Goal: Task Accomplishment & Management: Manage account settings

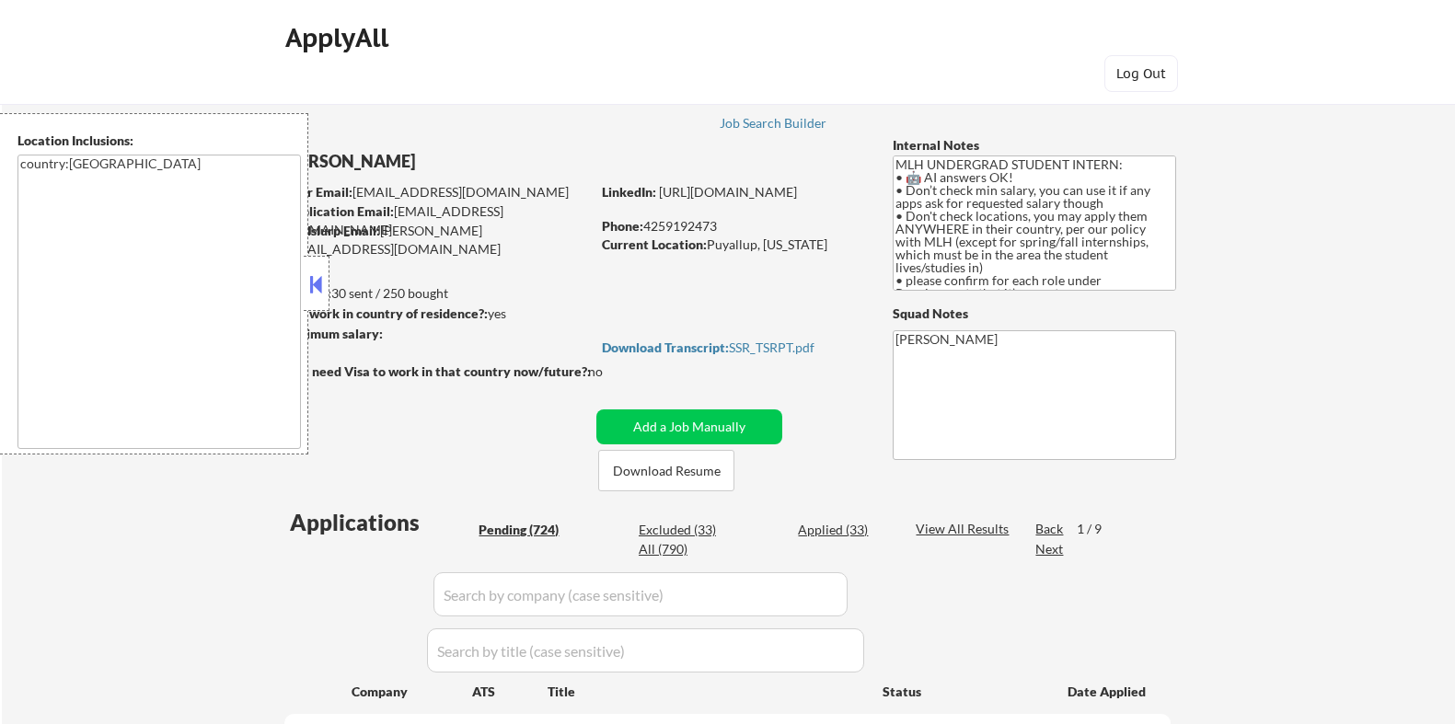
select select ""applied""
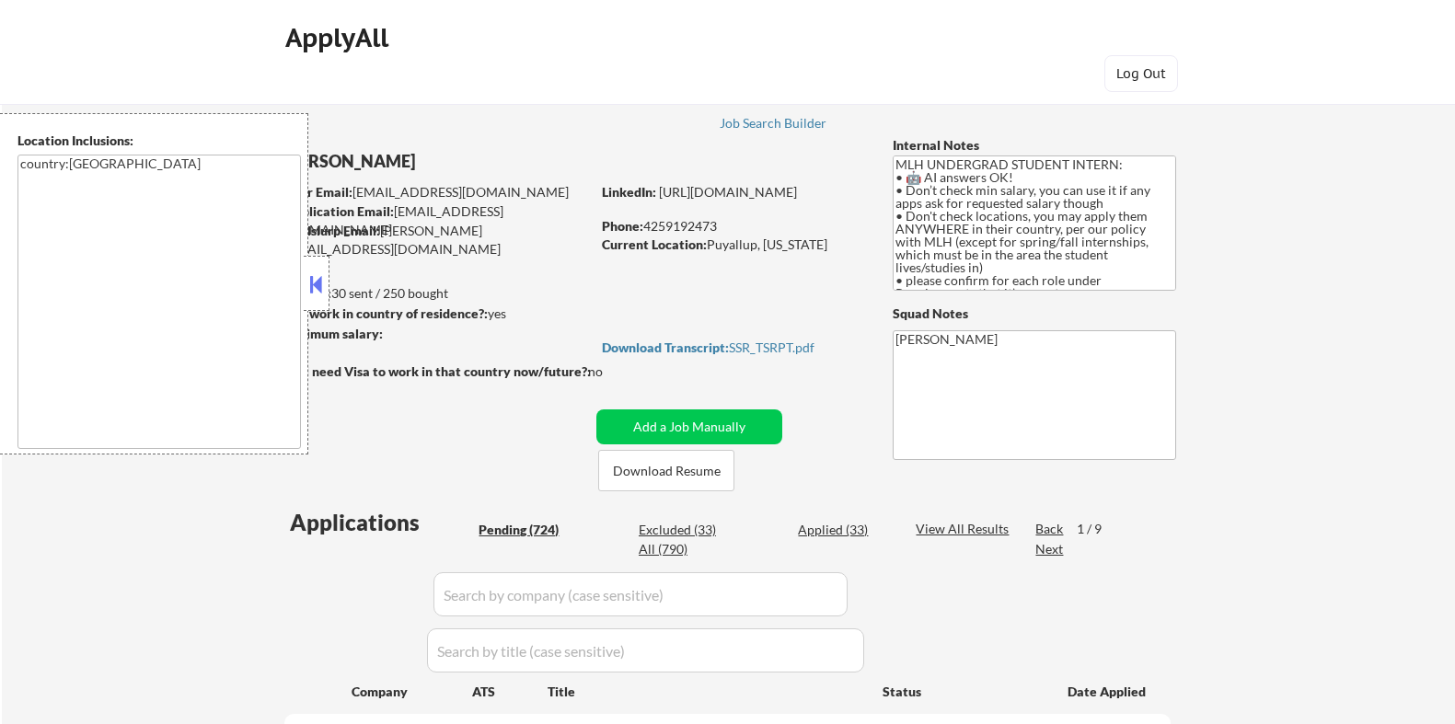
select select ""applied""
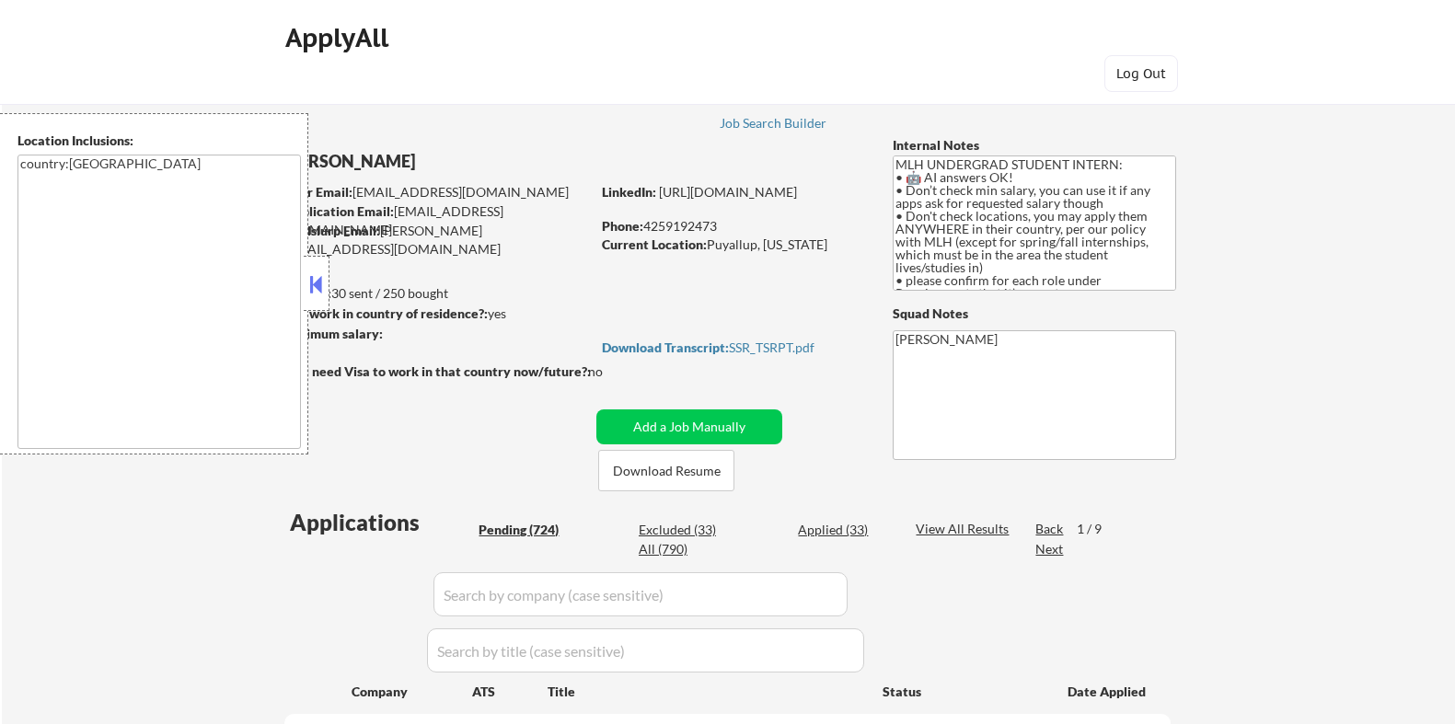
select select ""applied""
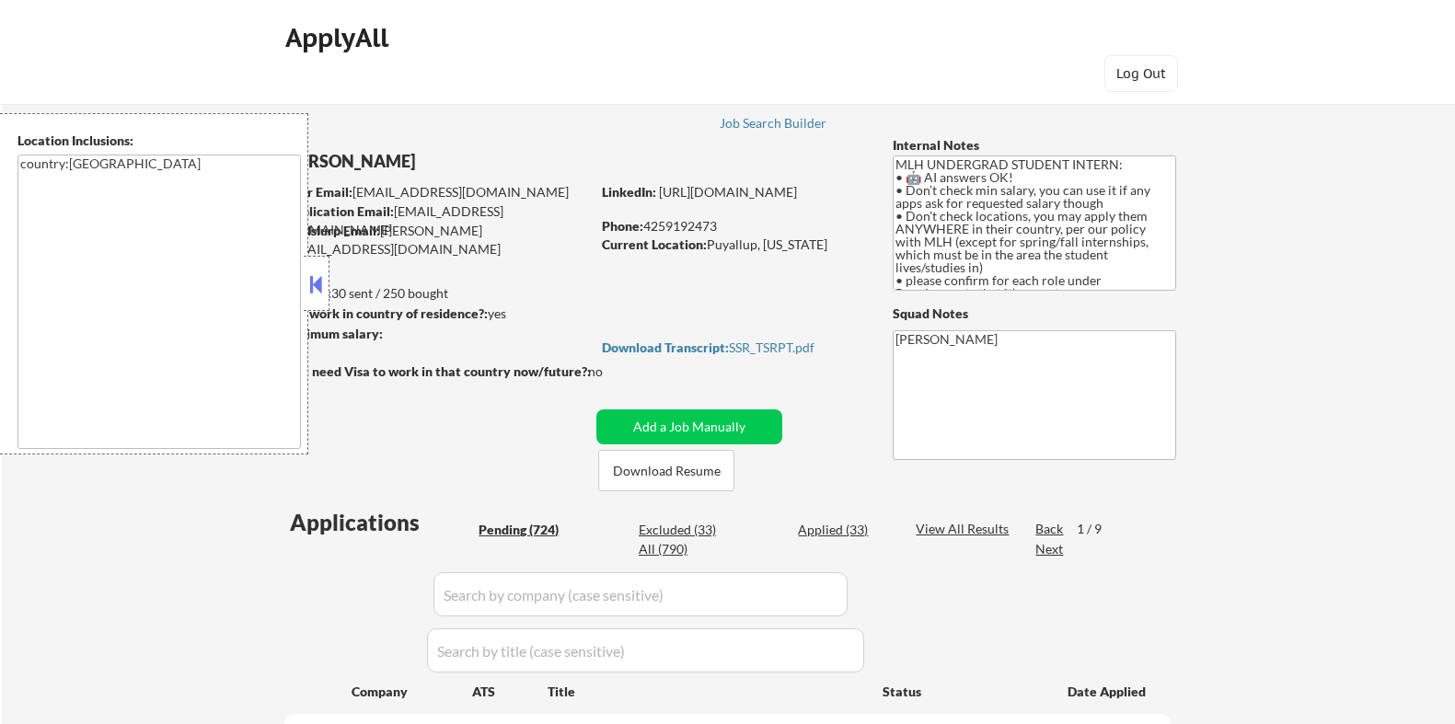
select select ""applied""
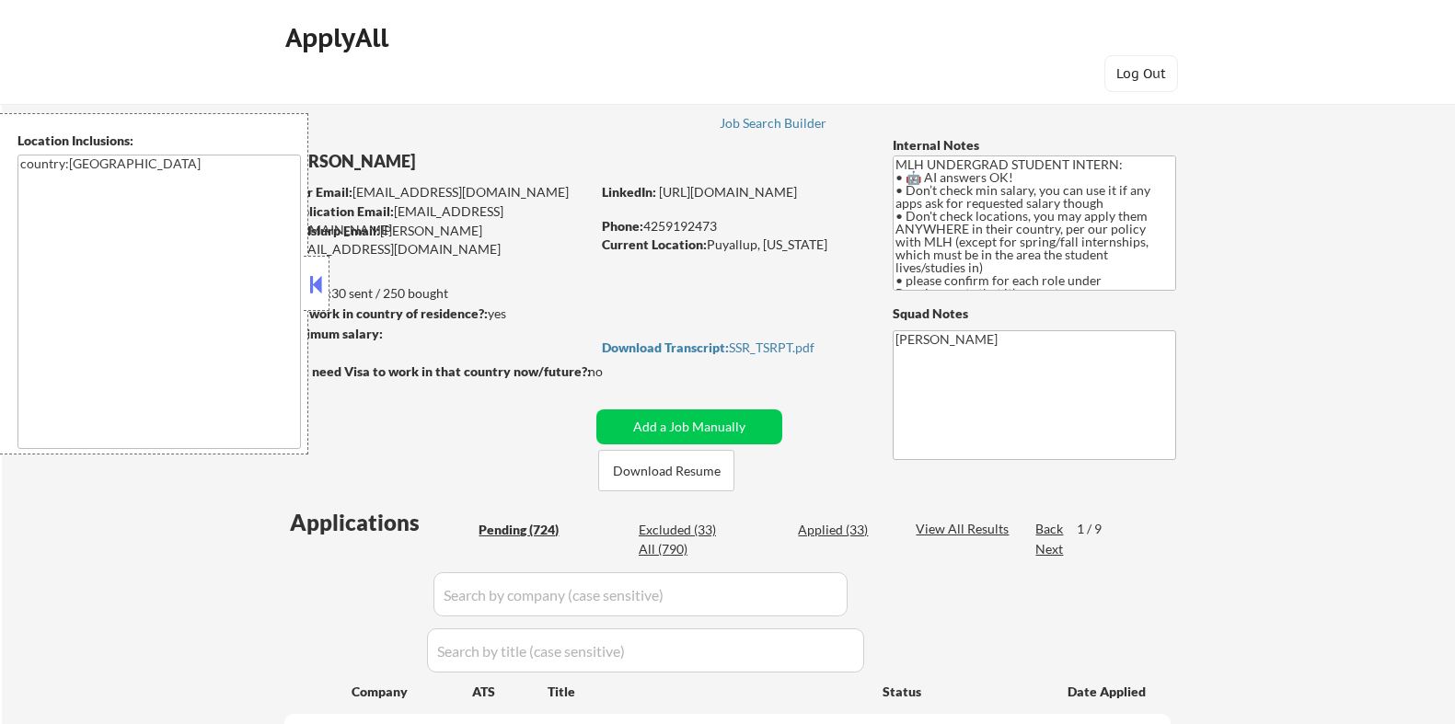
select select ""applied""
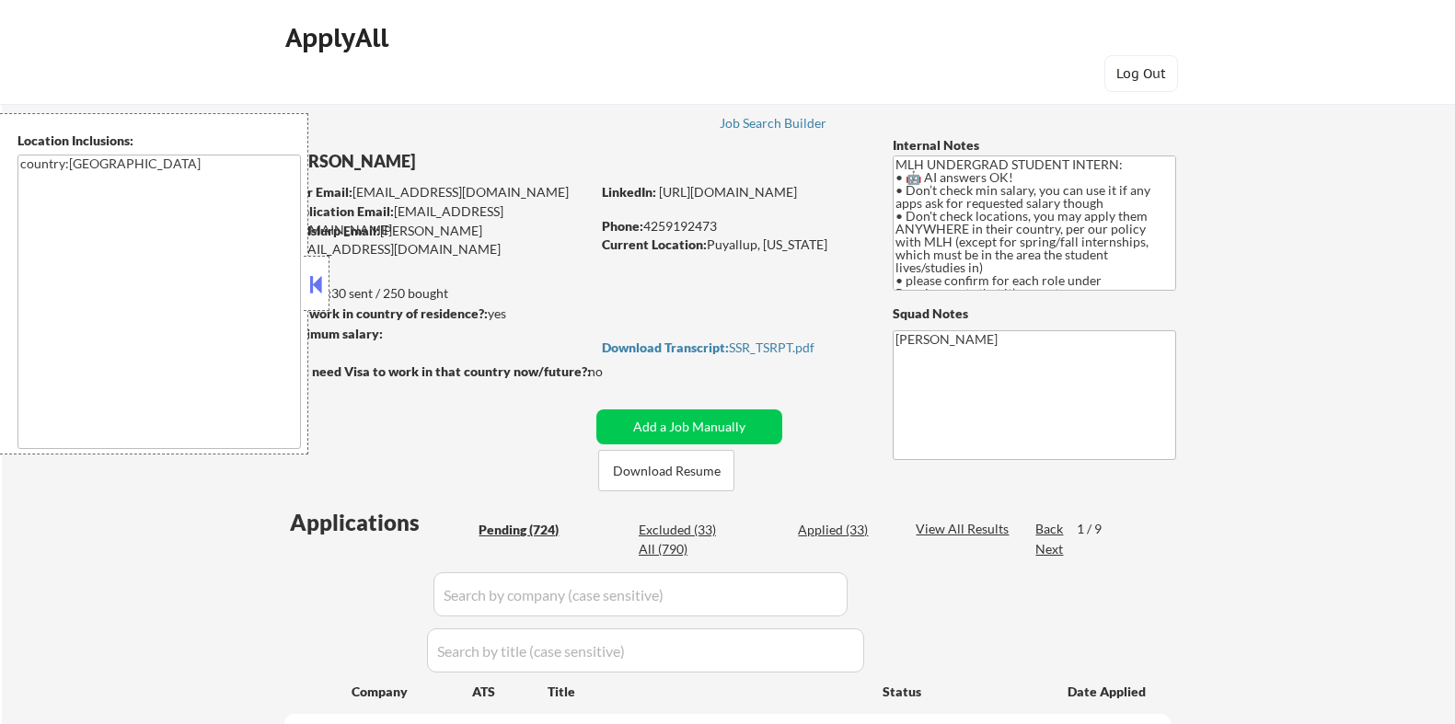
select select ""applied""
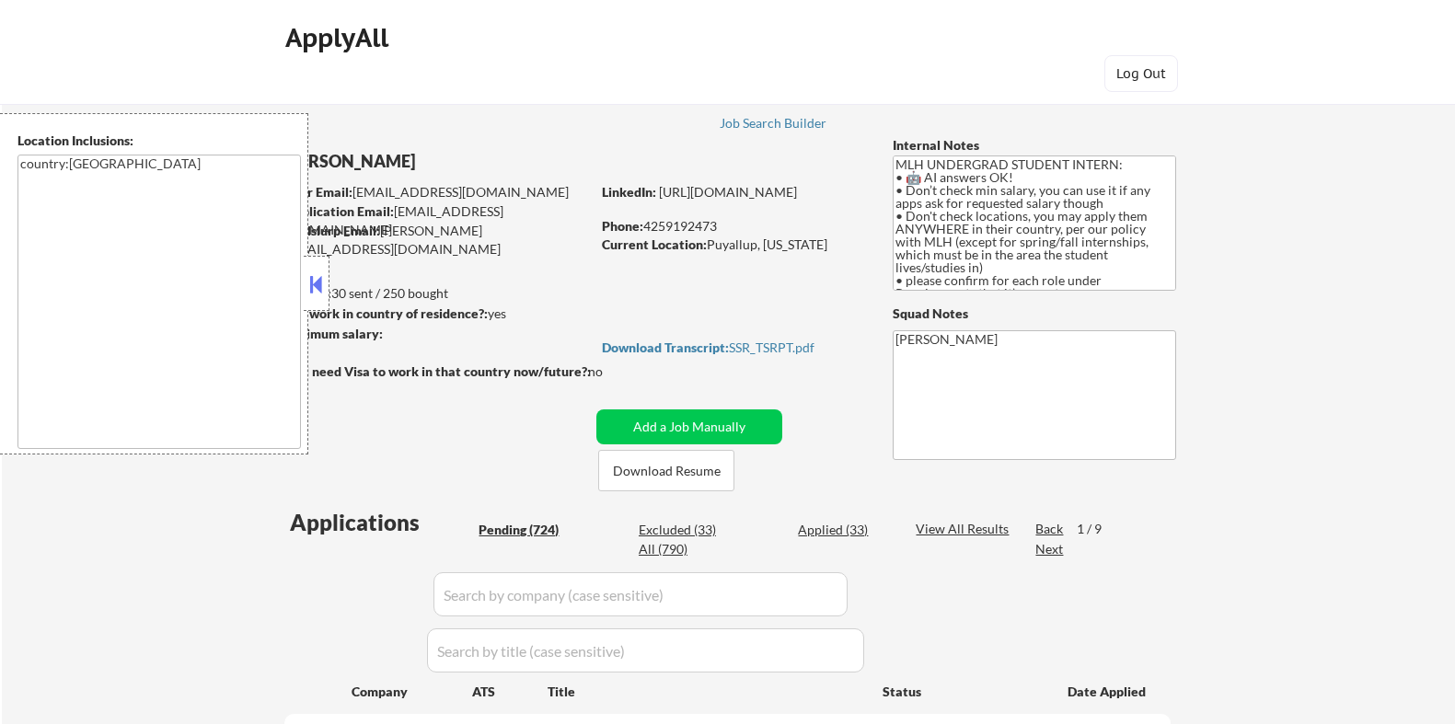
select select ""applied""
select select ""pending""
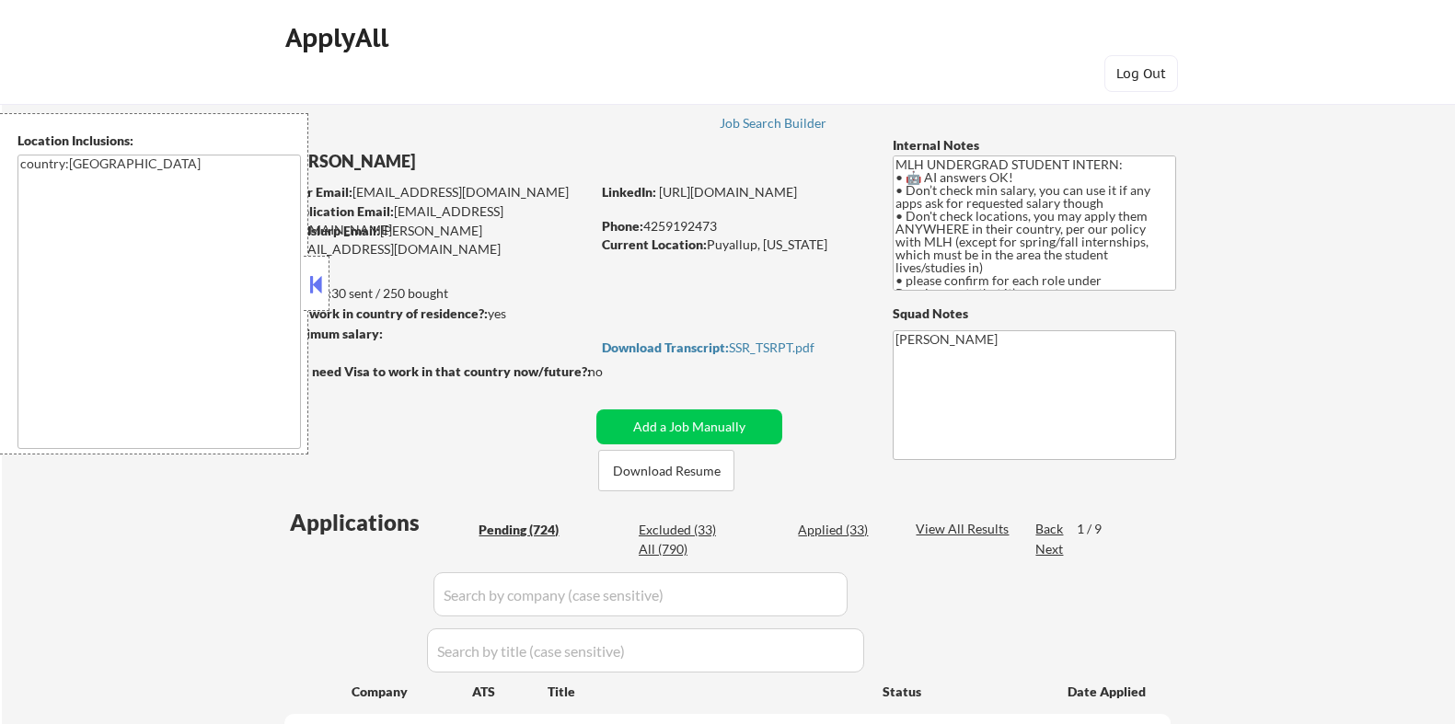
select select ""pending""
select select ""excluded__other_""
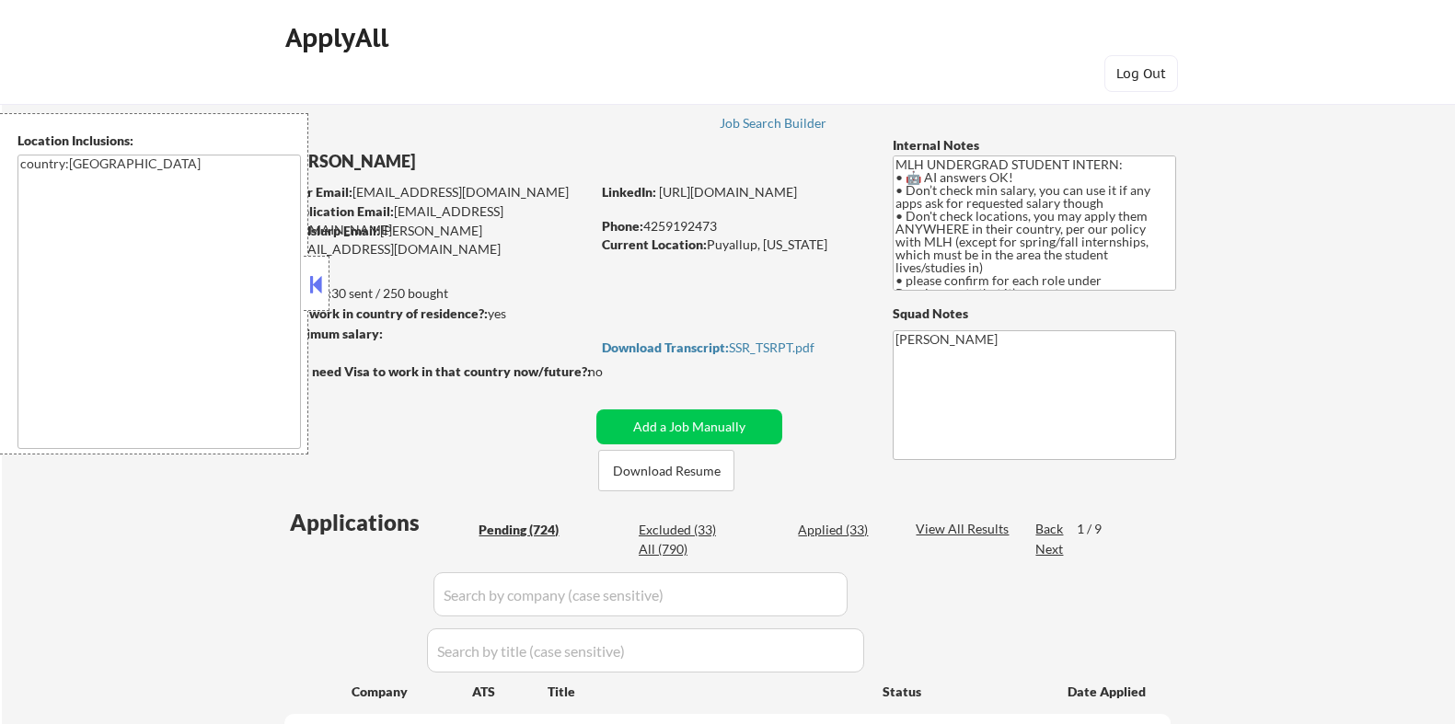
select select ""excluded__expired_""
select select ""pending""
select select ""excluded__expired_""
select select ""pending""
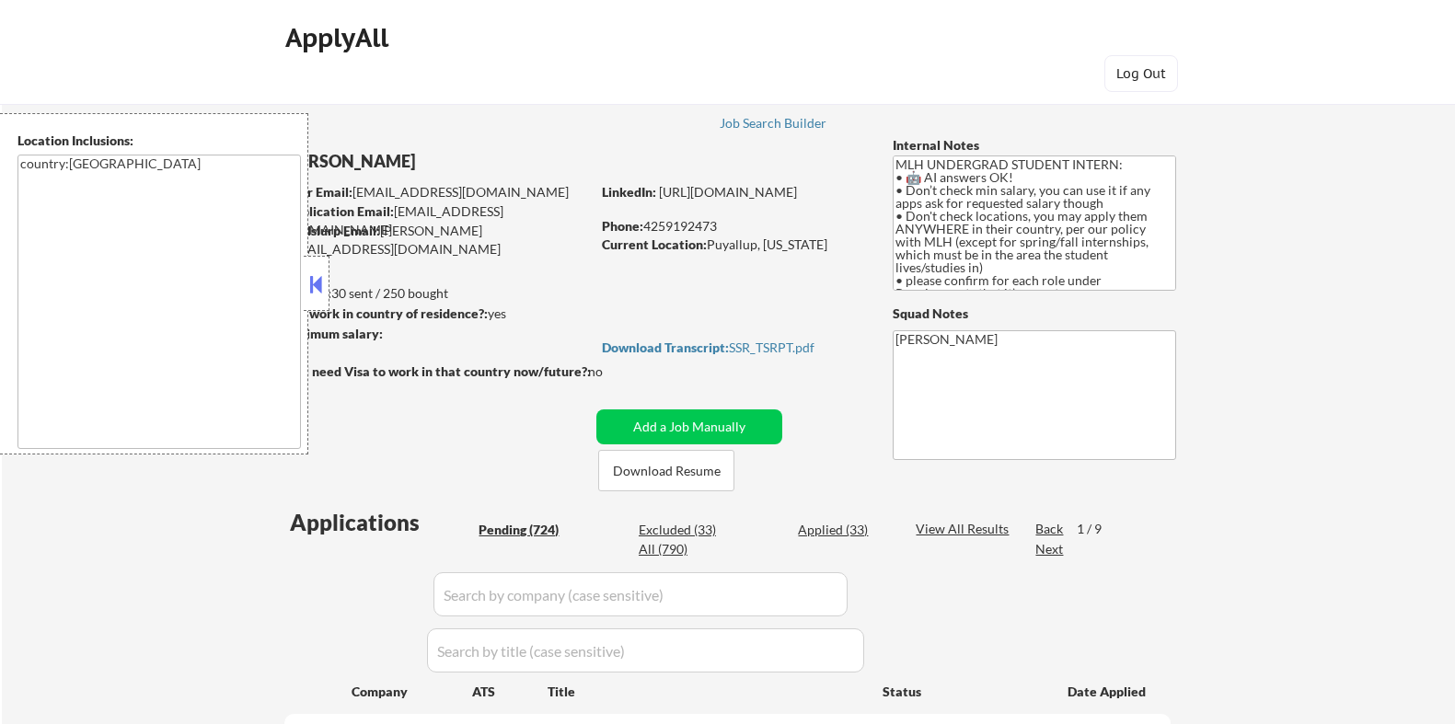
select select ""pending""
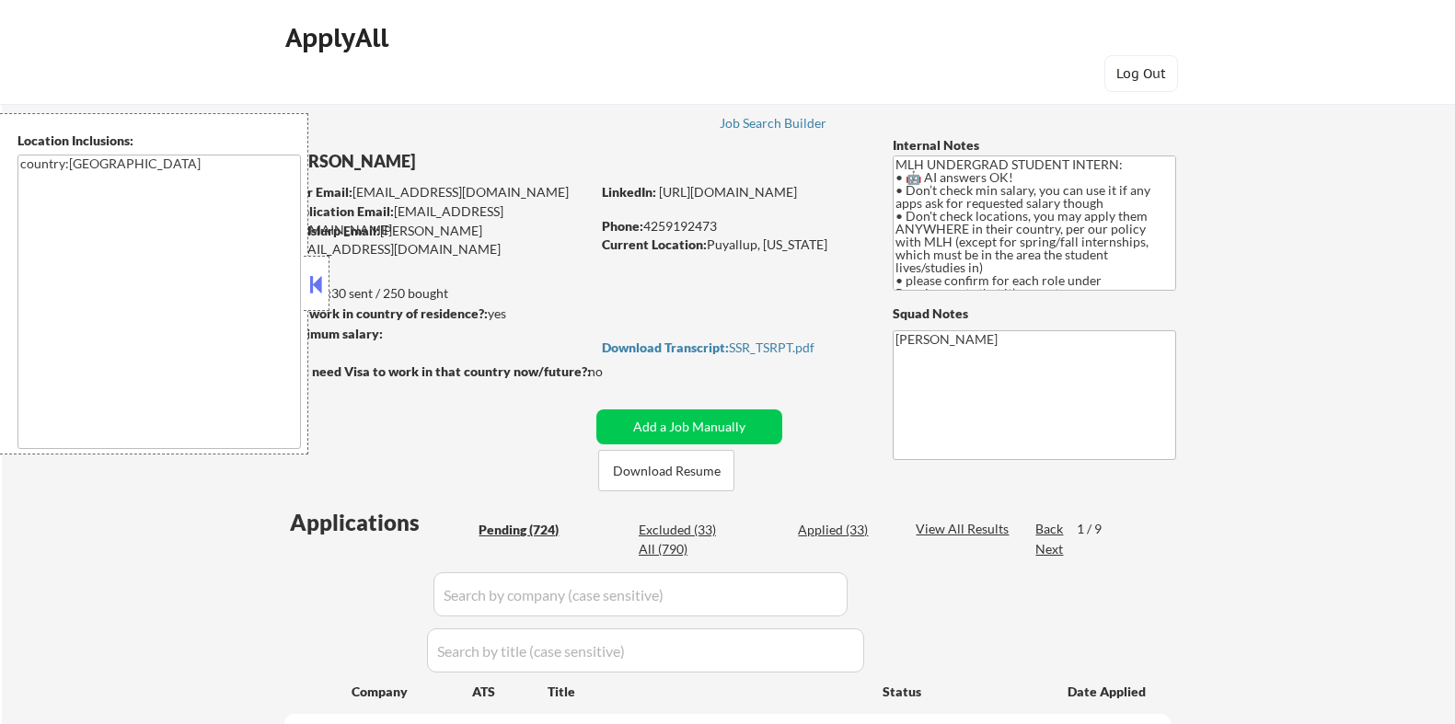
select select ""pending""
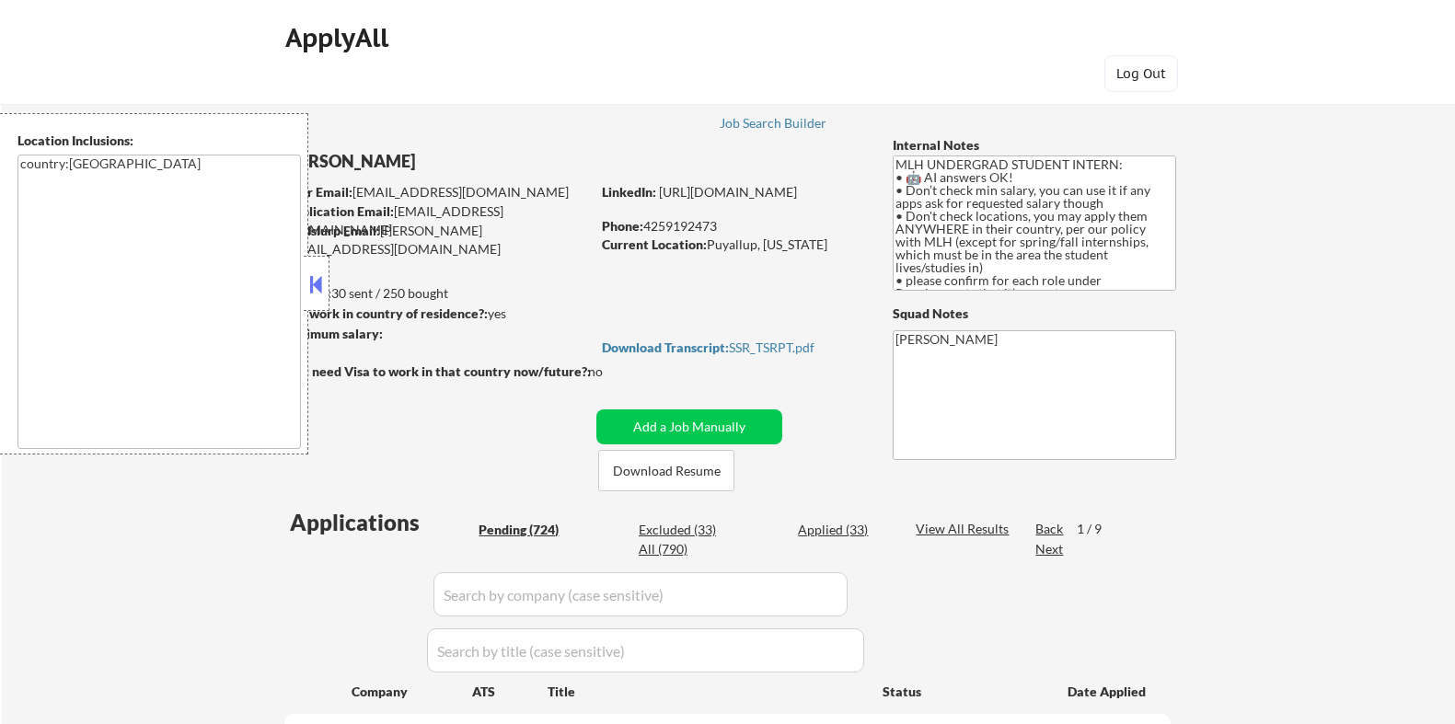
select select ""pending""
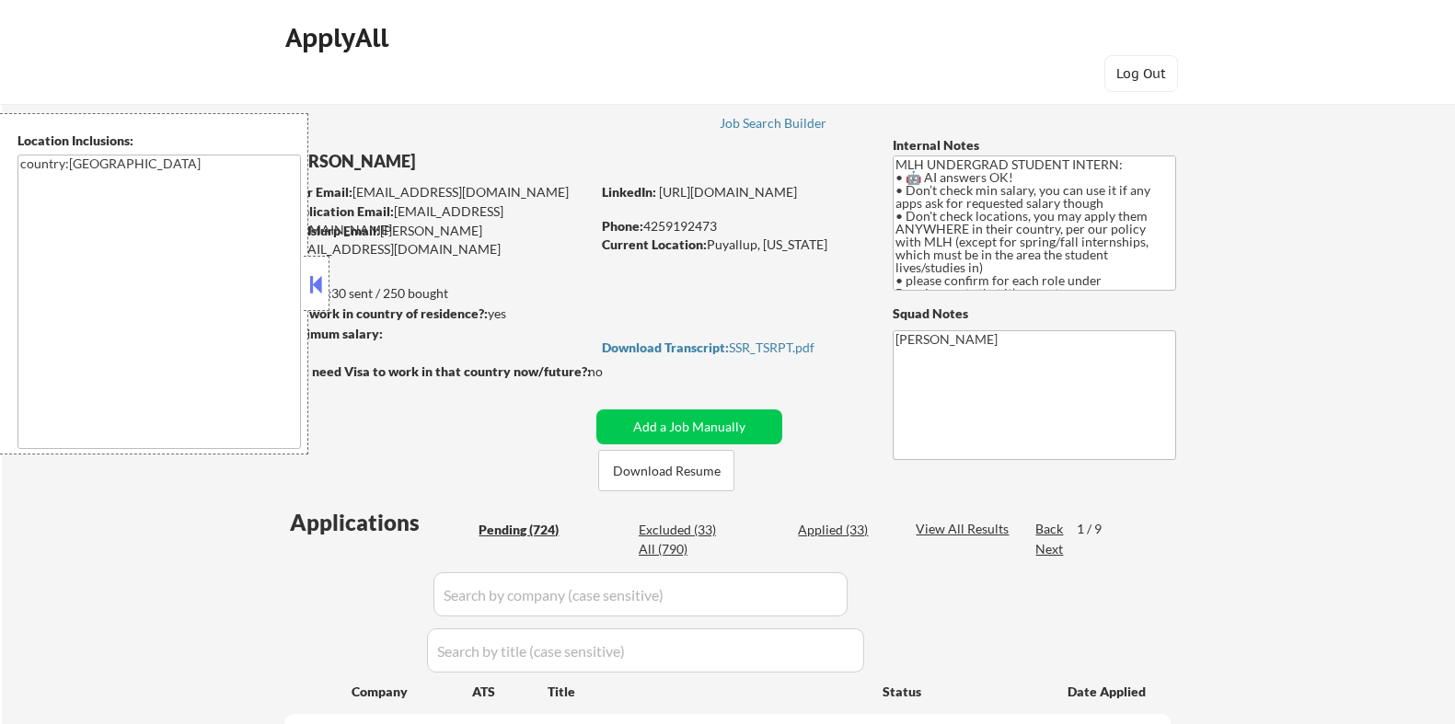
select select ""pending""
select select ""excluded__bad_match_""
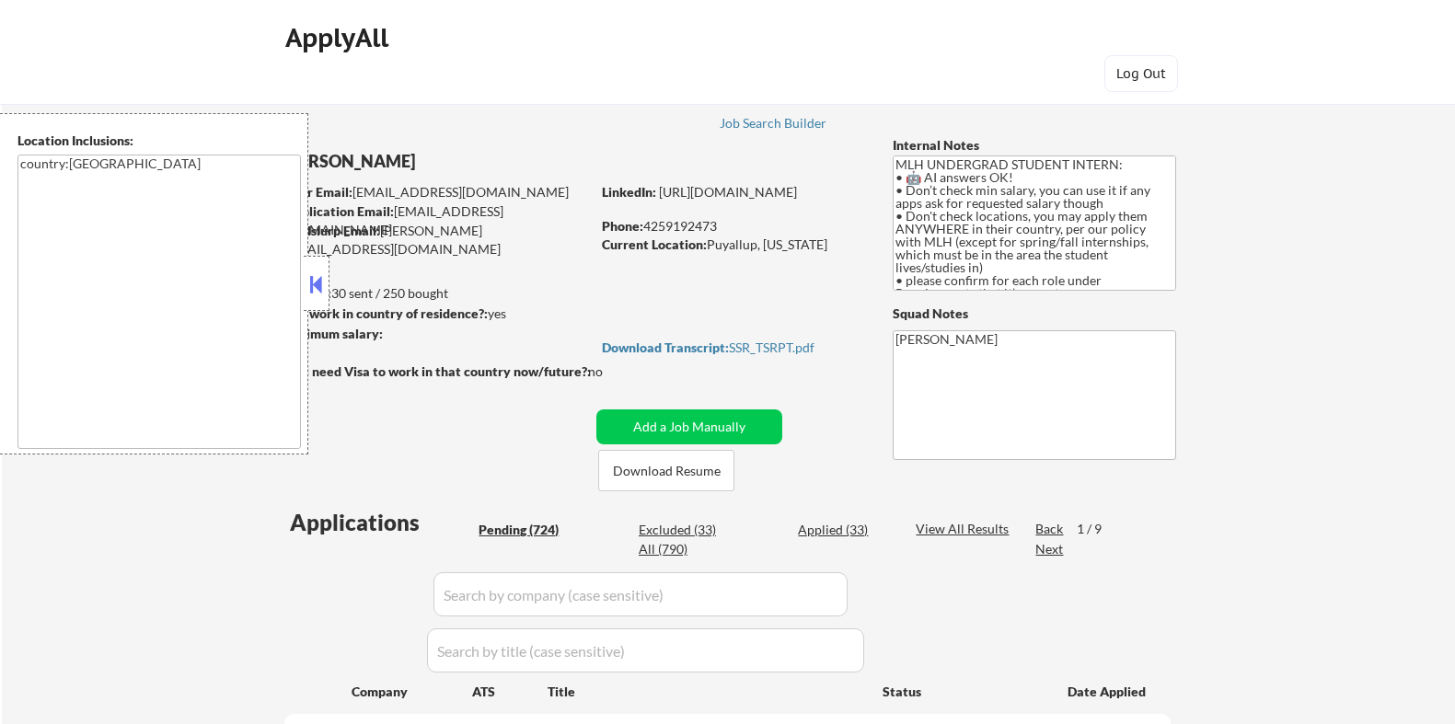
select select ""pending""
select select ""excluded__bad_match_""
select select ""pending""
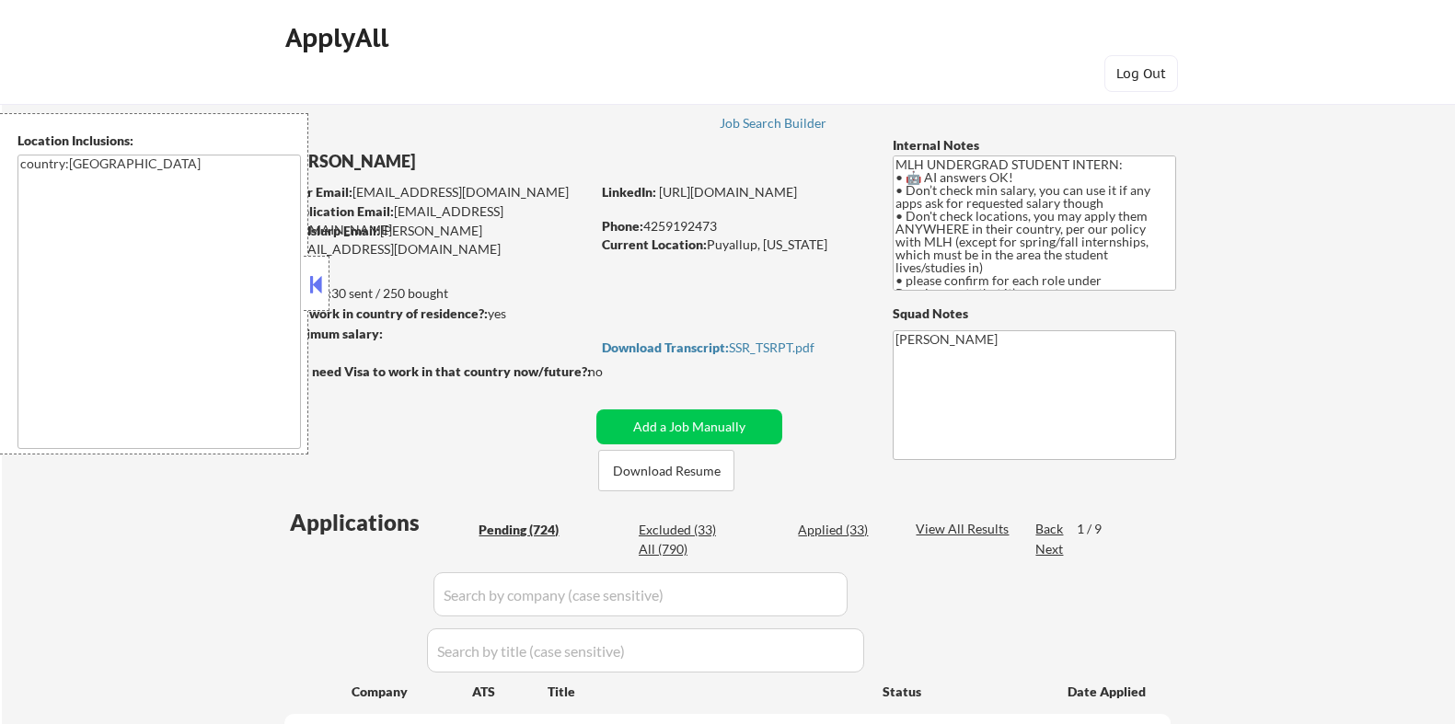
select select ""pending""
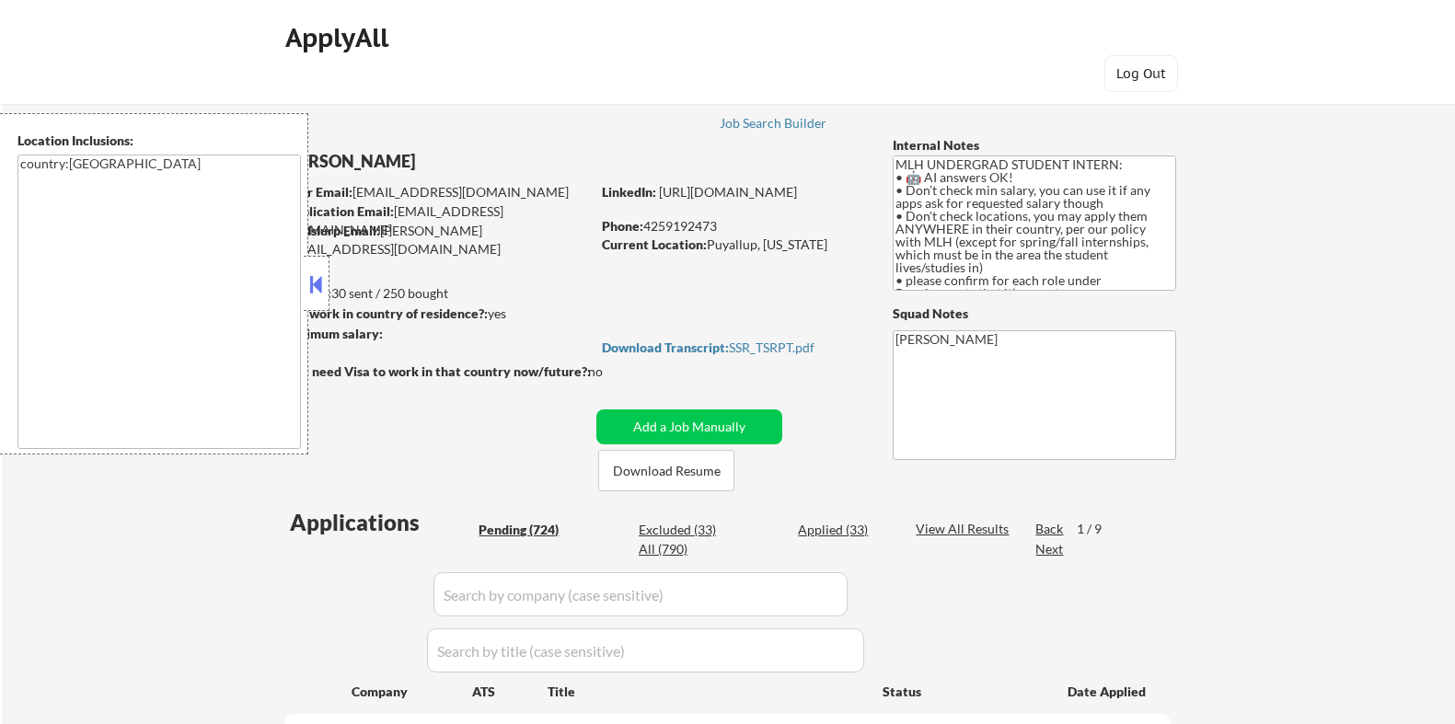
select select ""pending""
select select ""excluded__expired_""
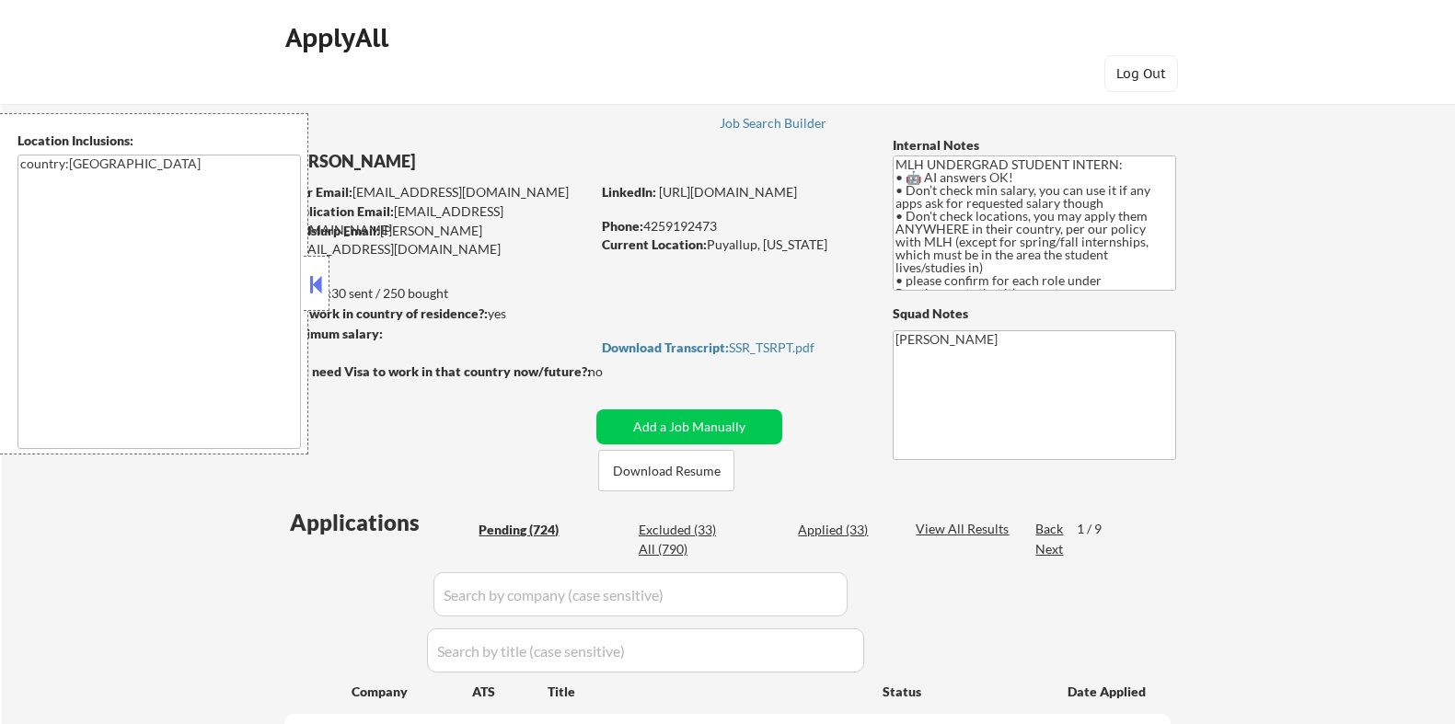
select select ""pending""
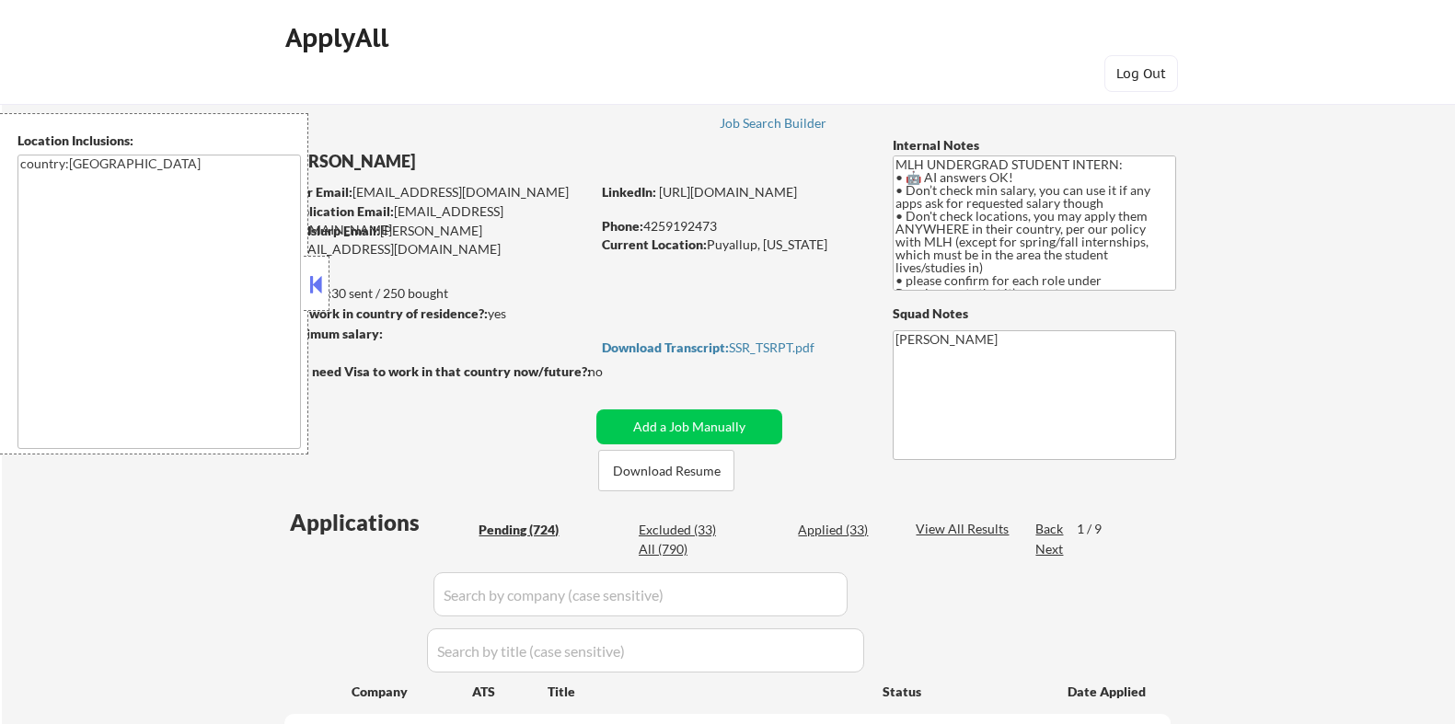
select select ""pending""
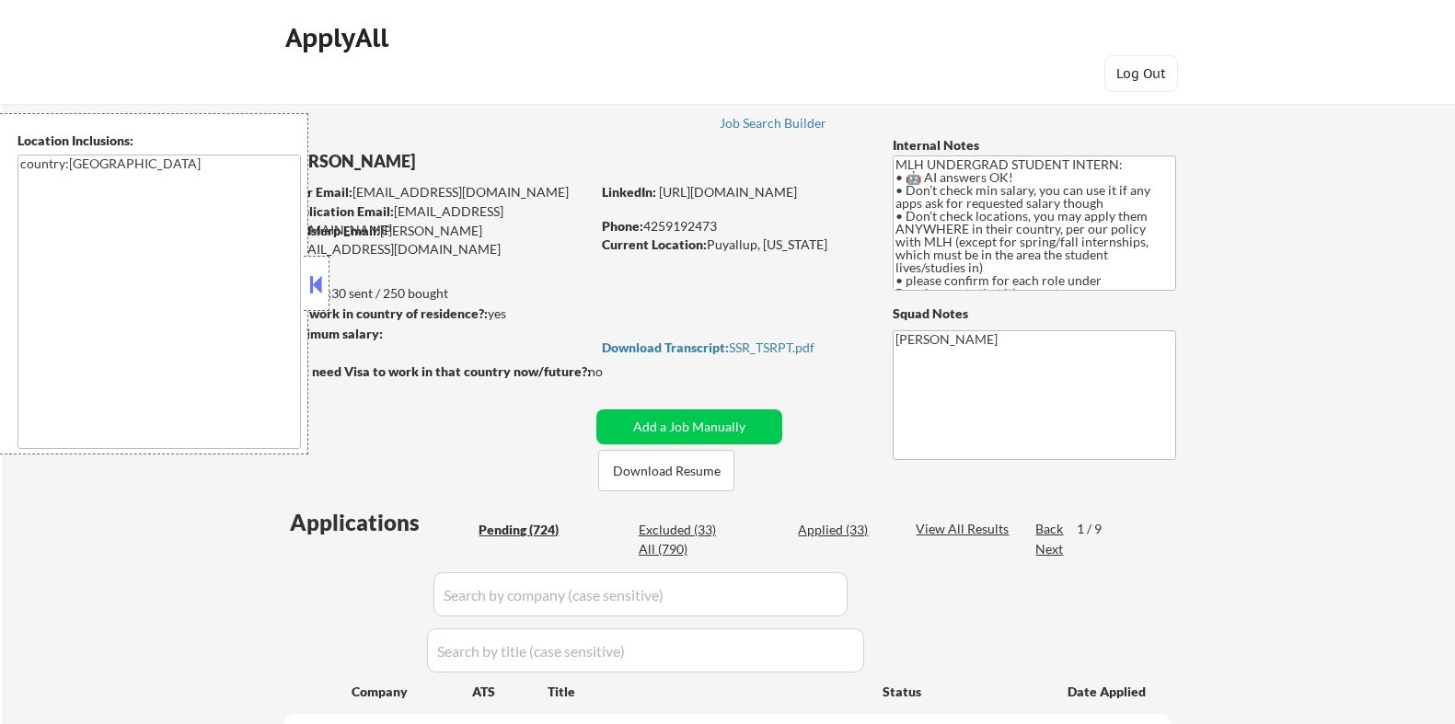
select select ""pending""
select select ""excluded__bad_match_""
select select ""pending""
select select ""excluded__bad_match_""
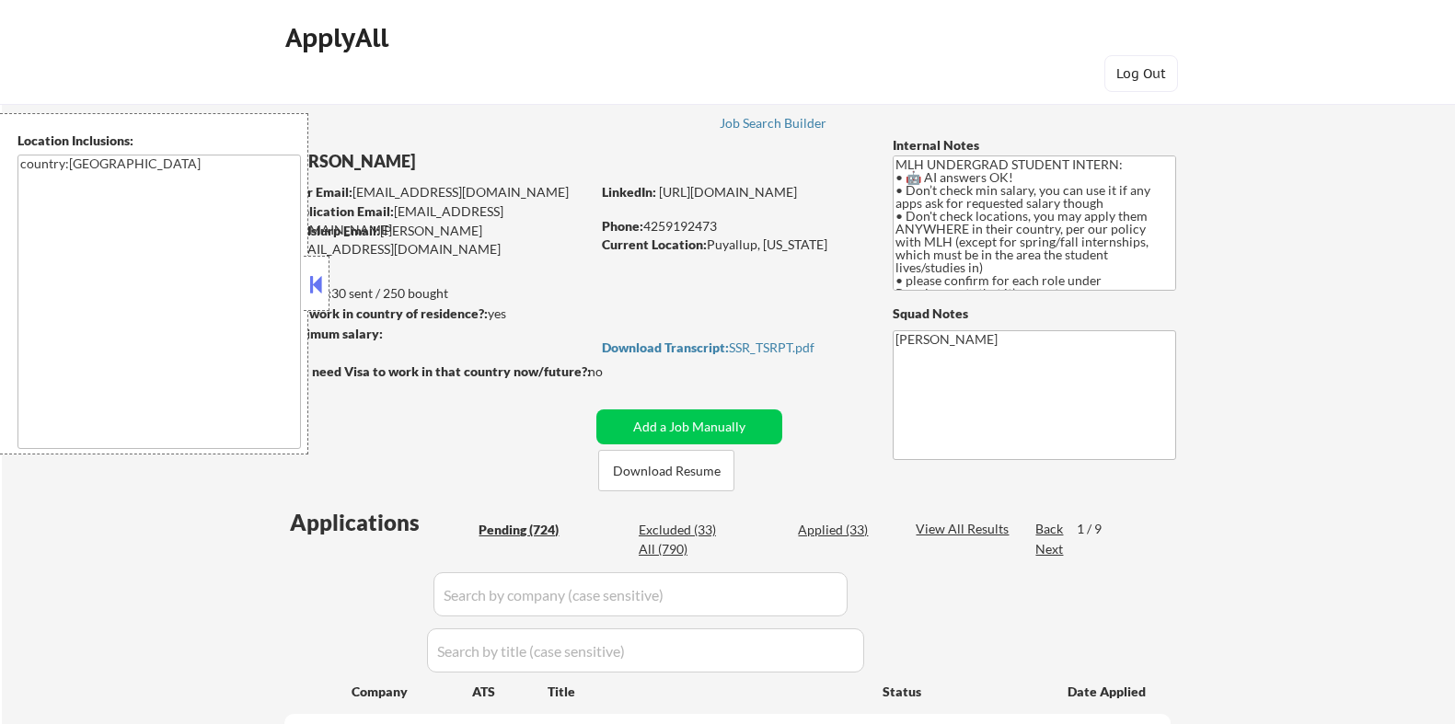
select select ""pending""
select select ""excluded__expired_""
select select ""excluded""
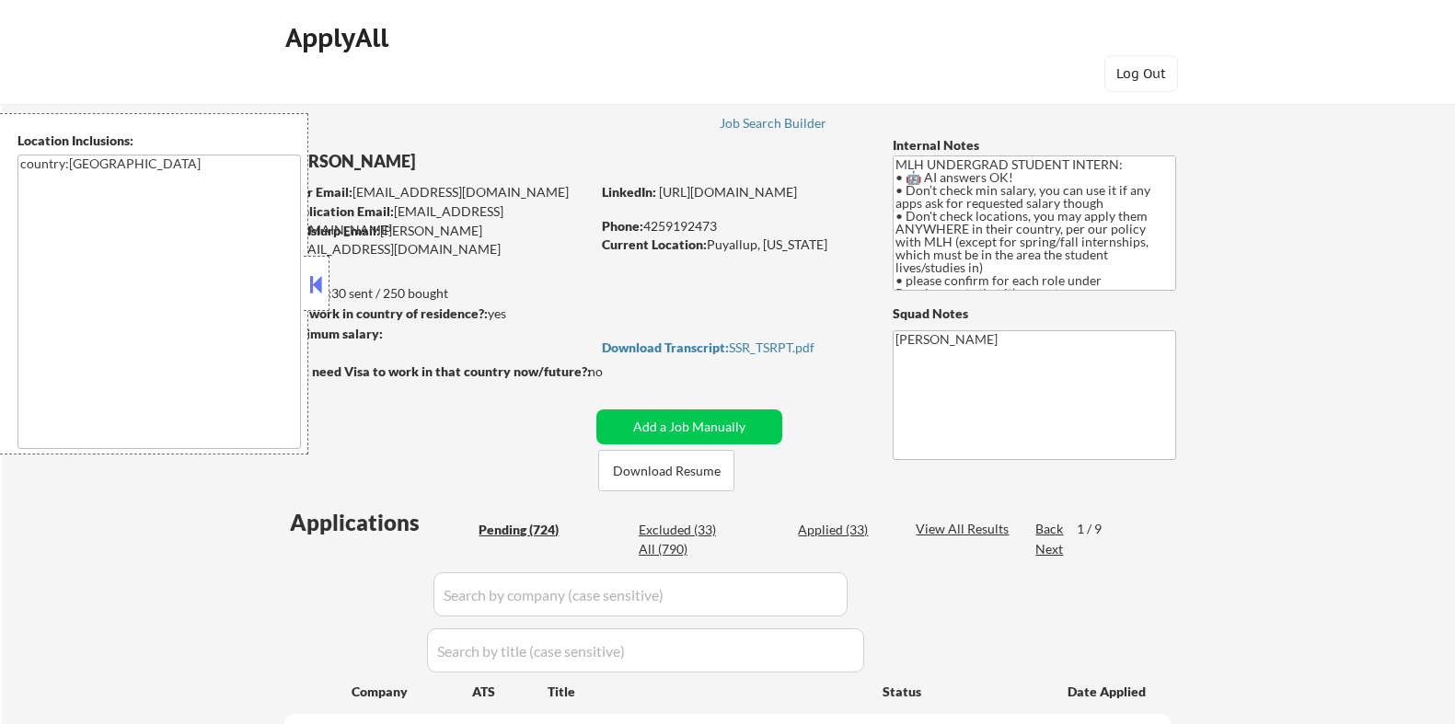
select select ""pending""
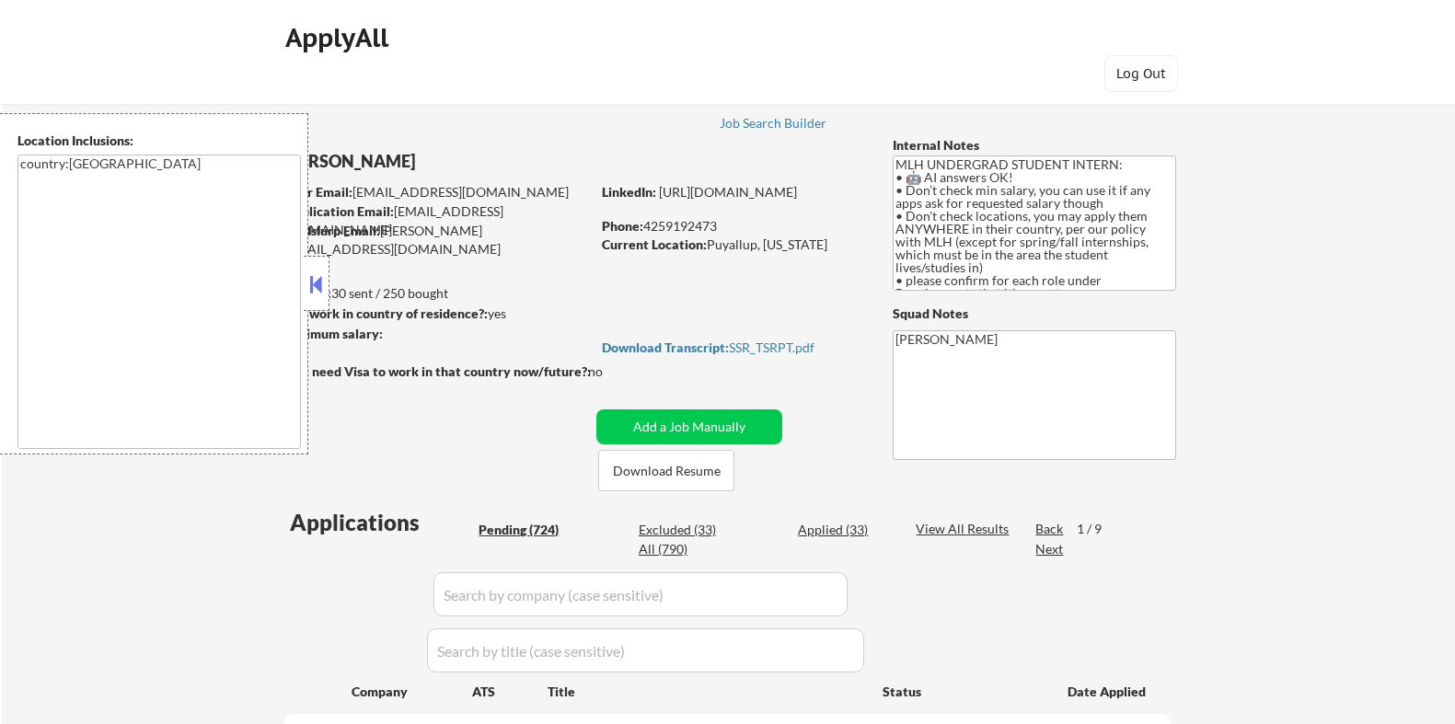
select select ""pending""
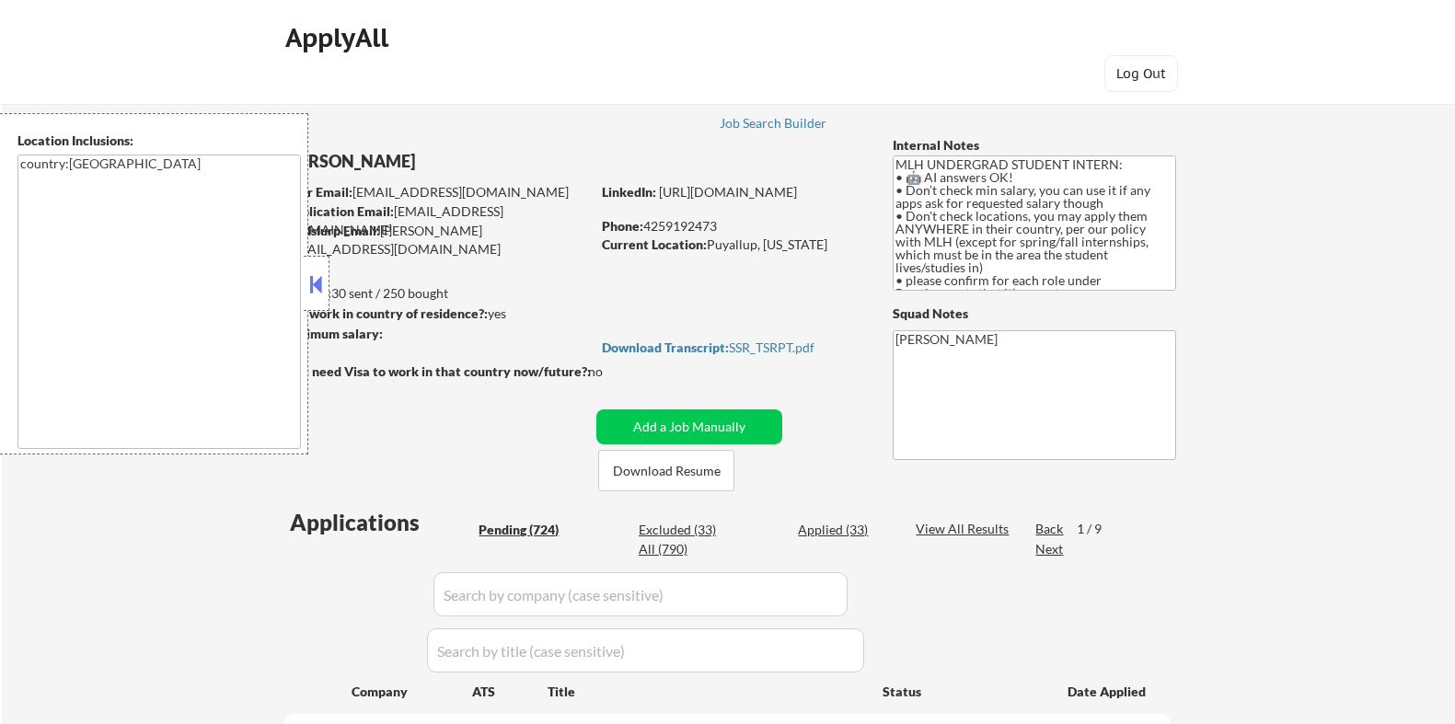
select select ""pending""
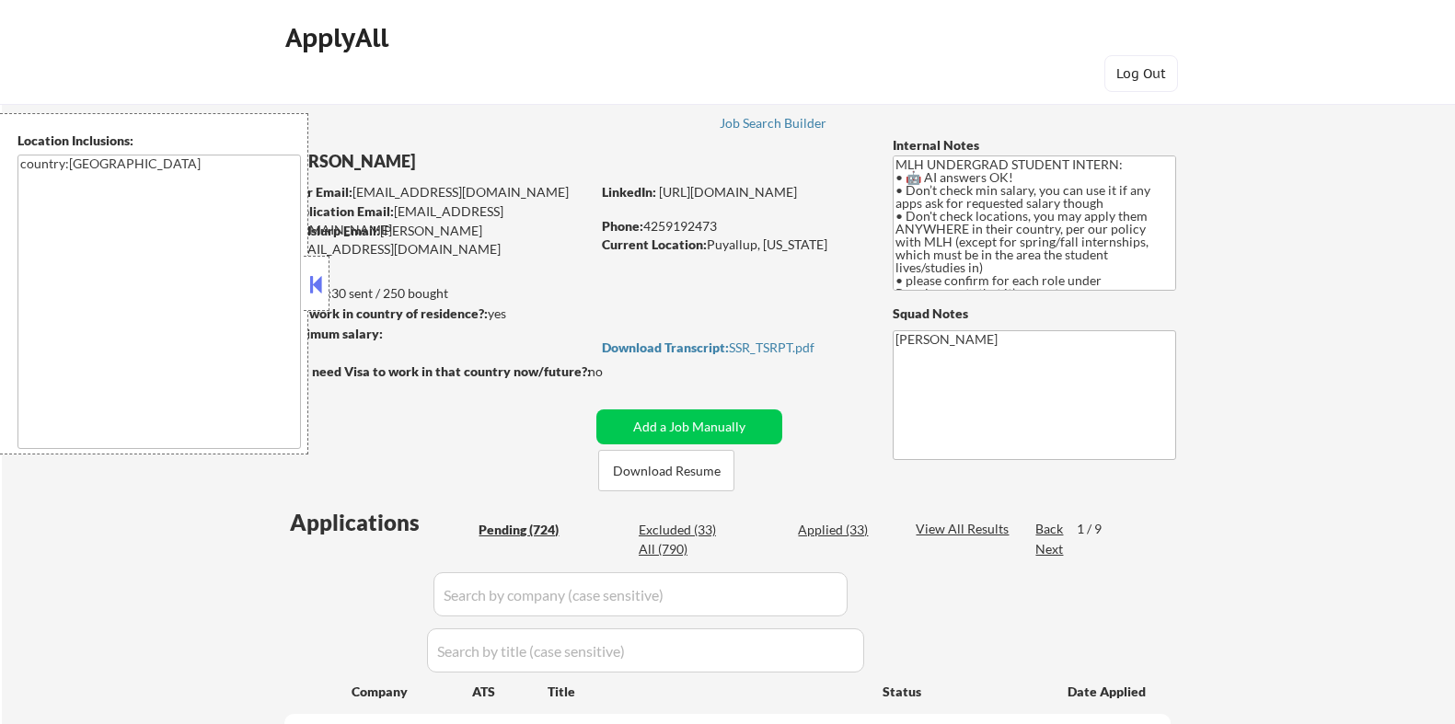
select select ""pending""
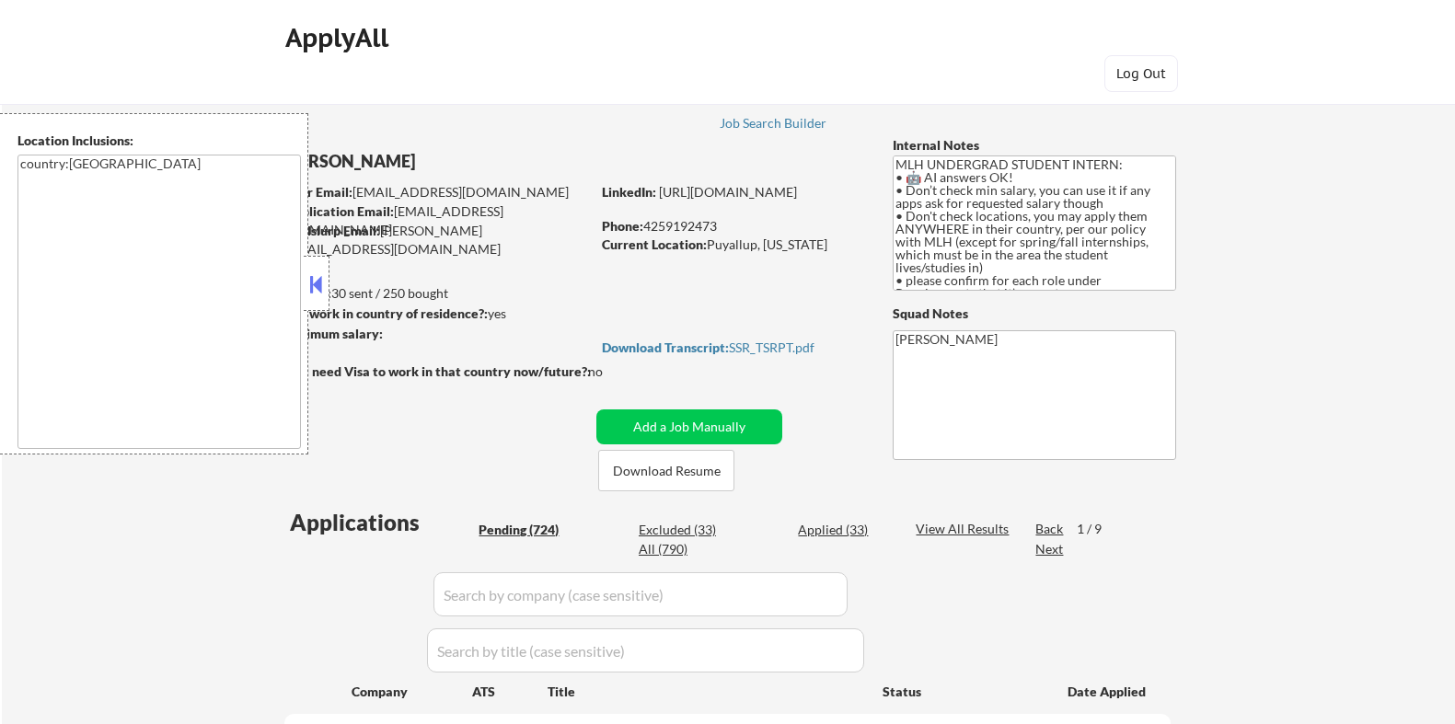
select select ""pending""
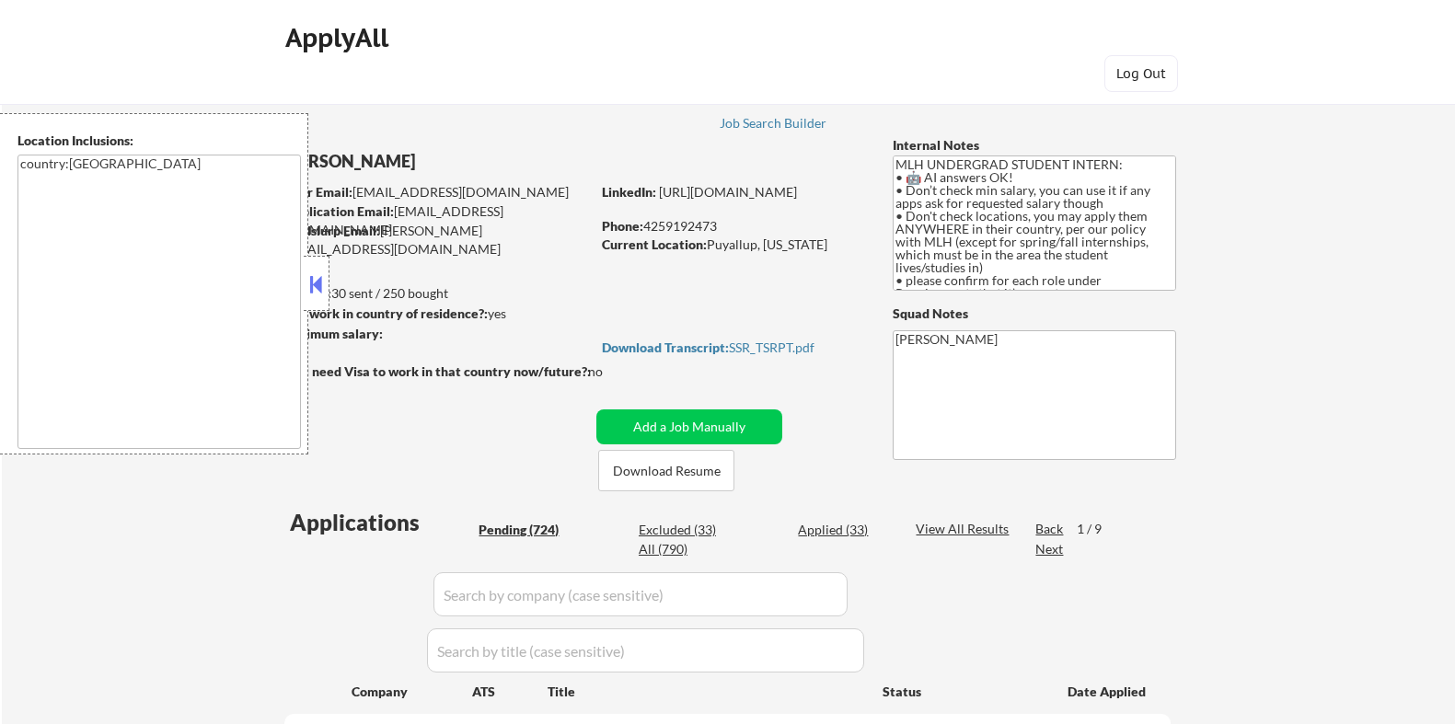
select select ""pending""
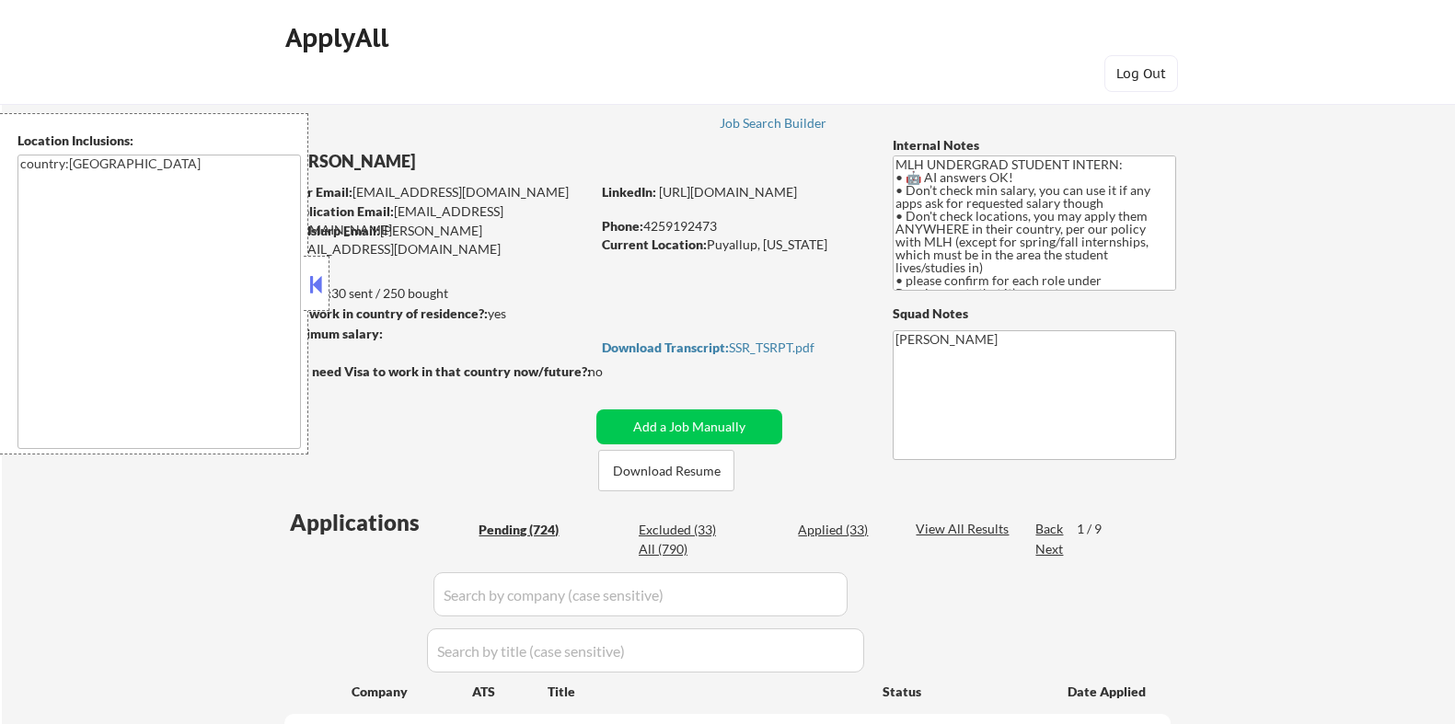
select select ""pending""
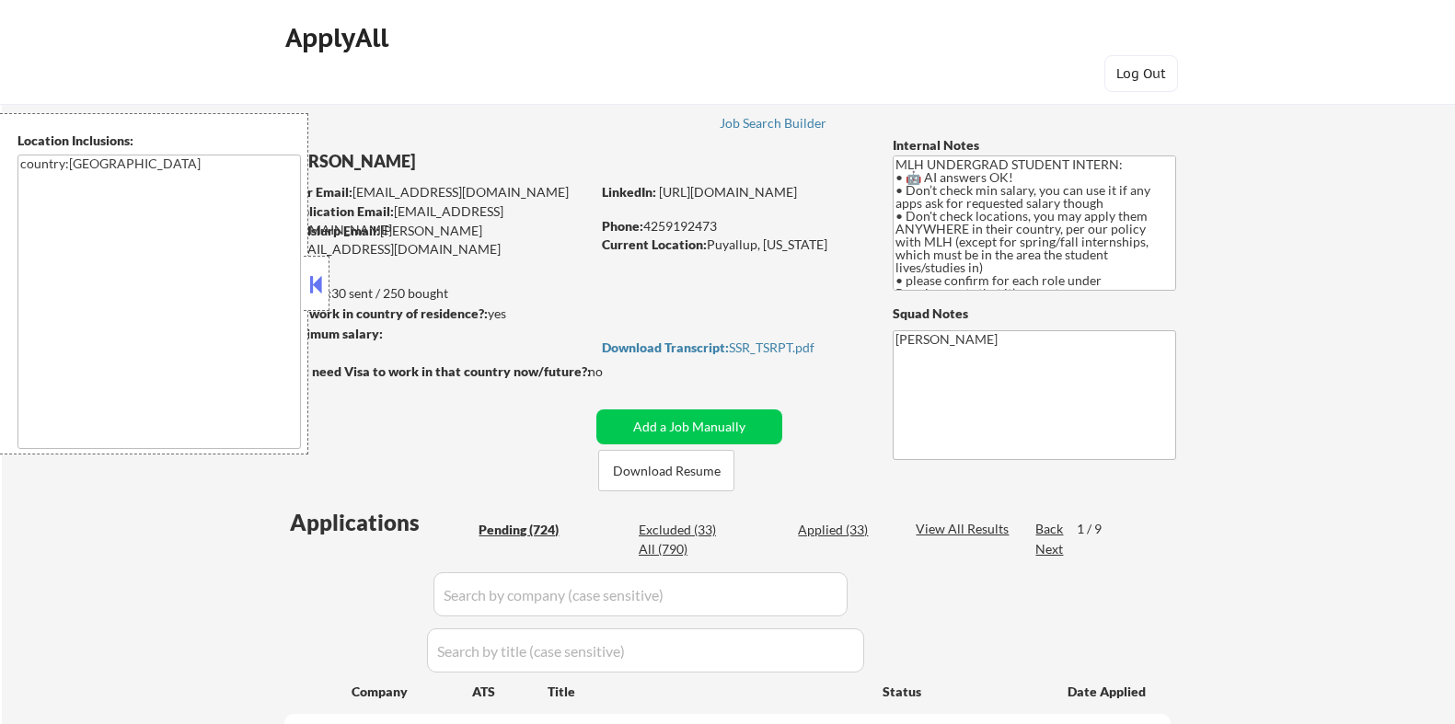
select select ""pending""
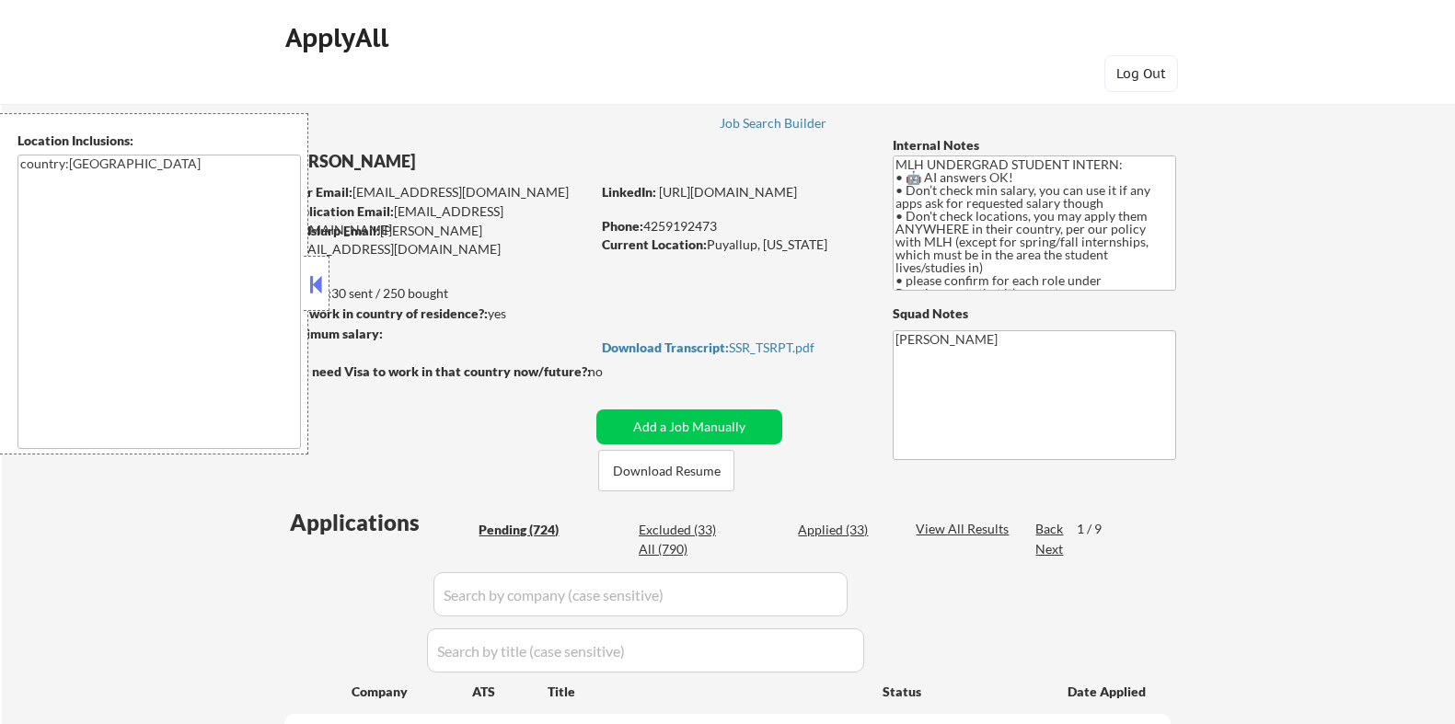
select select ""pending""
click at [518, 522] on div "Pending (724)" at bounding box center [525, 530] width 92 height 18
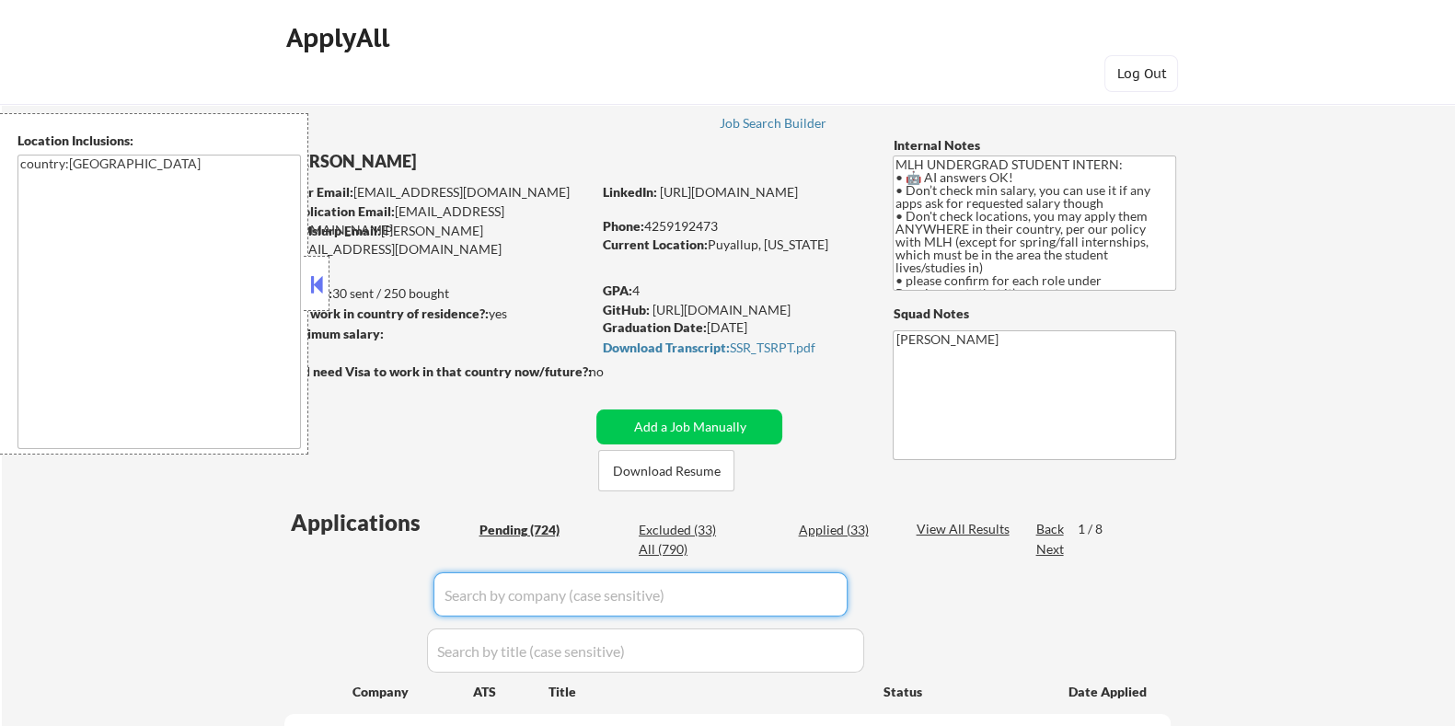
click at [520, 599] on input "input" at bounding box center [641, 595] width 414 height 44
type input "ramp"
click at [953, 522] on div "View All Results" at bounding box center [965, 529] width 98 height 18
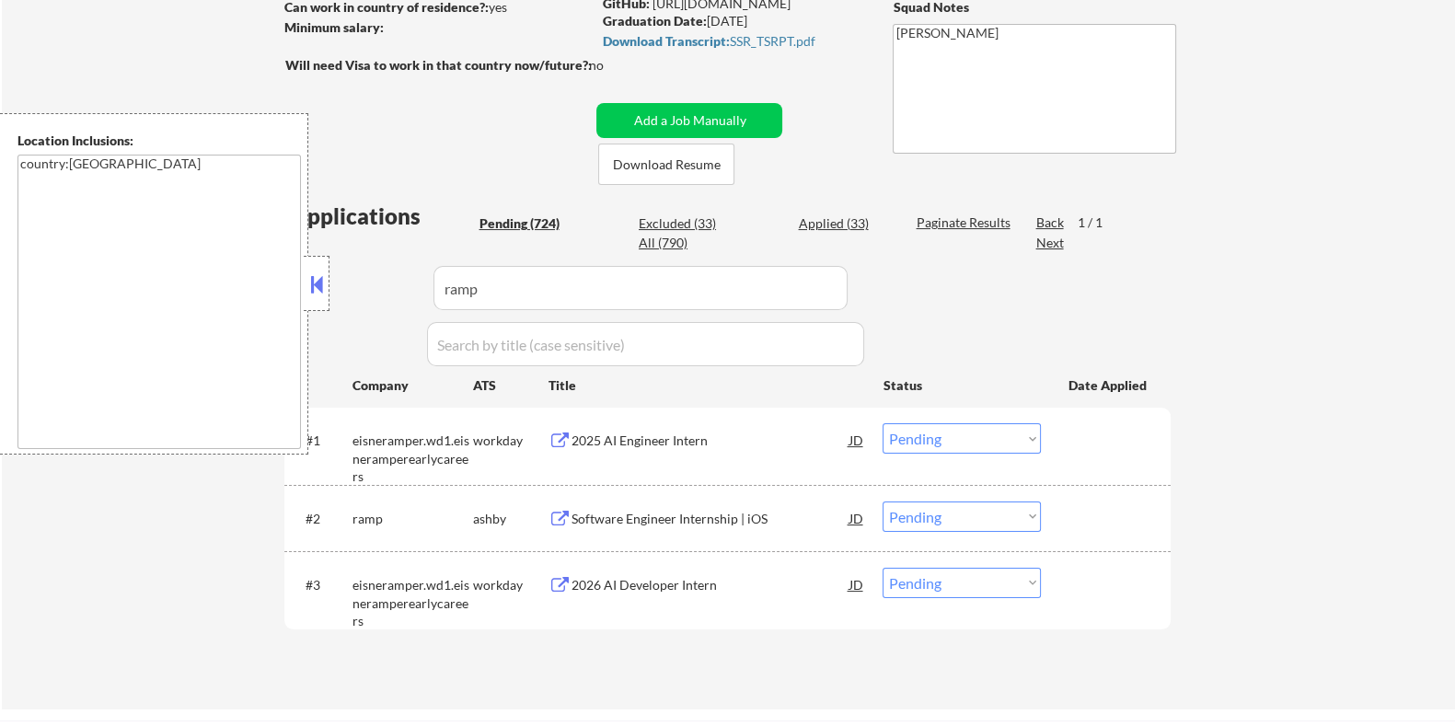
scroll to position [345, 0]
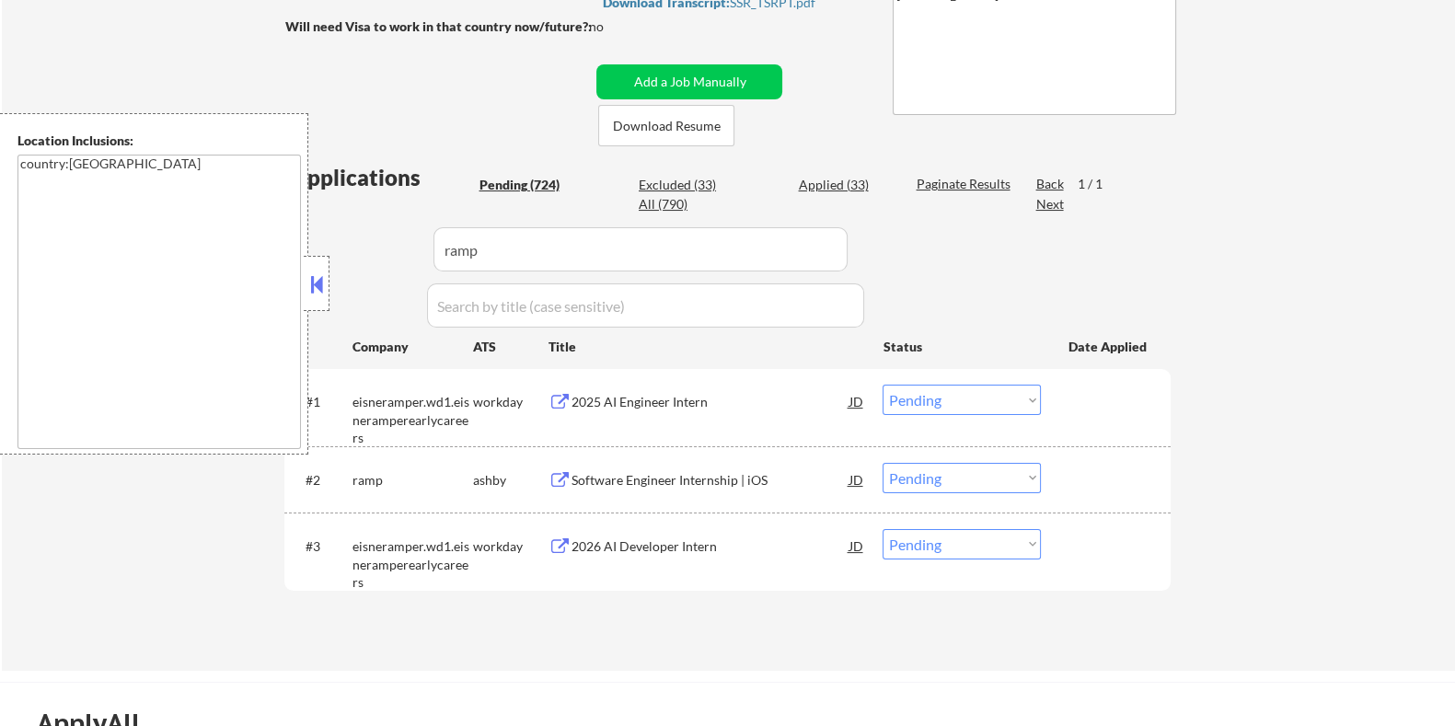
click at [686, 471] on div "Software Engineer Internship | iOS" at bounding box center [710, 480] width 278 height 18
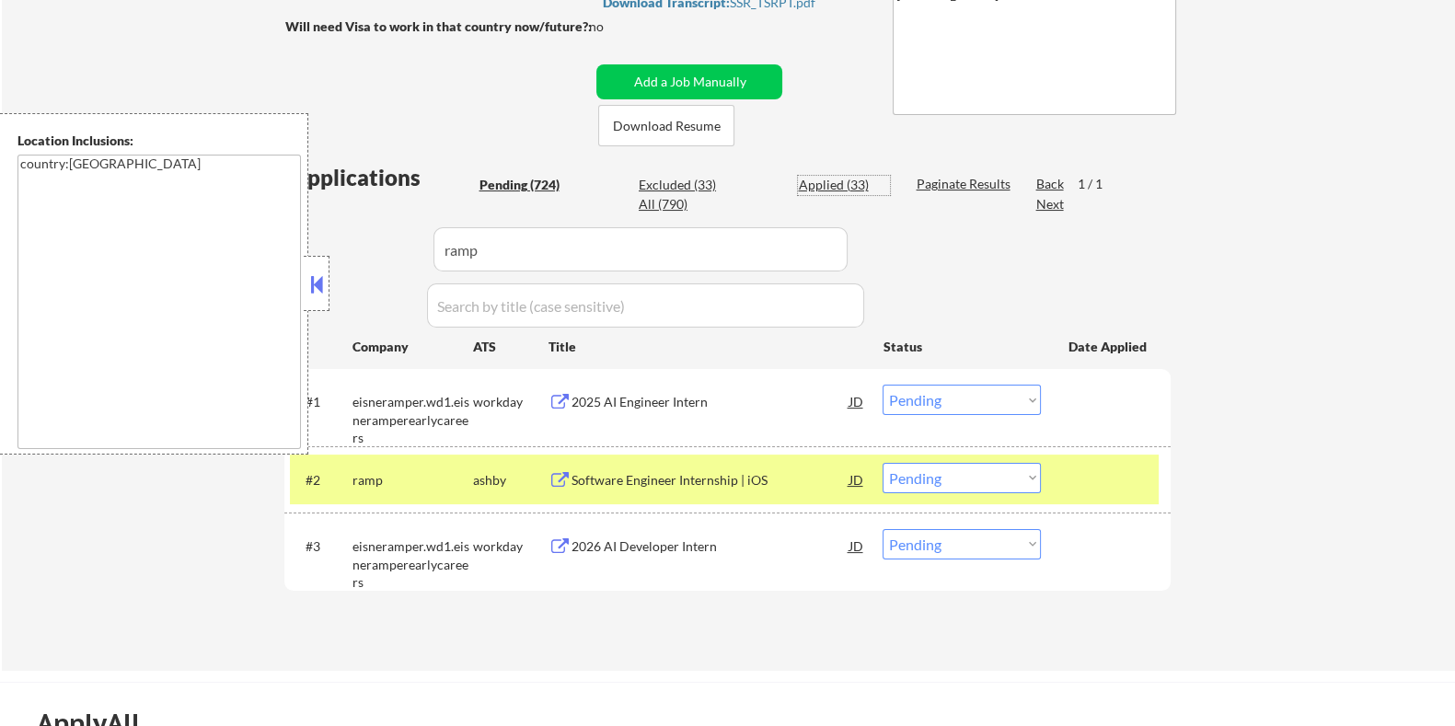
click at [819, 181] on div "Applied (33)" at bounding box center [844, 185] width 92 height 18
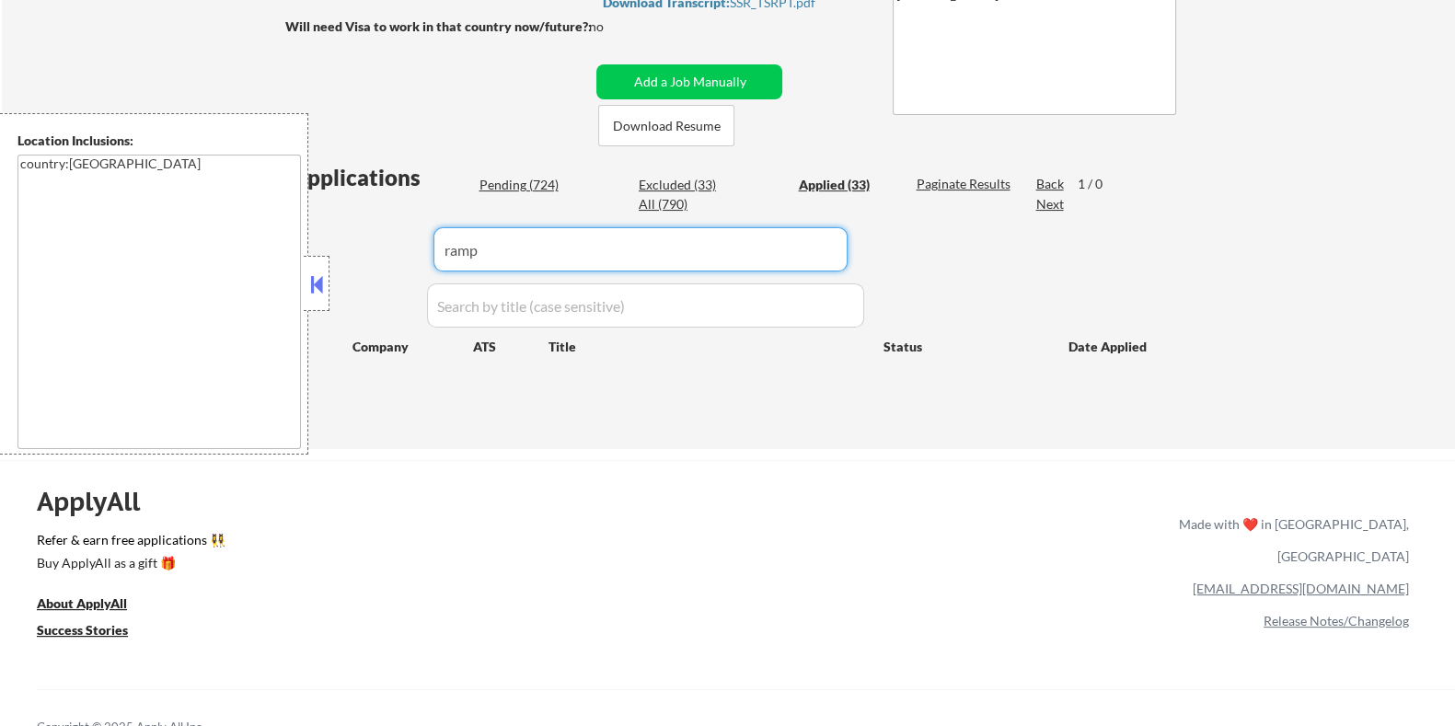
drag, startPoint x: 601, startPoint y: 247, endPoint x: 411, endPoint y: 246, distance: 189.6
click at [414, 250] on div "Applications Pending (724) Excluded (33) Applied (33) All (790) Paginate Result…" at bounding box center [727, 288] width 886 height 252
select select ""applied""
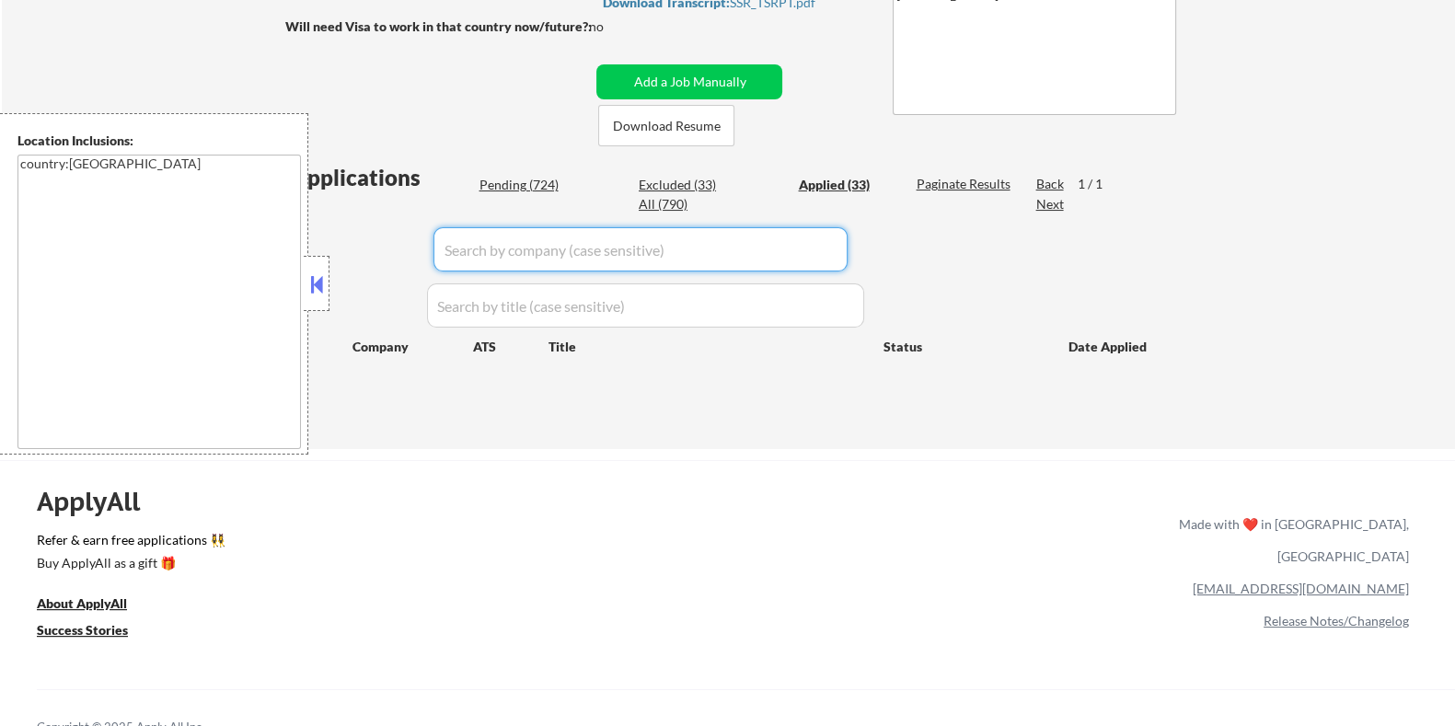
select select ""applied""
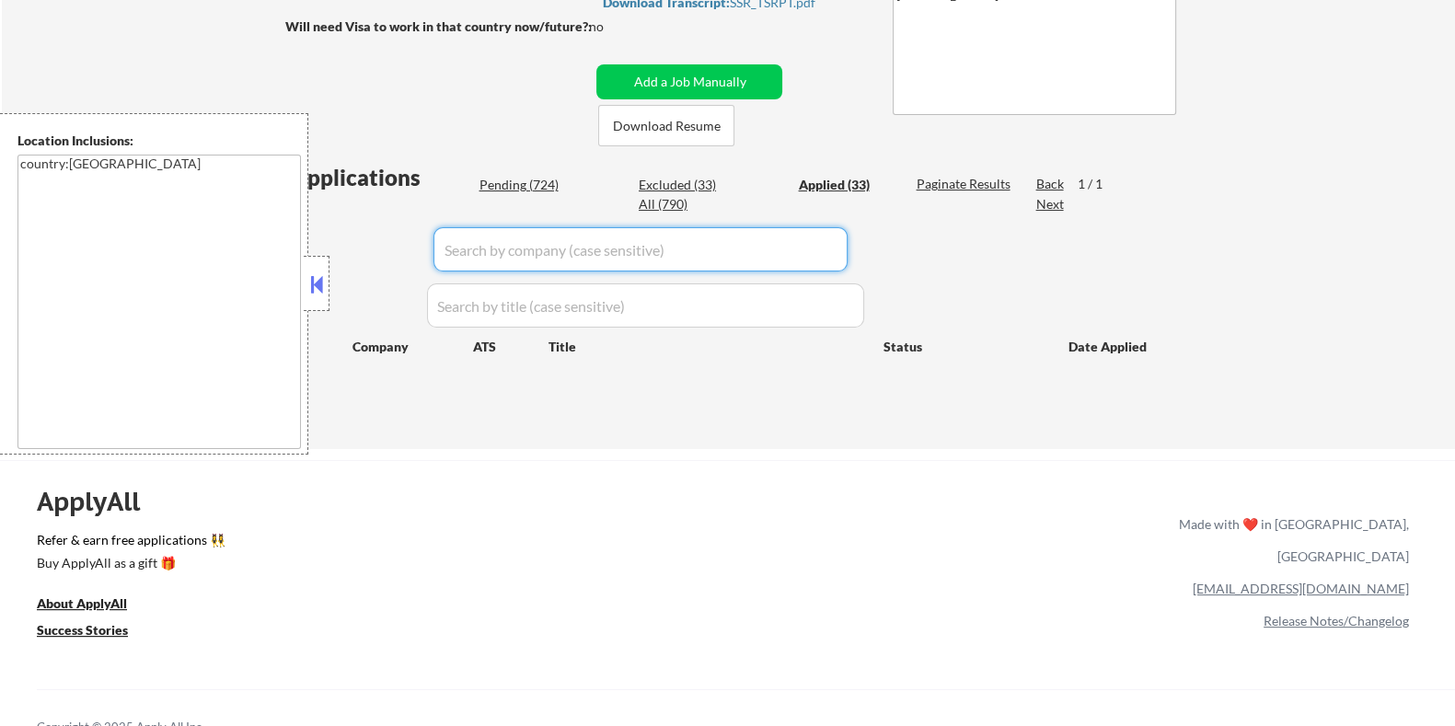
select select ""applied""
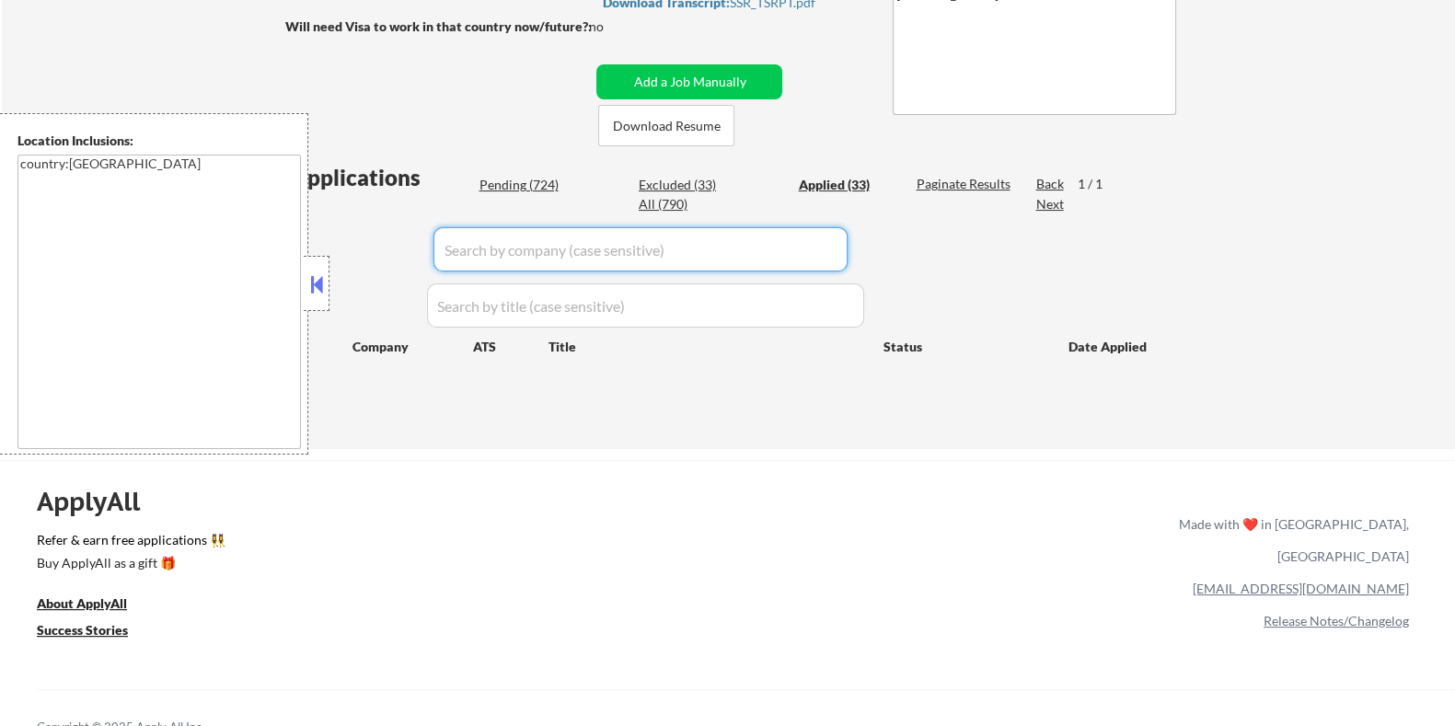
select select ""applied""
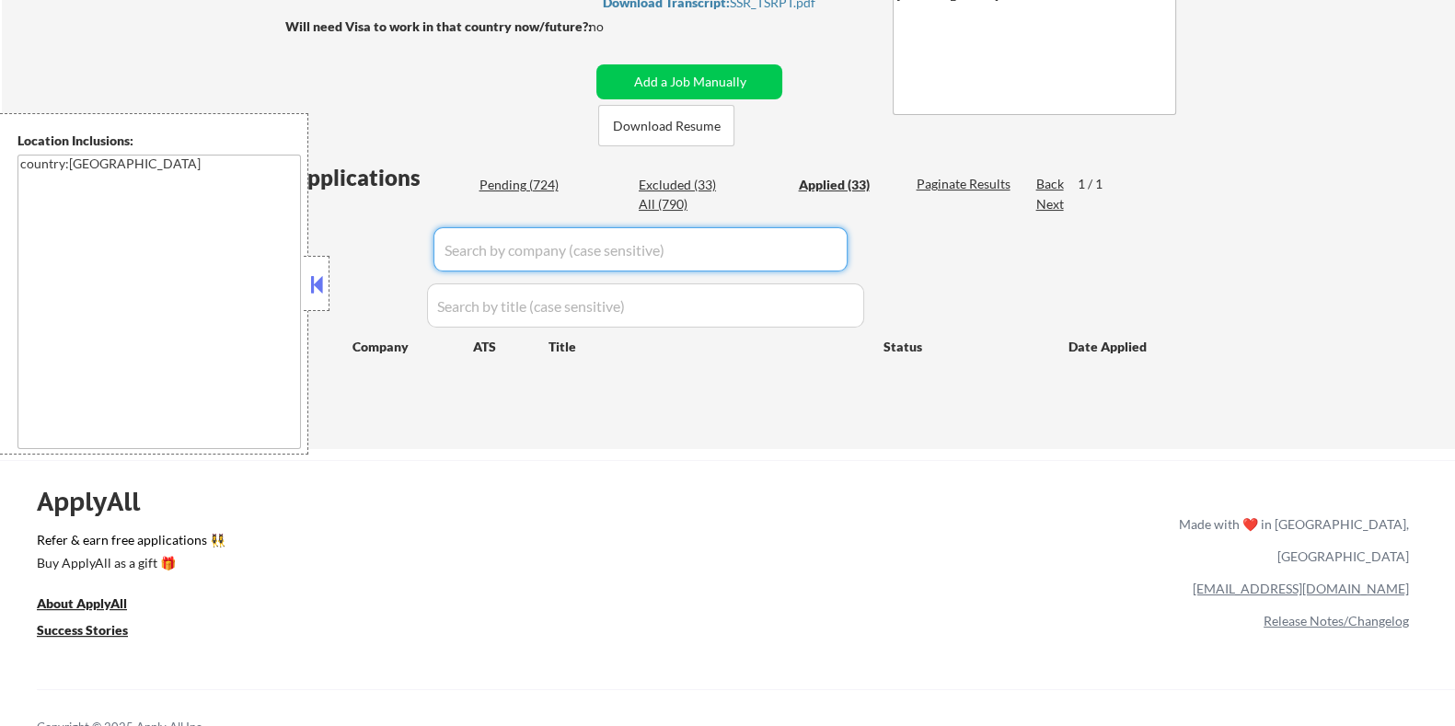
select select ""applied""
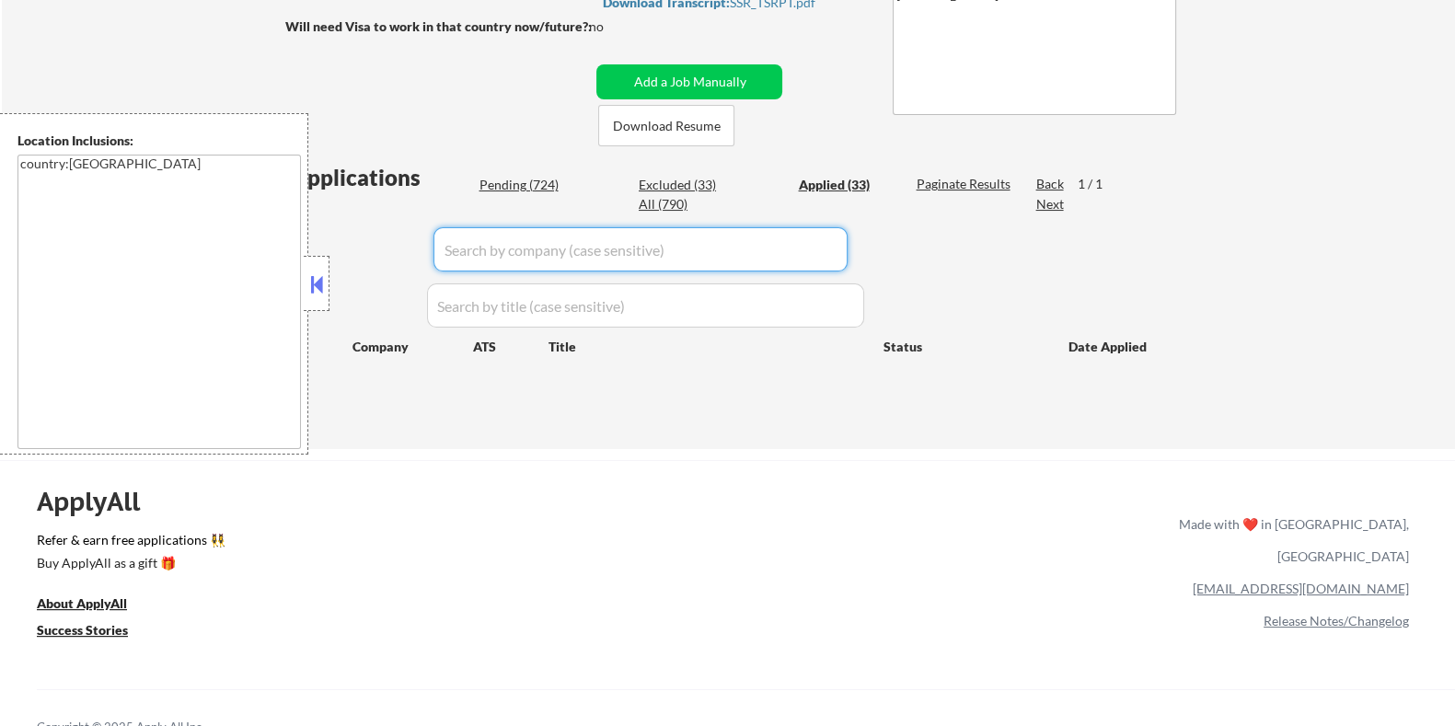
select select ""applied""
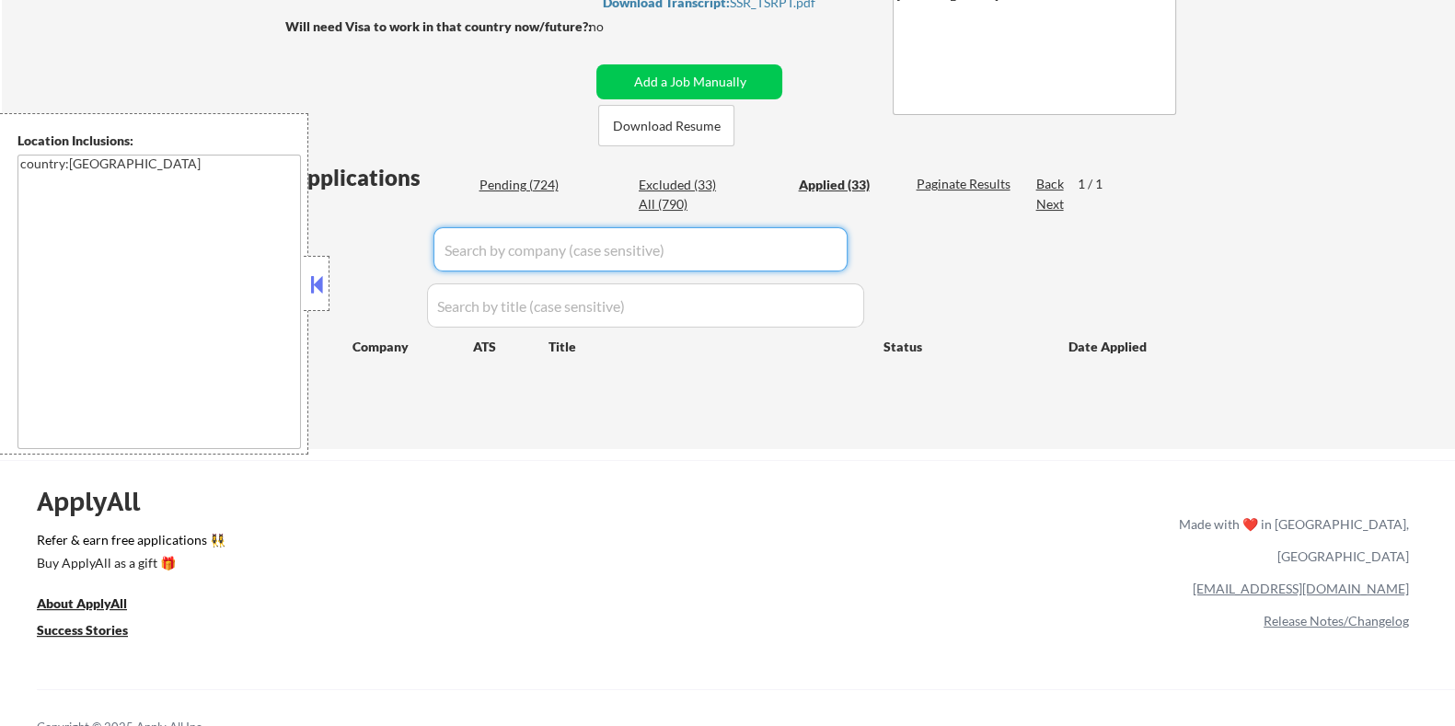
select select ""applied""
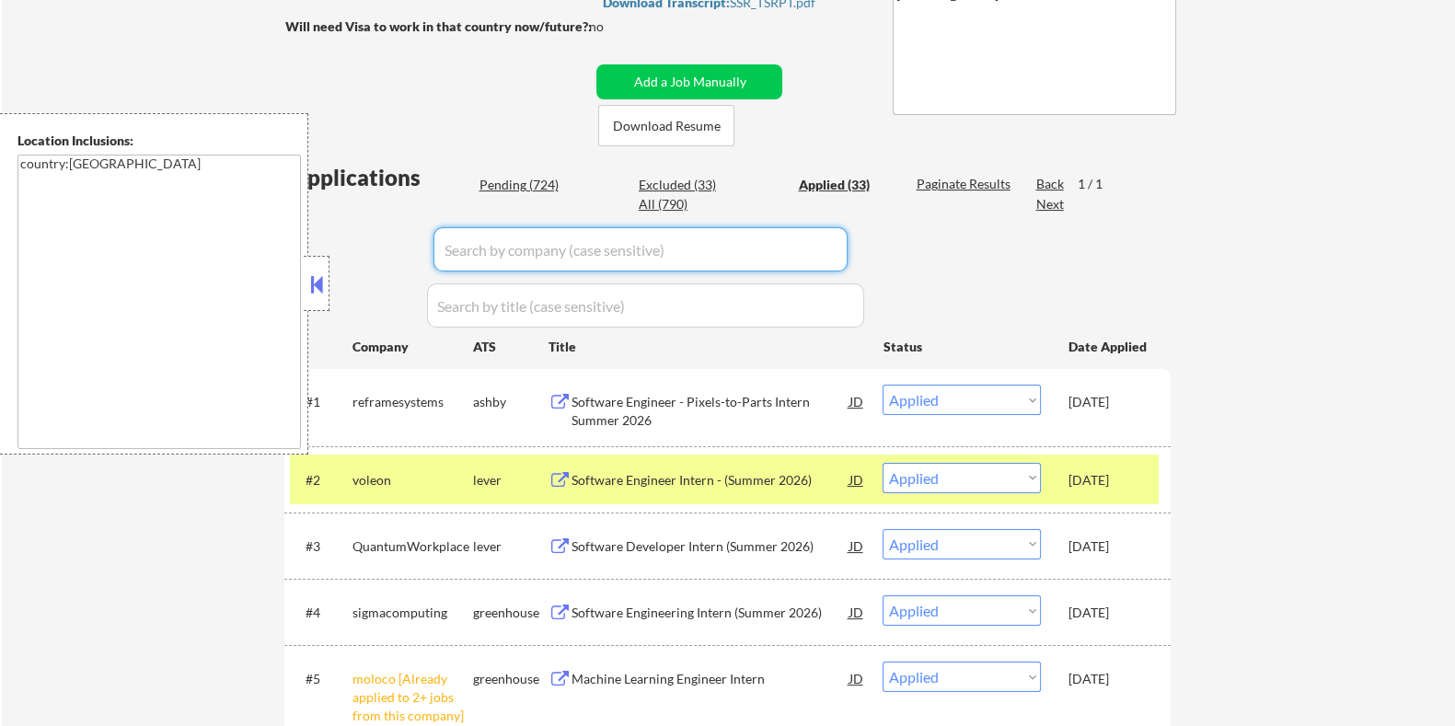
scroll to position [459, 0]
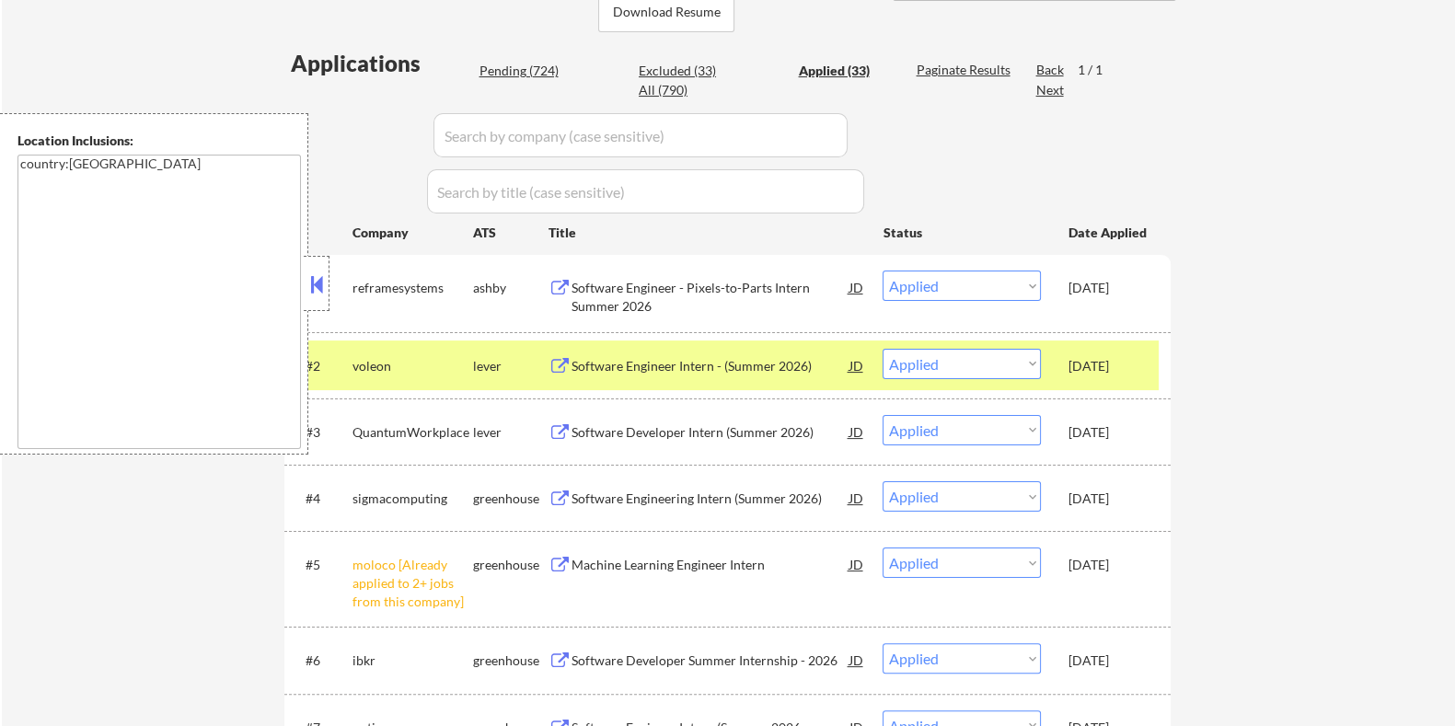
click at [527, 66] on div "Pending (724)" at bounding box center [525, 71] width 92 height 18
select select ""pending""
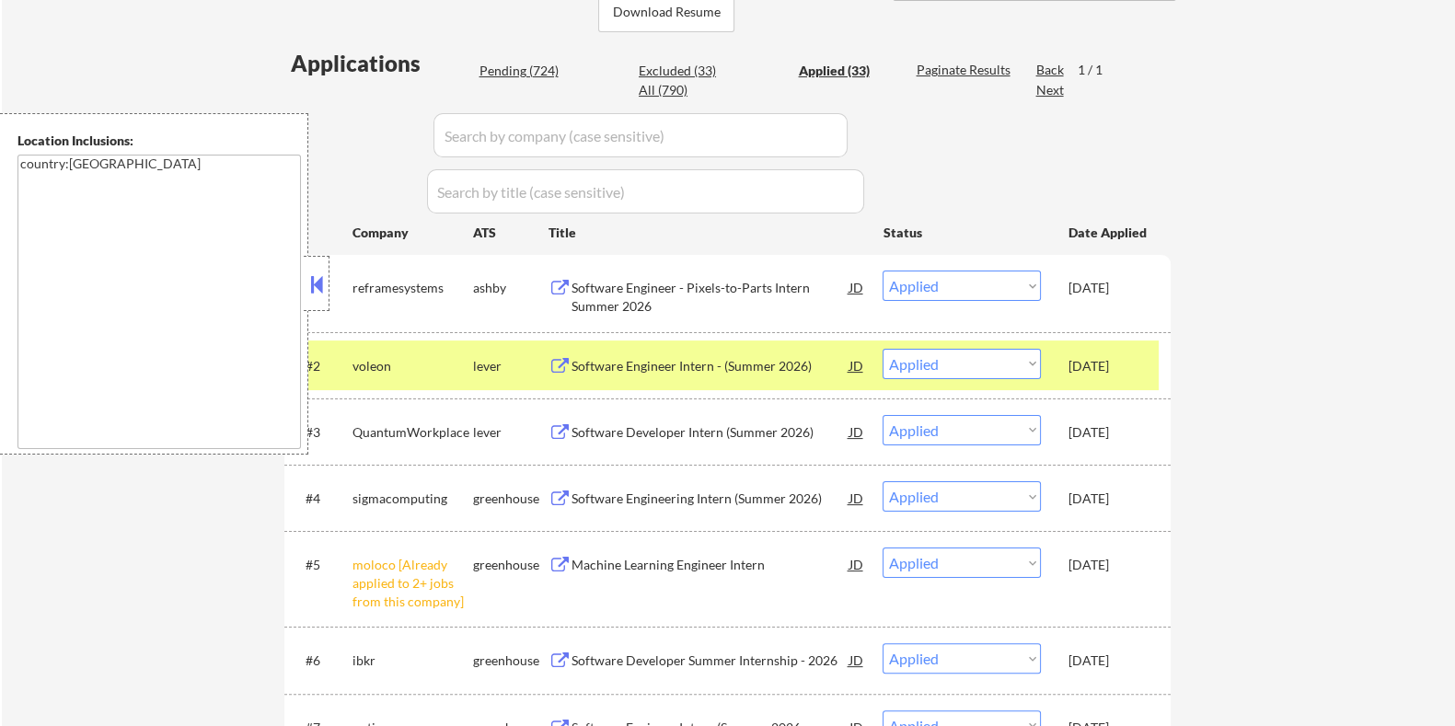
select select ""pending""
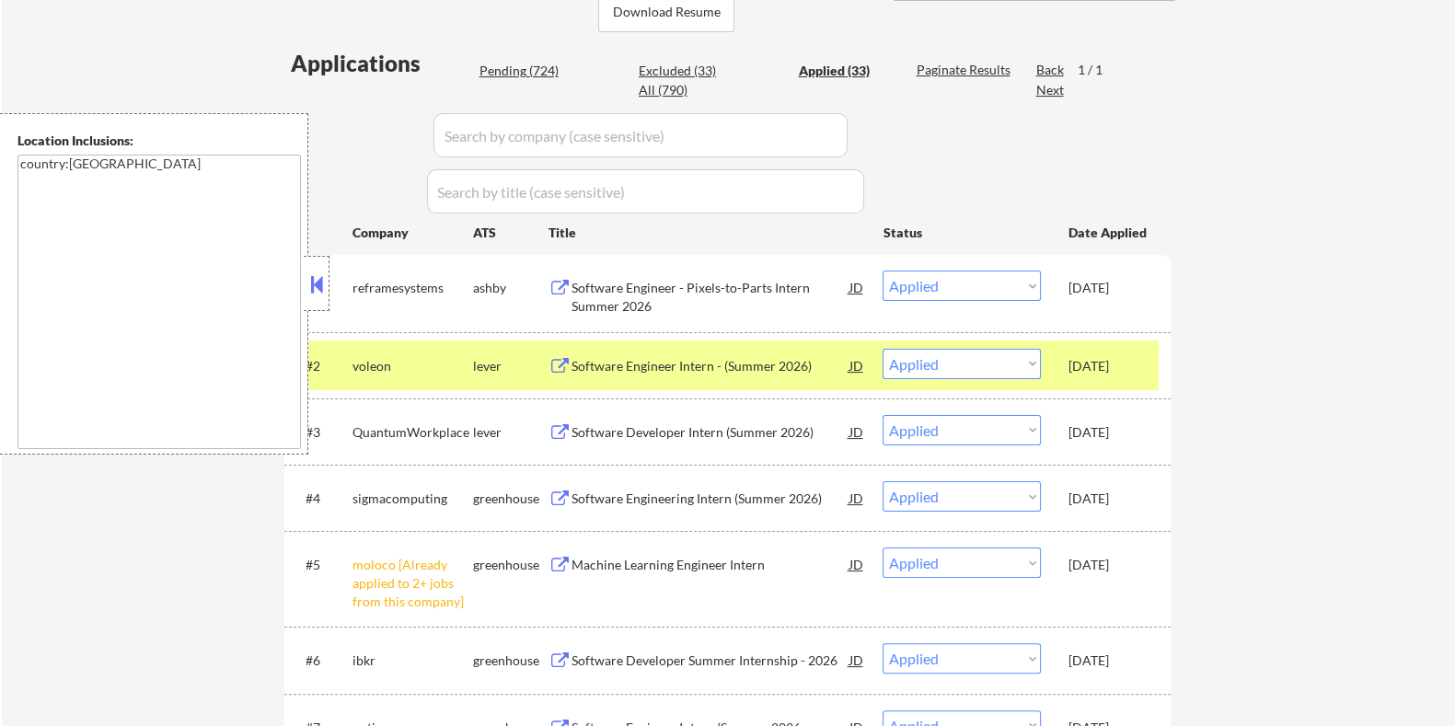
select select ""pending""
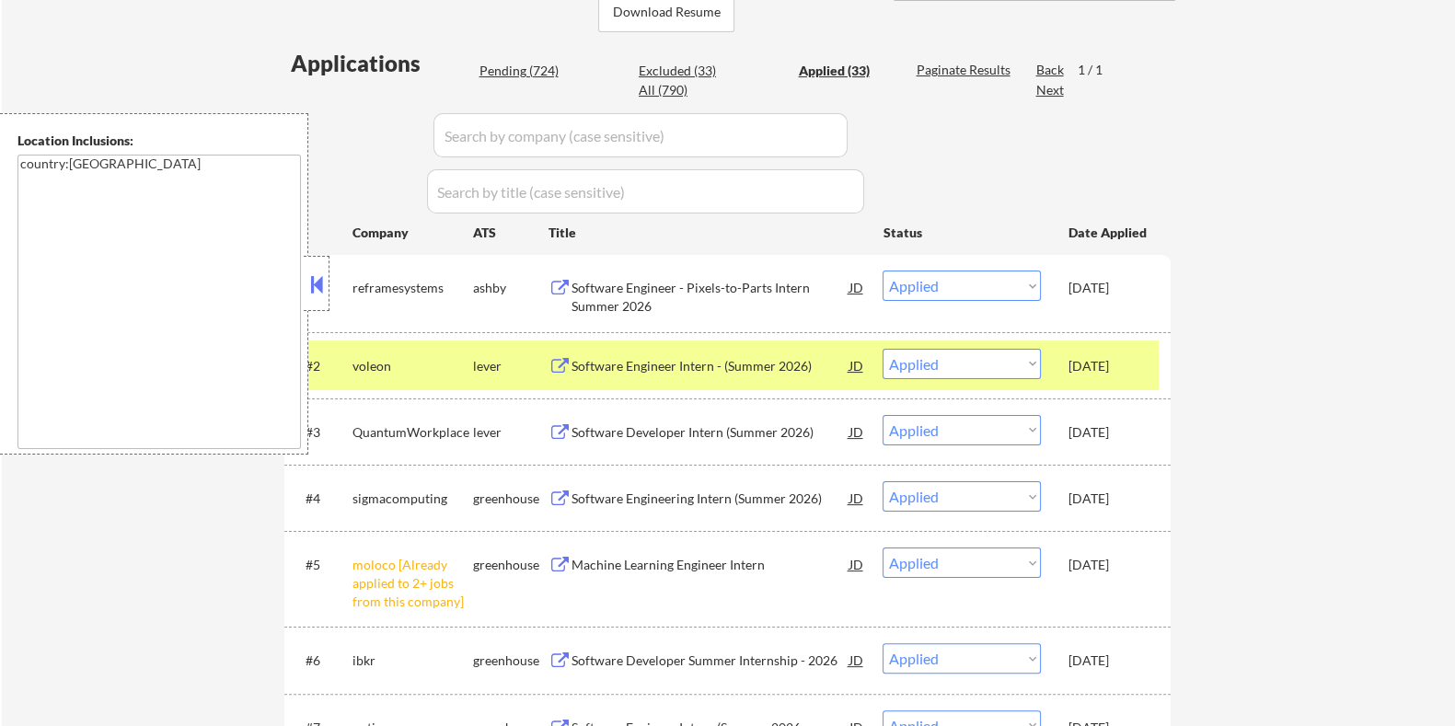
select select ""pending""
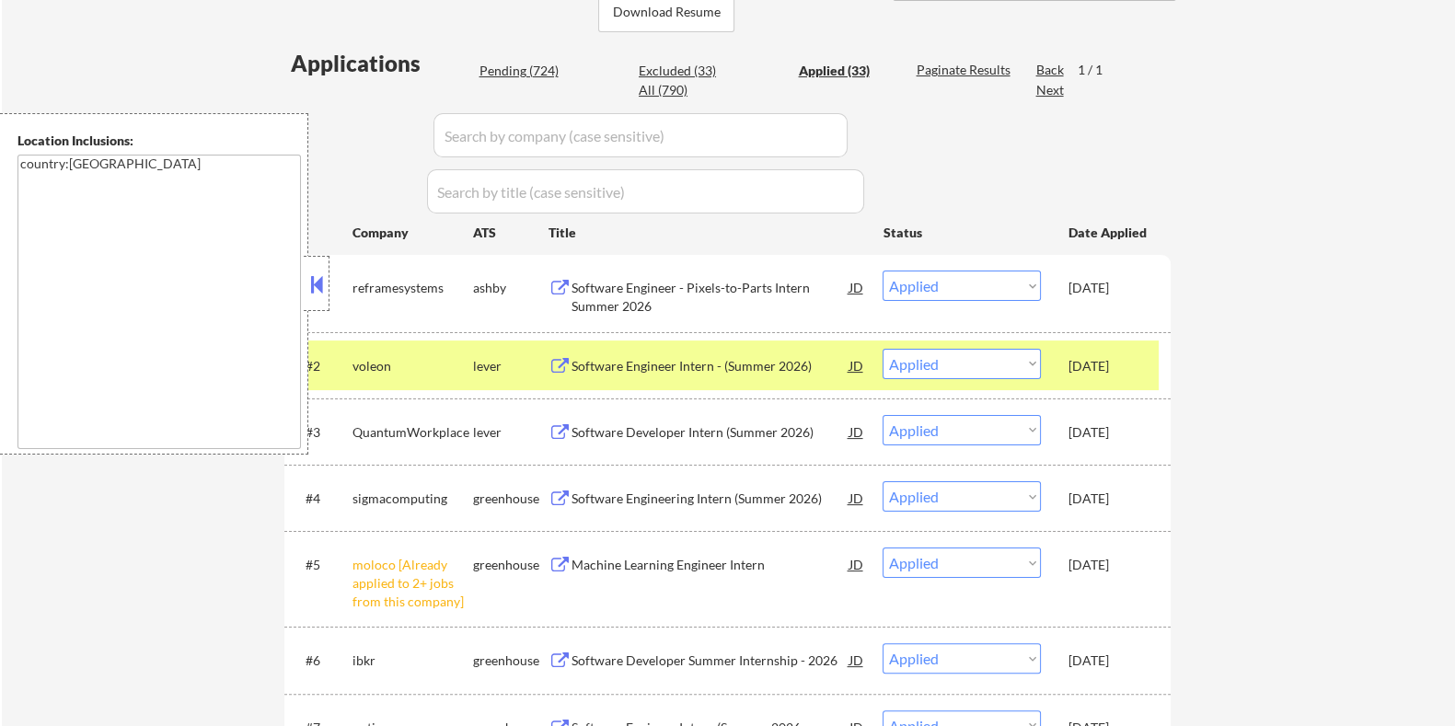
select select ""pending""
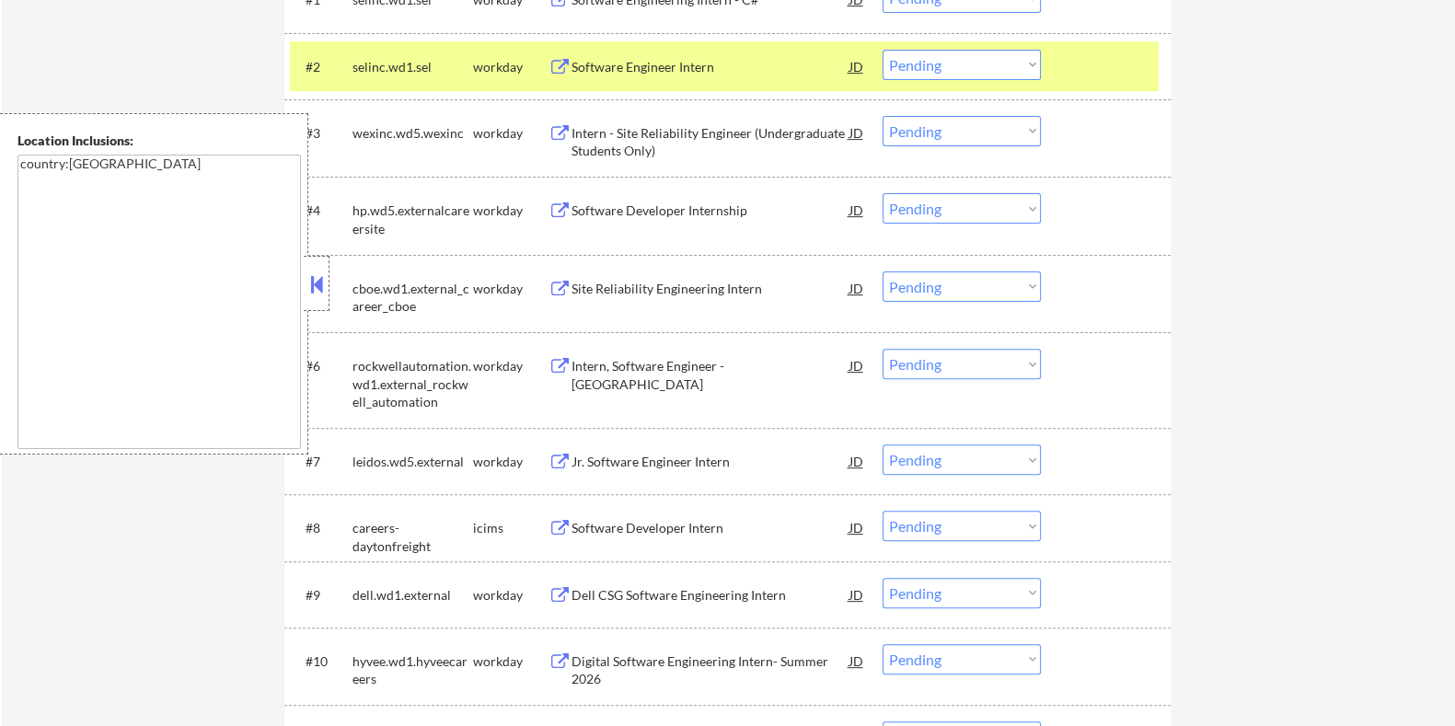
scroll to position [805, 0]
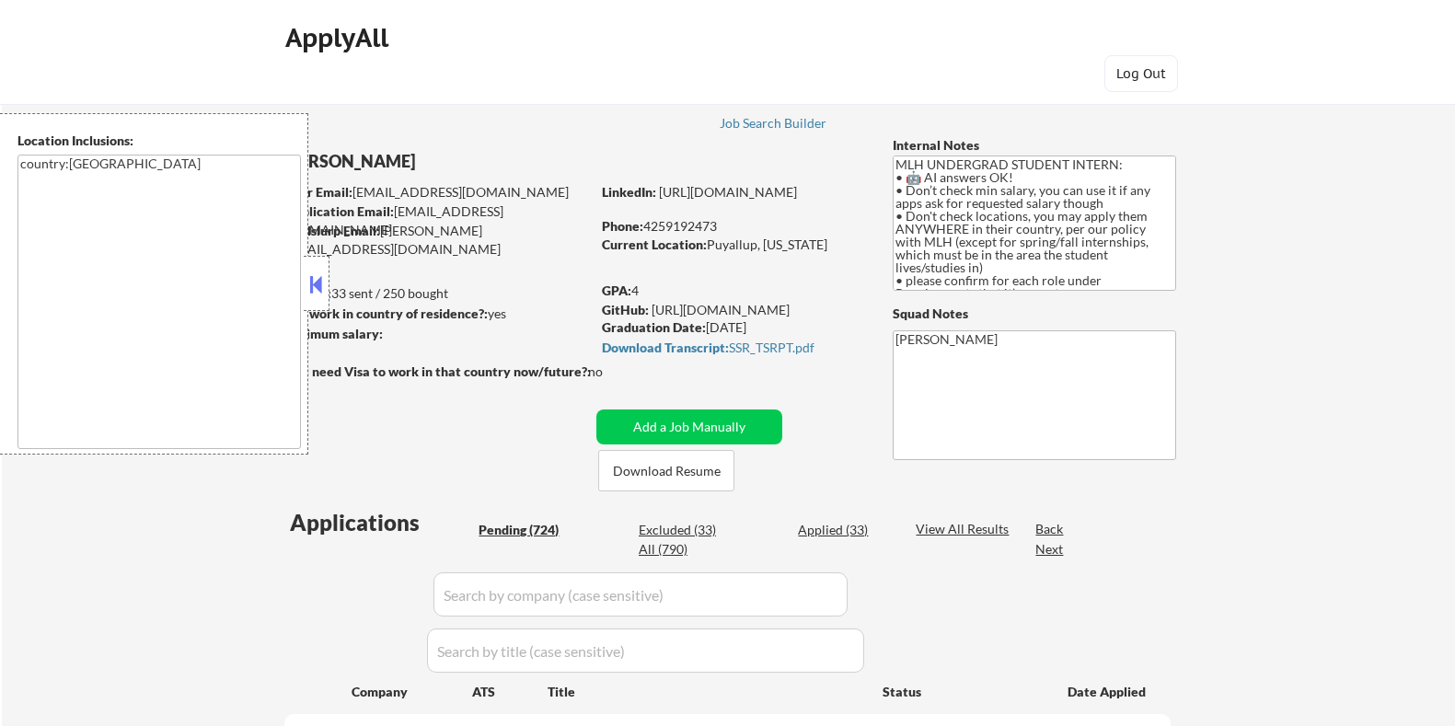
select select ""pending""
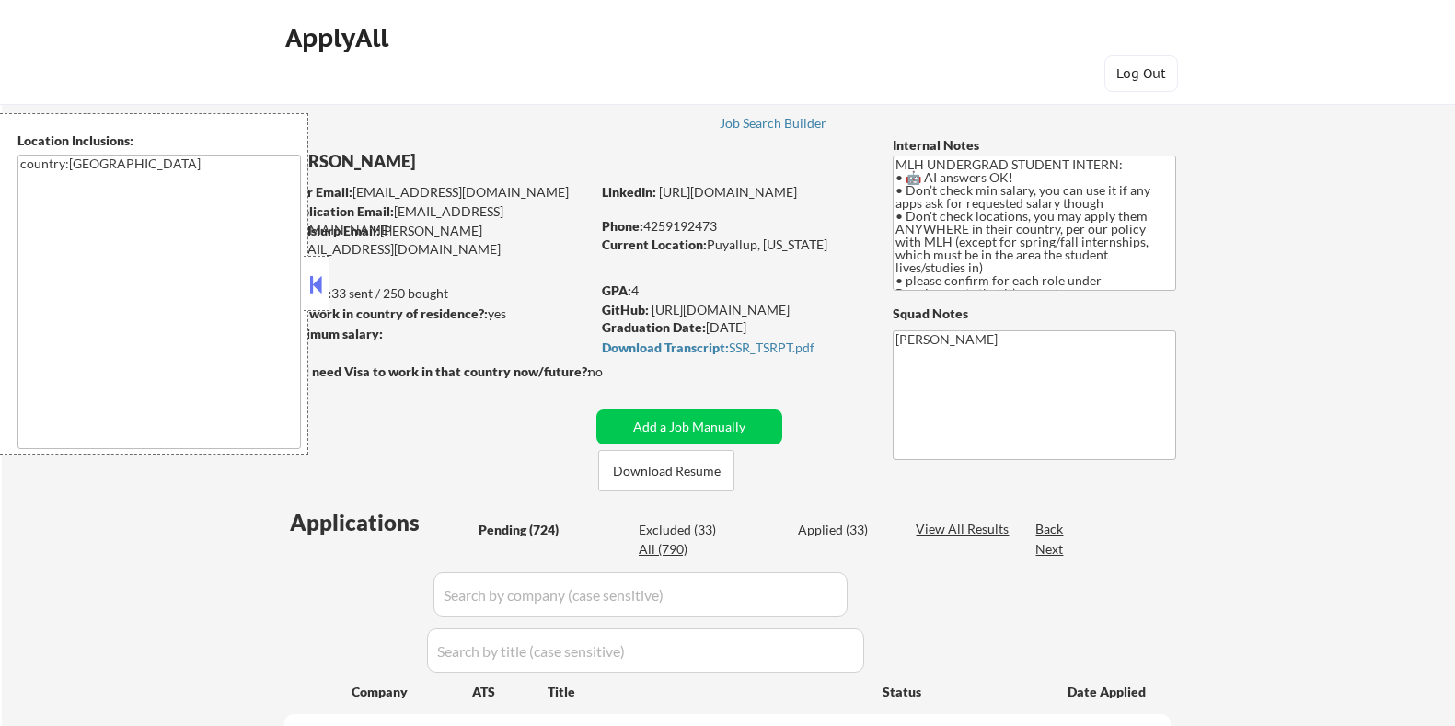
select select ""pending""
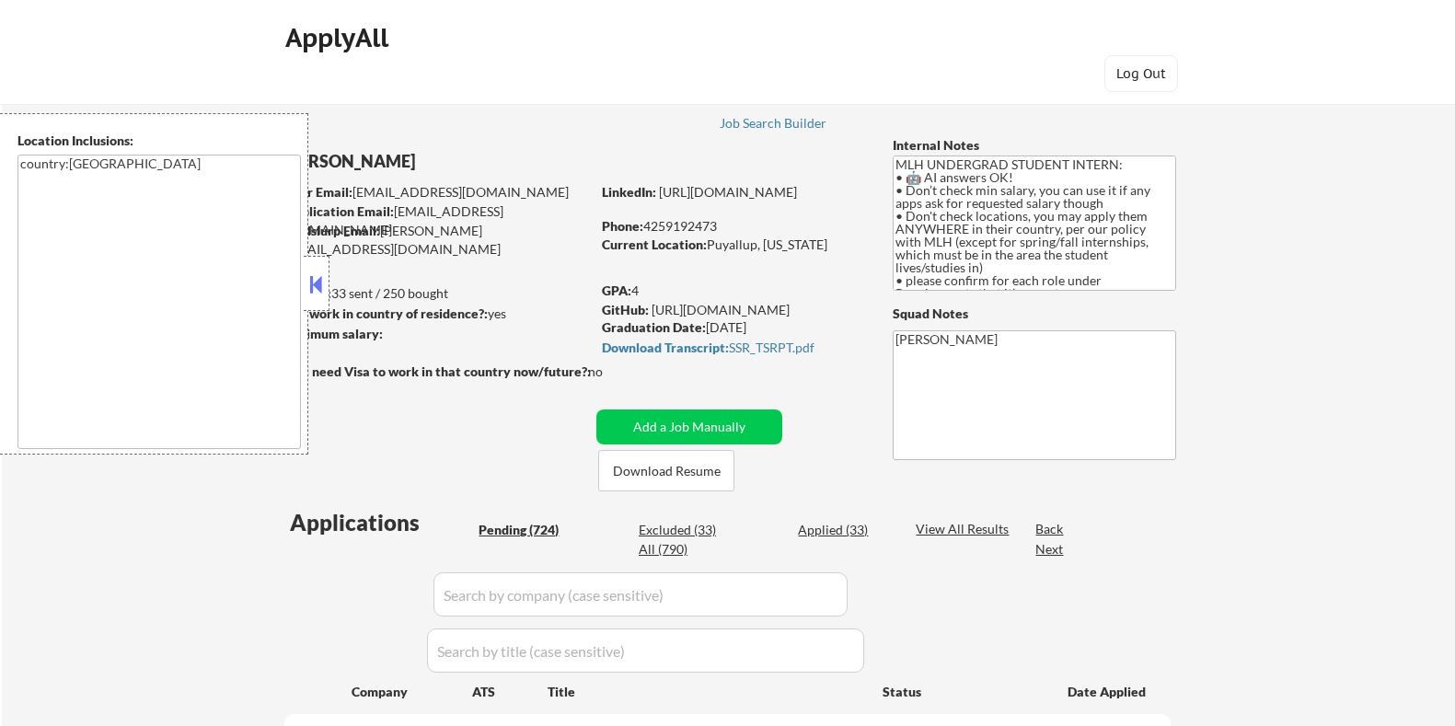
select select ""pending""
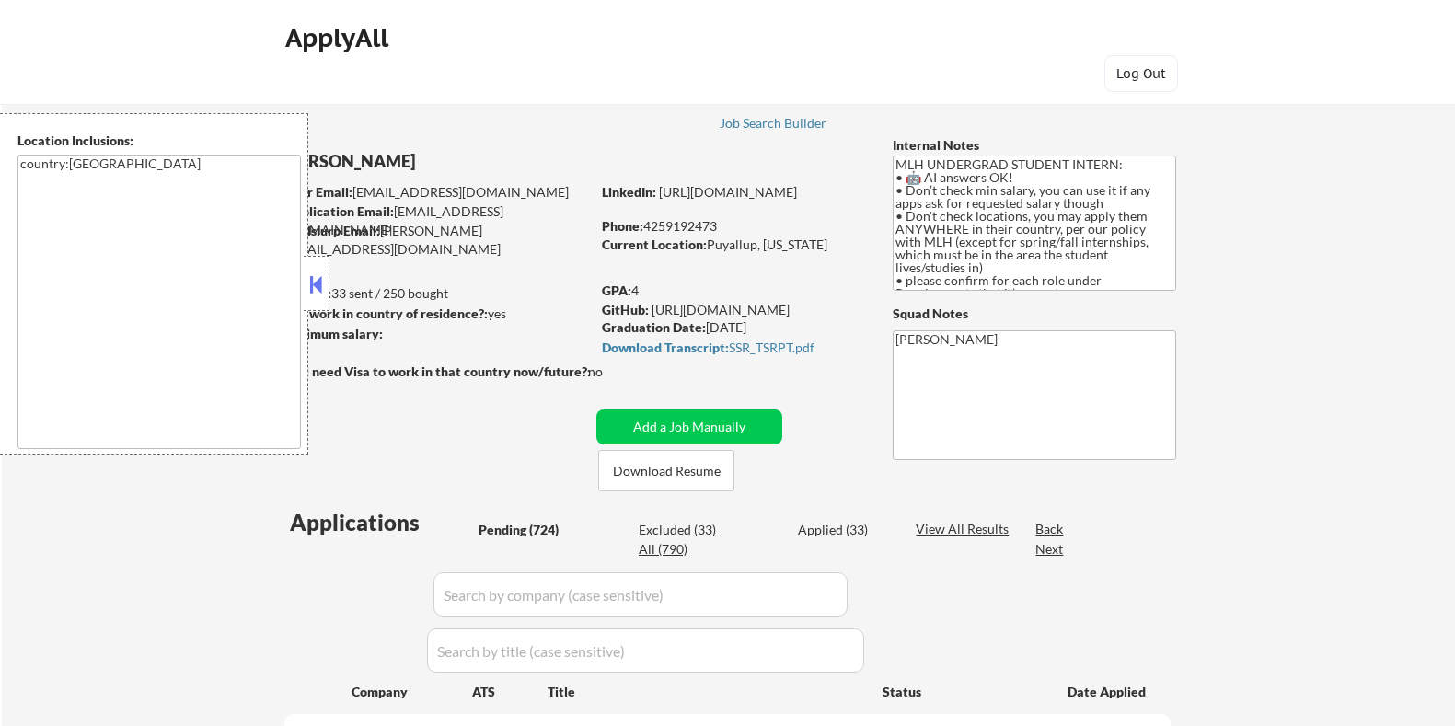
select select ""pending""
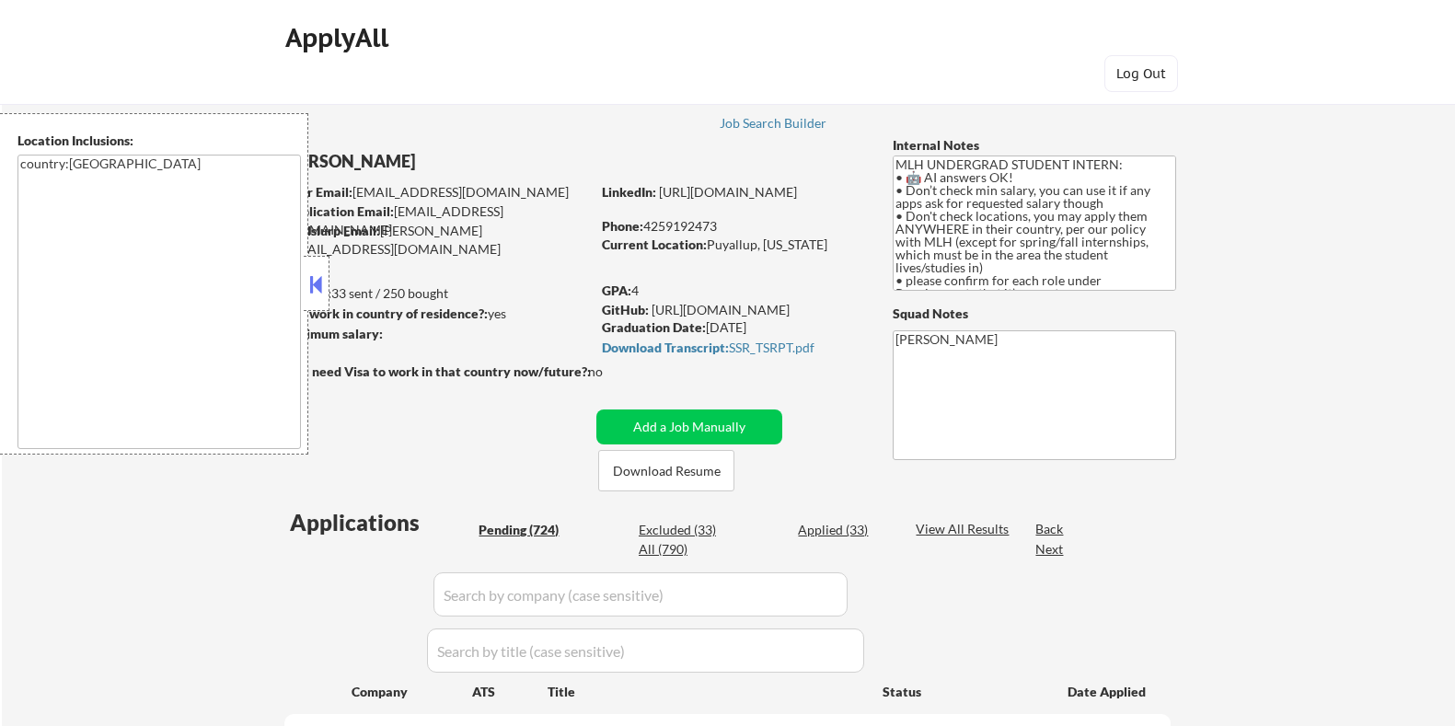
select select ""pending""
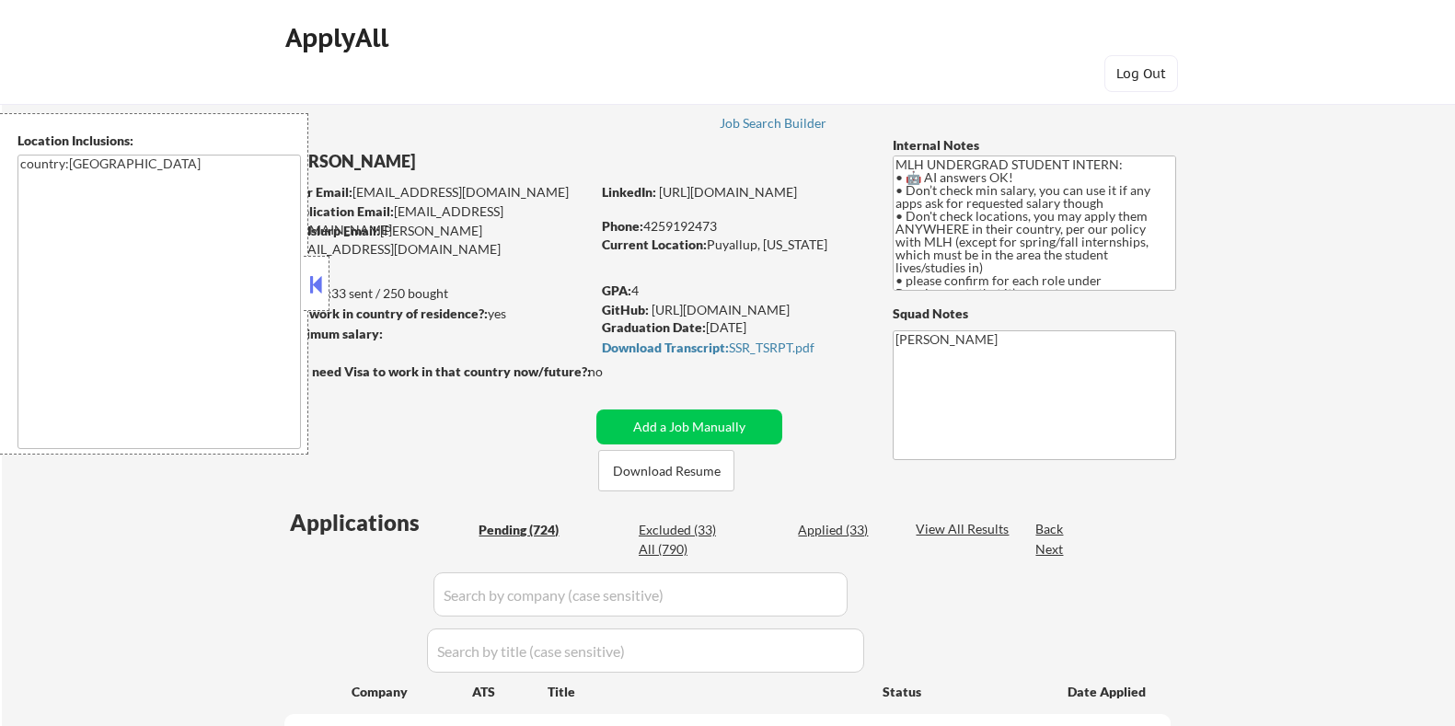
select select ""pending""
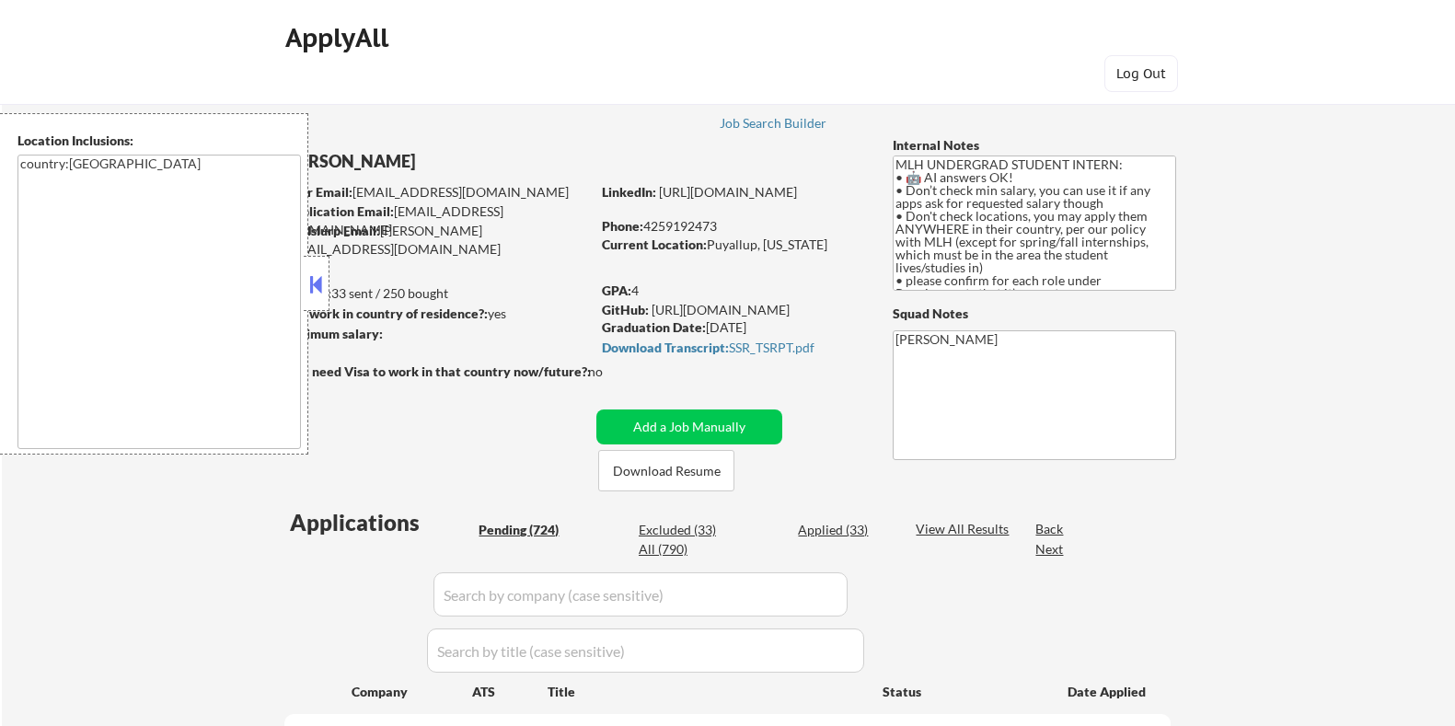
select select ""pending""
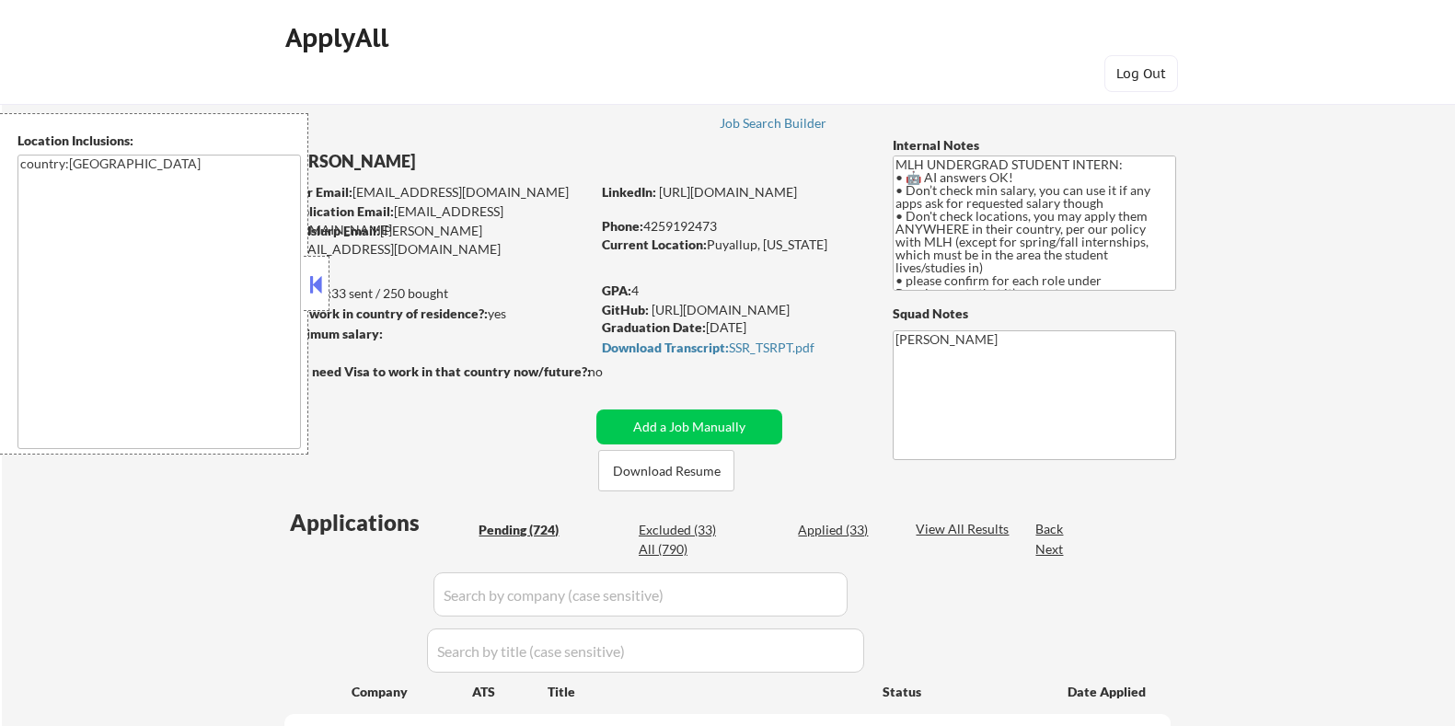
select select ""pending""
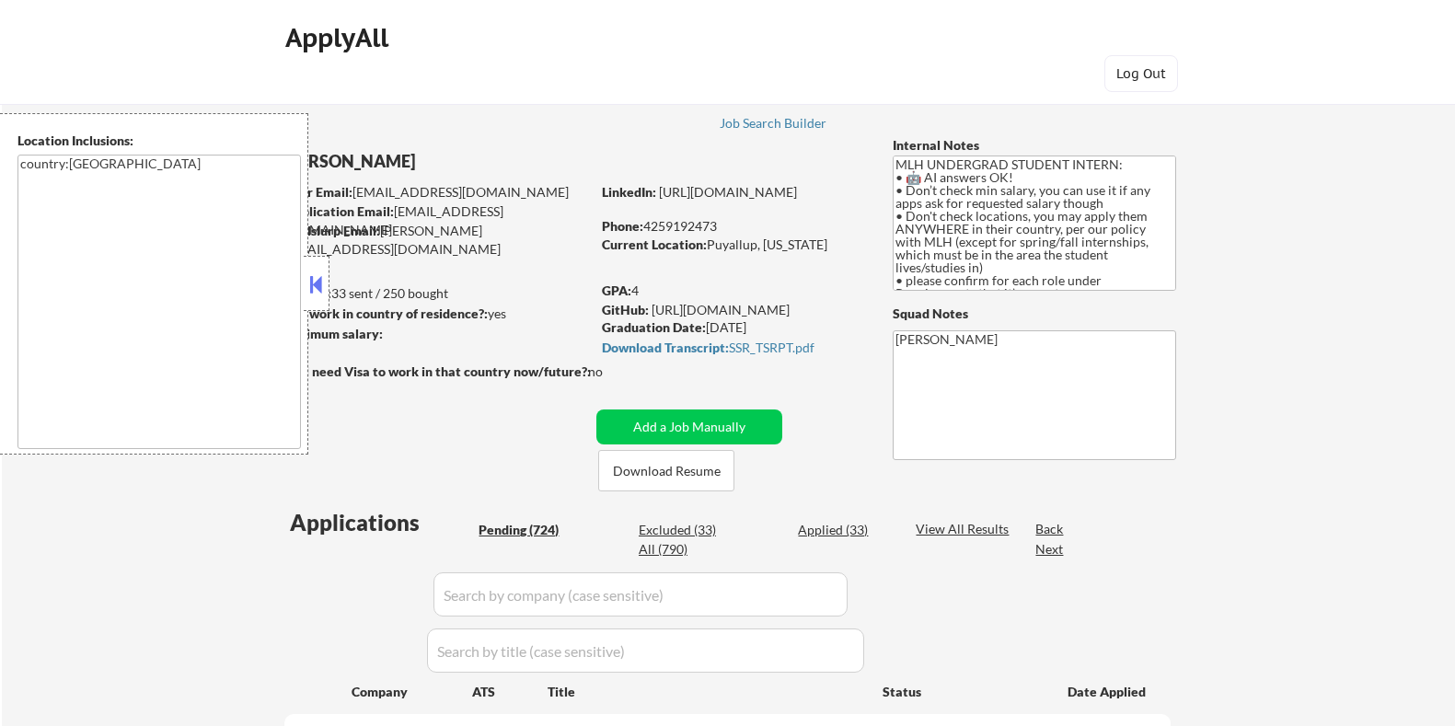
select select ""pending""
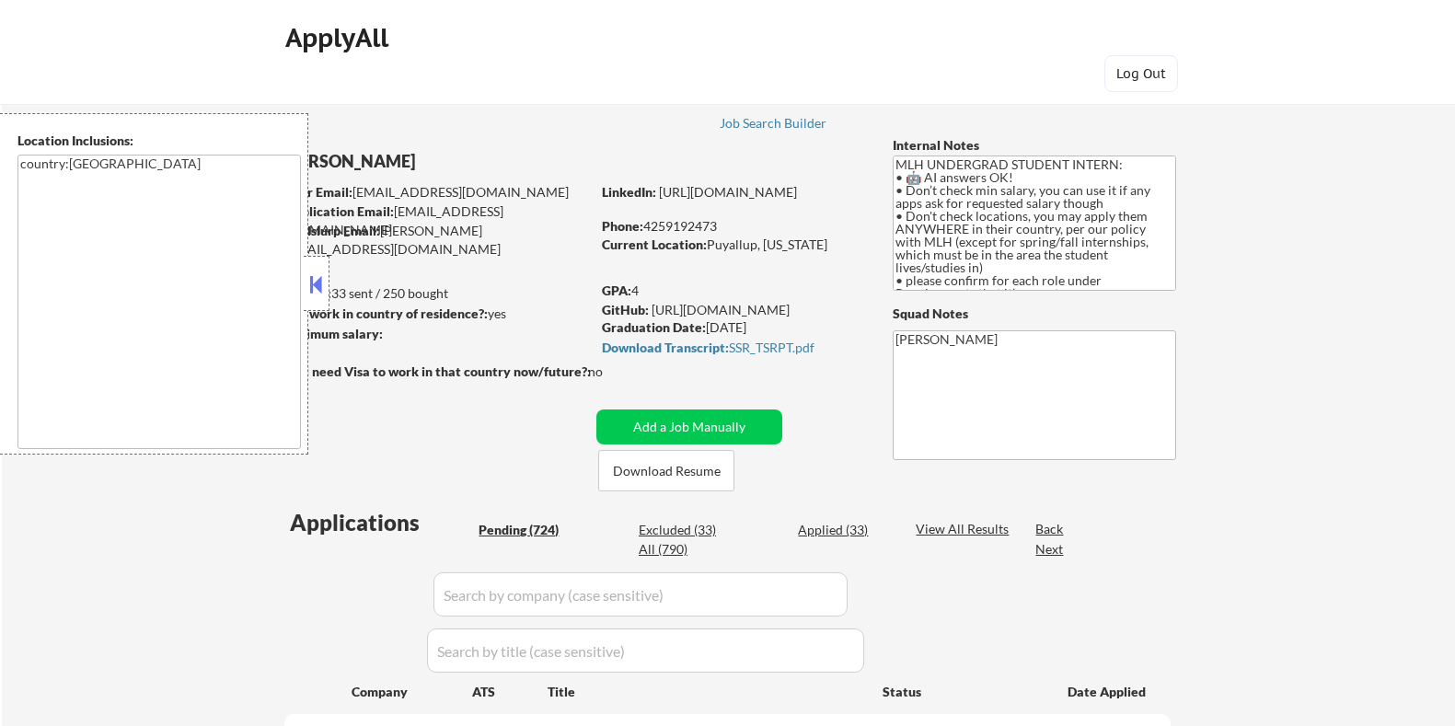
select select ""pending""
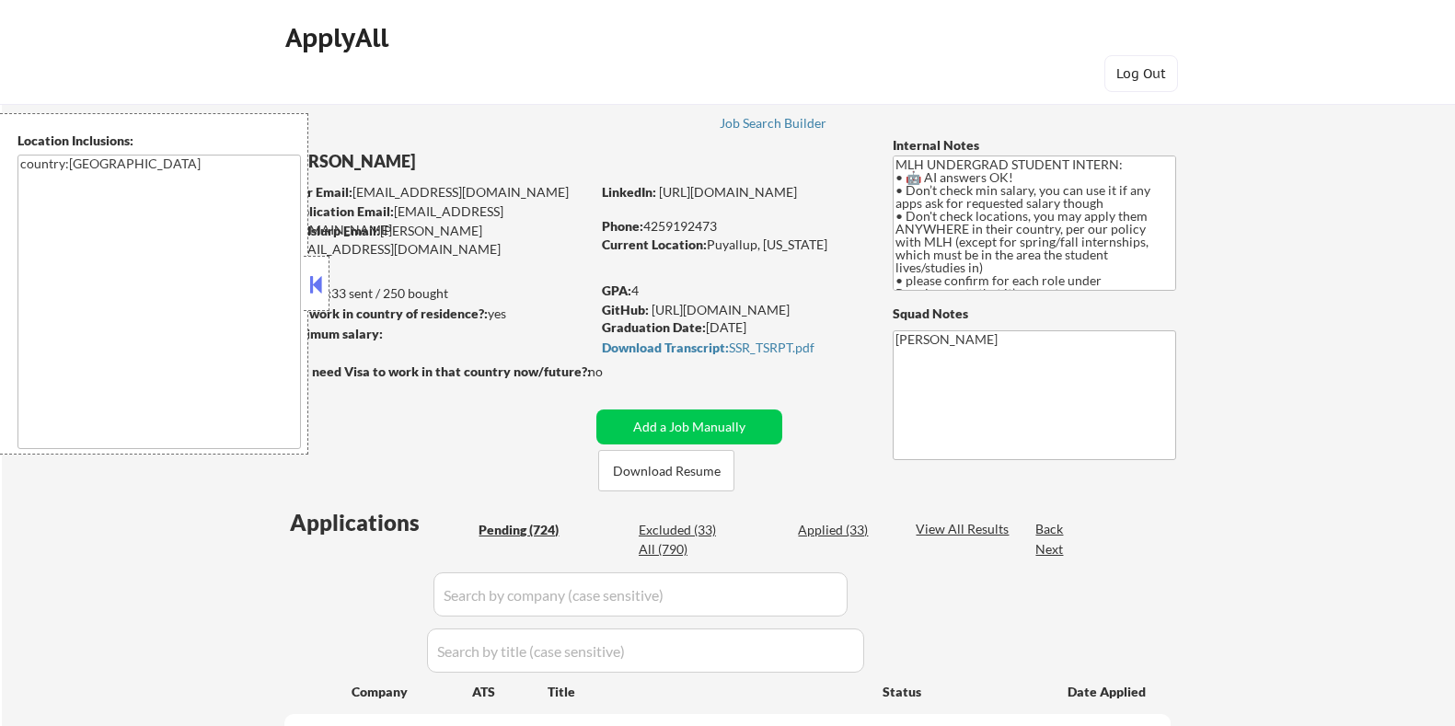
select select ""pending""
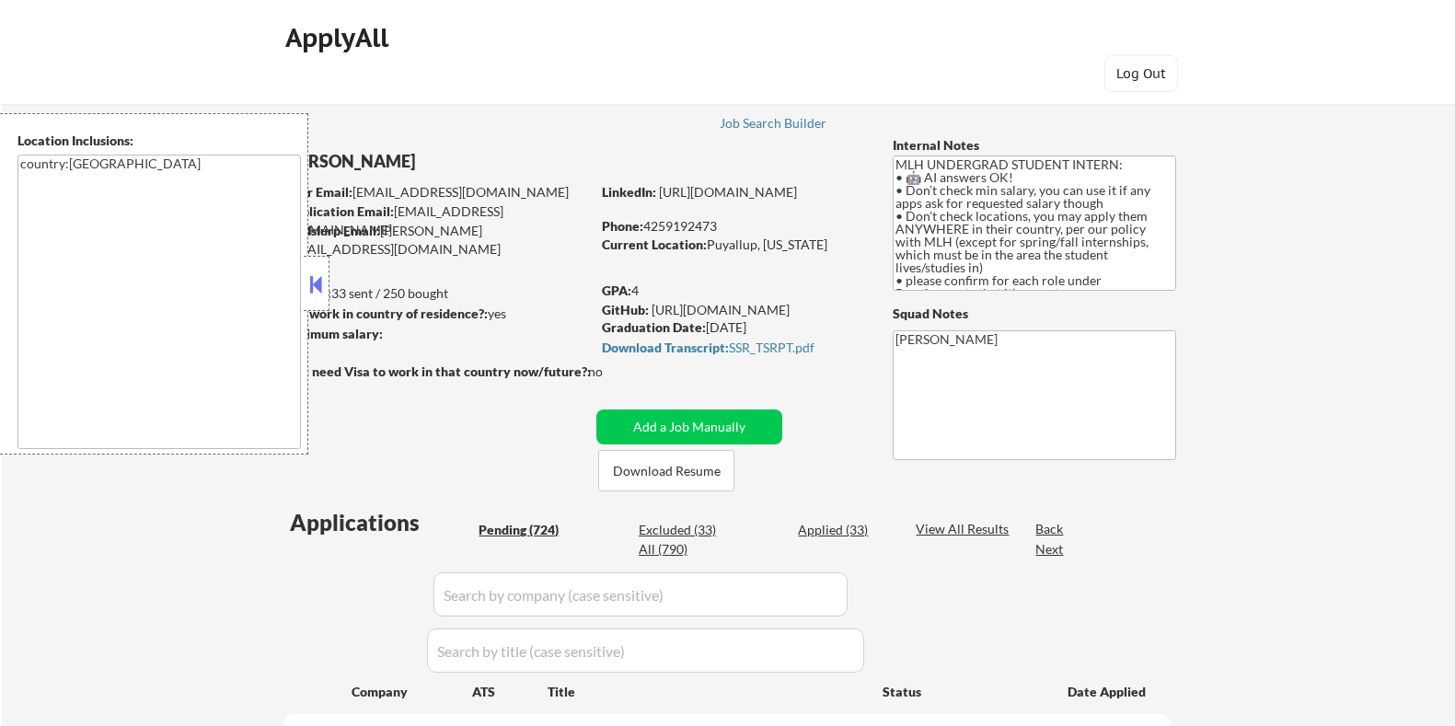
select select ""pending""
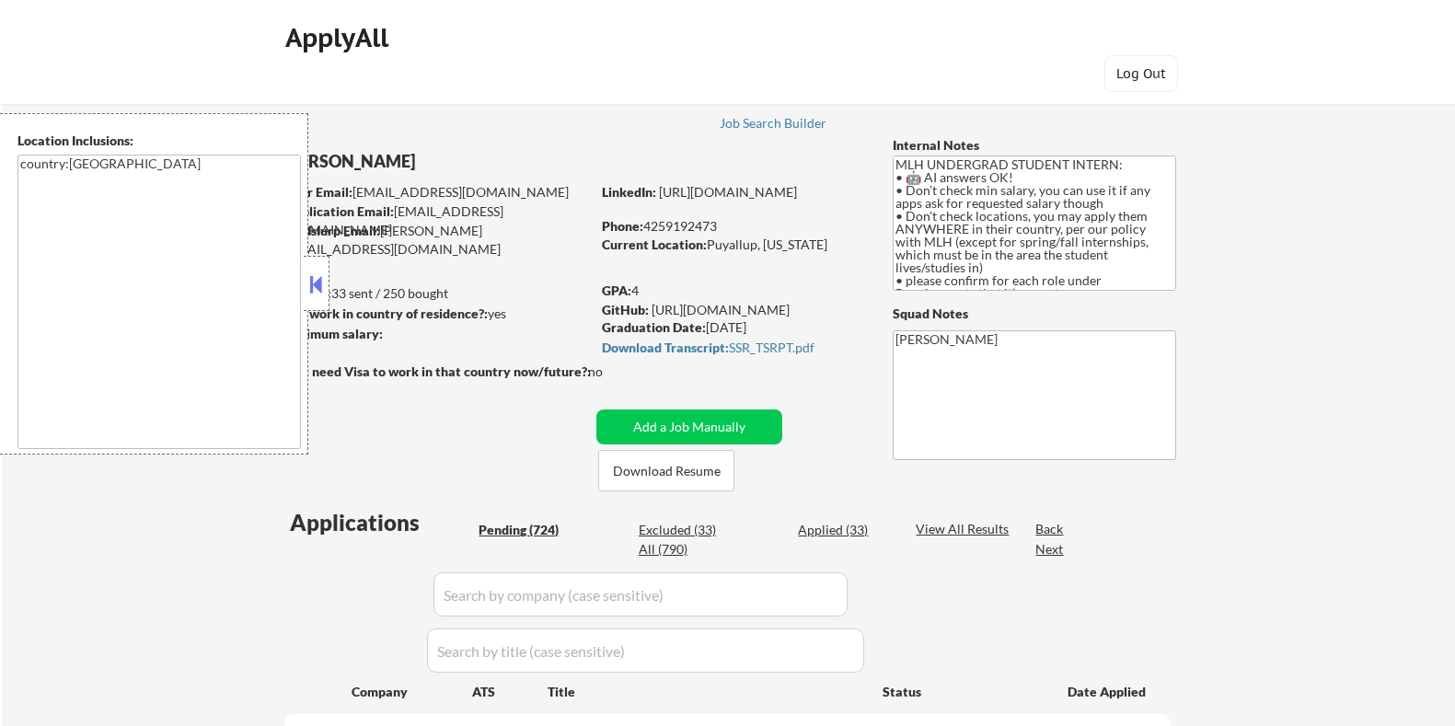
select select ""pending""
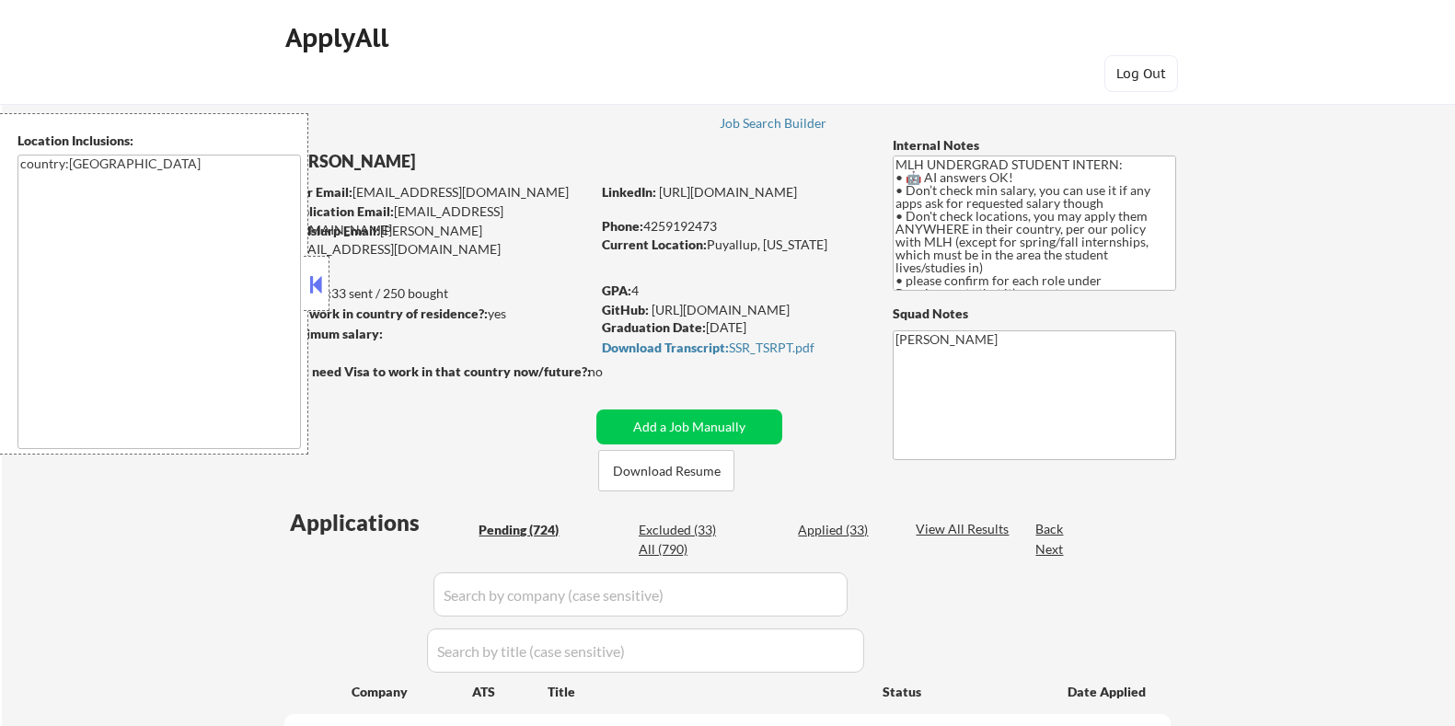
select select ""pending""
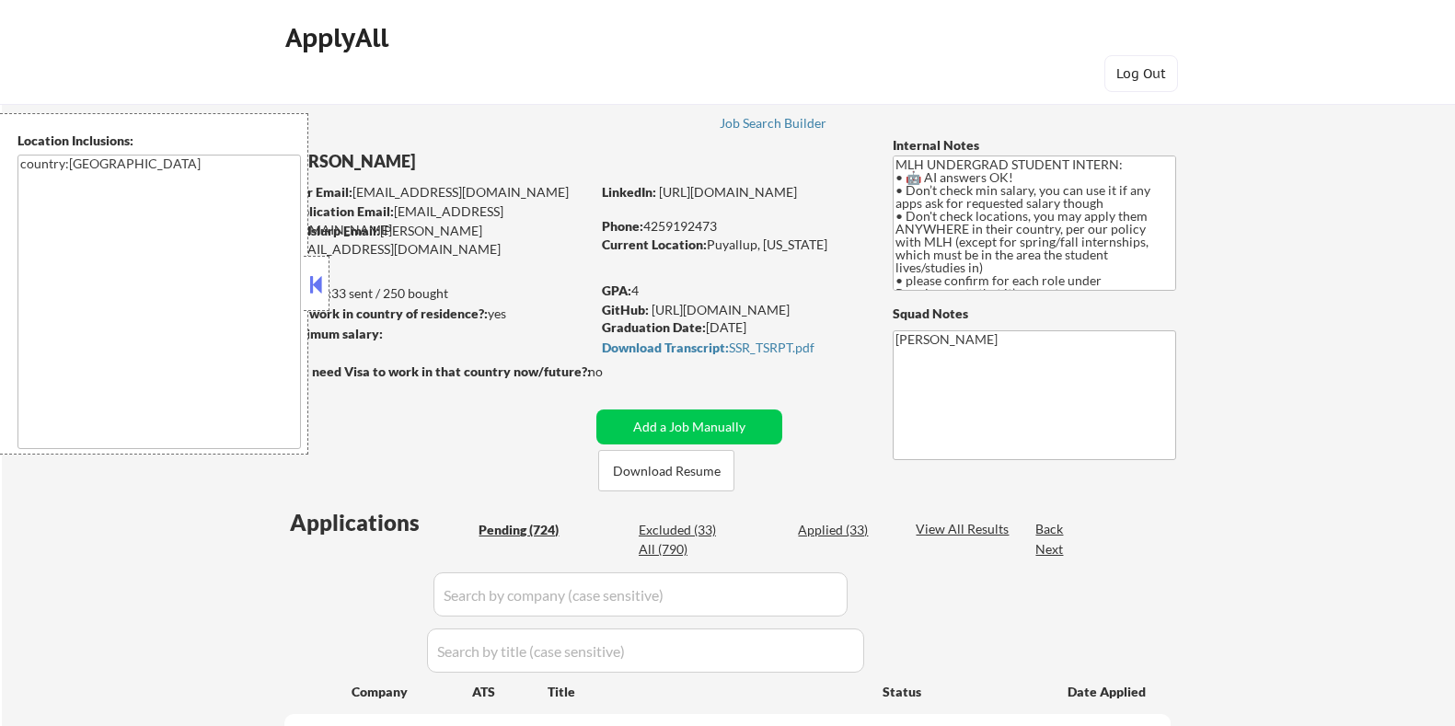
select select ""pending""
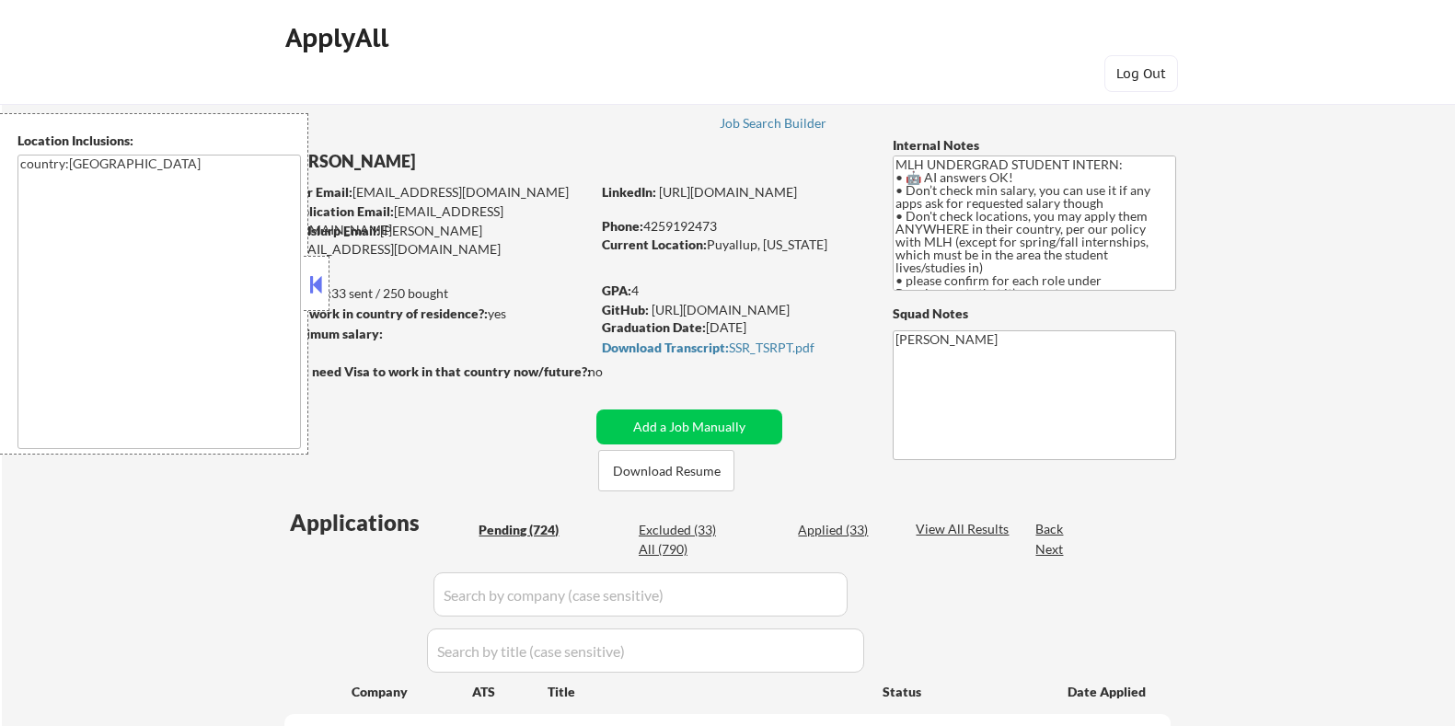
select select ""pending""
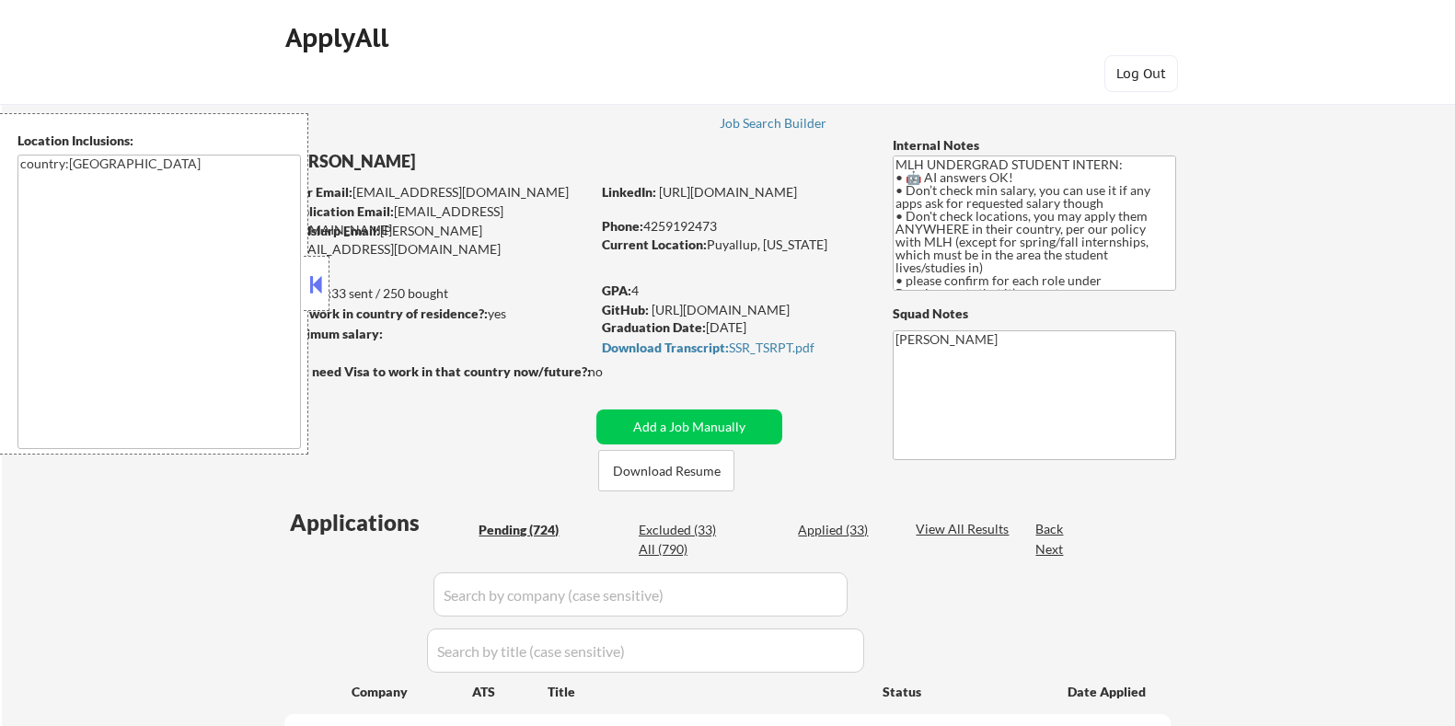
select select ""pending""
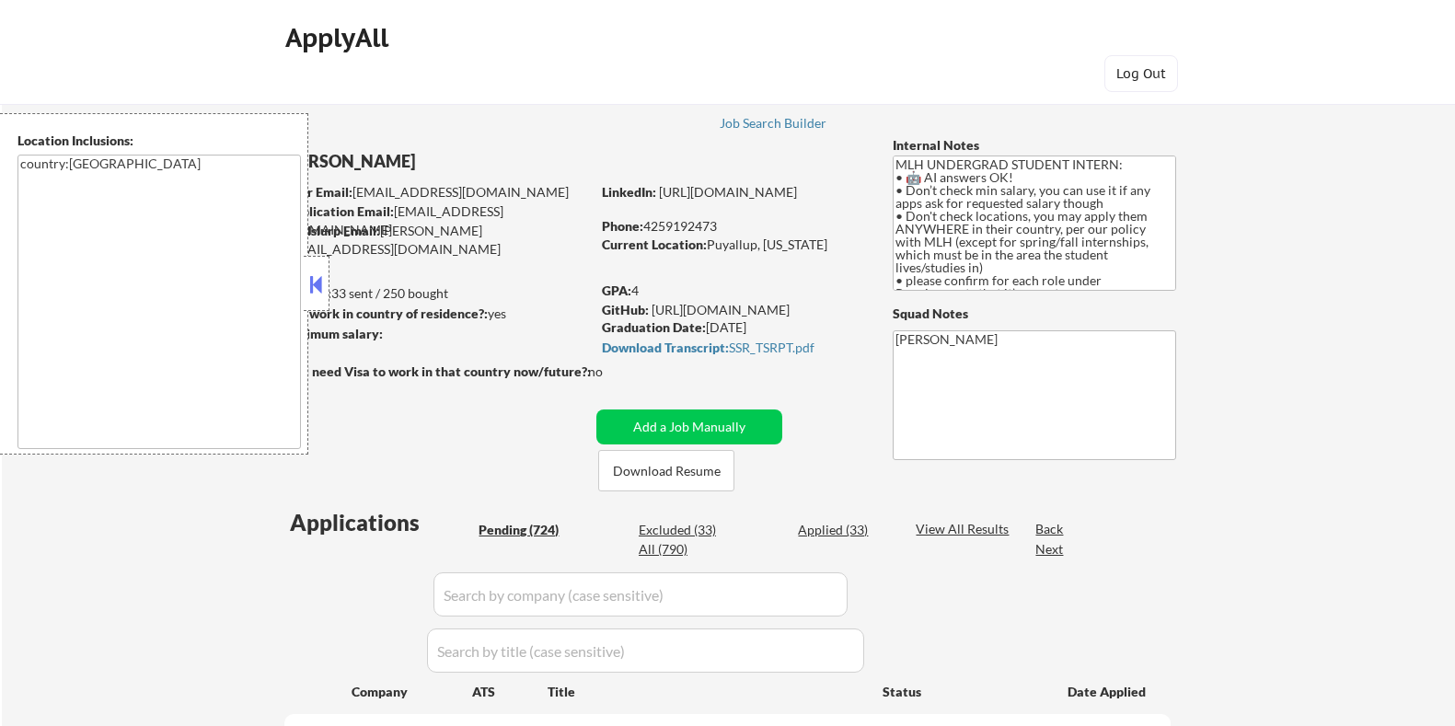
select select ""pending""
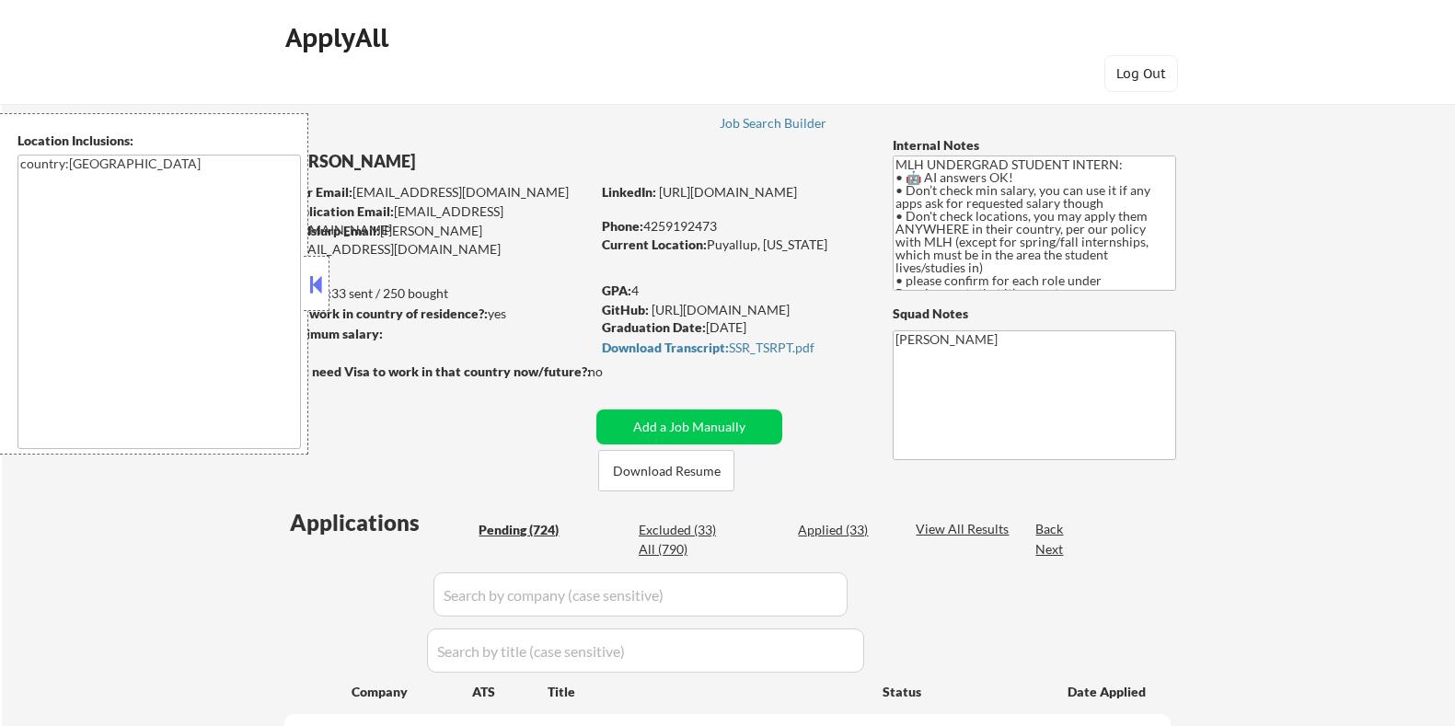
select select ""pending""
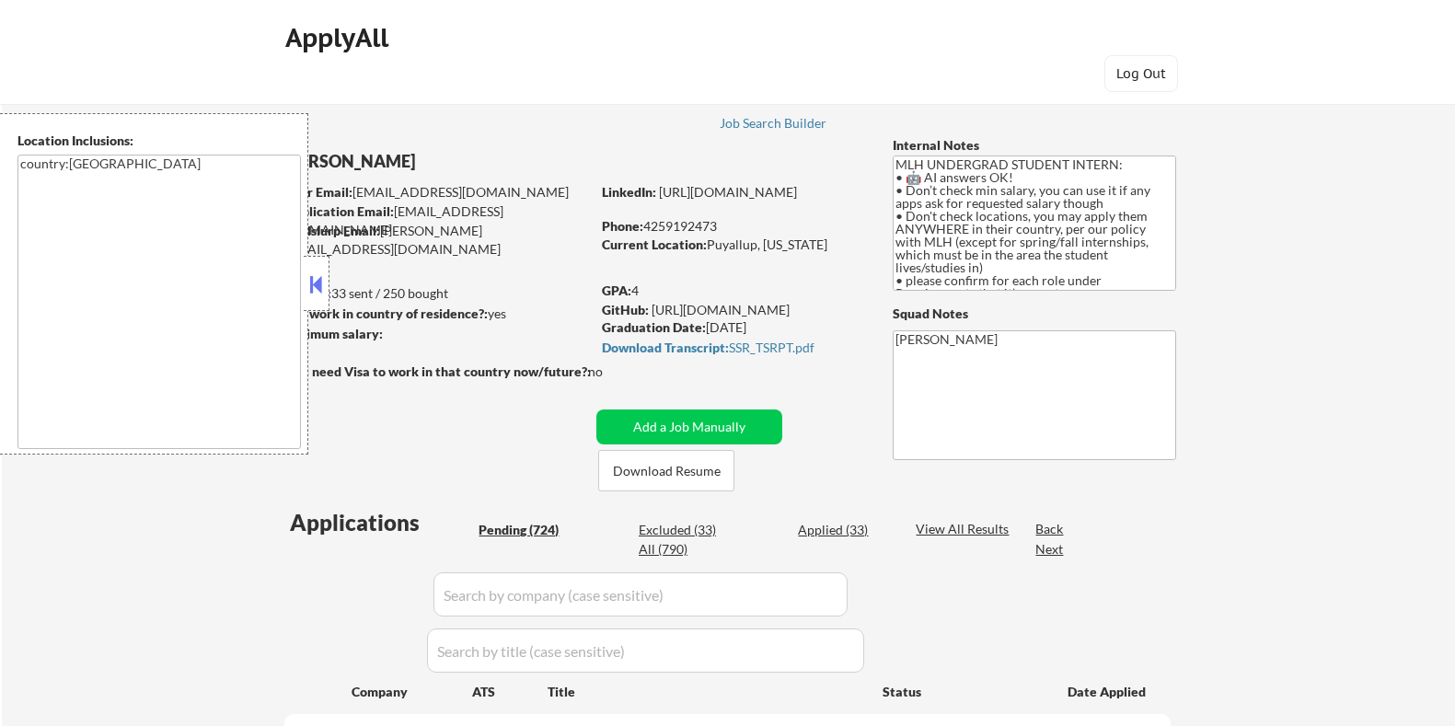
select select ""pending""
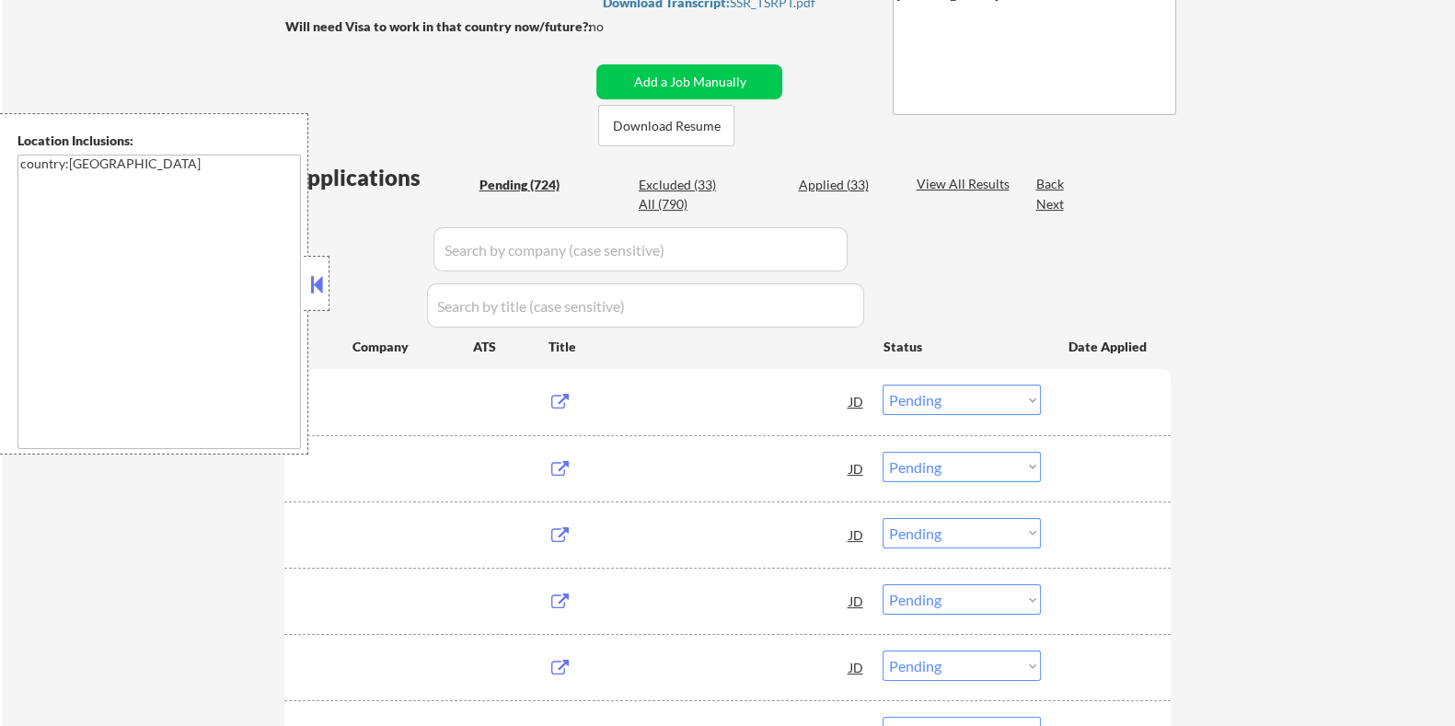
scroll to position [345, 0]
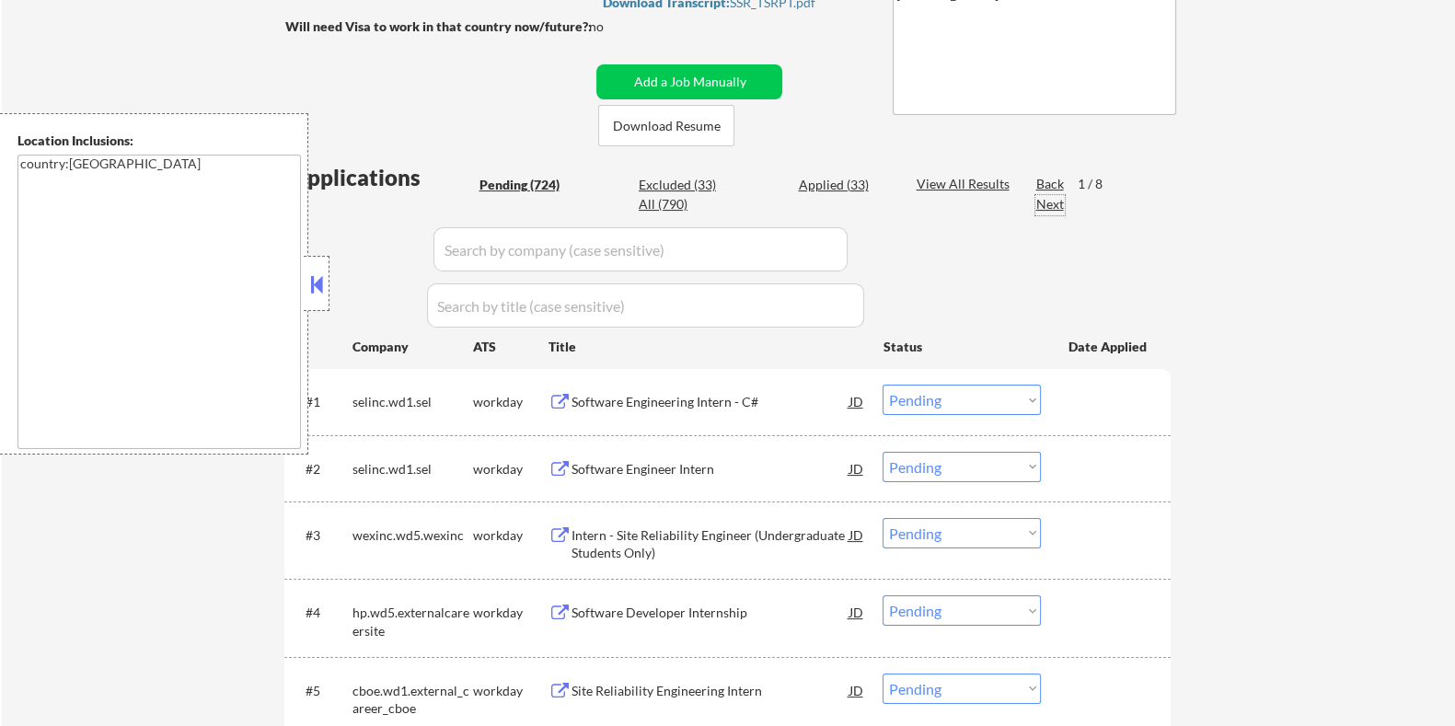
click at [1042, 200] on div "Next" at bounding box center [1050, 204] width 29 height 18
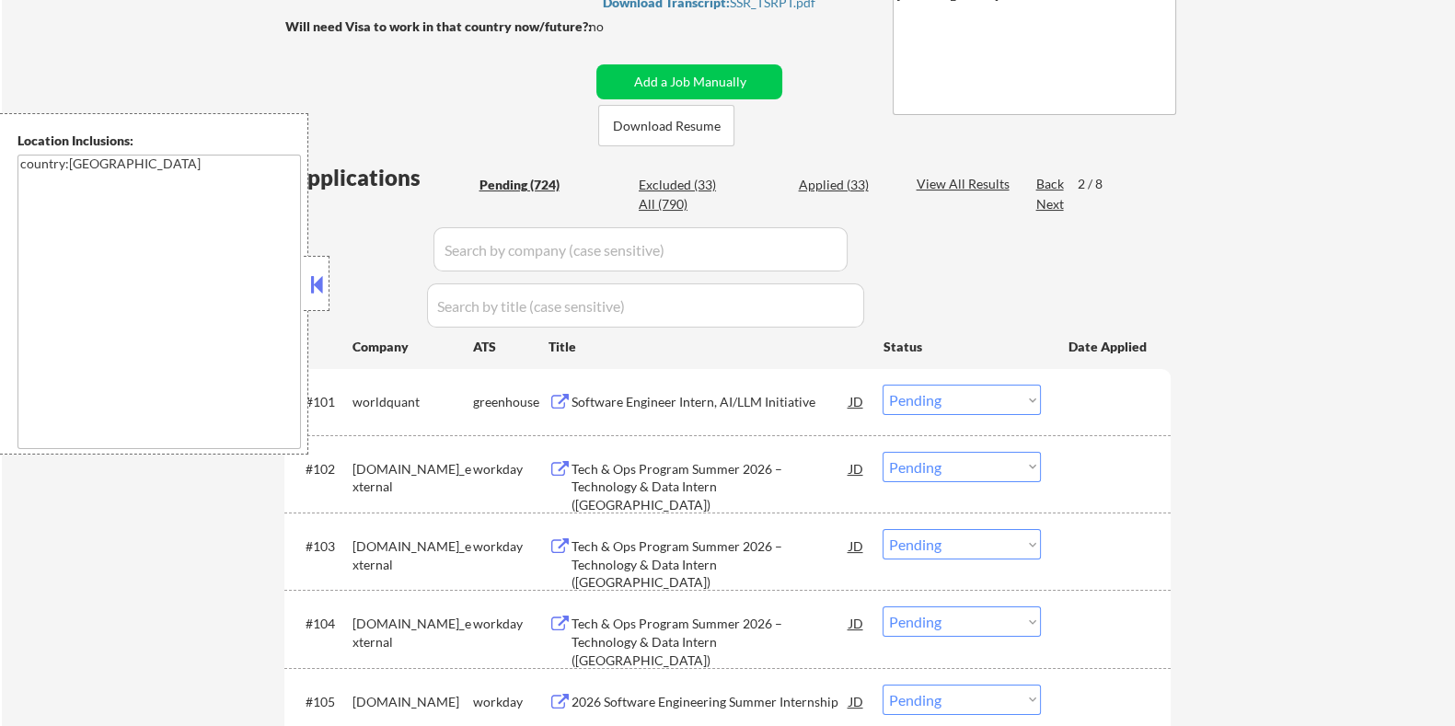
click at [1042, 200] on div "Next" at bounding box center [1050, 204] width 29 height 18
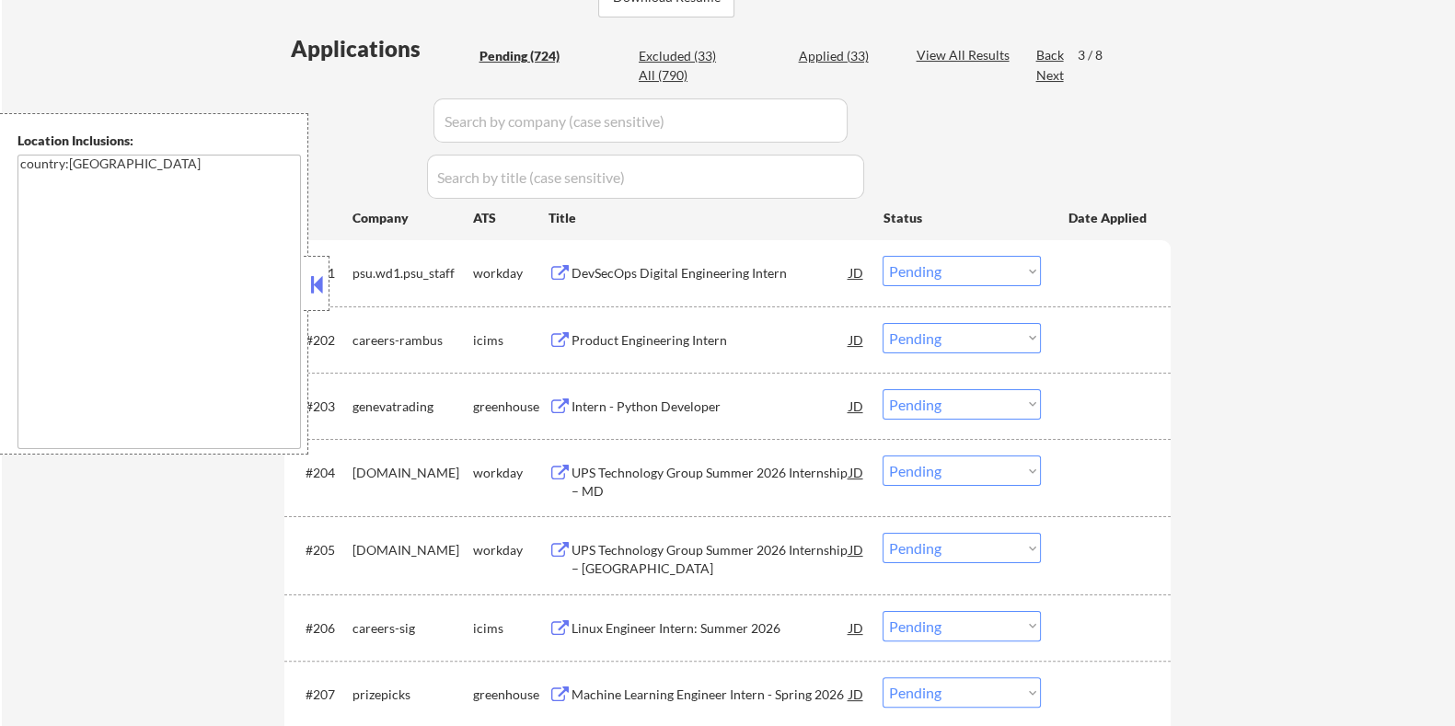
scroll to position [459, 0]
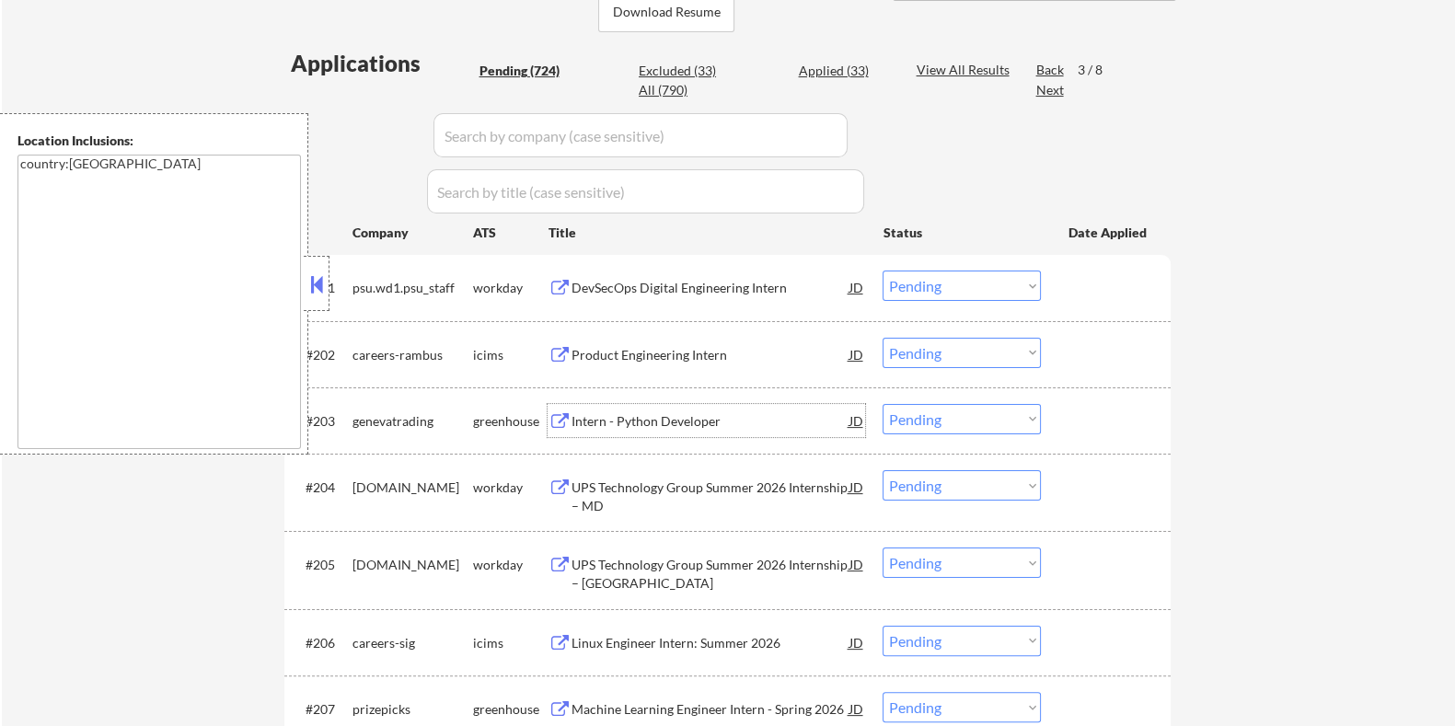
click at [658, 416] on div "Intern - Python Developer" at bounding box center [710, 421] width 278 height 18
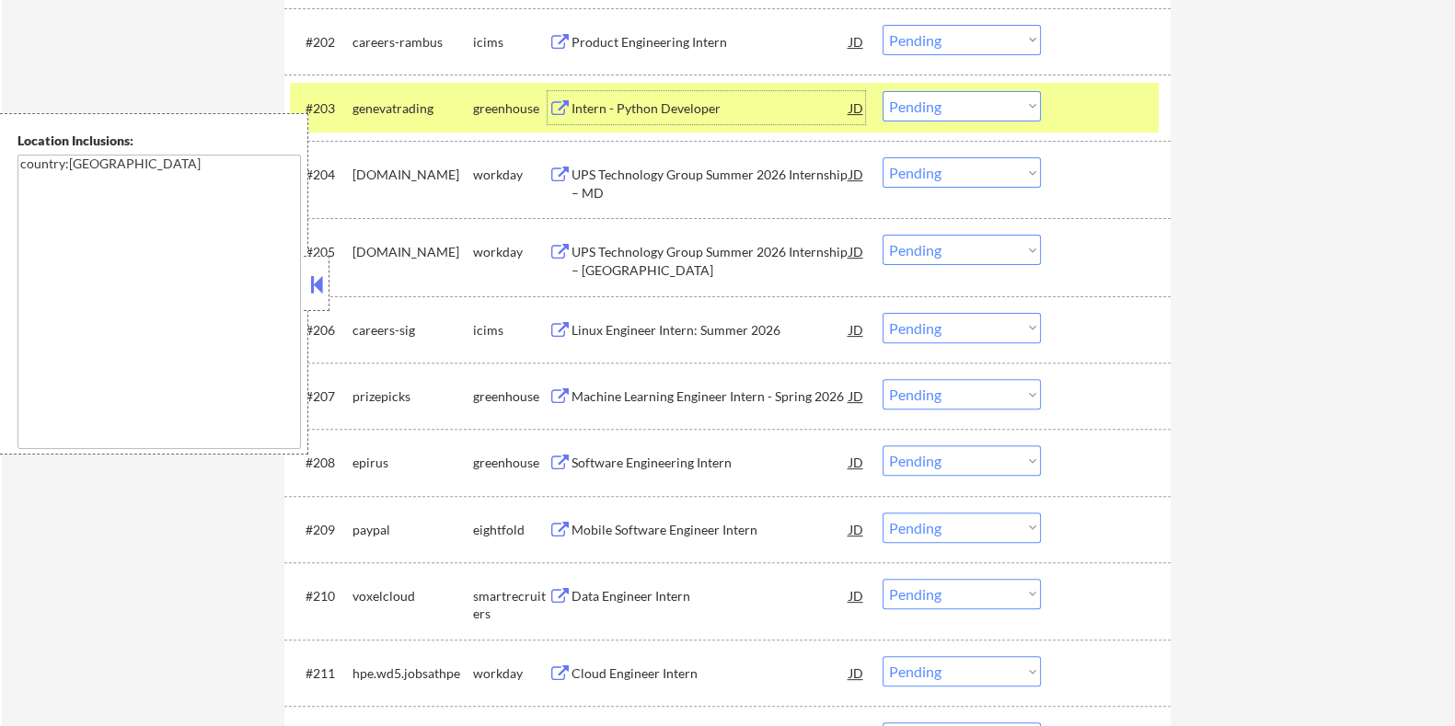
scroll to position [805, 0]
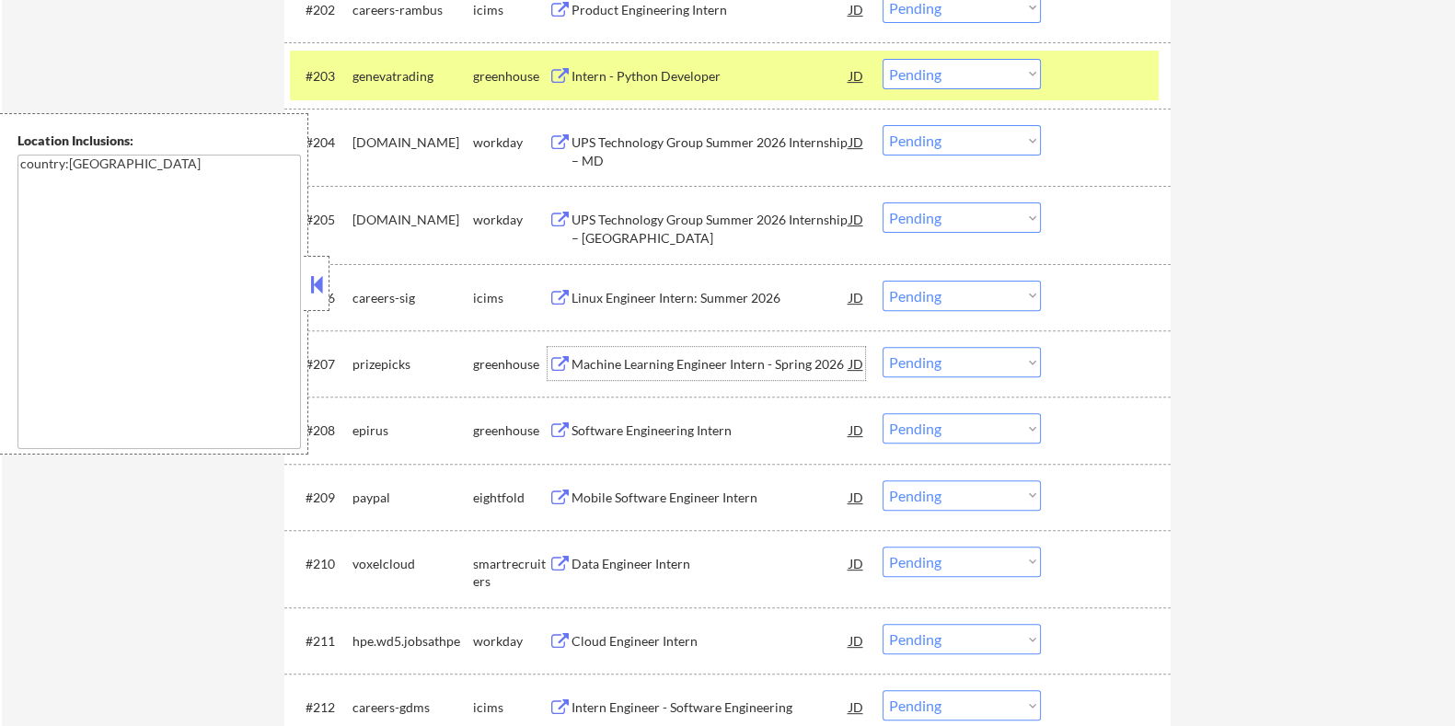
click at [672, 363] on div "Machine Learning Engineer Intern - Spring 2026" at bounding box center [710, 364] width 278 height 18
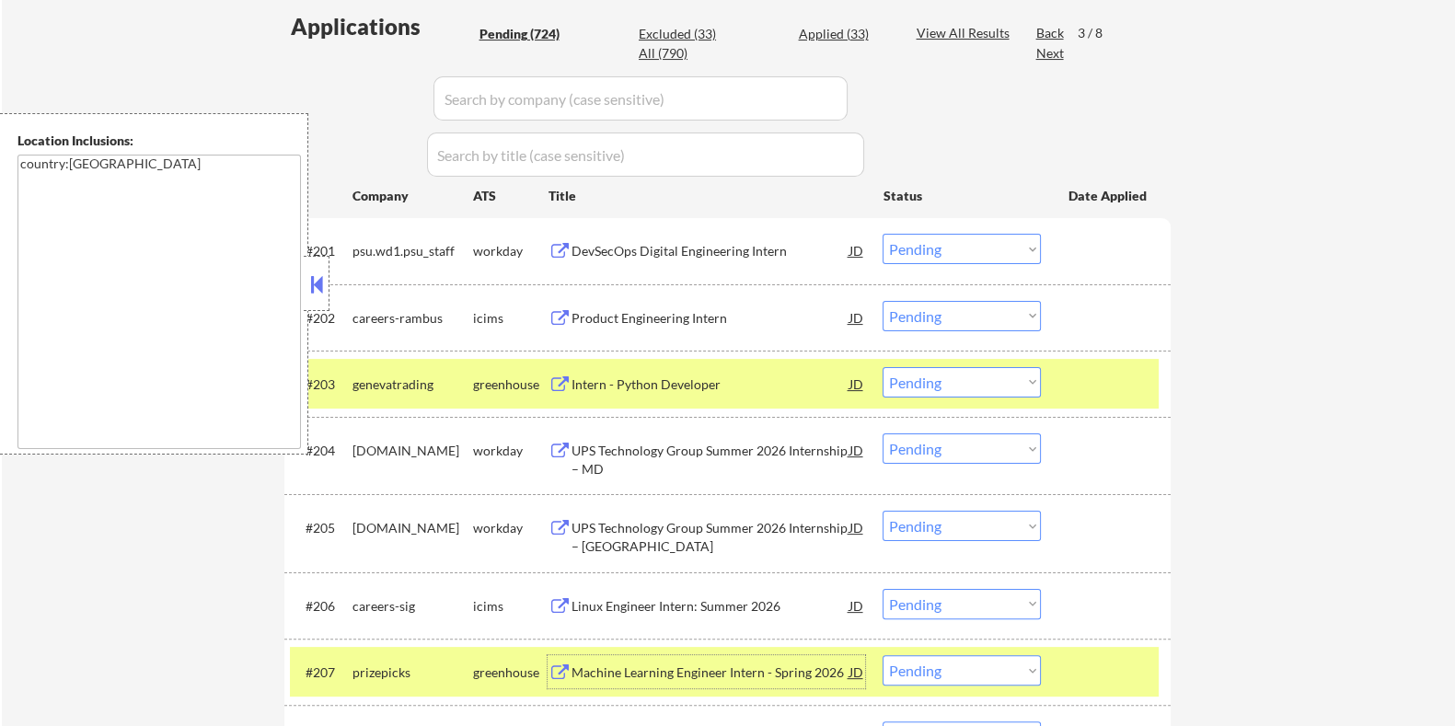
scroll to position [304, 0]
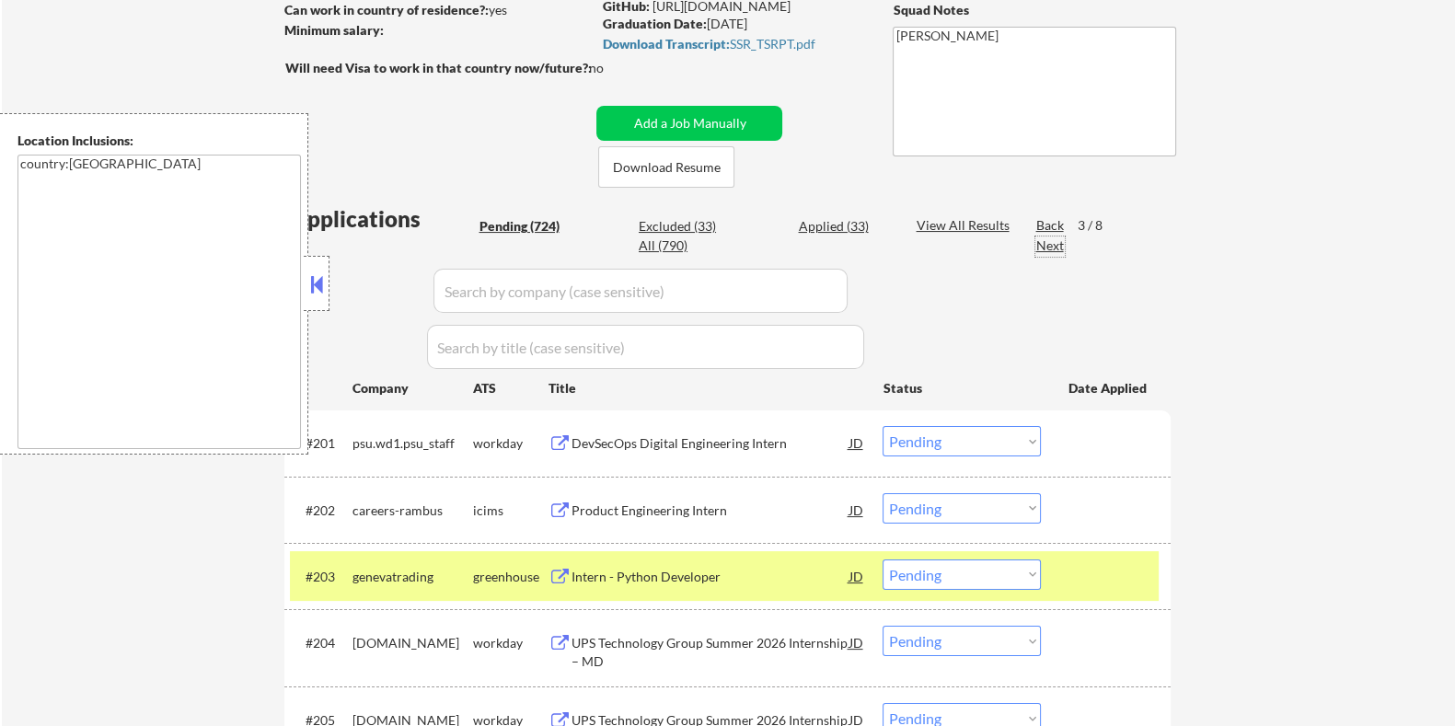
click at [1048, 248] on div "Next" at bounding box center [1050, 246] width 29 height 18
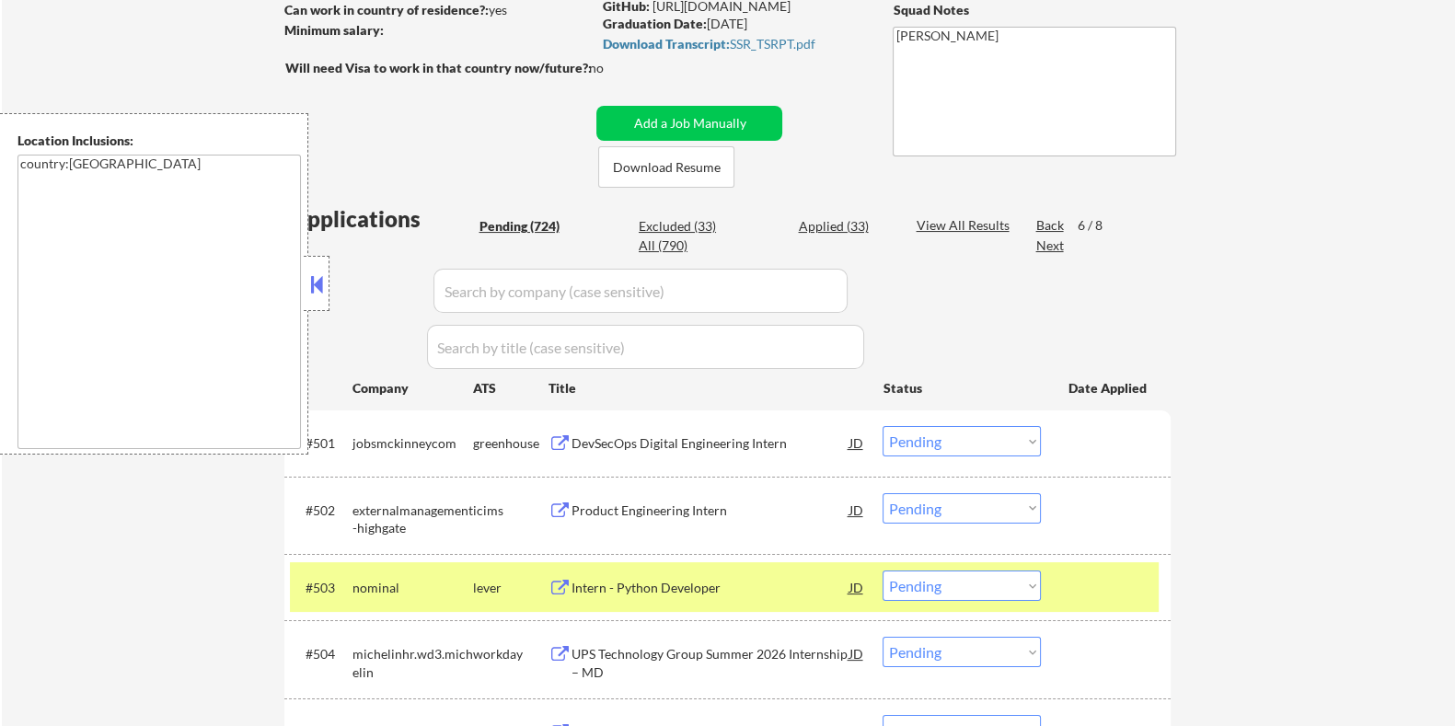
click at [1048, 248] on div "Next" at bounding box center [1050, 246] width 29 height 18
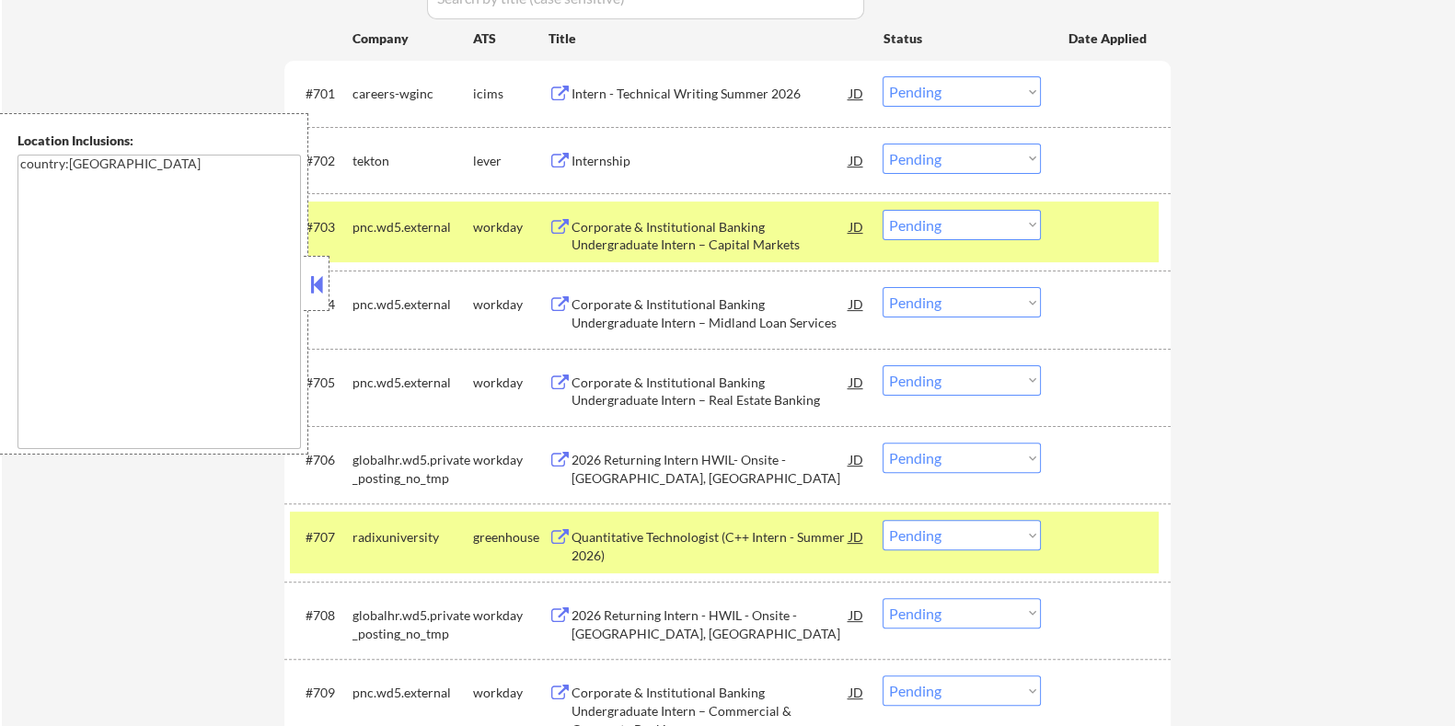
scroll to position [649, 0]
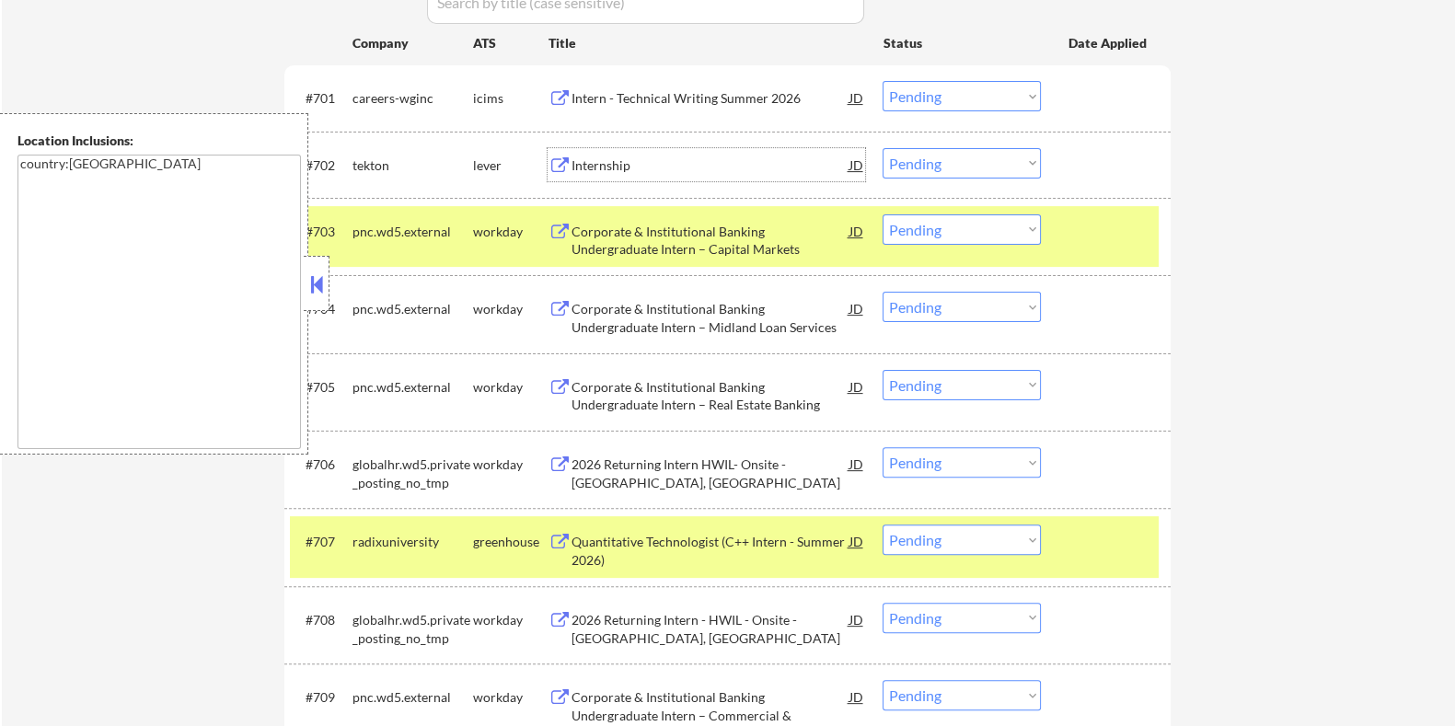
click at [618, 163] on div "Internship" at bounding box center [710, 165] width 278 height 18
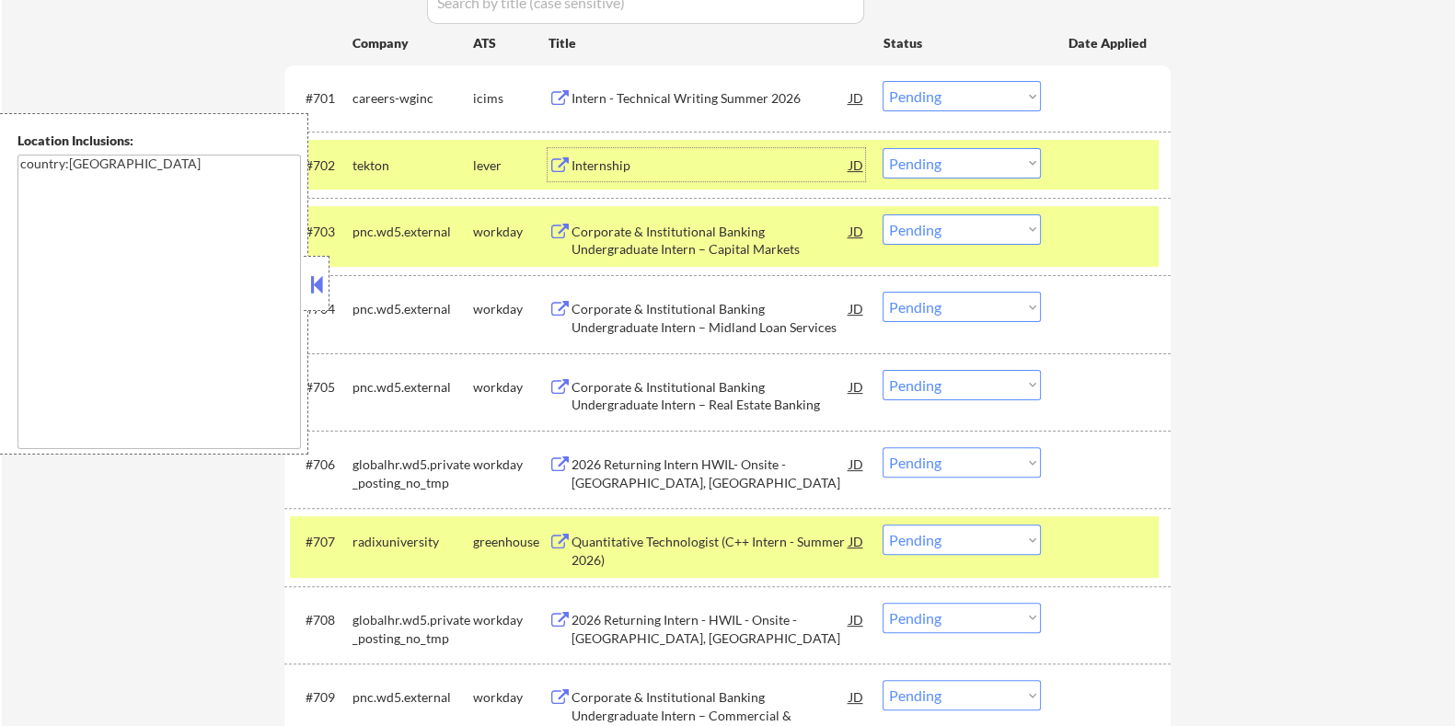
click at [655, 160] on div "Internship" at bounding box center [710, 165] width 278 height 18
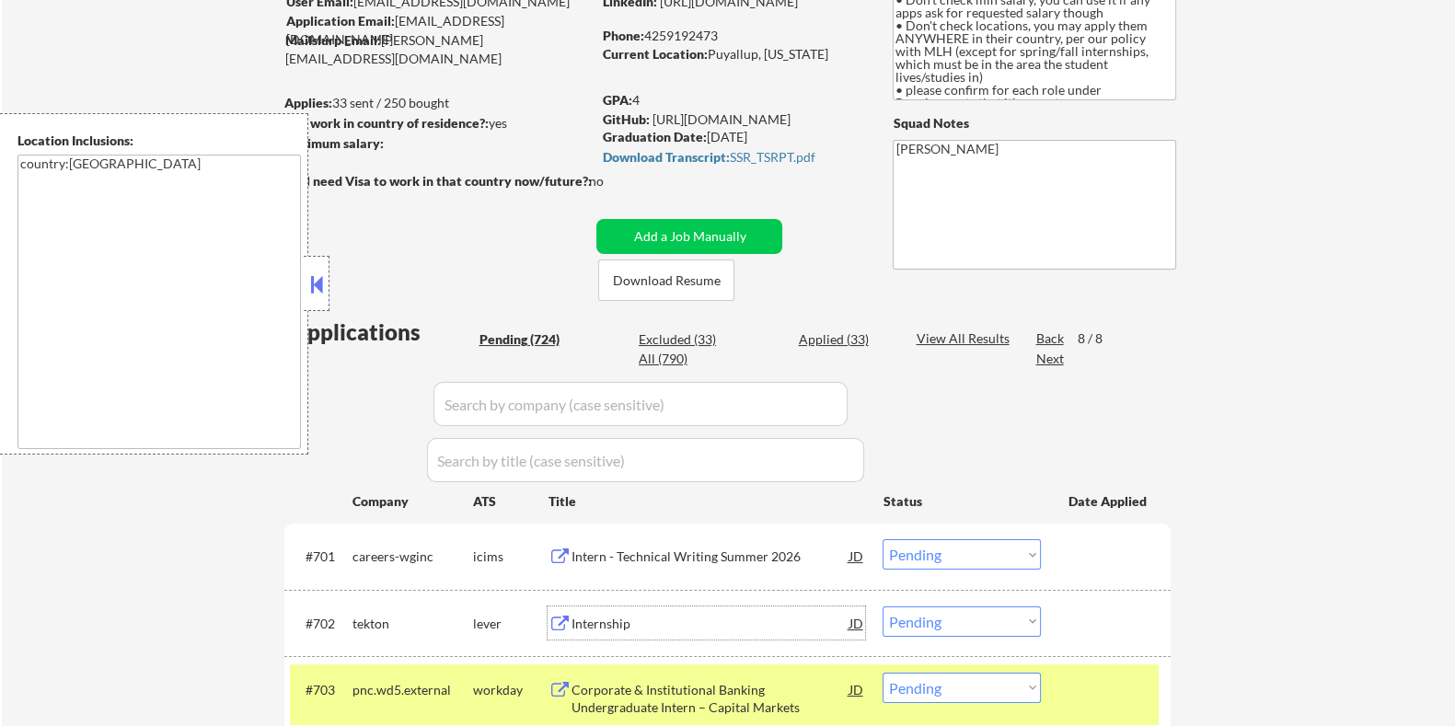
scroll to position [188, 0]
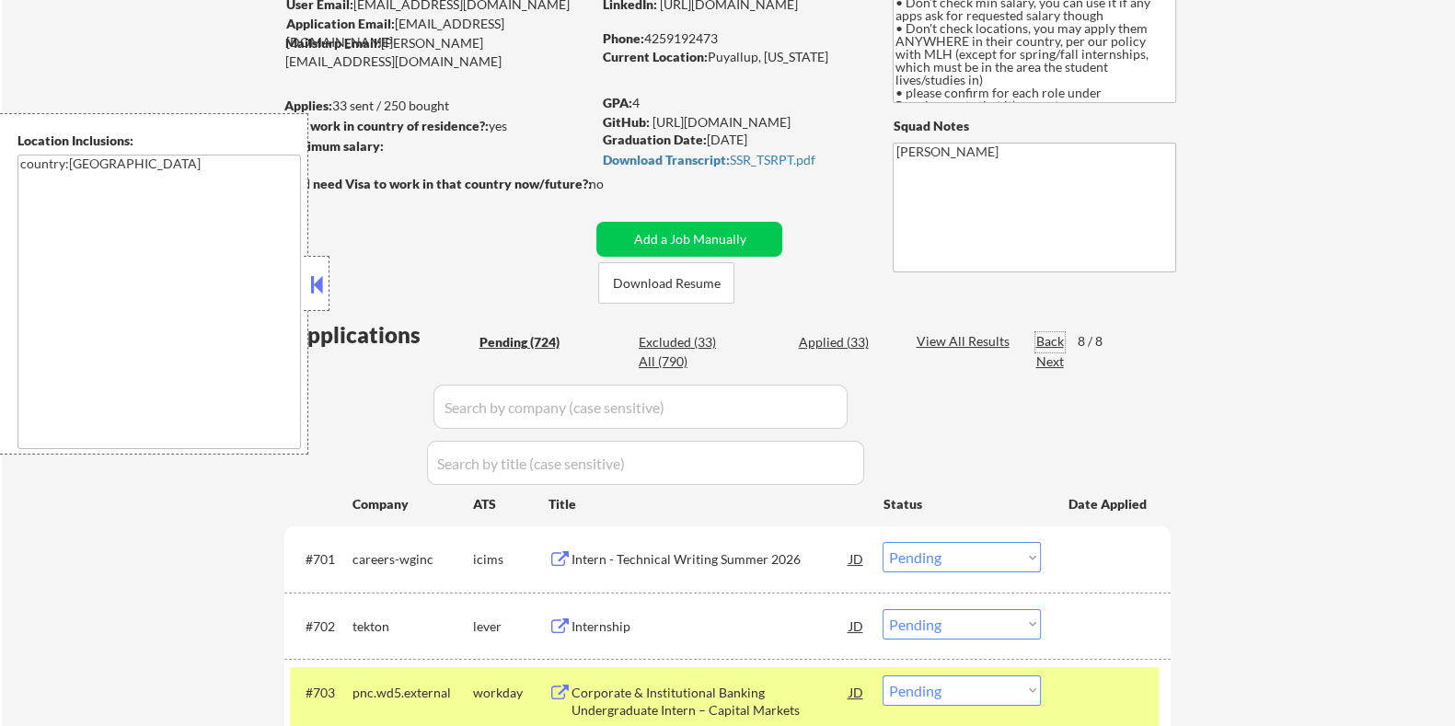
click at [1042, 339] on div "Back" at bounding box center [1050, 341] width 29 height 18
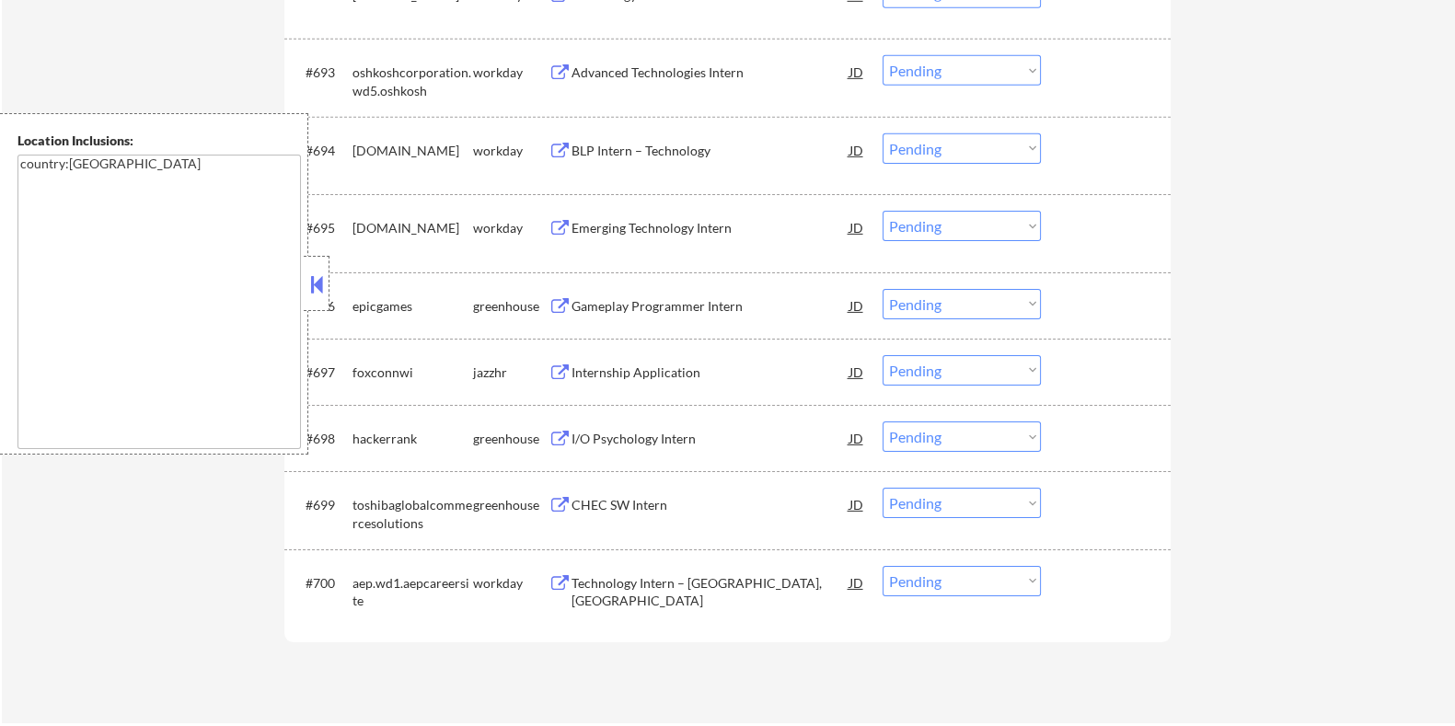
scroll to position [7437, 0]
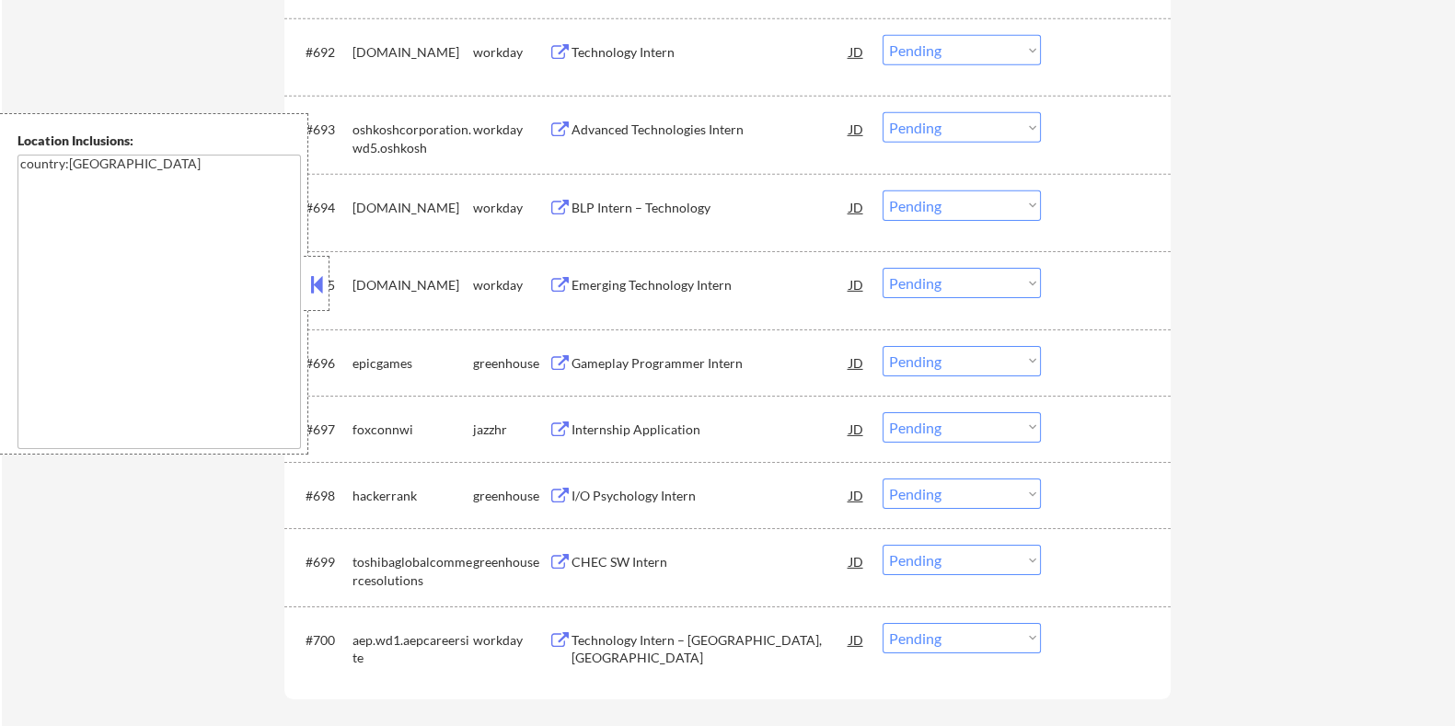
click at [629, 422] on div "Internship Application" at bounding box center [710, 430] width 278 height 18
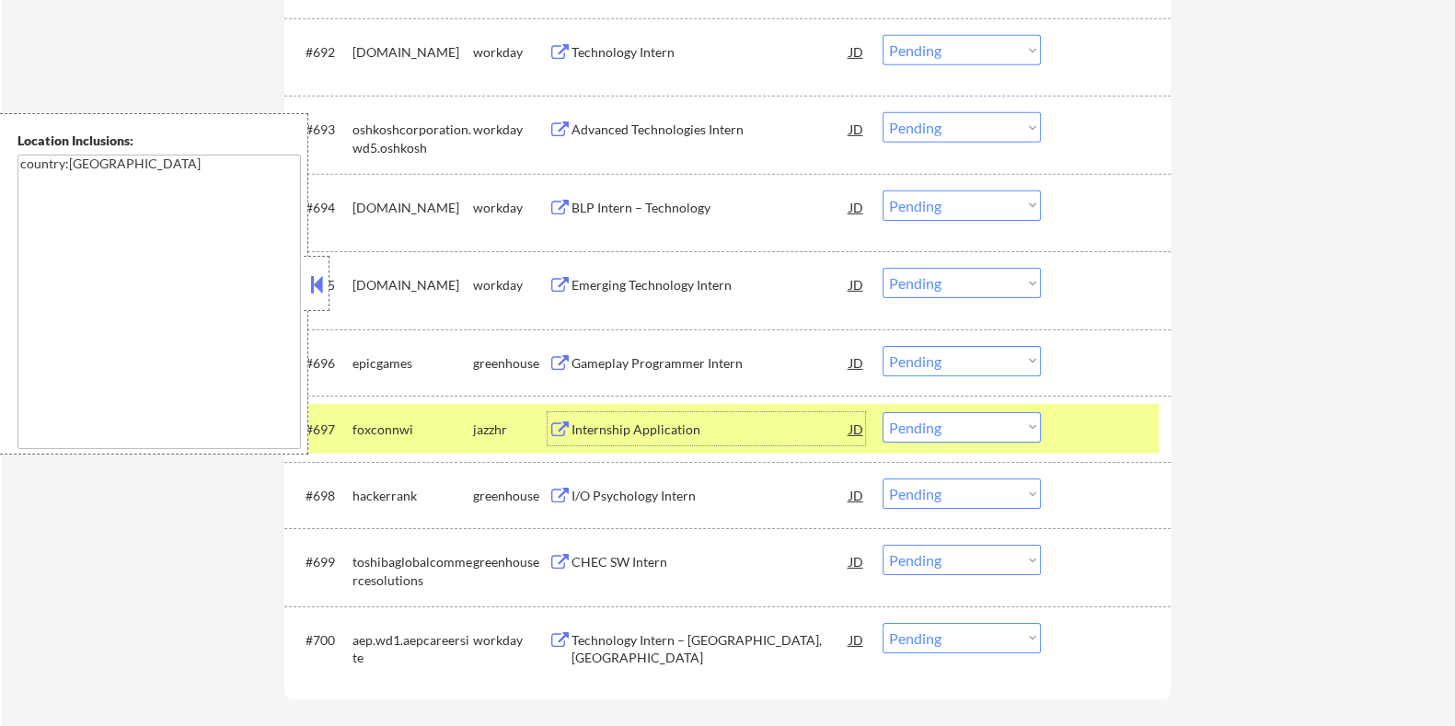
click at [974, 423] on select "Choose an option... Pending Applied Excluded (Questions) Excluded (Expired) Exc…" at bounding box center [962, 427] width 158 height 30
click at [883, 412] on select "Choose an option... Pending Applied Excluded (Questions) Excluded (Expired) Exc…" at bounding box center [962, 427] width 158 height 30
select select ""pending""
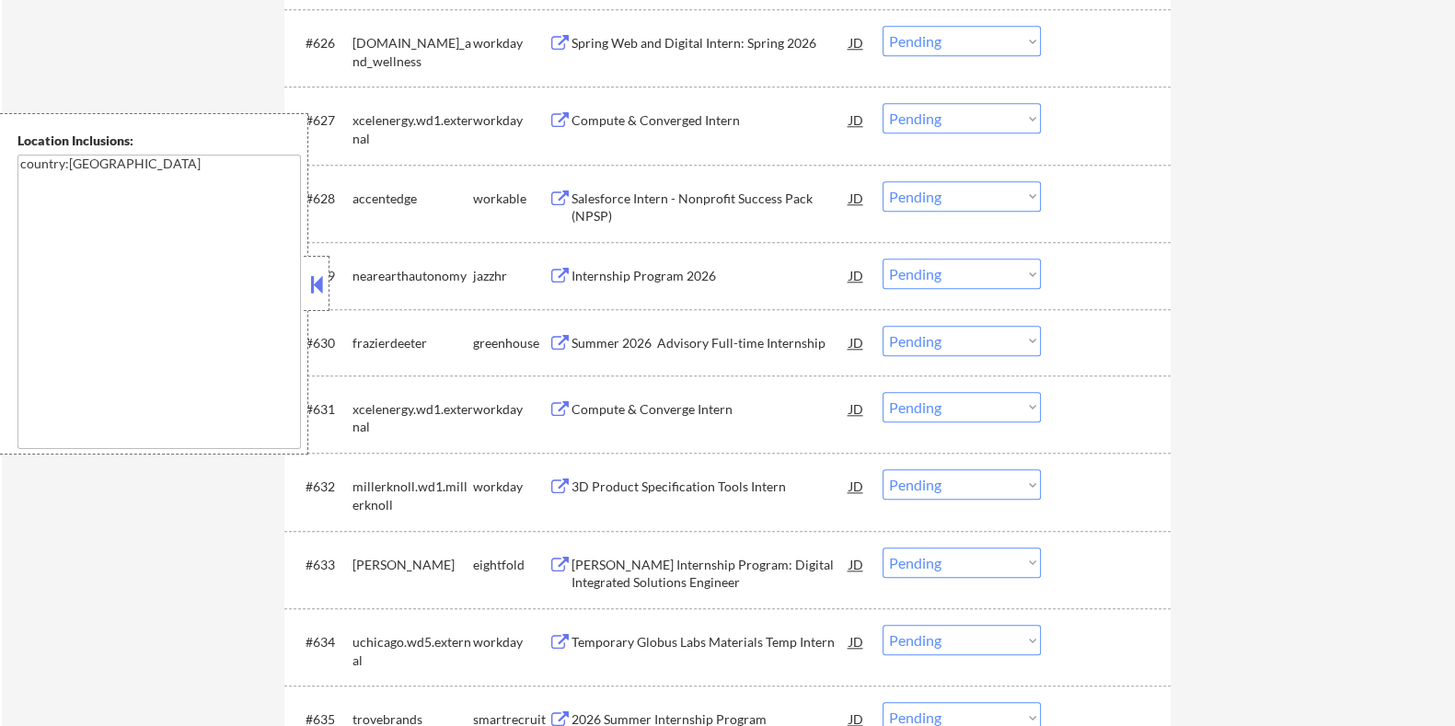
scroll to position [2490, 0]
drag, startPoint x: 657, startPoint y: 275, endPoint x: 676, endPoint y: 301, distance: 31.7
click at [676, 301] on div "#629 nearearthautonomy jazzhr Internship Program 2026 JD Choose an option... Pe…" at bounding box center [727, 275] width 886 height 66
click at [727, 299] on div "#629 nearearthautonomy jazzhr Internship Program 2026 JD Choose an option... Pe…" at bounding box center [724, 275] width 869 height 50
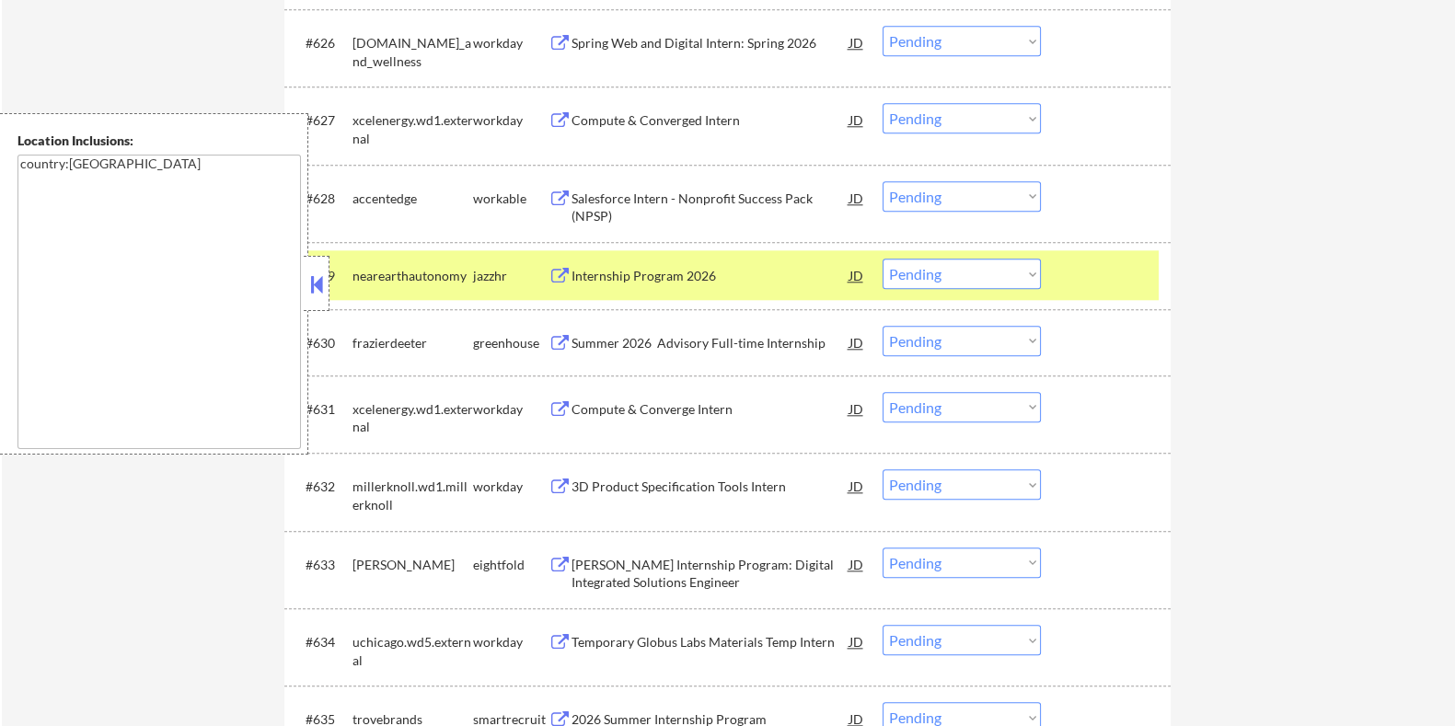
click at [695, 269] on div "Internship Program 2026" at bounding box center [710, 276] width 278 height 18
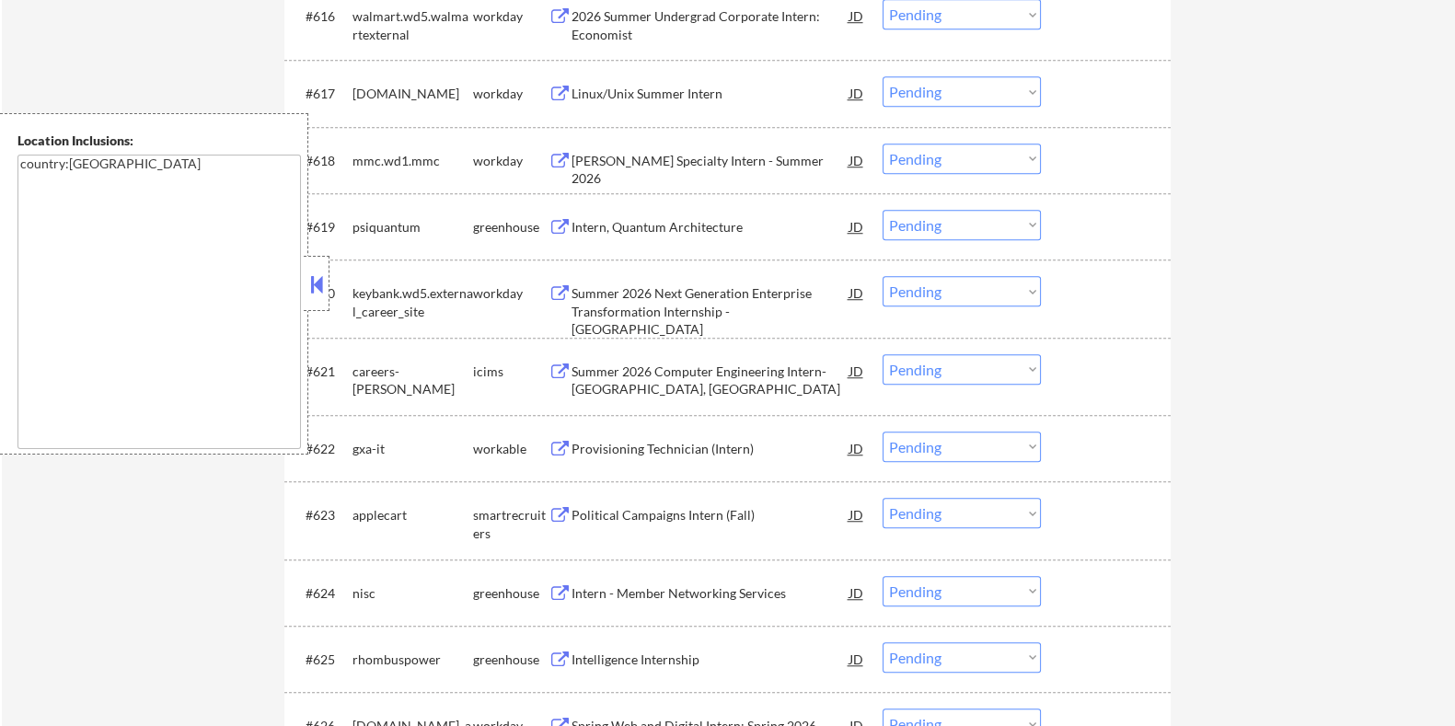
scroll to position [1799, 0]
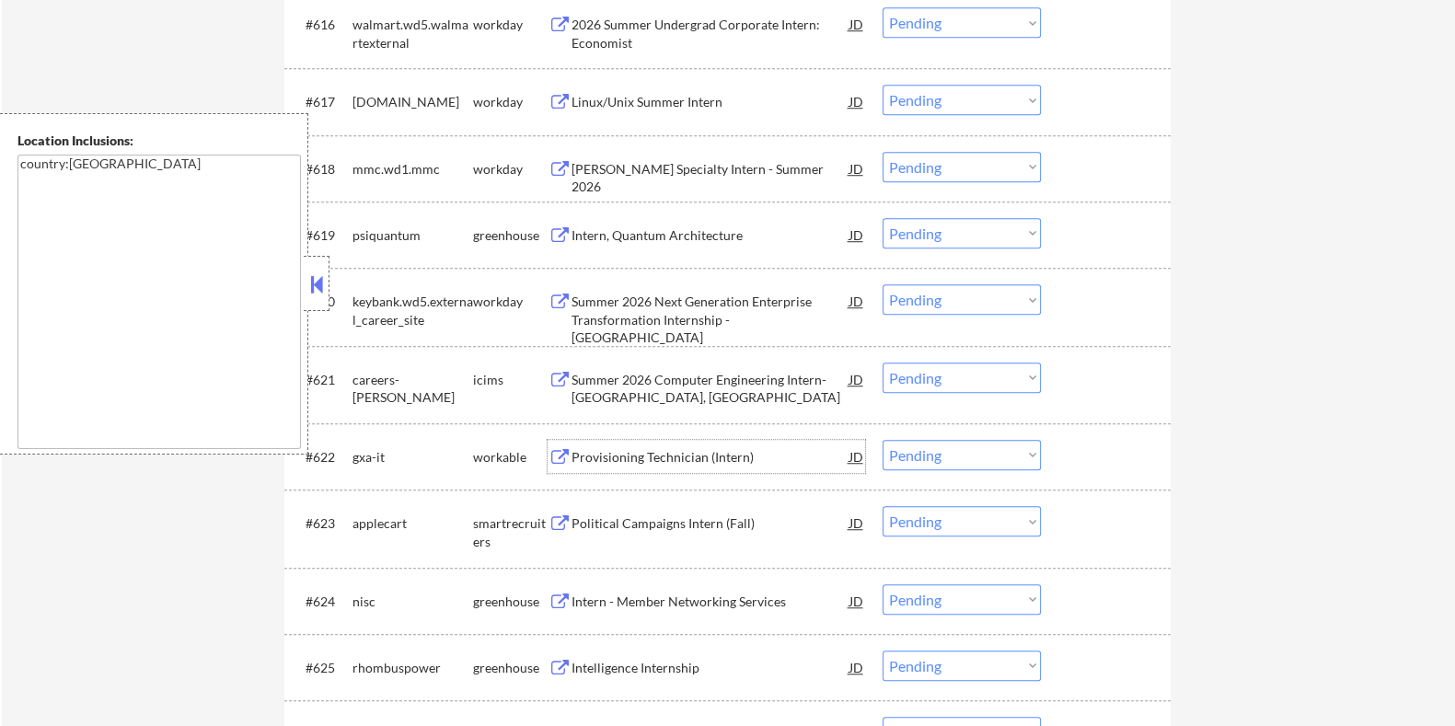
click at [659, 460] on div "Provisioning Technician (Intern)" at bounding box center [710, 457] width 278 height 18
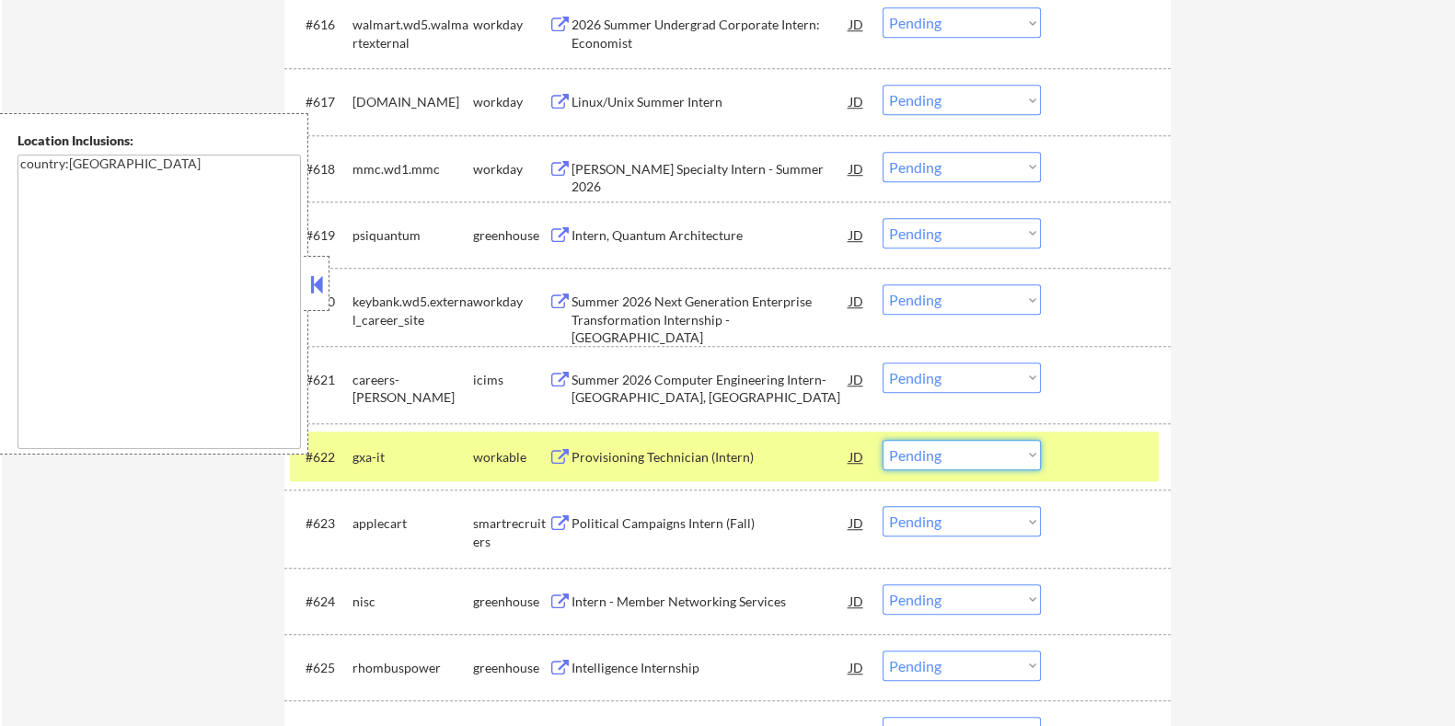
click at [944, 458] on select "Choose an option... Pending Applied Excluded (Questions) Excluded (Expired) Exc…" at bounding box center [962, 455] width 158 height 30
click at [883, 440] on select "Choose an option... Pending Applied Excluded (Questions) Excluded (Expired) Exc…" at bounding box center [962, 455] width 158 height 30
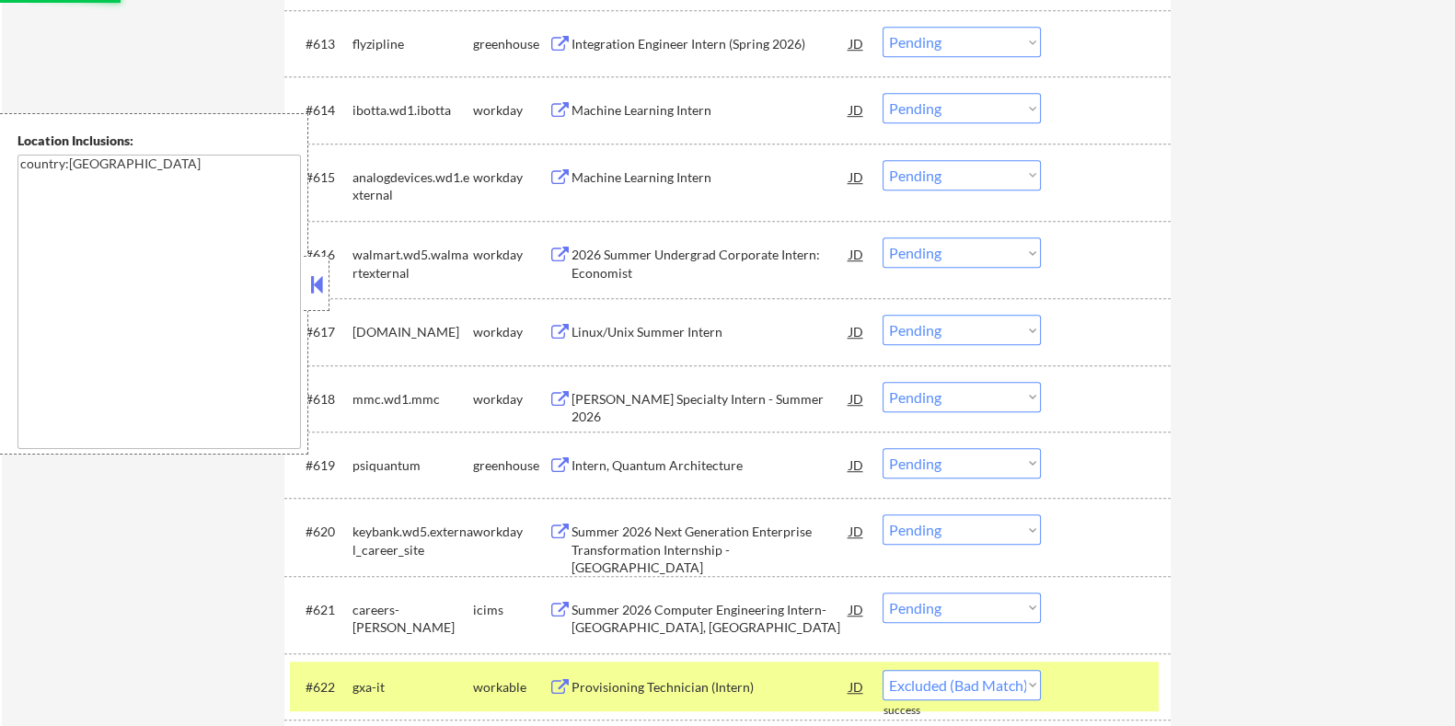
select select ""pending""
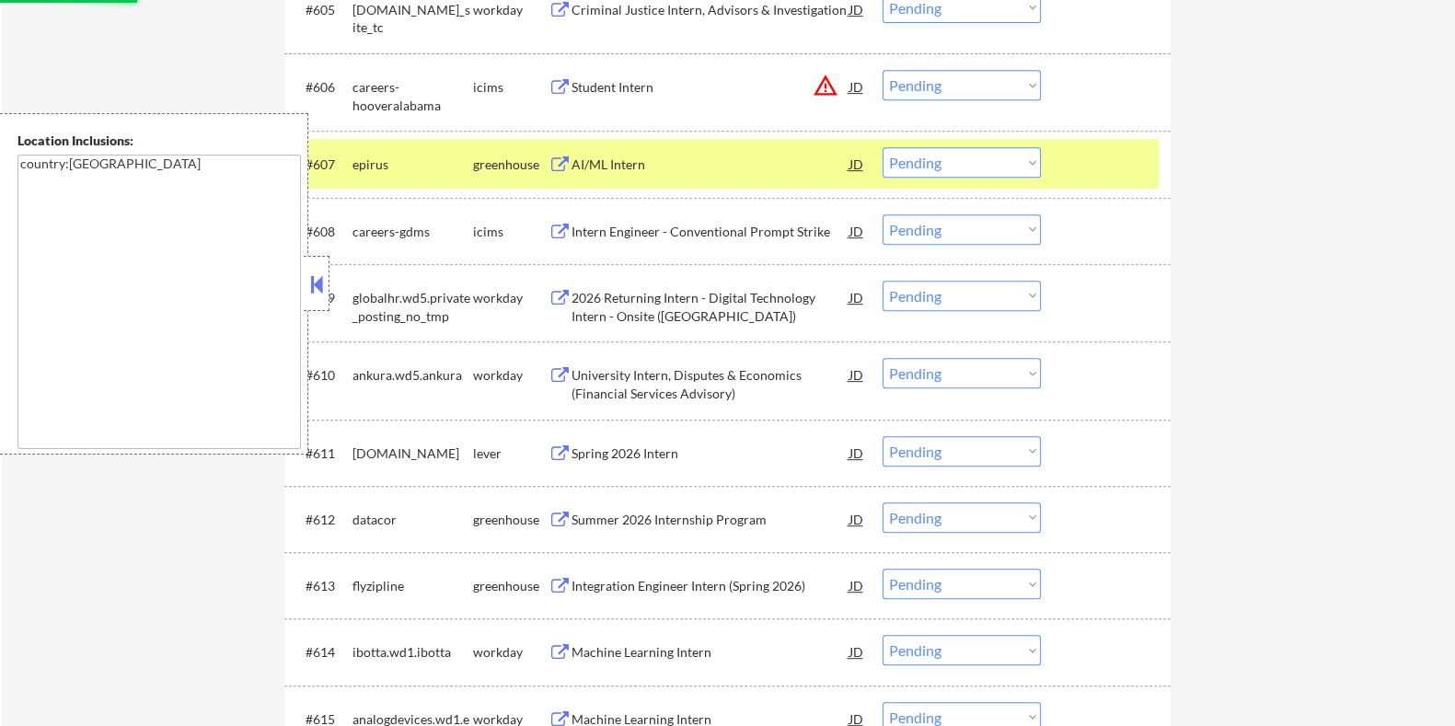
scroll to position [994, 0]
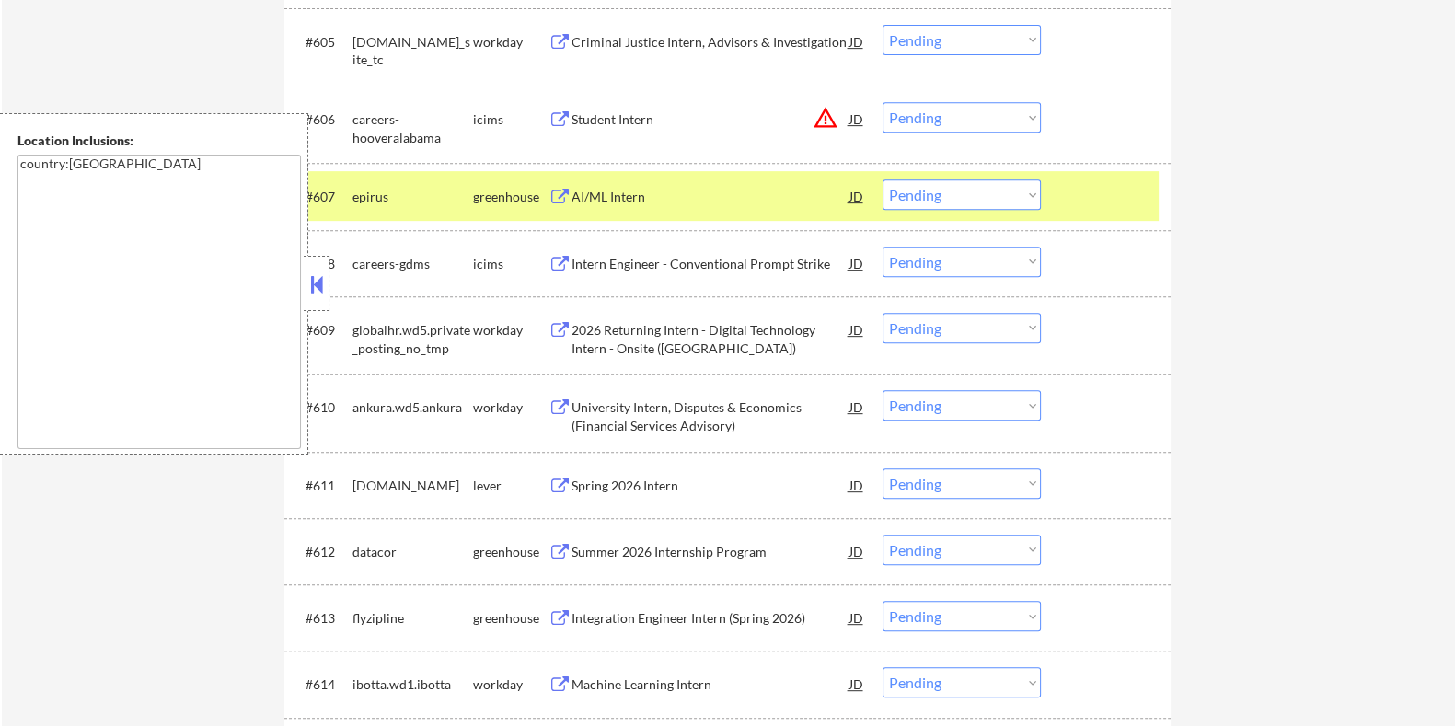
click at [641, 479] on div "Spring 2026 Intern" at bounding box center [710, 486] width 278 height 18
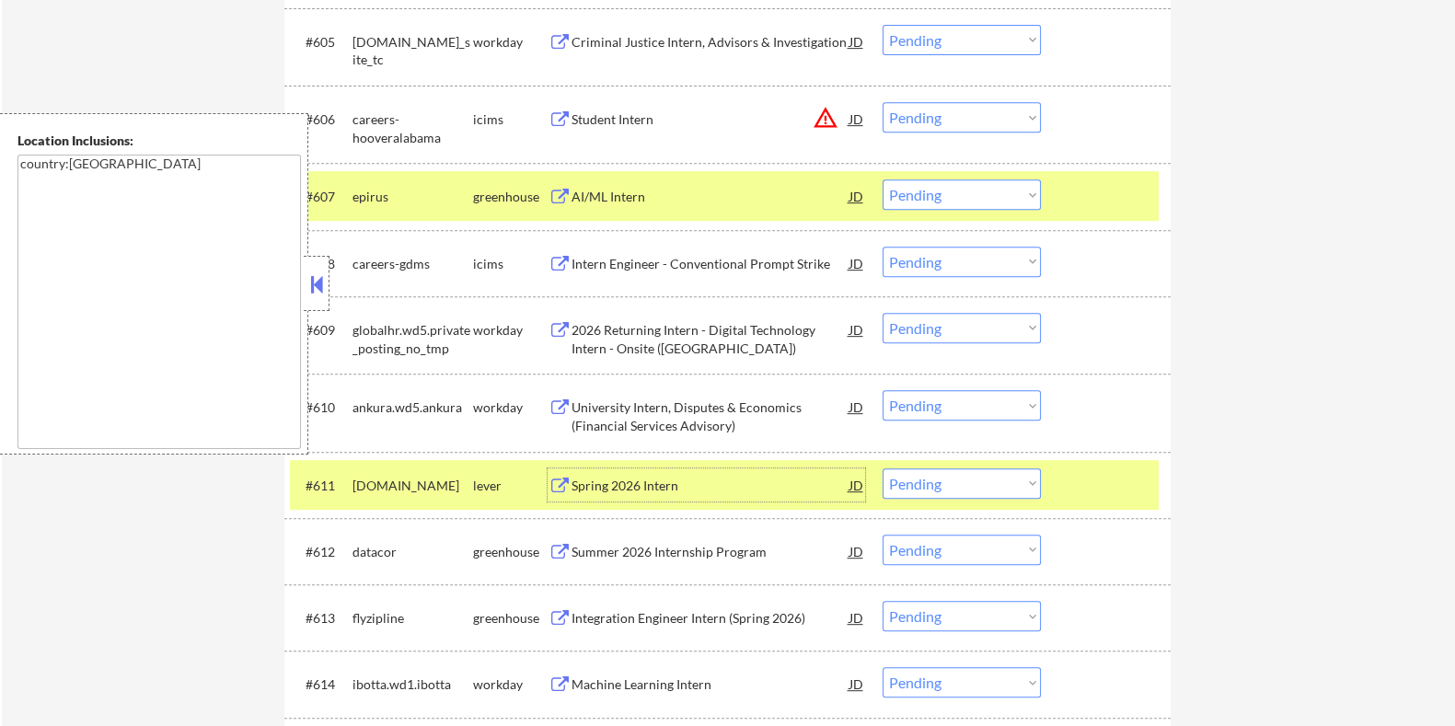
click at [976, 485] on select "Choose an option... Pending Applied Excluded (Questions) Excluded (Expired) Exc…" at bounding box center [962, 484] width 158 height 30
click at [883, 469] on select "Choose an option... Pending Applied Excluded (Questions) Excluded (Expired) Exc…" at bounding box center [962, 484] width 158 height 30
select select ""pending""
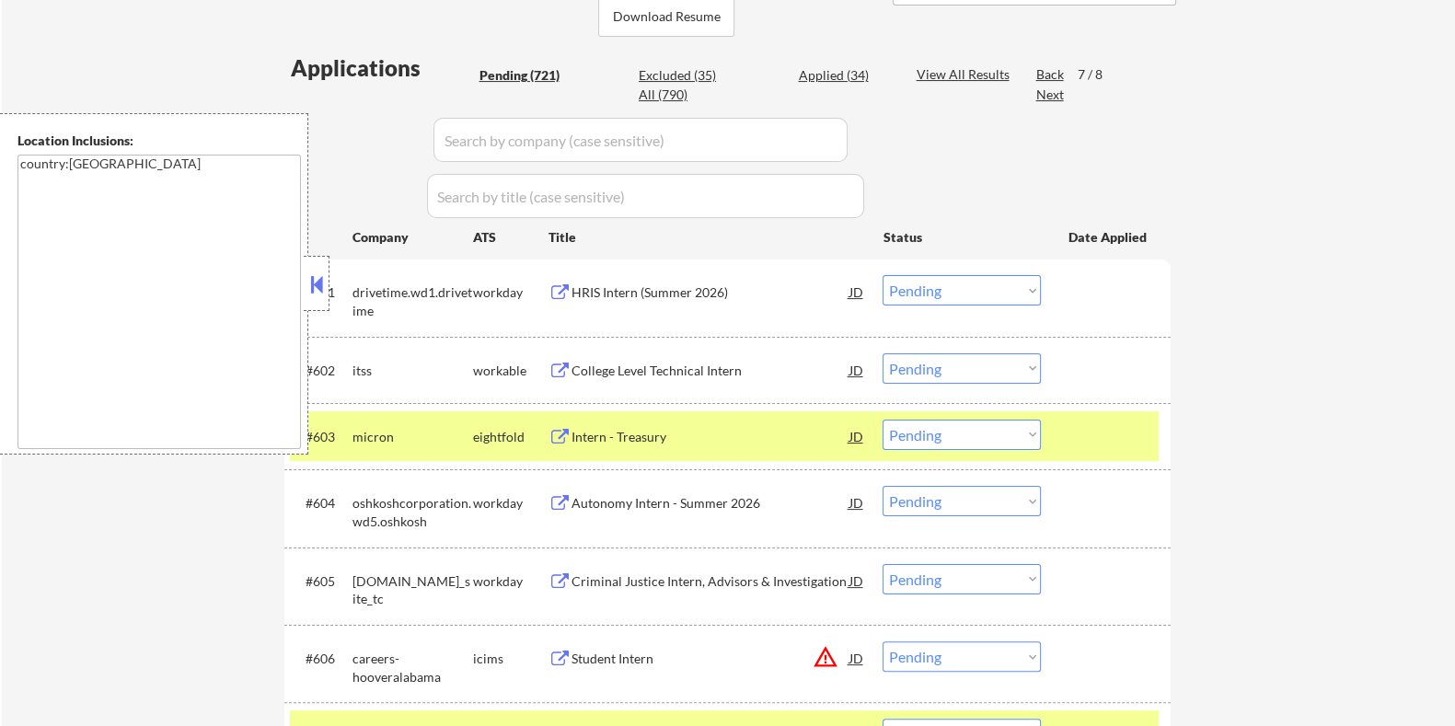
scroll to position [418, 0]
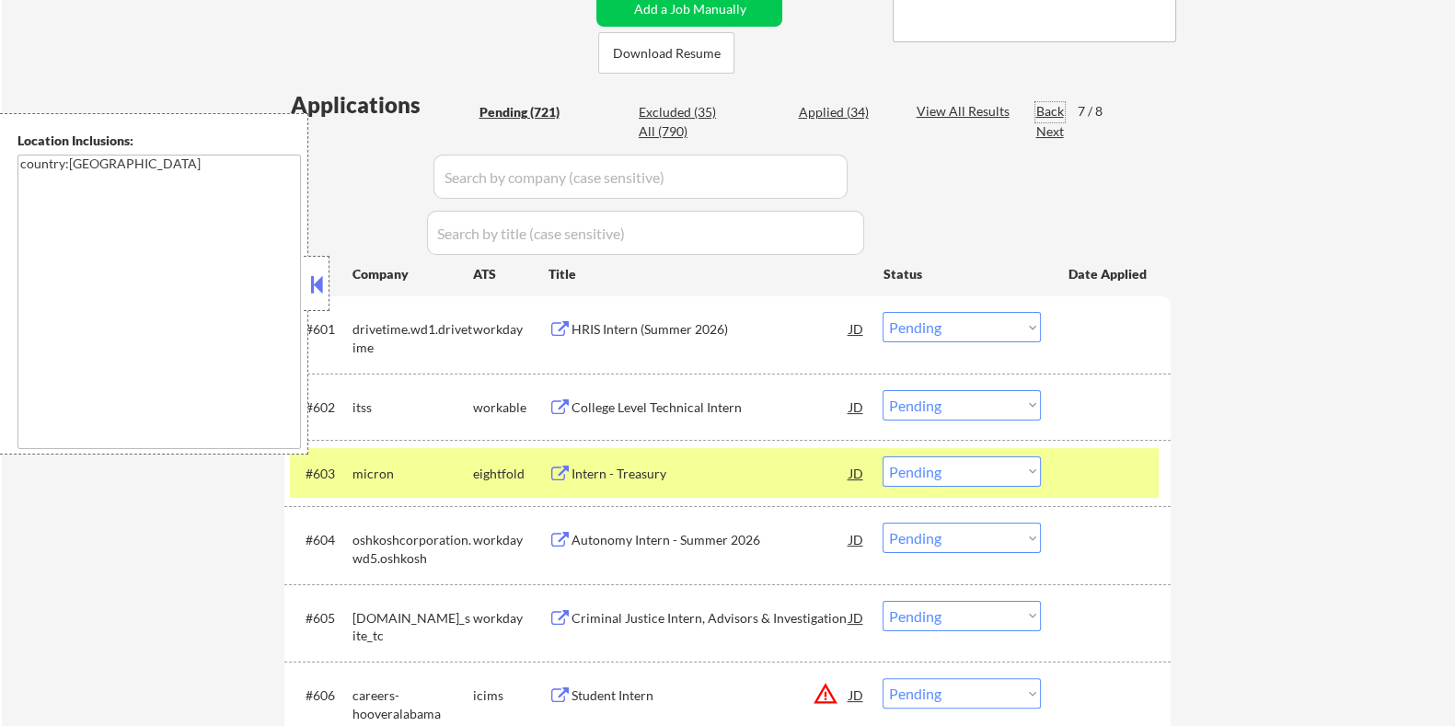
click at [1048, 103] on div "Back" at bounding box center [1050, 111] width 29 height 18
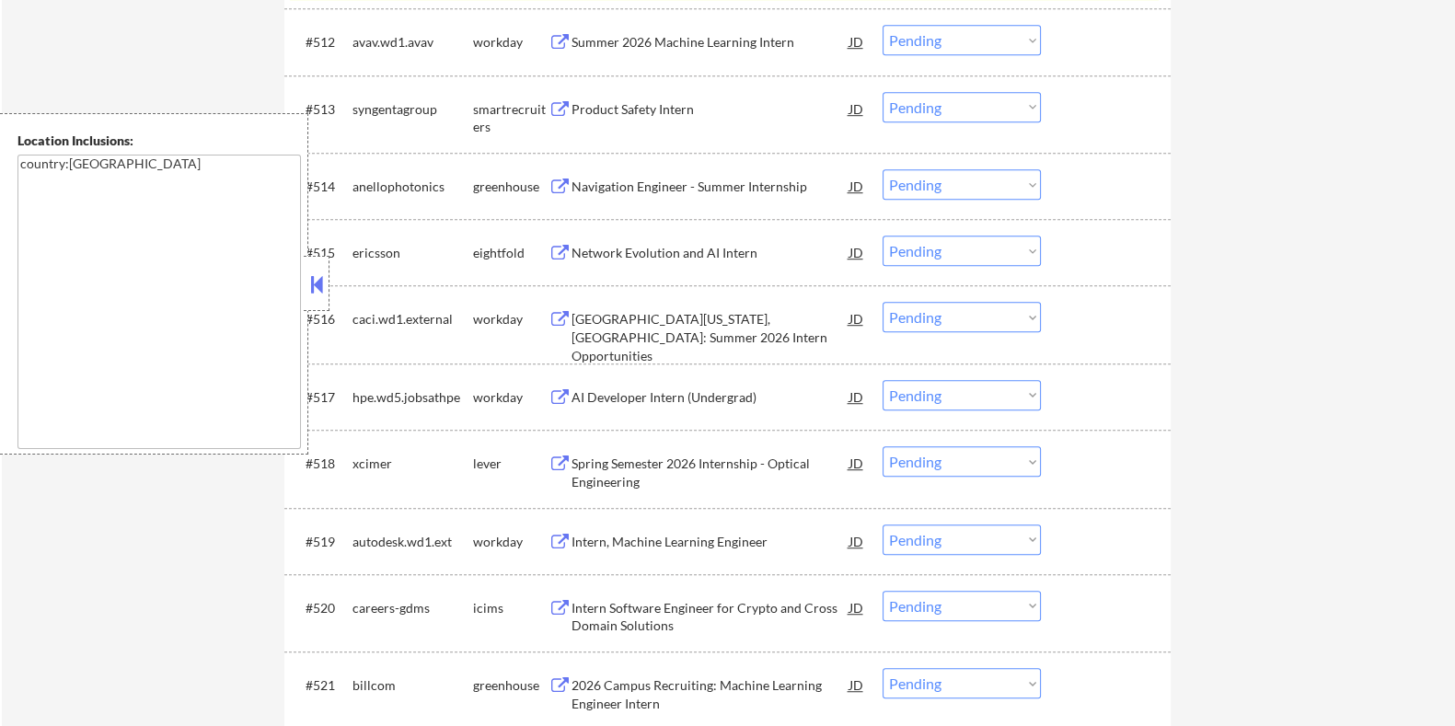
scroll to position [1569, 0]
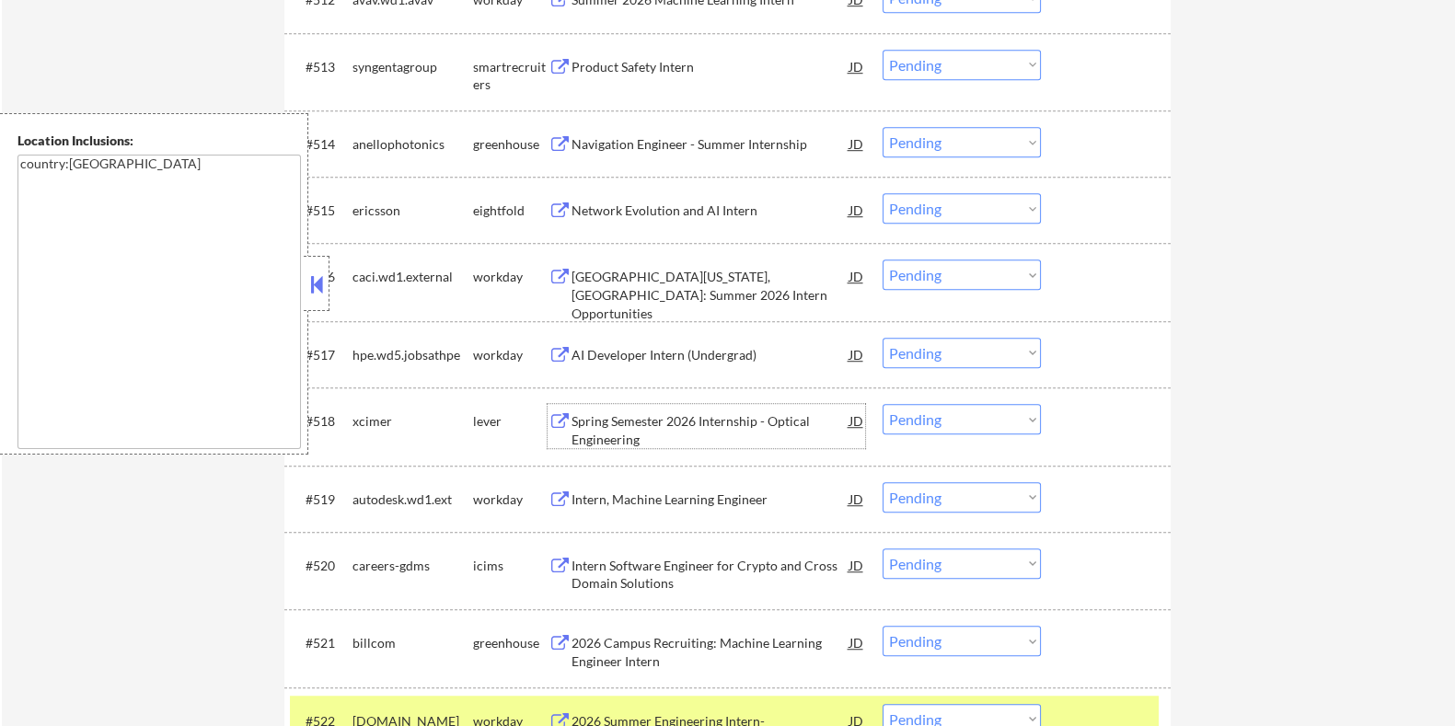
click at [695, 422] on div "Spring Semester 2026 Internship - Optical Engineering" at bounding box center [710, 430] width 278 height 36
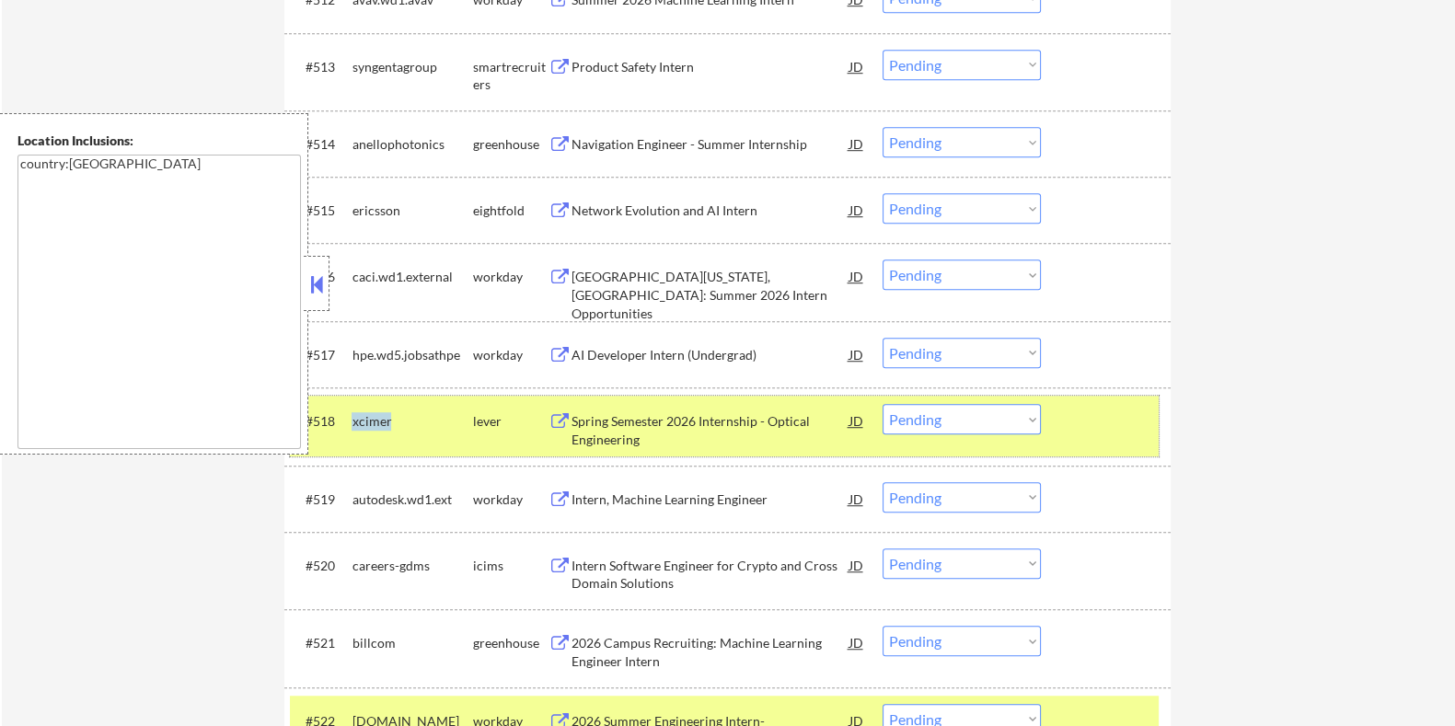
drag, startPoint x: 400, startPoint y: 419, endPoint x: 352, endPoint y: 424, distance: 49.1
click at [352, 424] on div "xcimer" at bounding box center [412, 421] width 121 height 18
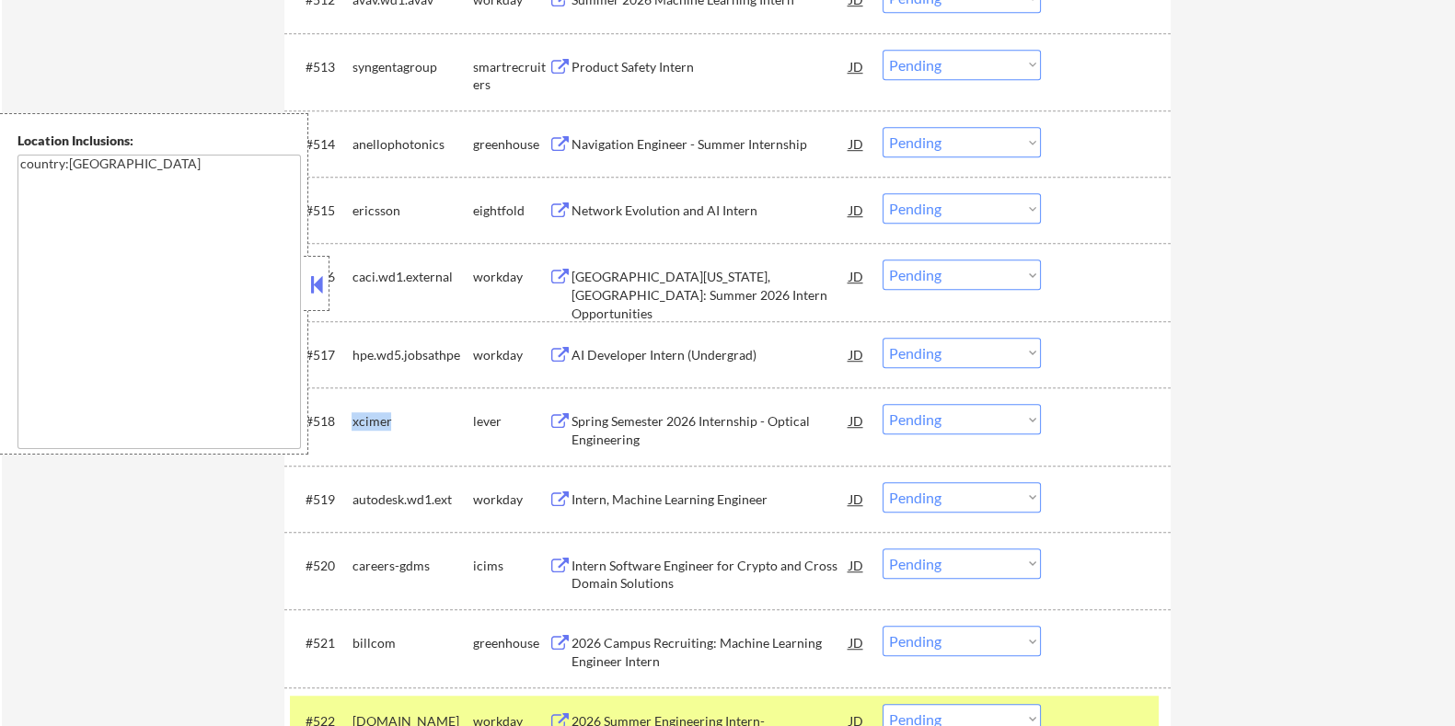
copy div "xcimer"
click at [991, 421] on select "Choose an option... Pending Applied Excluded (Questions) Excluded (Expired) Exc…" at bounding box center [962, 419] width 158 height 30
click at [883, 404] on select "Choose an option... Pending Applied Excluded (Questions) Excluded (Expired) Exc…" at bounding box center [962, 419] width 158 height 30
select select ""pending""
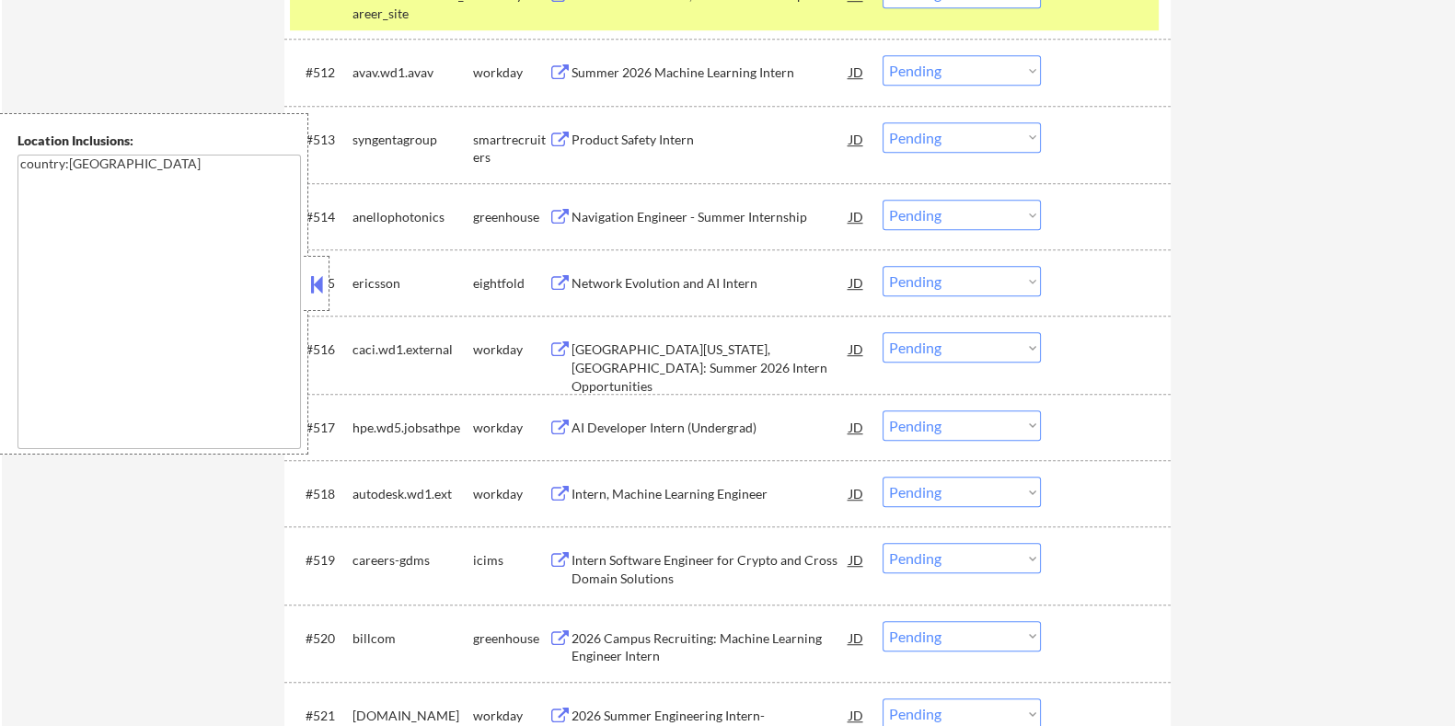
scroll to position [1454, 0]
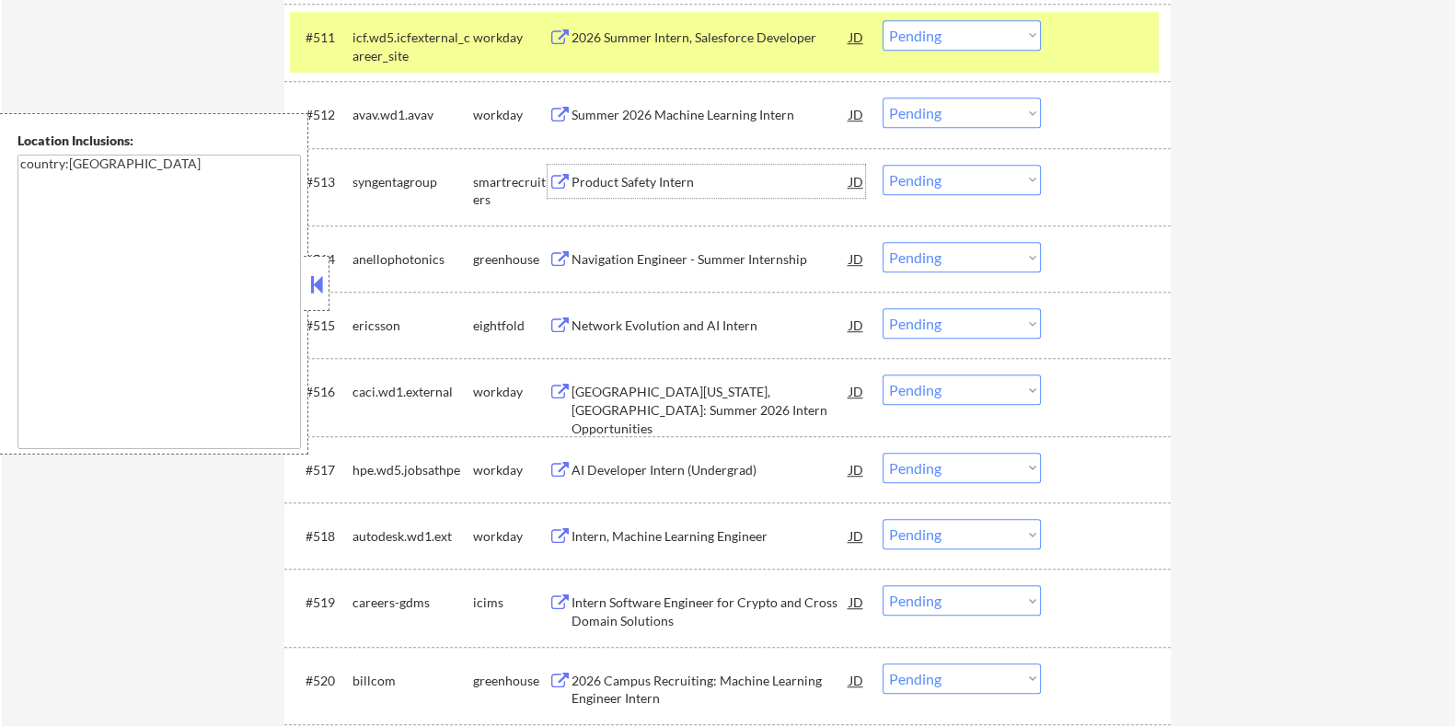
click at [638, 180] on div "Product Safety Intern" at bounding box center [710, 182] width 278 height 18
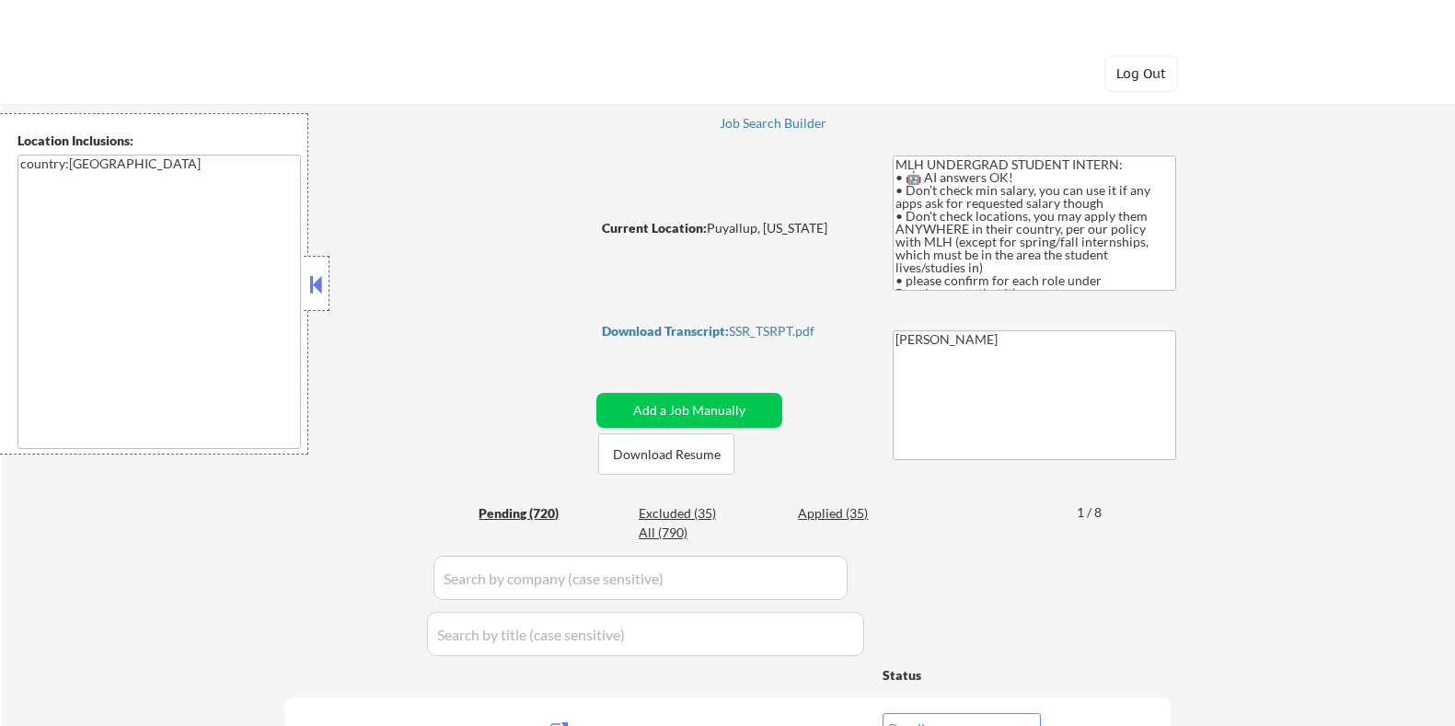
select select ""pending""
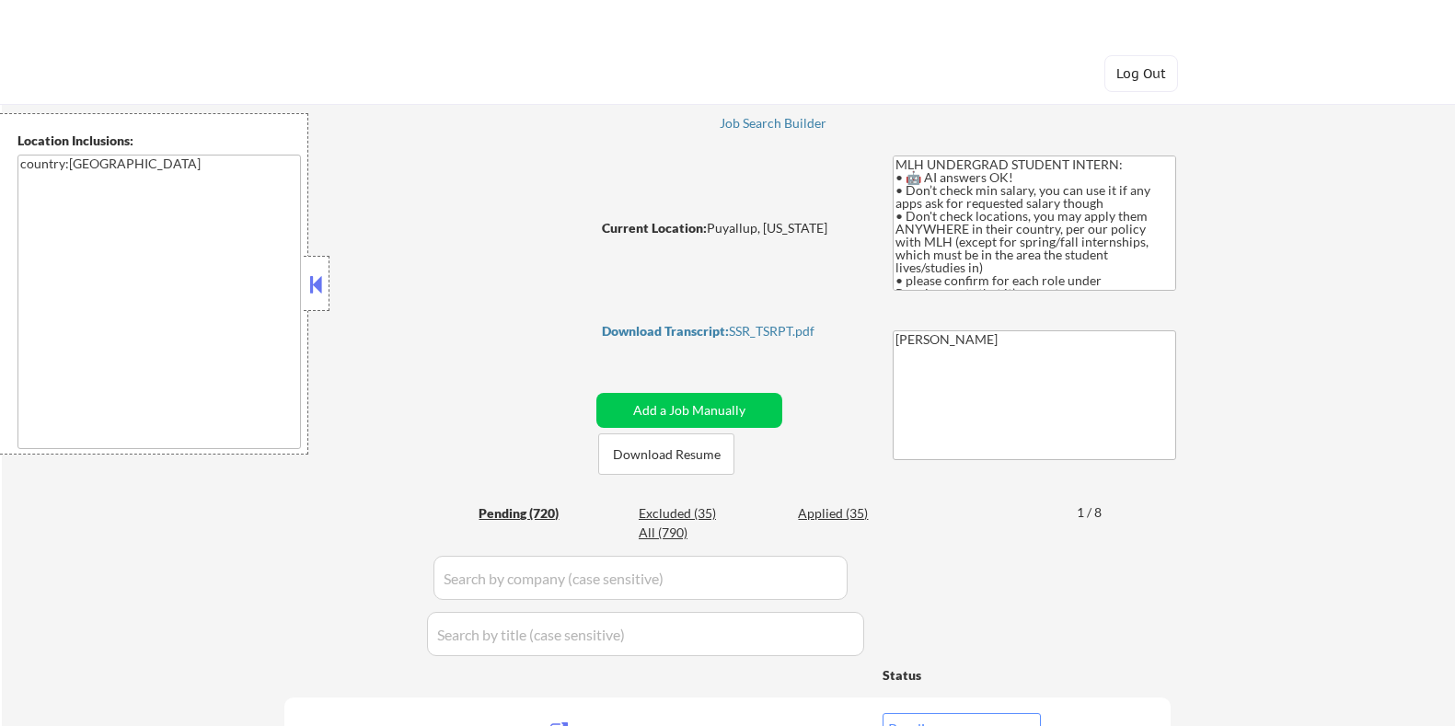
select select ""pending""
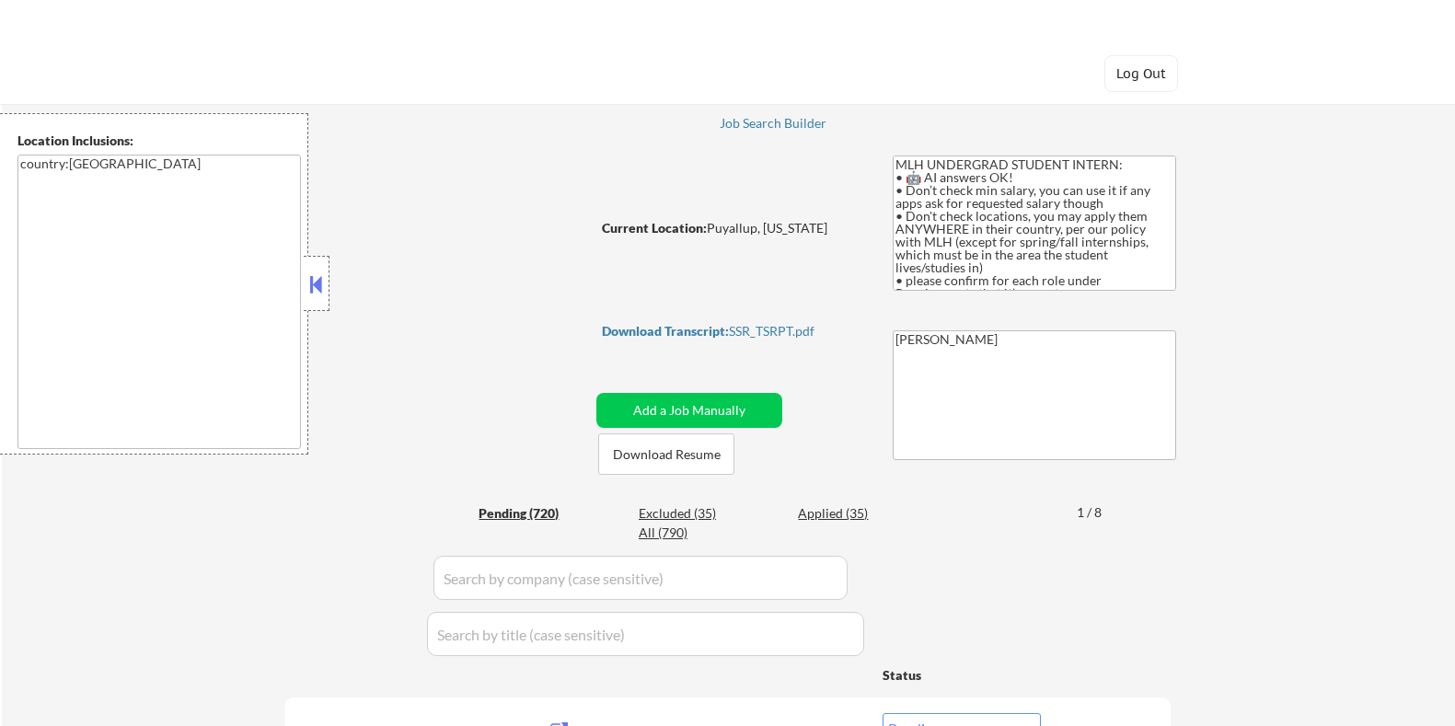
select select ""pending""
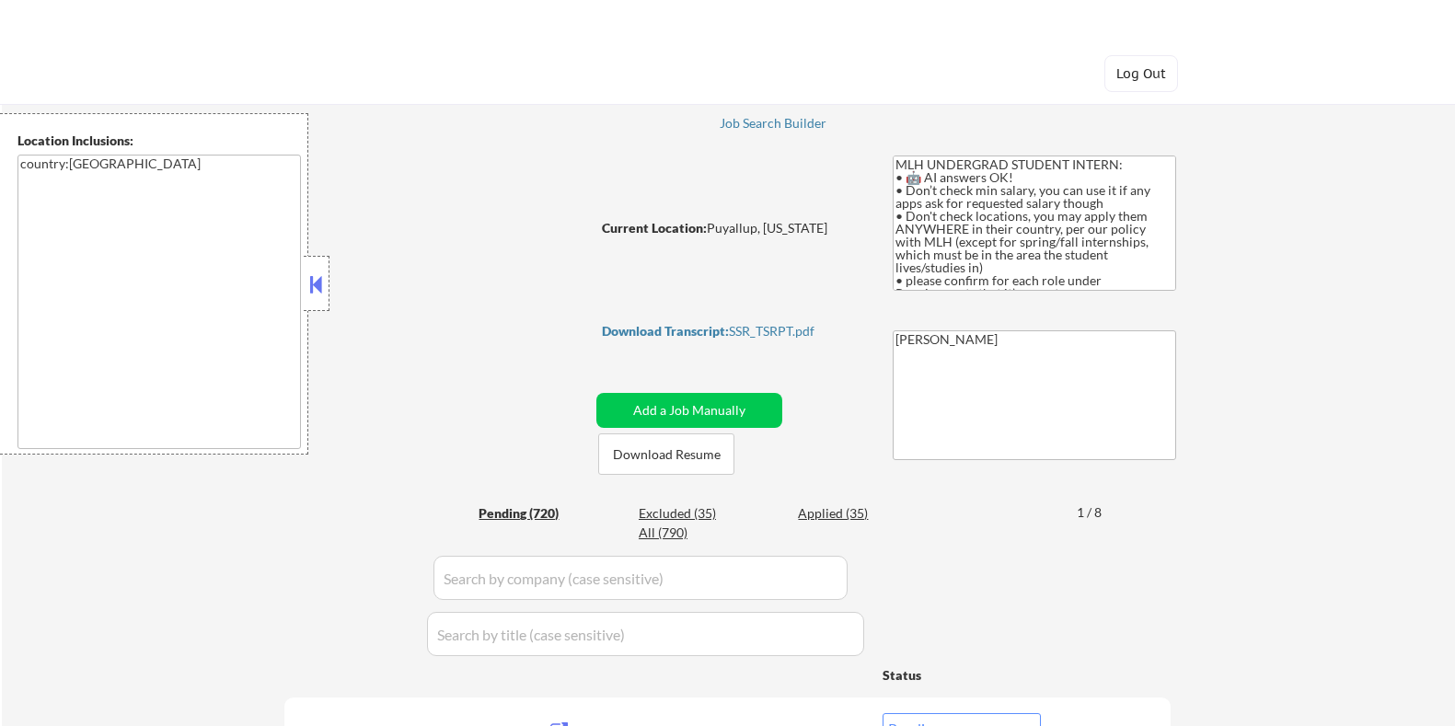
select select ""pending""
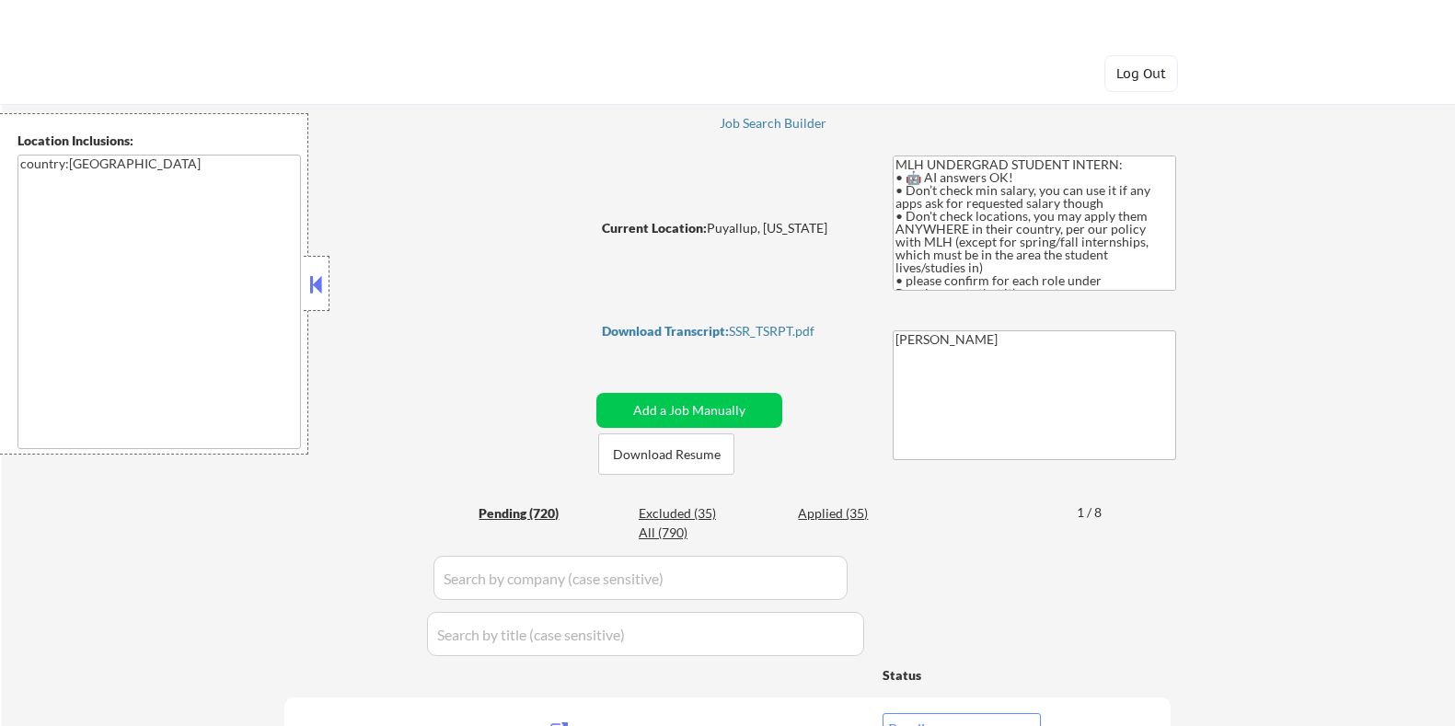
select select ""pending""
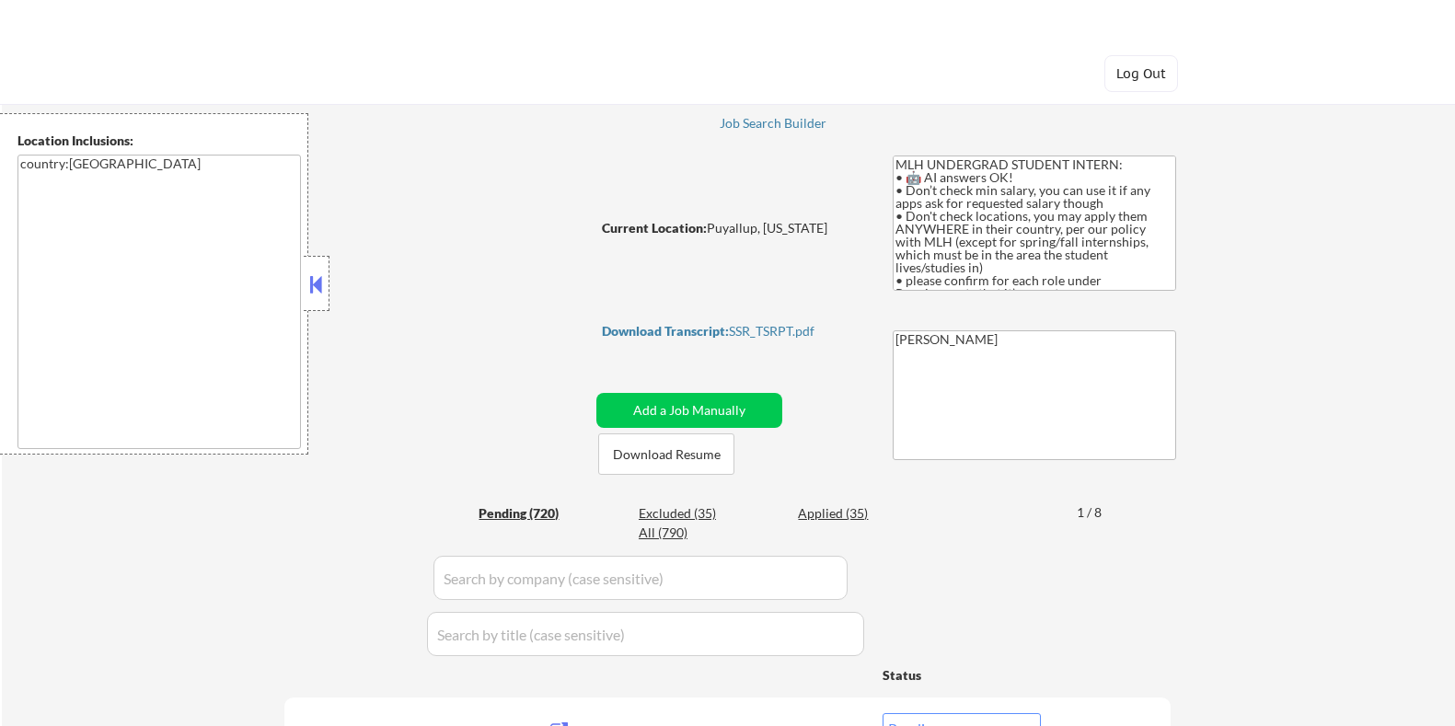
select select ""pending""
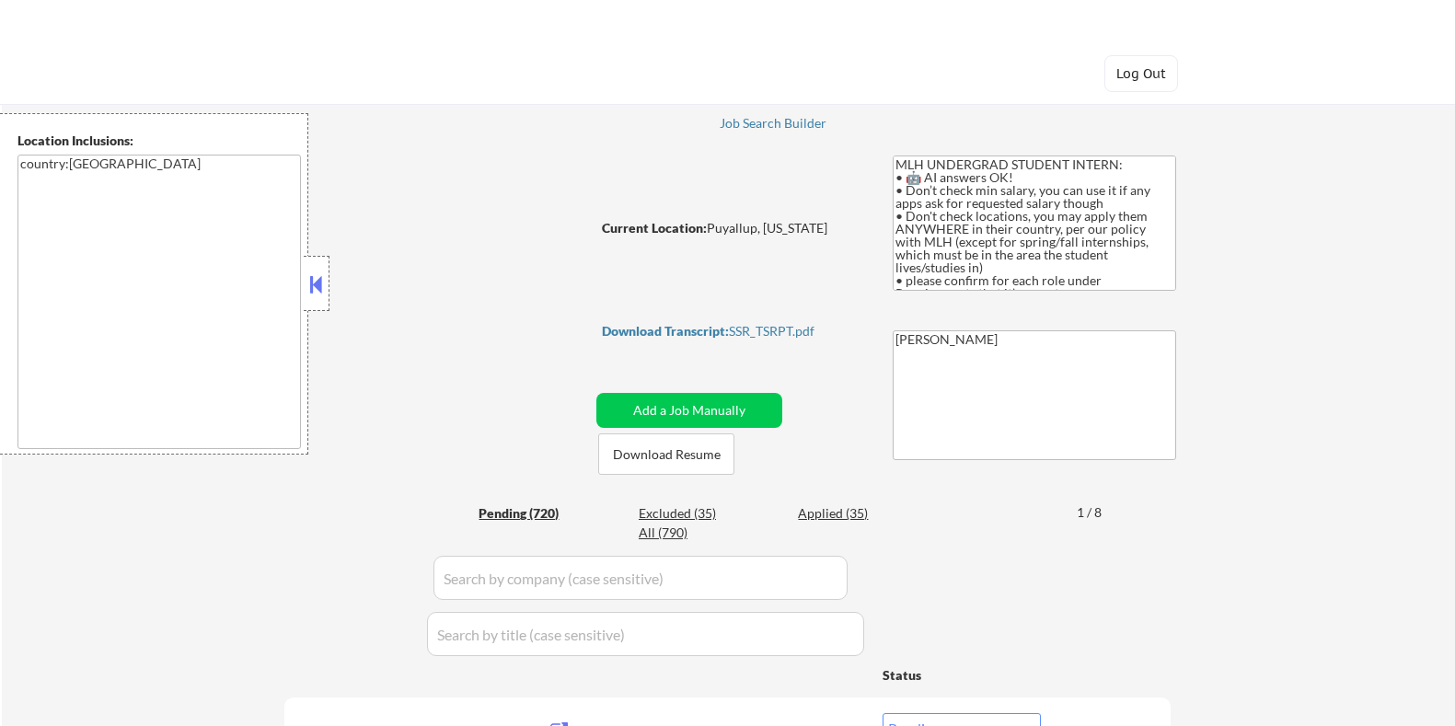
select select ""pending""
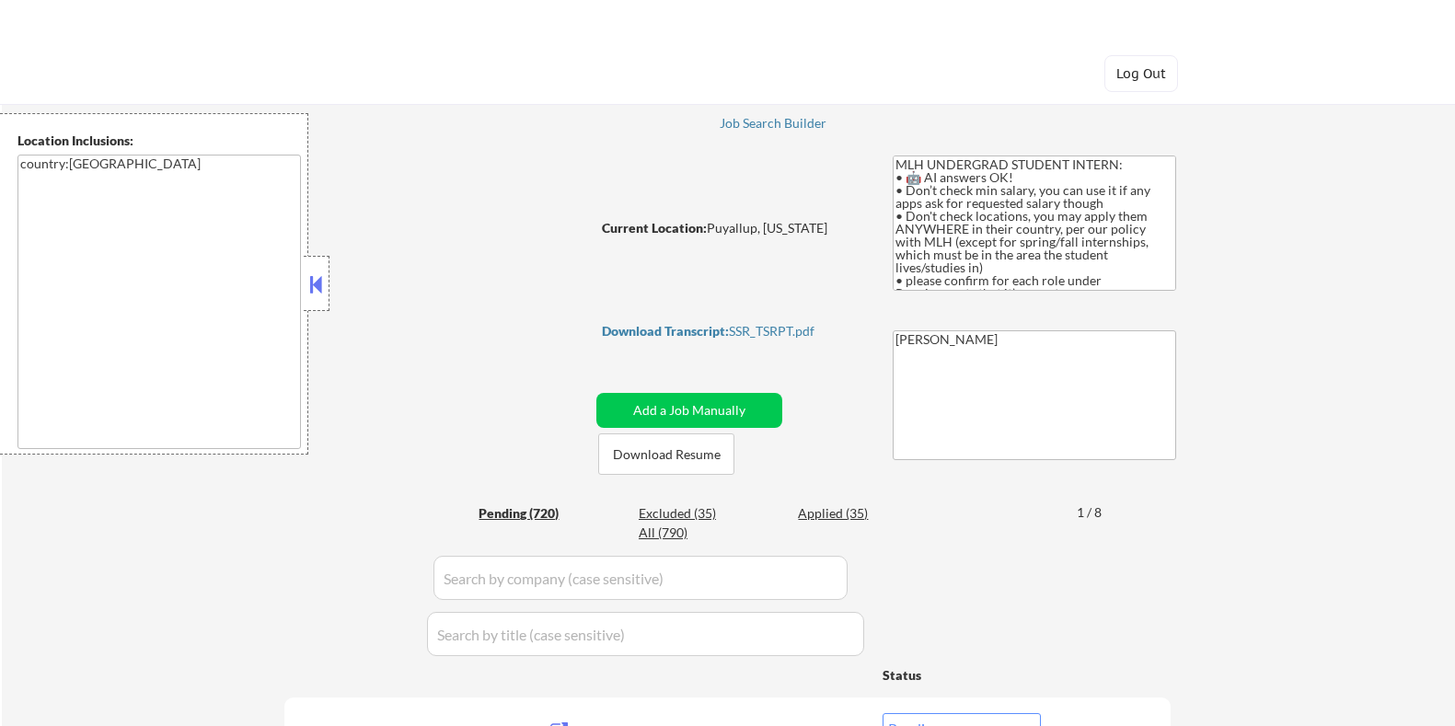
select select ""pending""
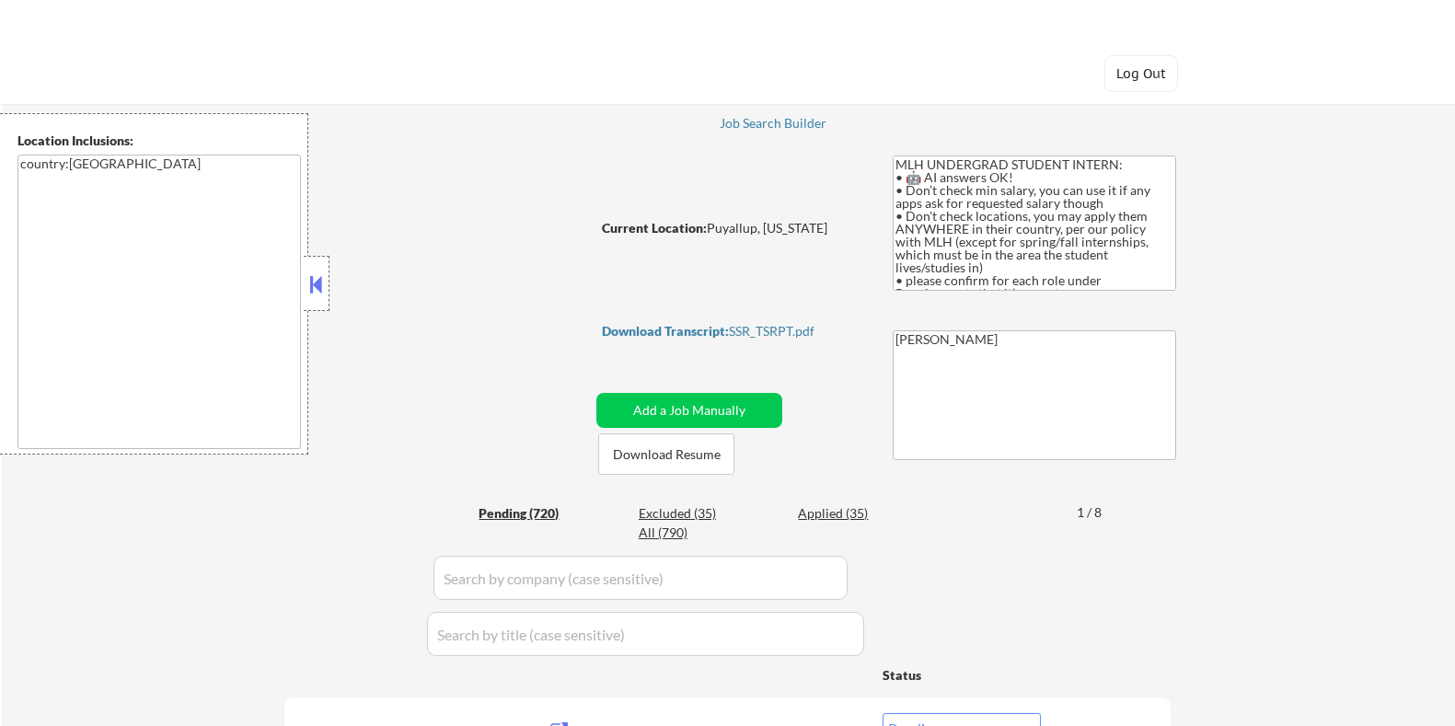
select select ""pending""
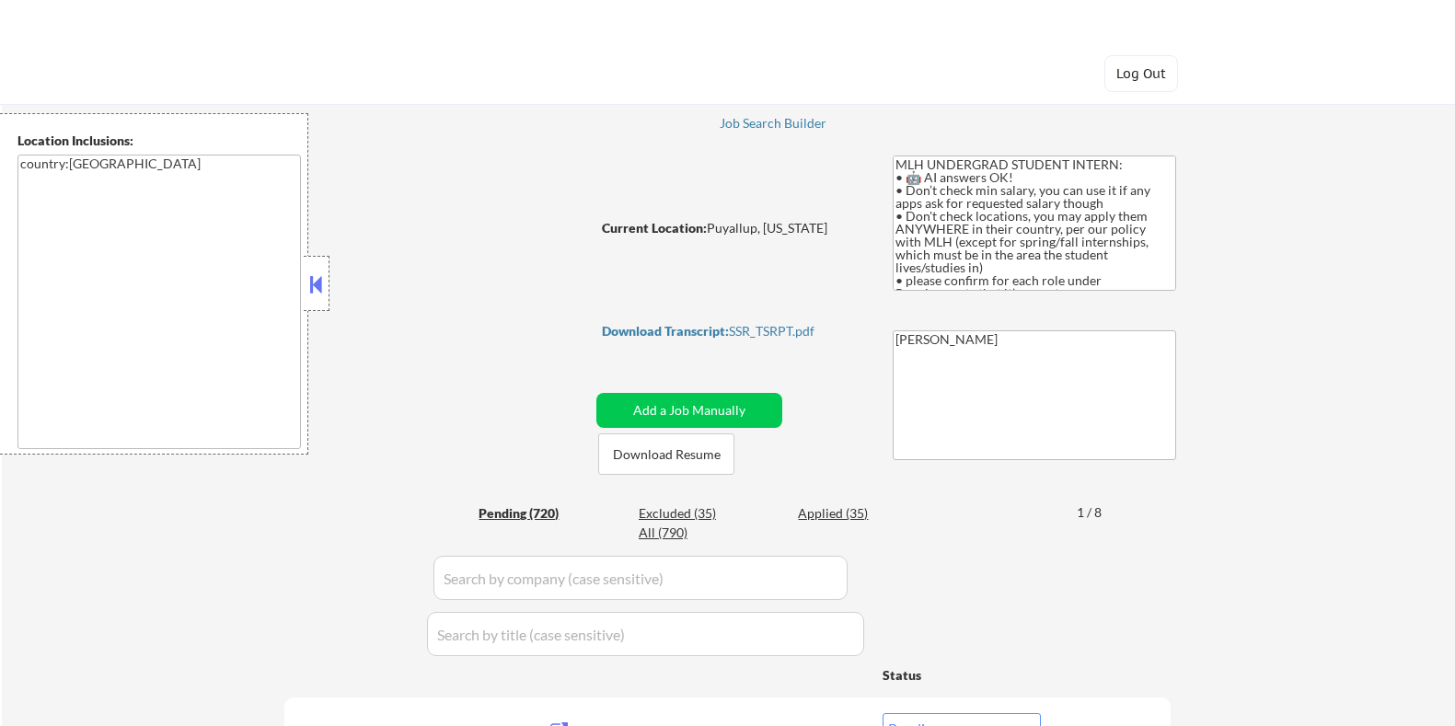
select select ""pending""
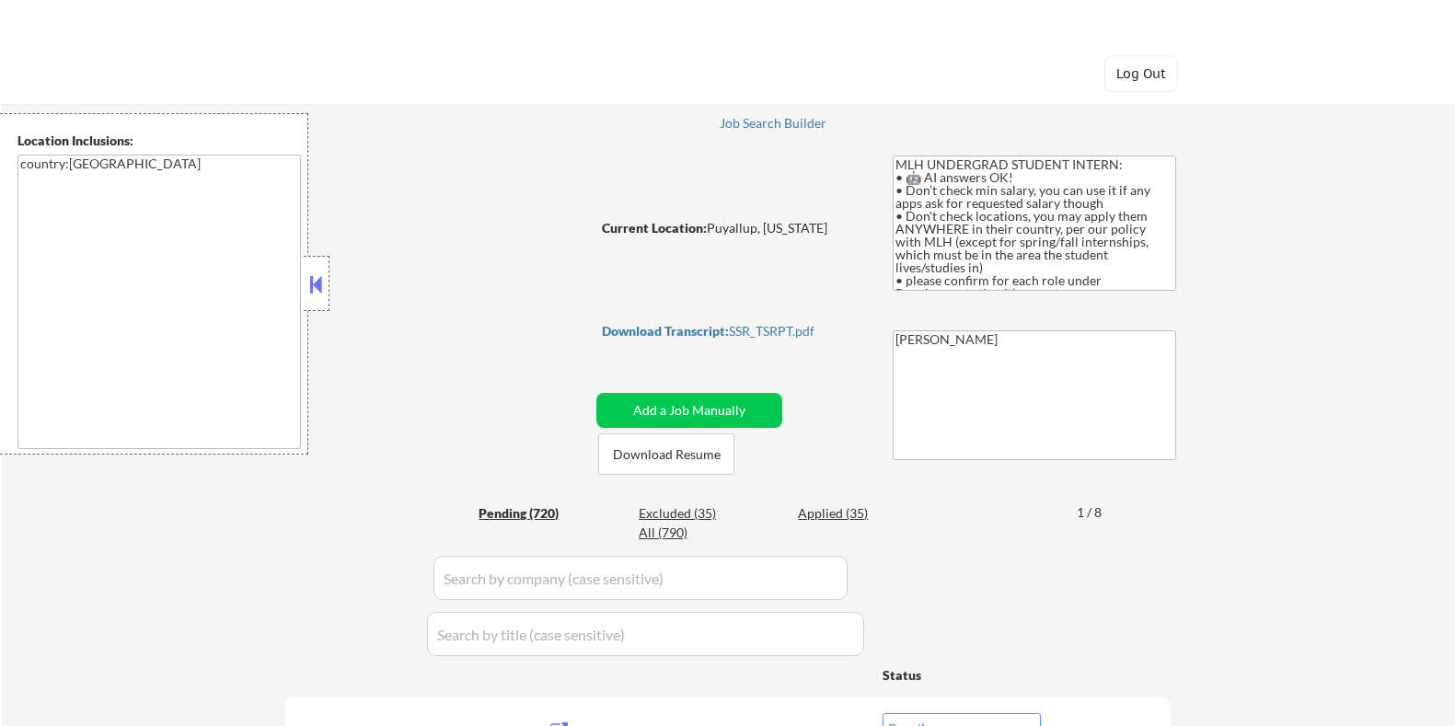
select select ""pending""
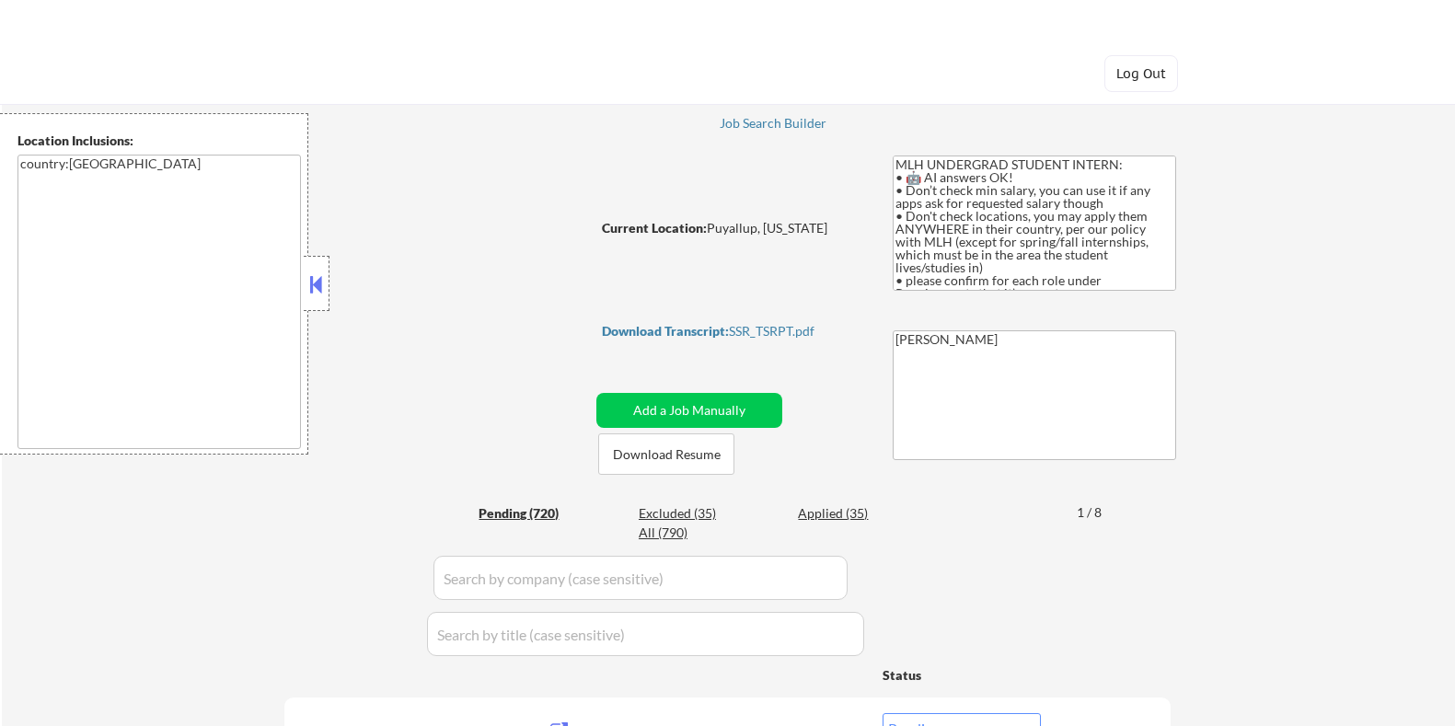
select select ""pending""
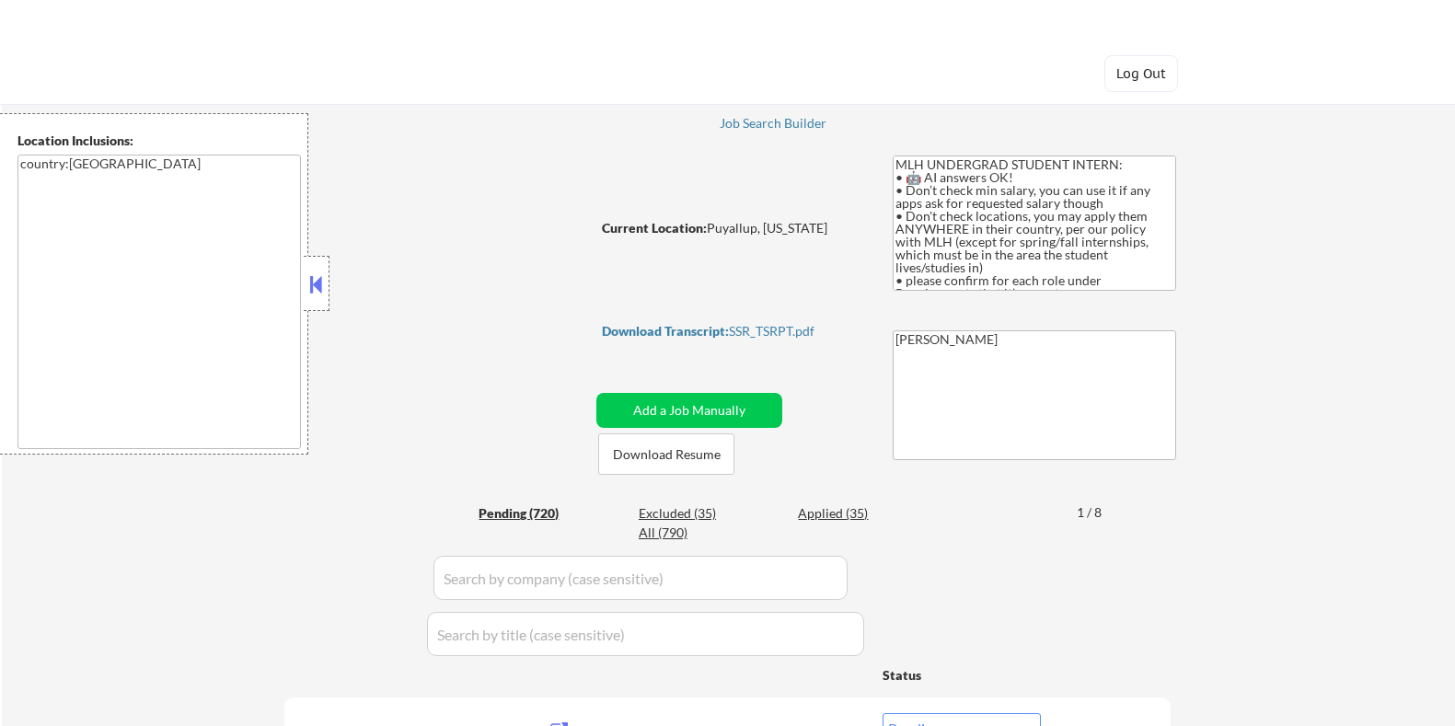
select select ""pending""
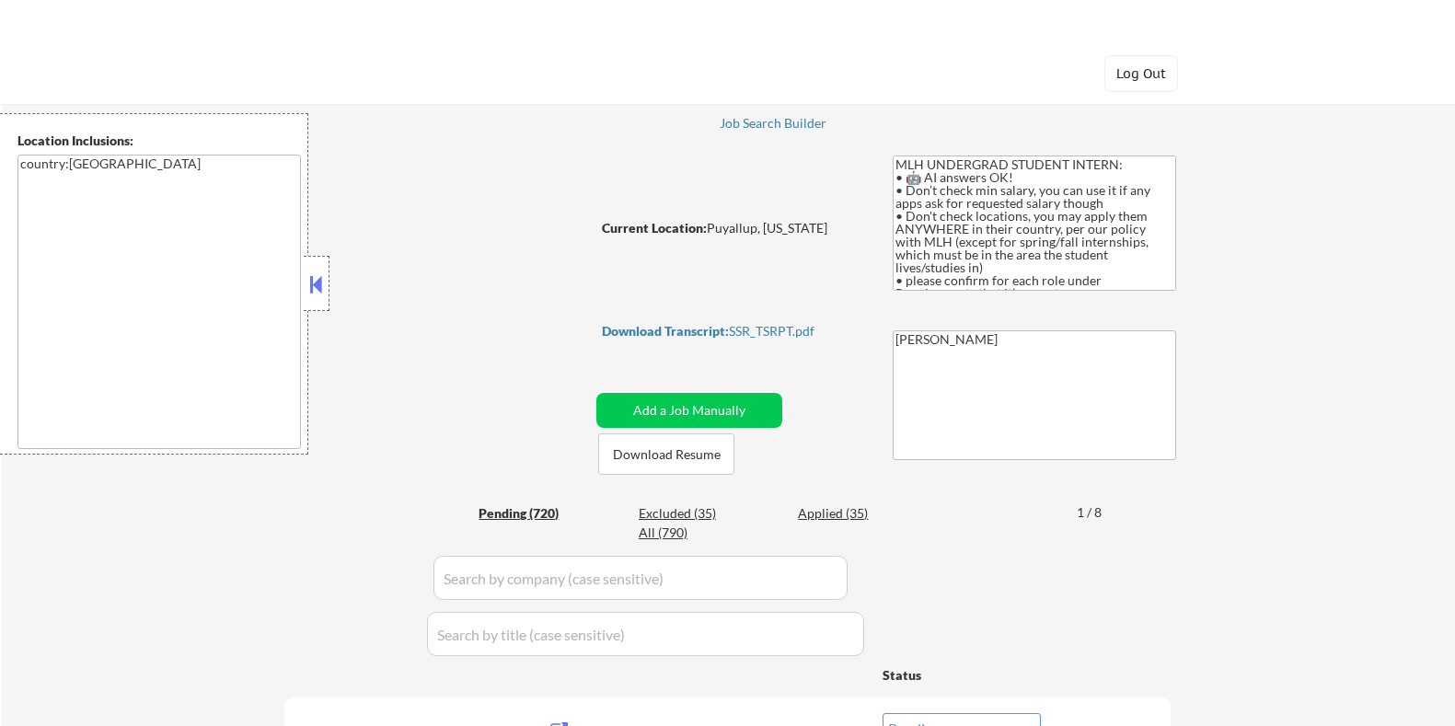
select select ""pending""
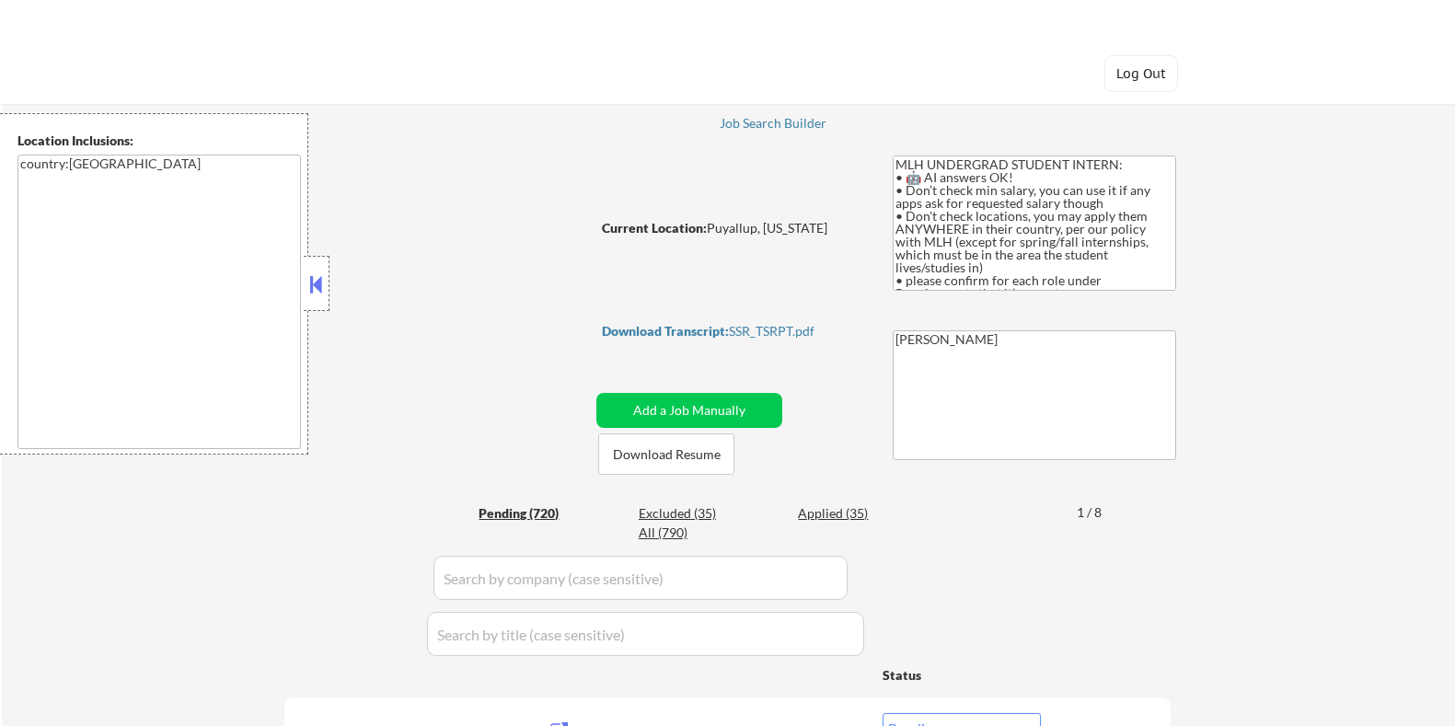
select select ""pending""
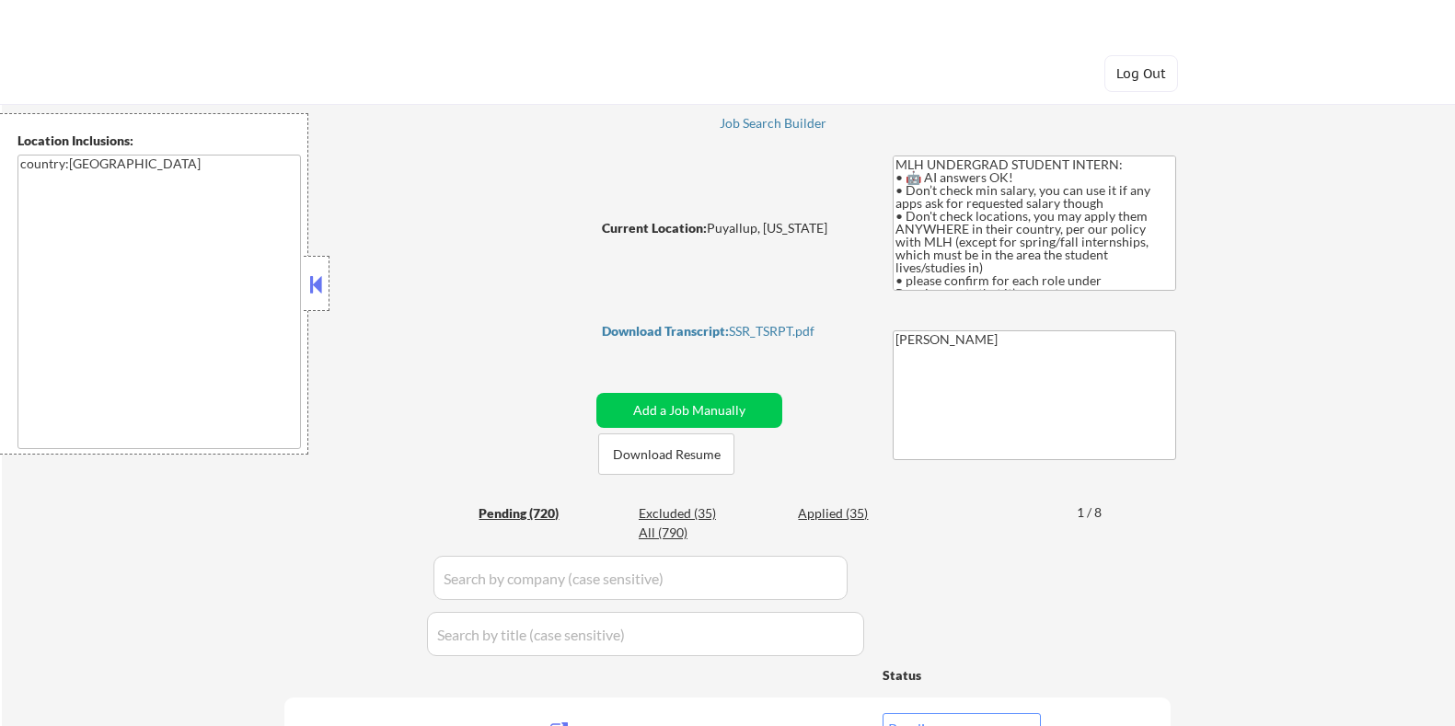
select select ""pending""
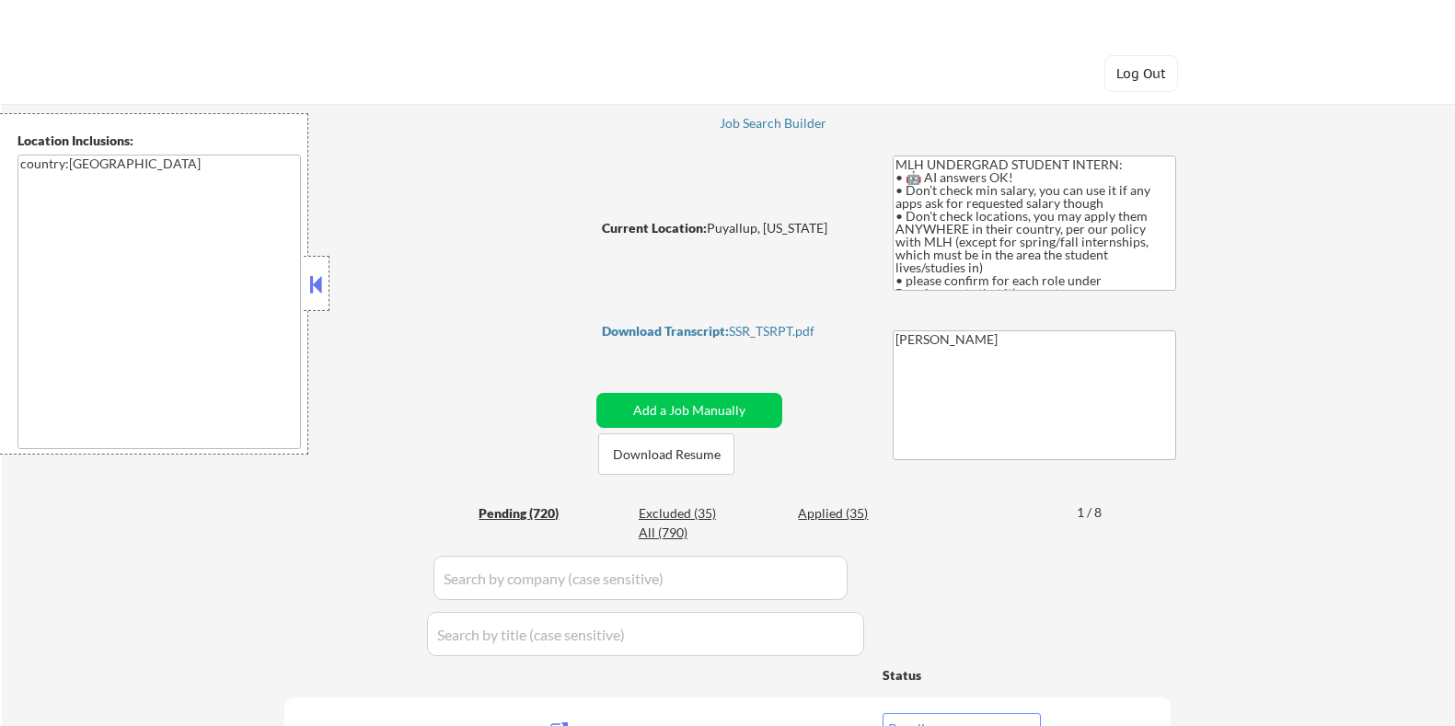
select select ""pending""
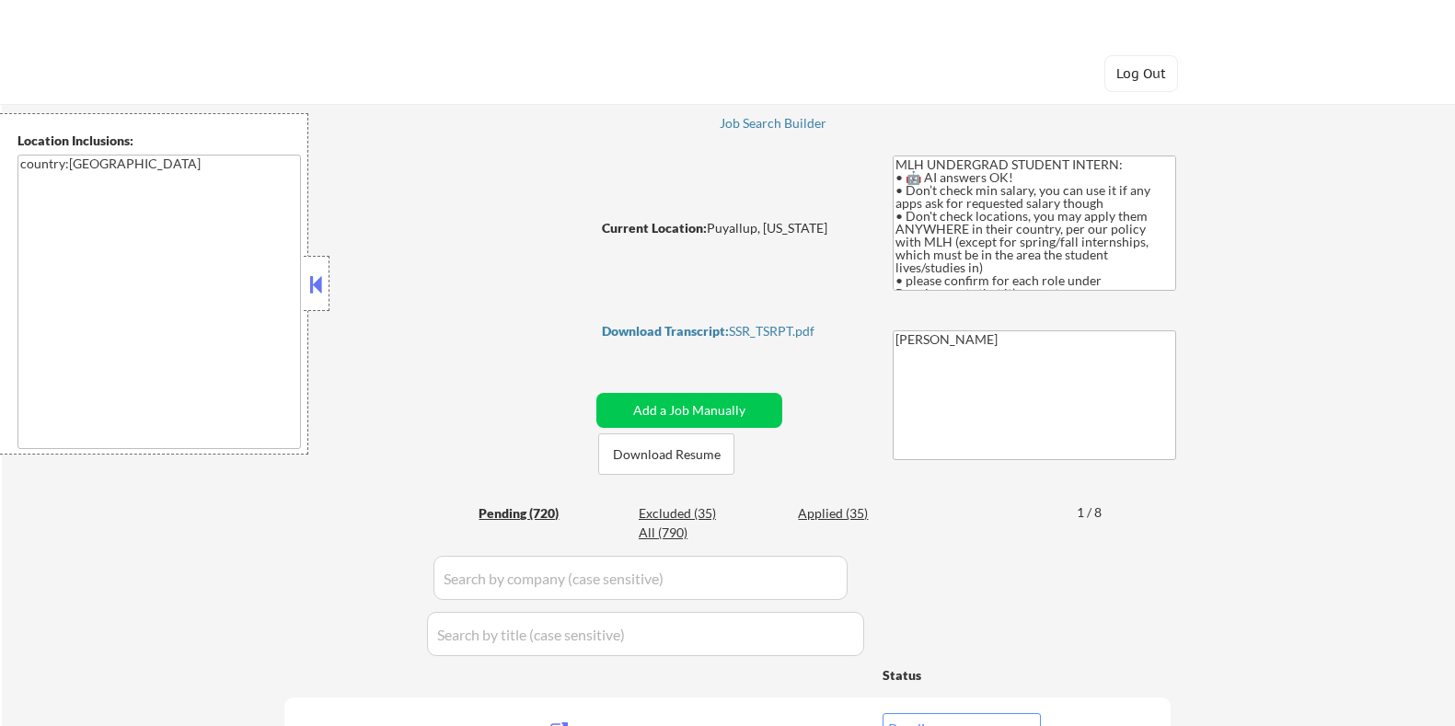
select select ""pending""
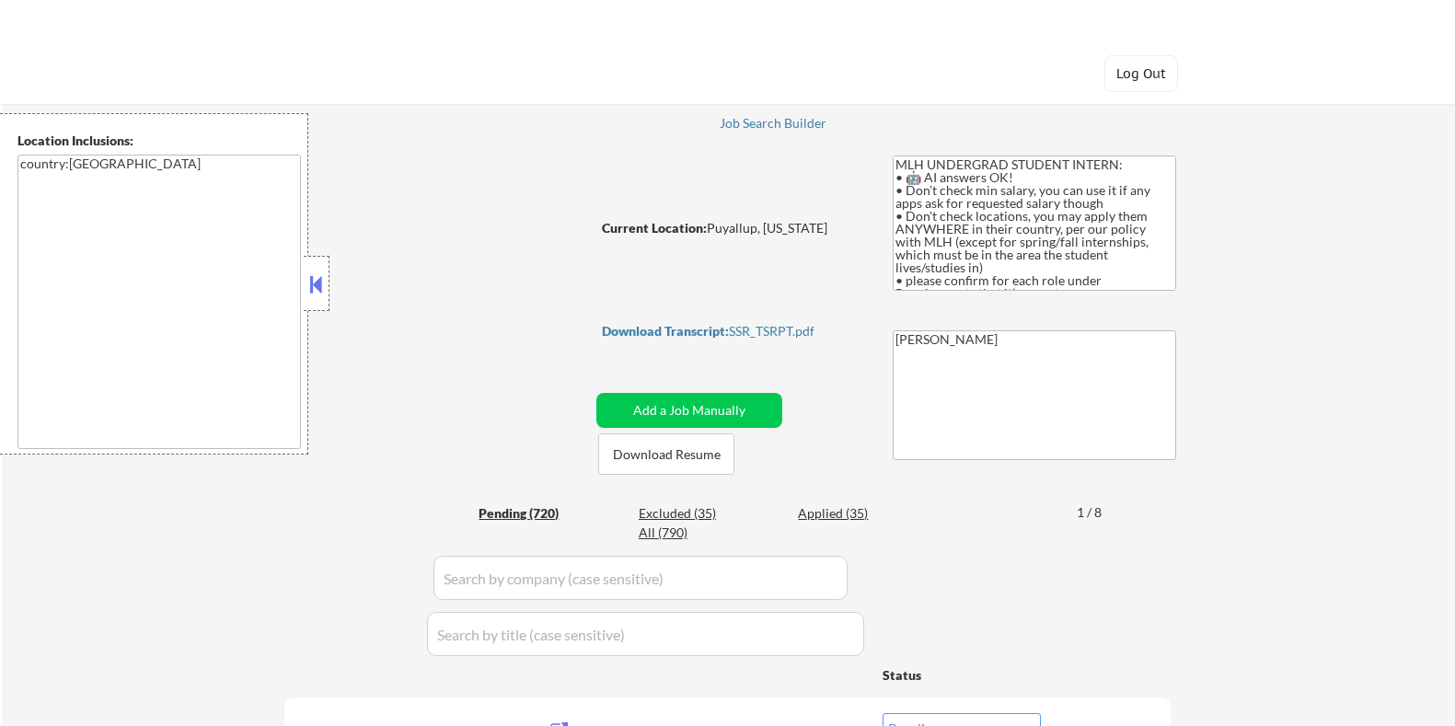
select select ""pending""
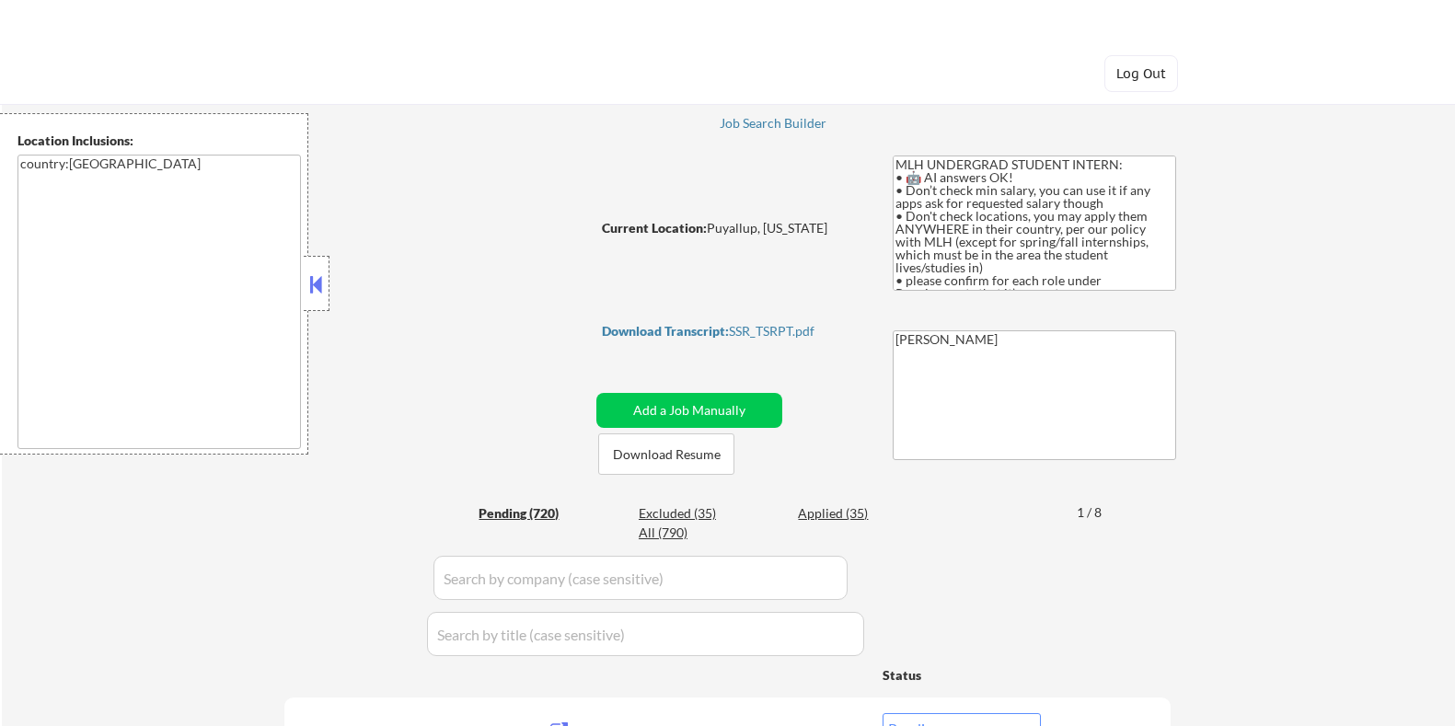
select select ""pending""
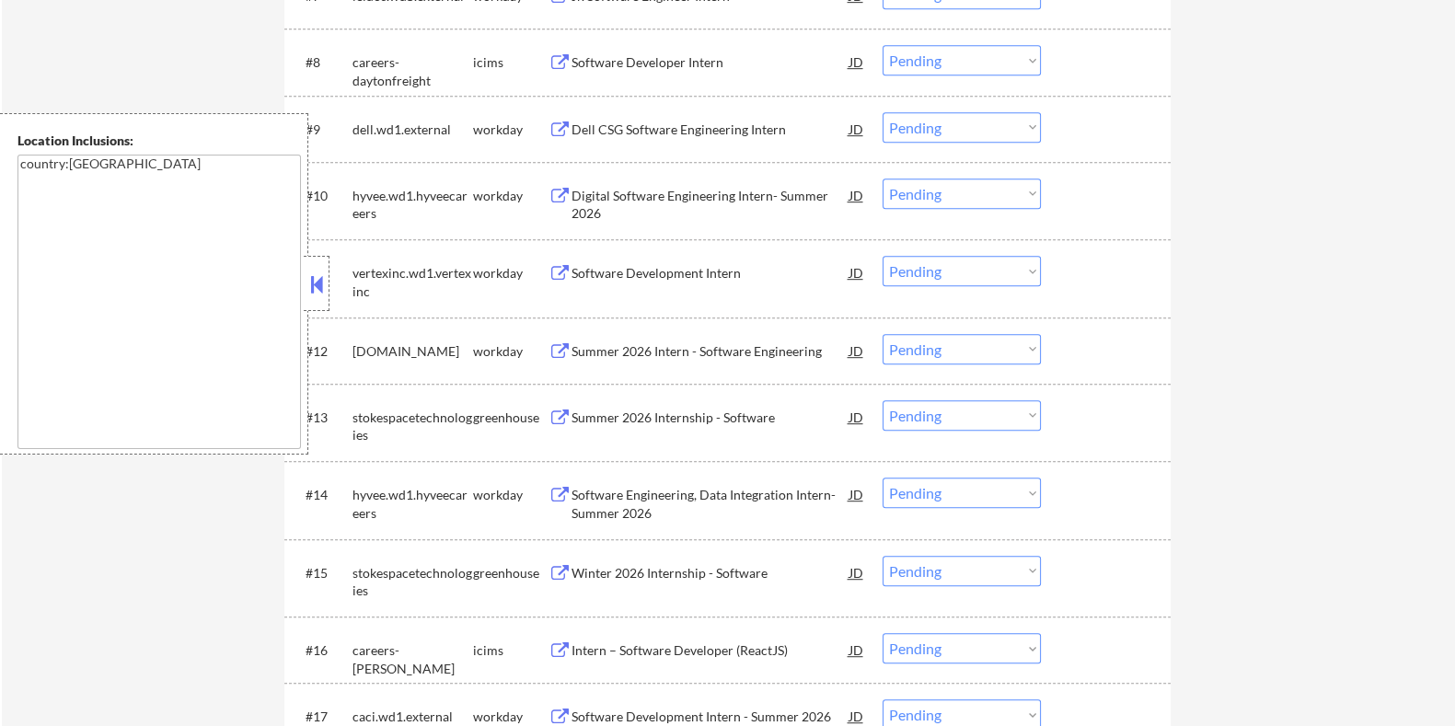
scroll to position [1224, 0]
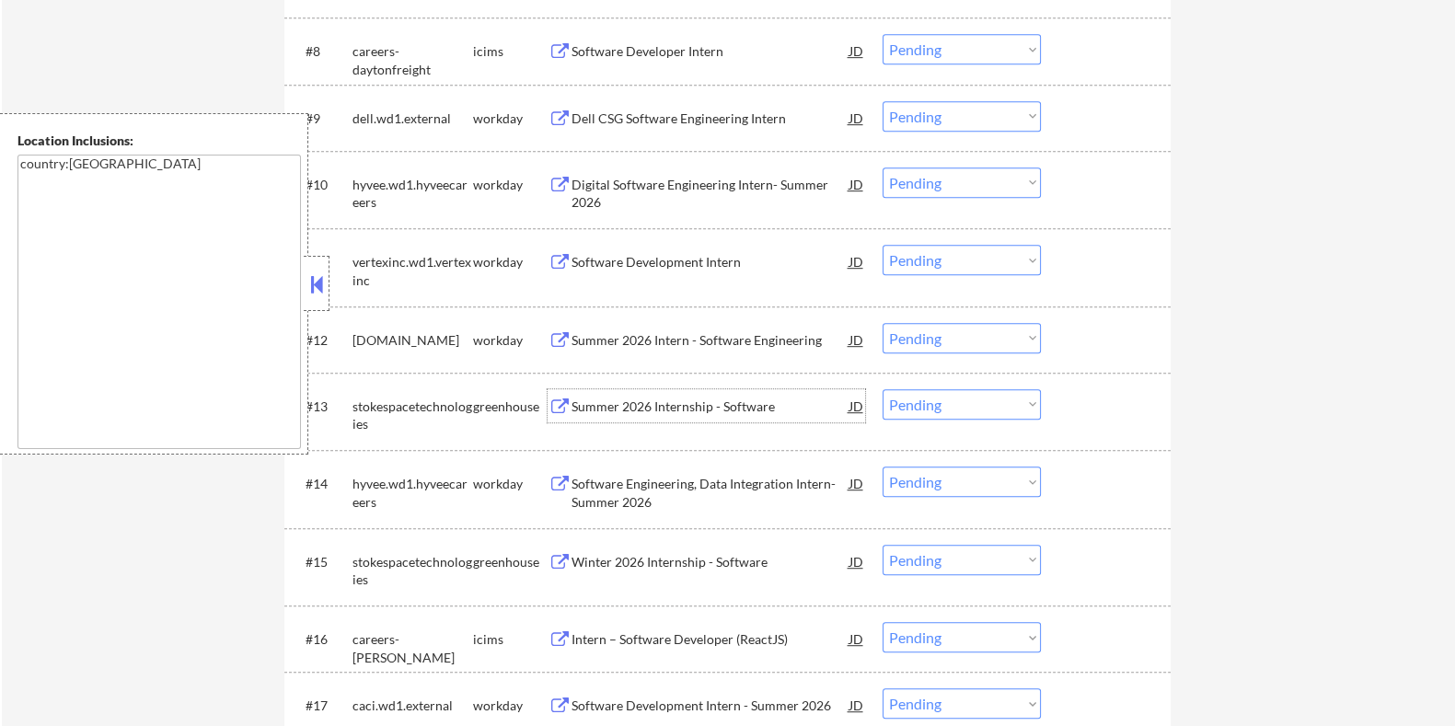
click at [668, 404] on div "Summer 2026 Internship - Software" at bounding box center [710, 407] width 278 height 18
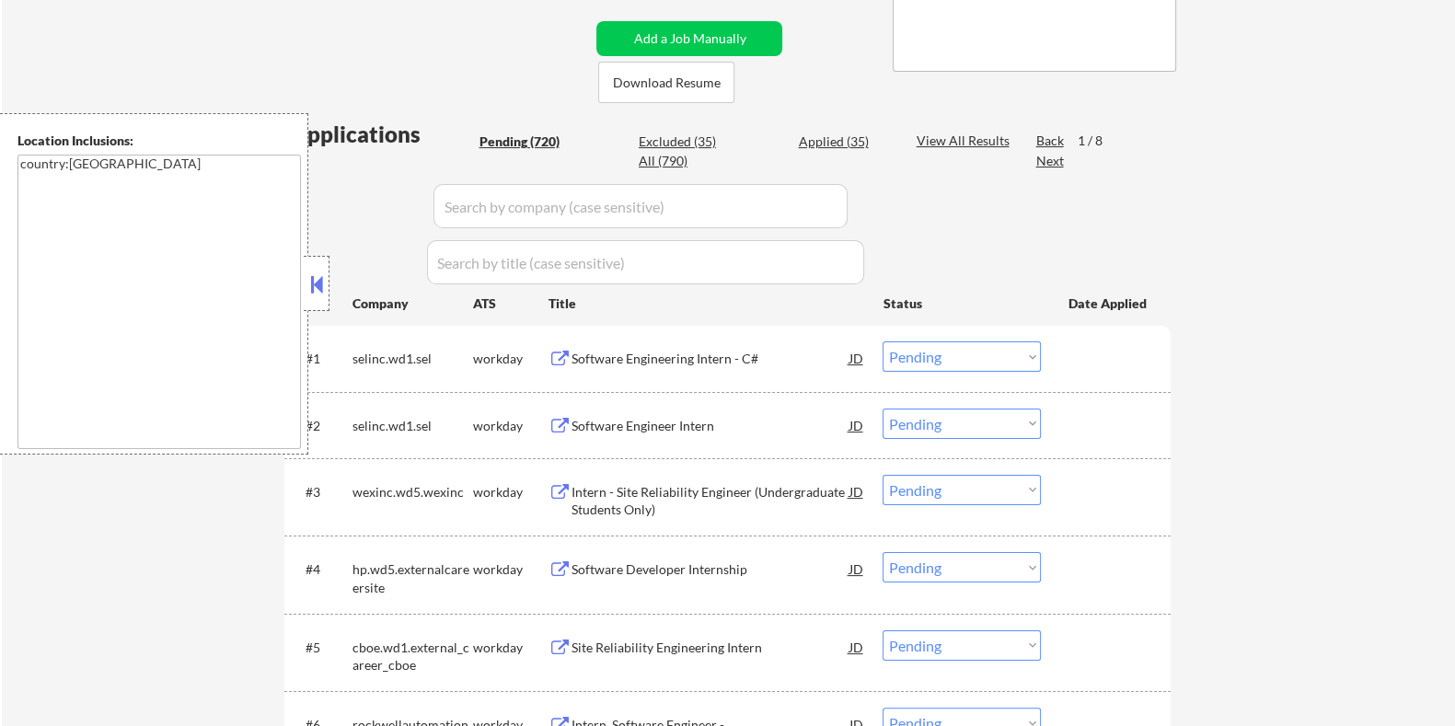
scroll to position [304, 0]
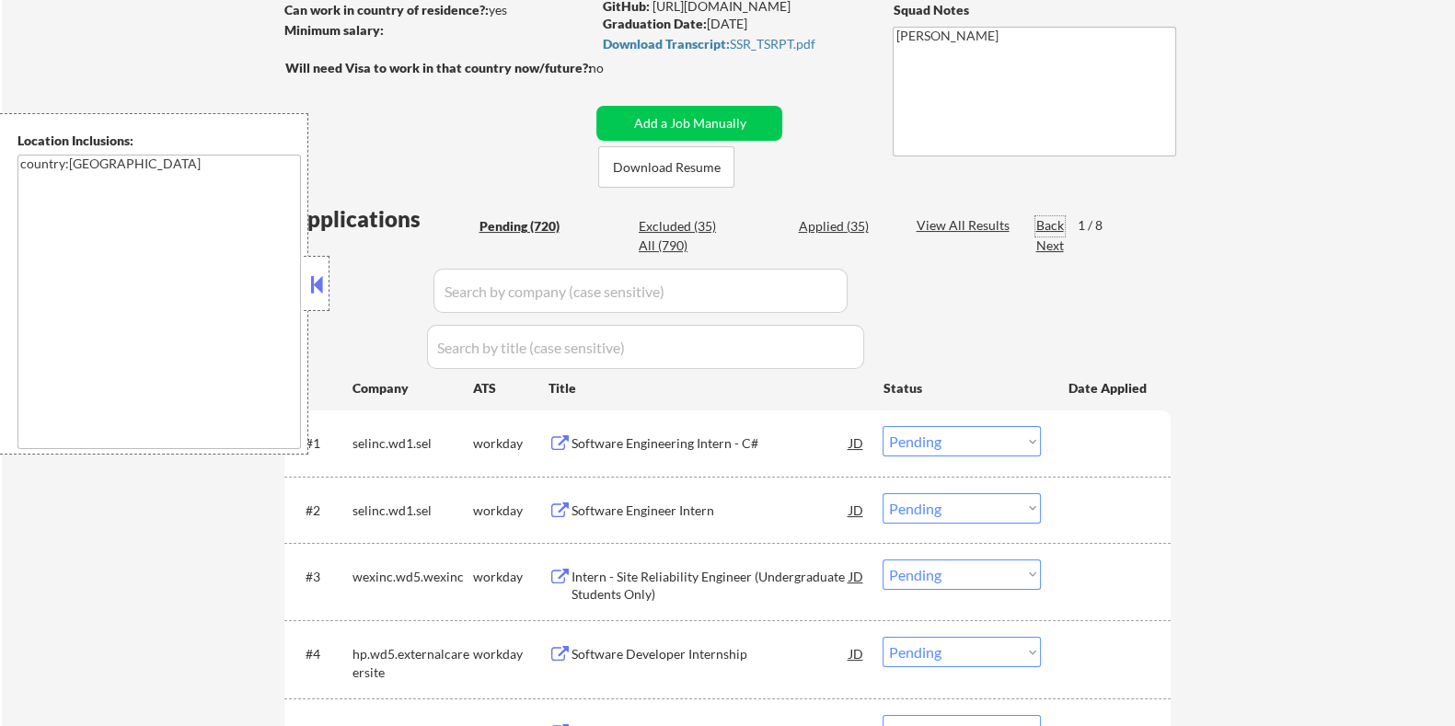
click at [1040, 224] on div "Back" at bounding box center [1050, 225] width 29 height 18
click at [1048, 241] on div "Next" at bounding box center [1050, 246] width 29 height 18
click at [1053, 247] on div "Next" at bounding box center [1050, 246] width 29 height 18
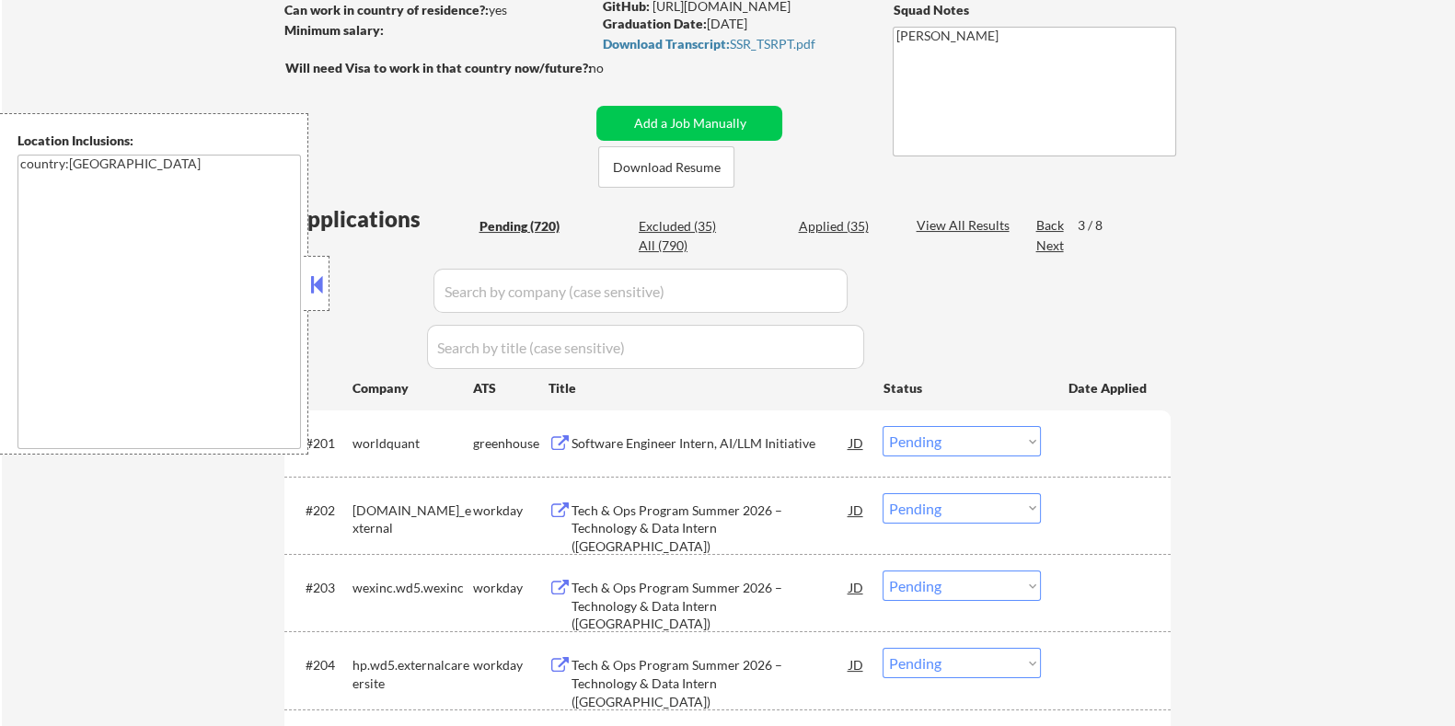
click at [1053, 247] on div "Next" at bounding box center [1050, 246] width 29 height 18
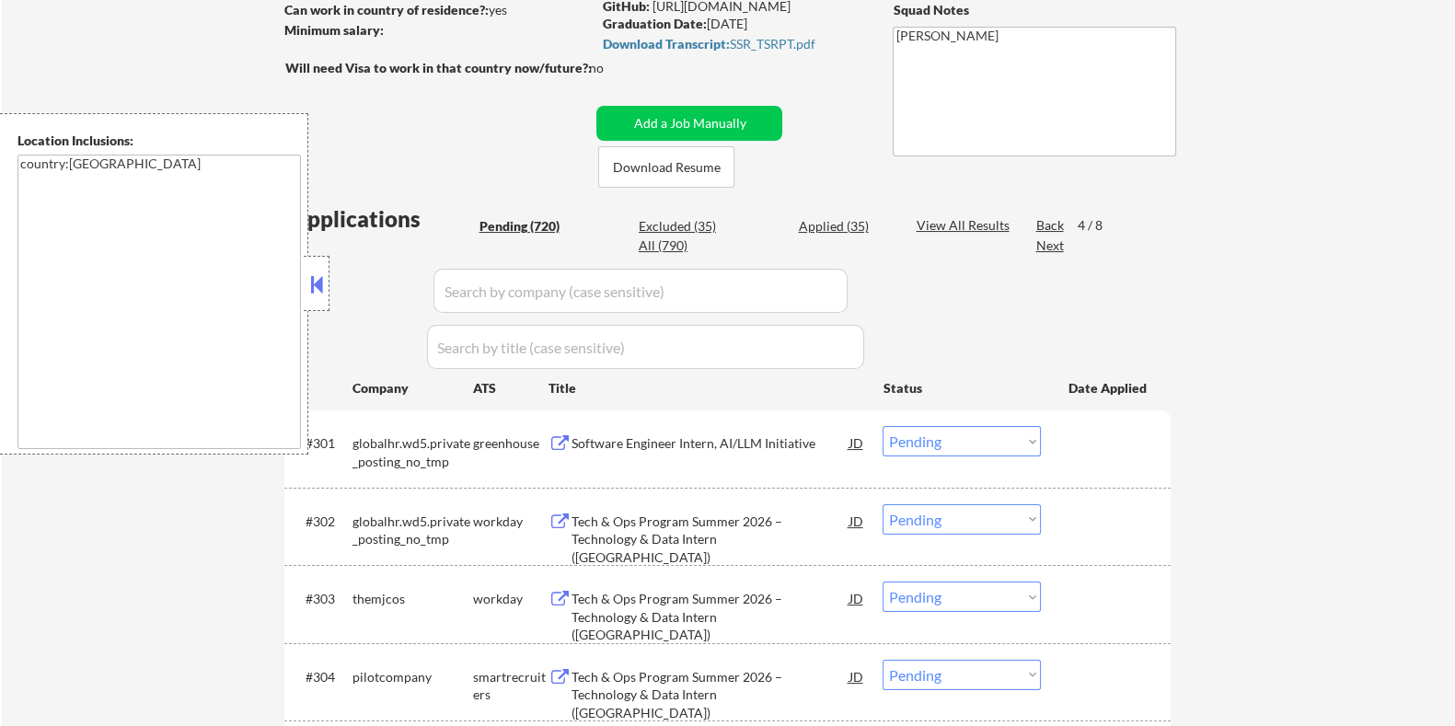
click at [1046, 241] on div "Next" at bounding box center [1050, 246] width 29 height 18
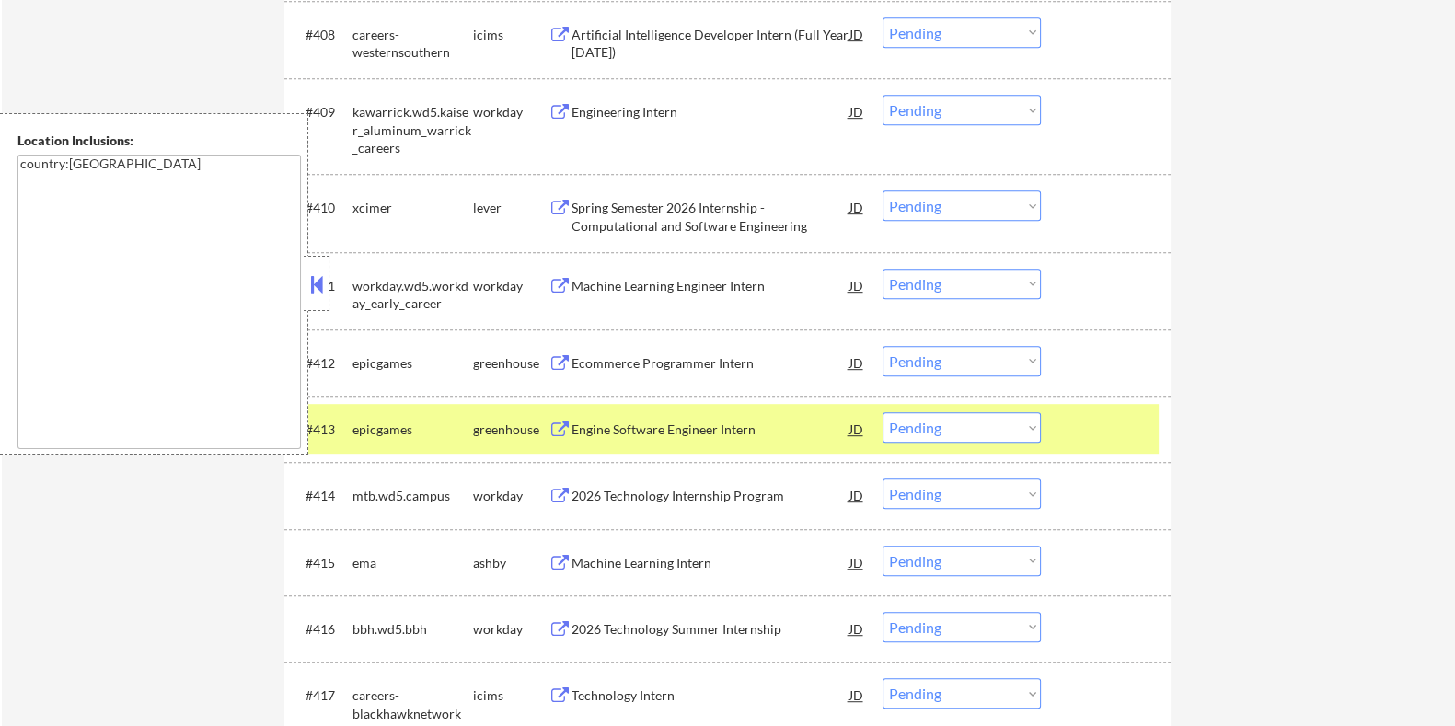
scroll to position [1224, 0]
click at [655, 562] on div "Machine Learning Intern" at bounding box center [710, 562] width 278 height 18
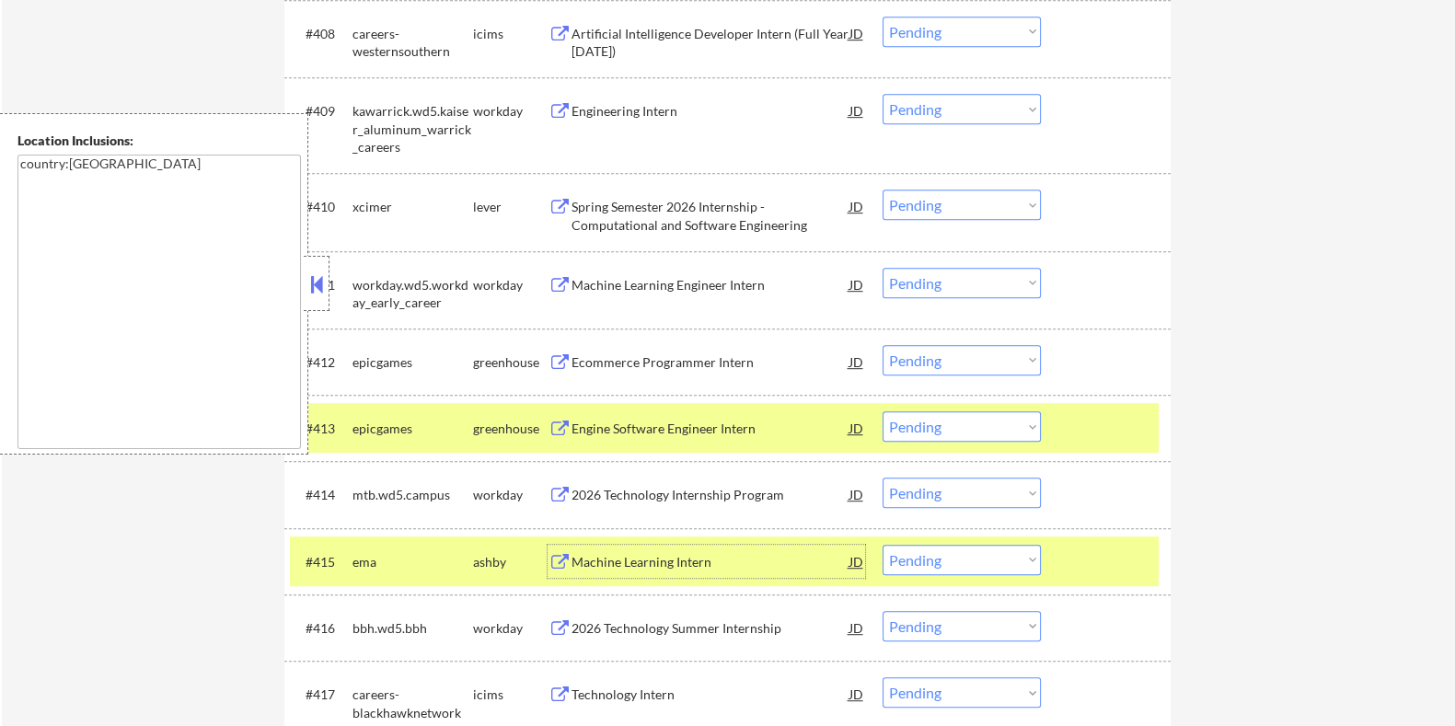
click at [964, 561] on select "Choose an option... Pending Applied Excluded (Questions) Excluded (Expired) Exc…" at bounding box center [962, 560] width 158 height 30
click at [883, 545] on select "Choose an option... Pending Applied Excluded (Questions) Excluded (Expired) Exc…" at bounding box center [962, 560] width 158 height 30
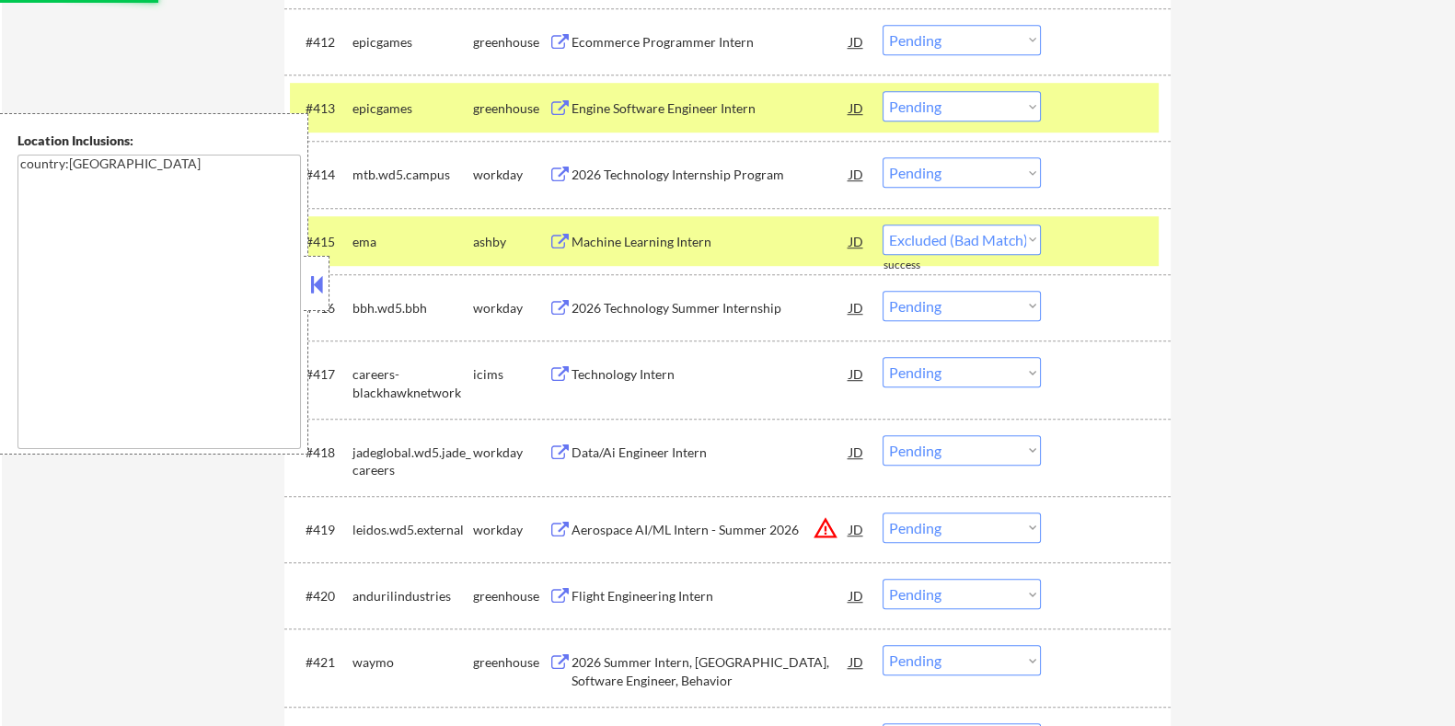
select select ""pending""
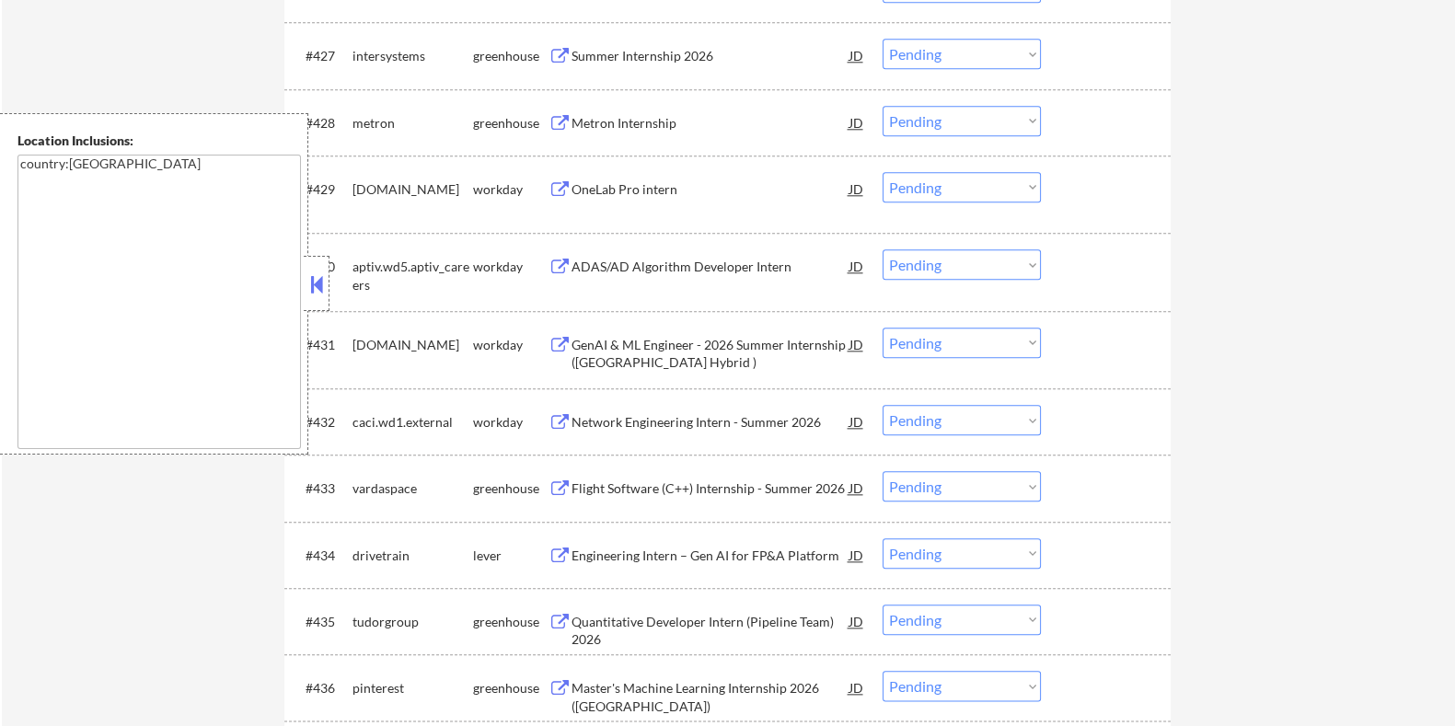
scroll to position [2605, 0]
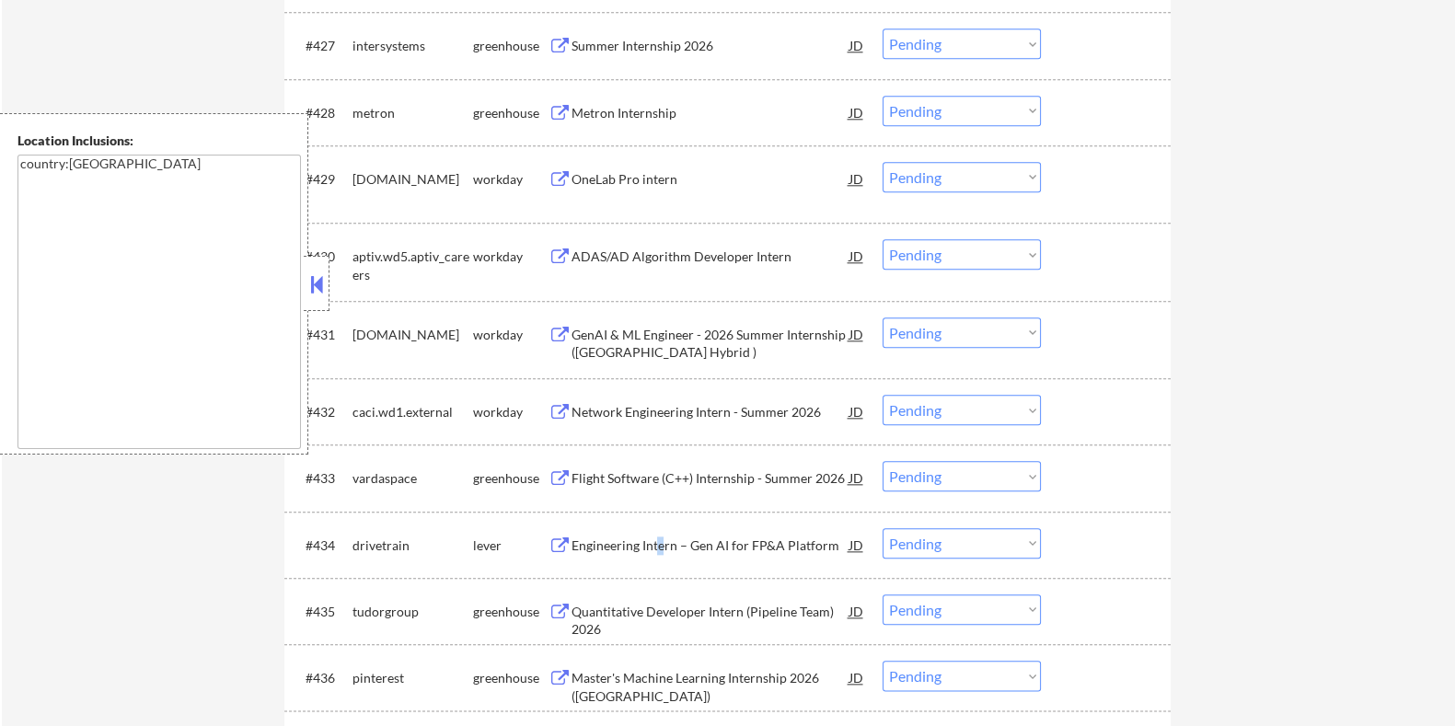
click at [655, 544] on div "Engineering Intern – Gen AI for FP&A Platform" at bounding box center [710, 546] width 278 height 18
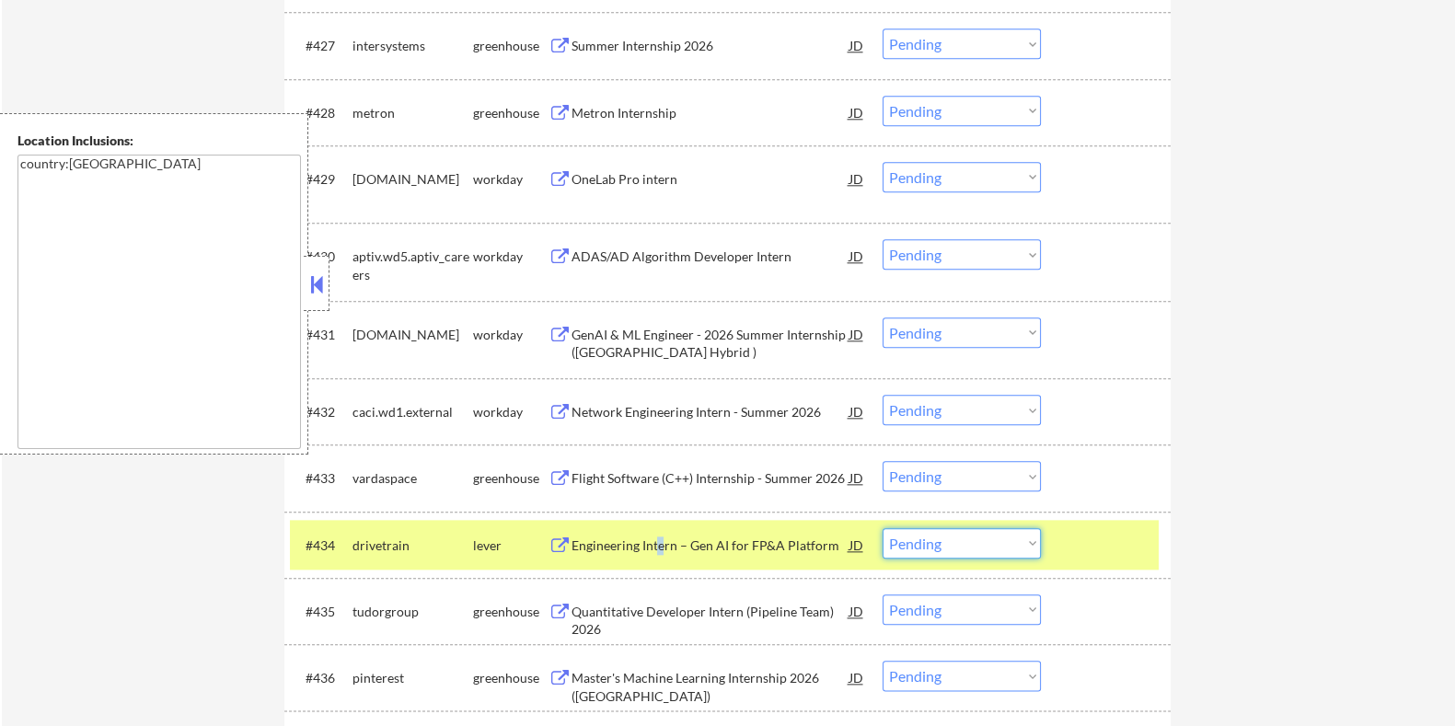
click at [933, 545] on select "Choose an option... Pending Applied Excluded (Questions) Excluded (Expired) Exc…" at bounding box center [962, 543] width 158 height 30
click at [883, 528] on select "Choose an option... Pending Applied Excluded (Questions) Excluded (Expired) Exc…" at bounding box center [962, 543] width 158 height 30
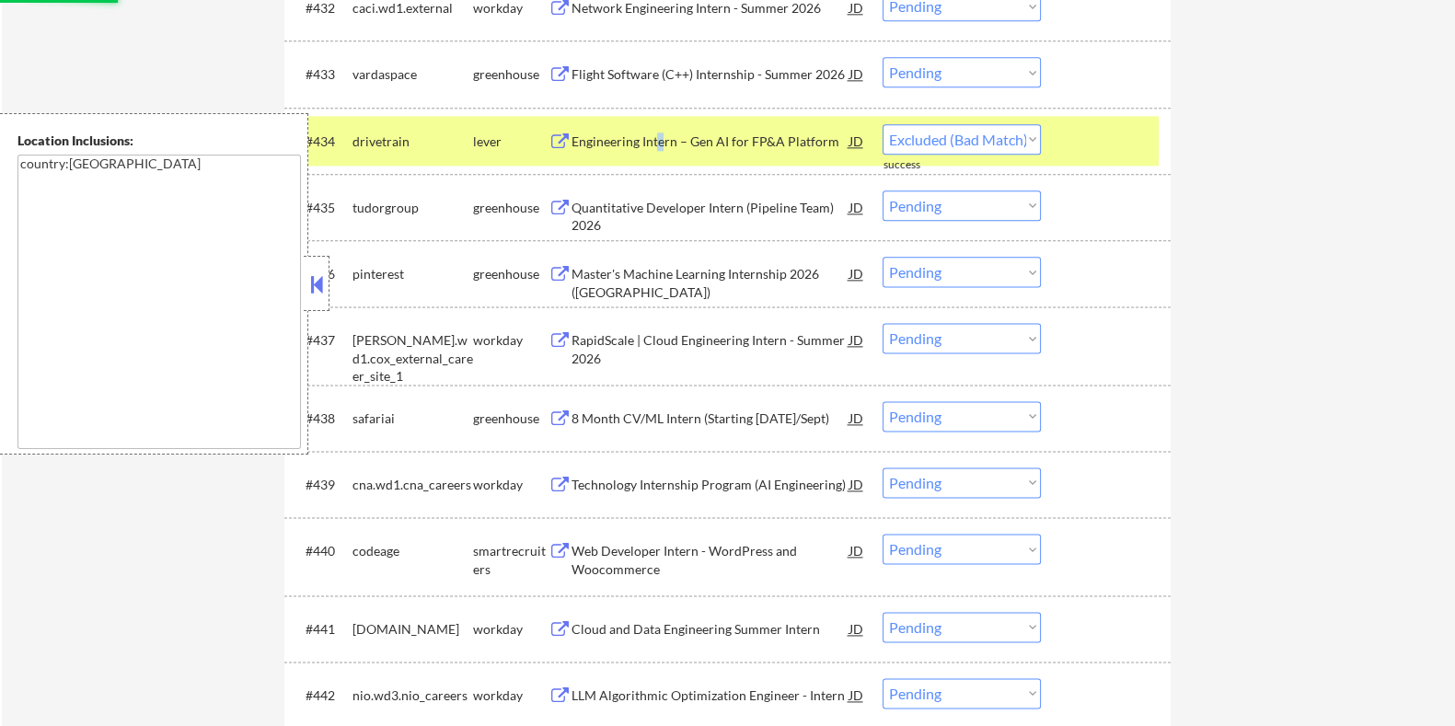
select select ""pending""
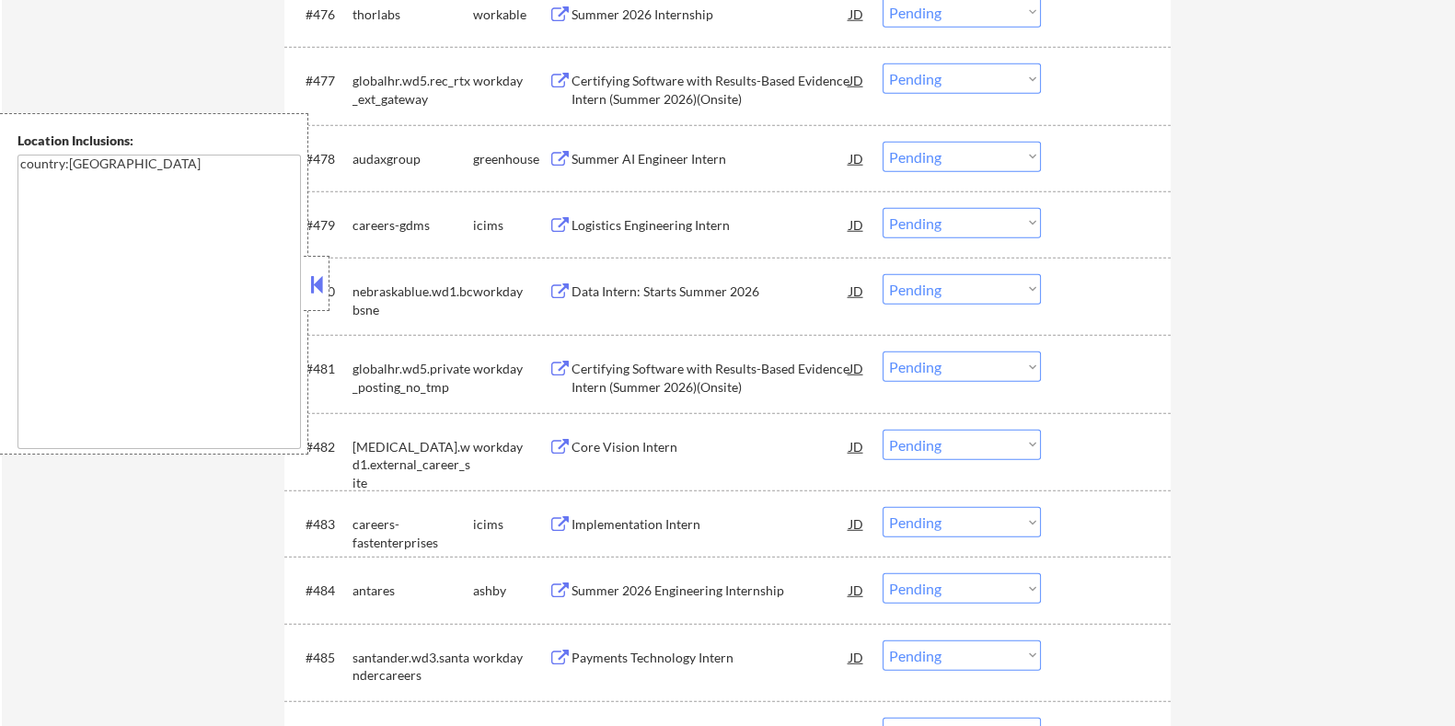
scroll to position [6171, 0]
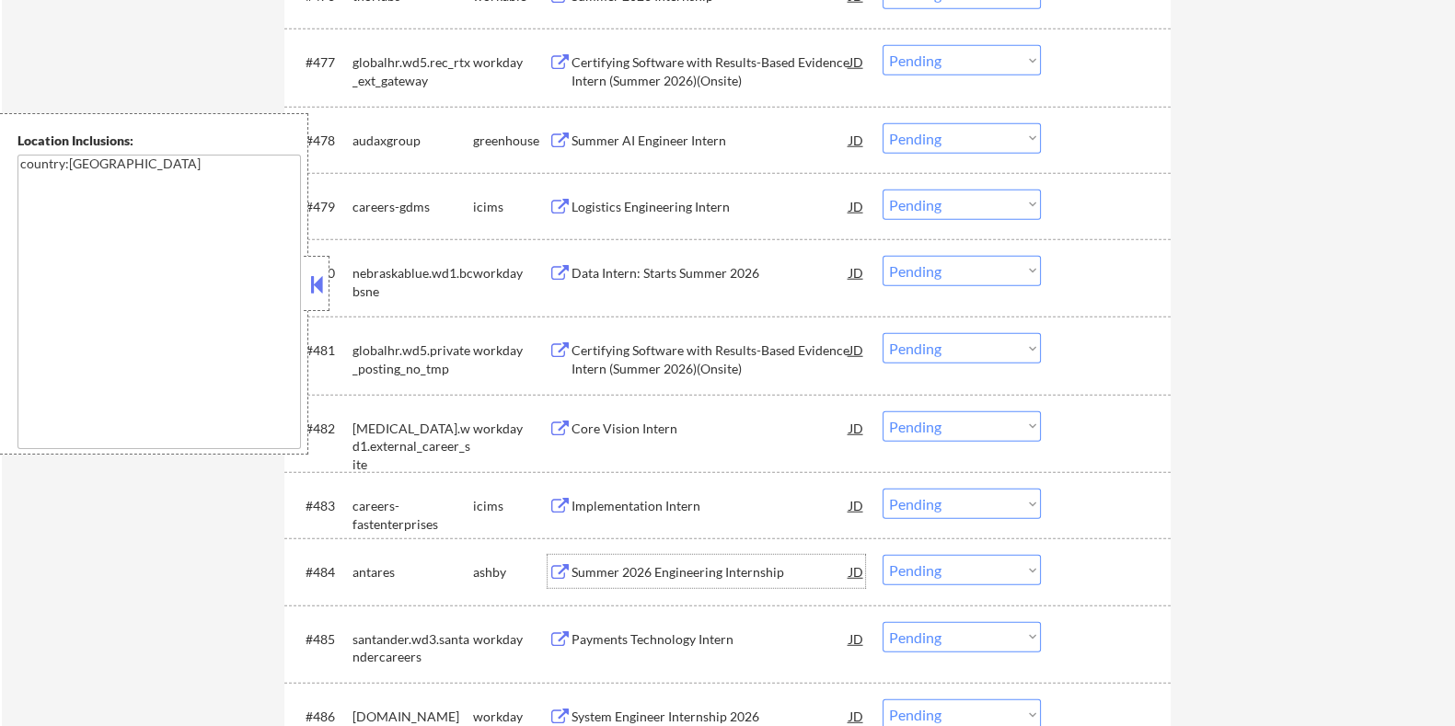
click at [686, 564] on div "Summer 2026 Engineering Internship" at bounding box center [710, 572] width 278 height 18
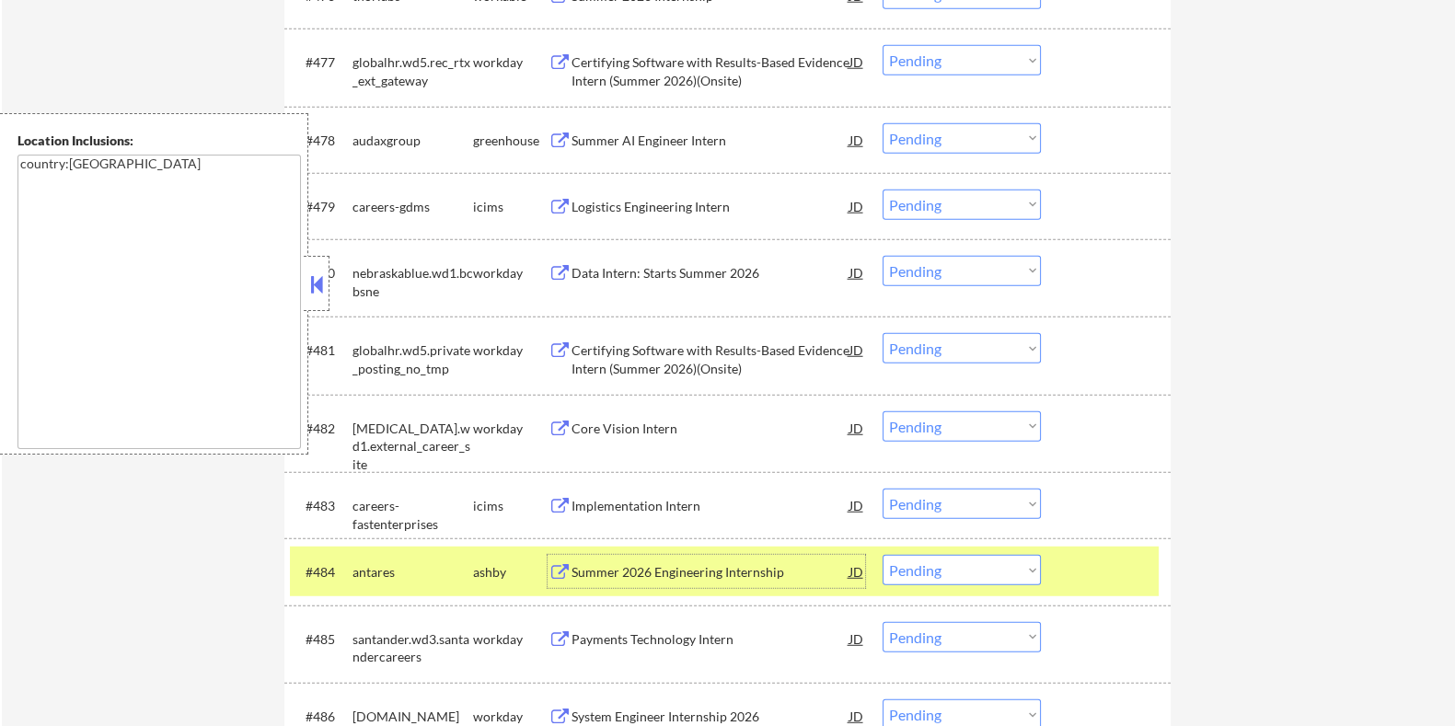
click at [969, 569] on select "Choose an option... Pending Applied Excluded (Questions) Excluded (Expired) Exc…" at bounding box center [962, 570] width 158 height 30
click at [883, 555] on select "Choose an option... Pending Applied Excluded (Questions) Excluded (Expired) Exc…" at bounding box center [962, 570] width 158 height 30
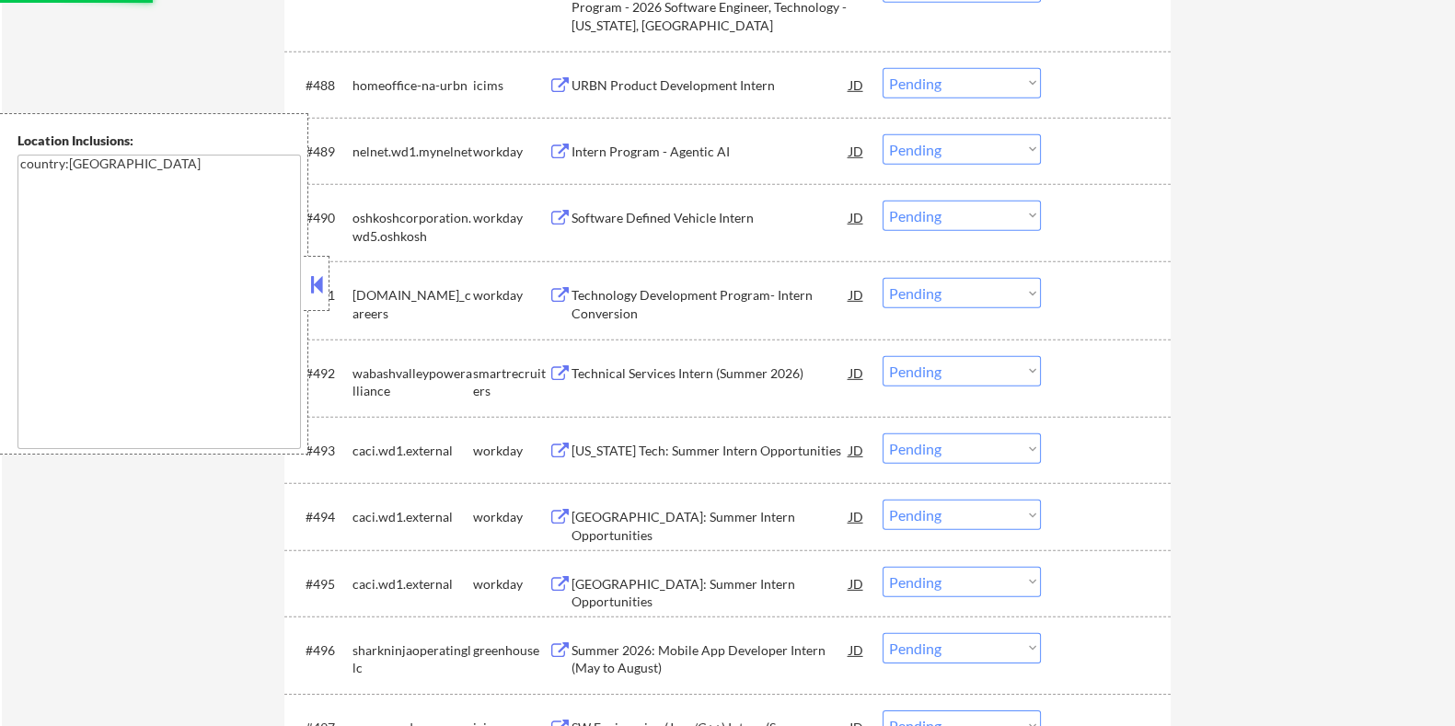
scroll to position [7207, 0]
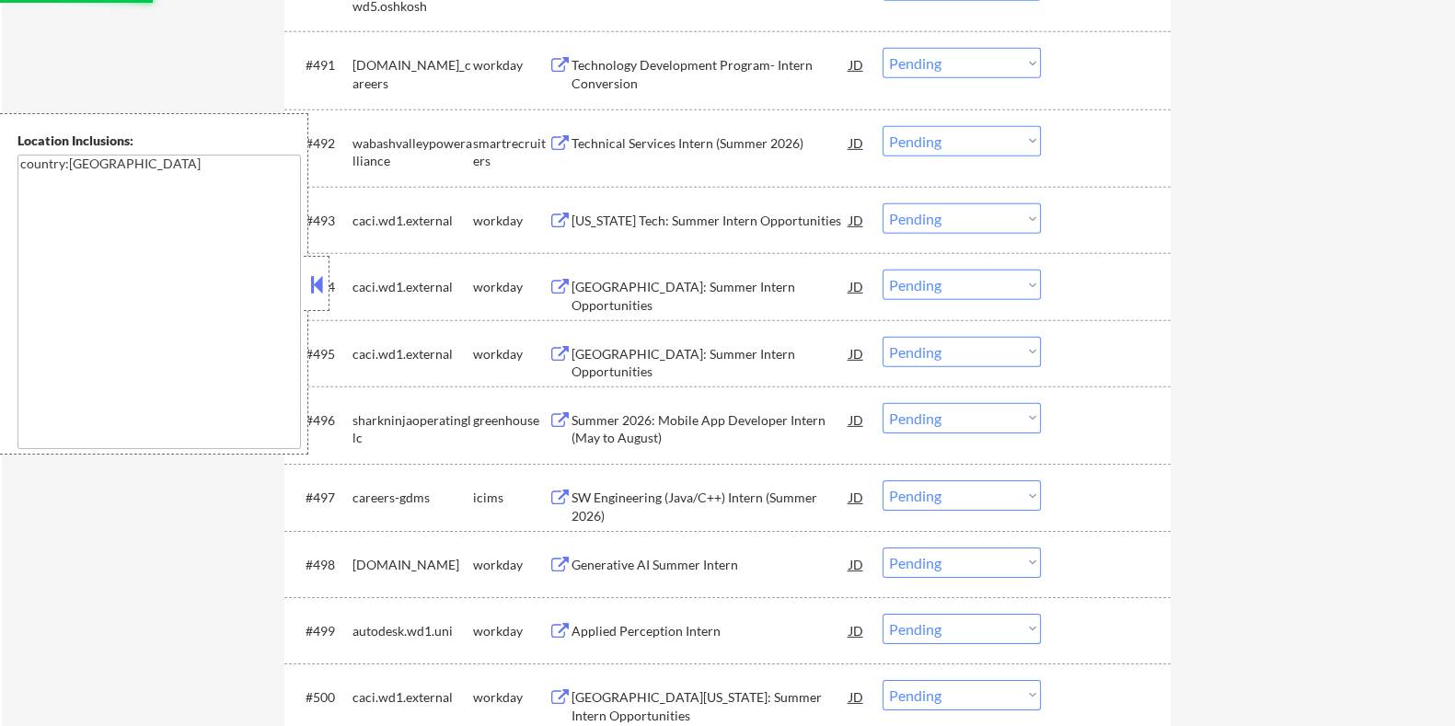
select select ""pending""
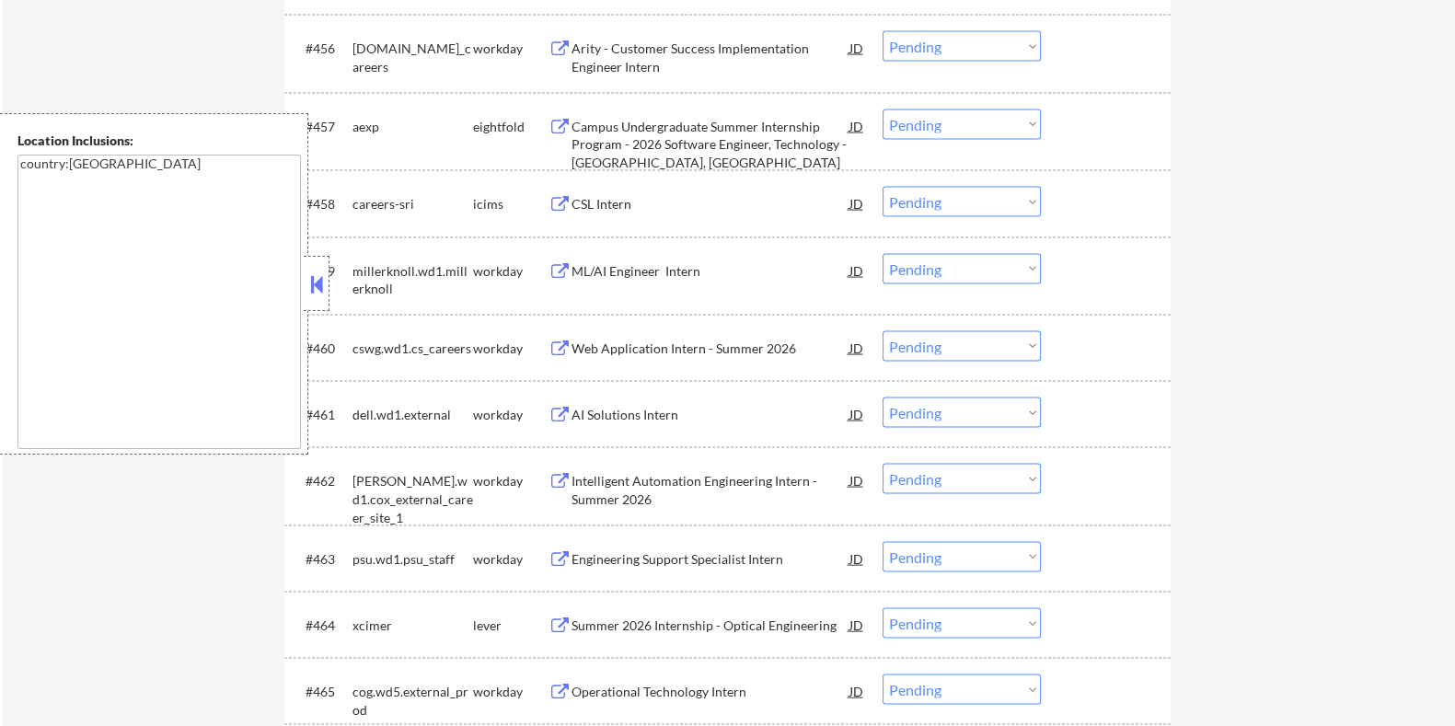
scroll to position [4791, 0]
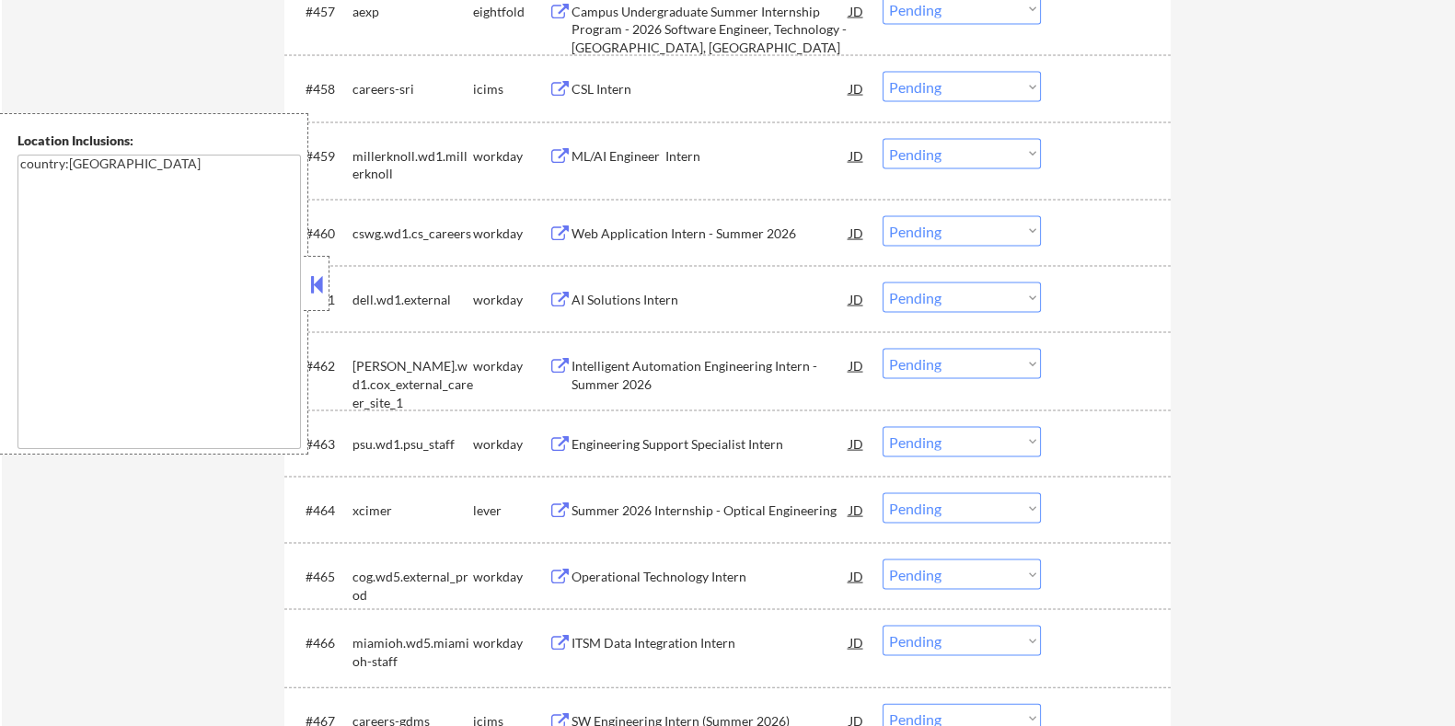
click at [652, 508] on div "Summer 2026 Internship - Optical Engineering" at bounding box center [710, 511] width 278 height 18
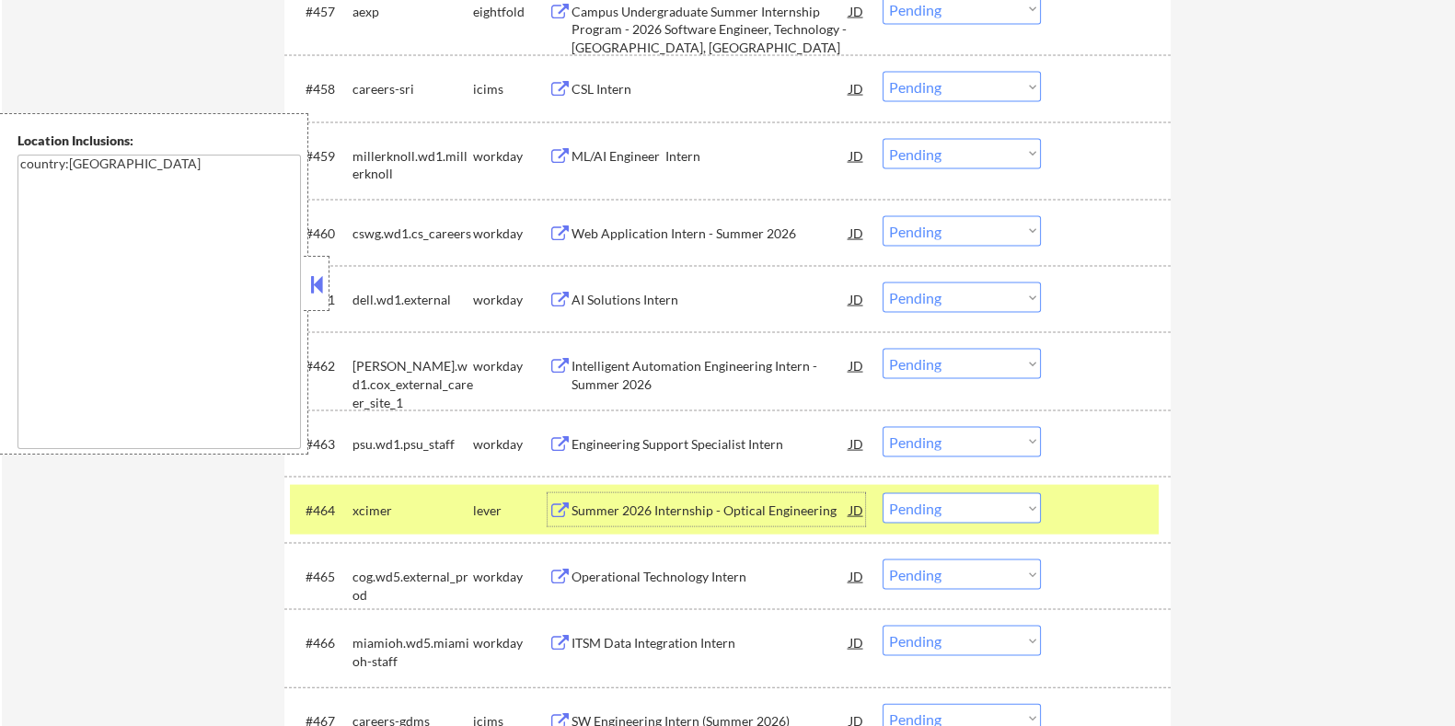
click at [1017, 522] on select "Choose an option... Pending Applied Excluded (Questions) Excluded (Expired) Exc…" at bounding box center [962, 508] width 158 height 30
click at [883, 493] on select "Choose an option... Pending Applied Excluded (Questions) Excluded (Expired) Exc…" at bounding box center [962, 508] width 158 height 30
select select ""pending""
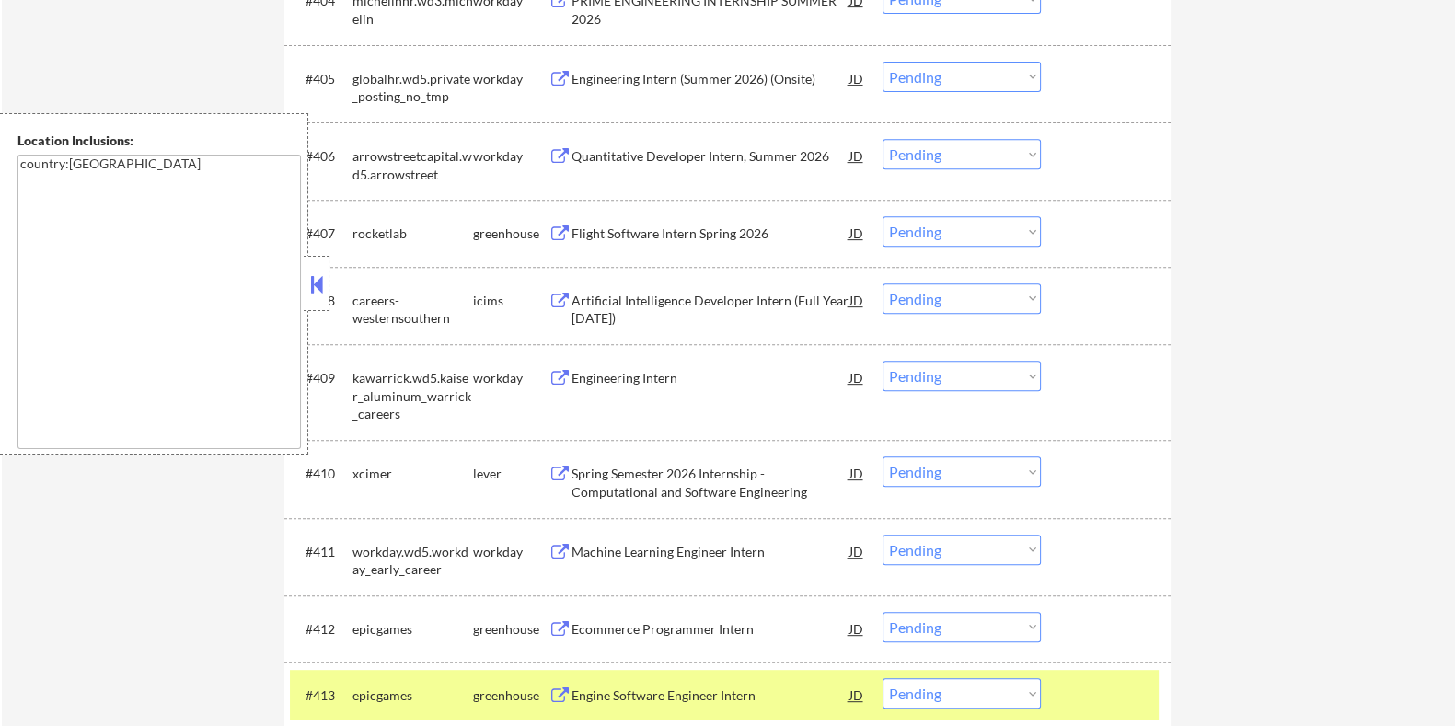
scroll to position [878, 0]
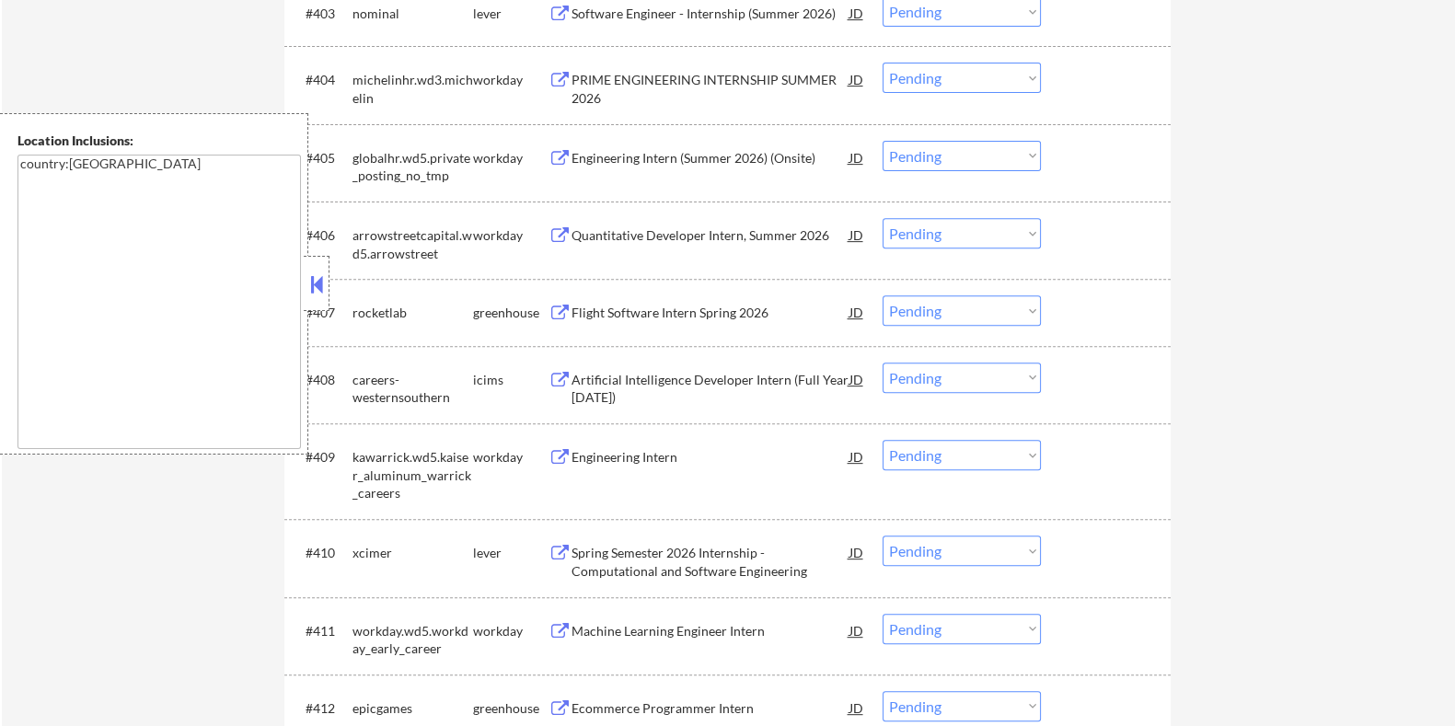
click at [628, 550] on div "Spring Semester 2026 Internship - Computational and Software Engineering" at bounding box center [710, 562] width 278 height 36
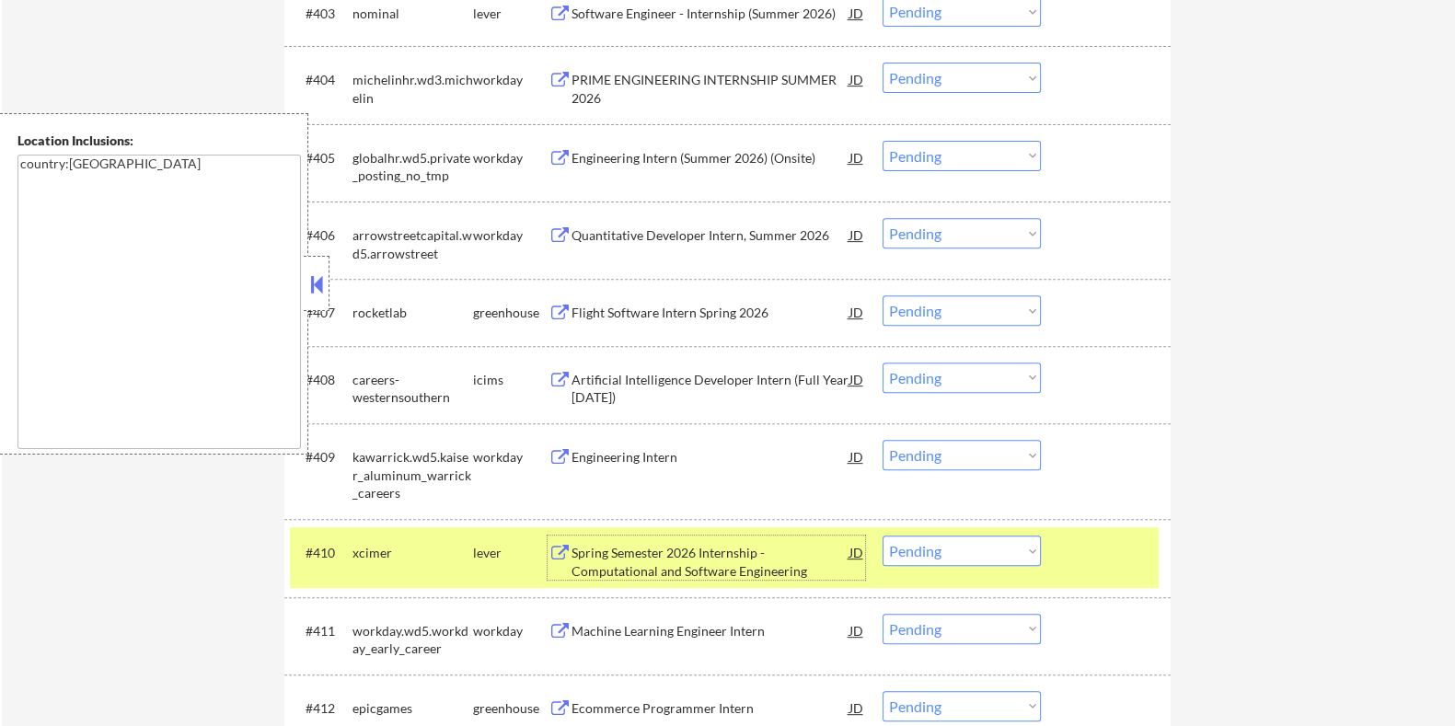
click at [969, 550] on select "Choose an option... Pending Applied Excluded (Questions) Excluded (Expired) Exc…" at bounding box center [962, 551] width 158 height 30
click at [883, 536] on select "Choose an option... Pending Applied Excluded (Questions) Excluded (Expired) Exc…" at bounding box center [962, 551] width 158 height 30
select select ""pending""
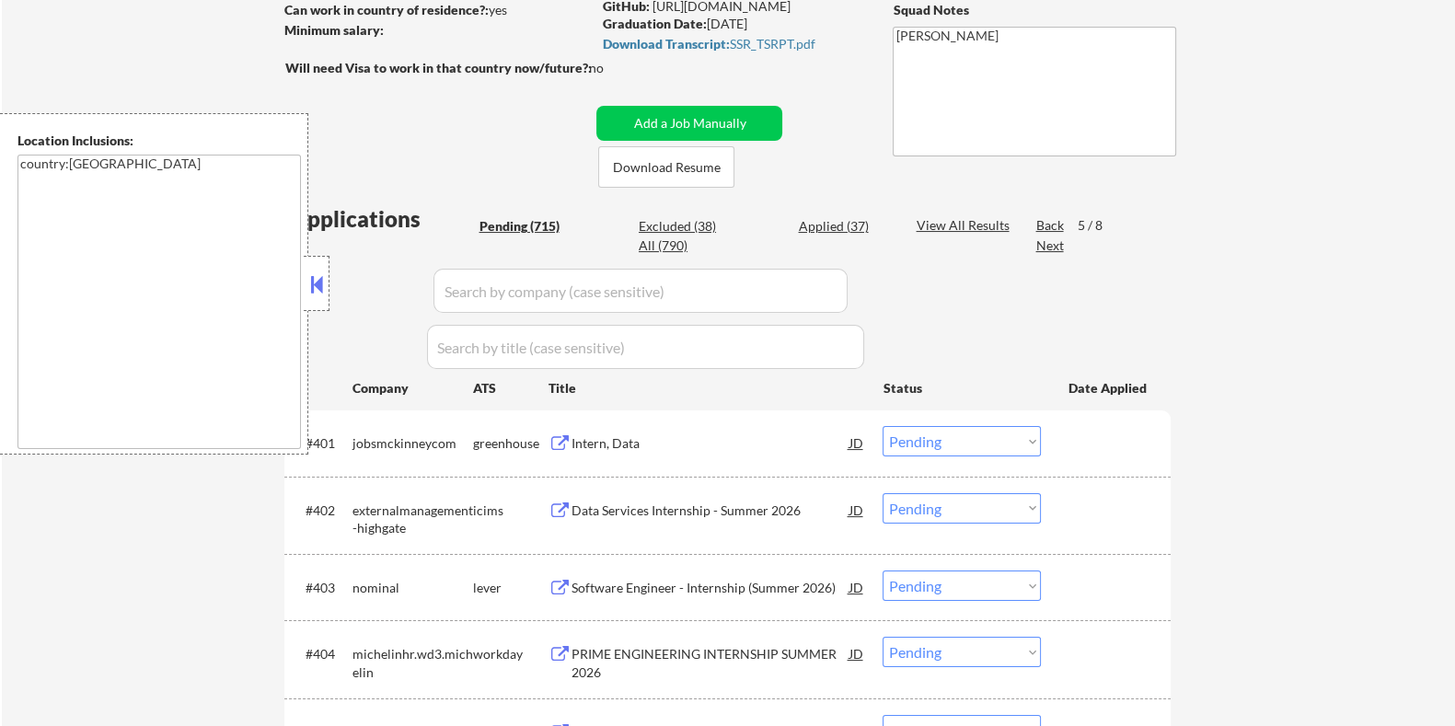
scroll to position [418, 0]
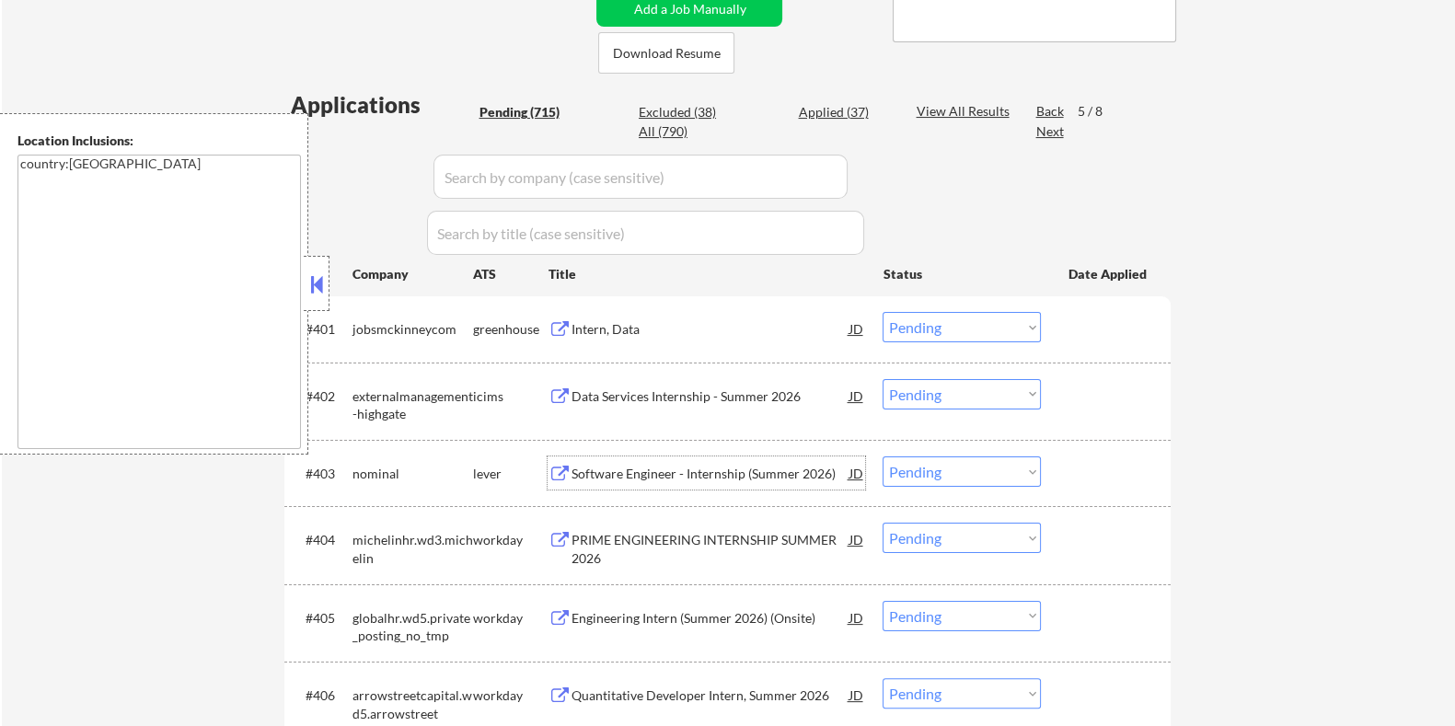
click at [658, 473] on div "Software Engineer - Internship (Summer 2026)" at bounding box center [710, 474] width 278 height 18
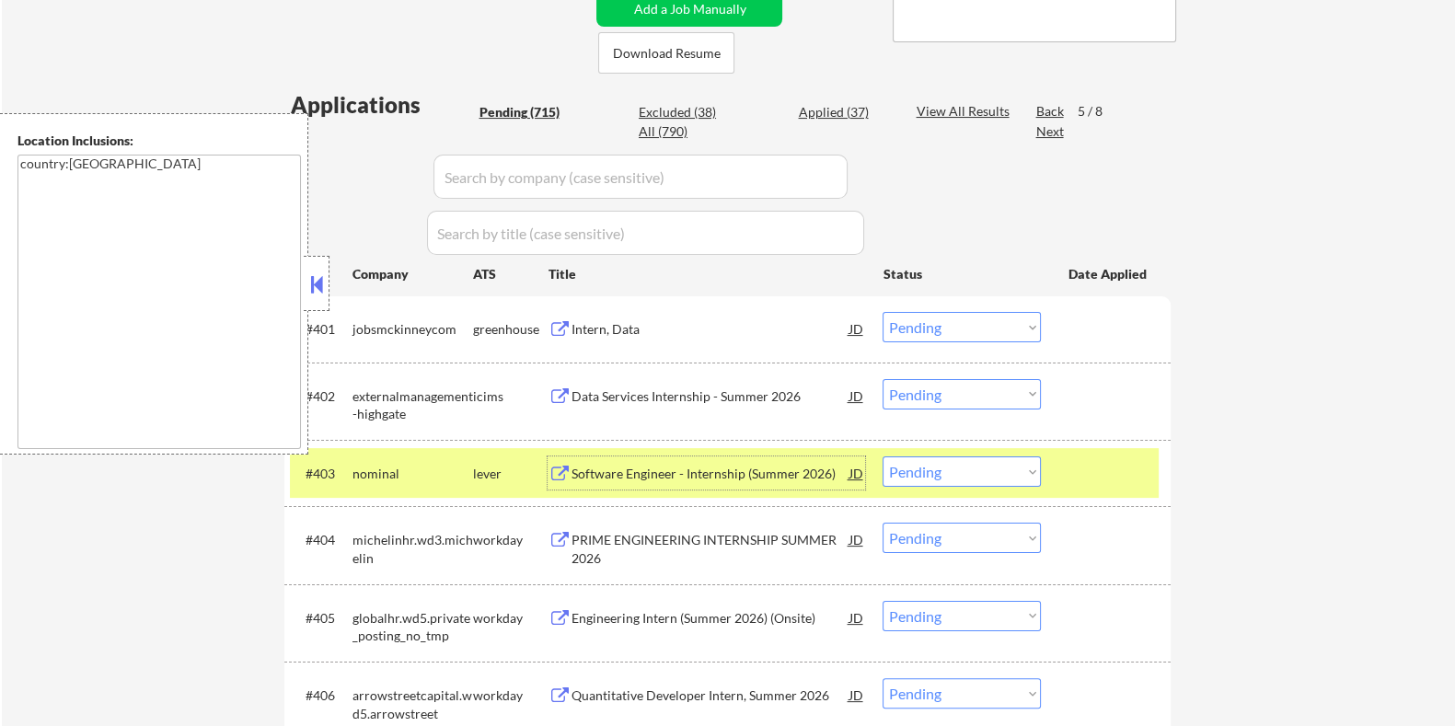
click at [951, 476] on select "Choose an option... Pending Applied Excluded (Questions) Excluded (Expired) Exc…" at bounding box center [962, 472] width 158 height 30
click at [883, 457] on select "Choose an option... Pending Applied Excluded (Questions) Excluded (Expired) Exc…" at bounding box center [962, 472] width 158 height 30
select select ""pending""
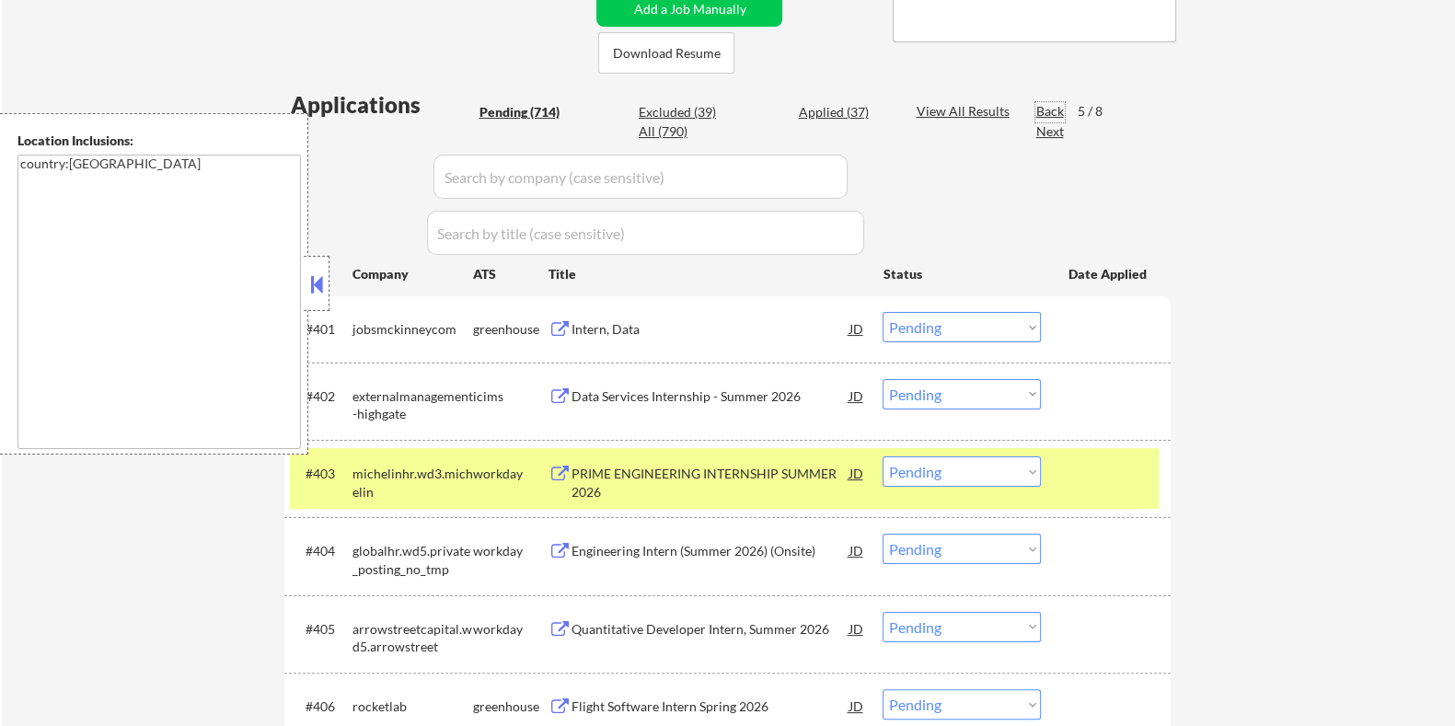
click at [1045, 108] on div "Back" at bounding box center [1050, 111] width 29 height 18
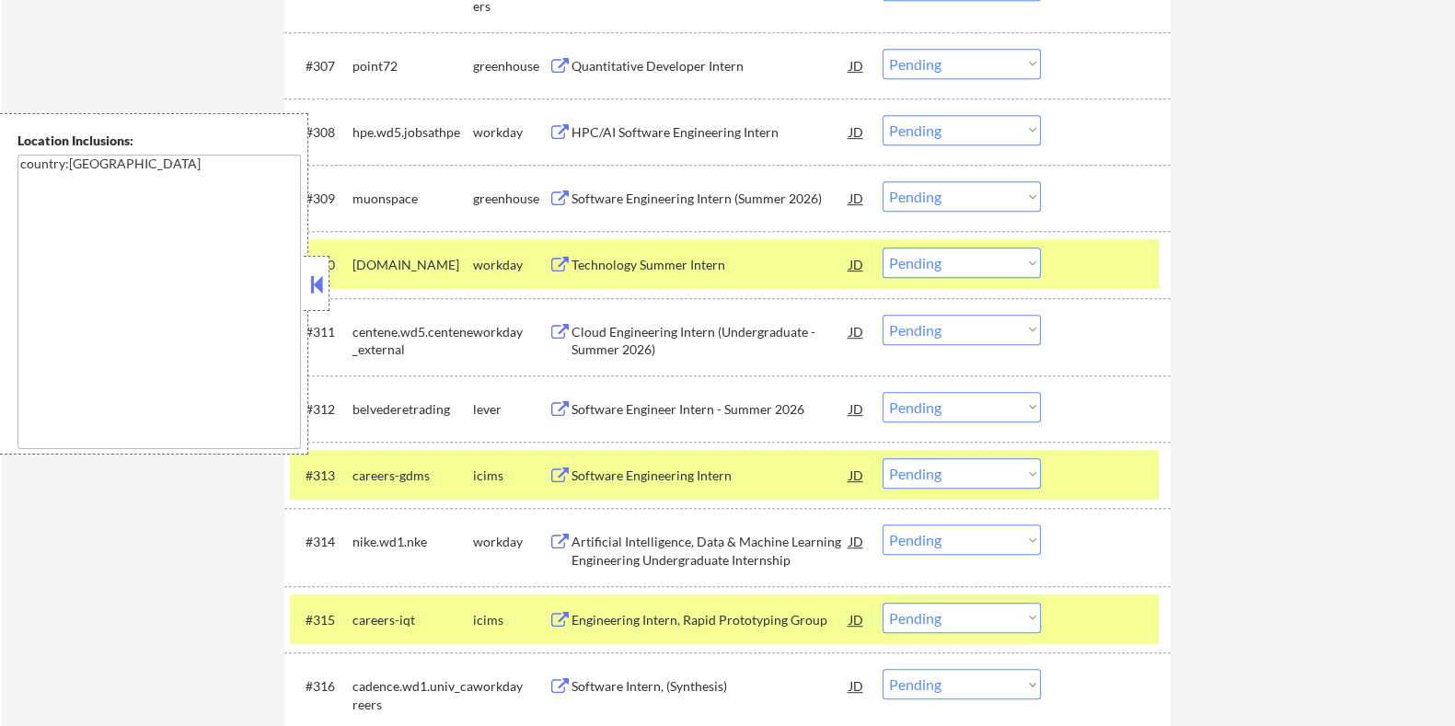
scroll to position [1224, 0]
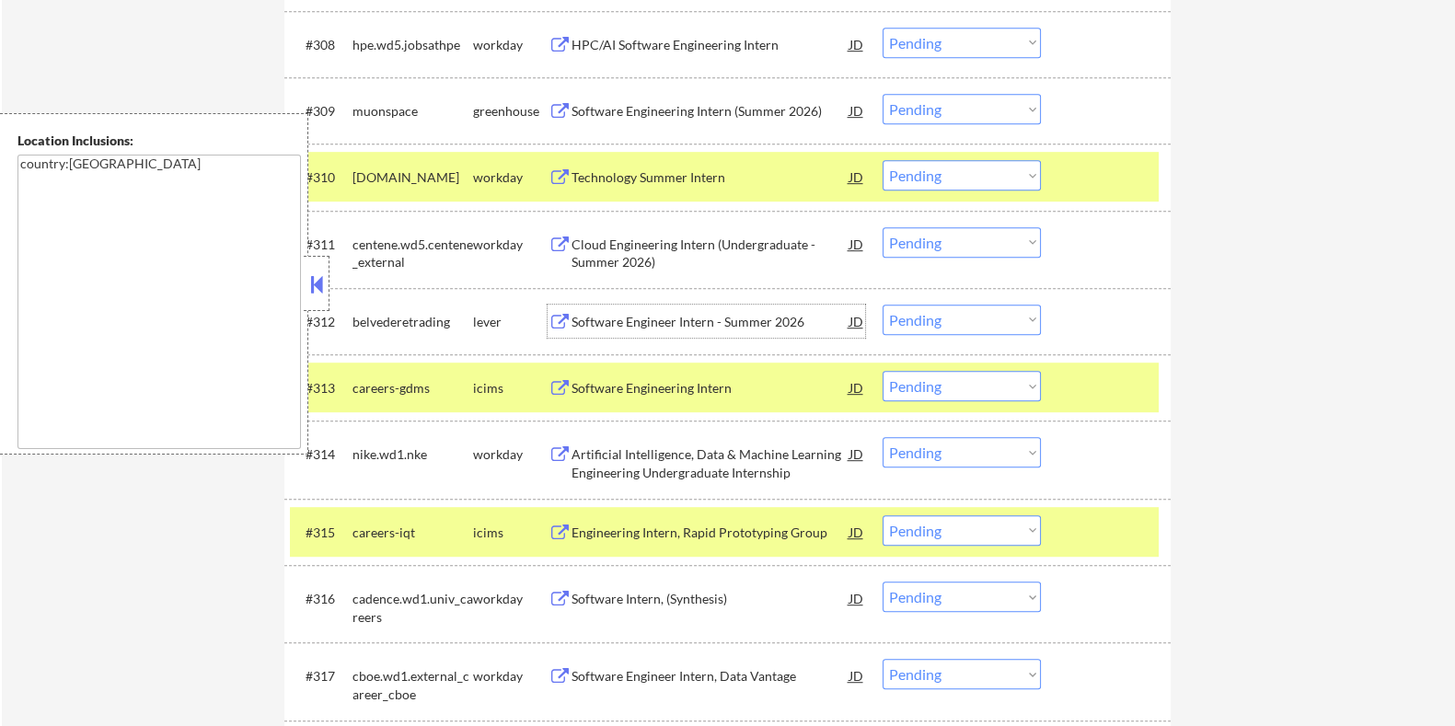
click at [664, 317] on div "Software Engineer Intern - Summer 2026" at bounding box center [710, 322] width 278 height 18
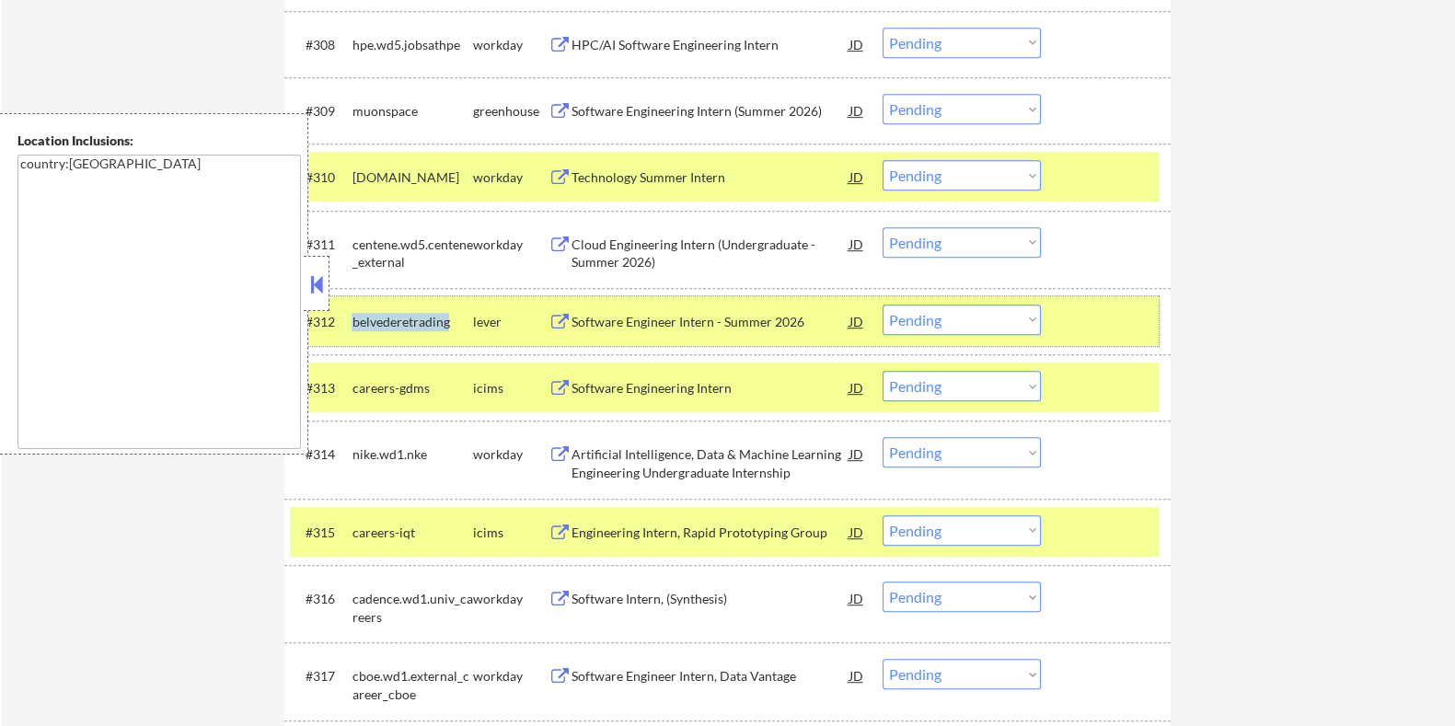
drag, startPoint x: 451, startPoint y: 315, endPoint x: 350, endPoint y: 315, distance: 101.3
click at [350, 315] on div "#312 belvederetrading lever Software Engineer Intern - Summer 2026 JD Choose an…" at bounding box center [724, 321] width 869 height 50
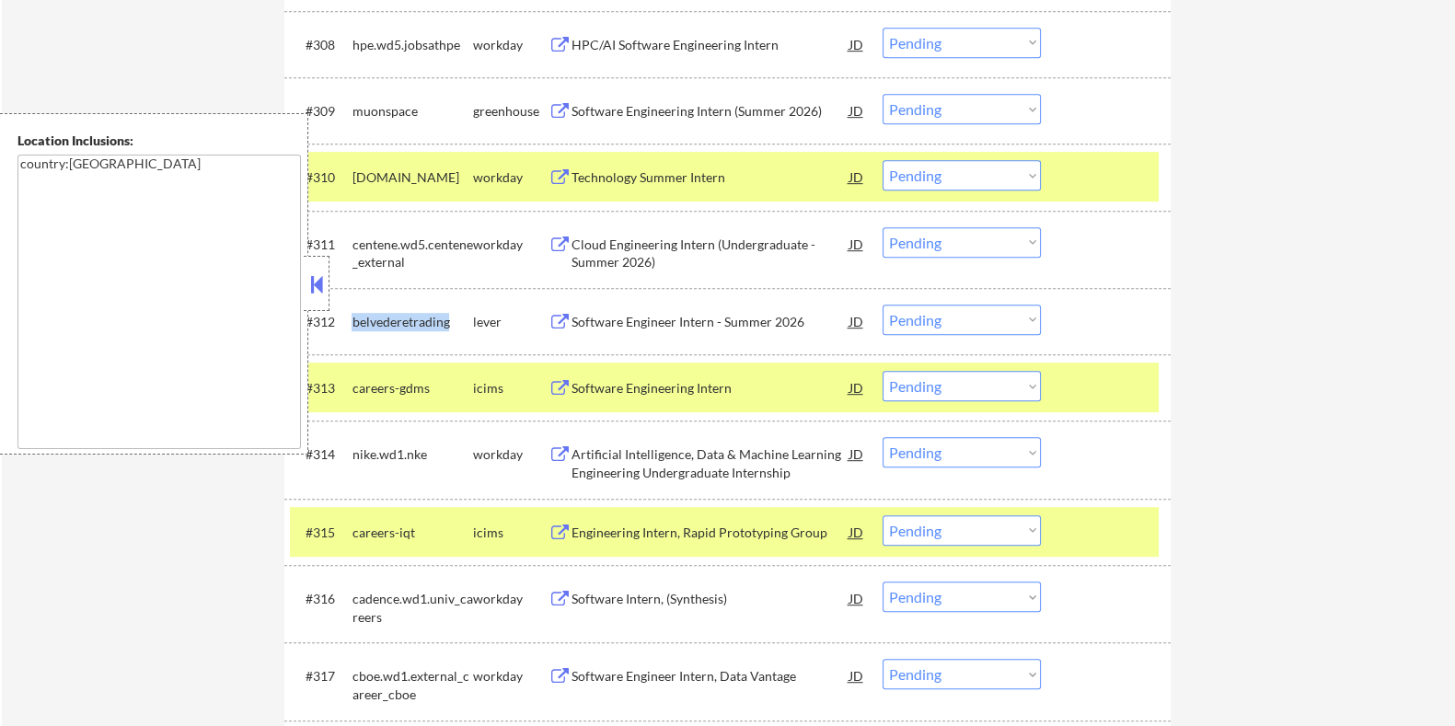
copy div "belvederetrading"
click at [1031, 324] on select "Choose an option... Pending Applied Excluded (Questions) Excluded (Expired) Exc…" at bounding box center [962, 320] width 158 height 30
click at [883, 305] on select "Choose an option... Pending Applied Excluded (Questions) Excluded (Expired) Exc…" at bounding box center [962, 320] width 158 height 30
select select ""pending""
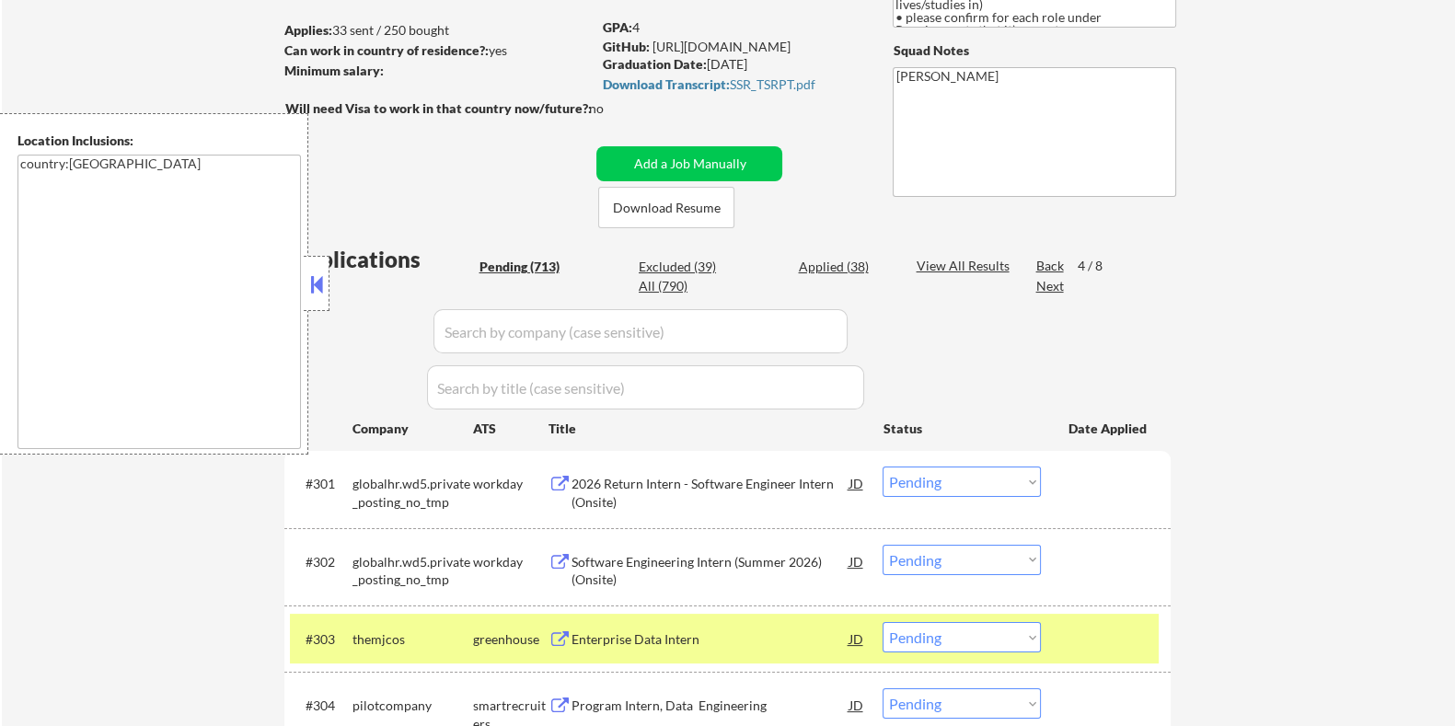
scroll to position [74, 0]
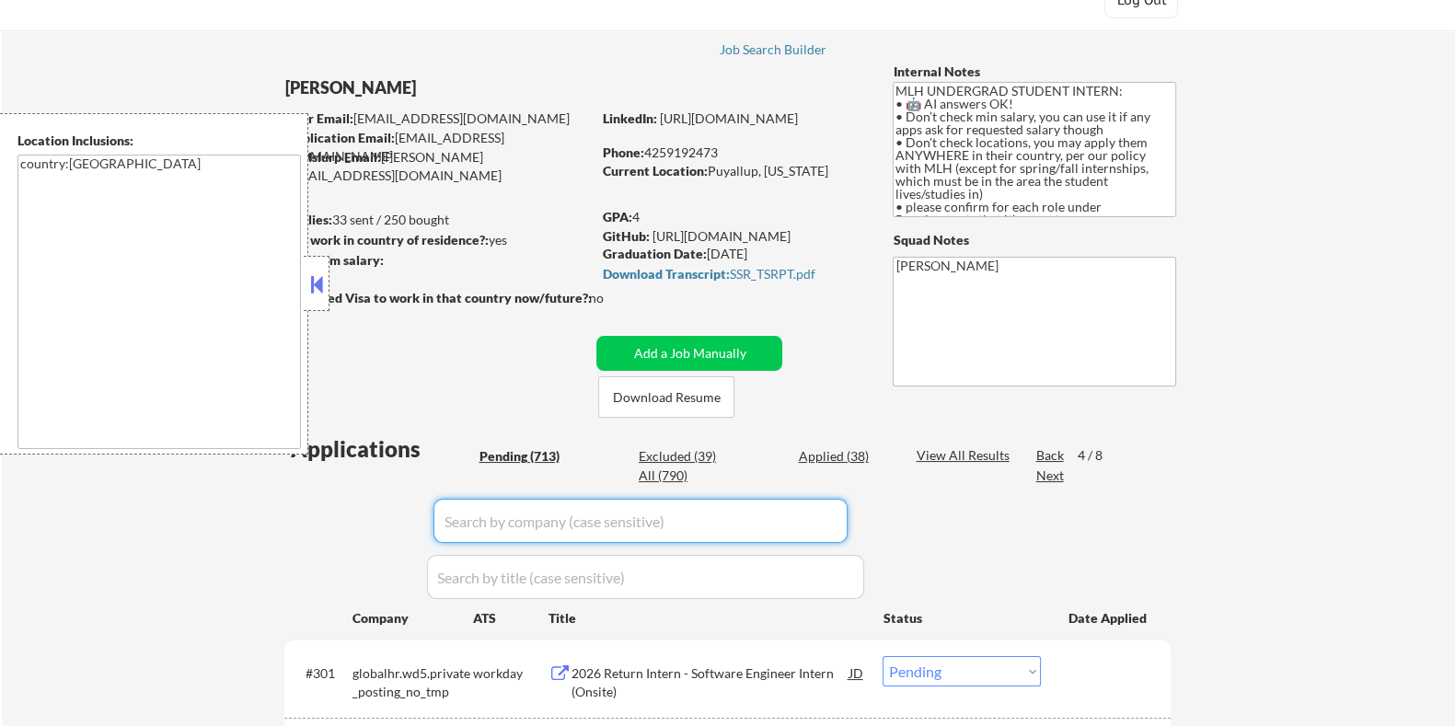
click at [503, 509] on input "input" at bounding box center [641, 521] width 414 height 44
paste input "belvederetrading"
type input "belvederetrading"
click at [934, 453] on div "View All Results" at bounding box center [965, 455] width 98 height 18
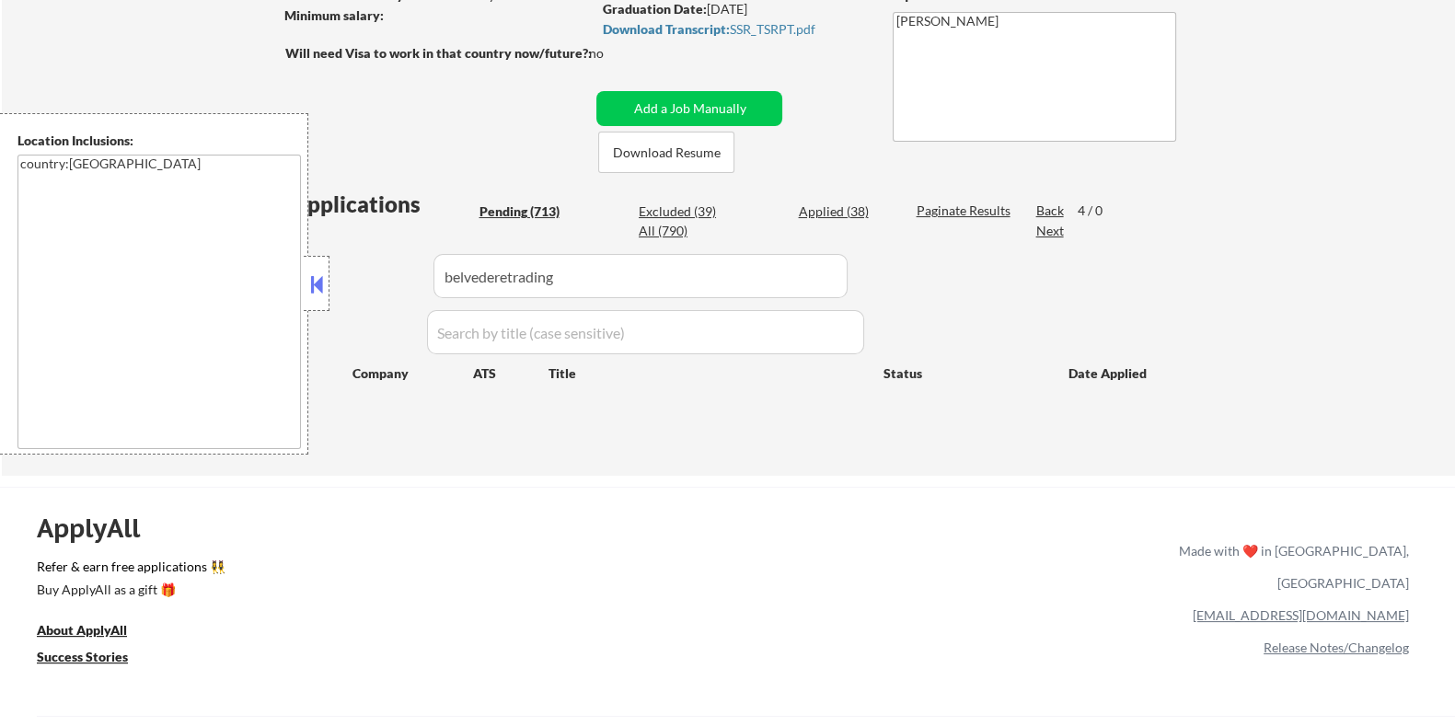
scroll to position [418, 0]
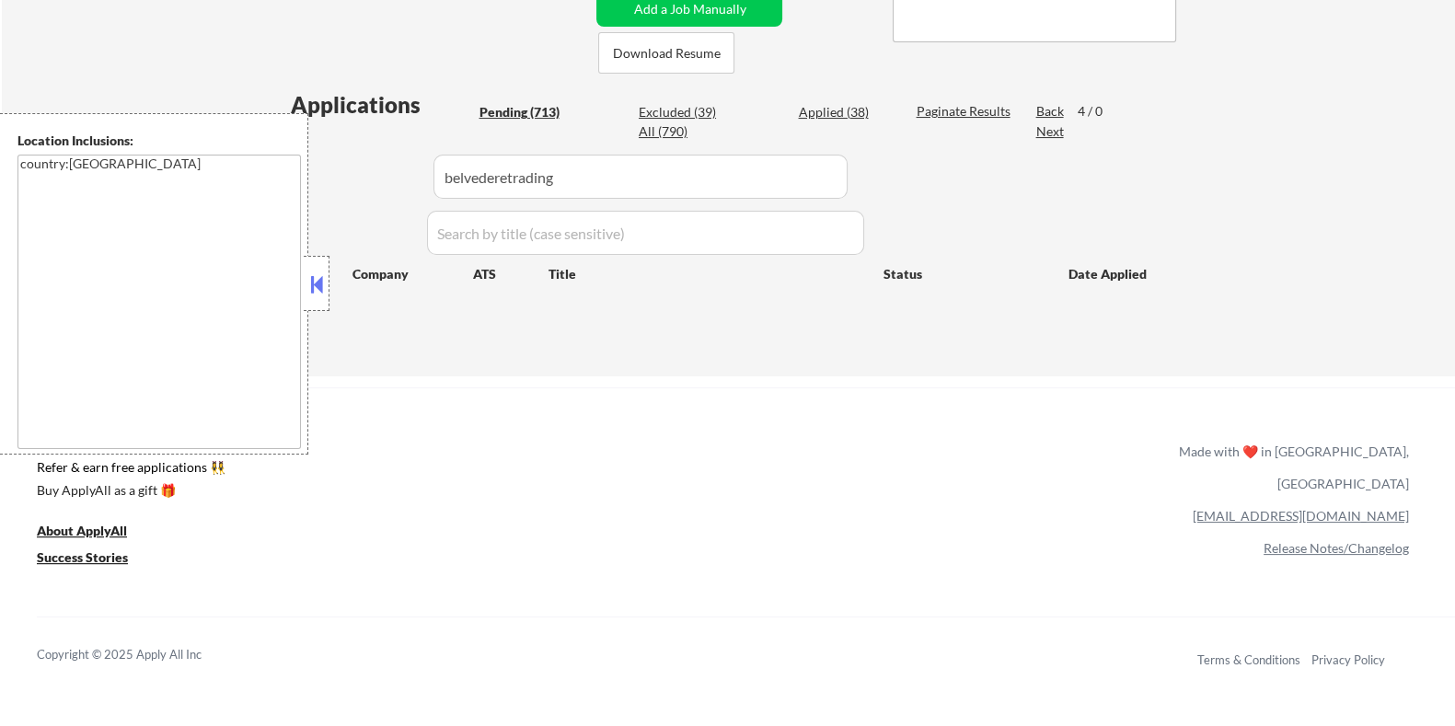
click at [510, 110] on div "Pending (713)" at bounding box center [525, 112] width 92 height 18
click at [509, 110] on div "Pending (713)" at bounding box center [525, 112] width 92 height 18
click at [600, 181] on input "input" at bounding box center [641, 177] width 414 height 44
click at [827, 105] on div "Applied (38)" at bounding box center [844, 112] width 92 height 18
select select ""applied""
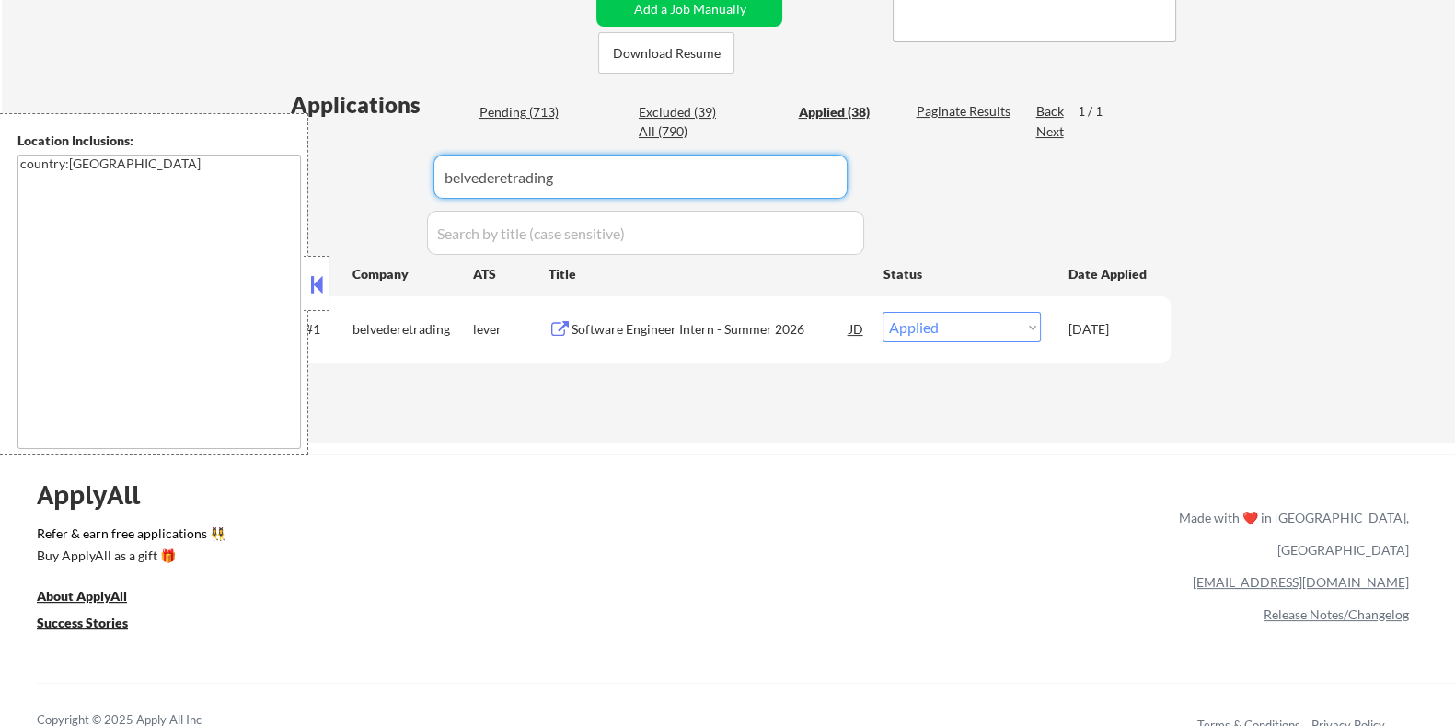
drag, startPoint x: 661, startPoint y: 189, endPoint x: 341, endPoint y: 189, distance: 320.3
click at [341, 189] on div "Applications Pending (713) Excluded (39) Applied (38) All (790) Paginate Result…" at bounding box center [727, 248] width 886 height 318
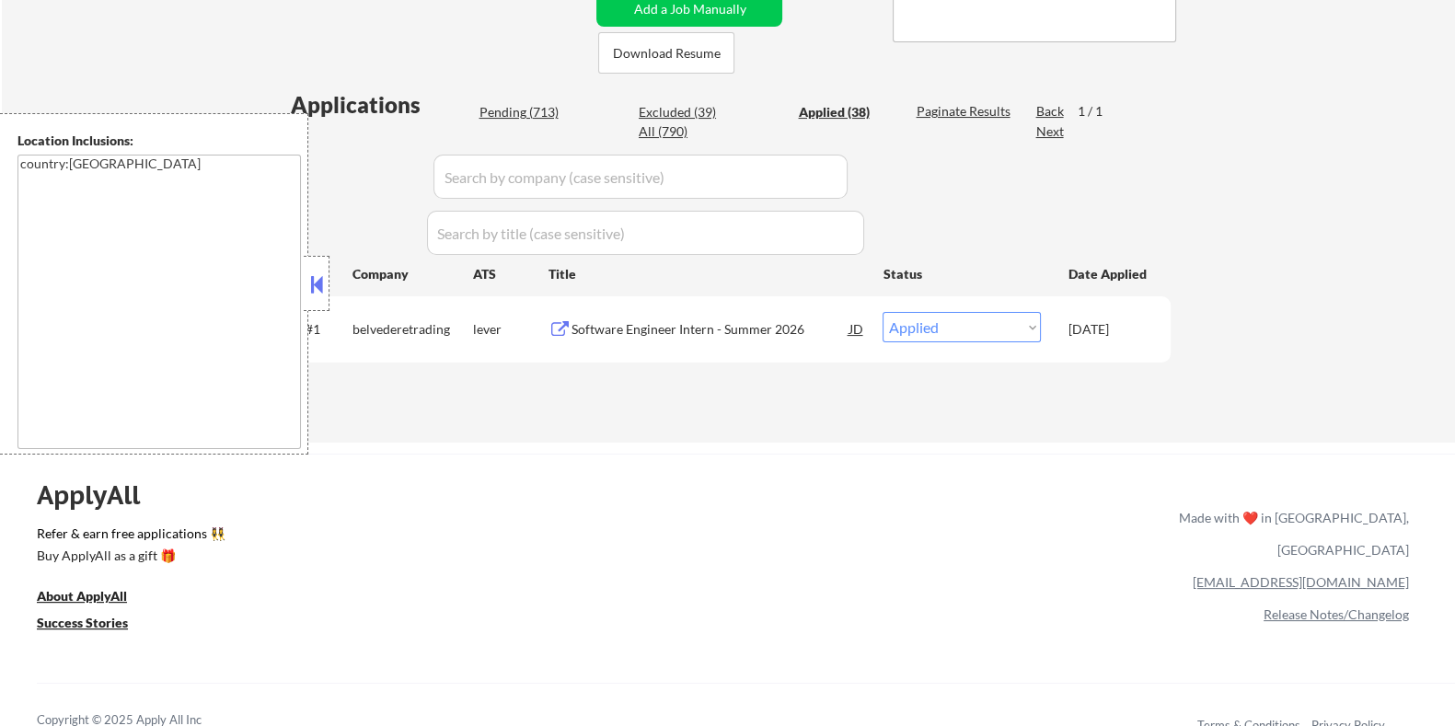
select select ""applied""
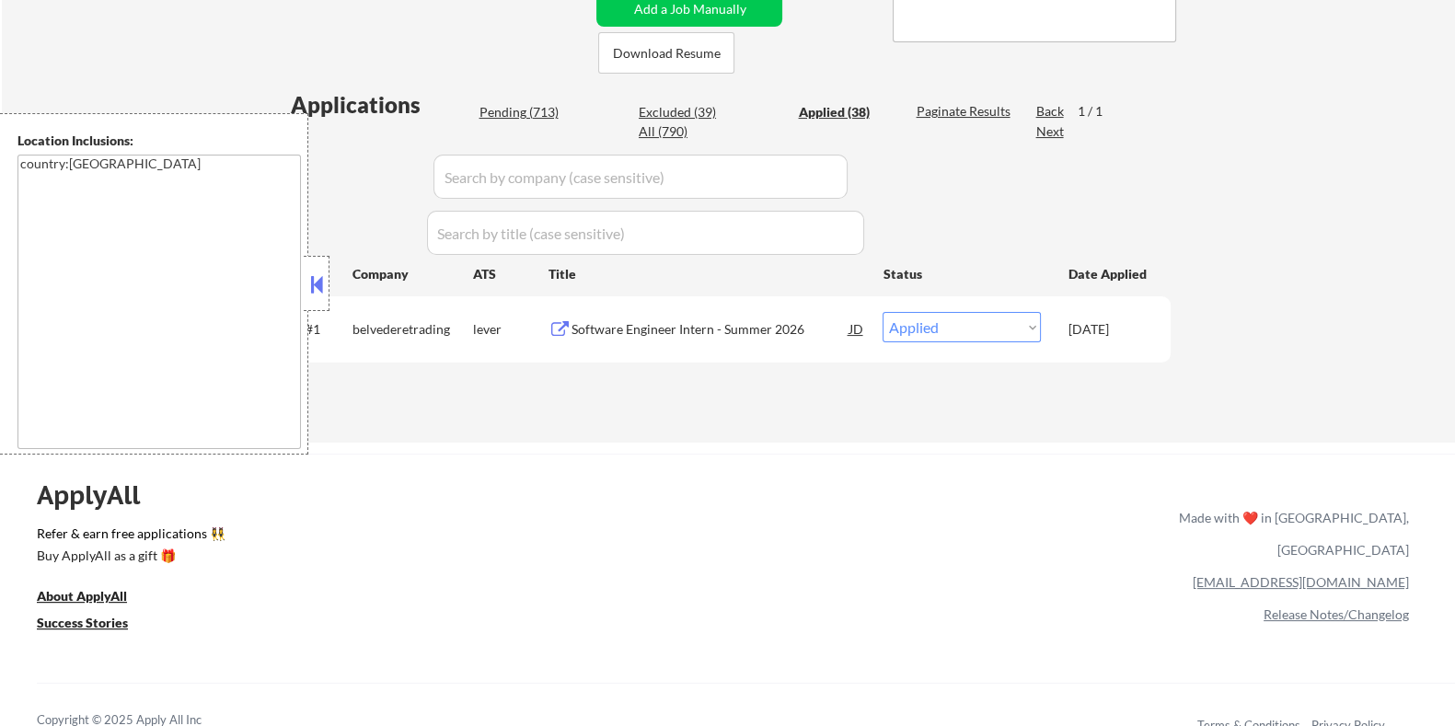
select select ""applied""
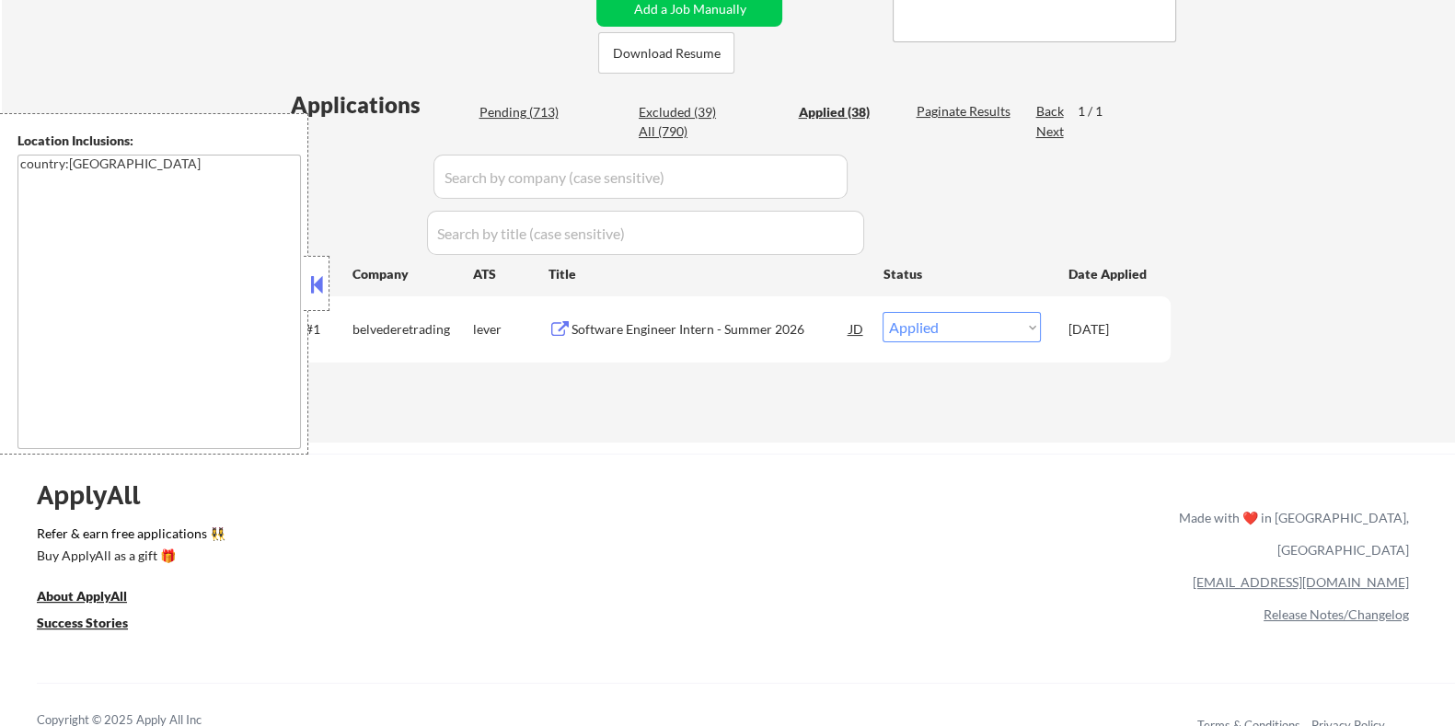
select select ""applied""
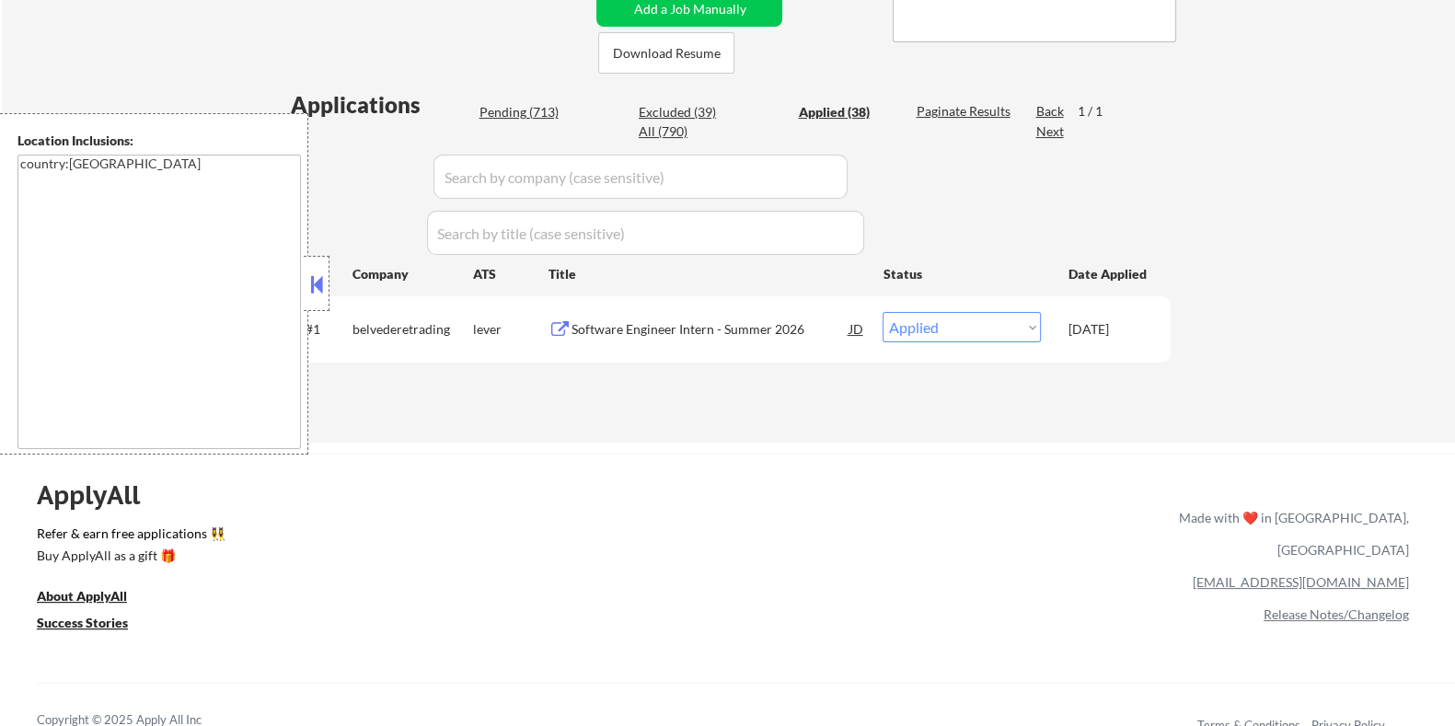
select select ""applied""
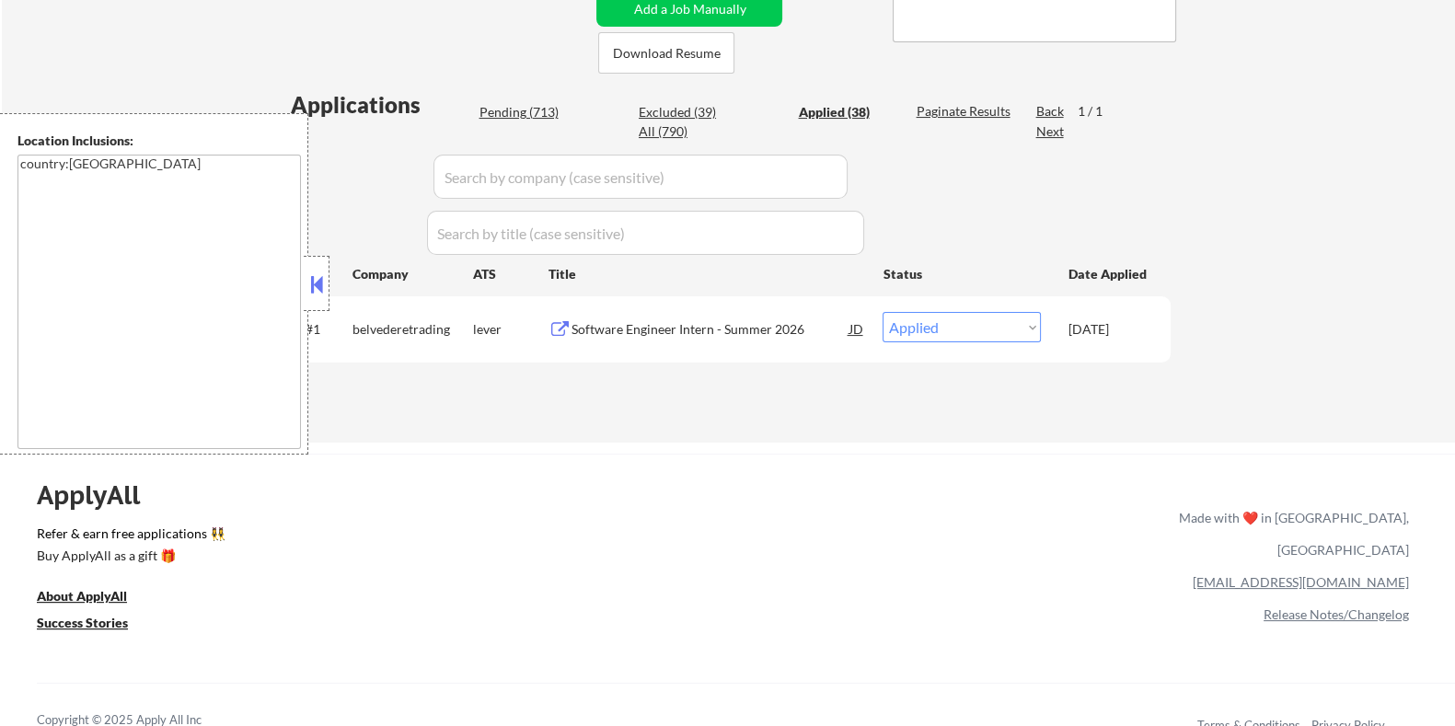
select select ""applied""
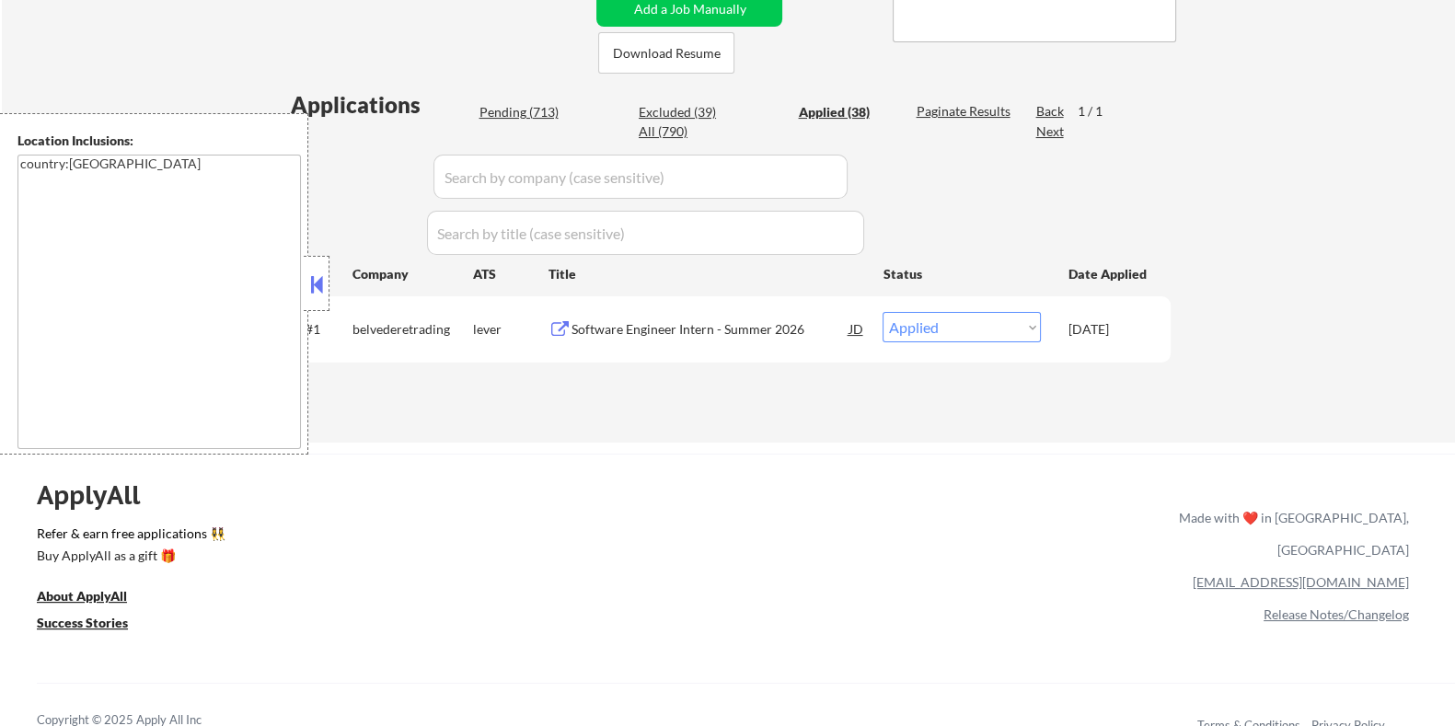
select select ""applied""
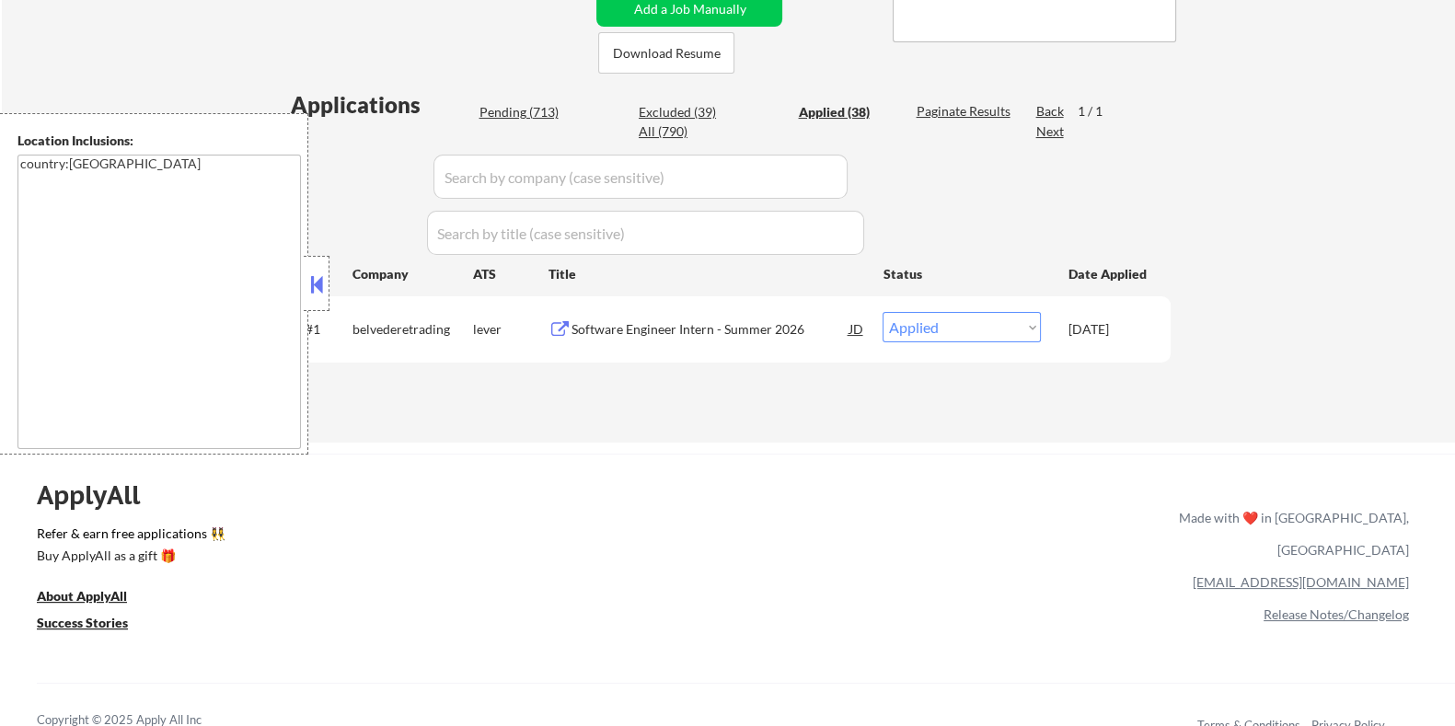
select select ""applied""
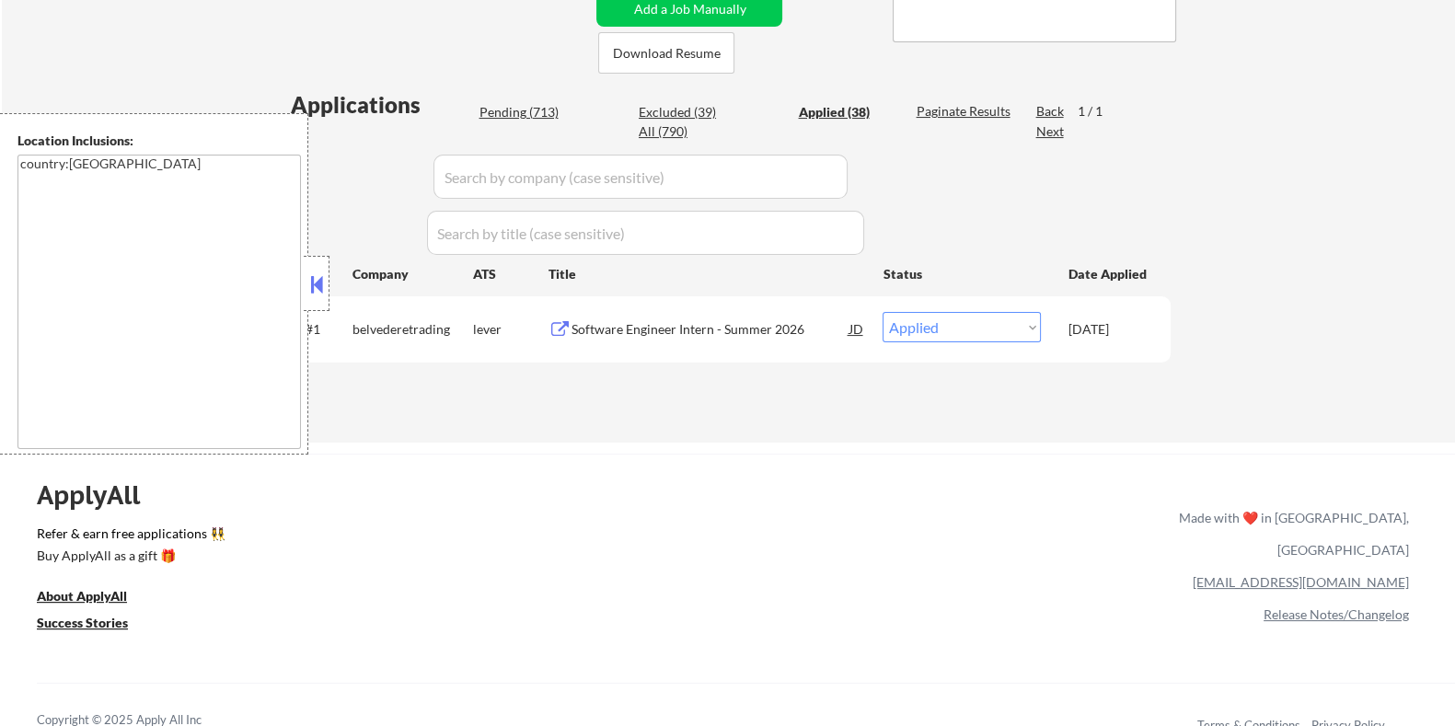
select select ""applied""
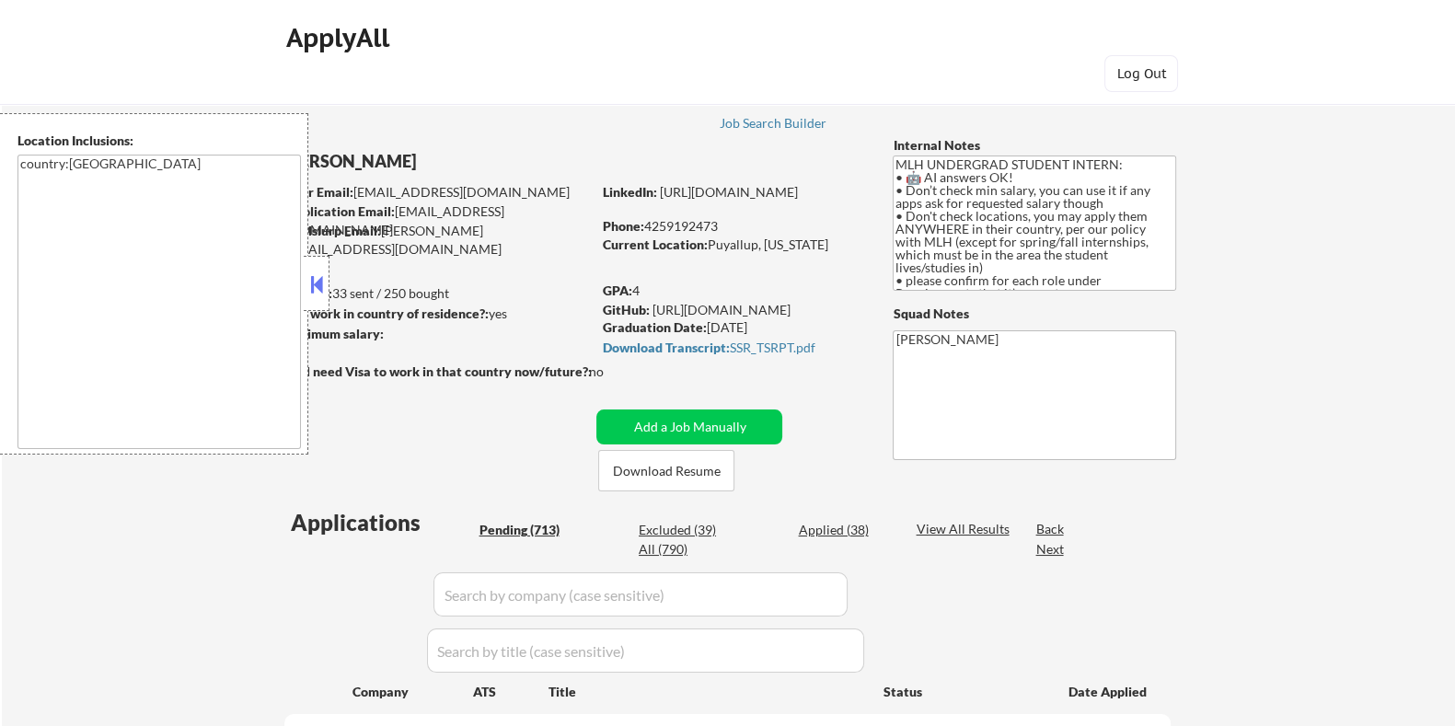
select select ""pending""
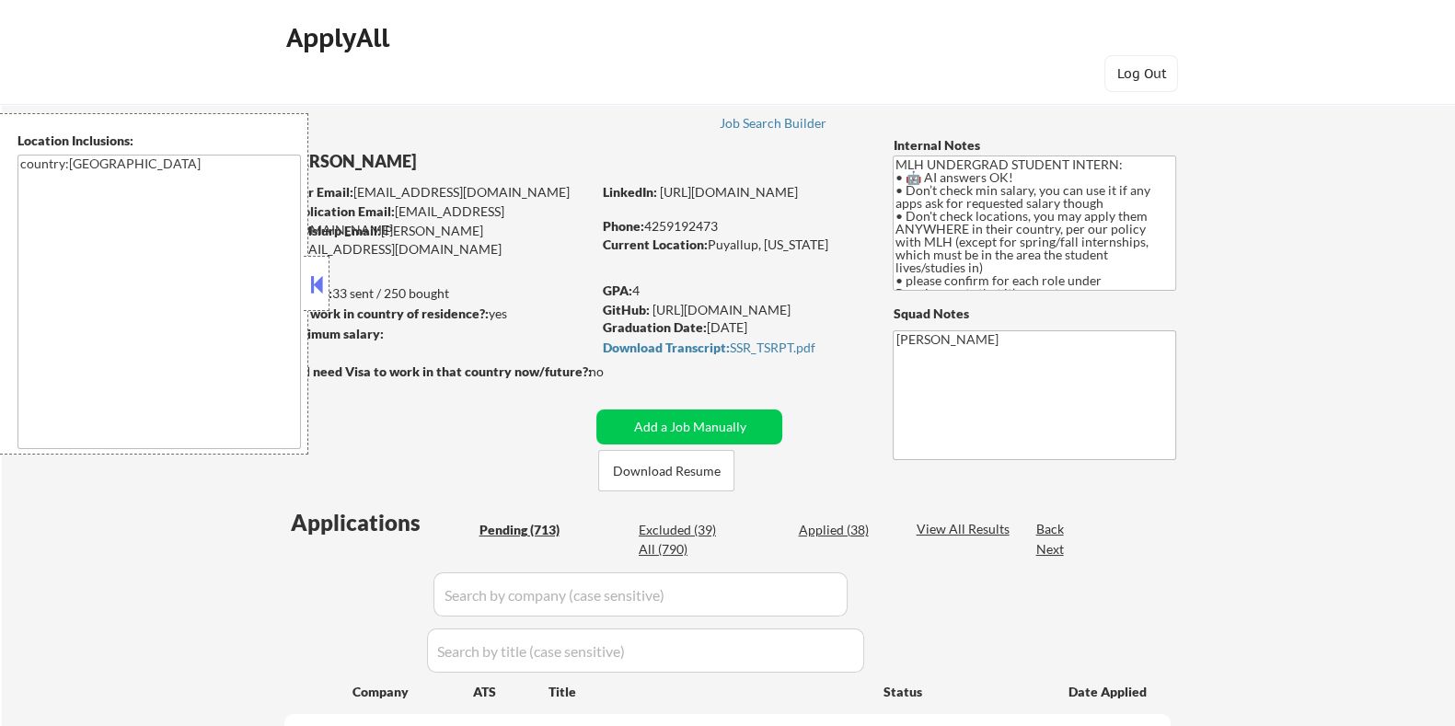
select select ""pending""
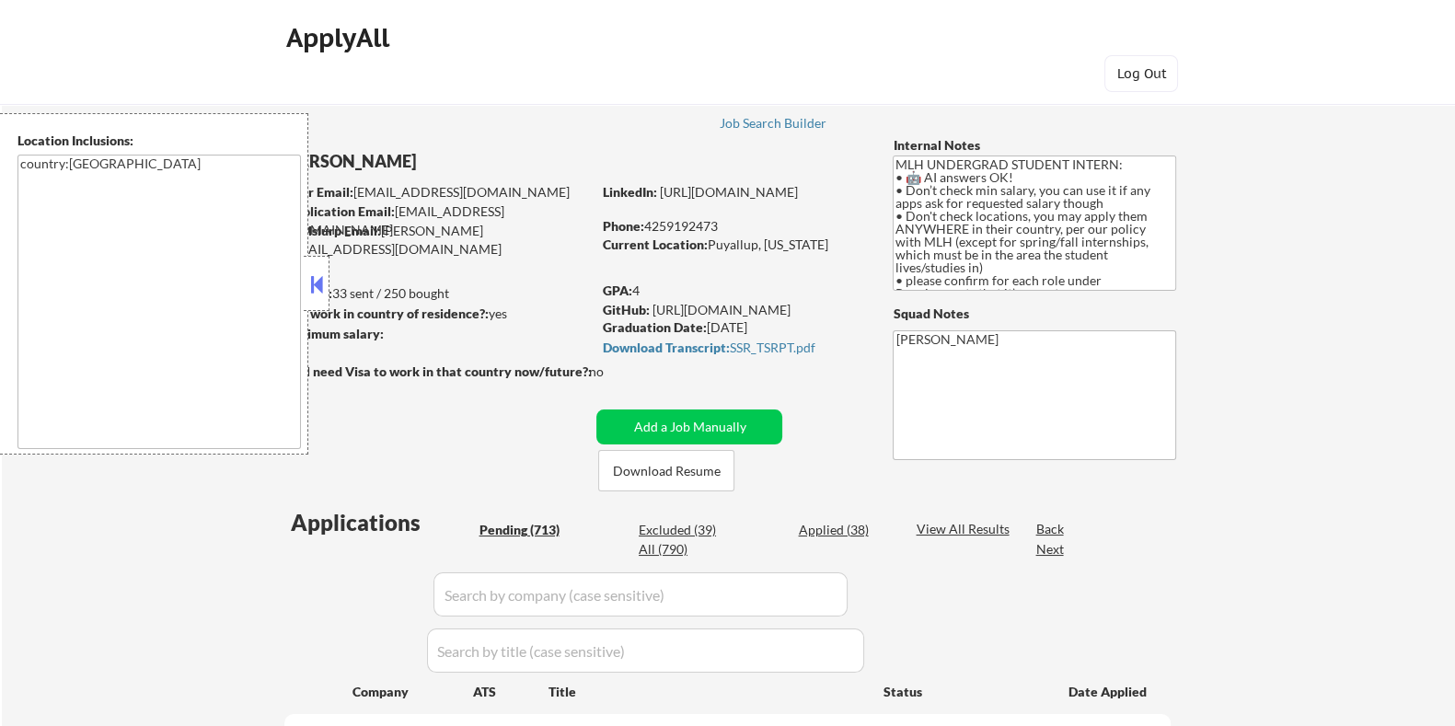
select select ""pending""
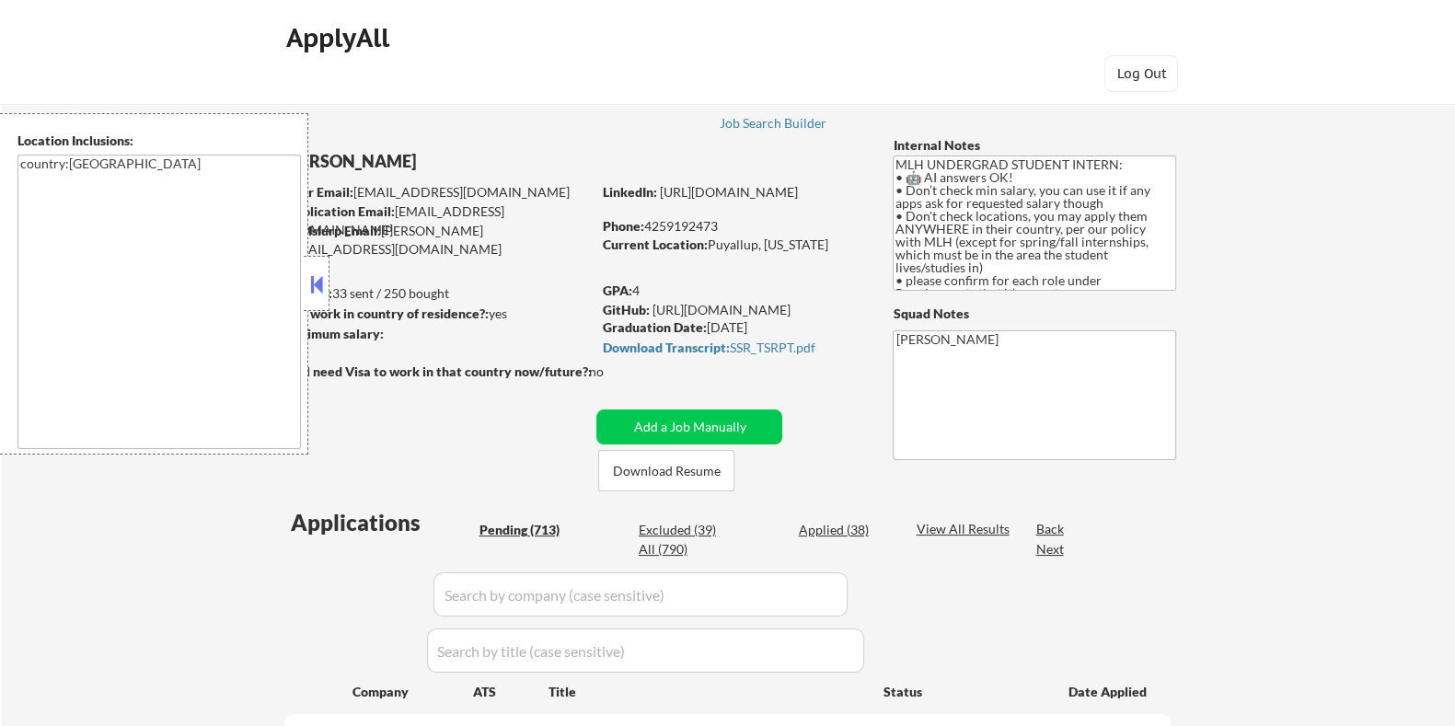
select select ""pending""
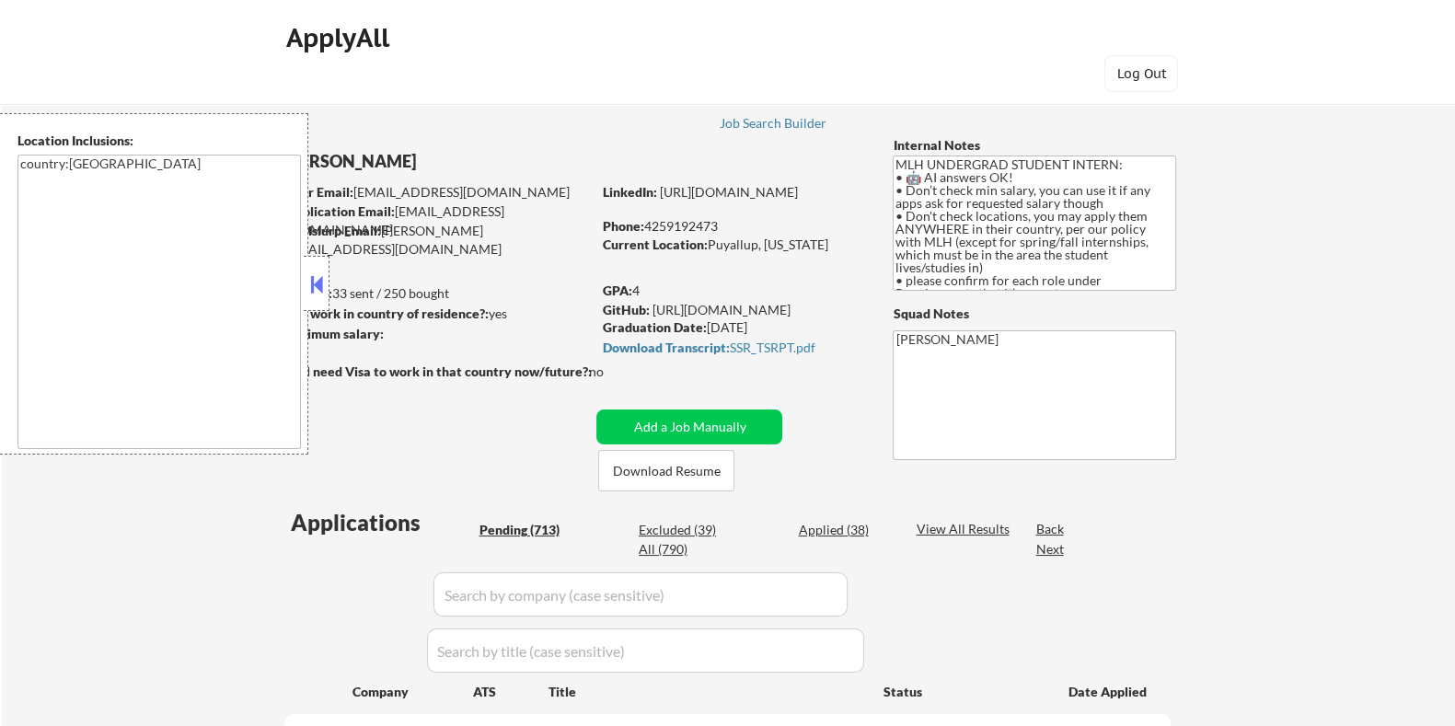
select select ""pending""
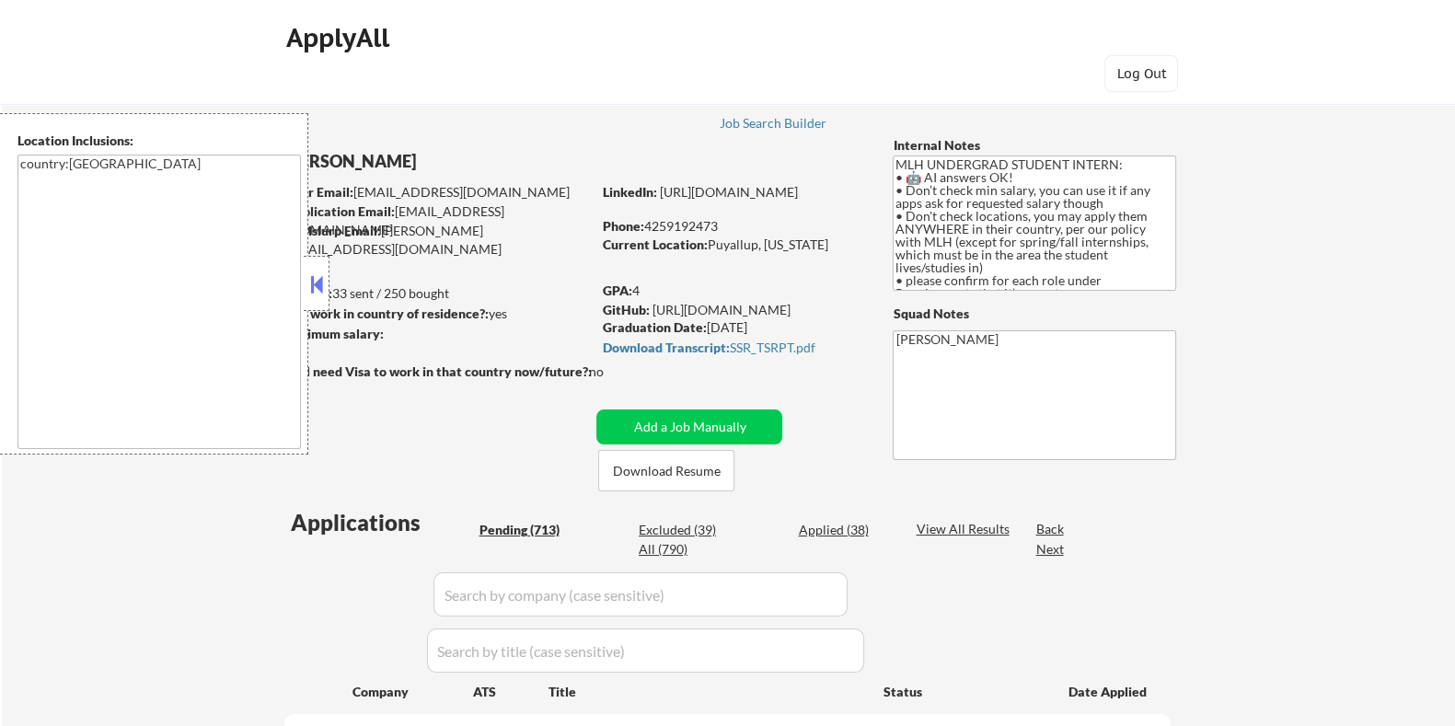
select select ""pending""
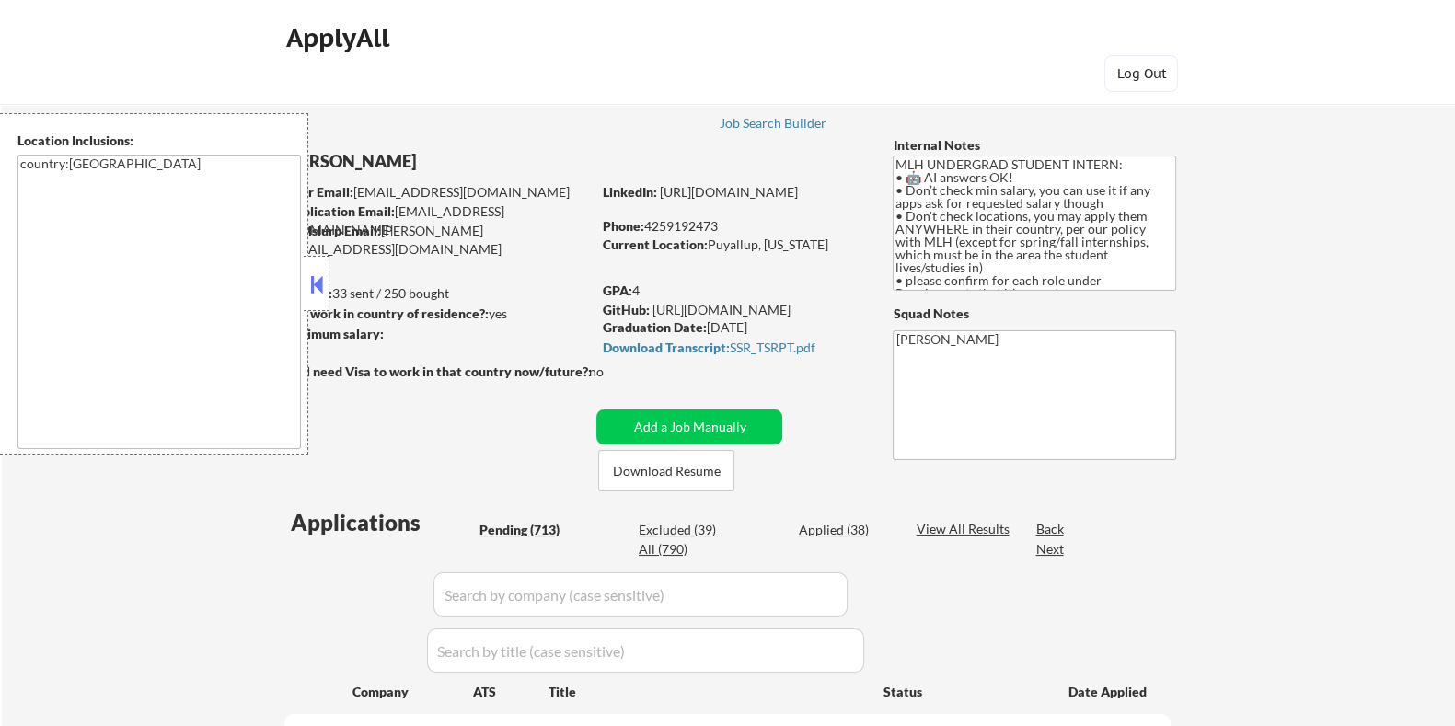
select select ""pending""
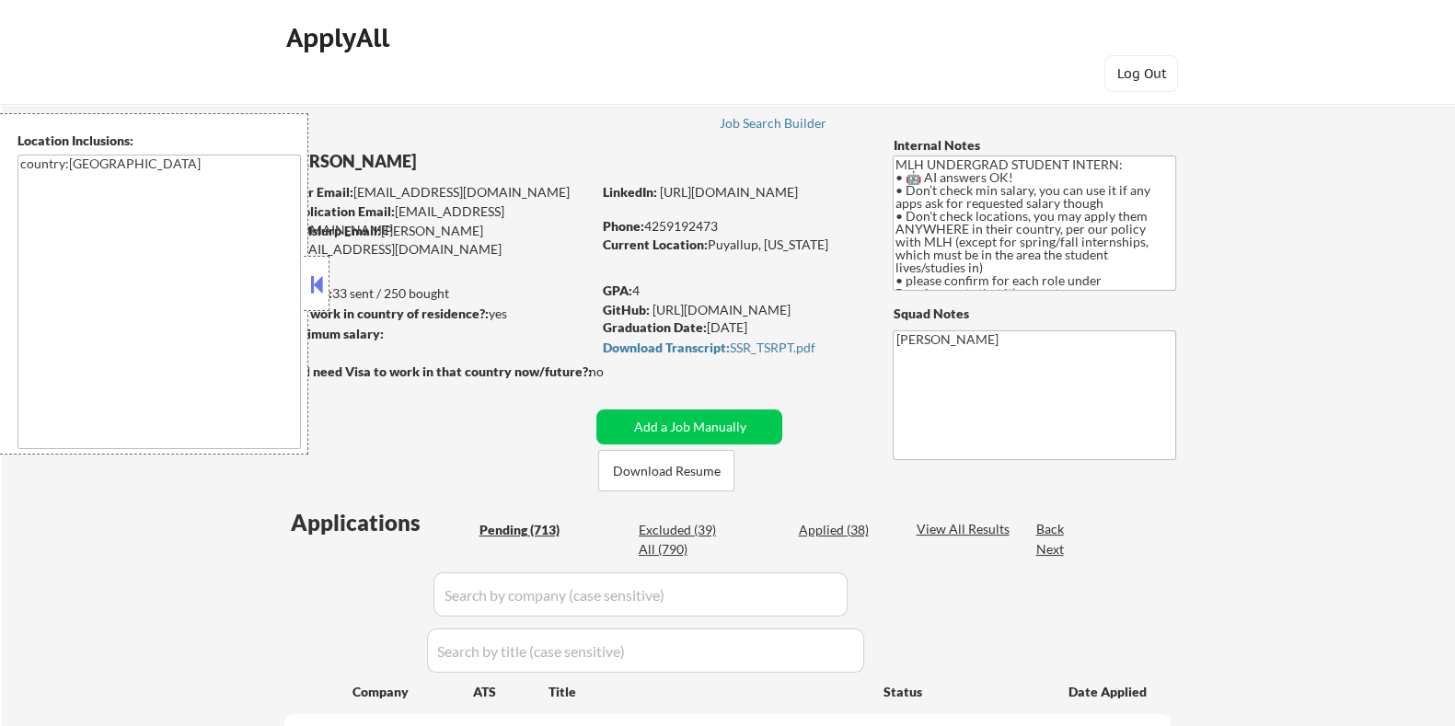
select select ""pending""
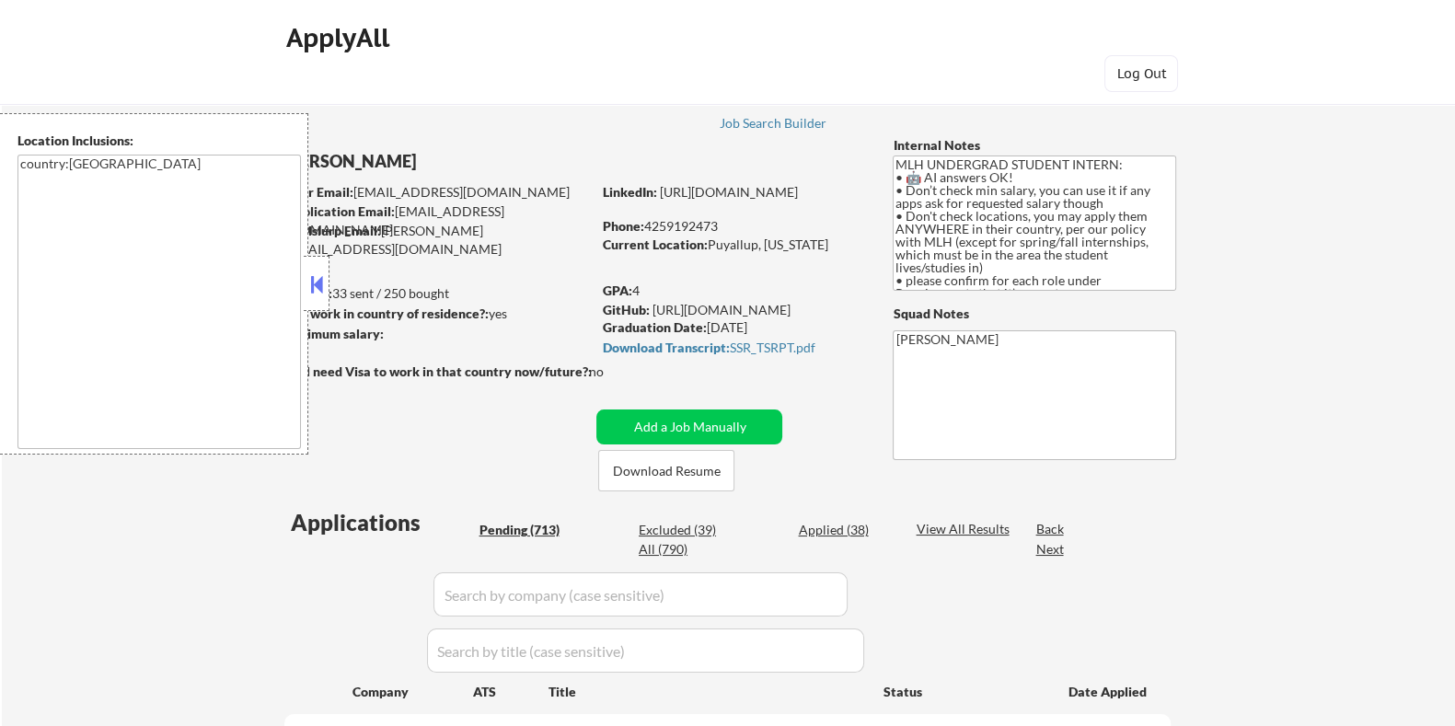
select select ""pending""
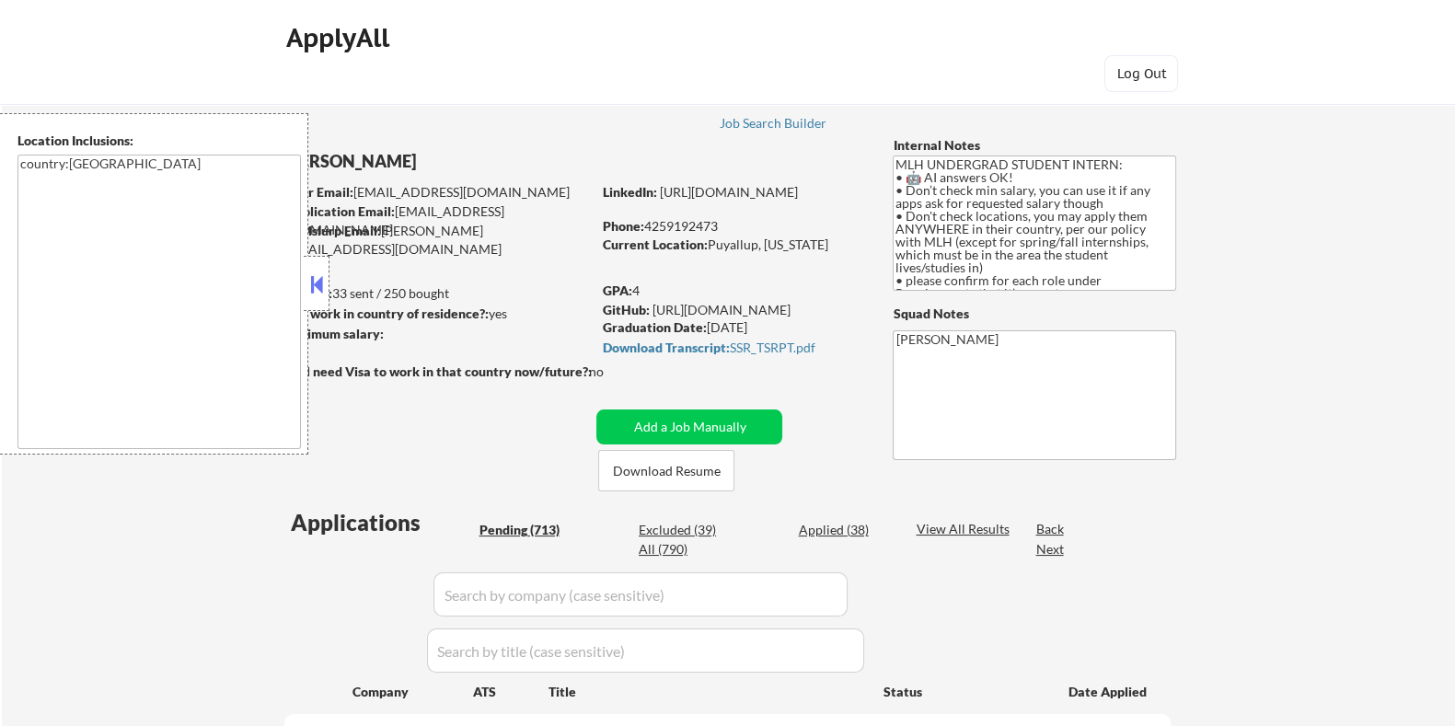
select select ""pending""
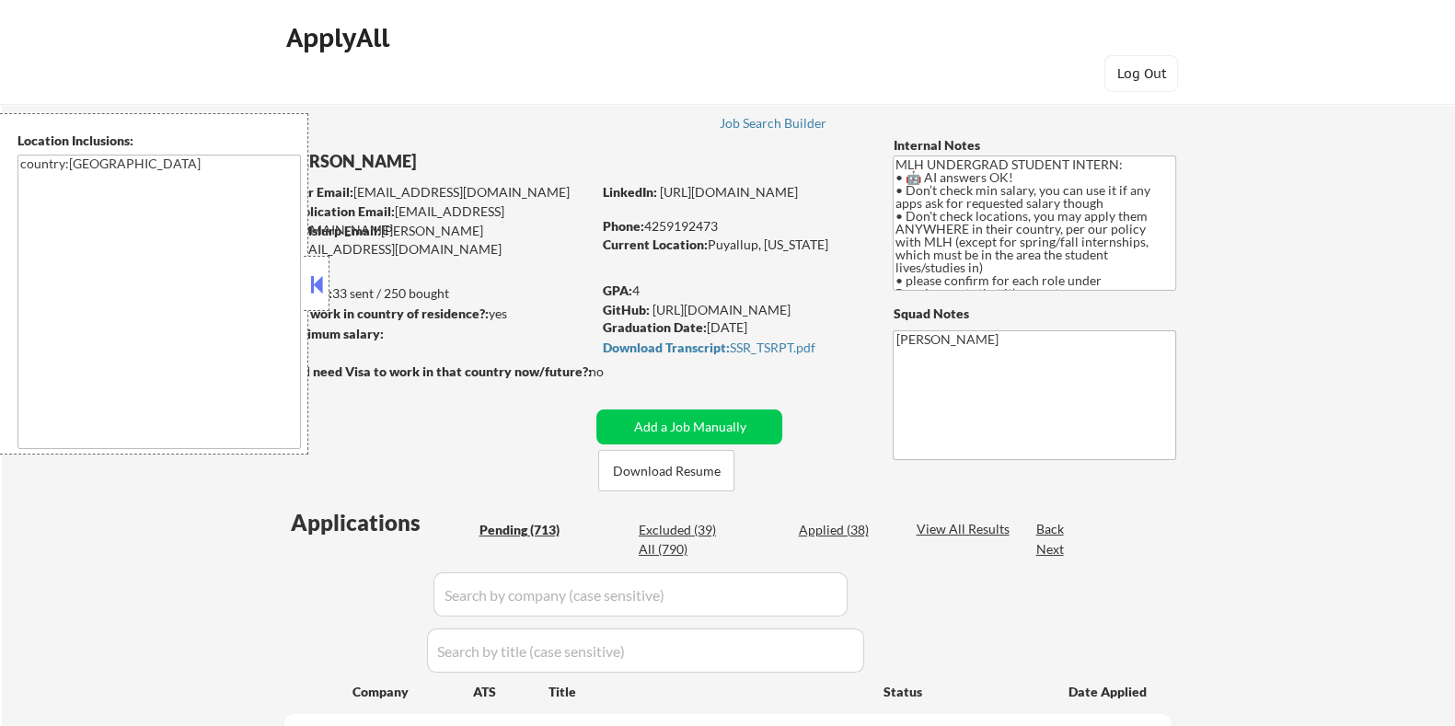
select select ""pending""
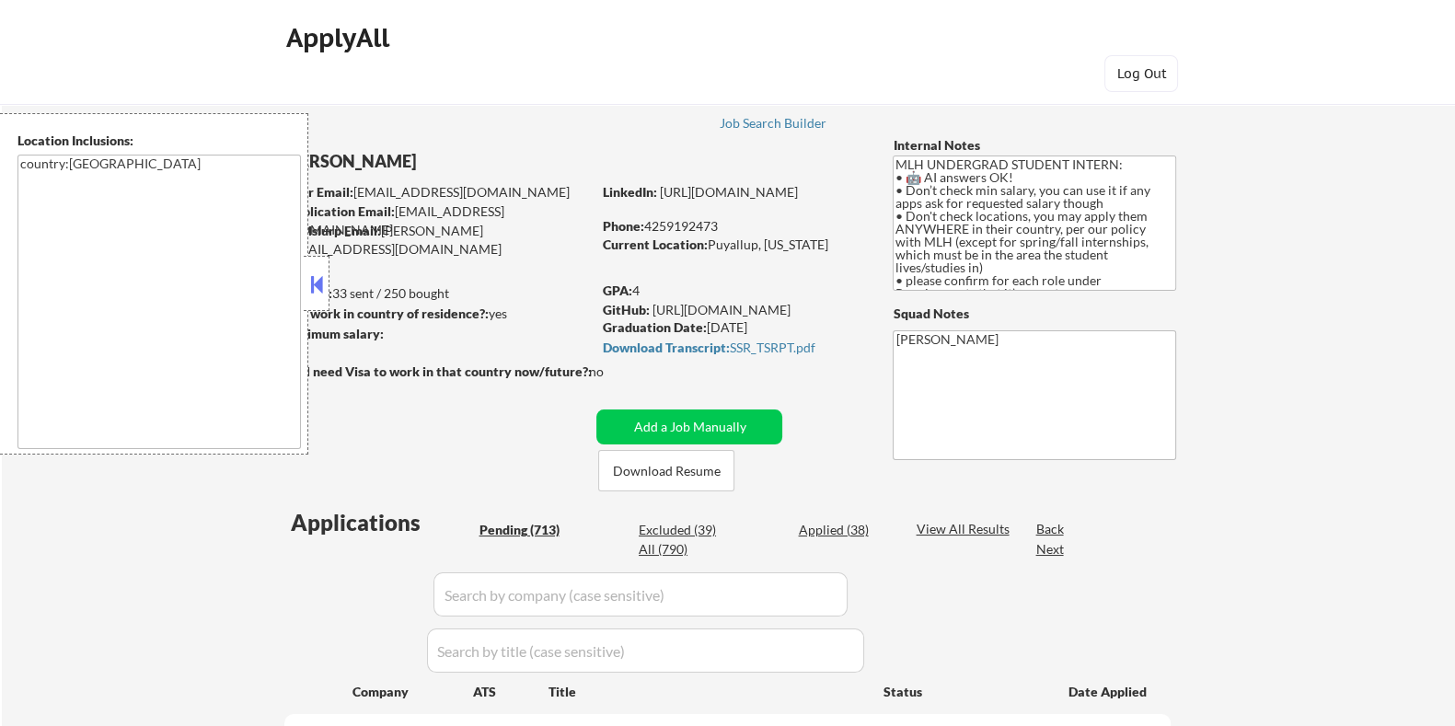
select select ""pending""
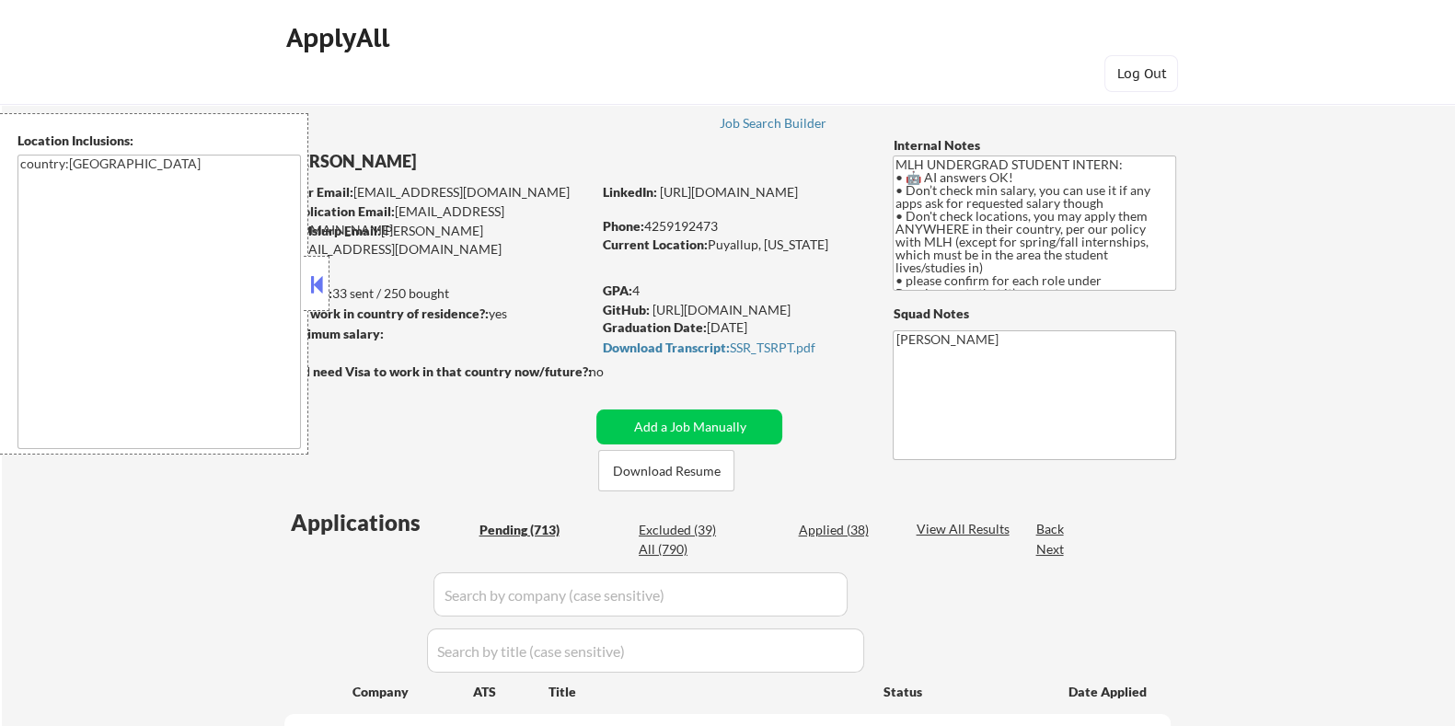
select select ""pending""
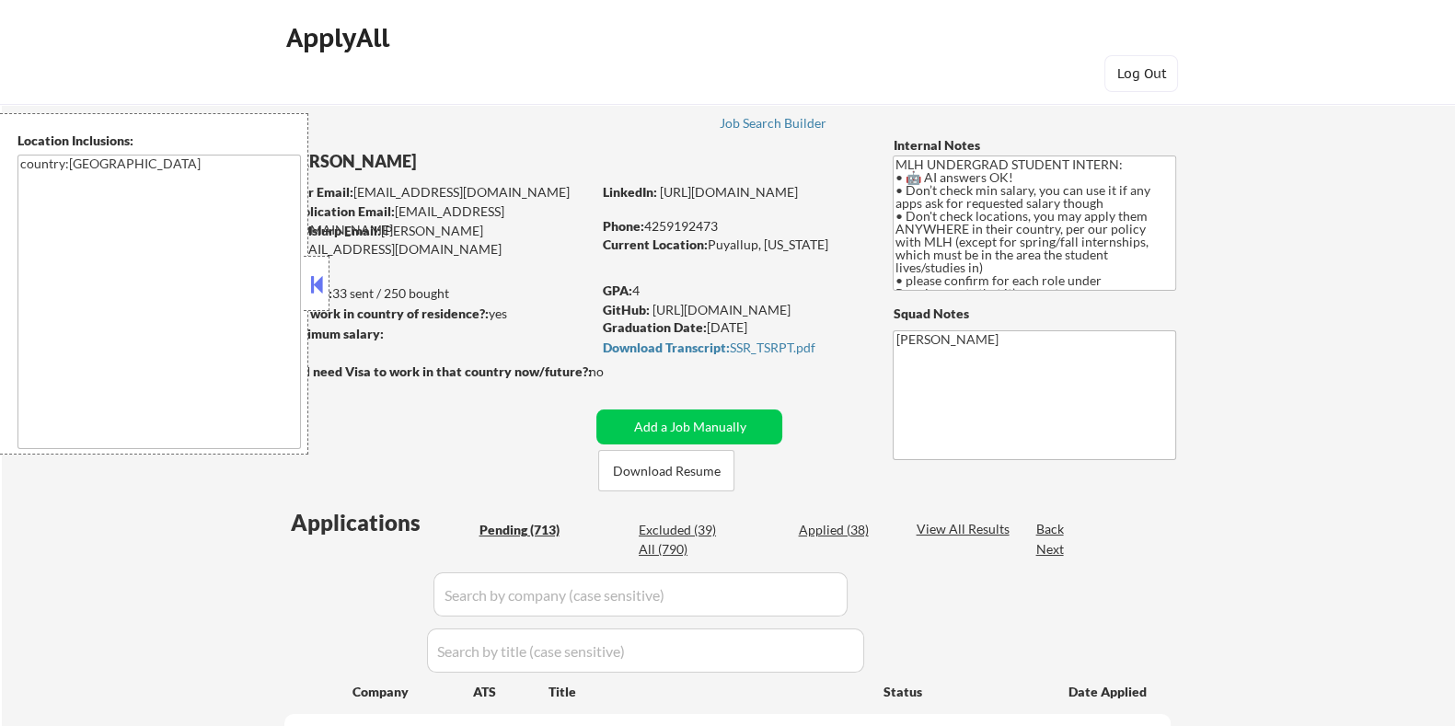
select select ""pending""
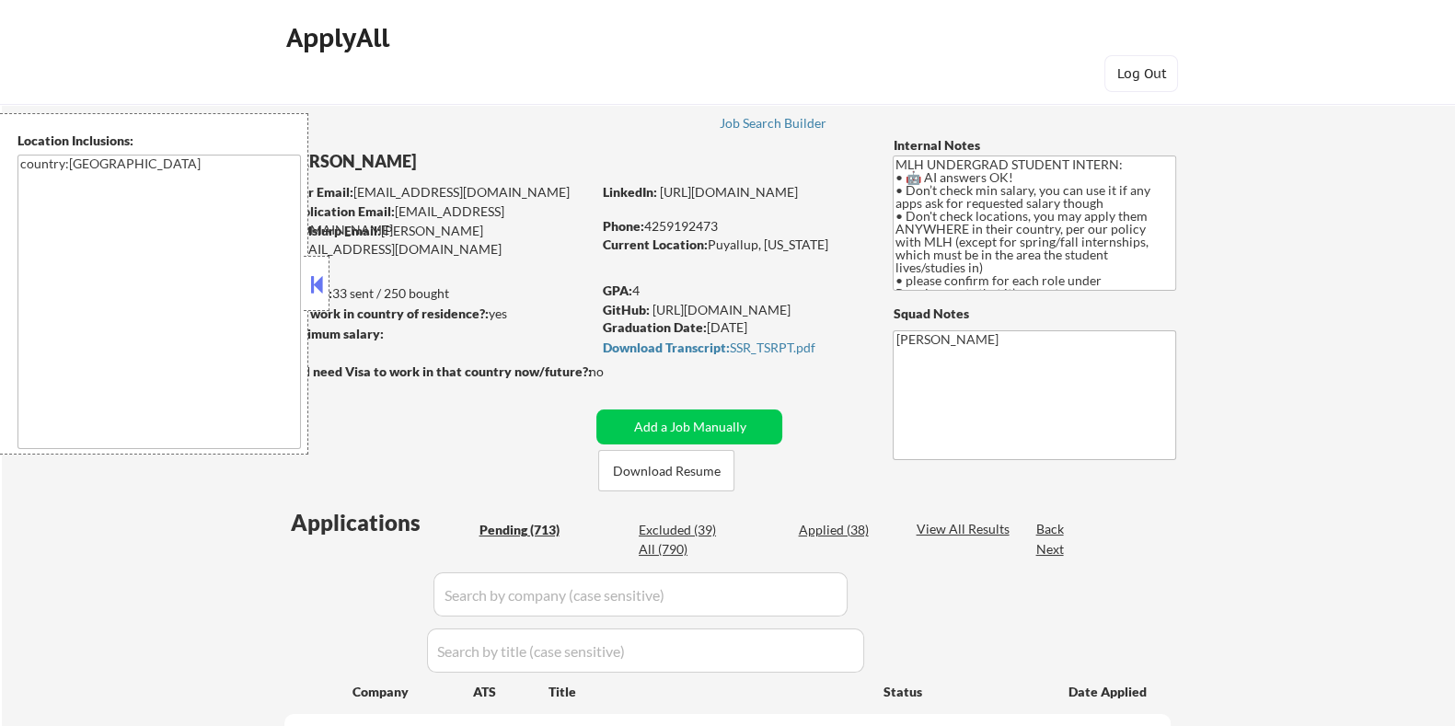
select select ""pending""
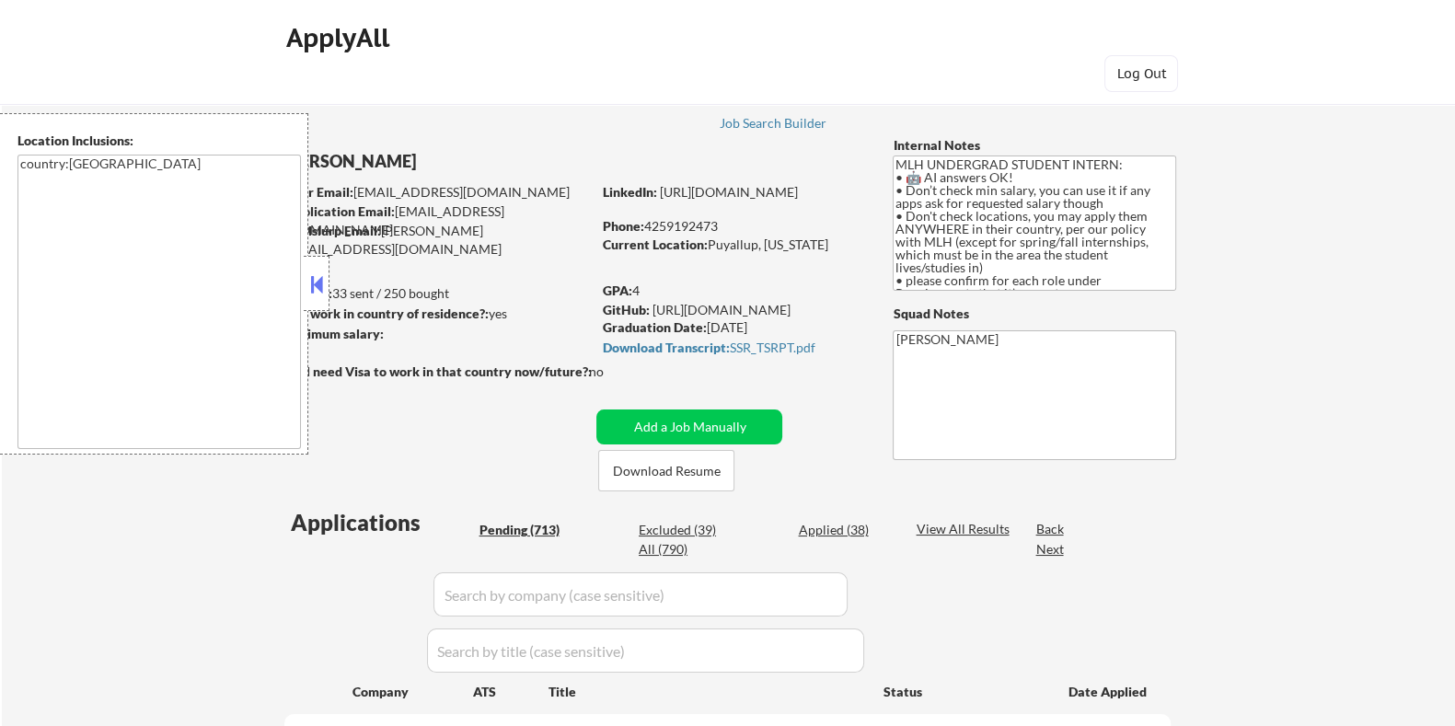
select select ""pending""
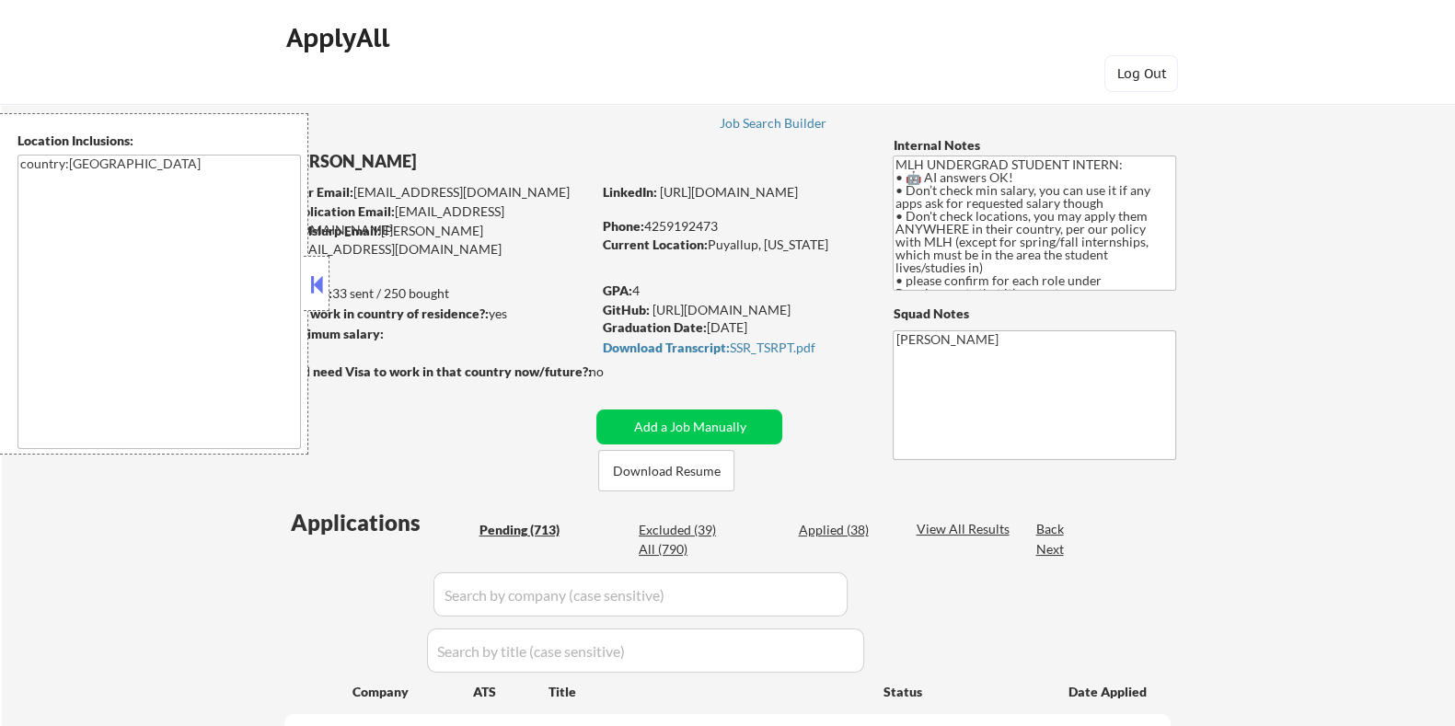
select select ""pending""
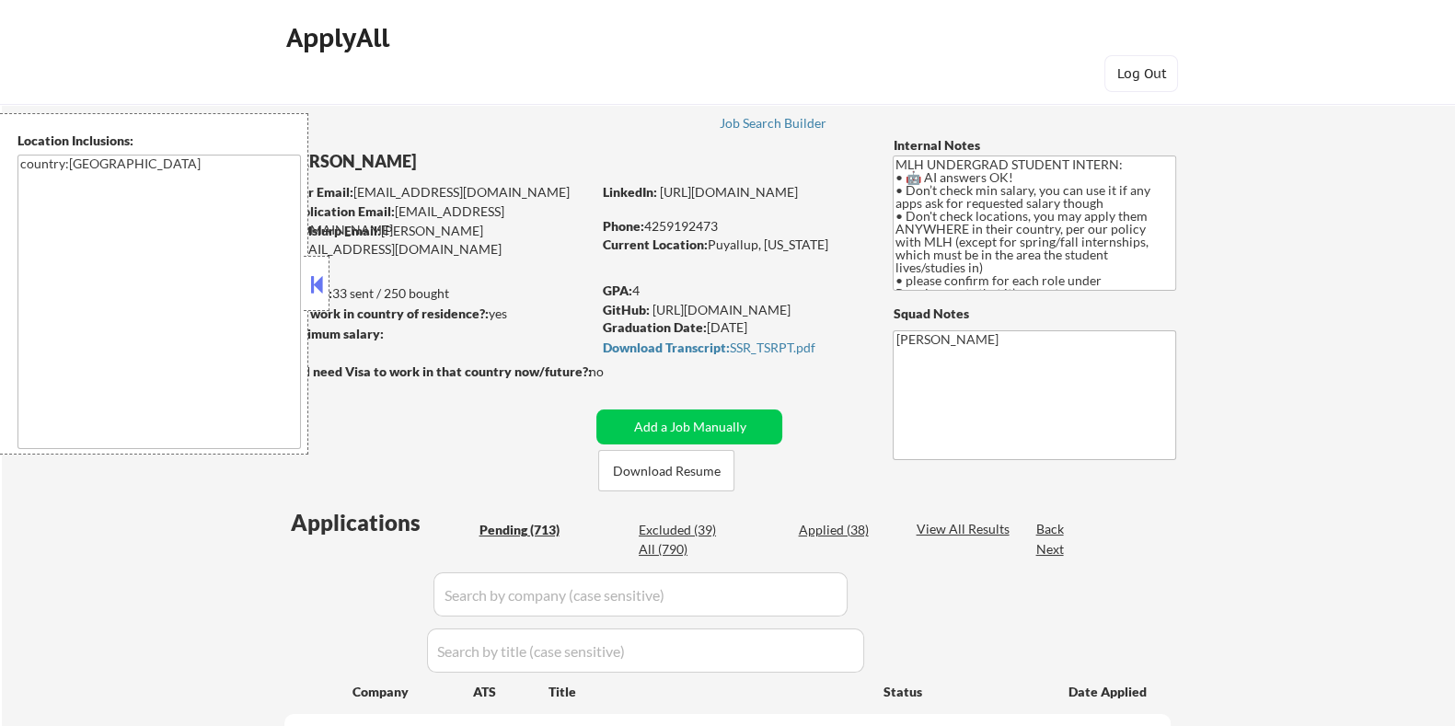
select select ""pending""
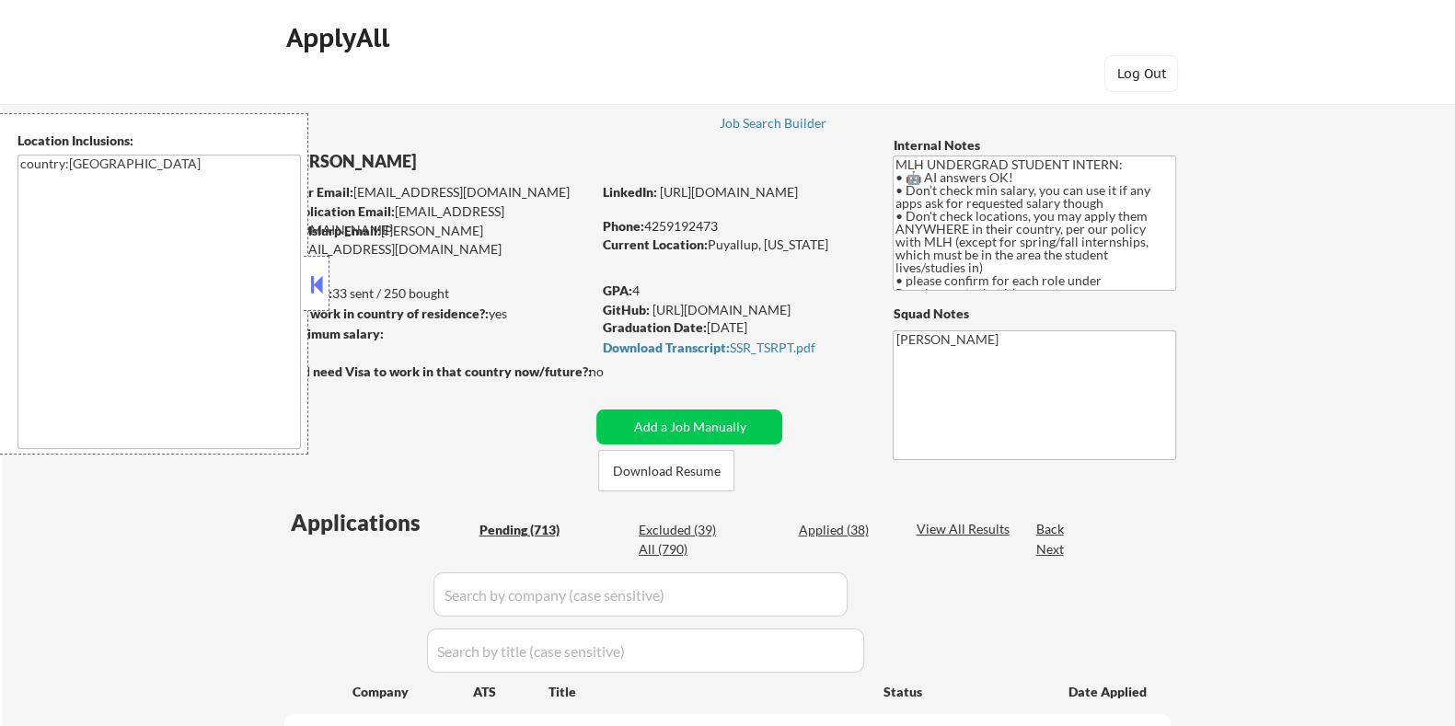
select select ""pending""
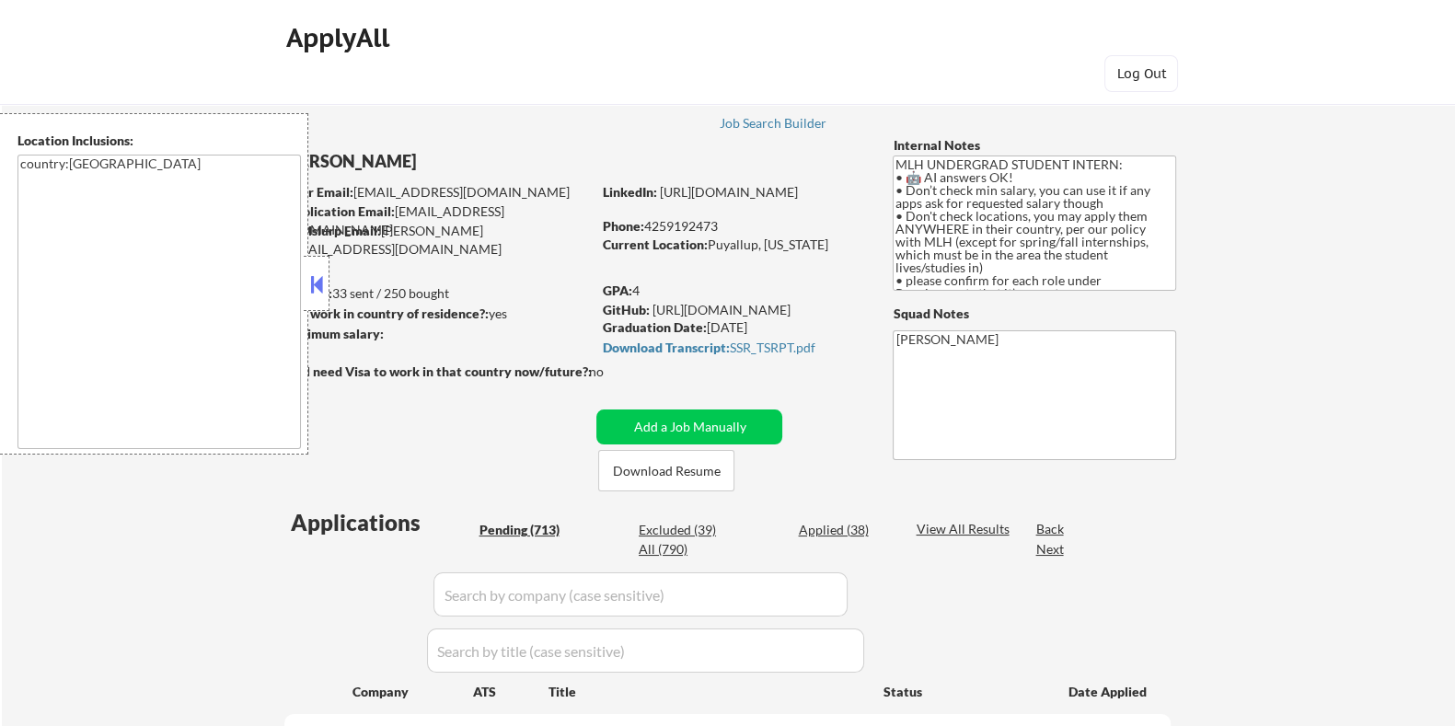
select select ""pending""
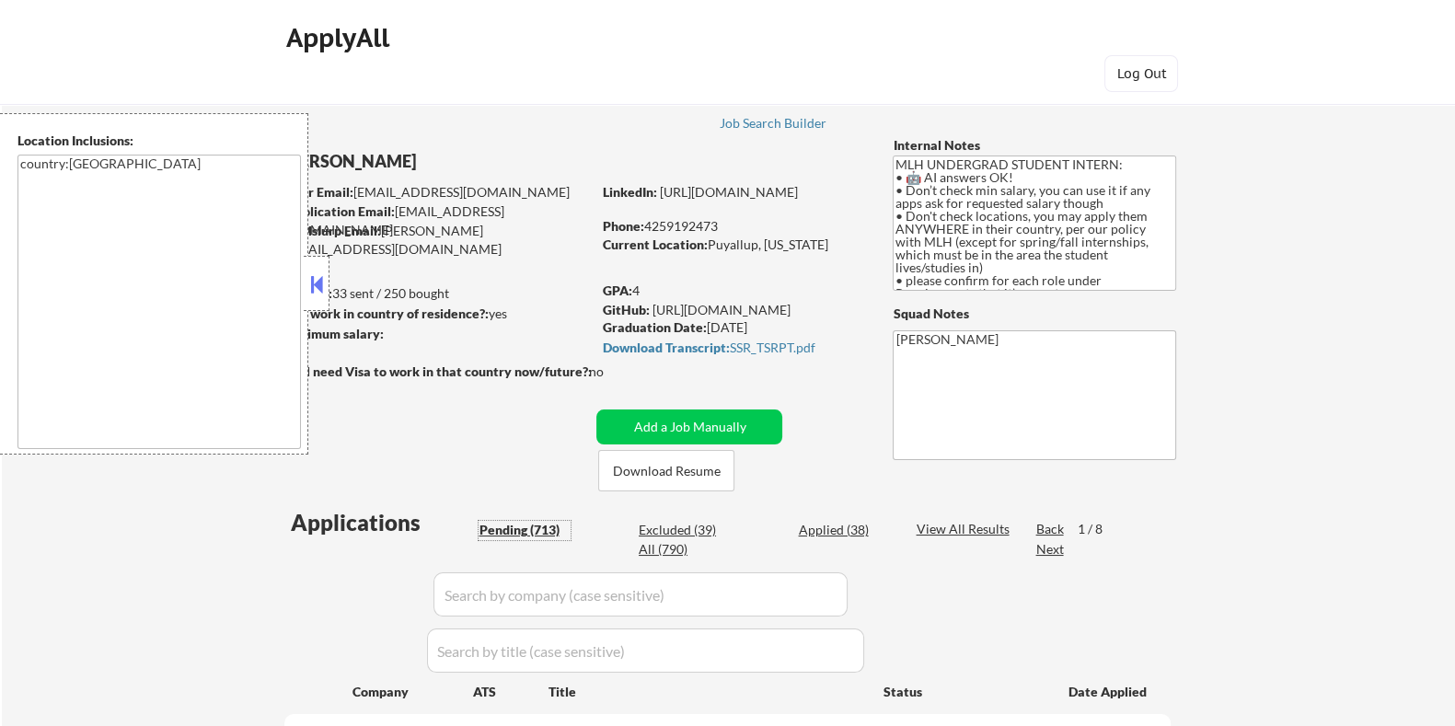
click at [525, 526] on div "Pending (713)" at bounding box center [525, 530] width 92 height 18
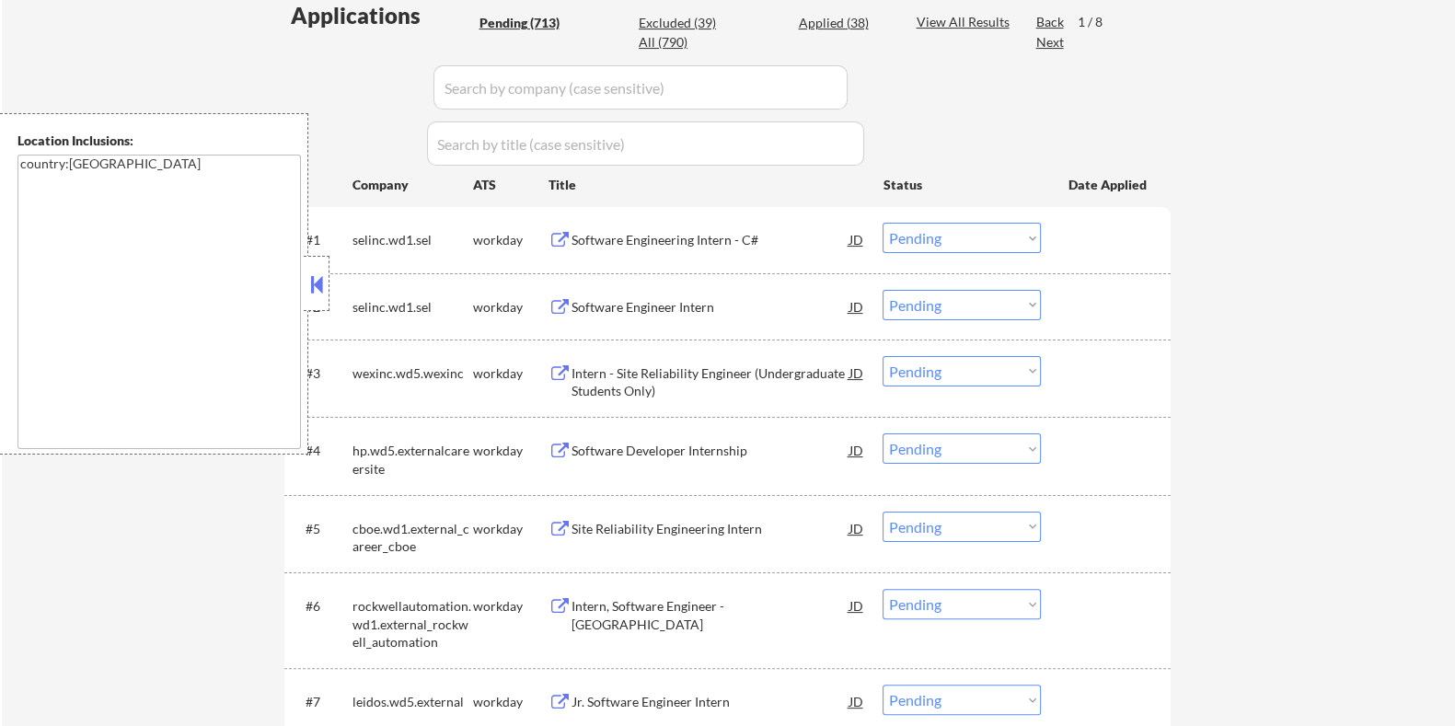
scroll to position [345, 0]
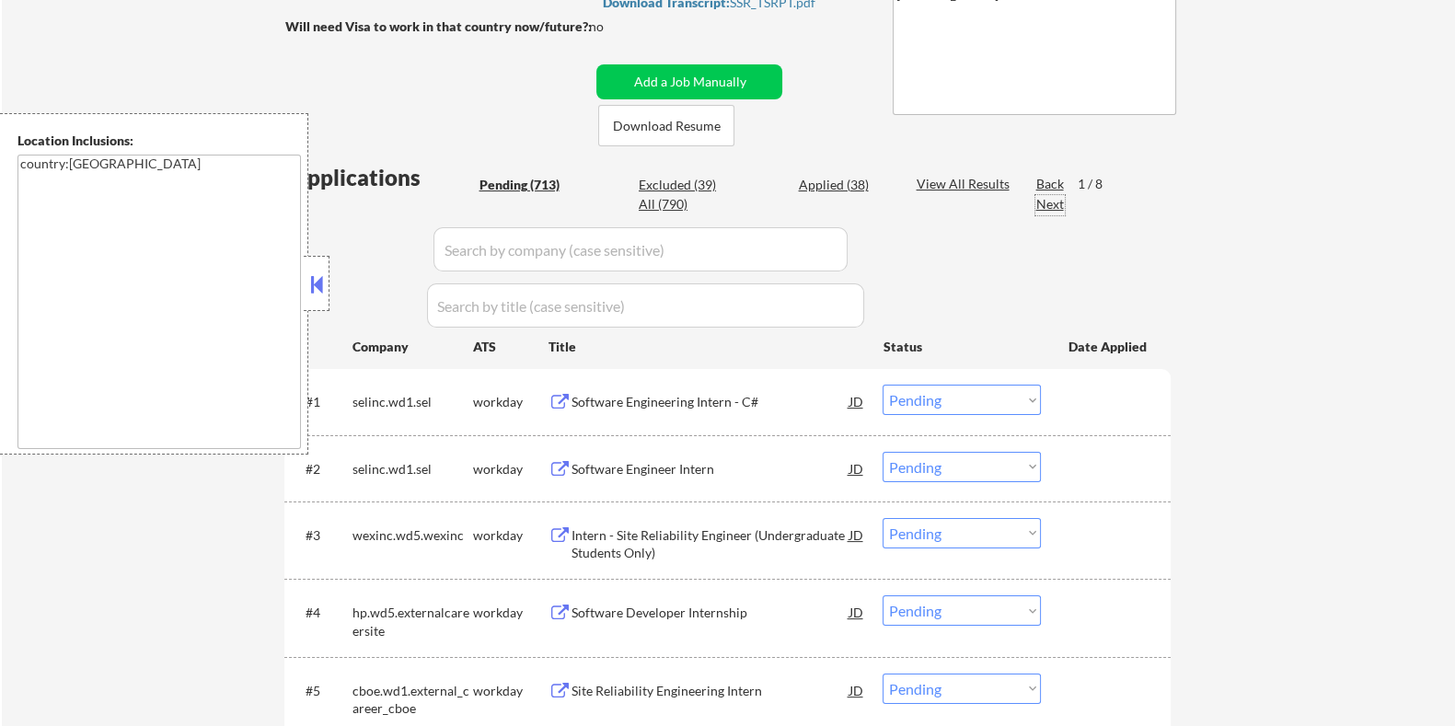
click at [1045, 199] on div "Next" at bounding box center [1050, 204] width 29 height 18
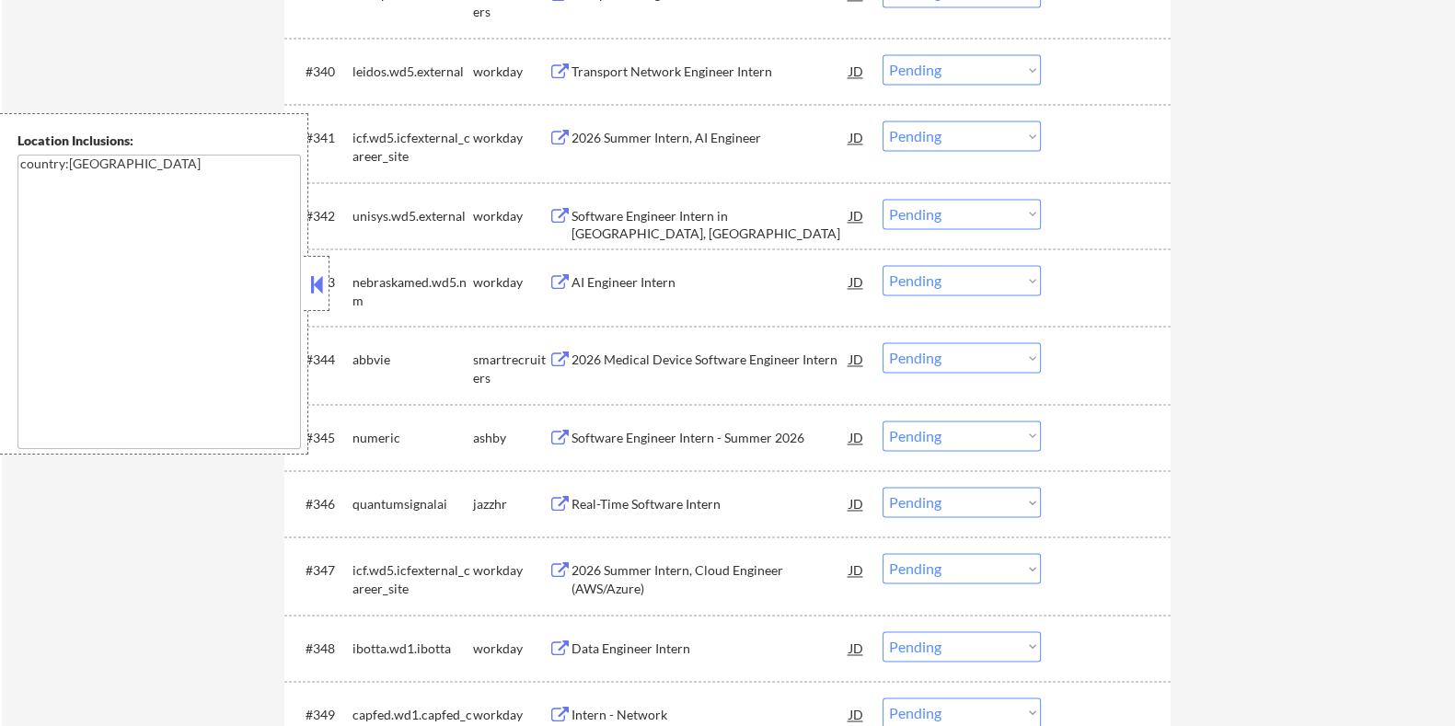
scroll to position [3681, 0]
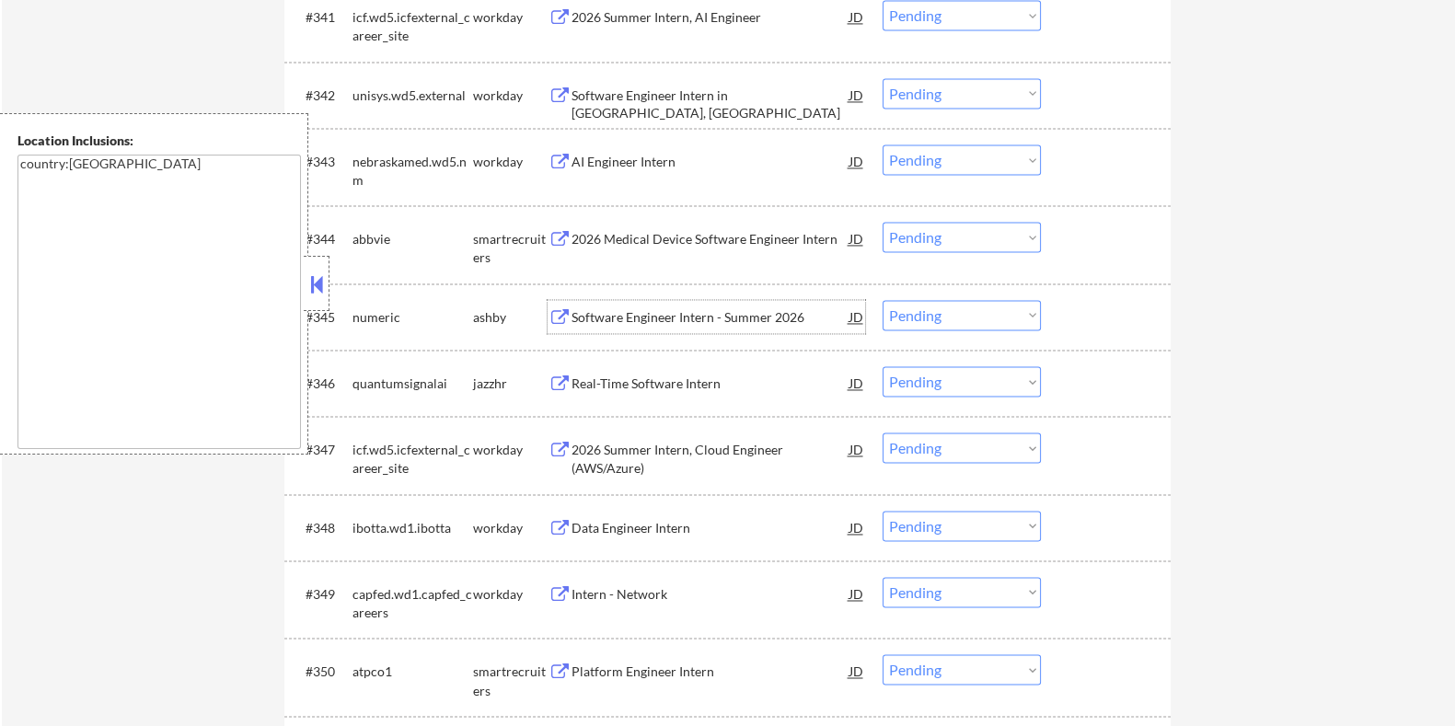
click at [631, 308] on div "Software Engineer Intern - Summer 2026" at bounding box center [710, 317] width 278 height 18
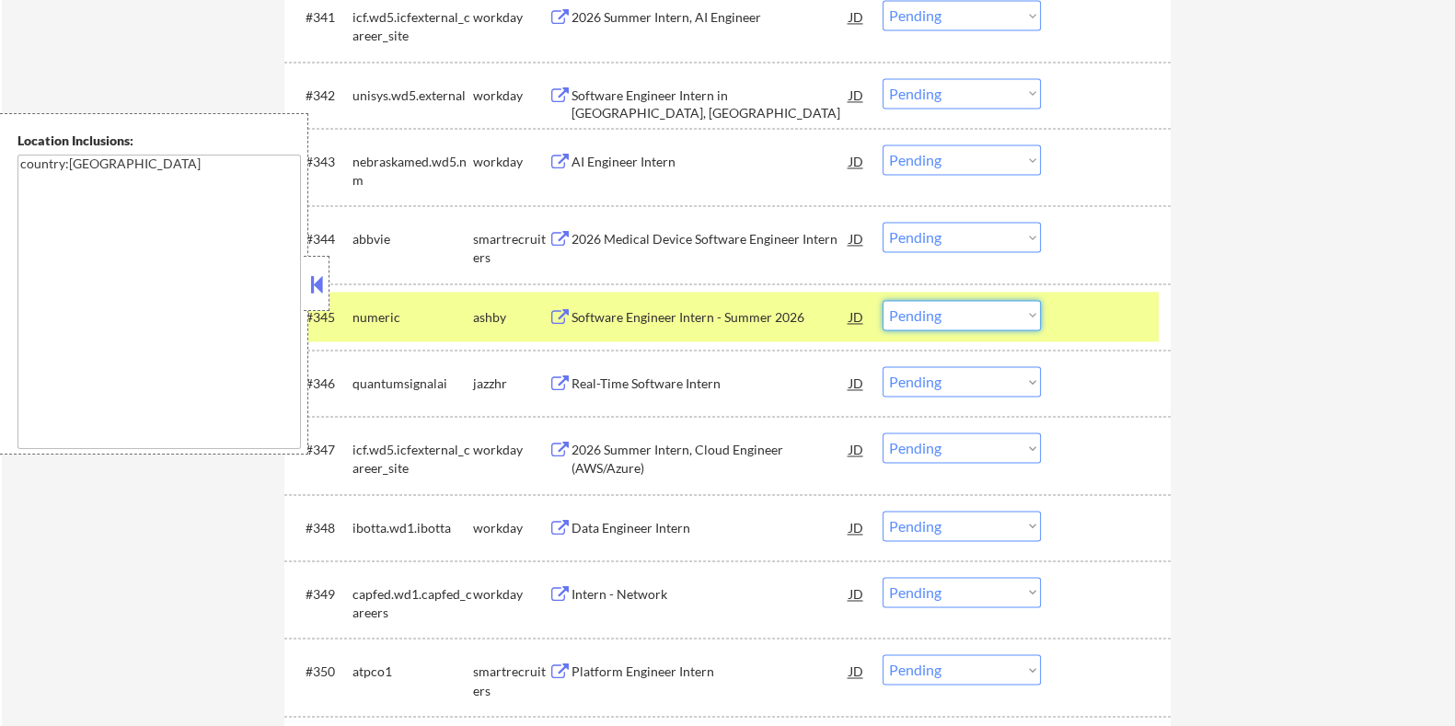
click at [997, 319] on select "Choose an option... Pending Applied Excluded (Questions) Excluded (Expired) Exc…" at bounding box center [962, 315] width 158 height 30
click at [883, 300] on select "Choose an option... Pending Applied Excluded (Questions) Excluded (Expired) Exc…" at bounding box center [962, 315] width 158 height 30
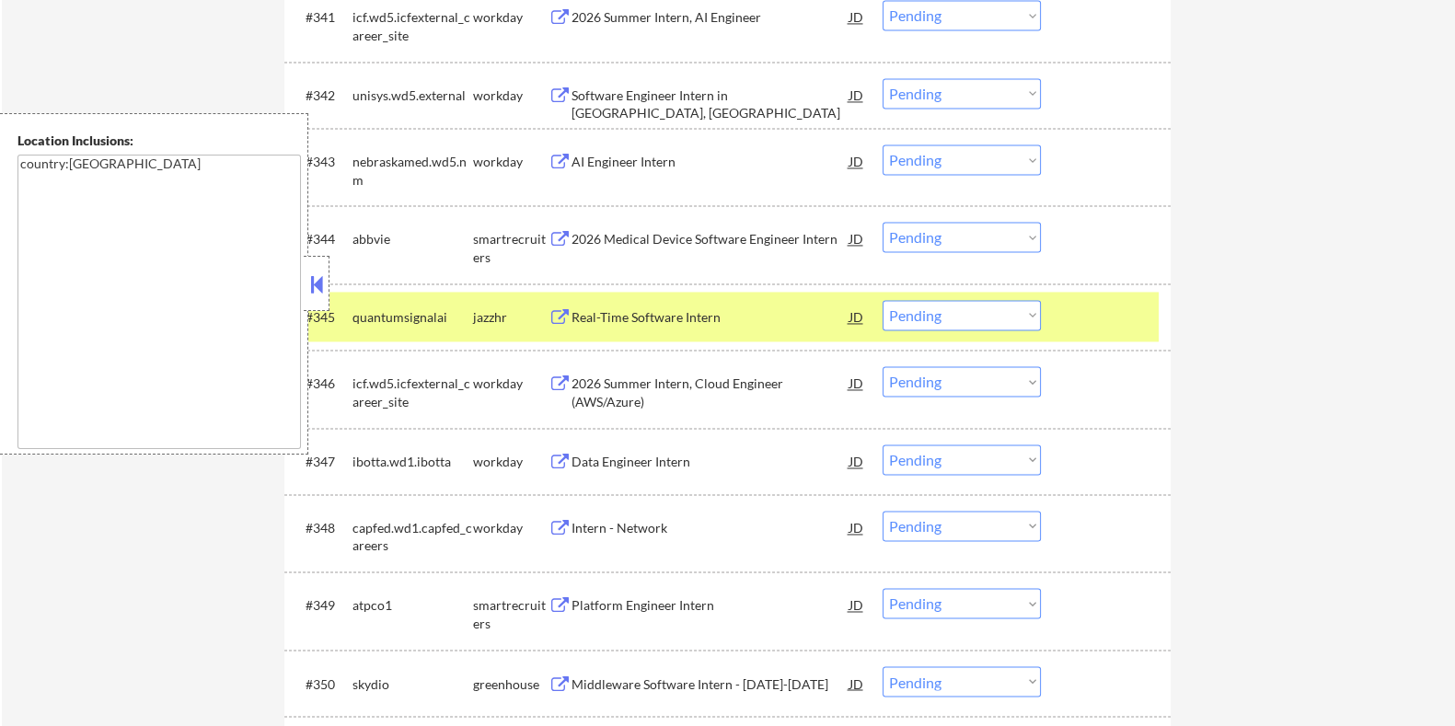
click at [666, 318] on div "Real-Time Software Intern" at bounding box center [710, 317] width 278 height 18
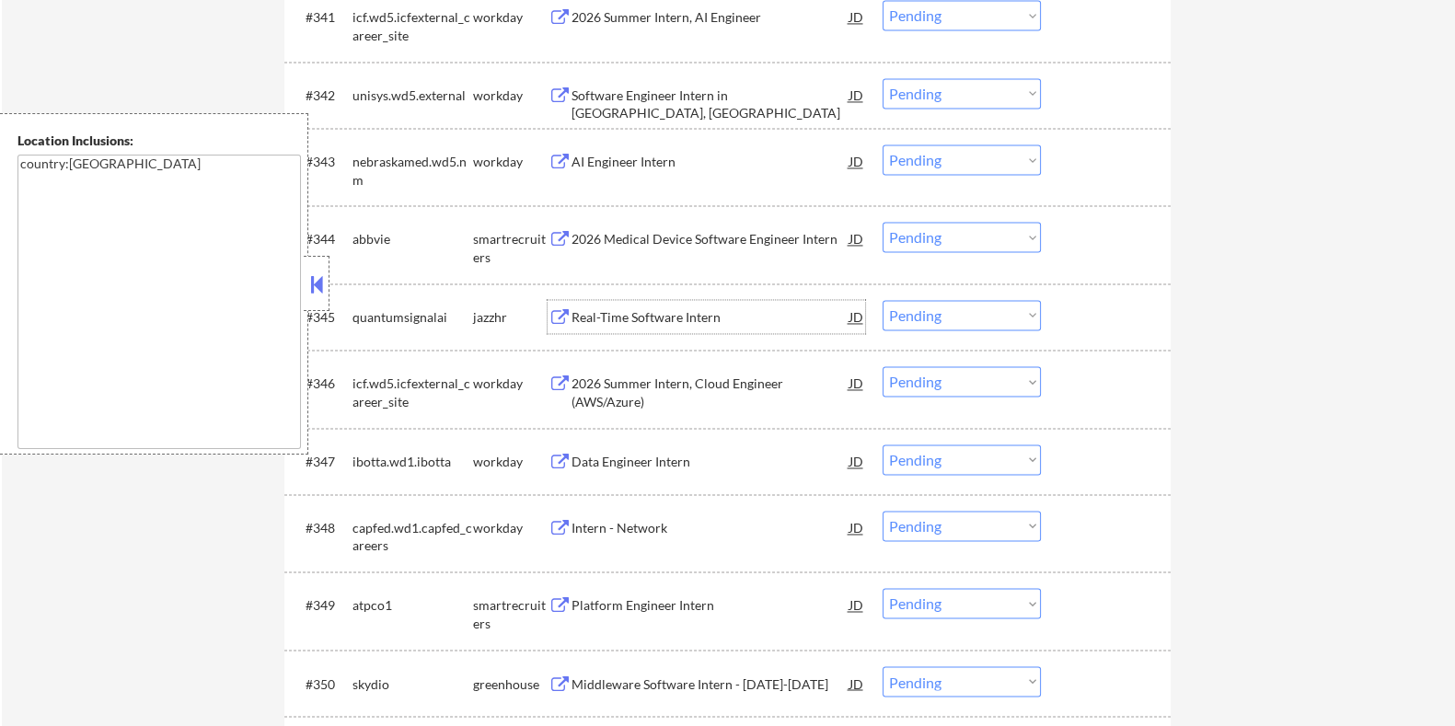
click at [953, 315] on select "Choose an option... Pending Applied Excluded (Questions) Excluded (Expired) Exc…" at bounding box center [962, 315] width 158 height 30
click at [883, 300] on select "Choose an option... Pending Applied Excluded (Questions) Excluded (Expired) Exc…" at bounding box center [962, 315] width 158 height 30
select select ""pending""
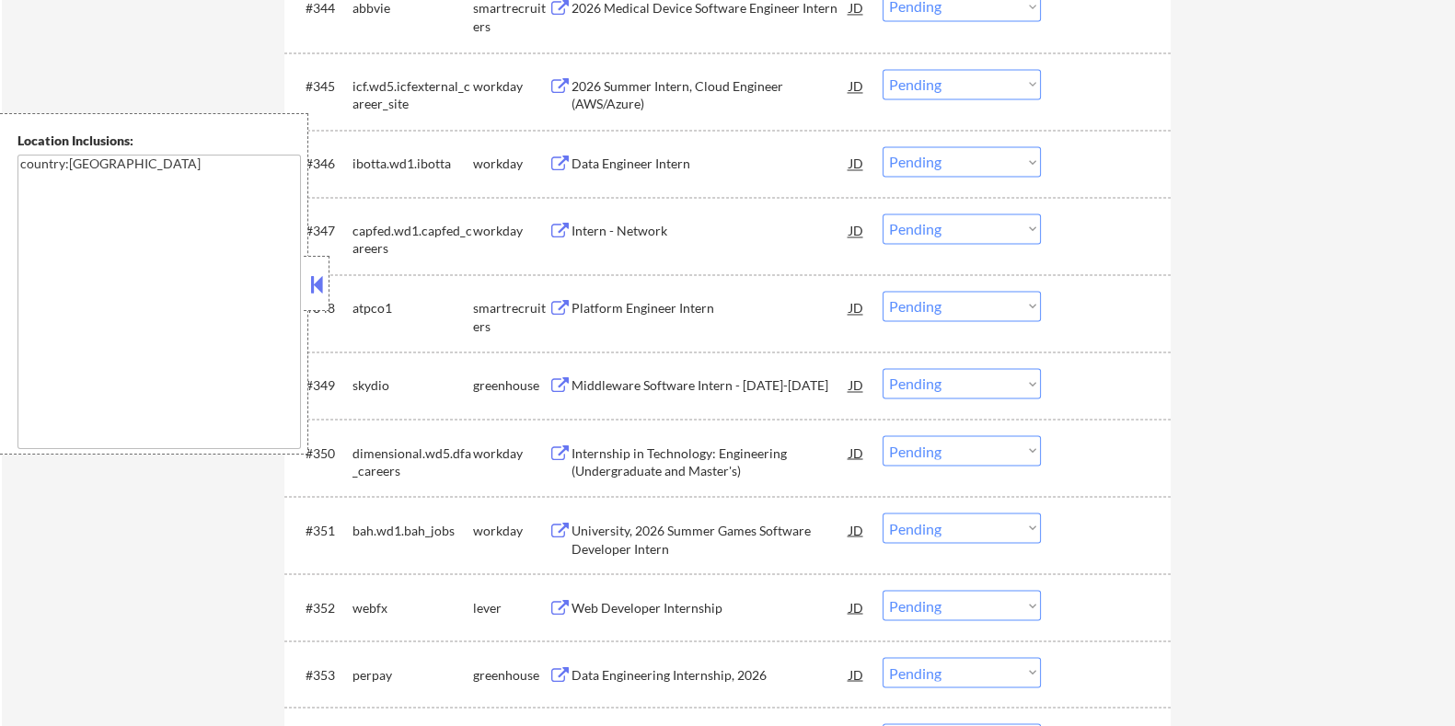
scroll to position [4142, 0]
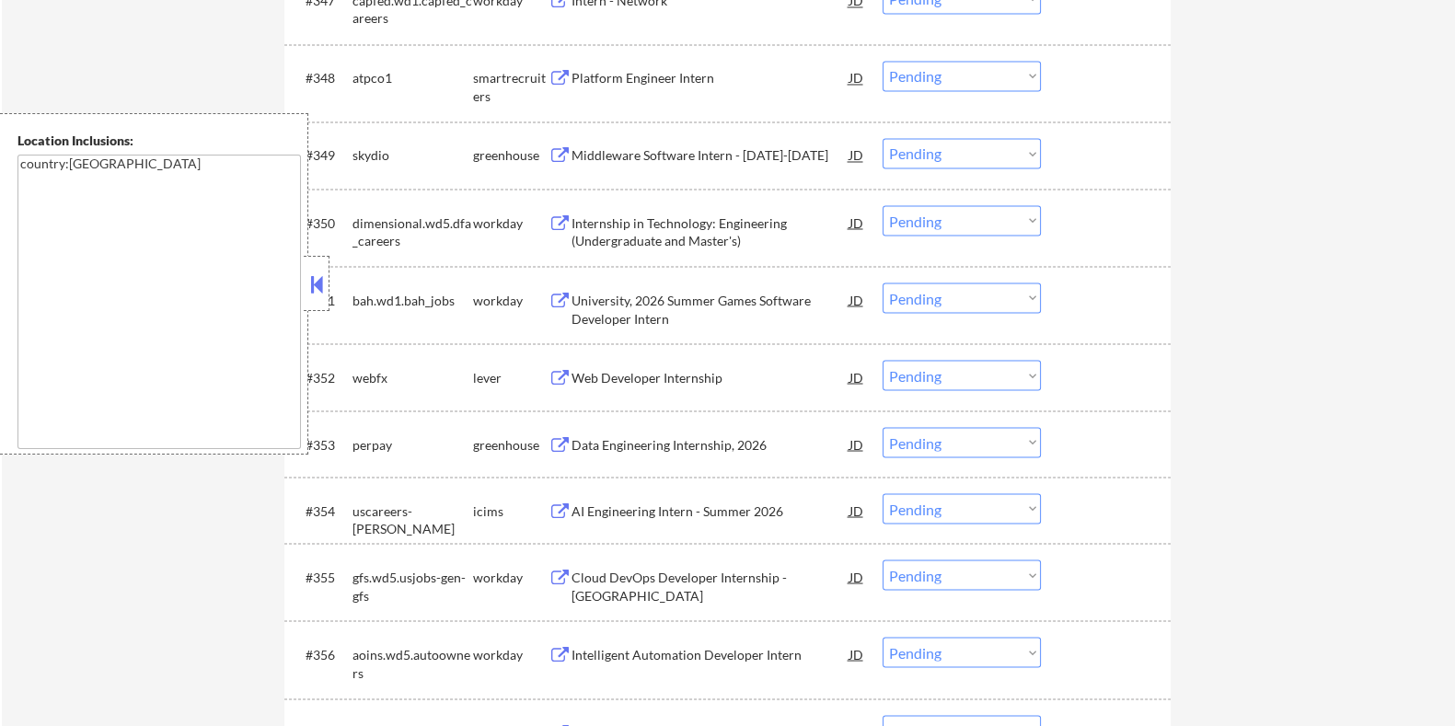
click at [643, 369] on div "Web Developer Internship" at bounding box center [710, 377] width 278 height 18
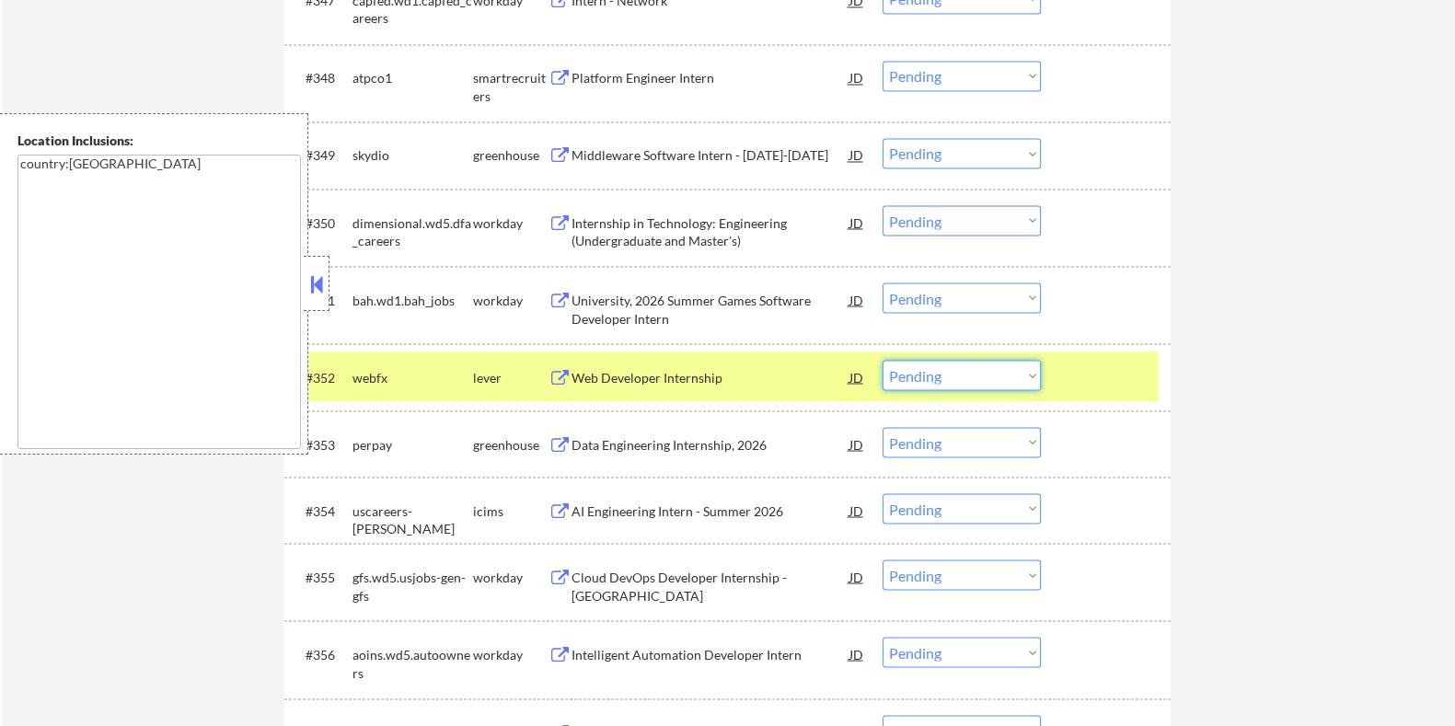
click at [991, 375] on select "Choose an option... Pending Applied Excluded (Questions) Excluded (Expired) Exc…" at bounding box center [962, 375] width 158 height 30
click at [883, 360] on select "Choose an option... Pending Applied Excluded (Questions) Excluded (Expired) Exc…" at bounding box center [962, 375] width 158 height 30
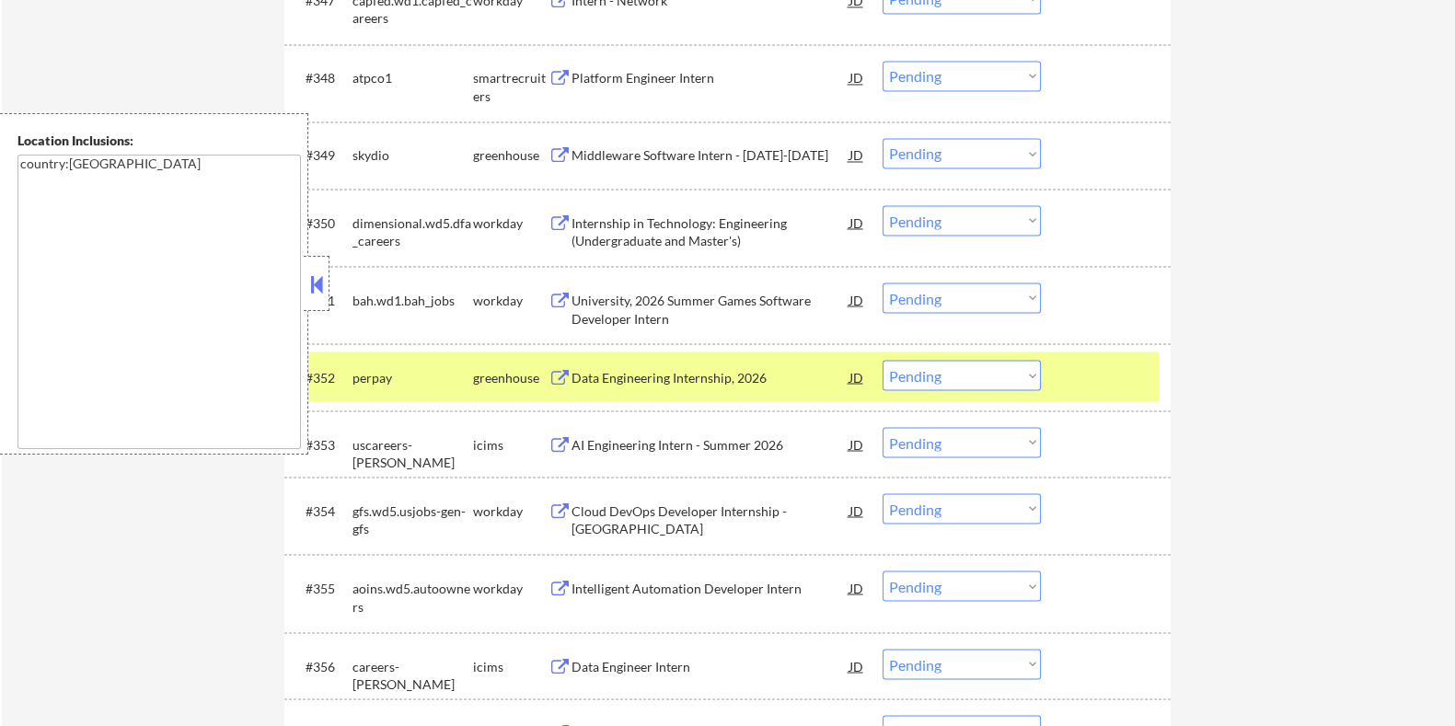
click at [626, 379] on div "Data Engineering Internship, 2026" at bounding box center [710, 377] width 278 height 18
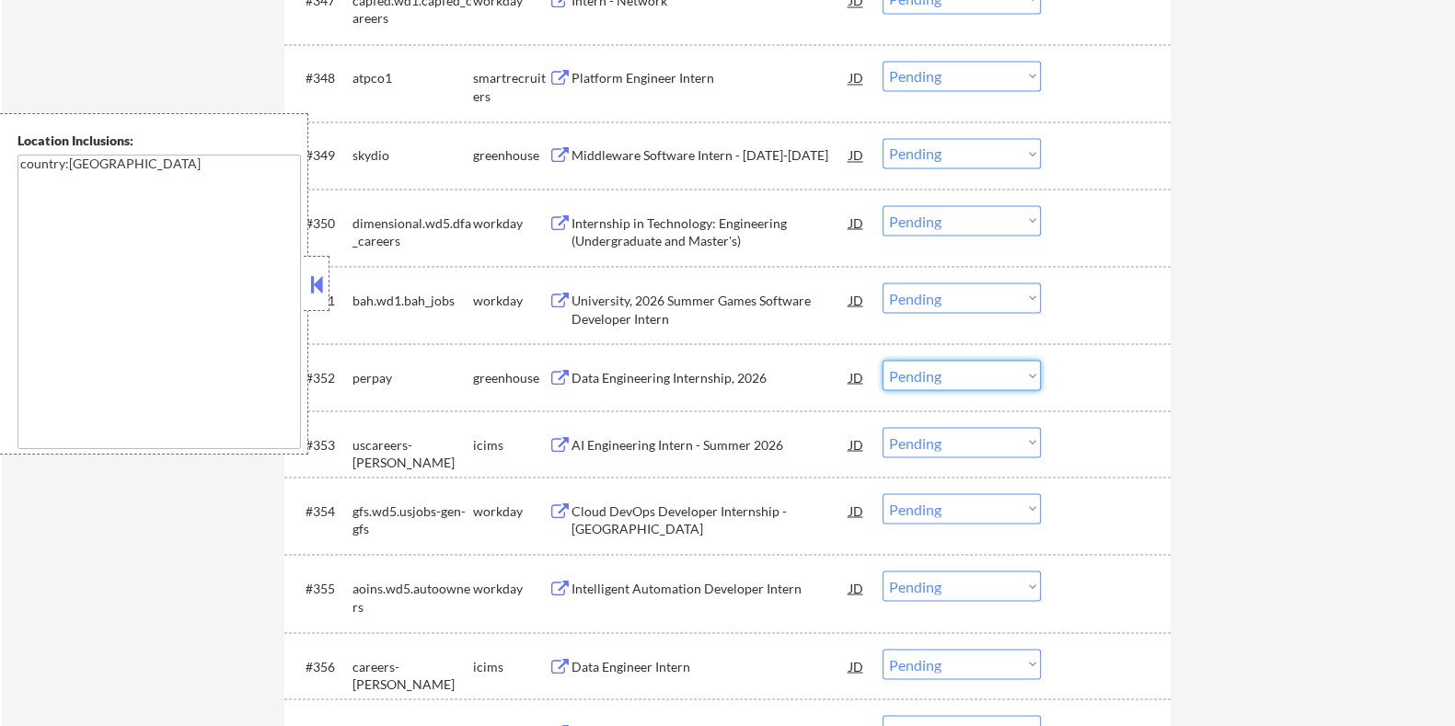
click at [921, 370] on select "Choose an option... Pending Applied Excluded (Questions) Excluded (Expired) Exc…" at bounding box center [962, 375] width 158 height 30
click at [883, 360] on select "Choose an option... Pending Applied Excluded (Questions) Excluded (Expired) Exc…" at bounding box center [962, 375] width 158 height 30
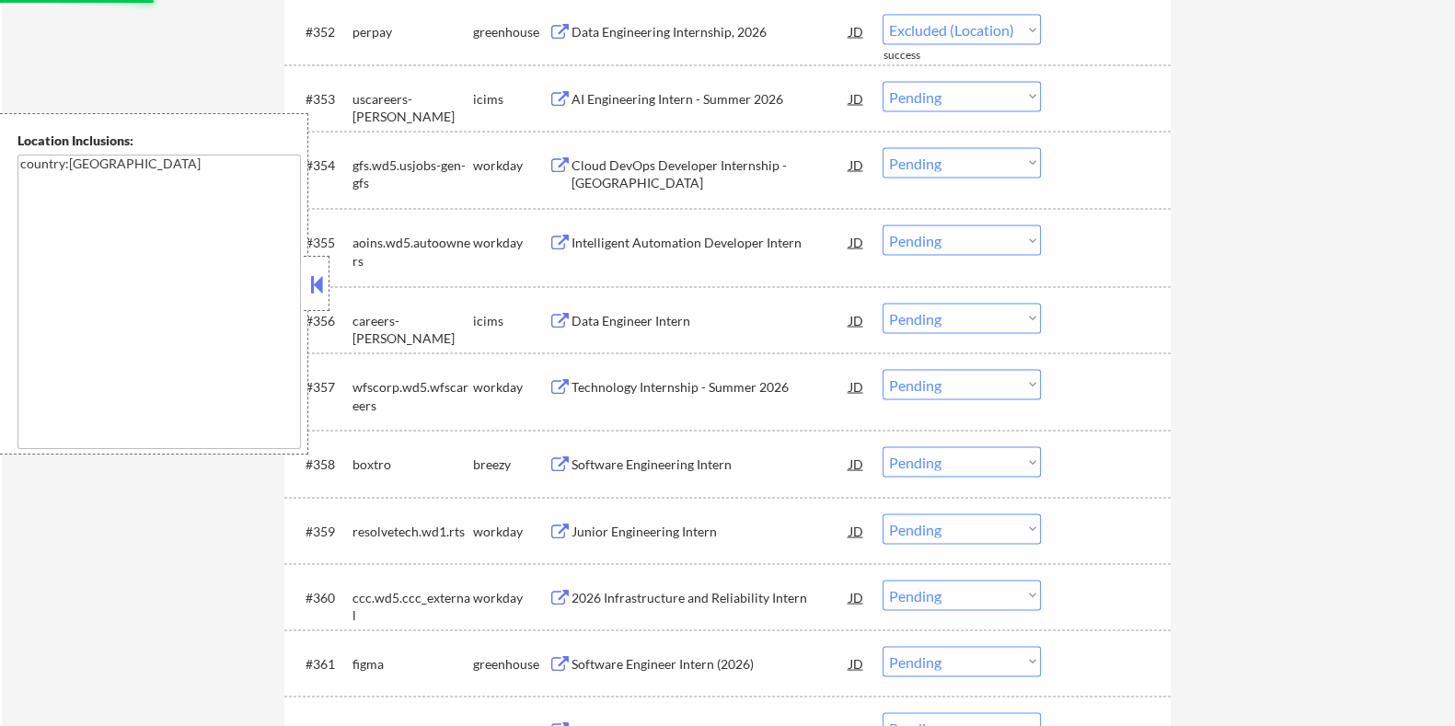
select select ""pending""
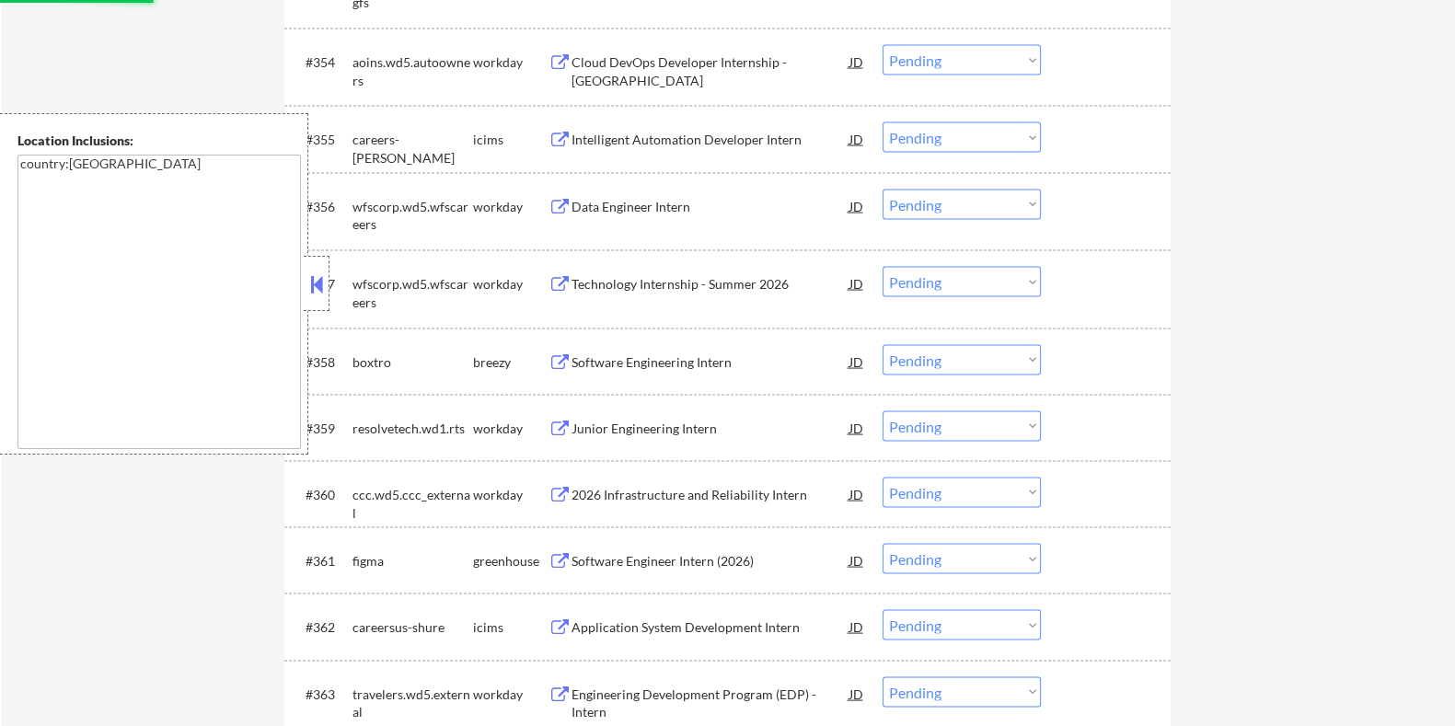
scroll to position [4603, 0]
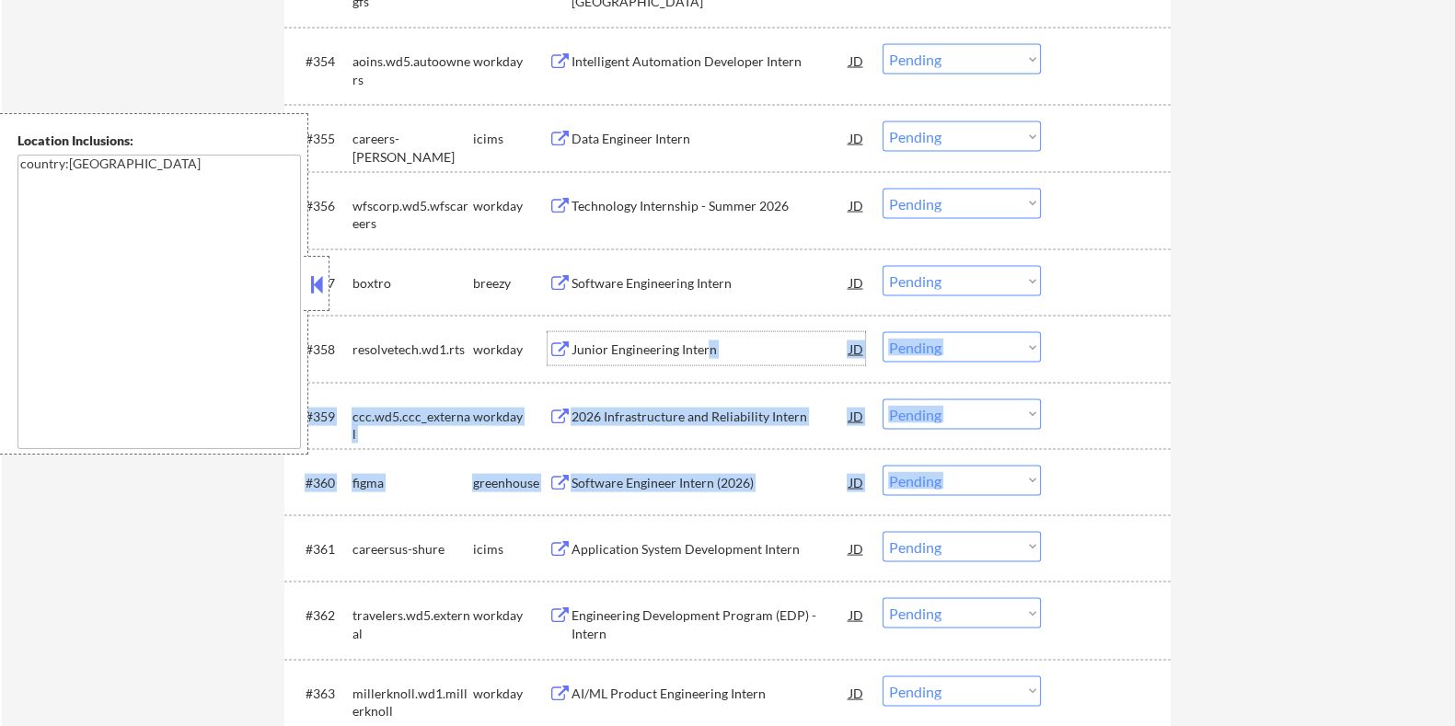
drag, startPoint x: 707, startPoint y: 358, endPoint x: 805, endPoint y: 458, distance: 139.3
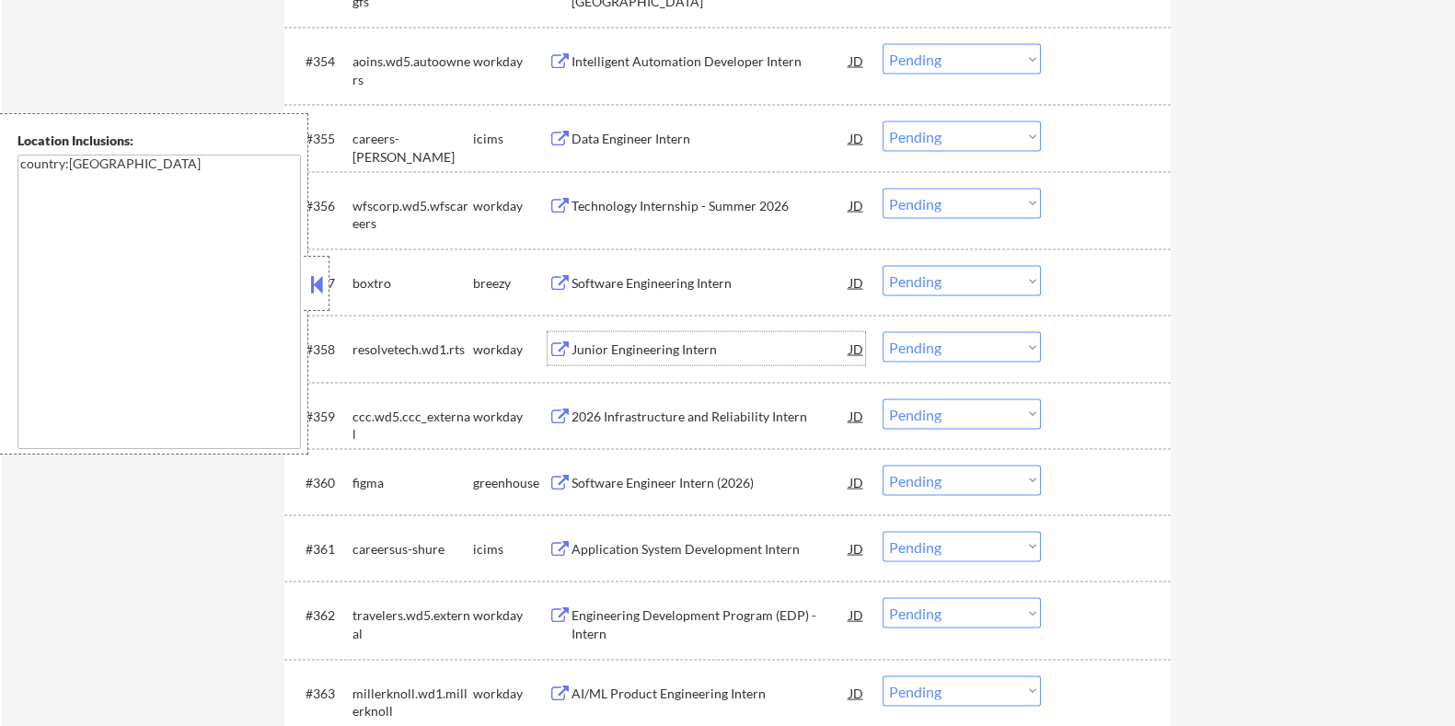
click at [704, 280] on div "Software Engineering Intern" at bounding box center [710, 283] width 278 height 18
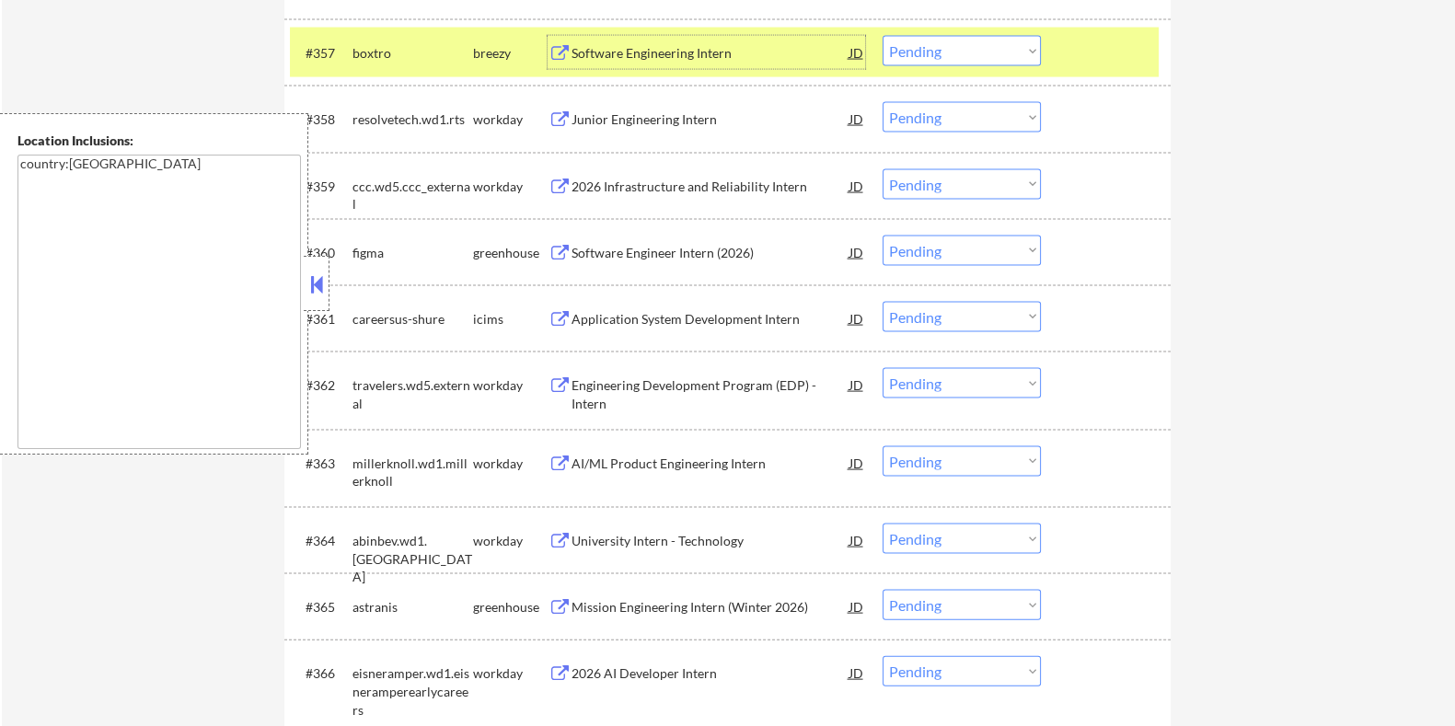
scroll to position [5178, 0]
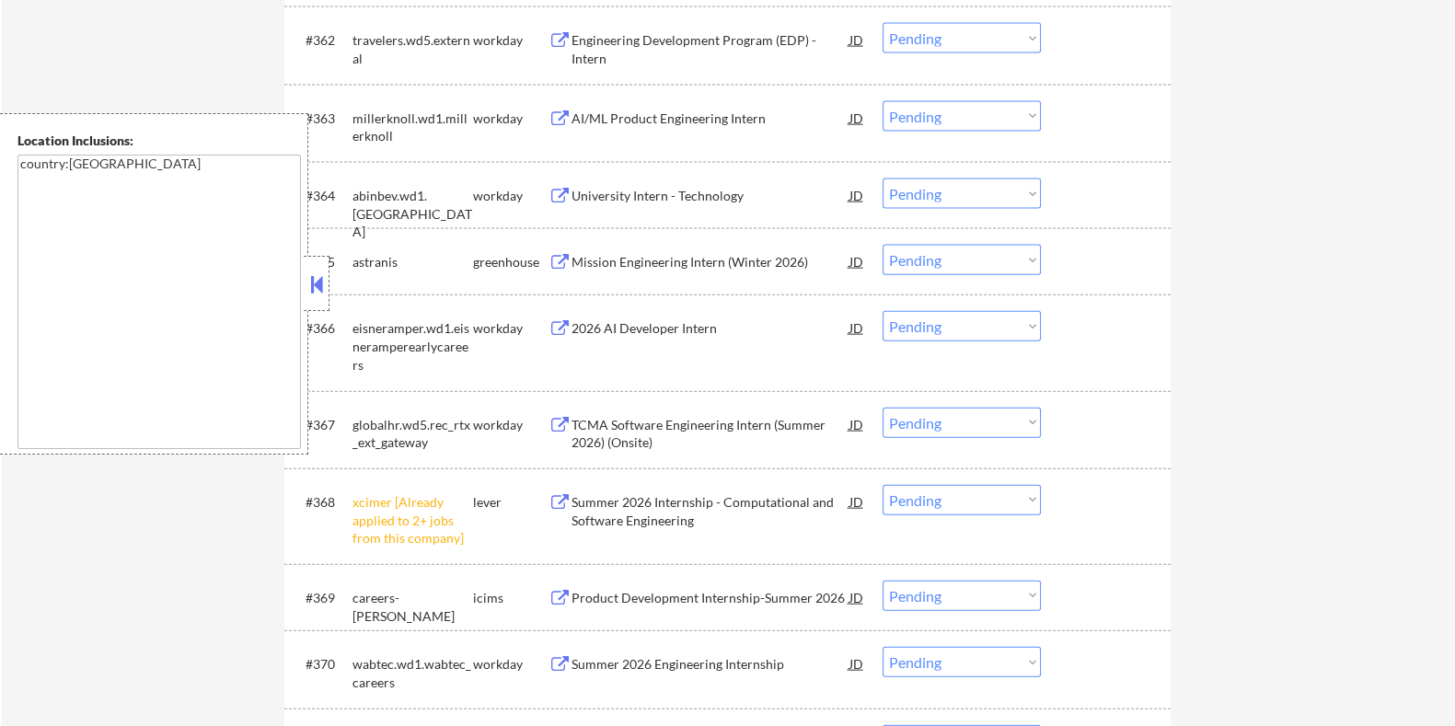
click at [956, 497] on select "Choose an option... Pending Applied Excluded (Questions) Excluded (Expired) Exc…" at bounding box center [962, 500] width 158 height 30
click at [883, 485] on select "Choose an option... Pending Applied Excluded (Questions) Excluded (Expired) Exc…" at bounding box center [962, 500] width 158 height 30
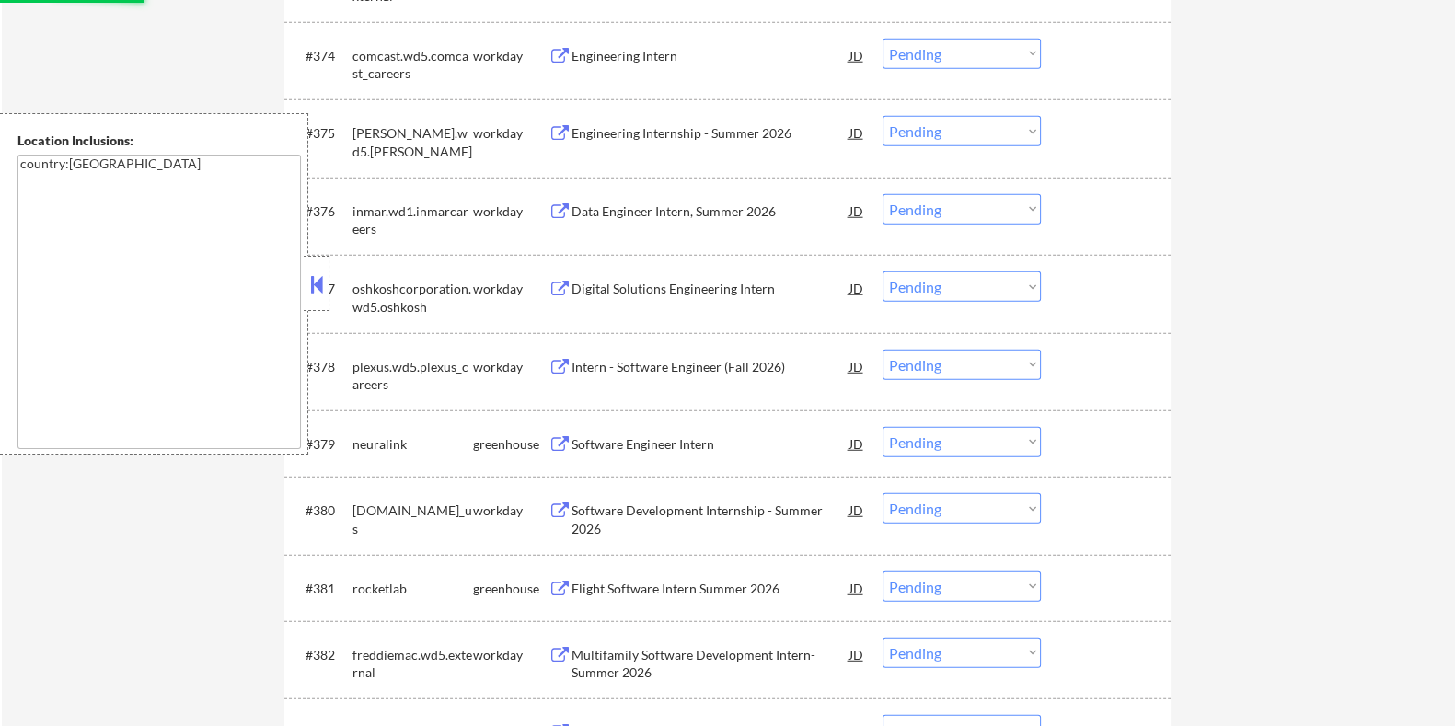
select select ""pending""
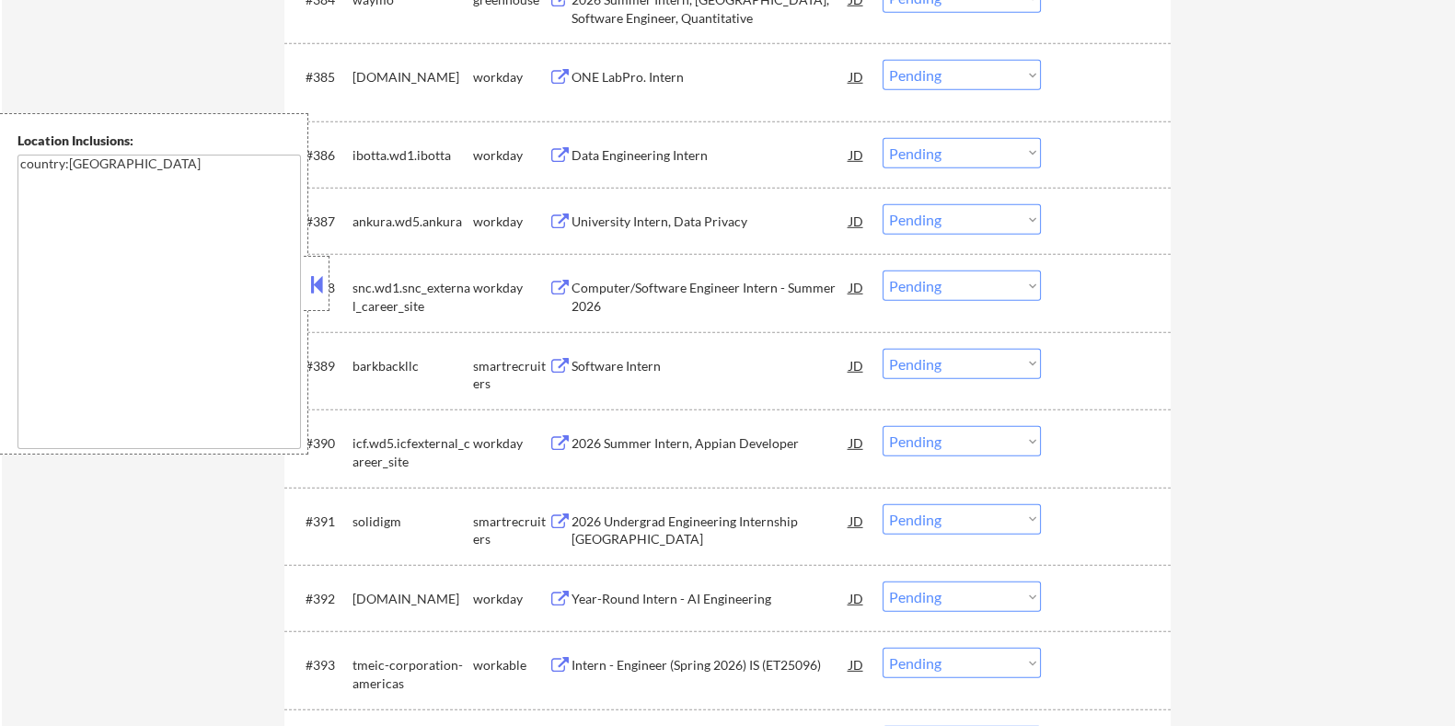
scroll to position [6903, 0]
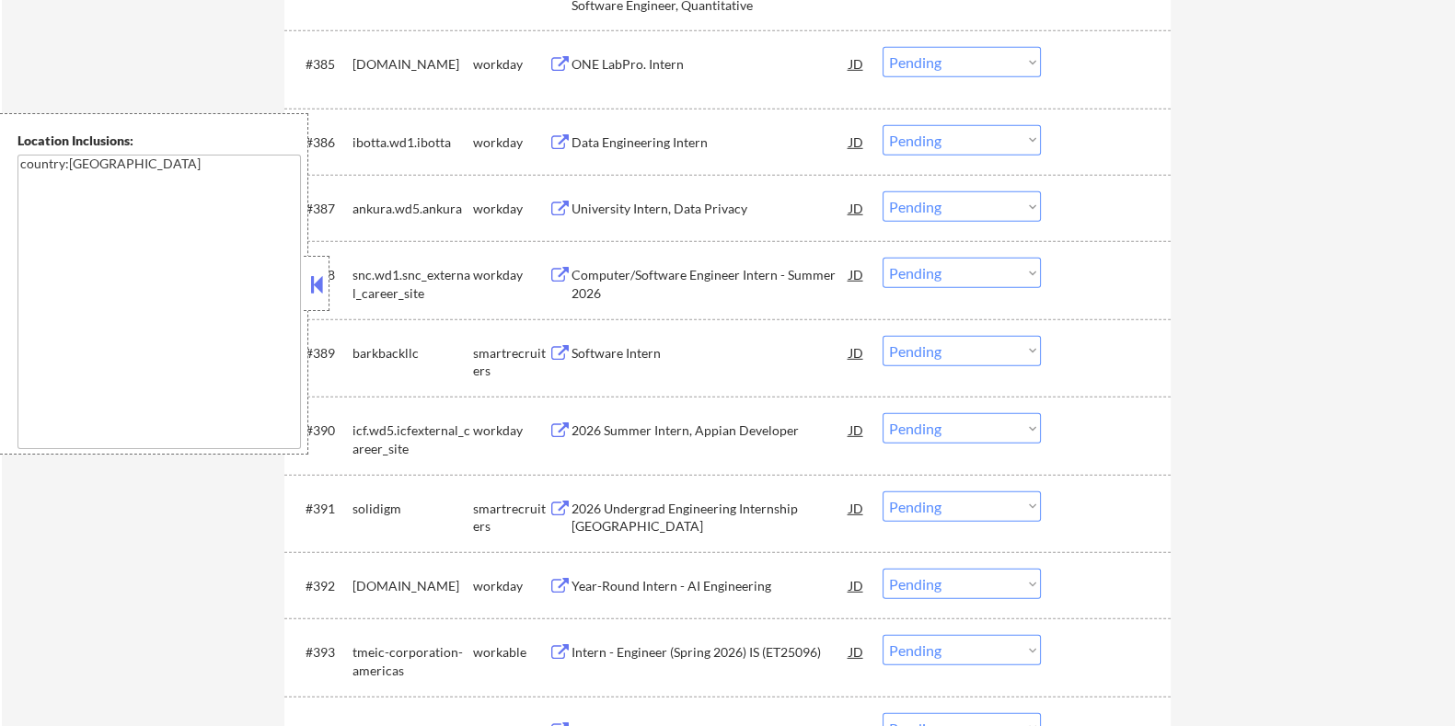
click at [605, 347] on div "Software Intern" at bounding box center [710, 353] width 278 height 18
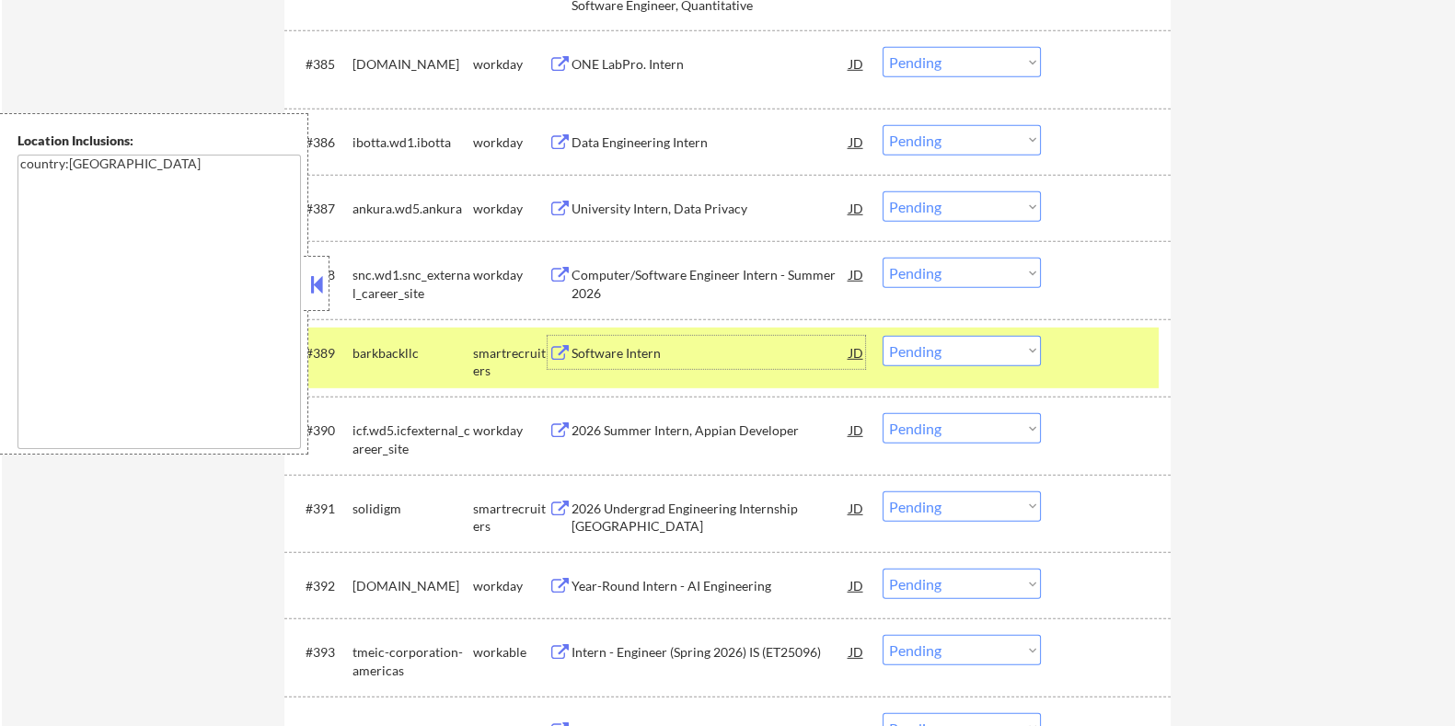
click at [982, 343] on select "Choose an option... Pending Applied Excluded (Questions) Excluded (Expired) Exc…" at bounding box center [962, 351] width 158 height 30
click at [883, 336] on select "Choose an option... Pending Applied Excluded (Questions) Excluded (Expired) Exc…" at bounding box center [962, 351] width 158 height 30
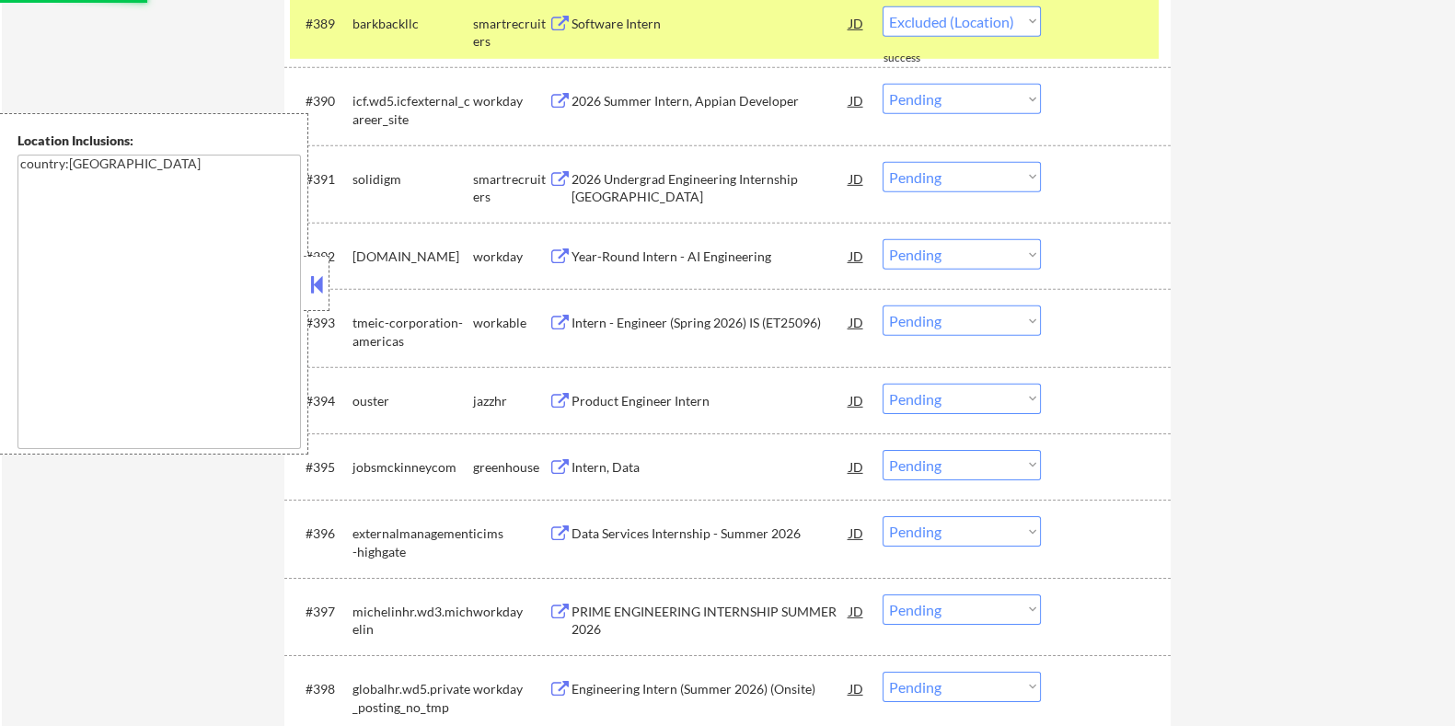
scroll to position [7248, 0]
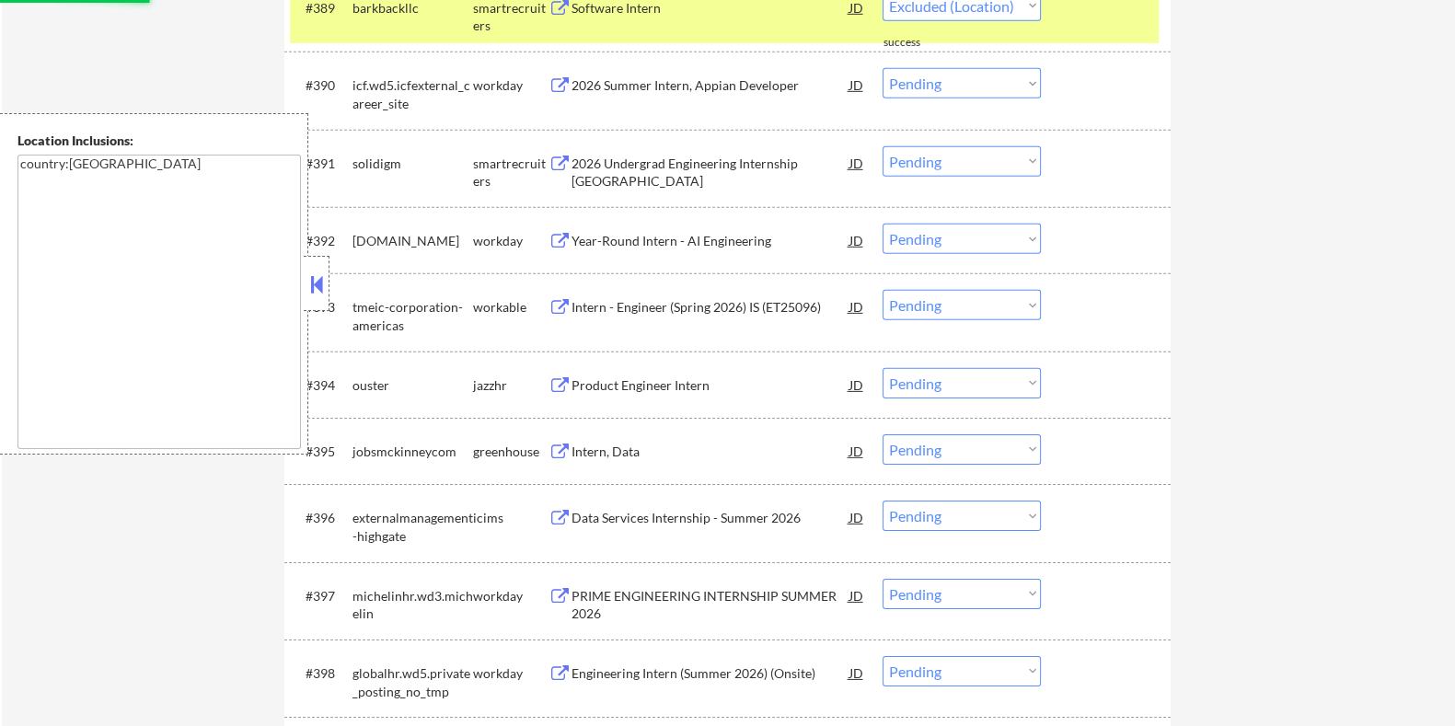
select select ""pending""
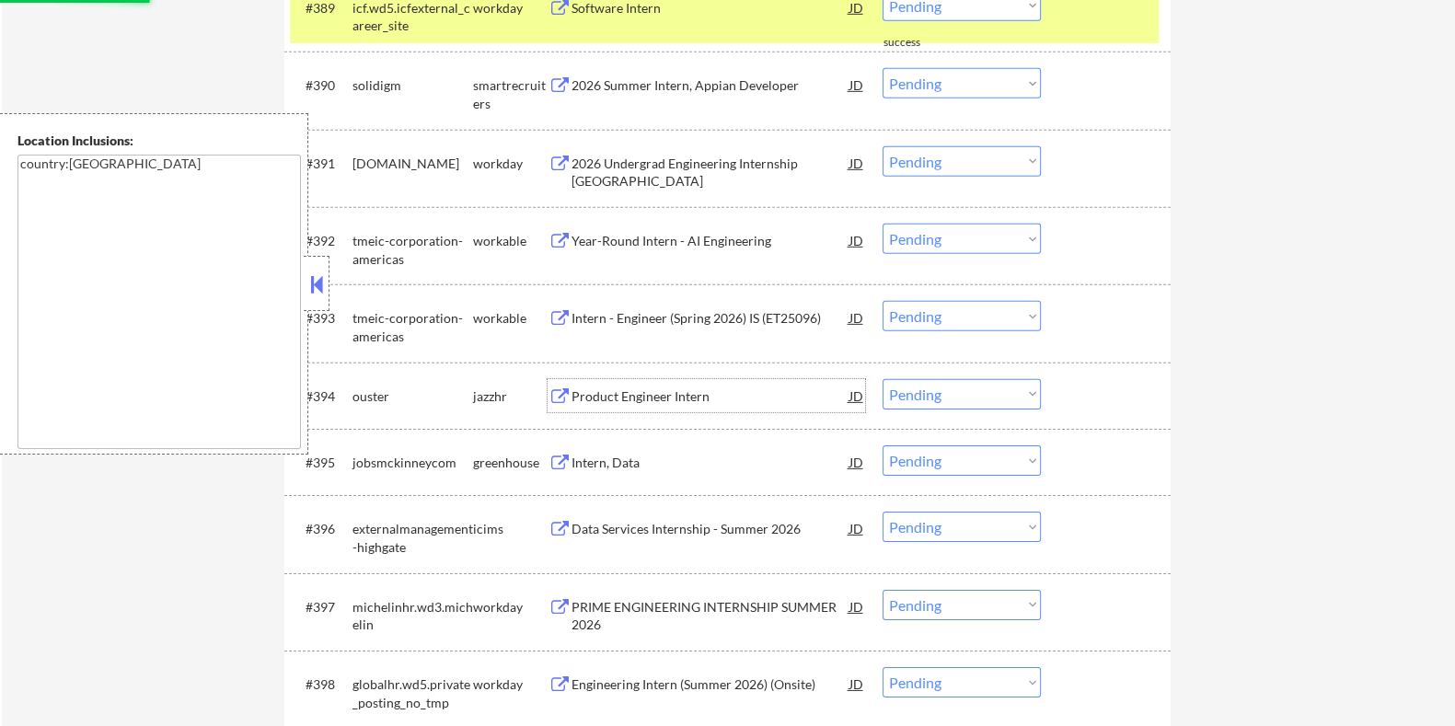
click at [650, 388] on div "Product Engineer Intern" at bounding box center [710, 397] width 278 height 18
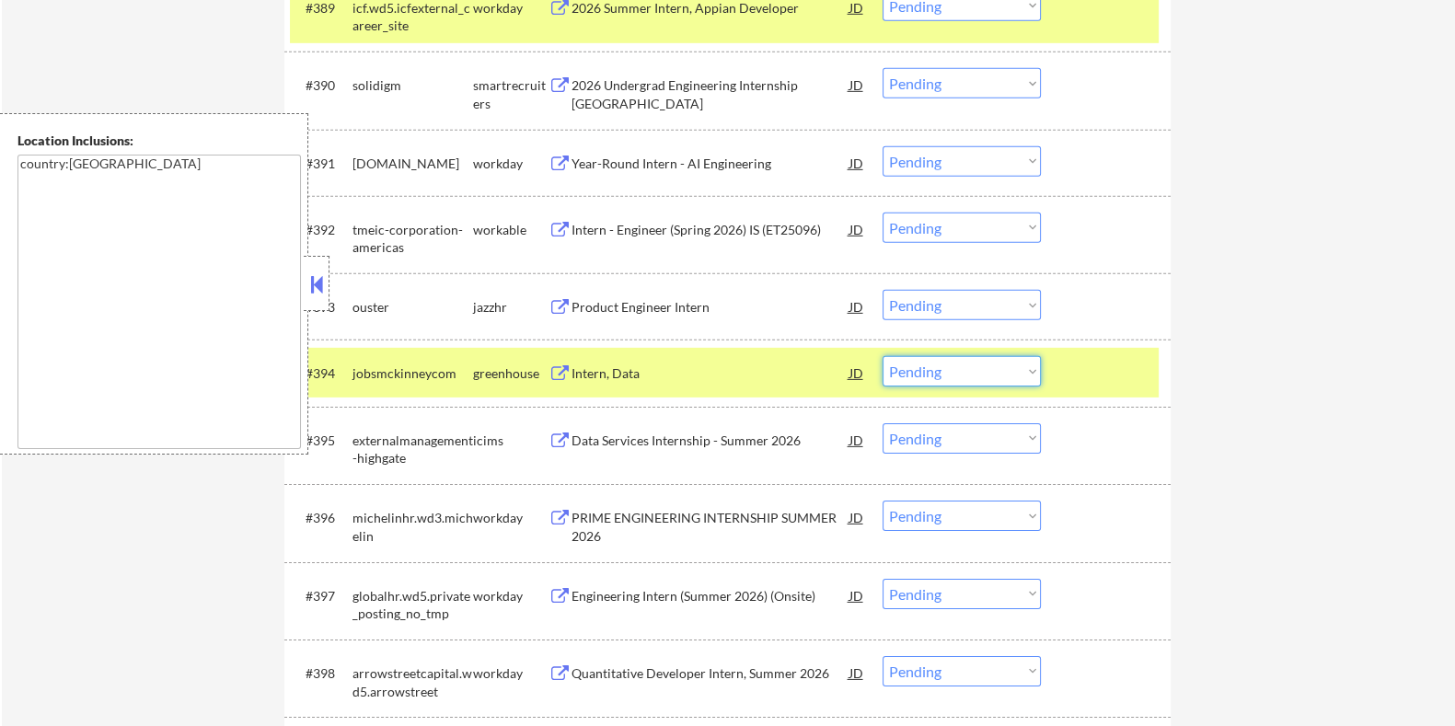
click at [969, 365] on select "Choose an option... Pending Applied Excluded (Questions) Excluded (Expired) Exc…" at bounding box center [962, 371] width 158 height 30
click at [883, 356] on select "Choose an option... Pending Applied Excluded (Questions) Excluded (Expired) Exc…" at bounding box center [962, 371] width 158 height 30
select select ""pending""
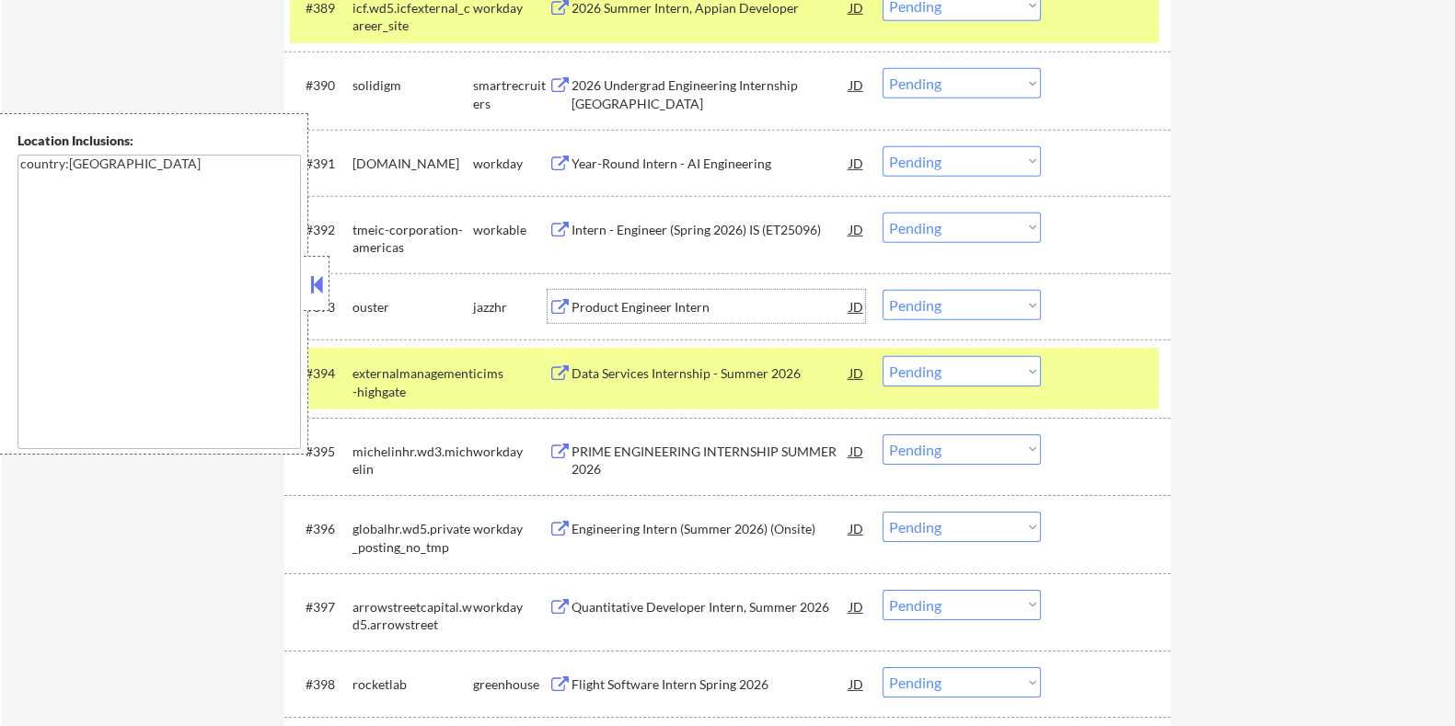
click at [702, 304] on div "Product Engineer Intern" at bounding box center [710, 307] width 278 height 18
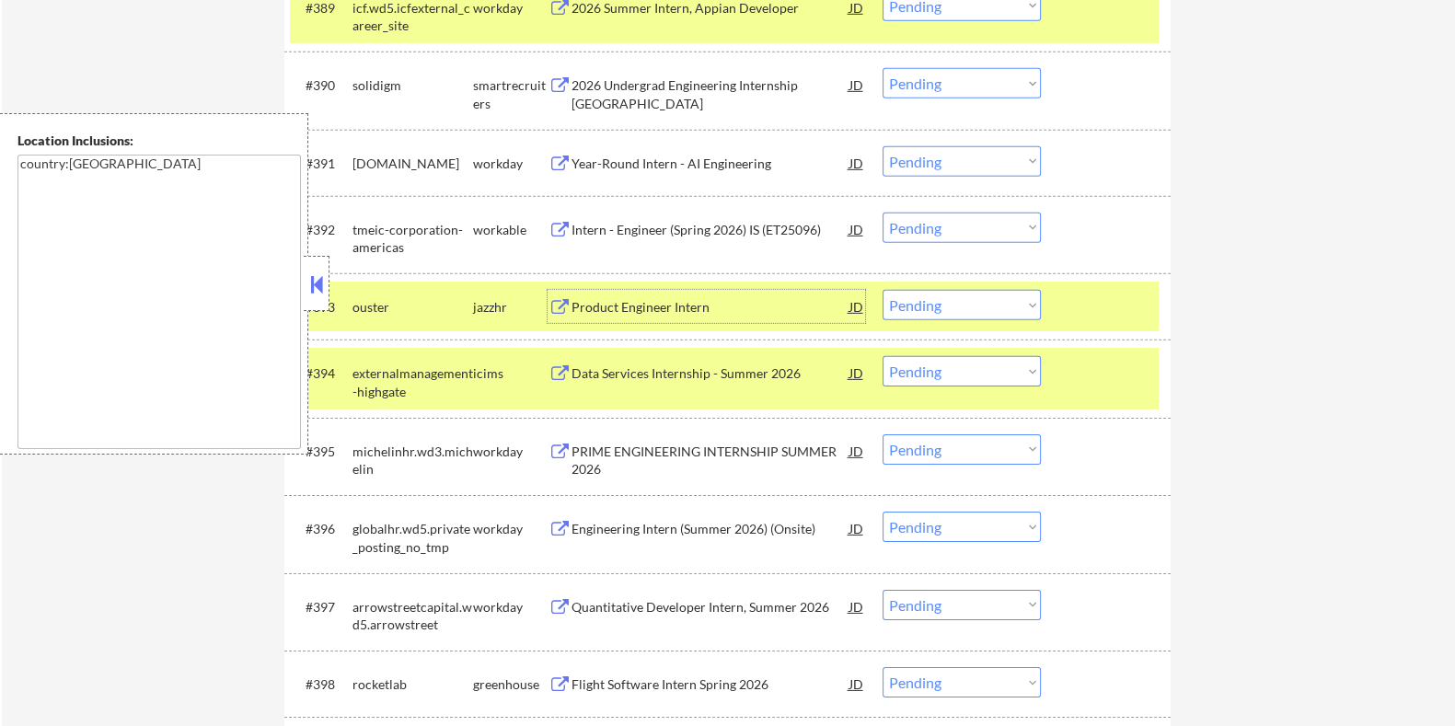
click at [975, 296] on select "Choose an option... Pending Applied Excluded (Questions) Excluded (Expired) Exc…" at bounding box center [962, 305] width 158 height 30
click at [883, 290] on select "Choose an option... Pending Applied Excluded (Questions) Excluded (Expired) Exc…" at bounding box center [962, 305] width 158 height 30
select select ""pending""
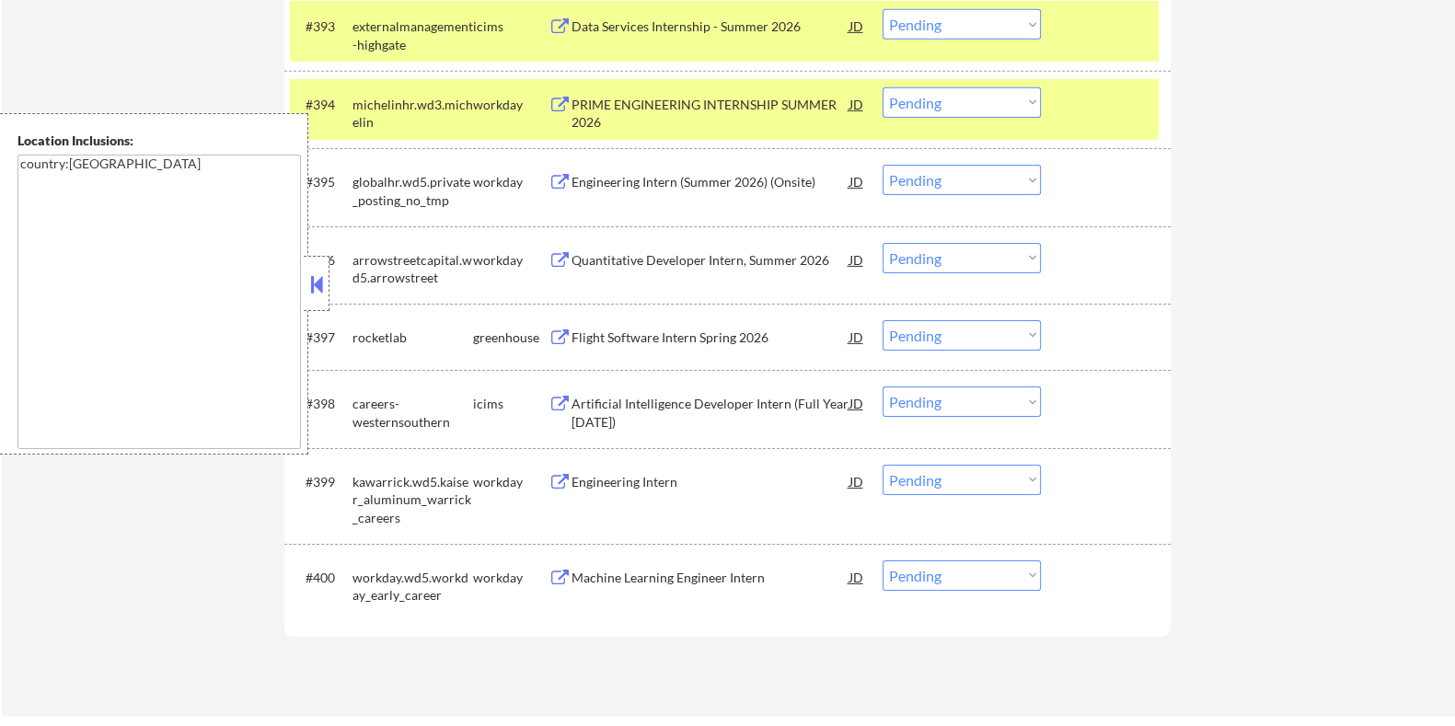
scroll to position [7594, 0]
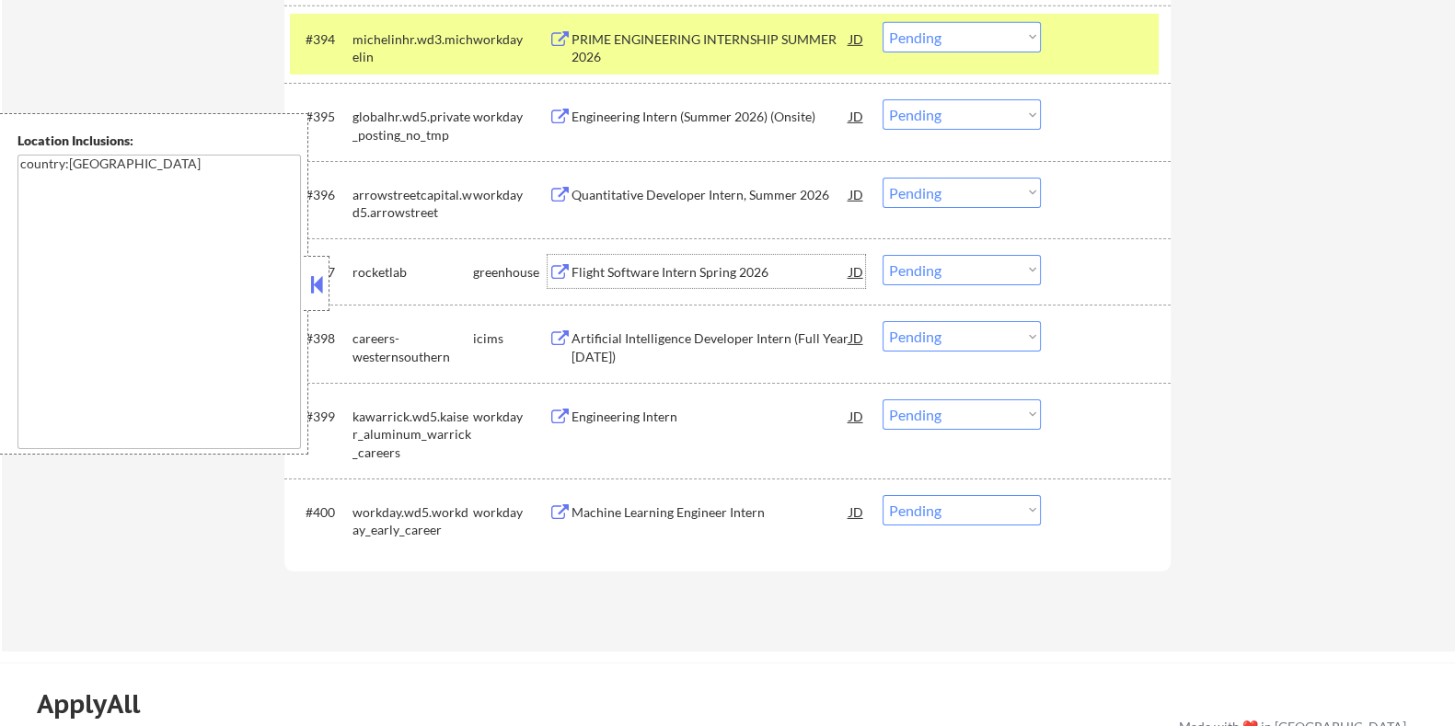
click at [621, 269] on div "Flight Software Intern Spring 2026" at bounding box center [710, 272] width 278 height 18
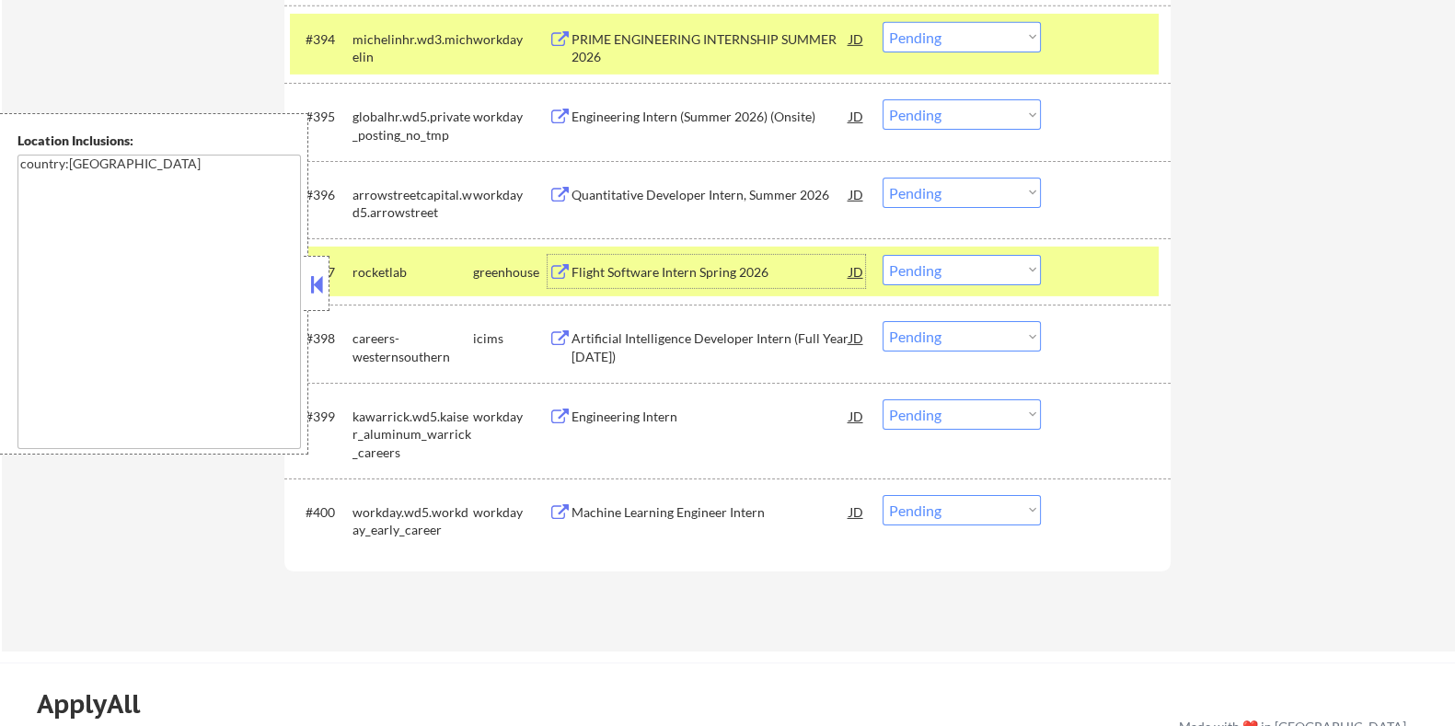
click at [1009, 272] on select "Choose an option... Pending Applied Excluded (Questions) Excluded (Expired) Exc…" at bounding box center [962, 270] width 158 height 30
click at [883, 255] on select "Choose an option... Pending Applied Excluded (Questions) Excluded (Expired) Exc…" at bounding box center [962, 270] width 158 height 30
select select ""pending""
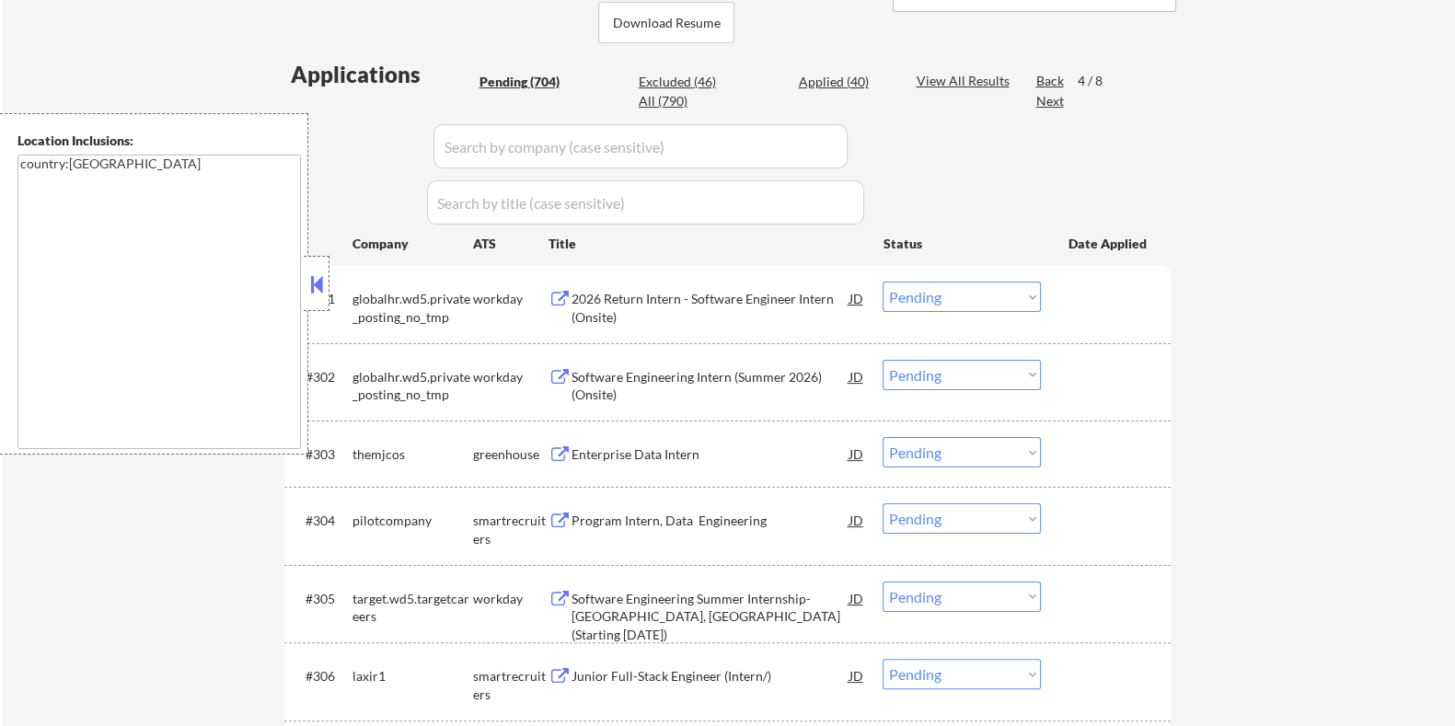
scroll to position [221, 0]
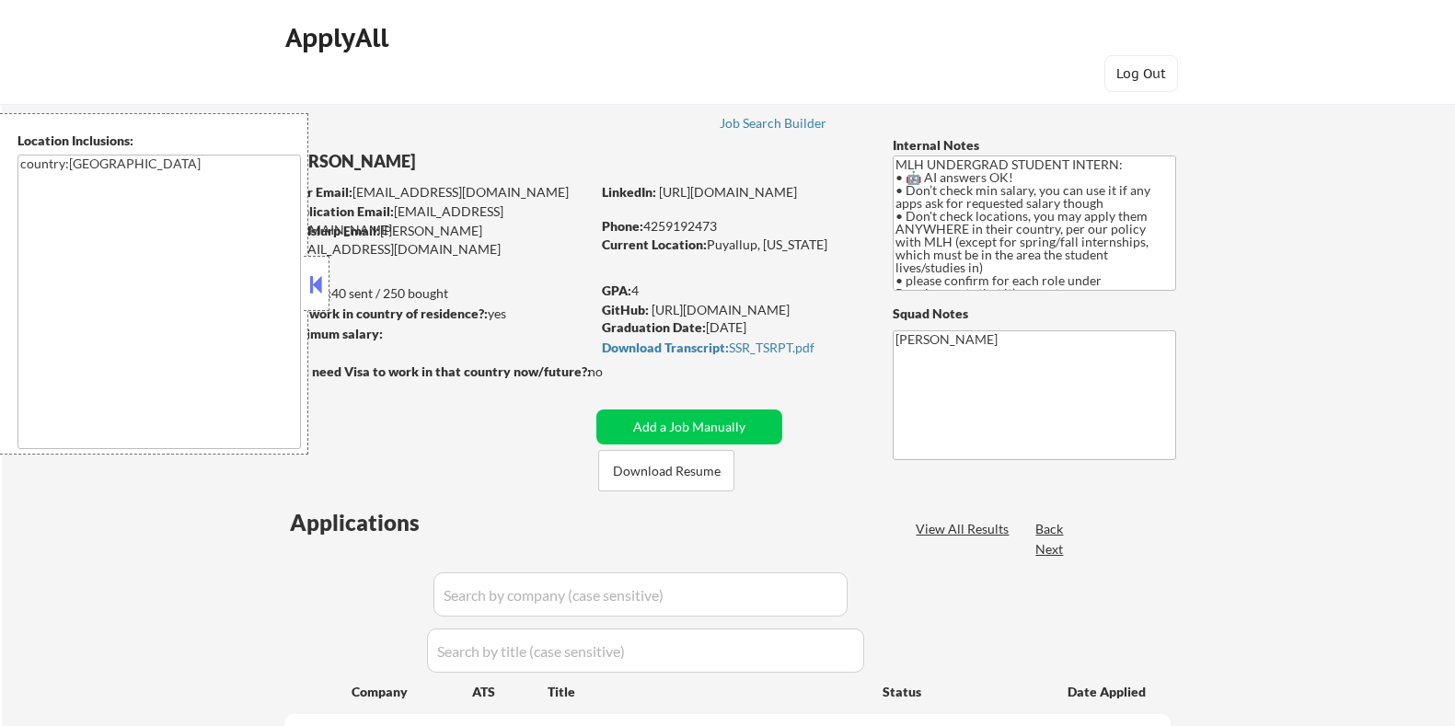
select select ""pending""
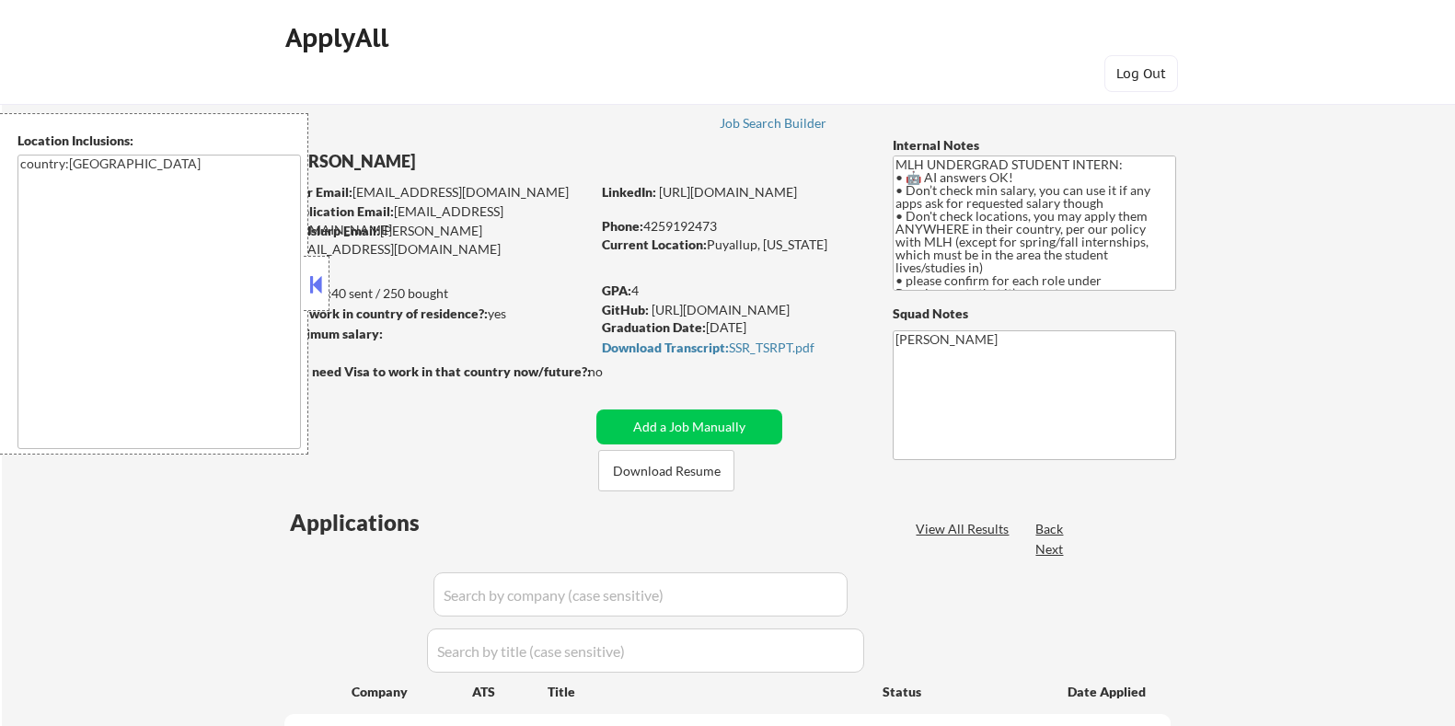
select select ""pending""
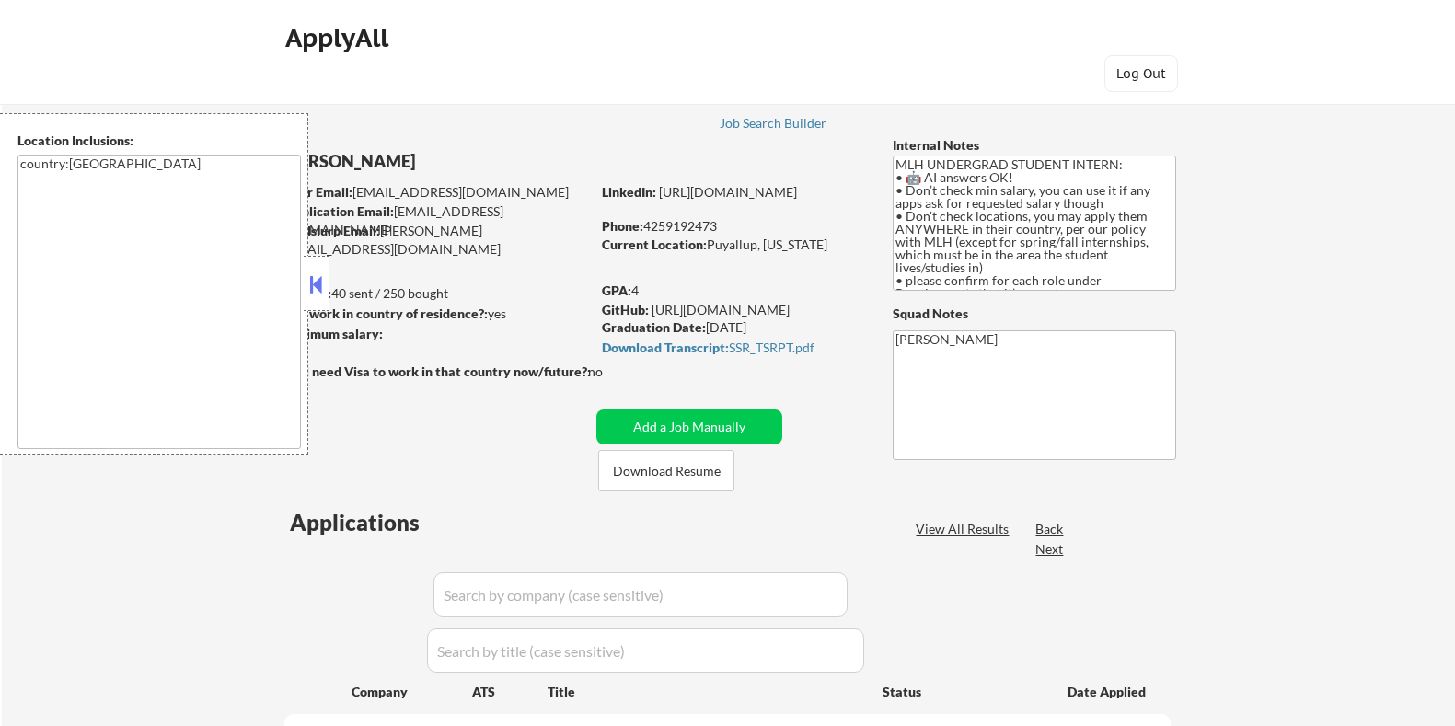
select select ""pending""
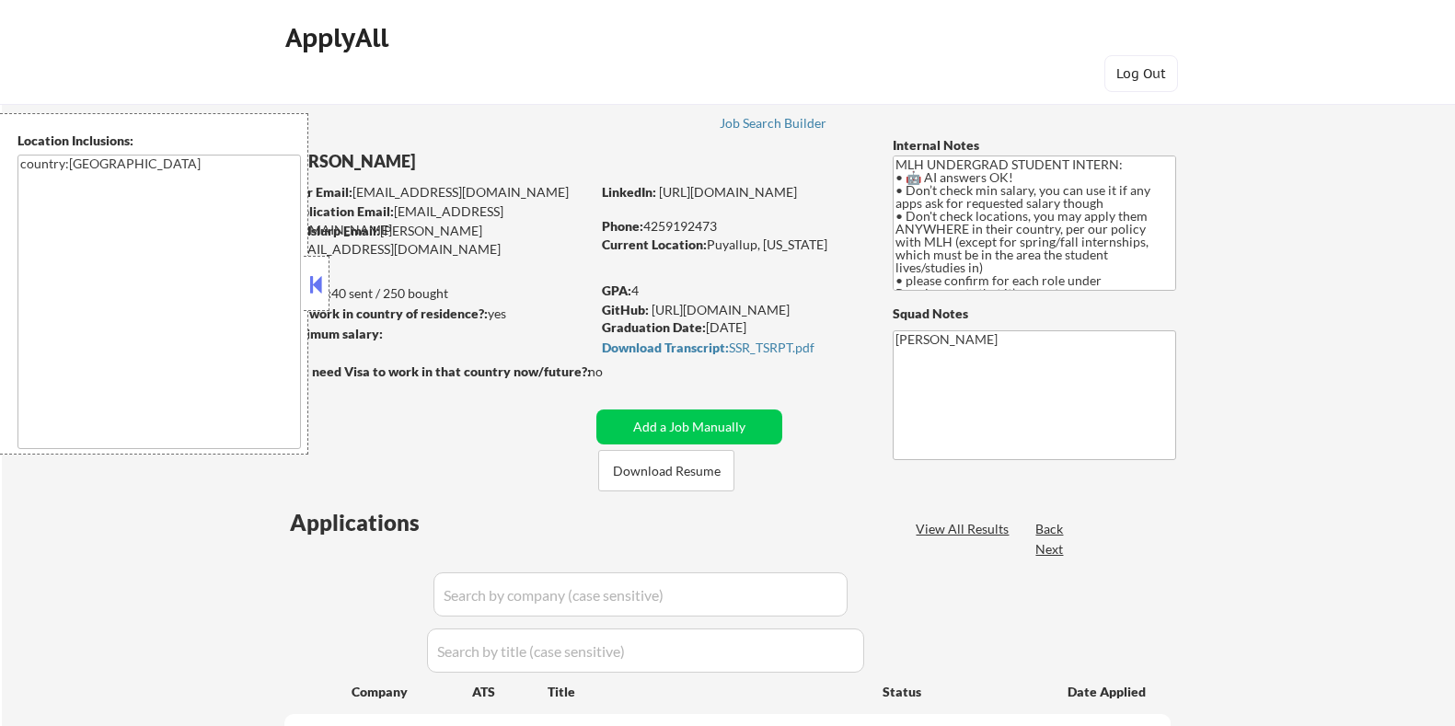
select select ""pending""
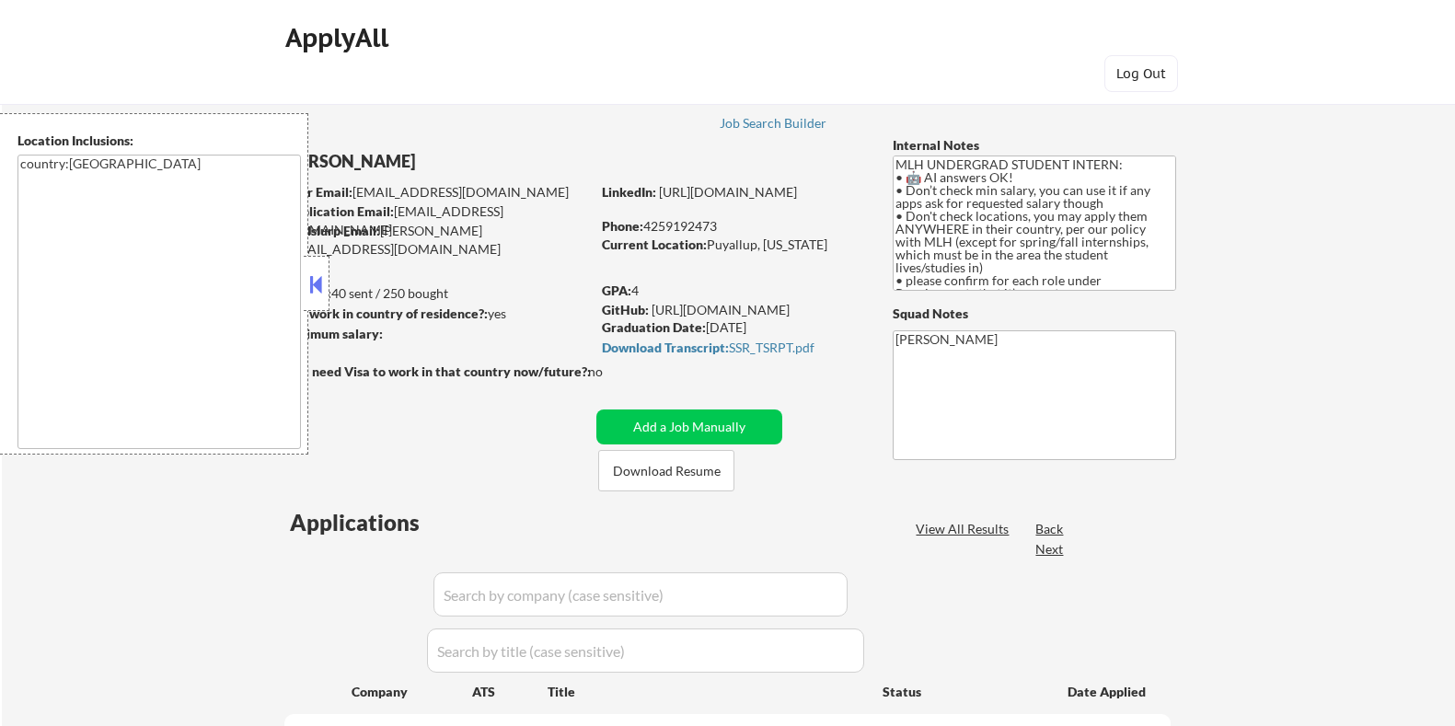
select select ""pending""
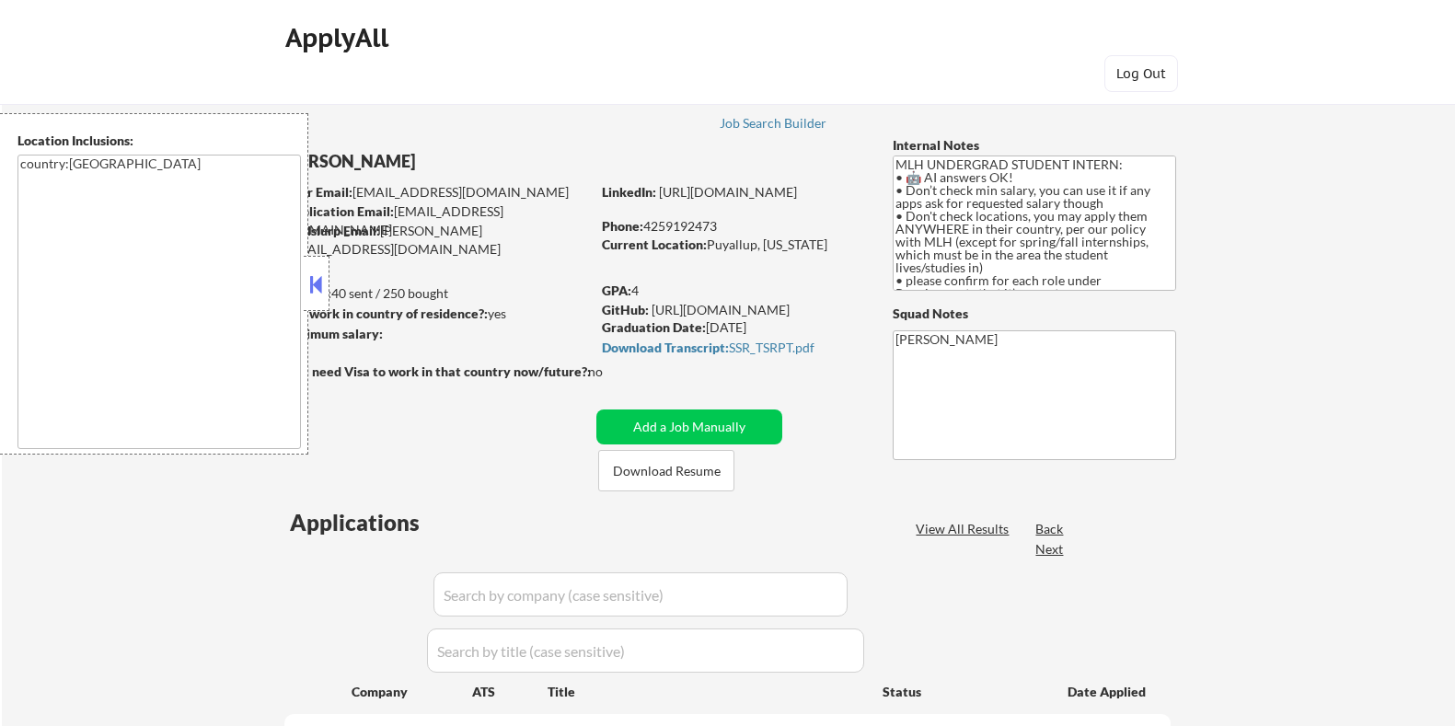
select select ""pending""
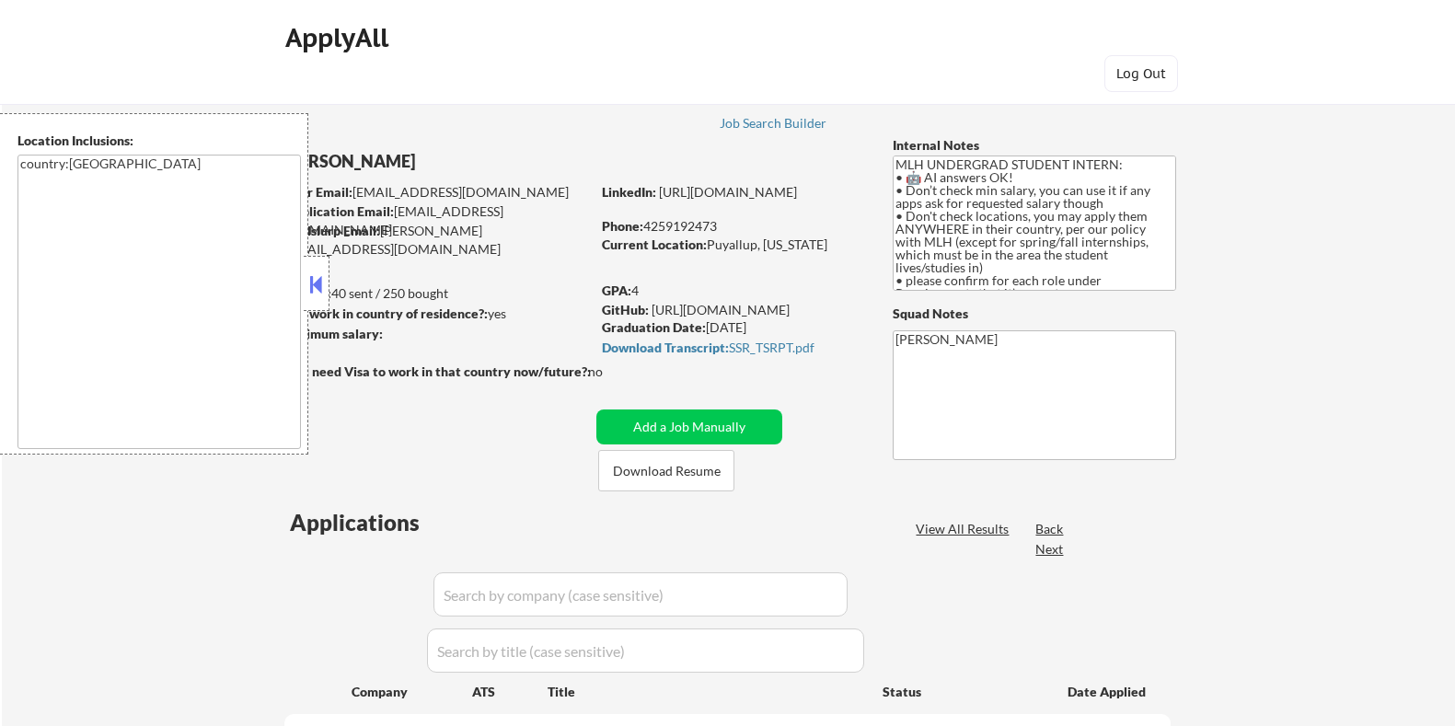
select select ""pending""
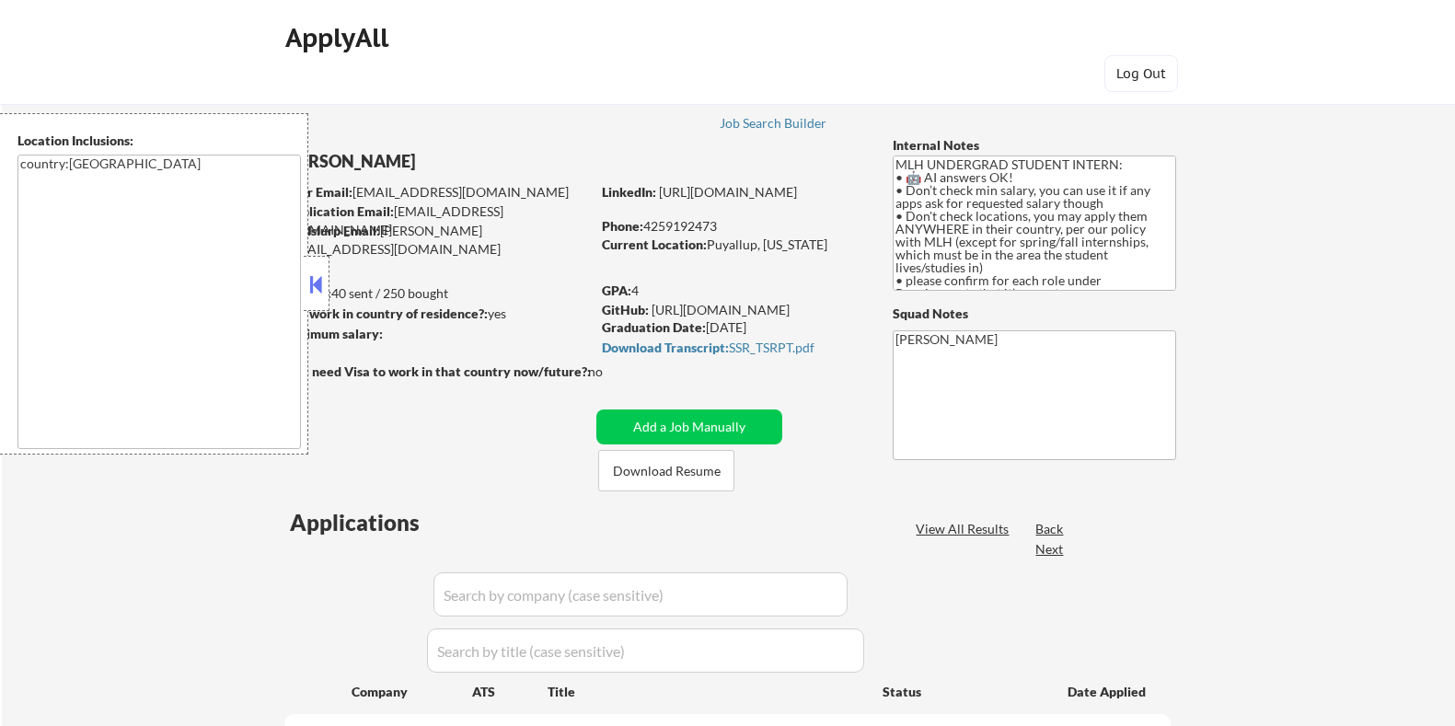
select select ""pending""
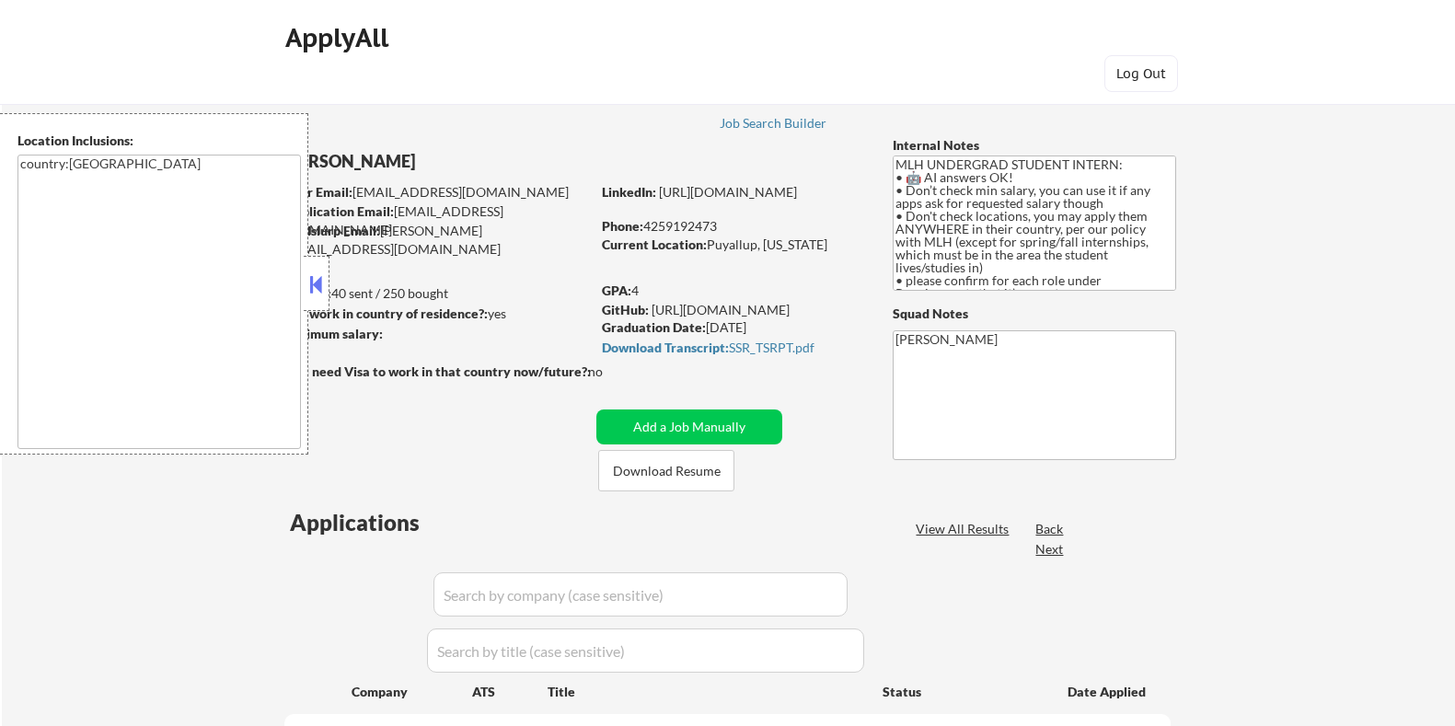
select select ""pending""
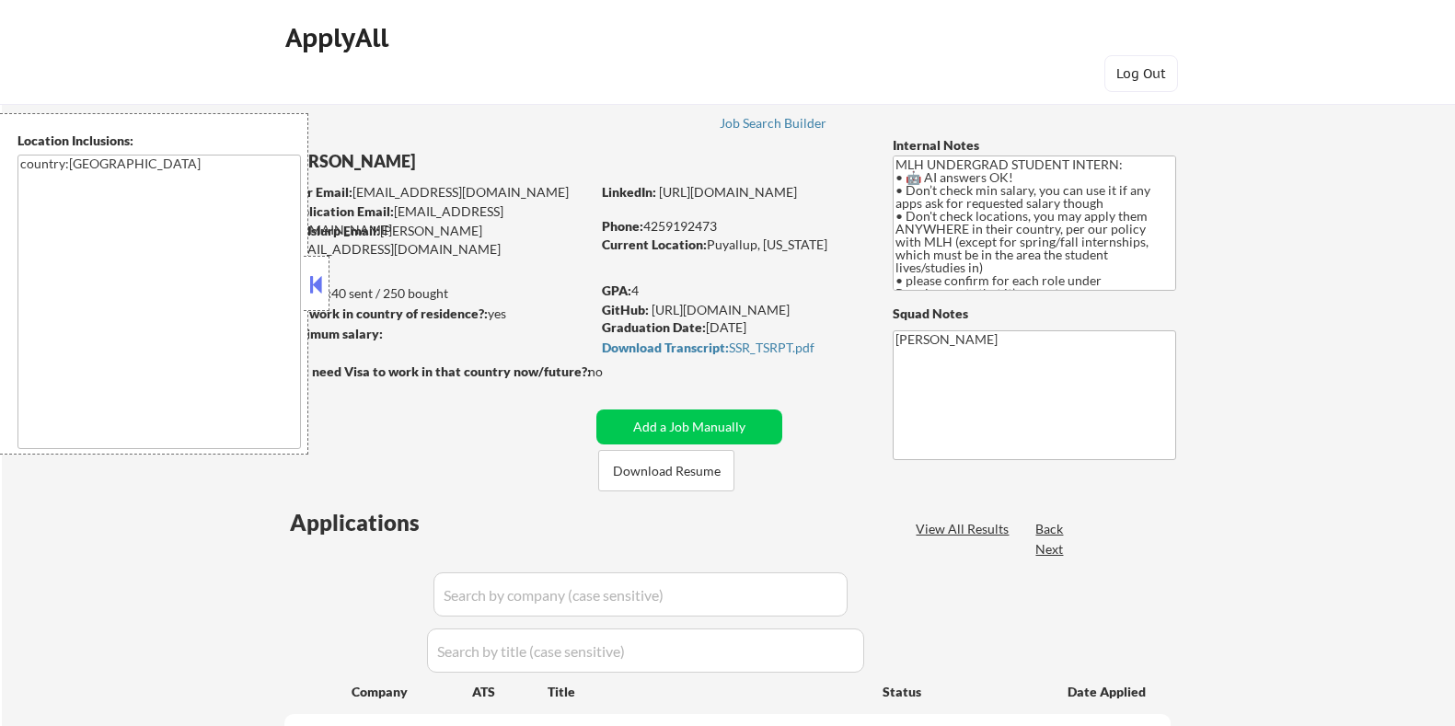
select select ""pending""
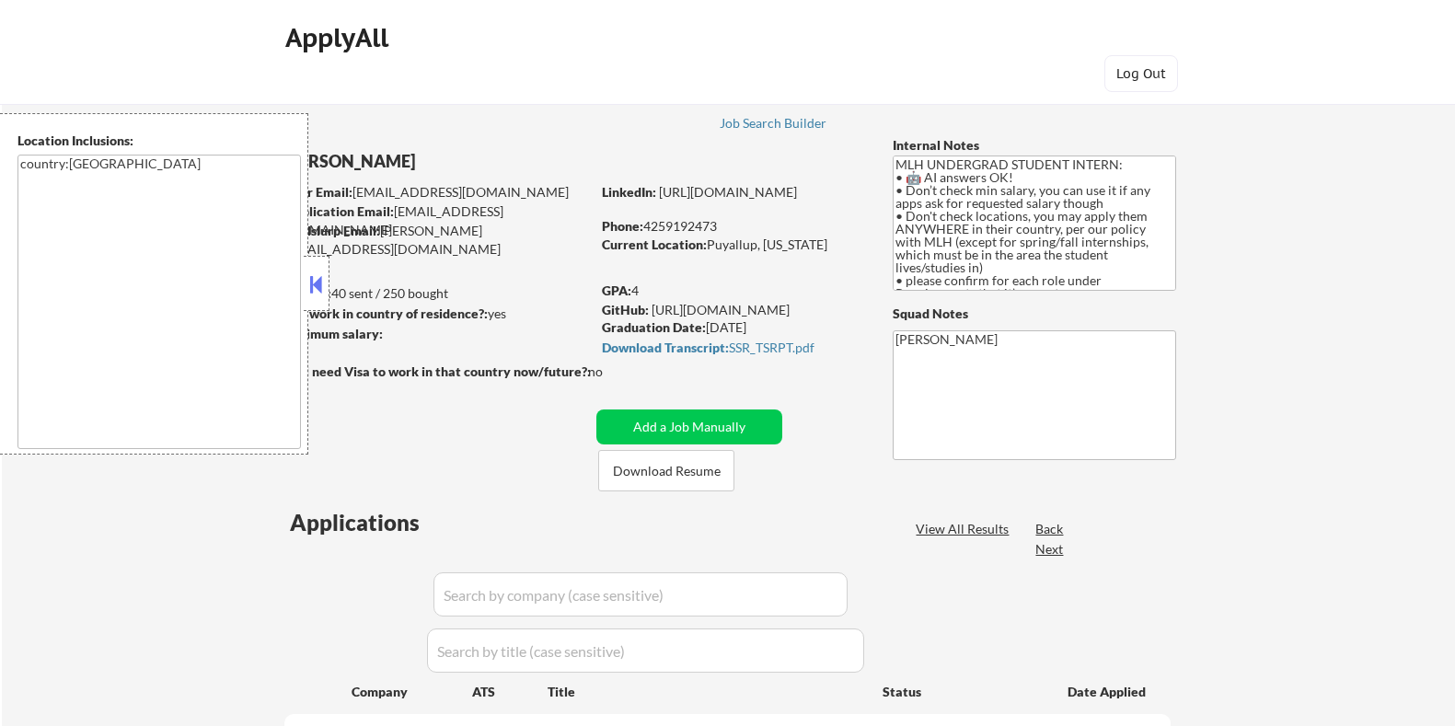
select select ""pending""
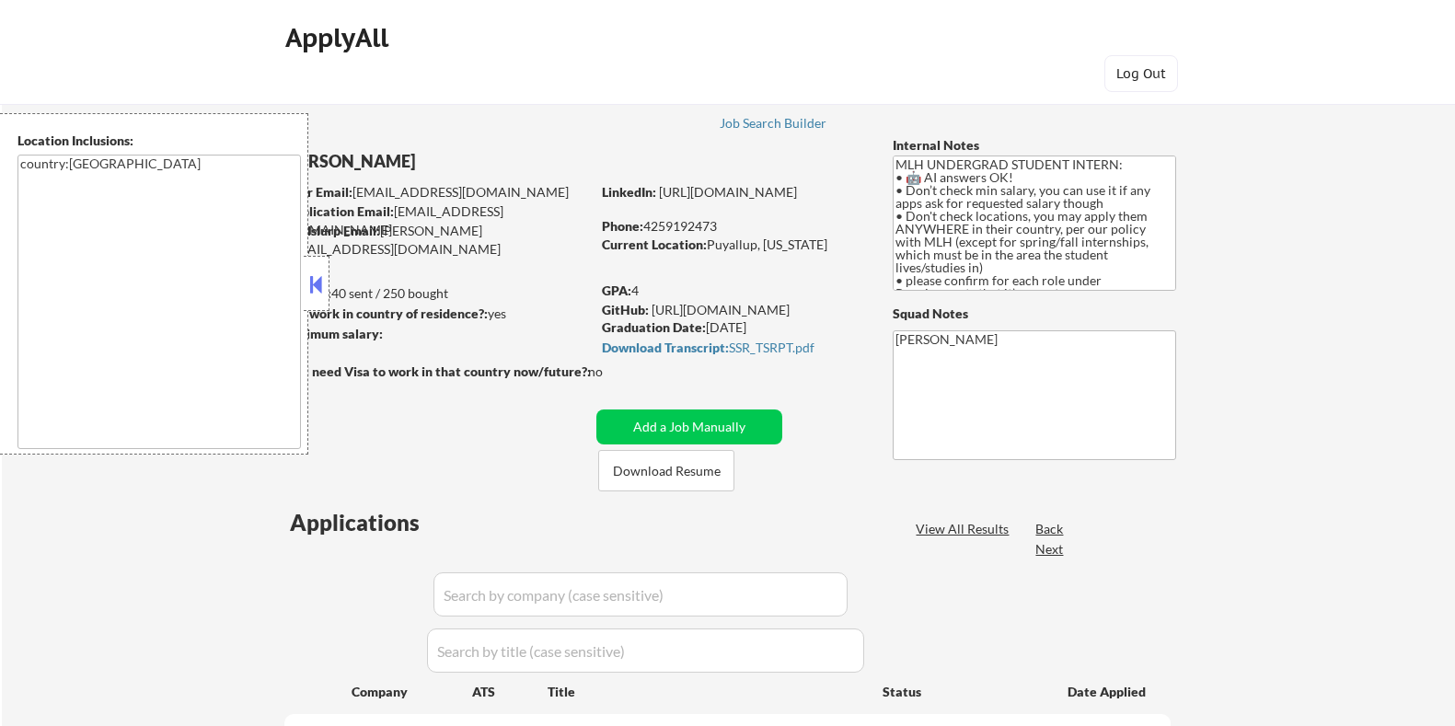
select select ""pending""
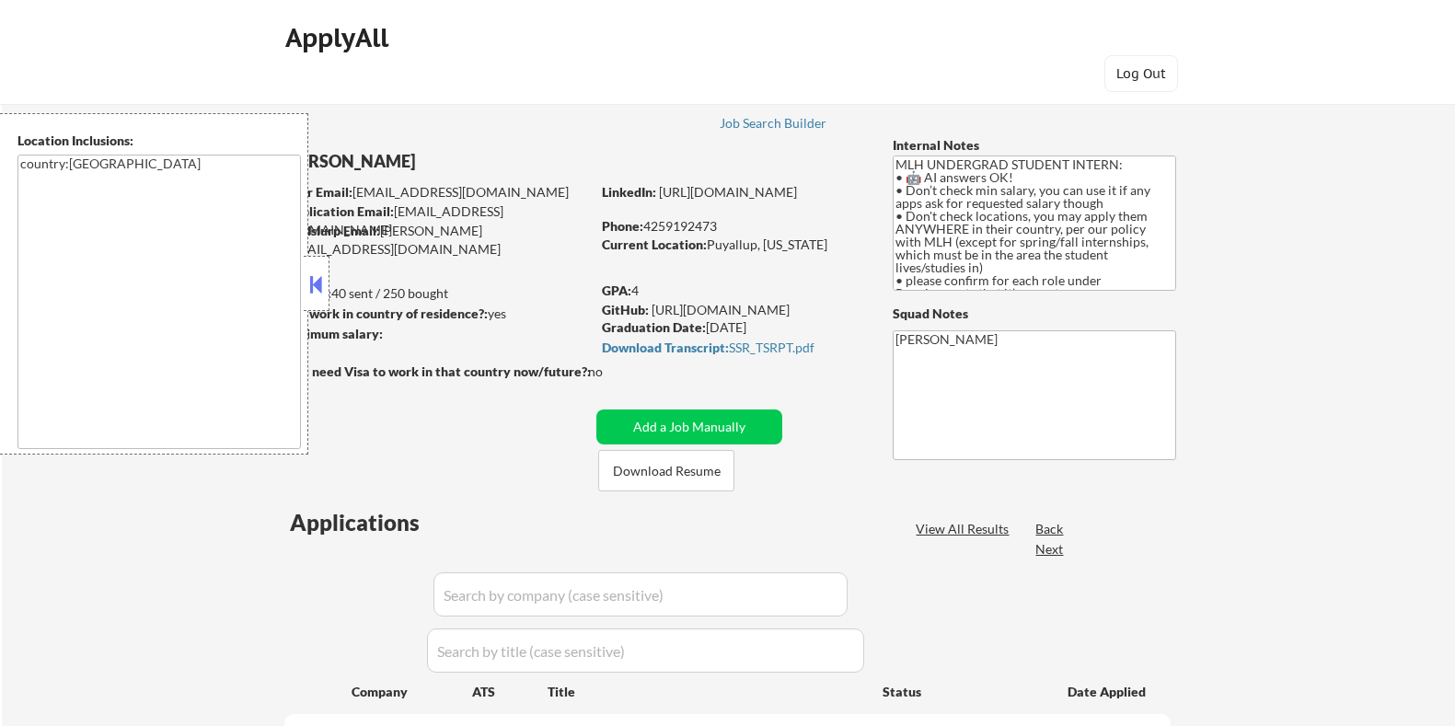
select select ""pending""
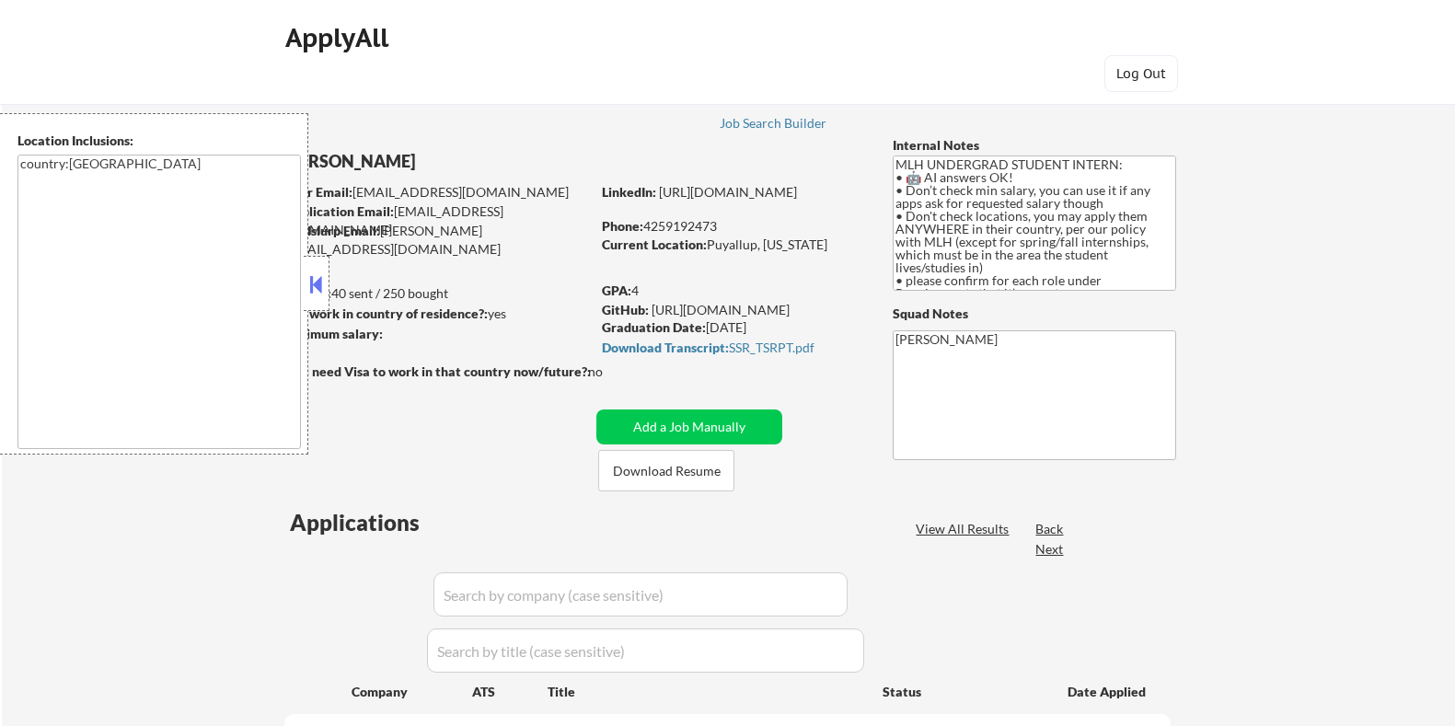
select select ""pending""
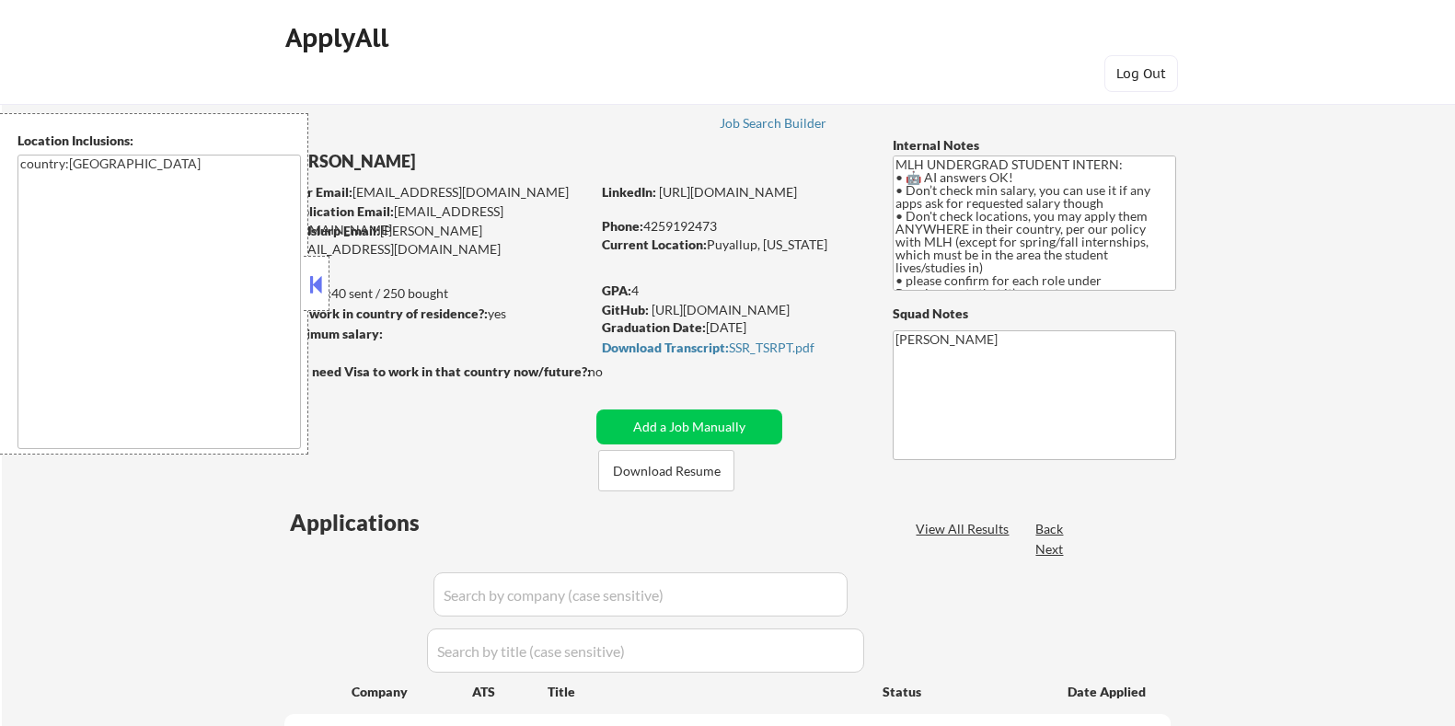
select select ""pending""
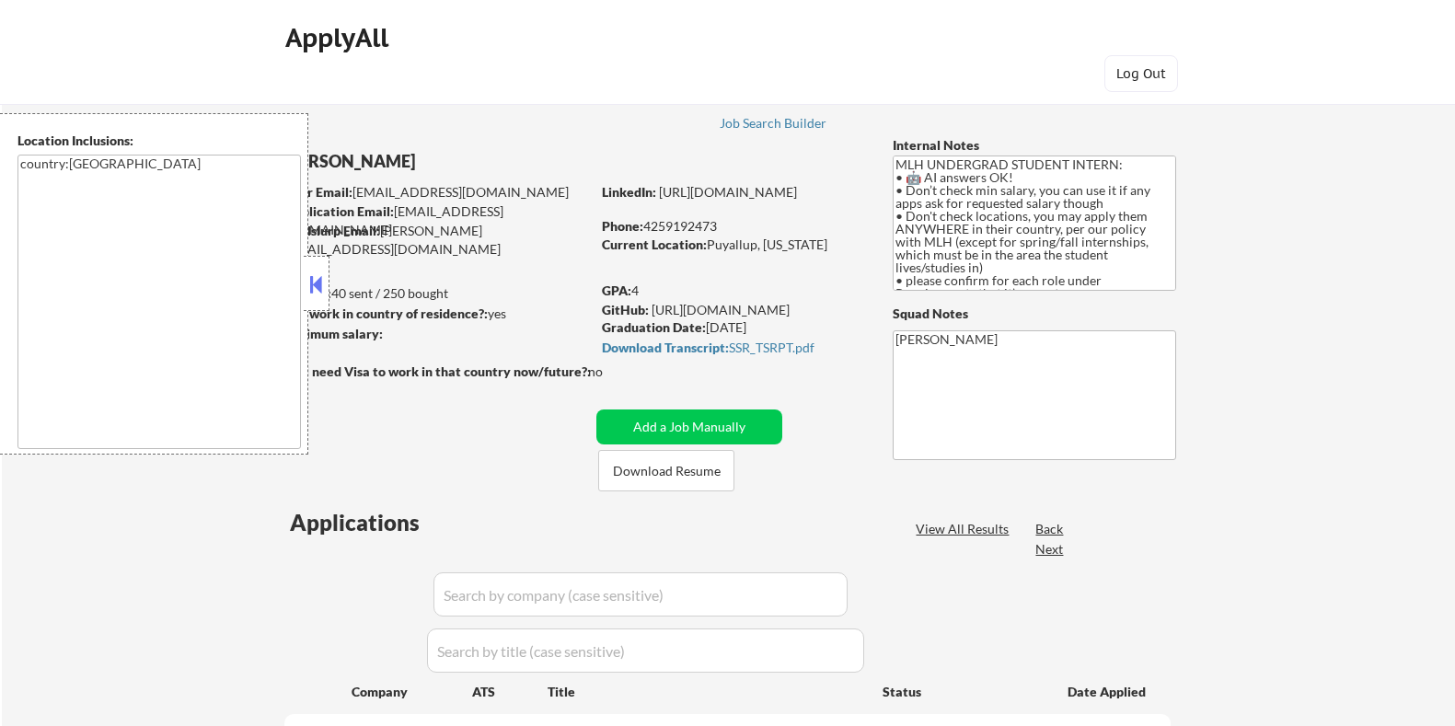
select select ""pending""
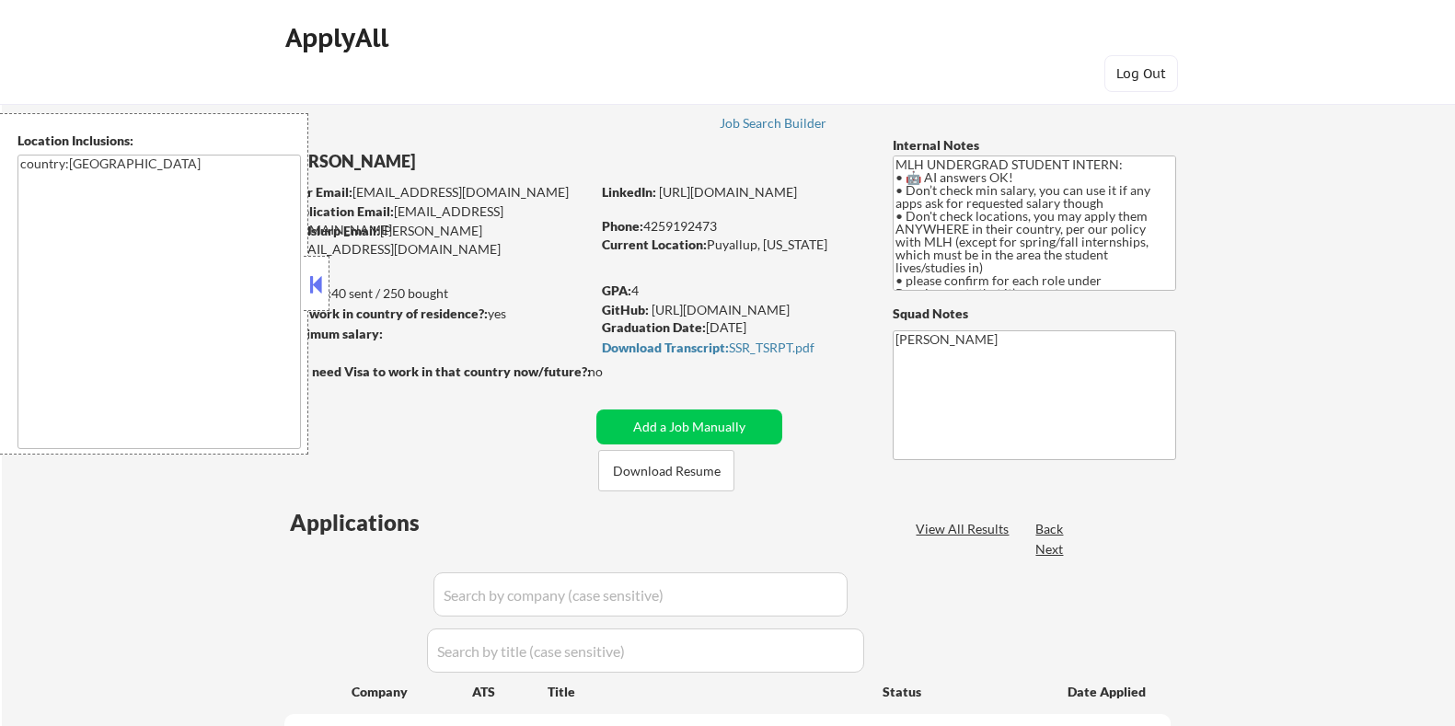
select select ""pending""
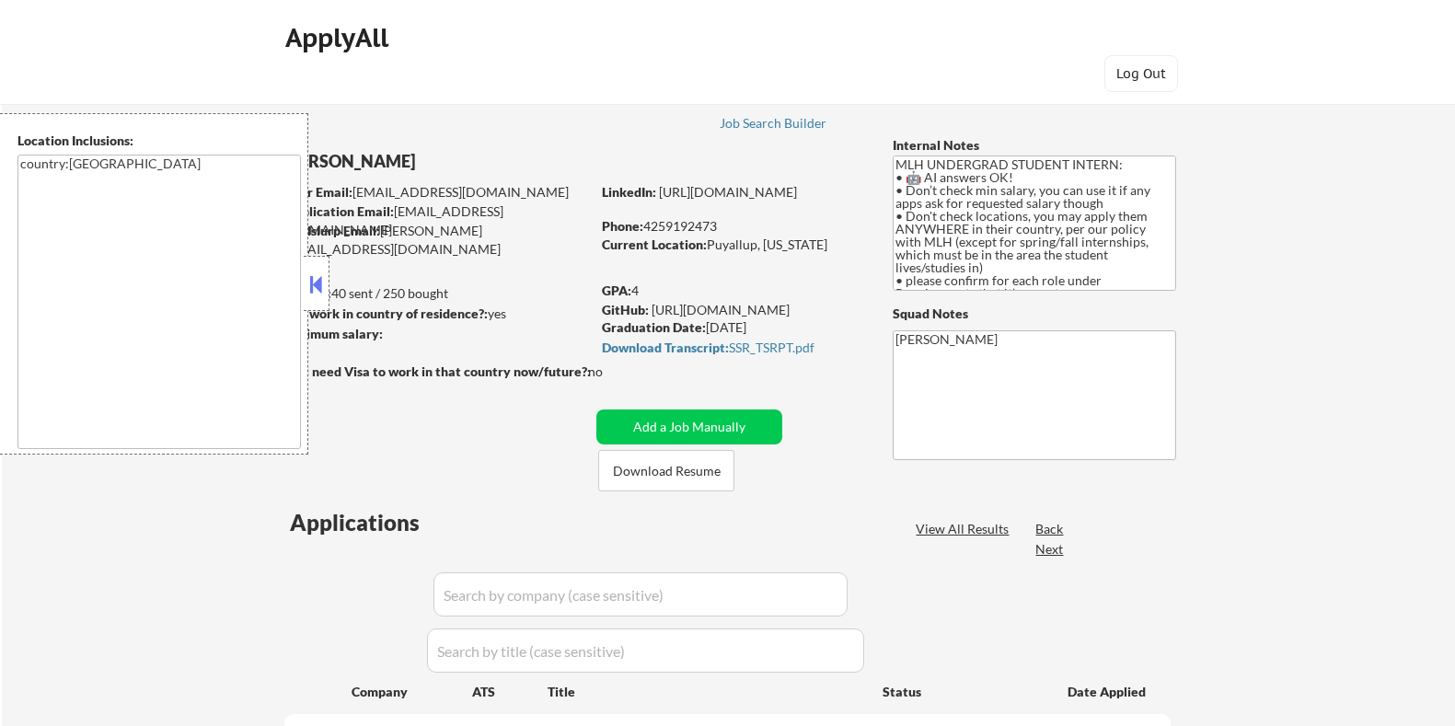
select select ""pending""
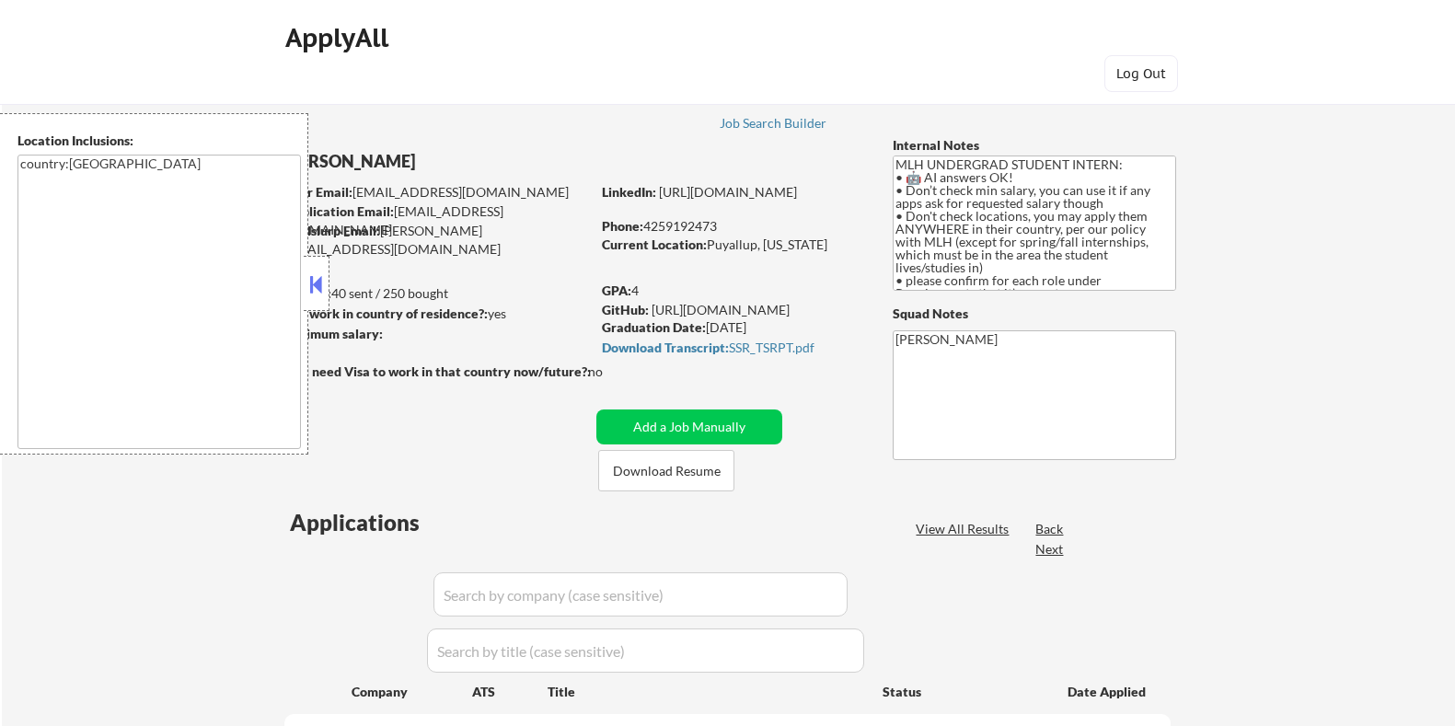
select select ""pending""
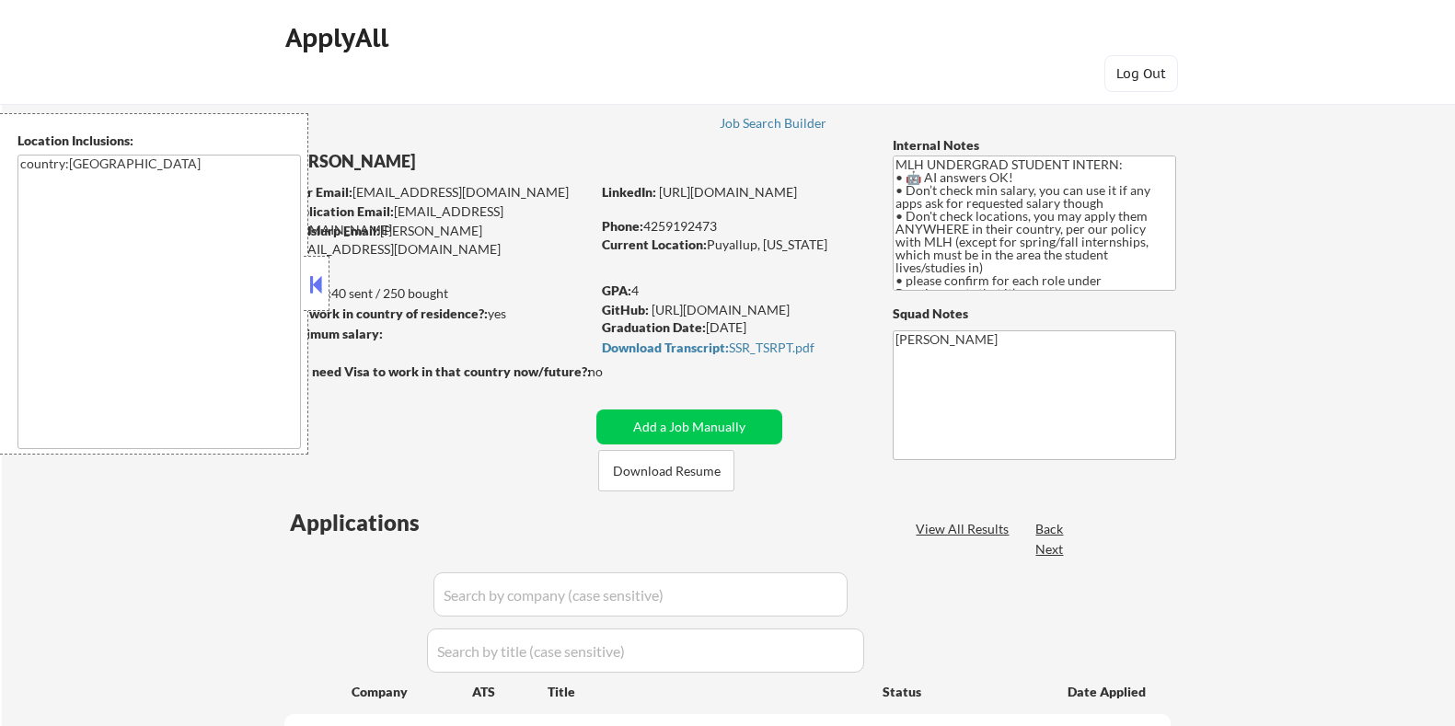
select select ""pending""
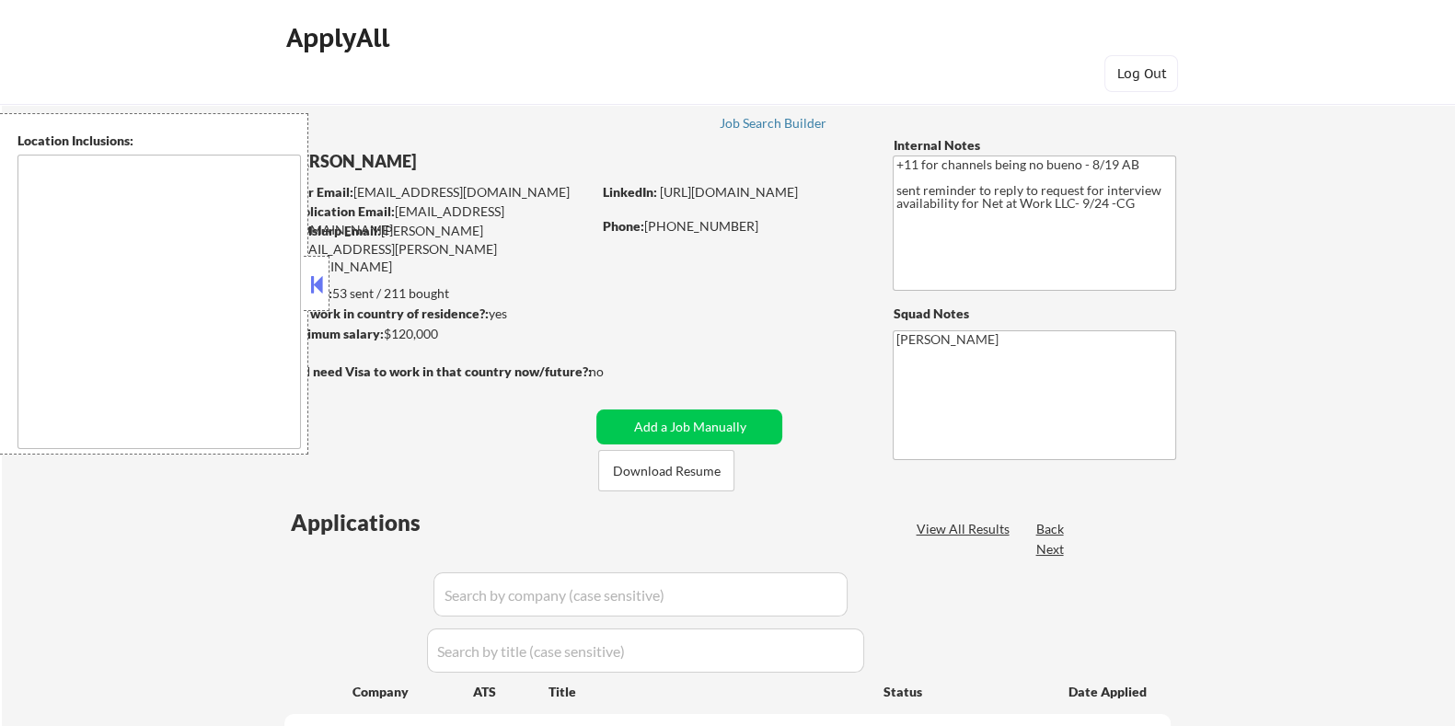
type textarea "remote"
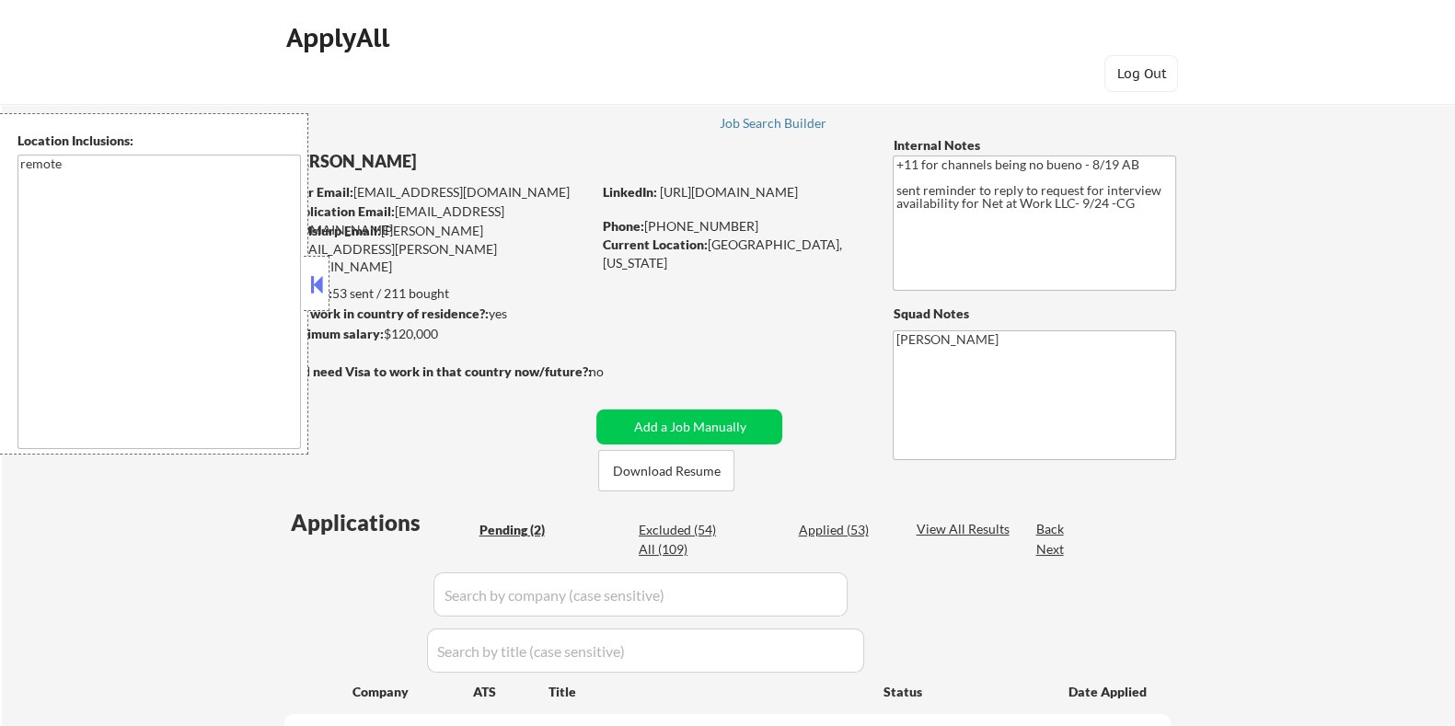
select select ""pending""
click at [322, 284] on button at bounding box center [317, 285] width 20 height 28
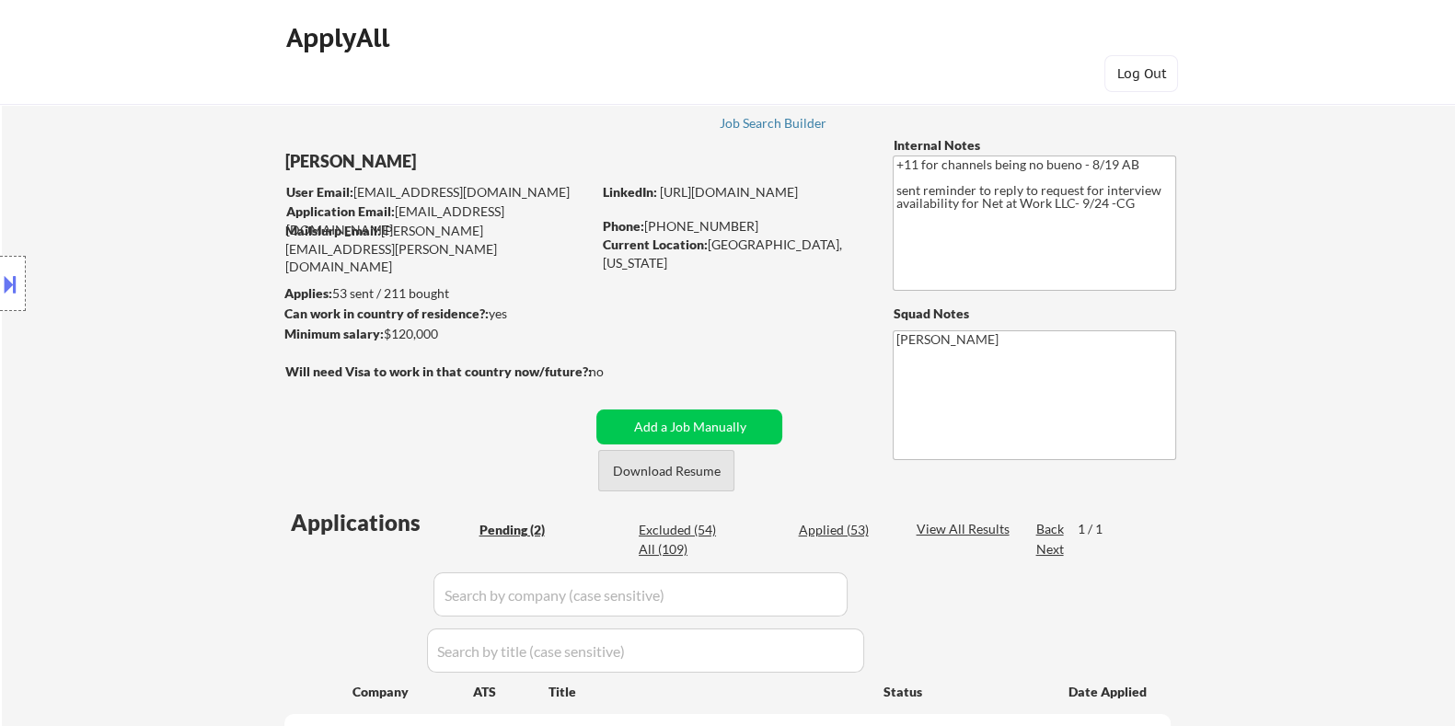
click at [677, 468] on button "Download Resume" at bounding box center [666, 470] width 136 height 41
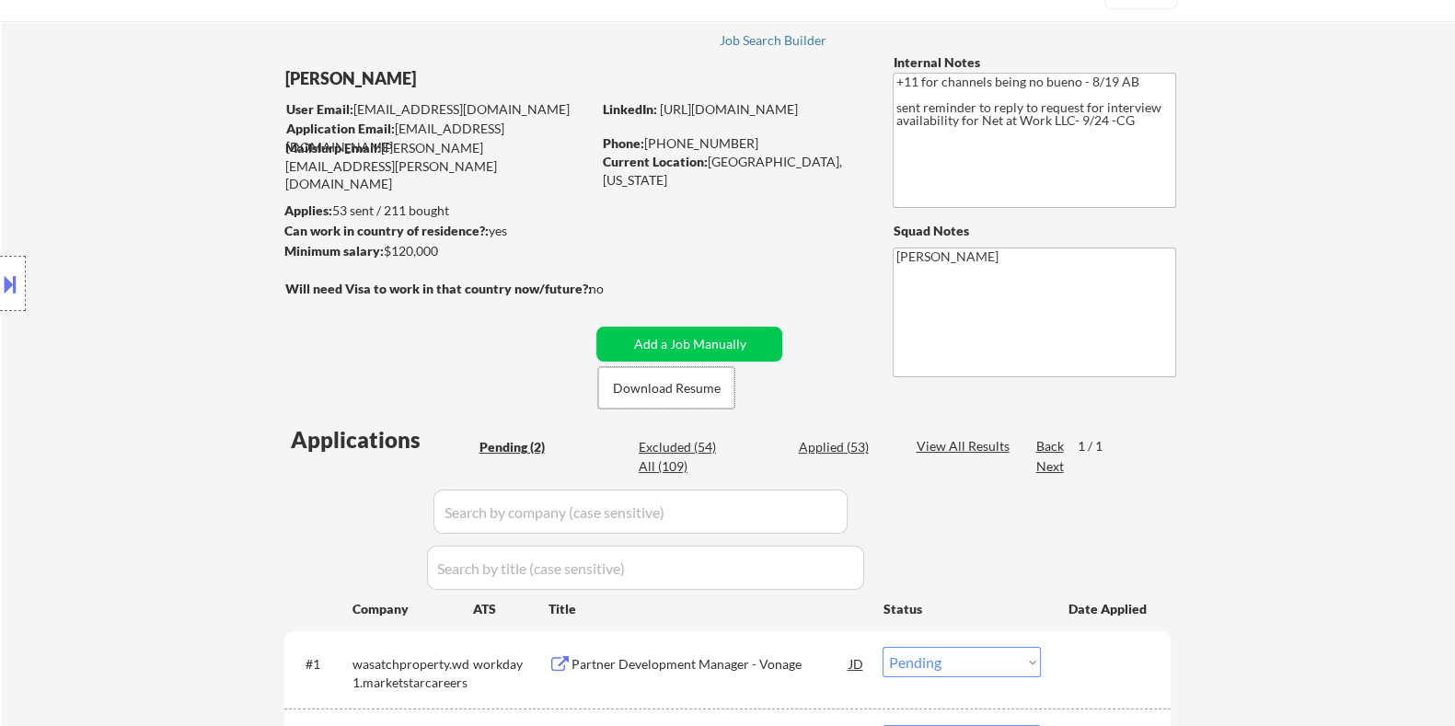
scroll to position [229, 0]
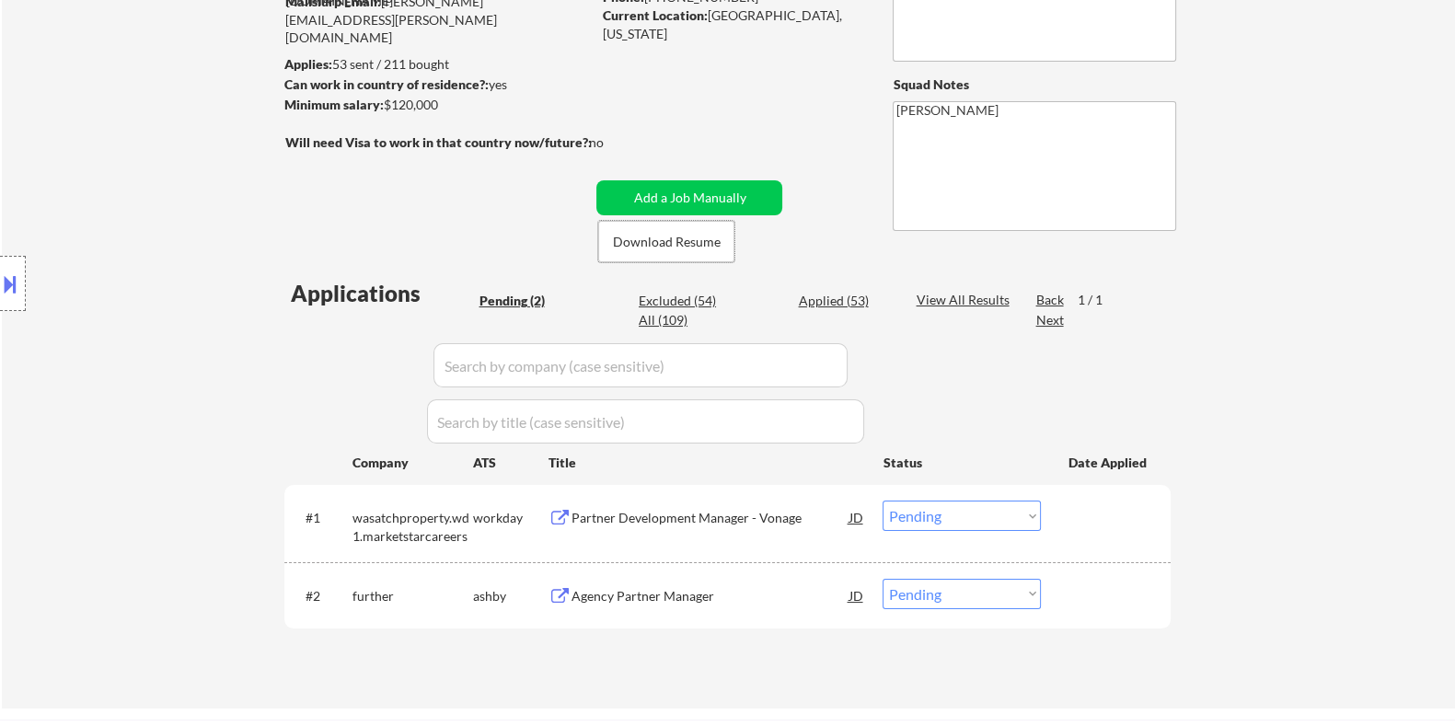
click at [641, 585] on div "Agency Partner Manager" at bounding box center [710, 595] width 278 height 33
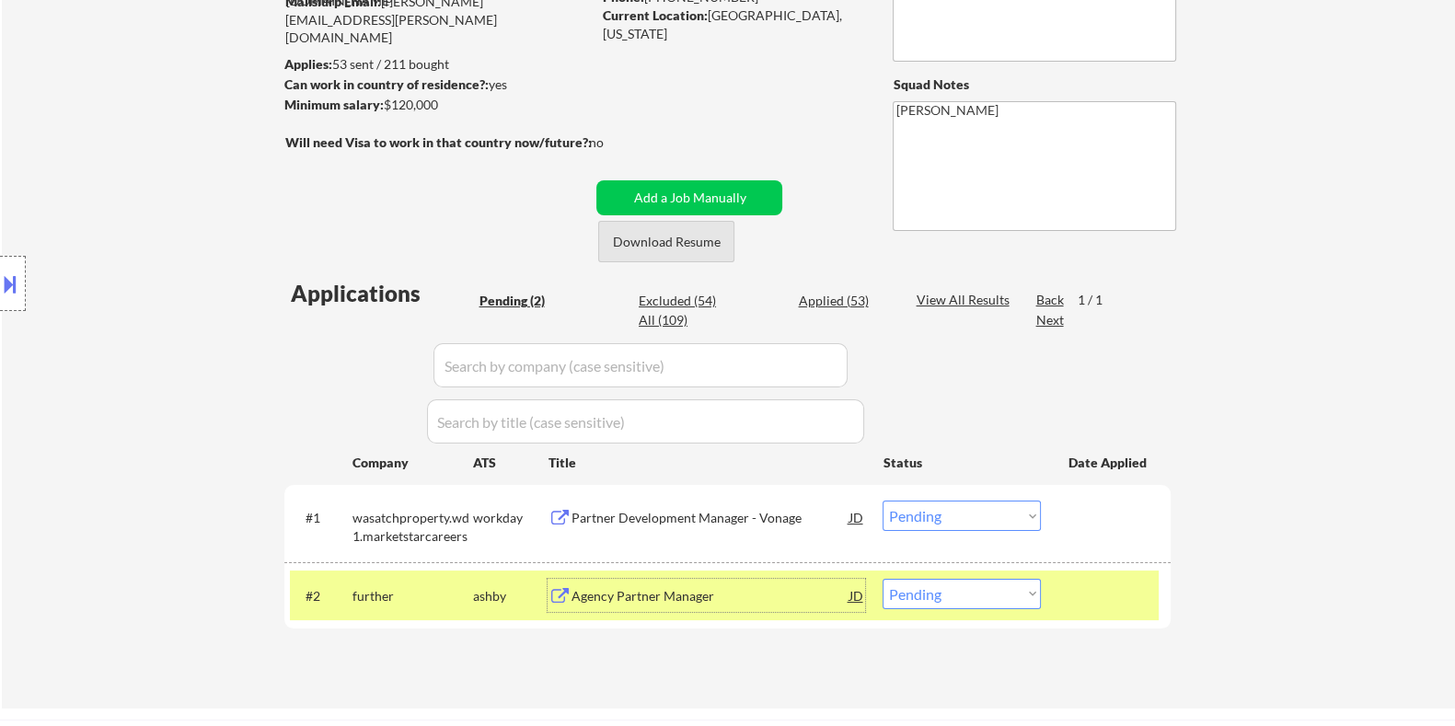
click at [681, 232] on button "Download Resume" at bounding box center [666, 241] width 136 height 41
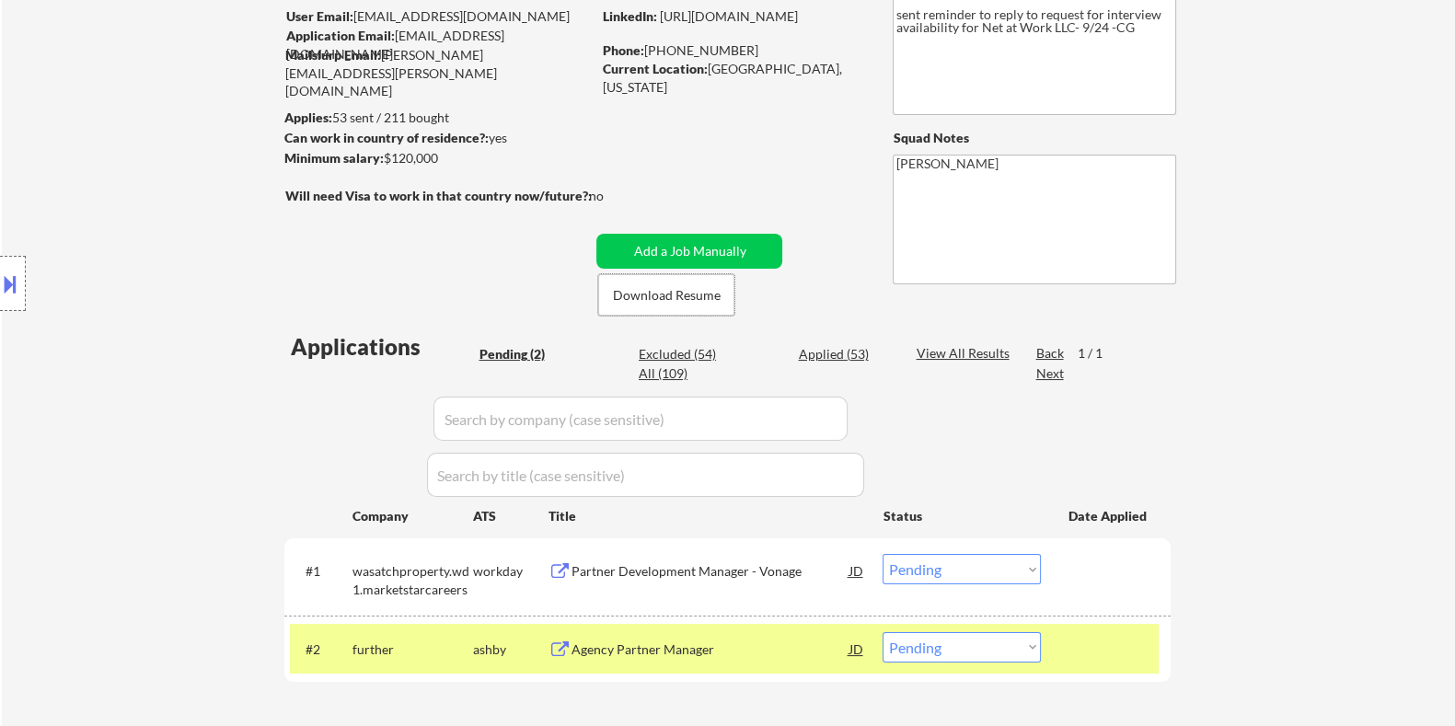
scroll to position [345, 0]
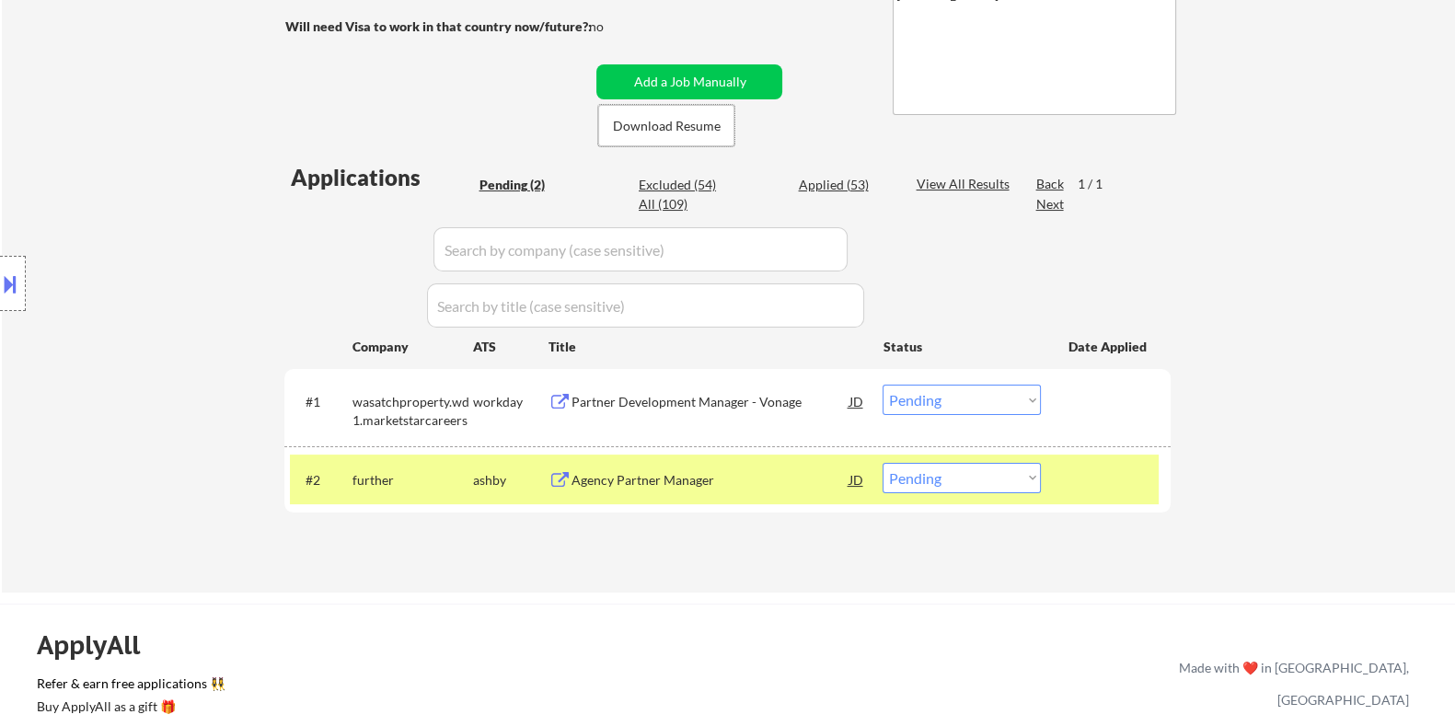
click at [992, 479] on select "Choose an option... Pending Applied Excluded (Questions) Excluded (Expired) Exc…" at bounding box center [962, 478] width 158 height 30
select select ""excluded""
click at [883, 463] on select "Choose an option... Pending Applied Excluded (Questions) Excluded (Expired) Exc…" at bounding box center [962, 478] width 158 height 30
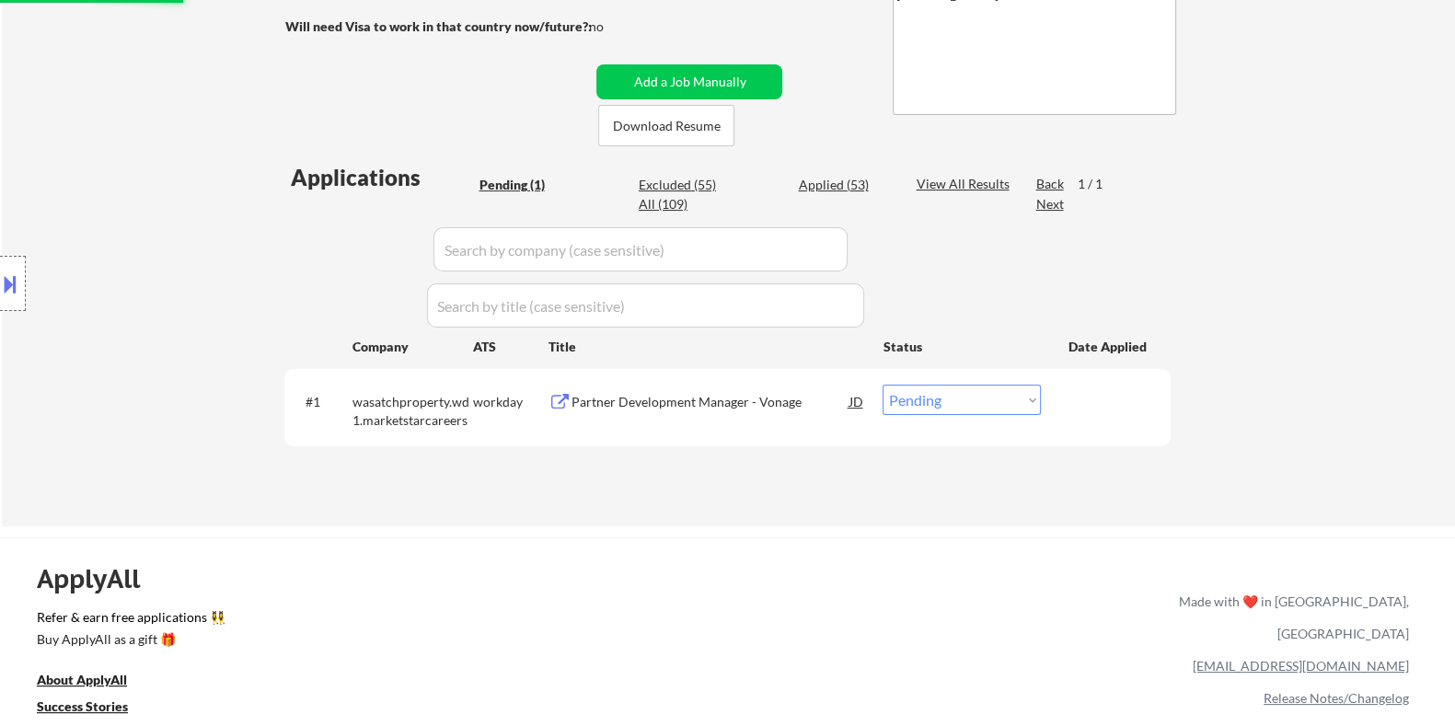
click at [658, 402] on div "Partner Development Manager - Vonage" at bounding box center [710, 402] width 278 height 18
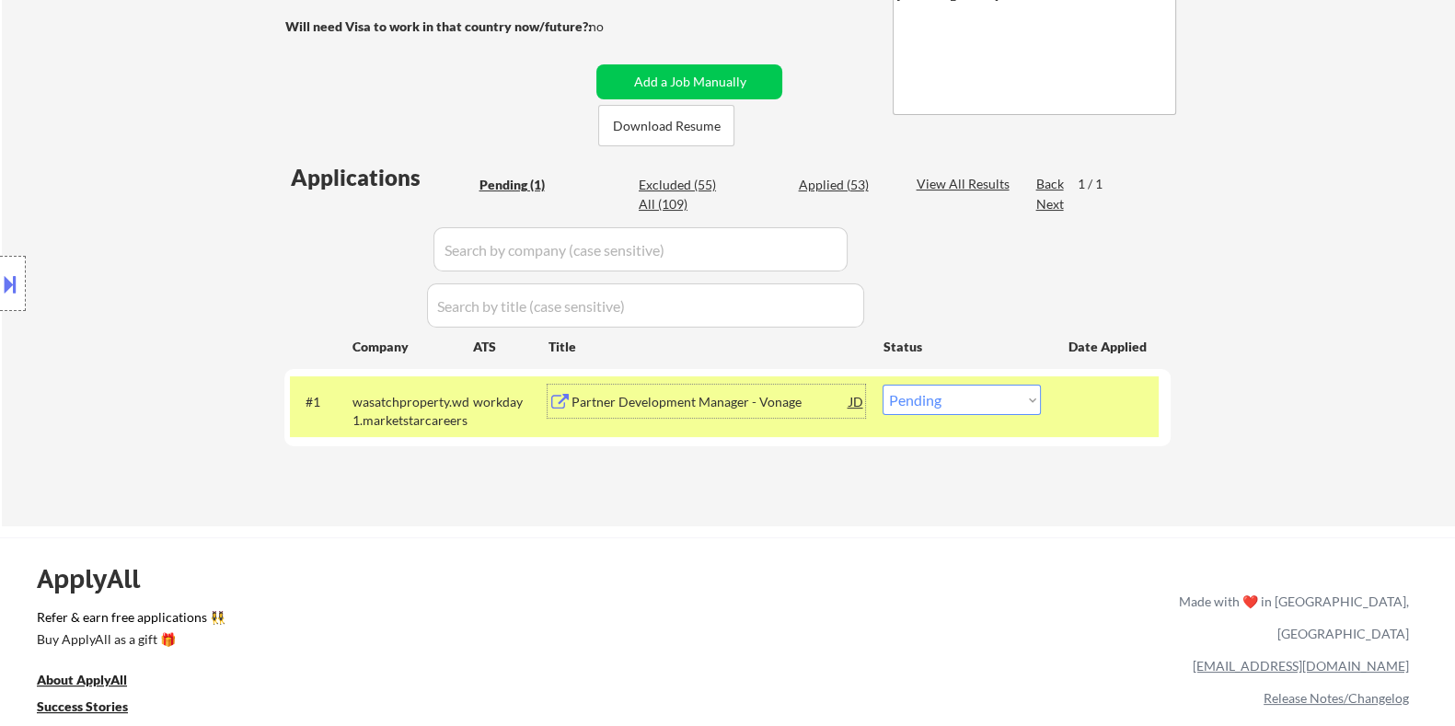
click at [971, 402] on select "Choose an option... Pending Applied Excluded (Questions) Excluded (Expired) Exc…" at bounding box center [962, 400] width 158 height 30
select select ""excluded__salary_""
click at [883, 385] on select "Choose an option... Pending Applied Excluded (Questions) Excluded (Expired) Exc…" at bounding box center [962, 400] width 158 height 30
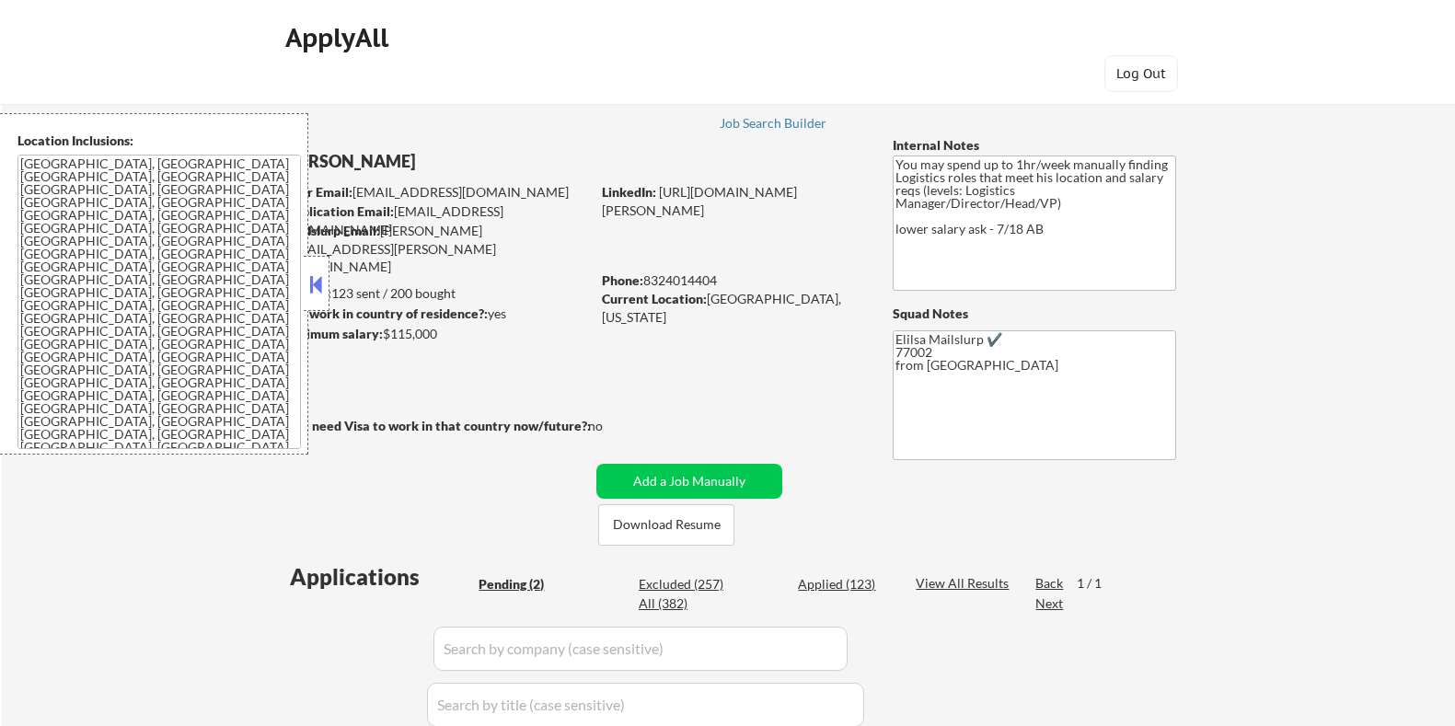
select select ""pending""
click at [311, 286] on button at bounding box center [317, 285] width 20 height 28
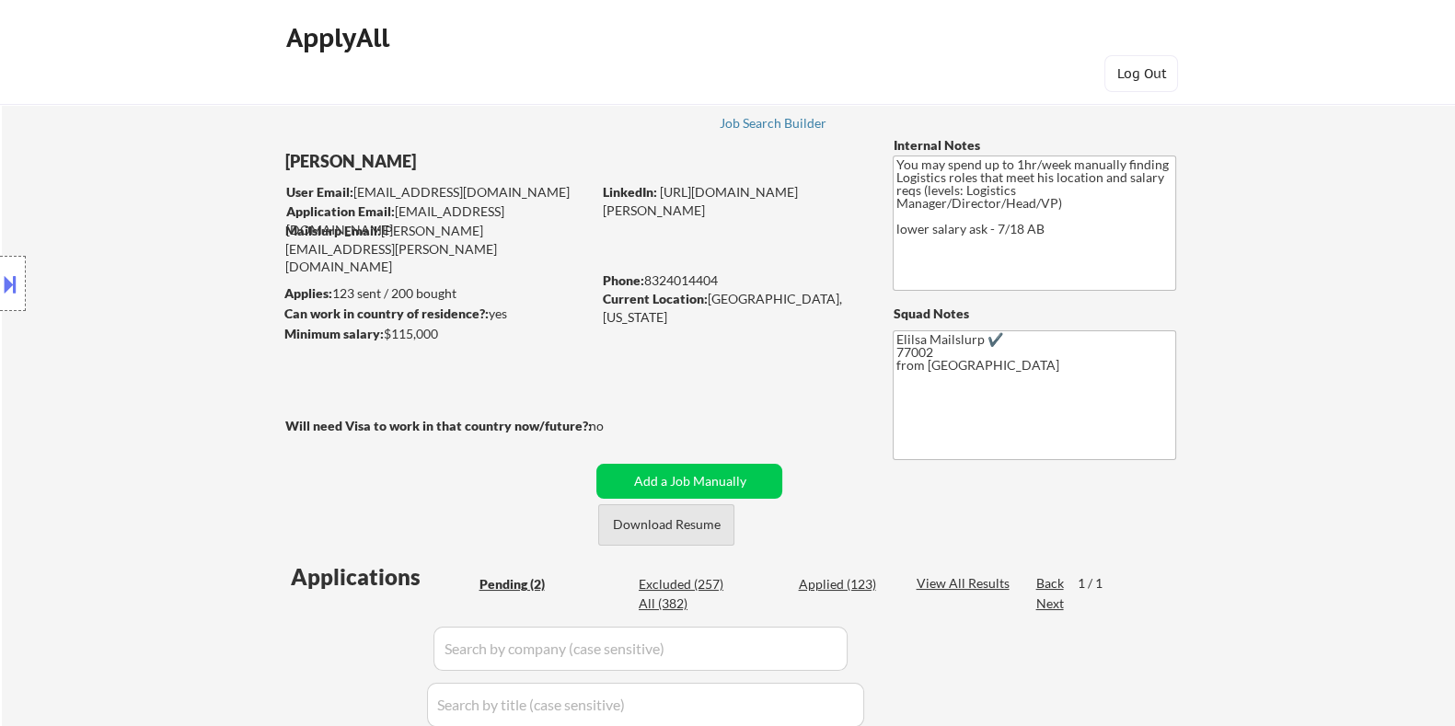
click at [675, 522] on button "Download Resume" at bounding box center [666, 524] width 136 height 41
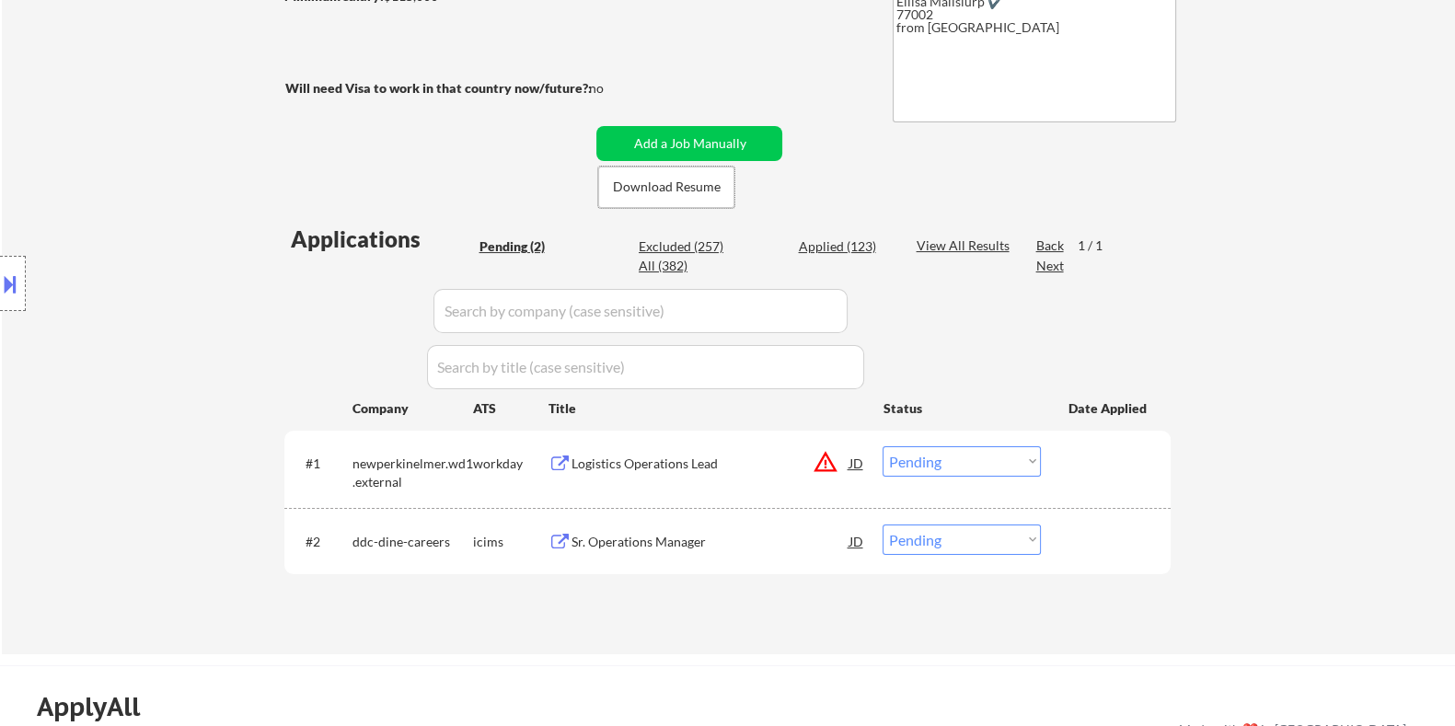
scroll to position [345, 0]
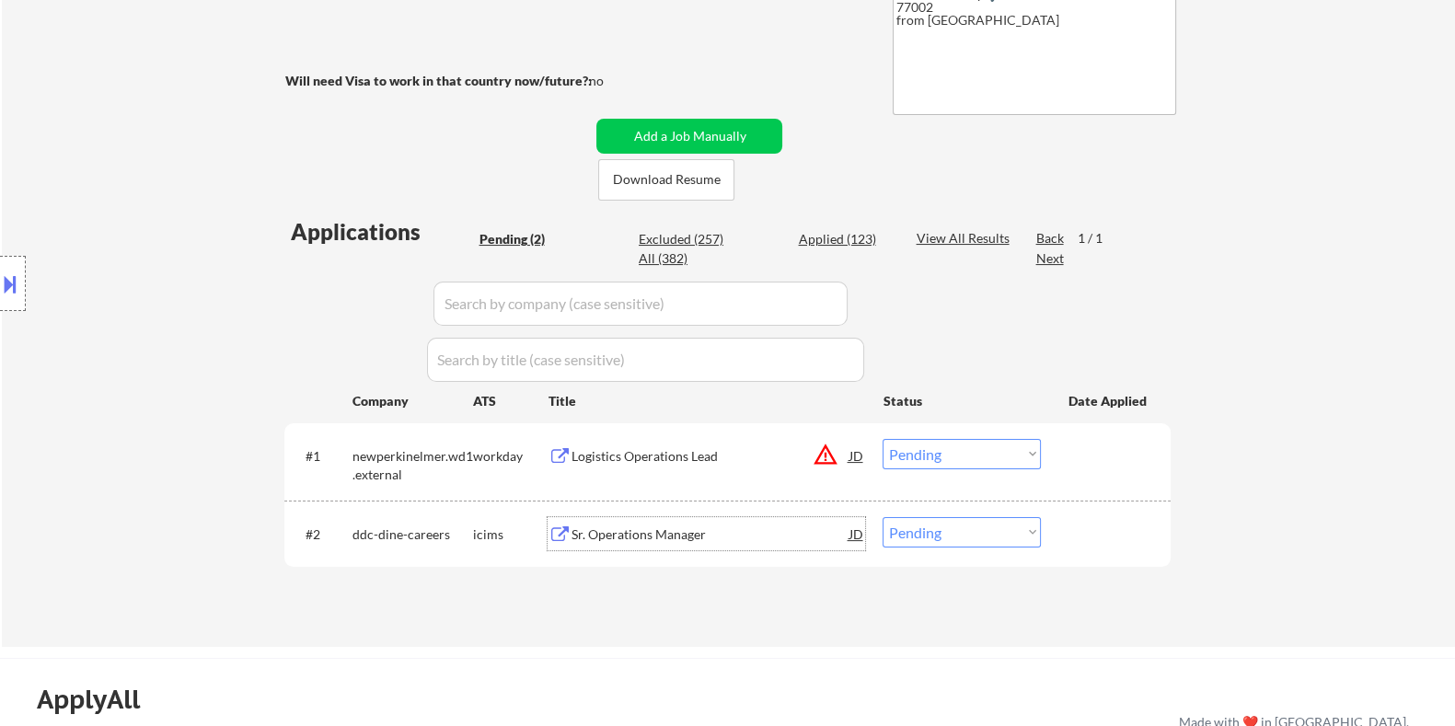
click at [617, 527] on div "Sr. Operations Manager" at bounding box center [710, 535] width 278 height 18
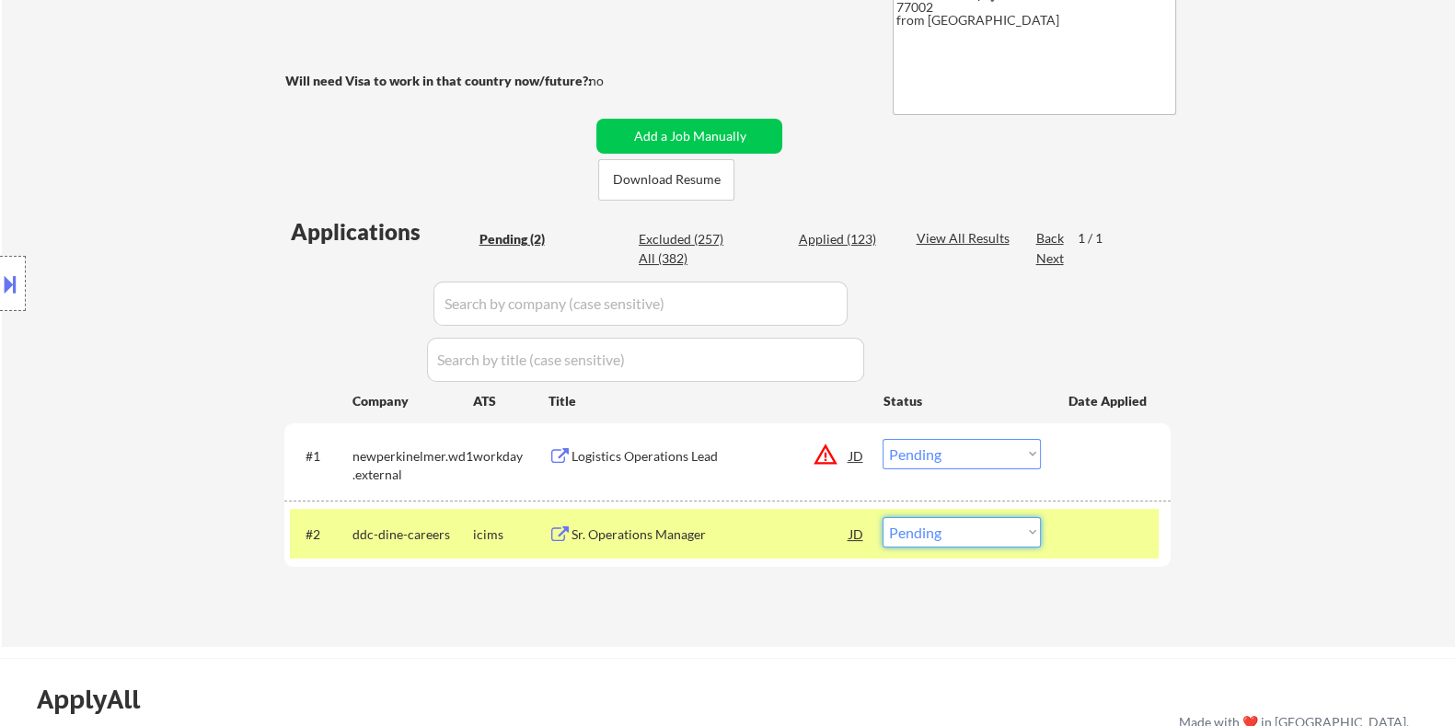
click at [983, 534] on select "Choose an option... Pending Applied Excluded (Questions) Excluded (Expired) Exc…" at bounding box center [962, 532] width 158 height 30
select select ""excluded__bad_match_""
click at [883, 517] on select "Choose an option... Pending Applied Excluded (Questions) Excluded (Expired) Exc…" at bounding box center [962, 532] width 158 height 30
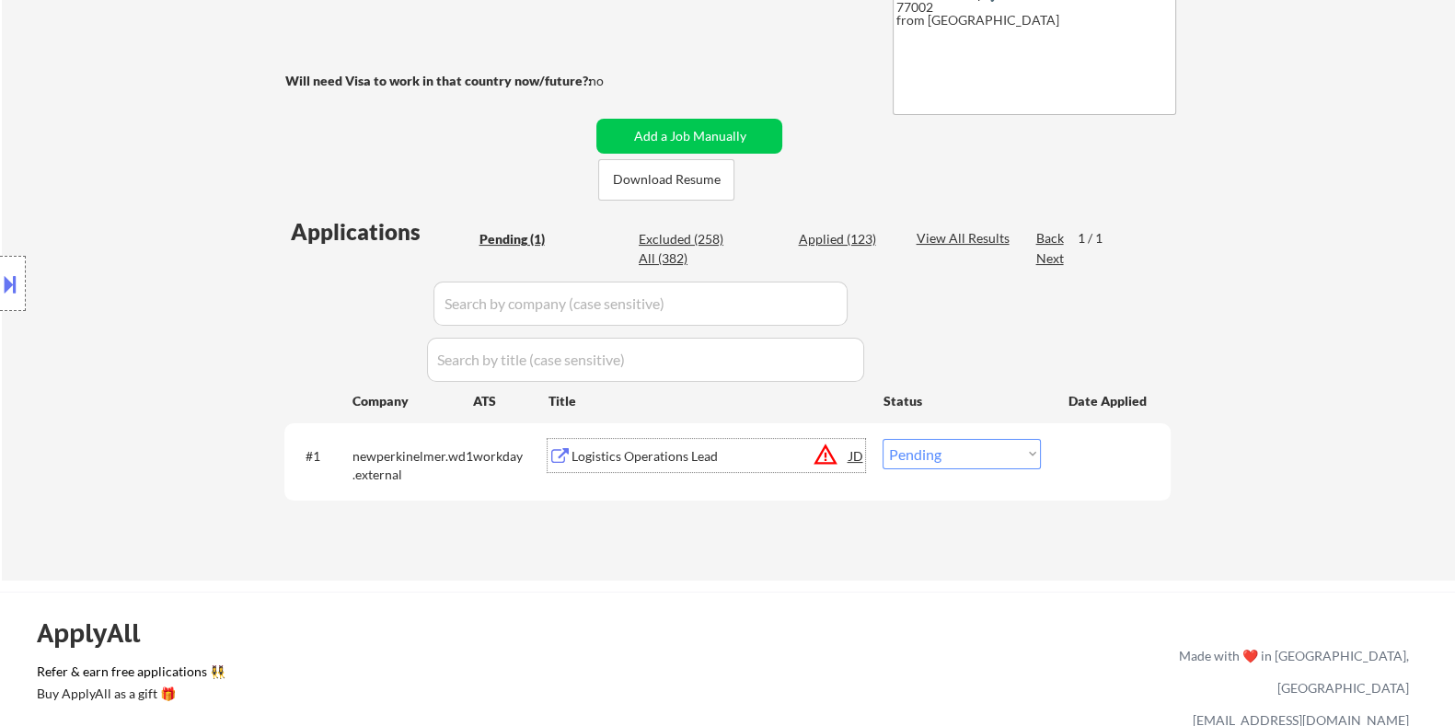
click at [681, 458] on div "Logistics Operations Lead" at bounding box center [710, 456] width 278 height 18
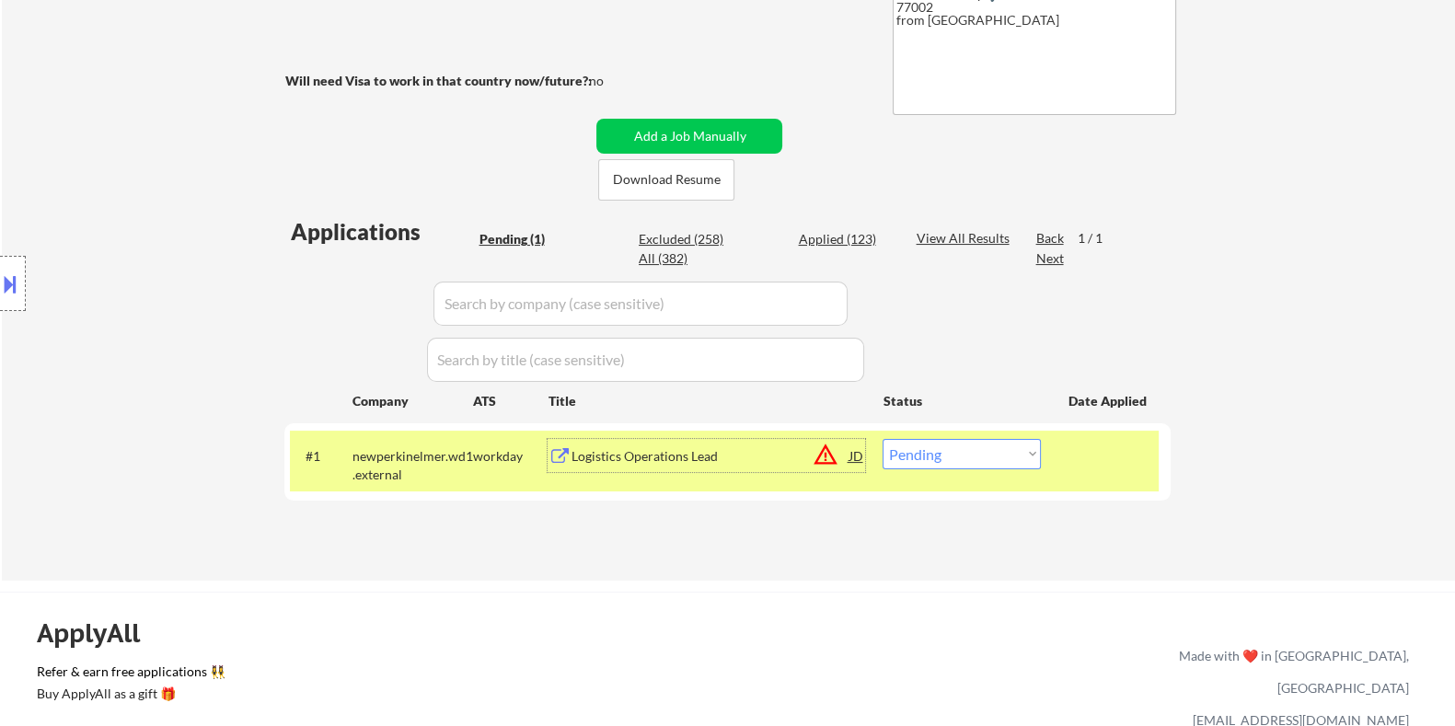
click at [15, 280] on button at bounding box center [10, 284] width 20 height 30
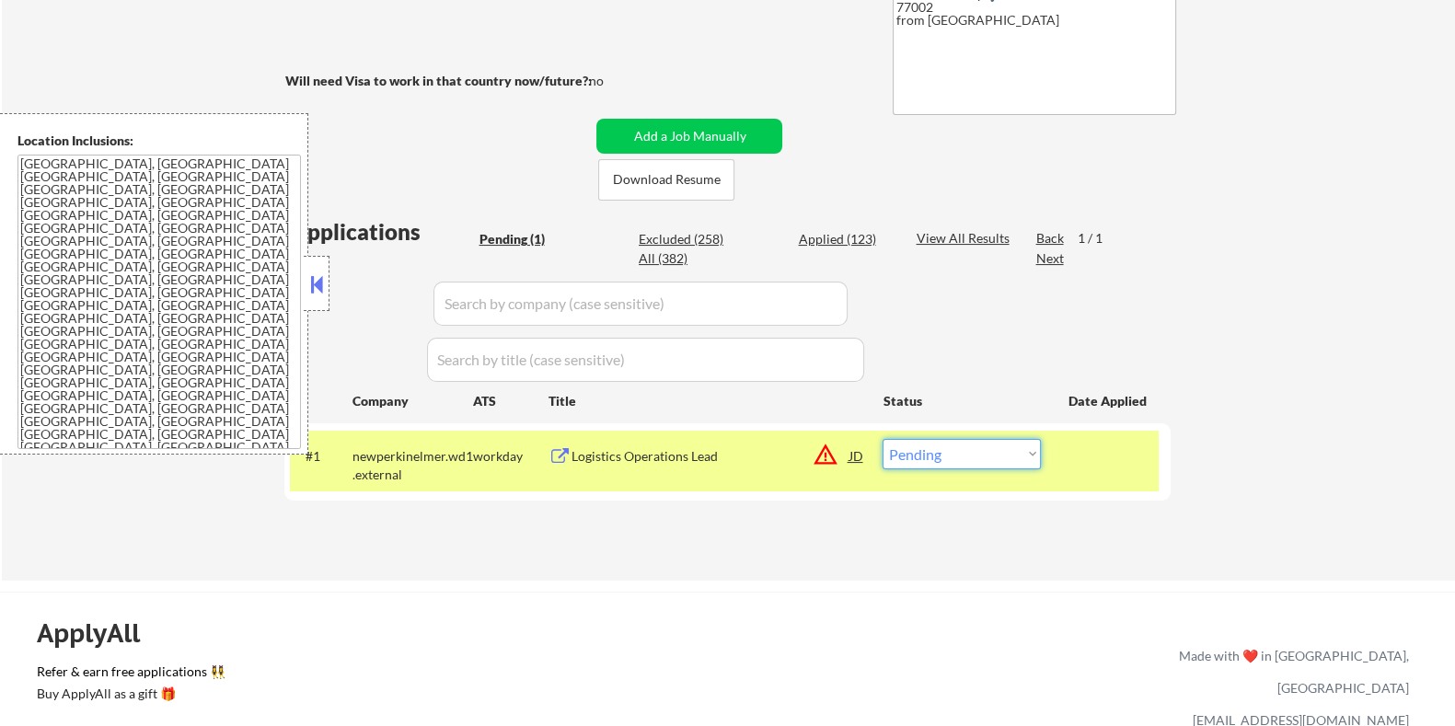
click at [949, 456] on select "Choose an option... Pending Applied Excluded (Questions) Excluded (Expired) Exc…" at bounding box center [962, 454] width 158 height 30
select select ""applied""
click at [883, 439] on select "Choose an option... Pending Applied Excluded (Questions) Excluded (Expired) Exc…" at bounding box center [962, 454] width 158 height 30
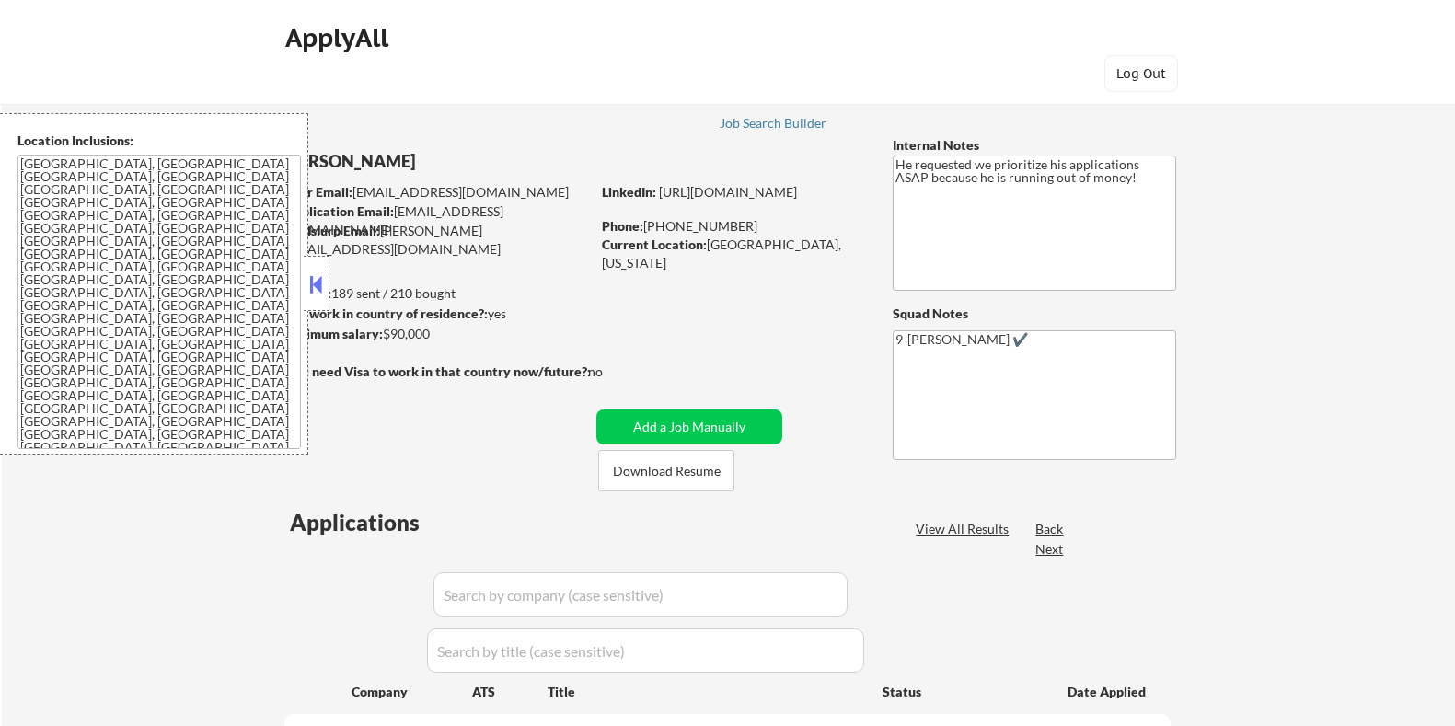
select select ""pending""
click at [699, 473] on button "Download Resume" at bounding box center [666, 470] width 136 height 41
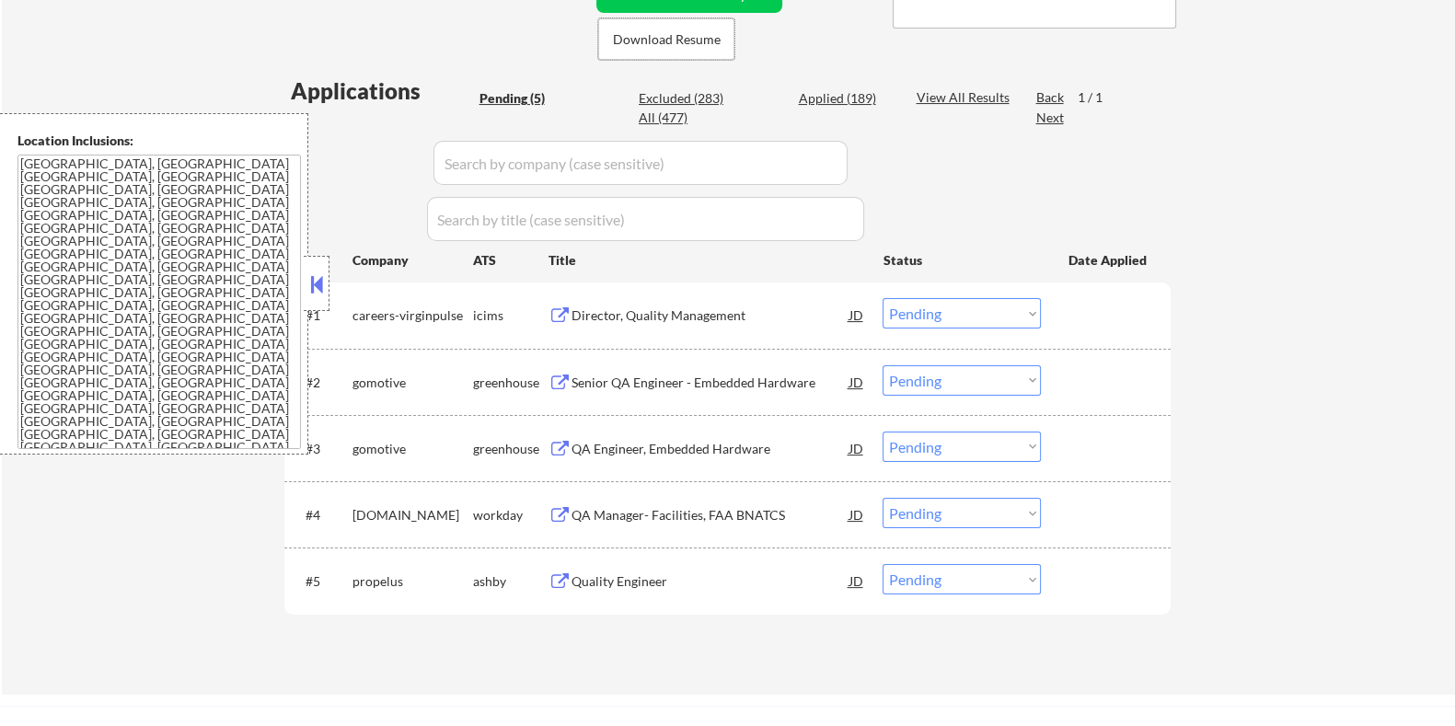
scroll to position [459, 0]
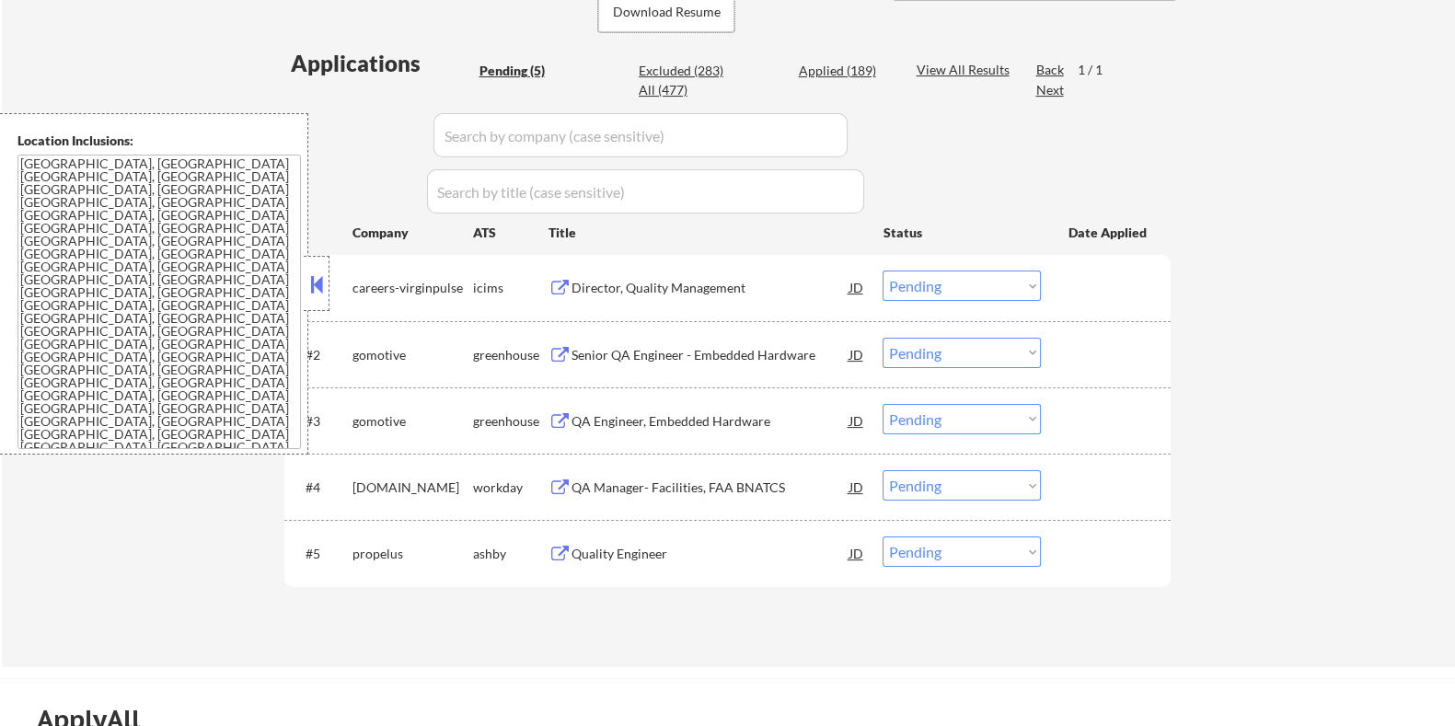
click at [617, 550] on div "Quality Engineer" at bounding box center [710, 554] width 278 height 18
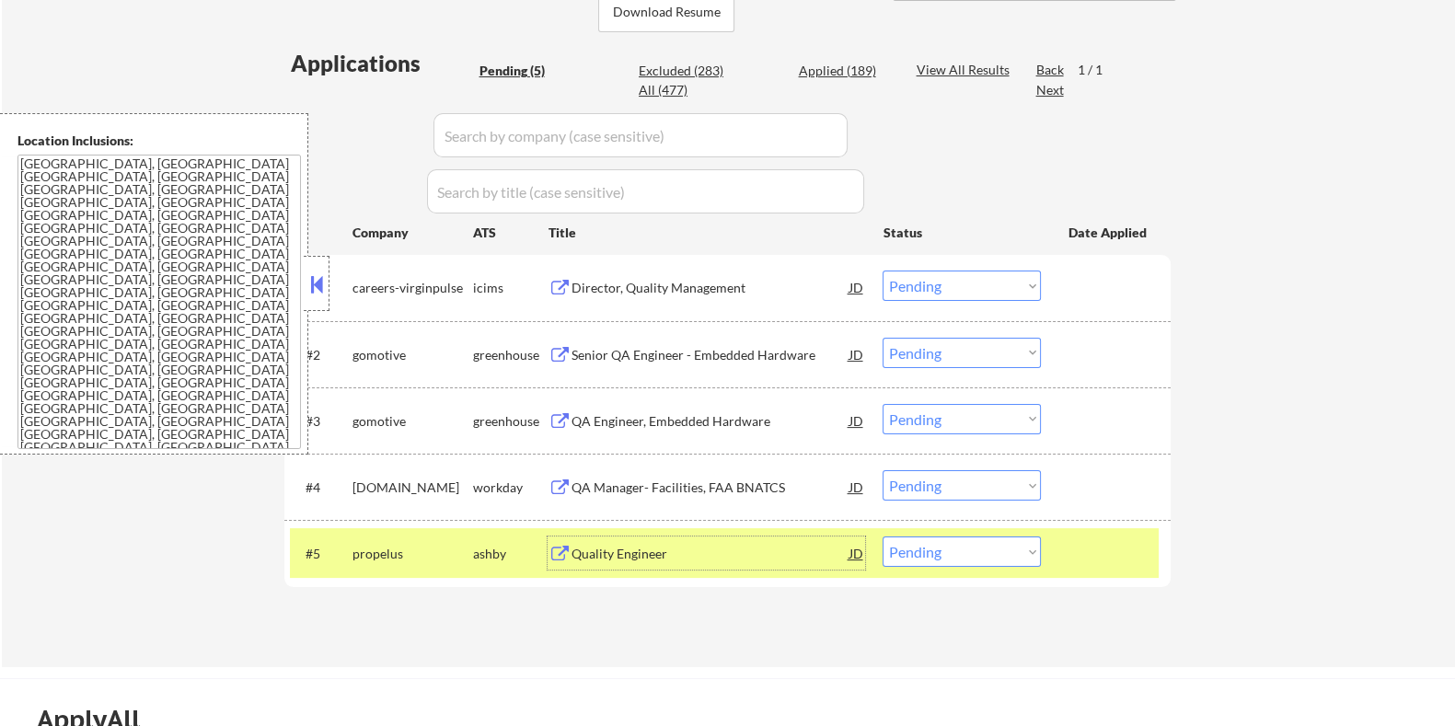
click at [987, 553] on select "Choose an option... Pending Applied Excluded (Questions) Excluded (Expired) Exc…" at bounding box center [962, 552] width 158 height 30
select select ""excluded__salary_""
click at [883, 537] on select "Choose an option... Pending Applied Excluded (Questions) Excluded (Expired) Exc…" at bounding box center [962, 552] width 158 height 30
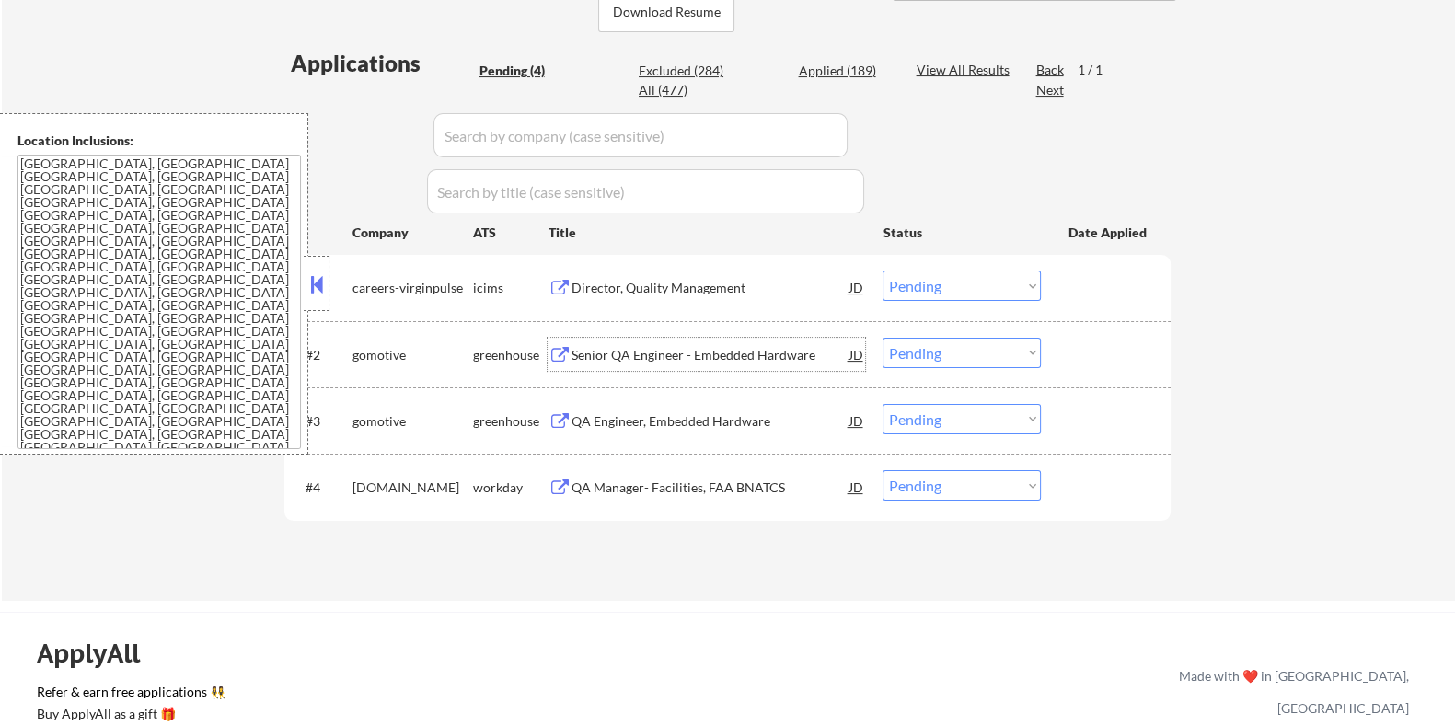
click at [666, 349] on div "Senior QA Engineer - Embedded Hardware" at bounding box center [710, 355] width 278 height 18
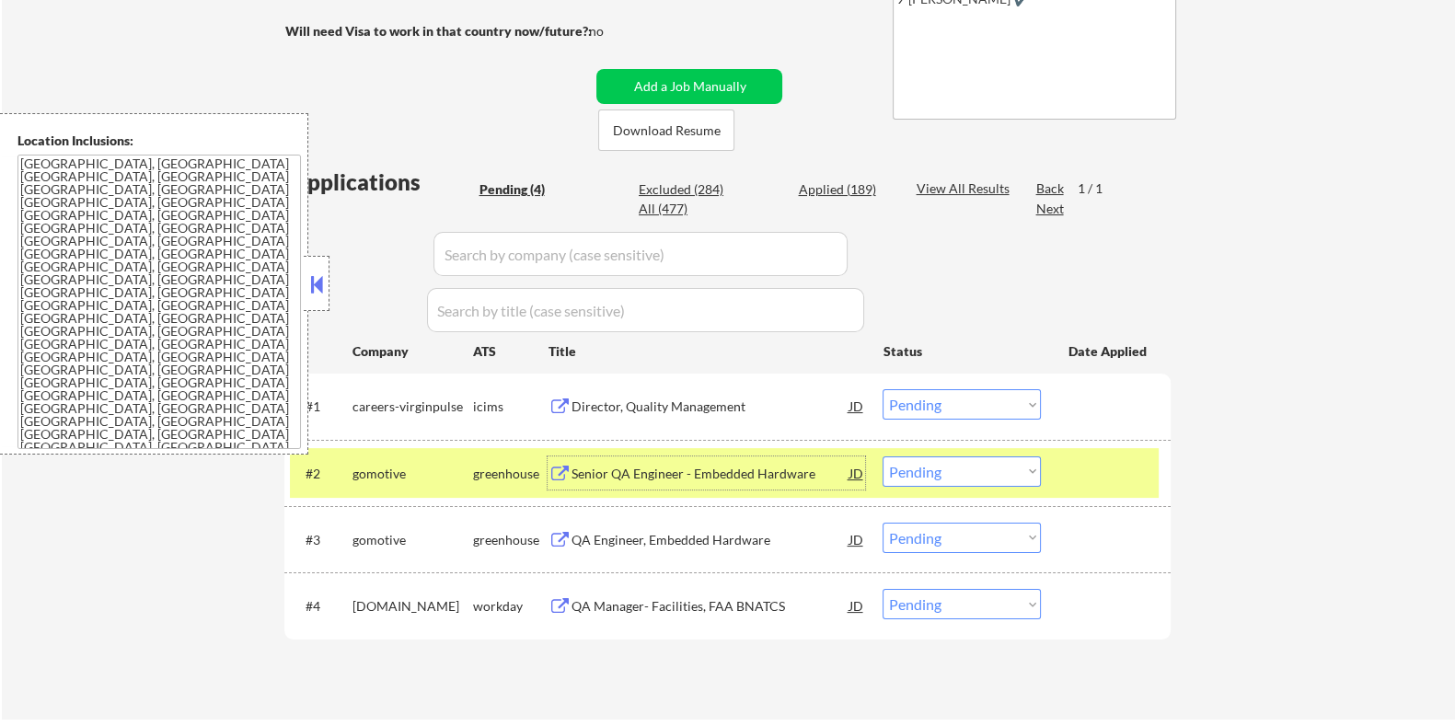
scroll to position [345, 0]
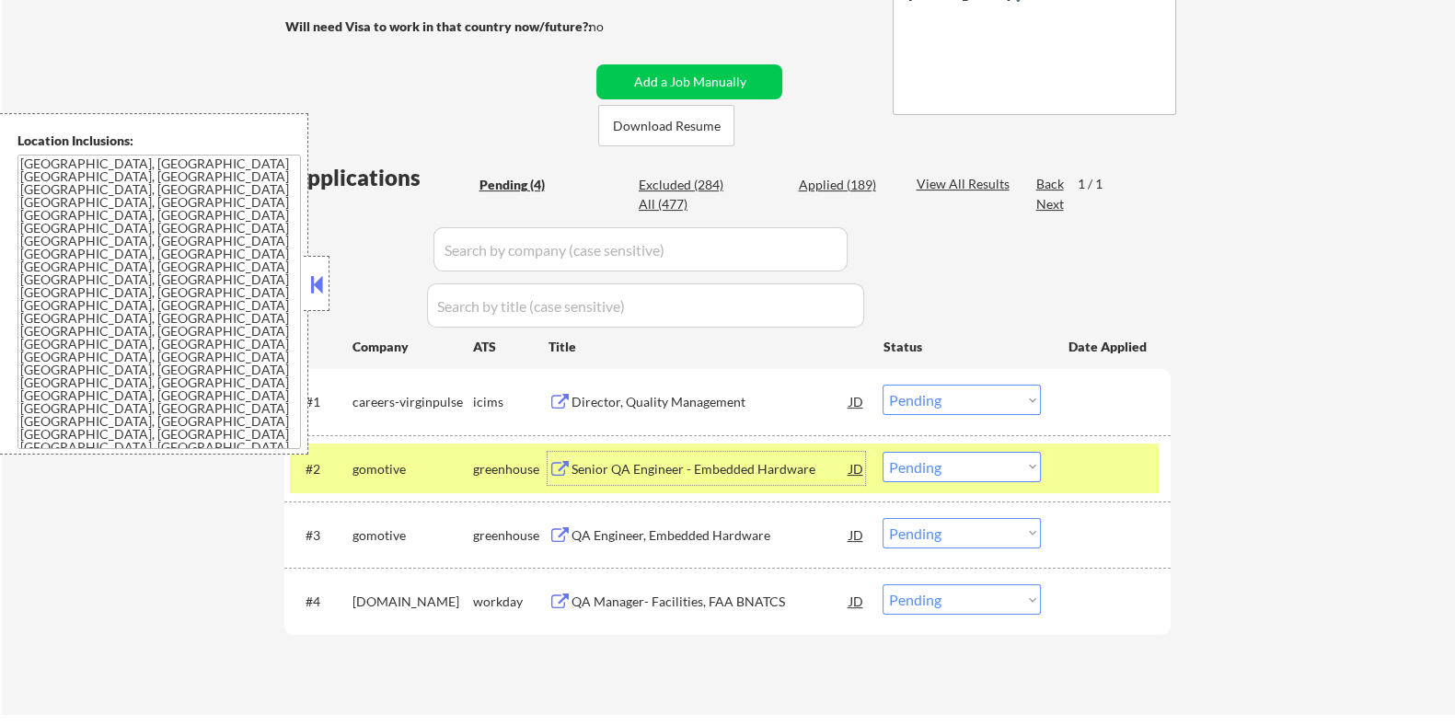
click at [979, 464] on select "Choose an option... Pending Applied Excluded (Questions) Excluded (Expired) Exc…" at bounding box center [962, 467] width 158 height 30
click at [883, 452] on select "Choose an option... Pending Applied Excluded (Questions) Excluded (Expired) Exc…" at bounding box center [962, 467] width 158 height 30
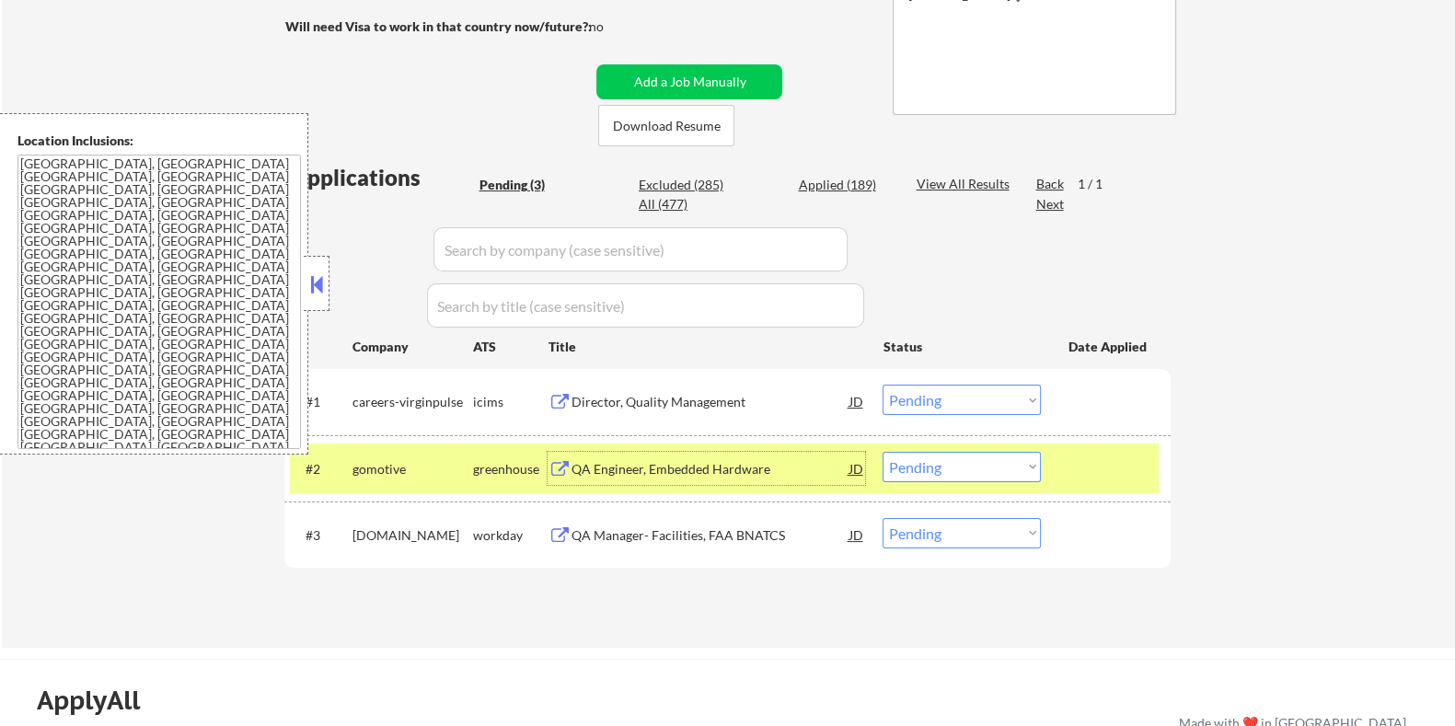
click at [692, 467] on div "QA Engineer, Embedded Hardware" at bounding box center [710, 469] width 278 height 18
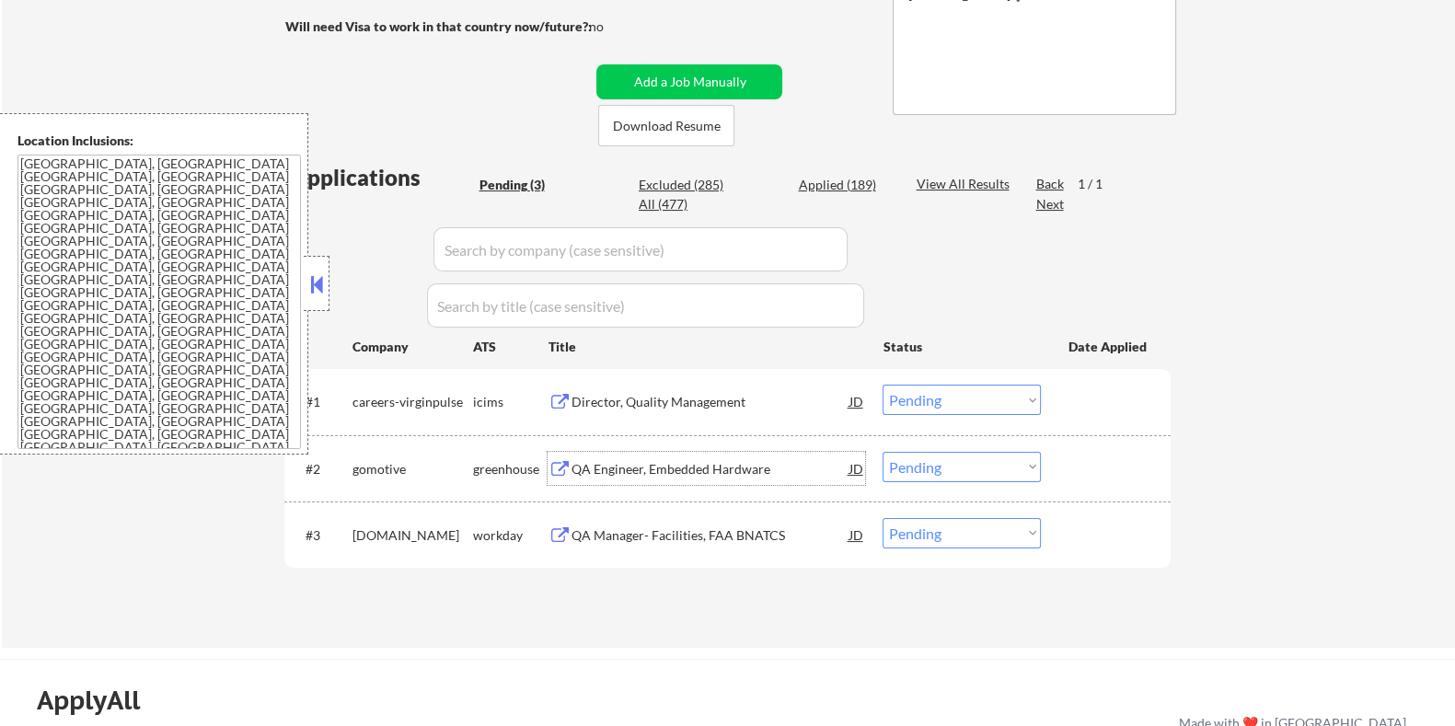
click at [589, 465] on div "QA Engineer, Embedded Hardware" at bounding box center [710, 469] width 278 height 18
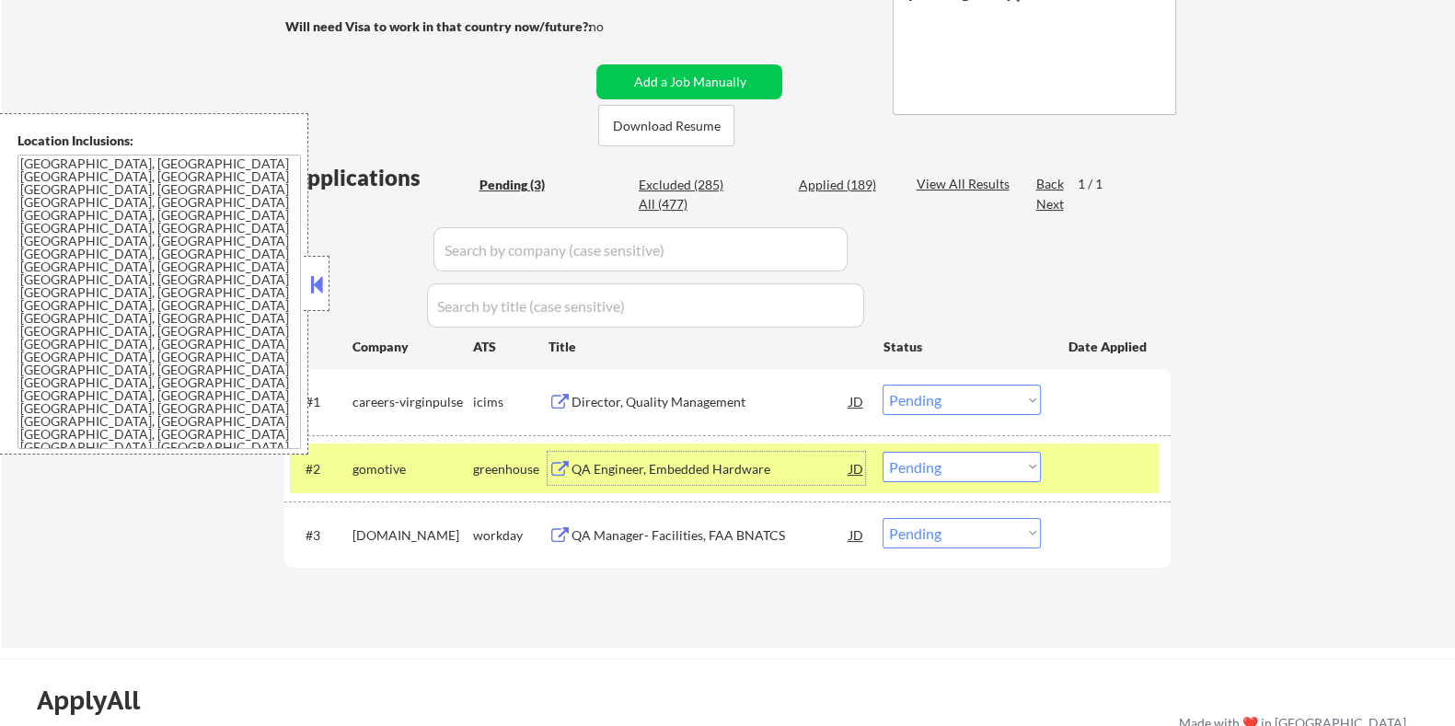
click at [1001, 467] on select "Choose an option... Pending Applied Excluded (Questions) Excluded (Expired) Exc…" at bounding box center [962, 467] width 158 height 30
click at [883, 452] on select "Choose an option... Pending Applied Excluded (Questions) Excluded (Expired) Exc…" at bounding box center [962, 467] width 158 height 30
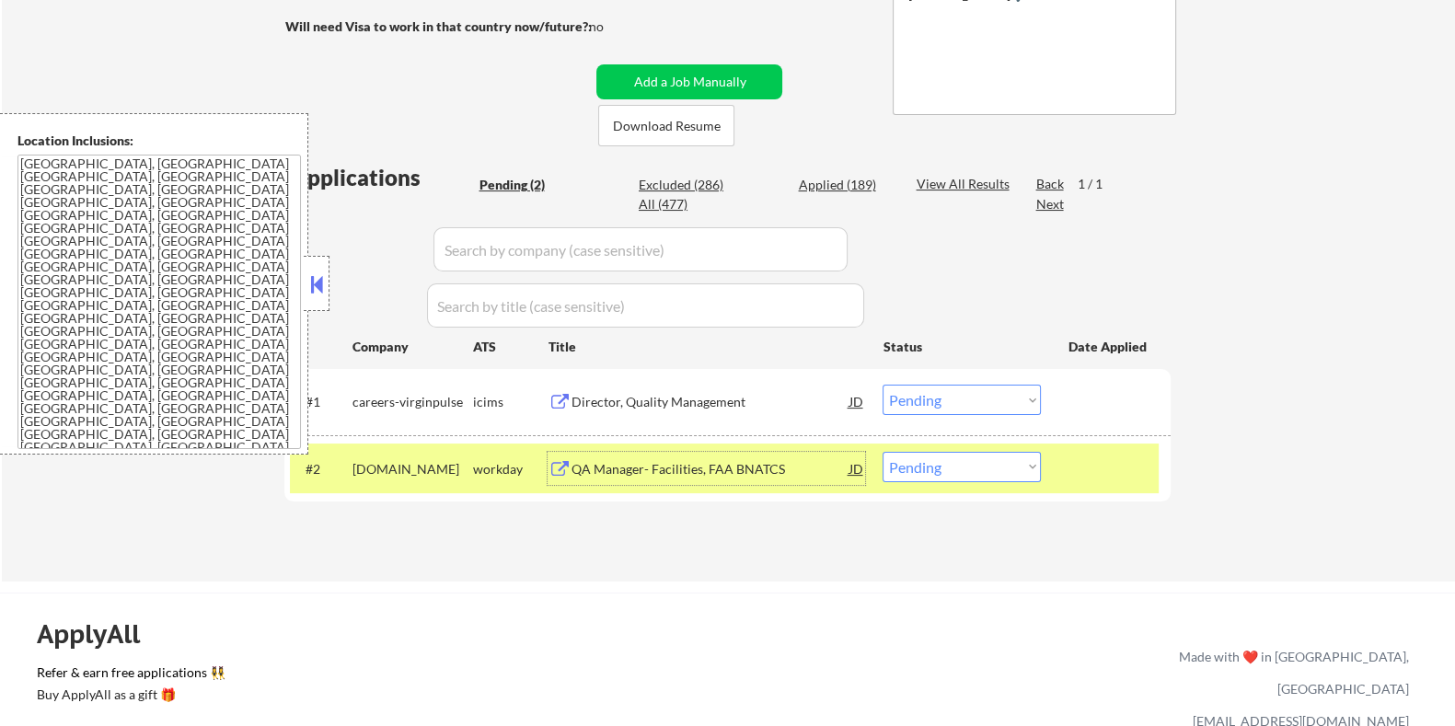
click at [632, 460] on div "QA Manager- Facilities, FAA BNATCS" at bounding box center [710, 469] width 278 height 18
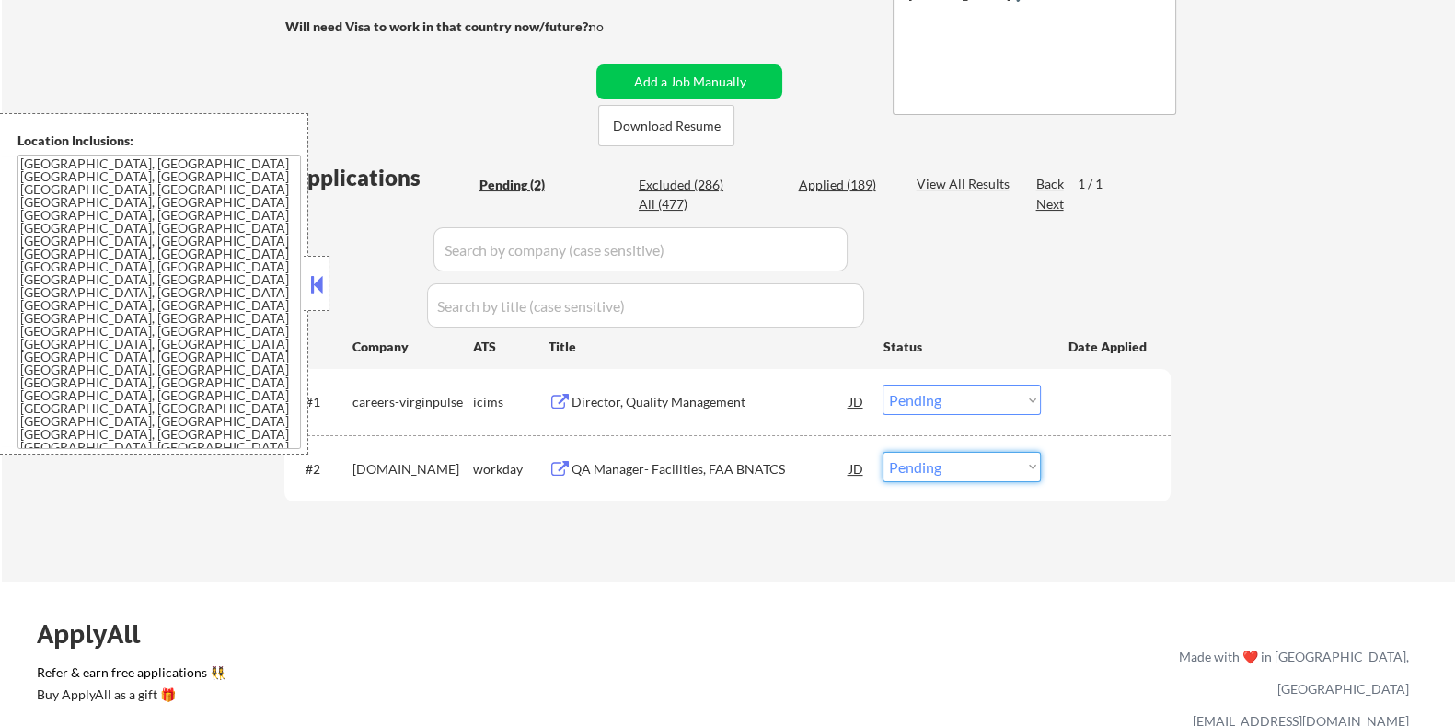
click at [967, 461] on select "Choose an option... Pending Applied Excluded (Questions) Excluded (Expired) Exc…" at bounding box center [962, 467] width 158 height 30
select select ""excluded__expired_""
click at [883, 452] on select "Choose an option... Pending Applied Excluded (Questions) Excluded (Expired) Exc…" at bounding box center [962, 467] width 158 height 30
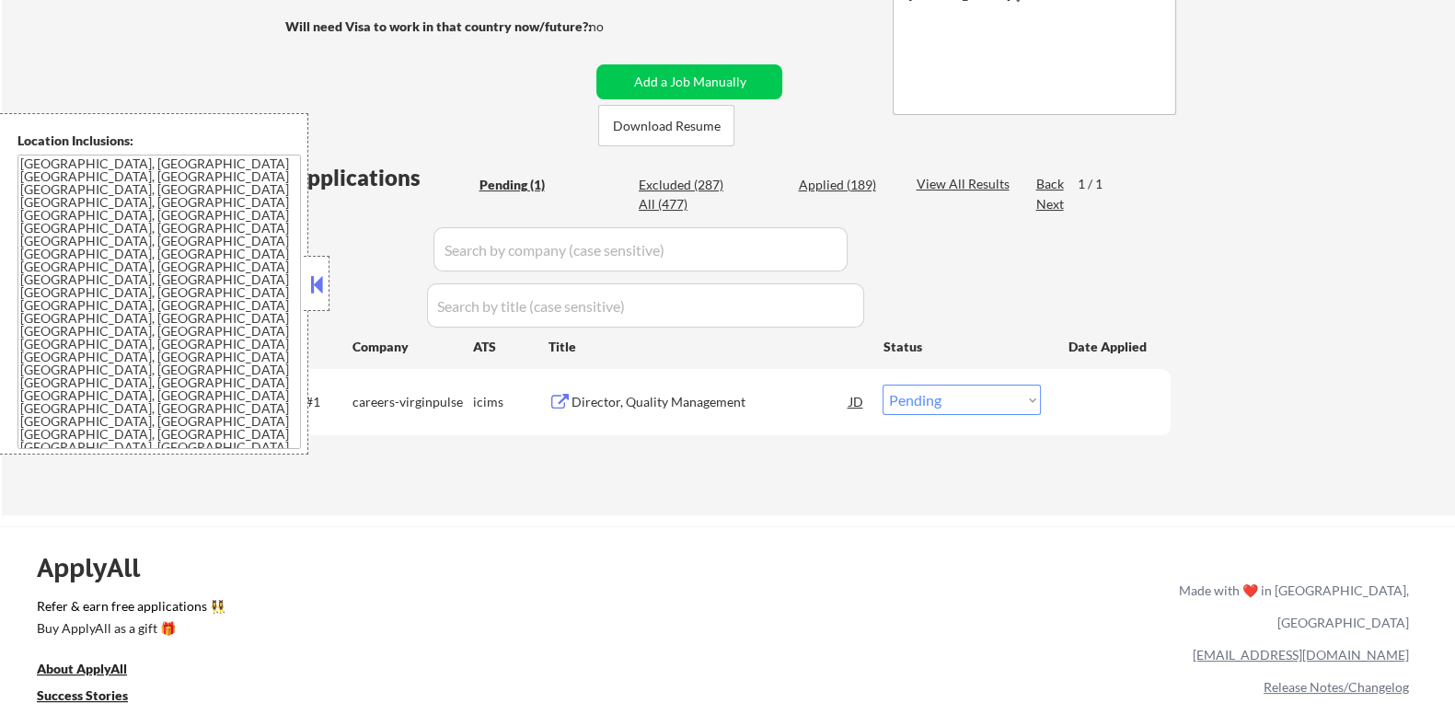
click at [655, 406] on div "Director, Quality Management" at bounding box center [710, 402] width 278 height 18
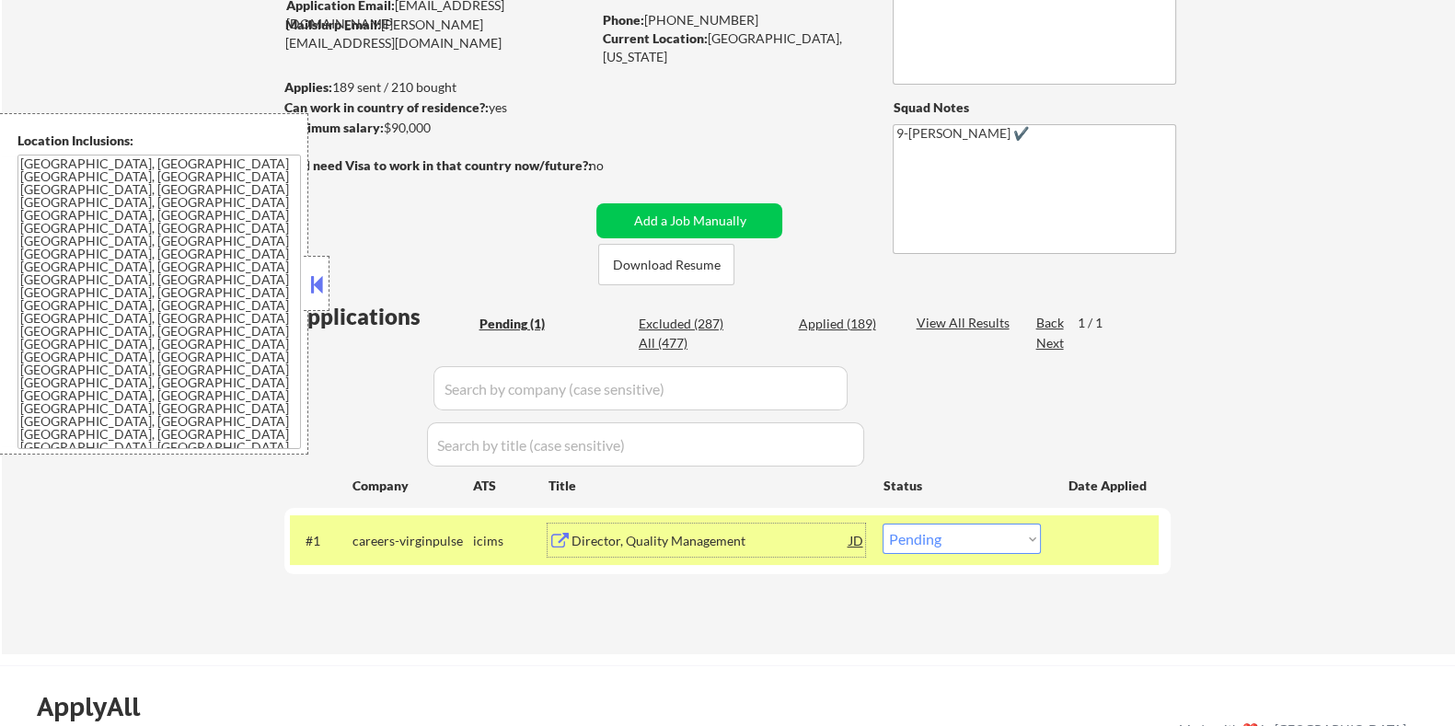
scroll to position [114, 0]
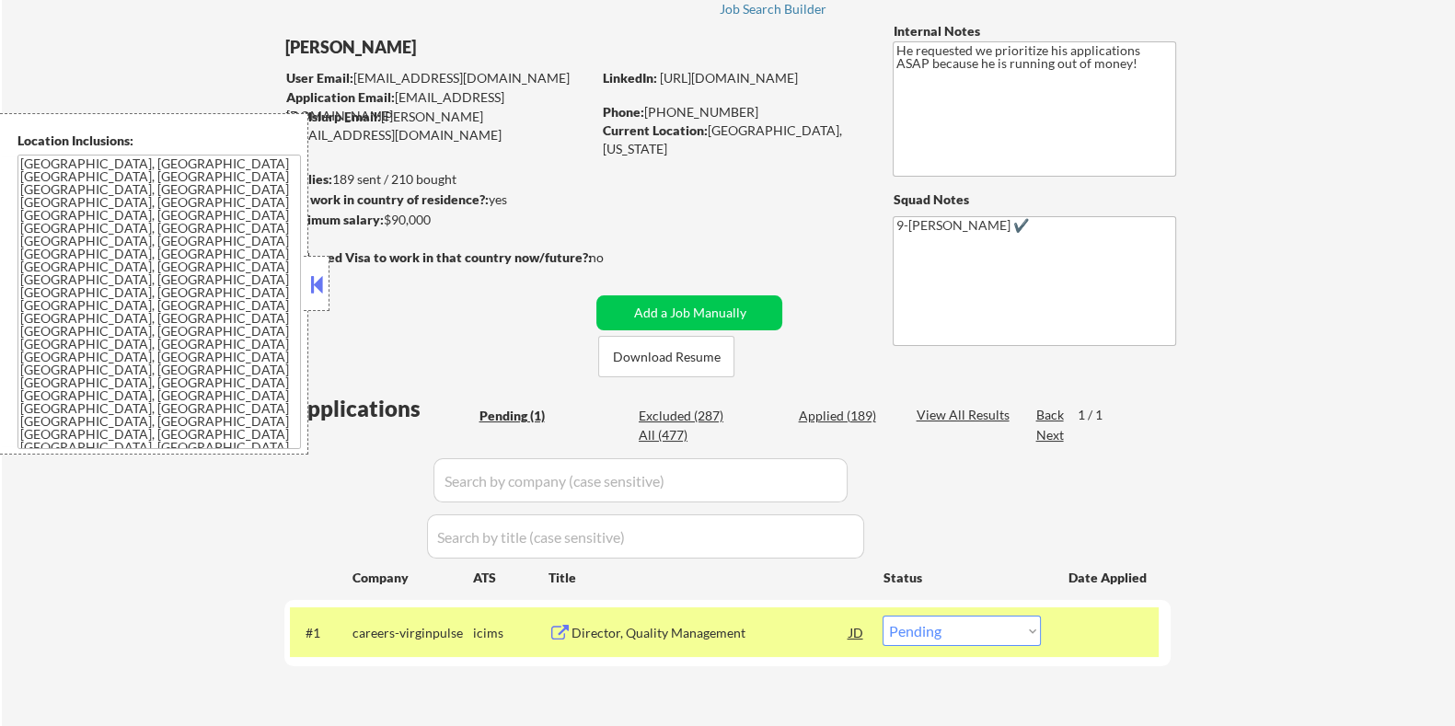
drag, startPoint x: 443, startPoint y: 222, endPoint x: 387, endPoint y: 221, distance: 56.2
click at [387, 221] on div "Minimum salary: $90,000" at bounding box center [437, 220] width 307 height 18
copy div "$90,000"
click at [942, 631] on select "Choose an option... Pending Applied Excluded (Questions) Excluded (Expired) Exc…" at bounding box center [962, 631] width 158 height 30
select select ""applied""
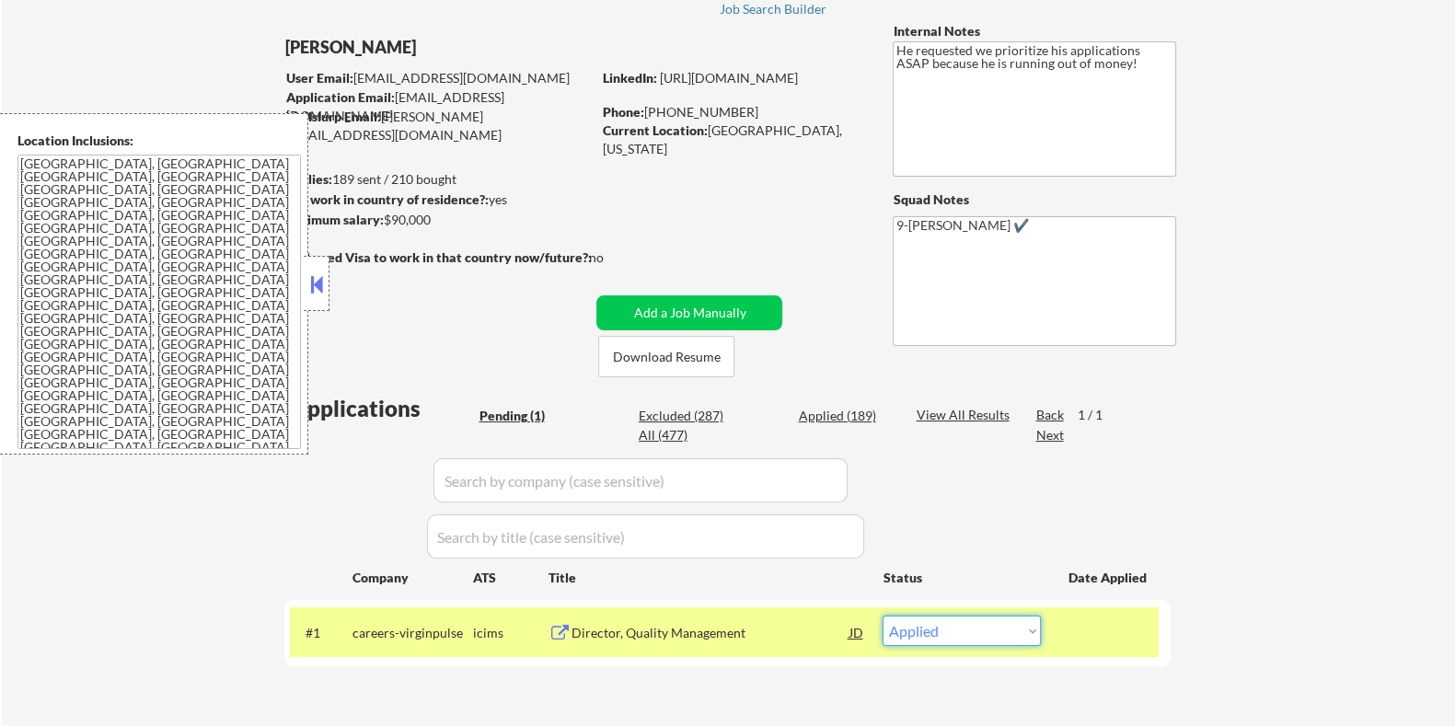
click at [883, 616] on select "Choose an option... Pending Applied Excluded (Questions) Excluded (Expired) Exc…" at bounding box center [962, 631] width 158 height 30
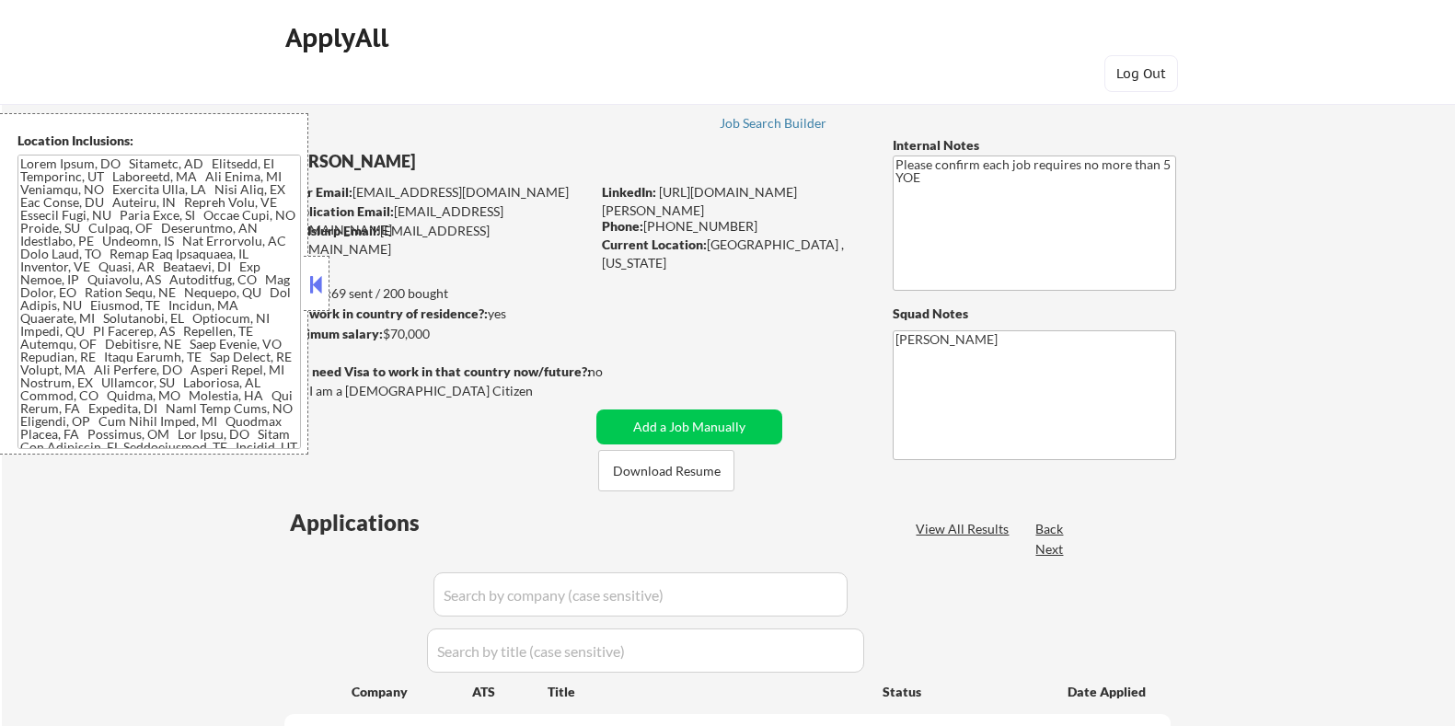
select select ""pending""
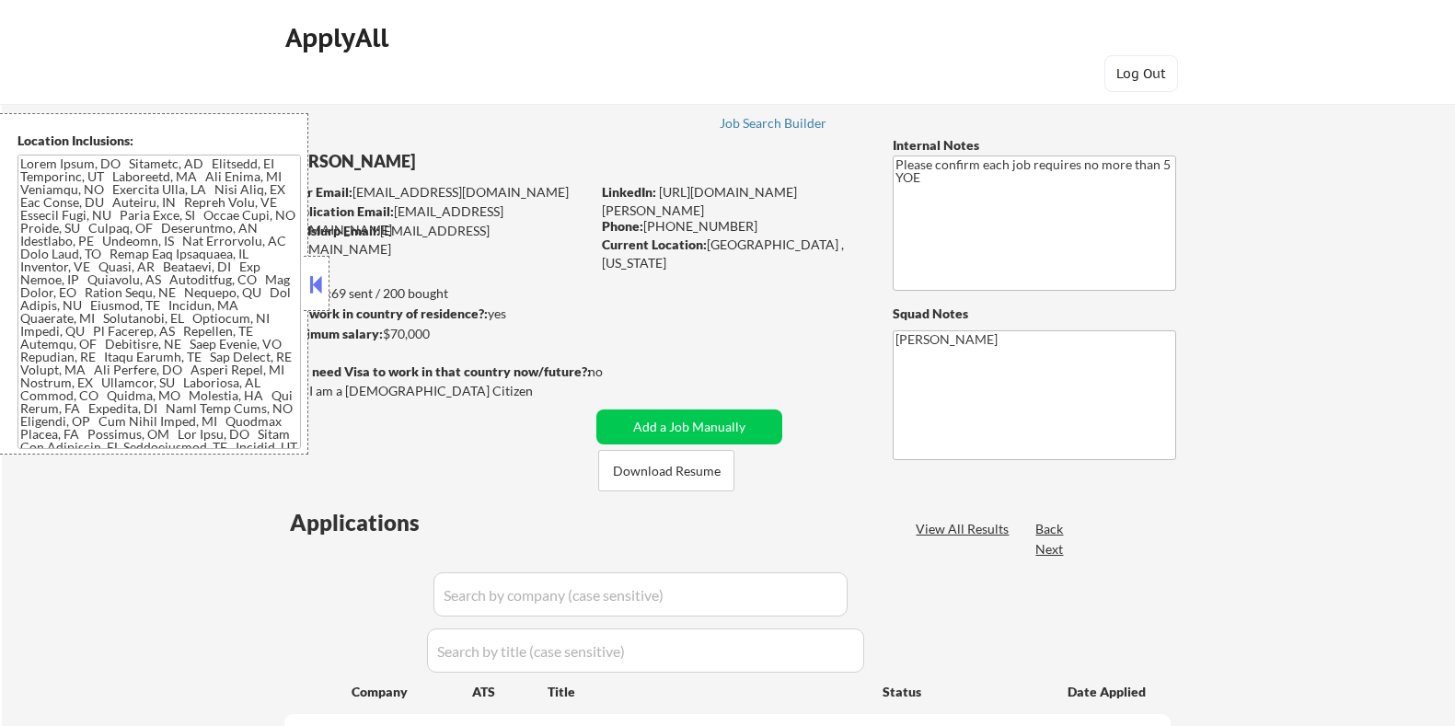
select select ""pending""
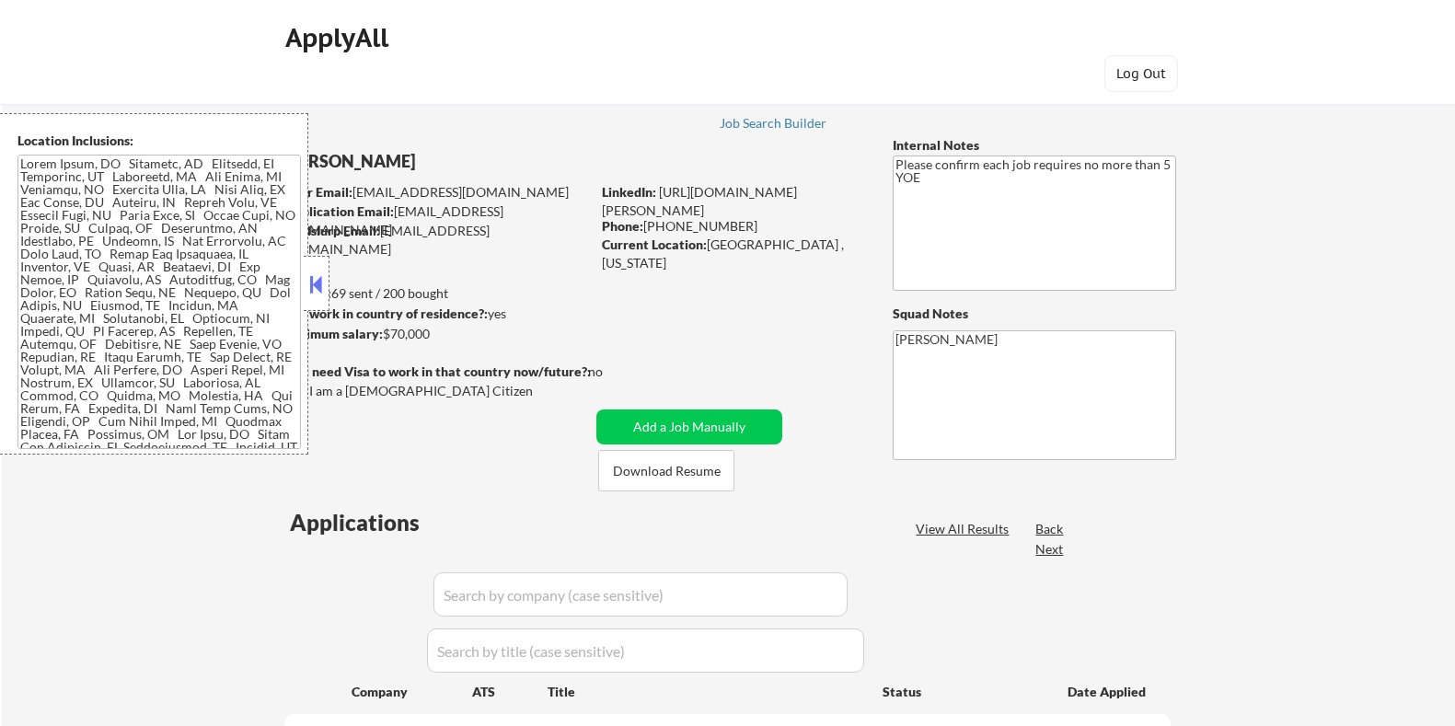
select select ""pending""
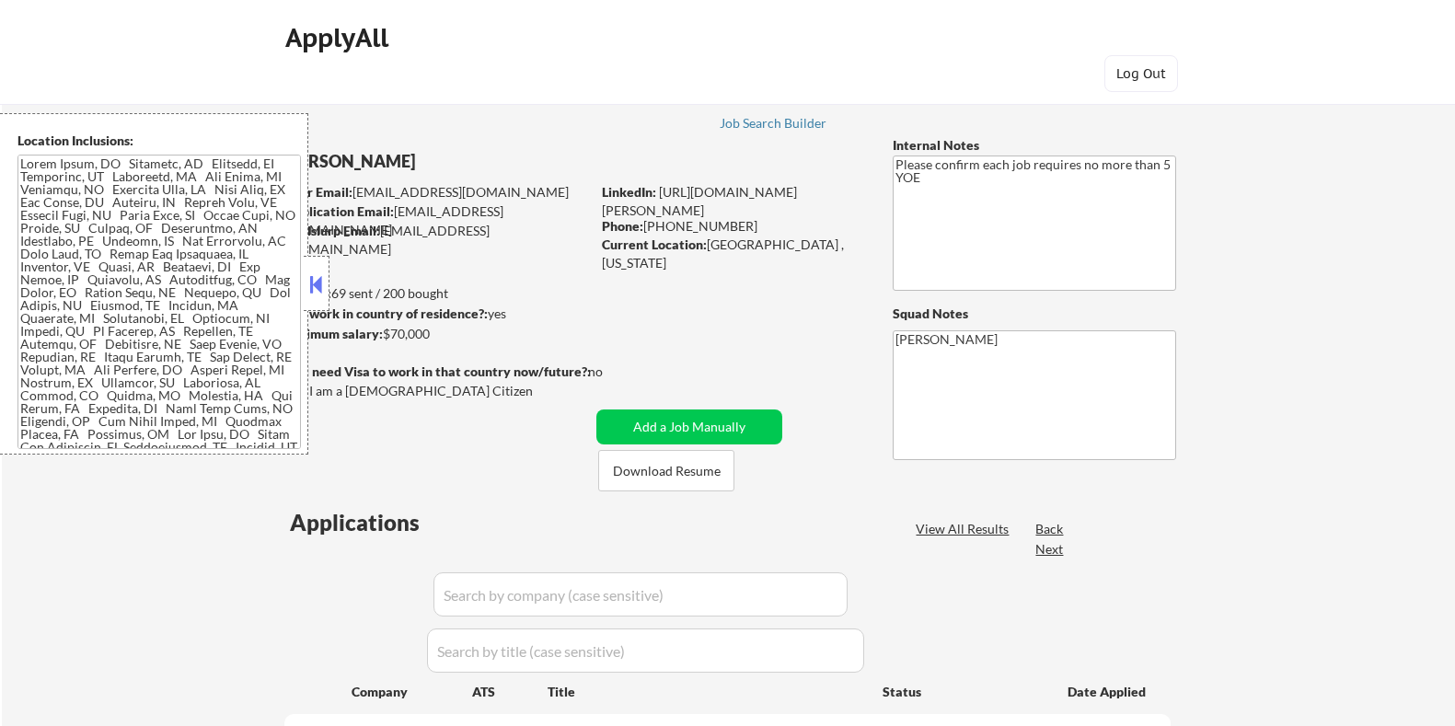
select select ""pending""
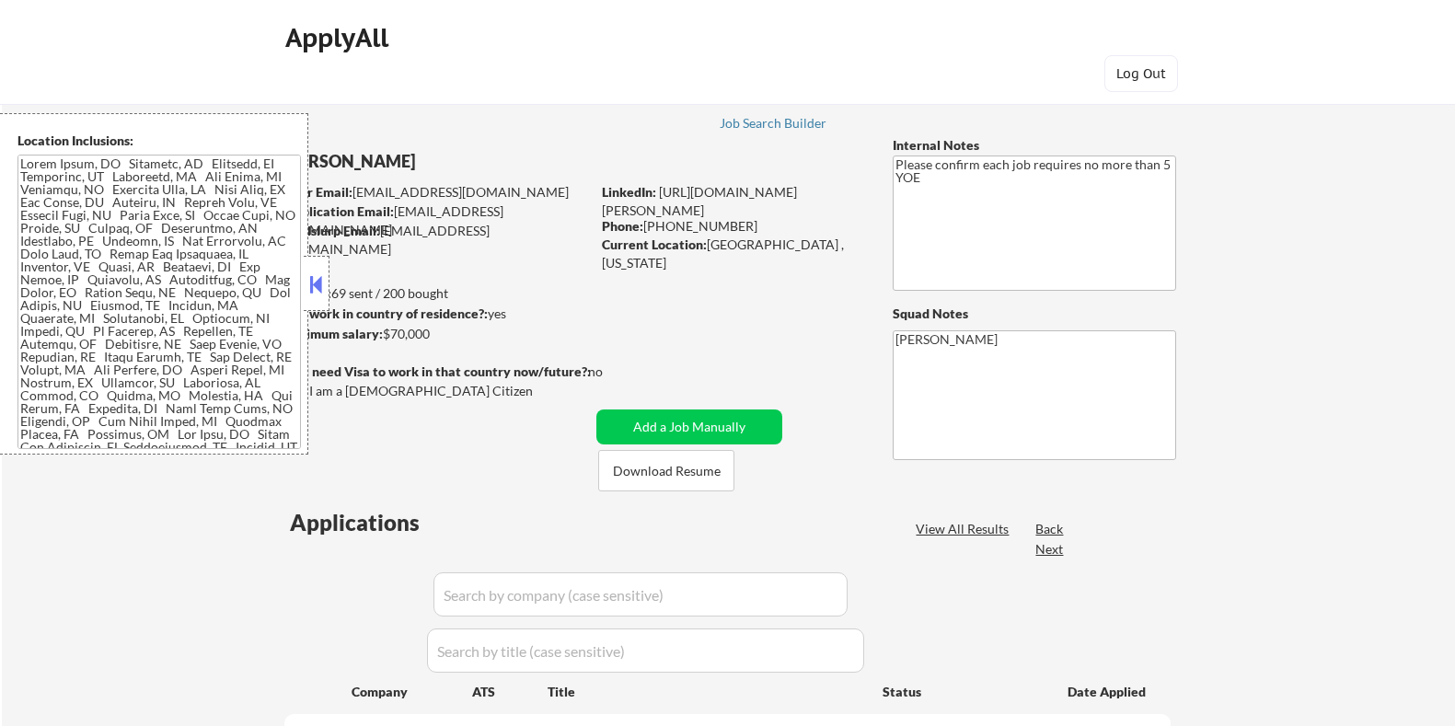
select select ""pending""
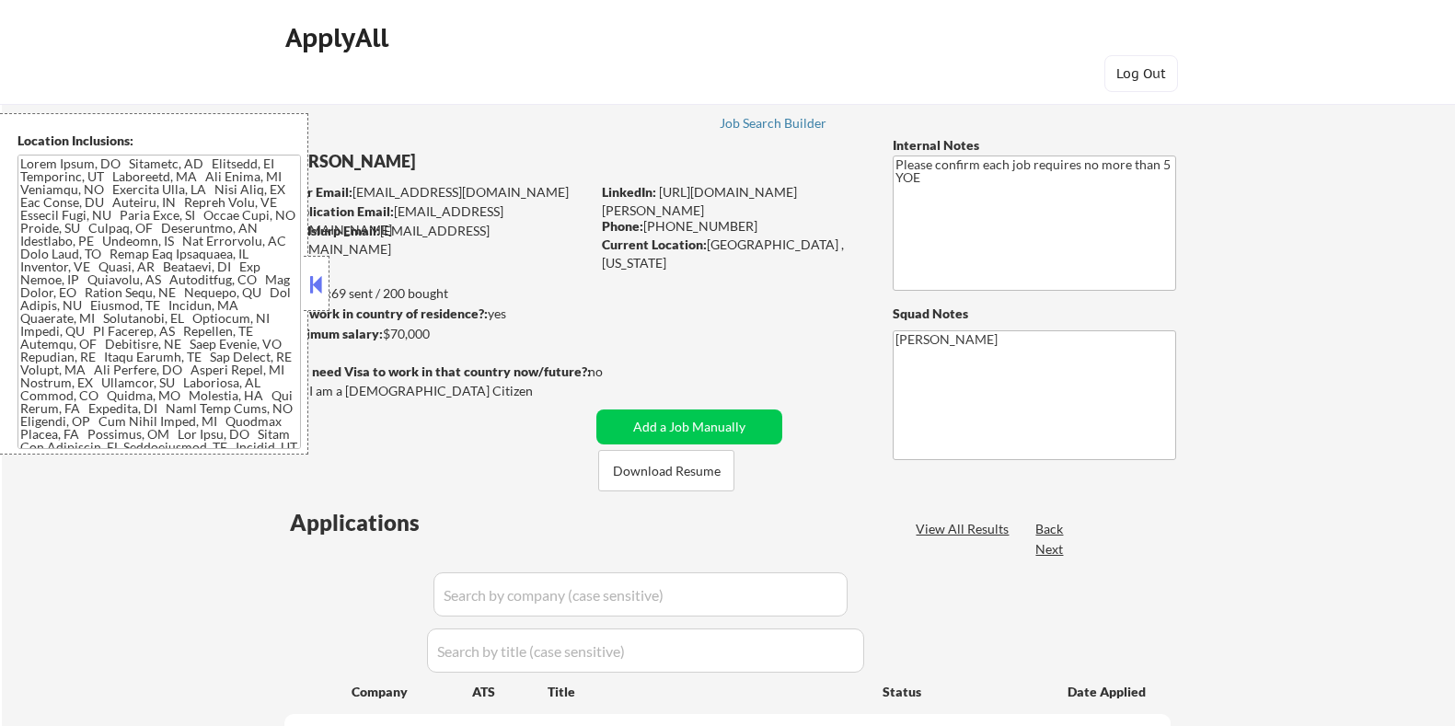
select select ""pending""
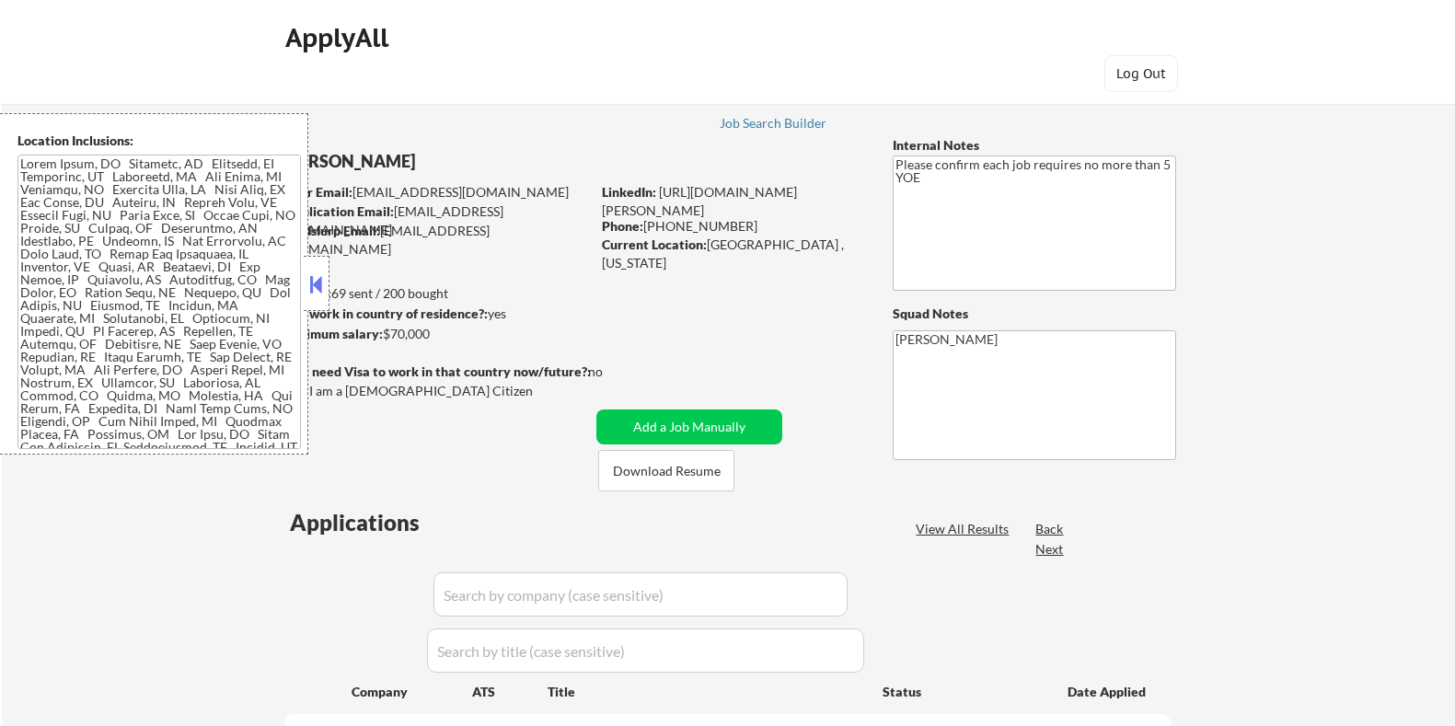
select select ""pending""
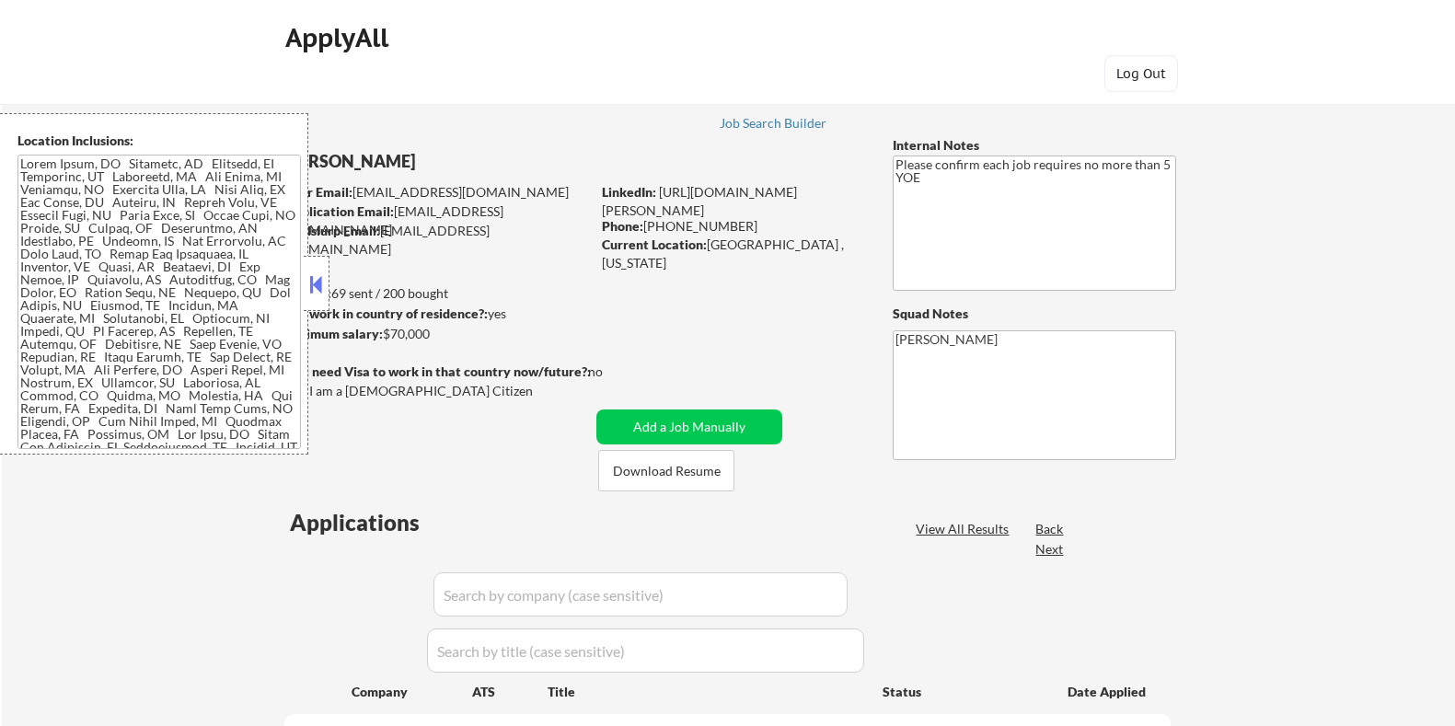
select select ""pending""
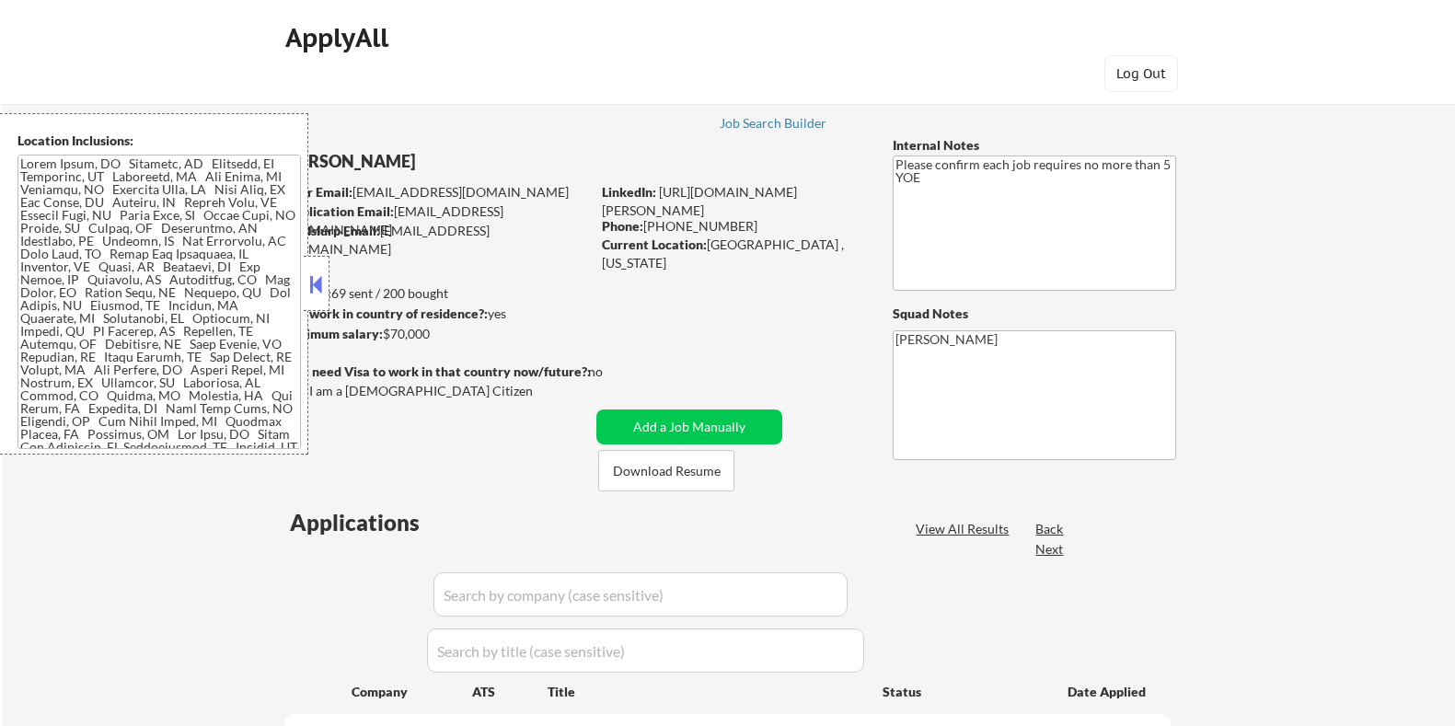
select select ""pending""
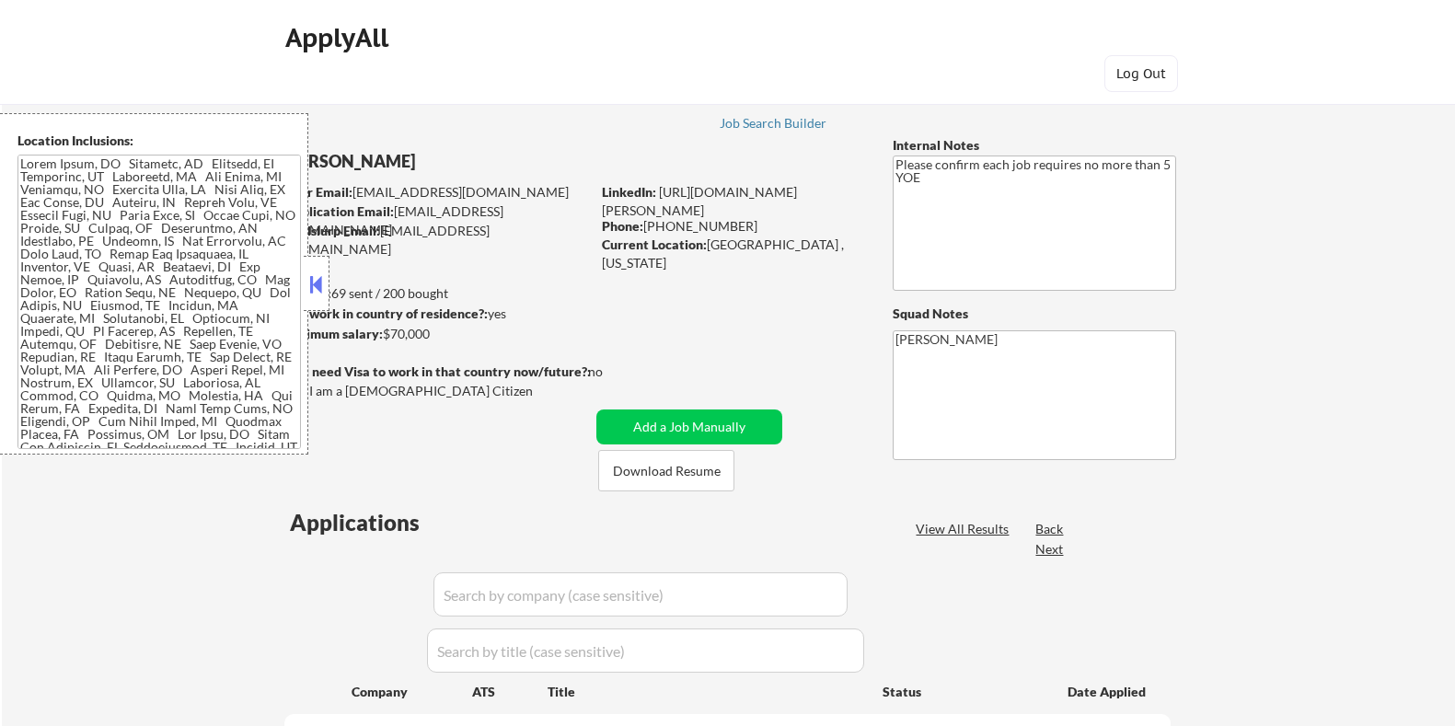
select select ""pending""
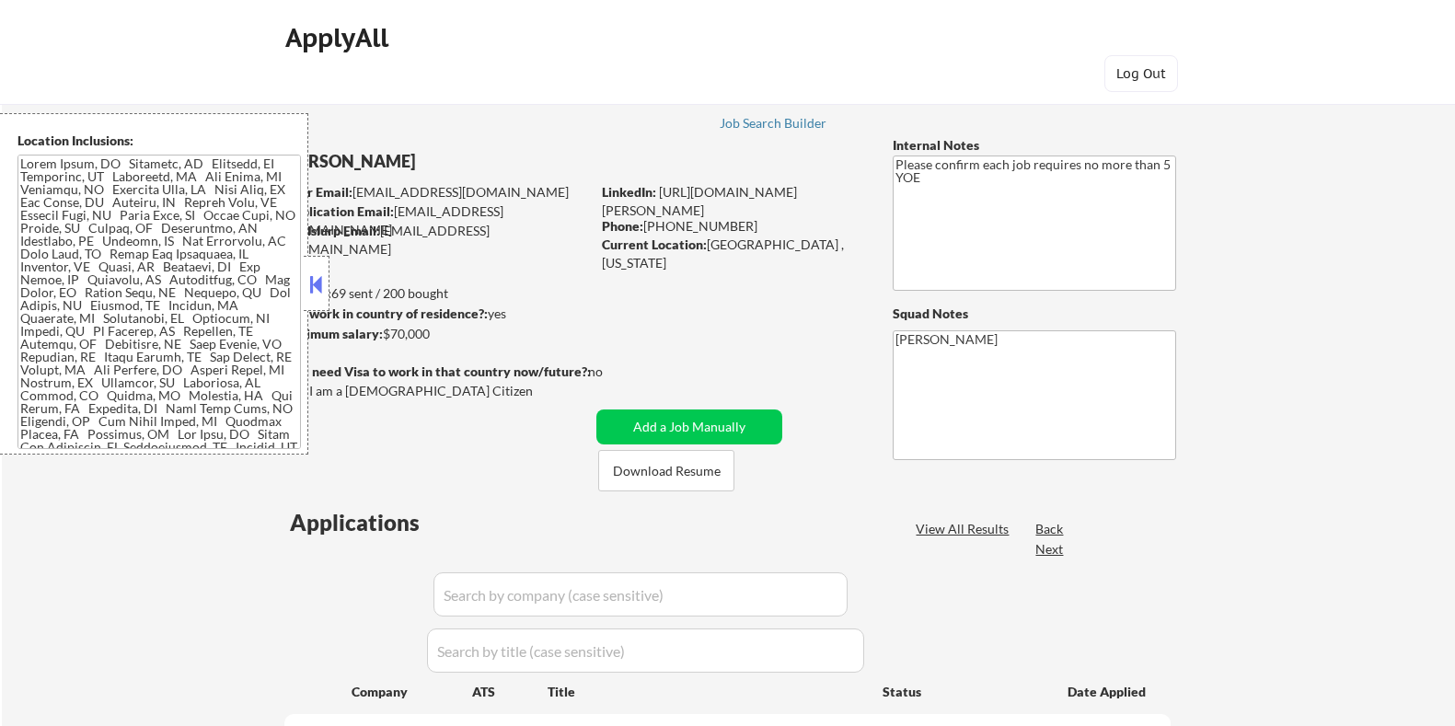
select select ""pending""
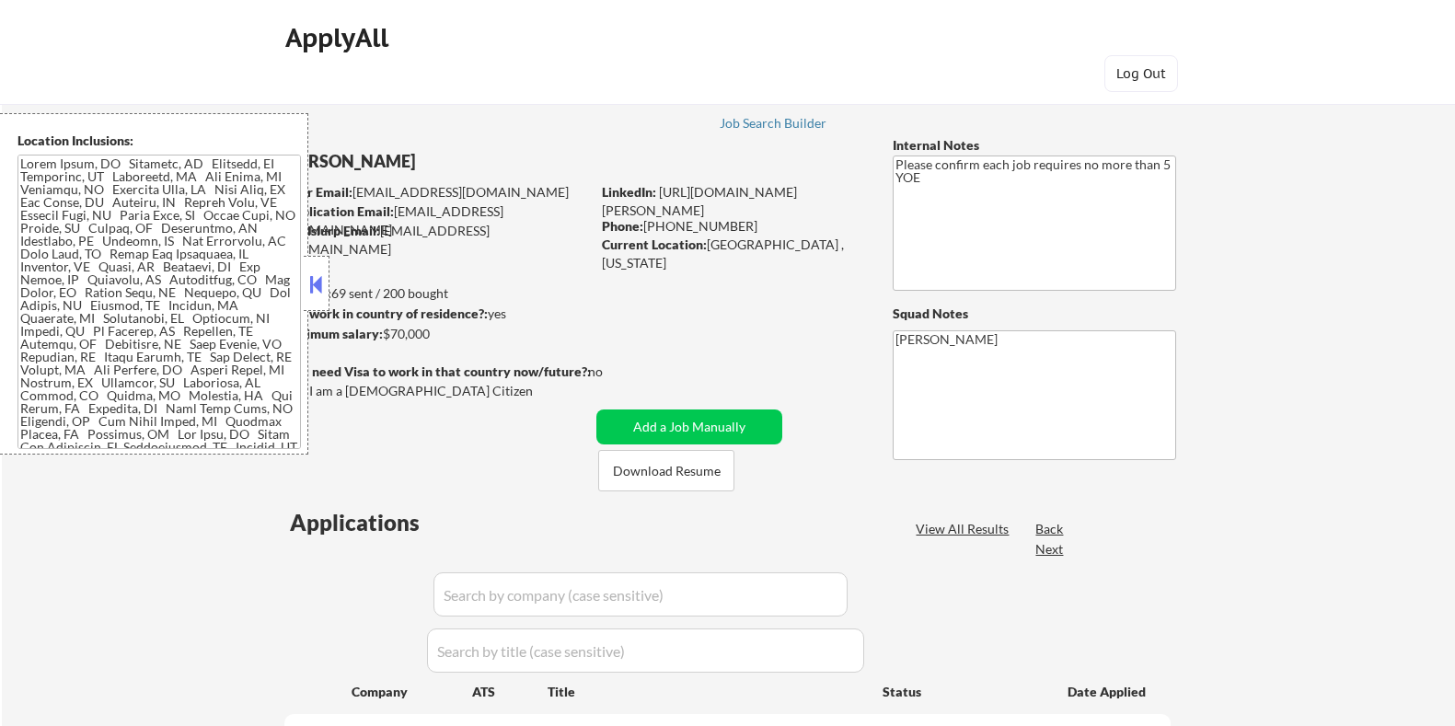
select select ""pending""
